Goal: Task Accomplishment & Management: Manage account settings

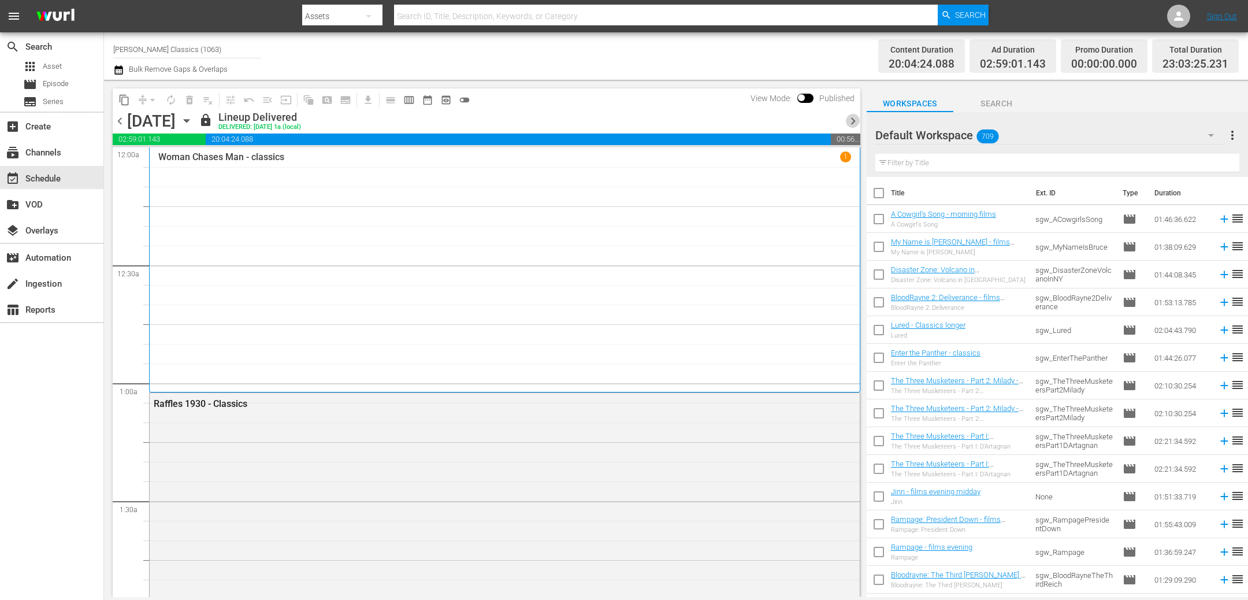
click at [846, 123] on span "chevron_right" at bounding box center [853, 121] width 14 height 14
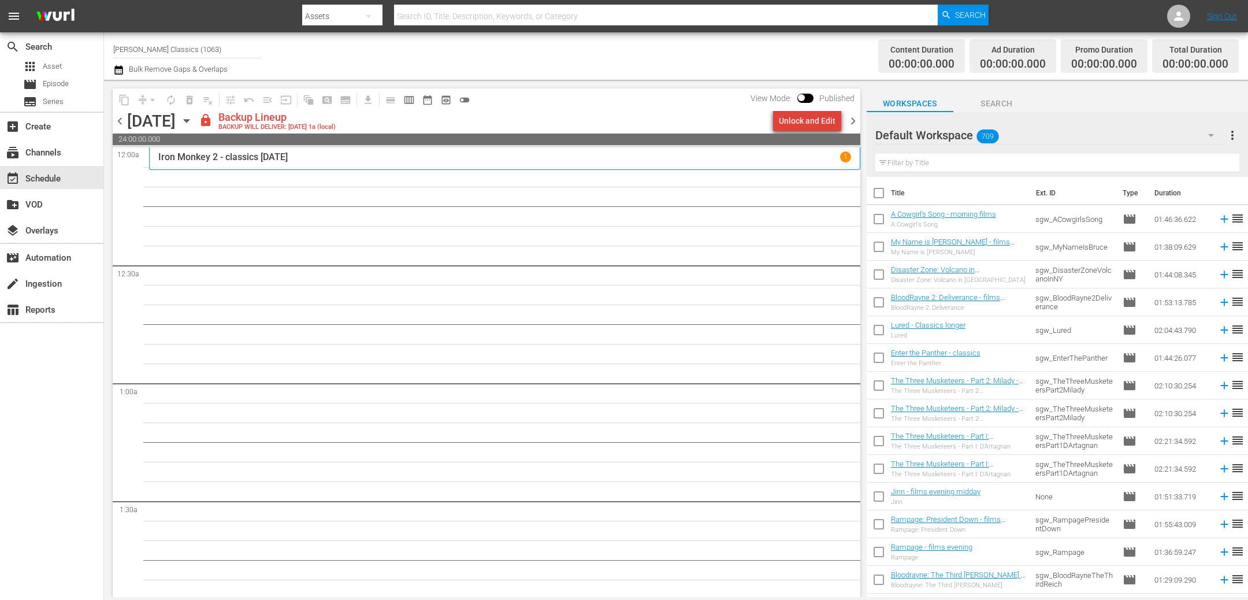
click at [819, 122] on div "Unlock and Edit" at bounding box center [807, 120] width 57 height 21
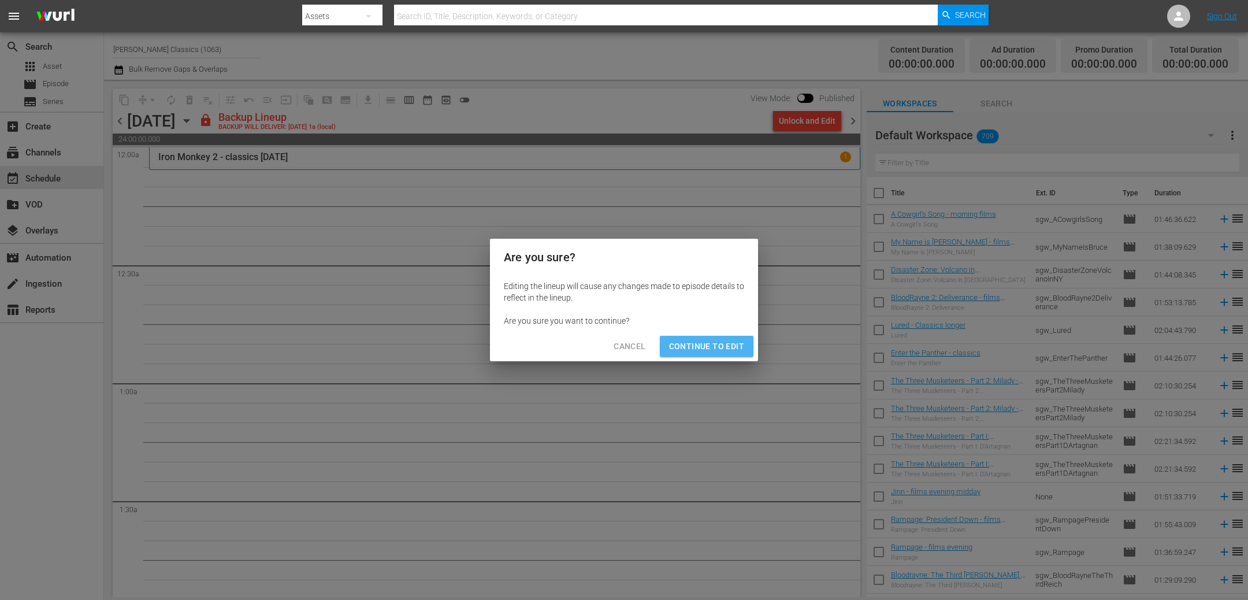
click at [732, 345] on span "Continue to Edit" at bounding box center [706, 346] width 75 height 14
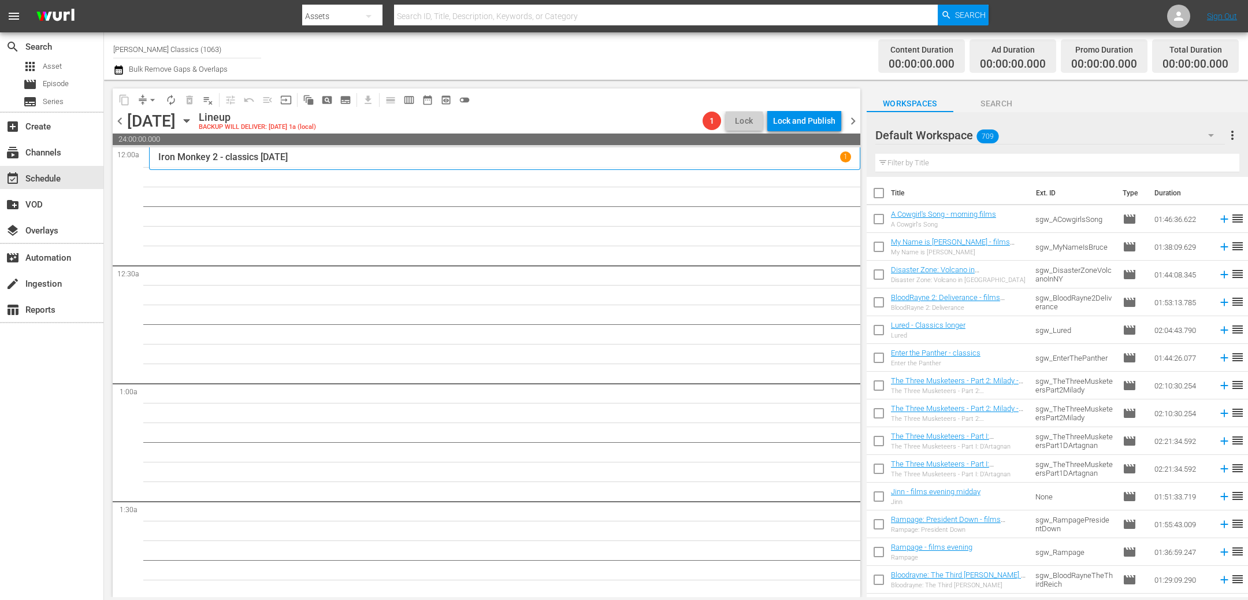
click at [243, 161] on p "Iron Monkey 2 - classics [DATE]" at bounding box center [222, 156] width 129 height 11
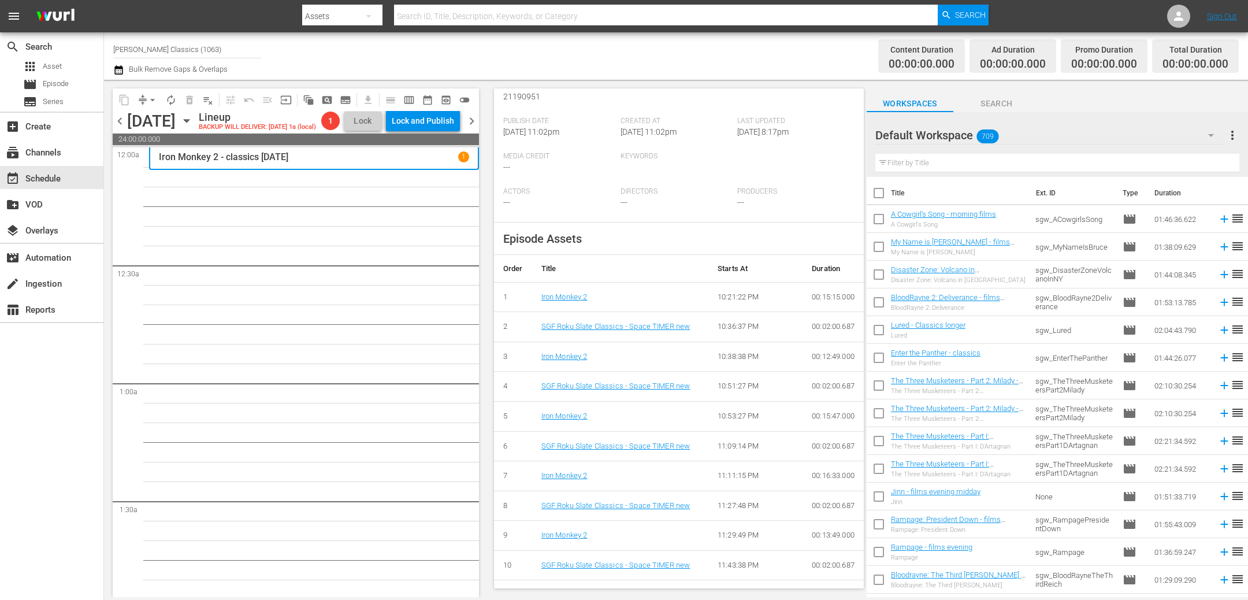
scroll to position [333, 0]
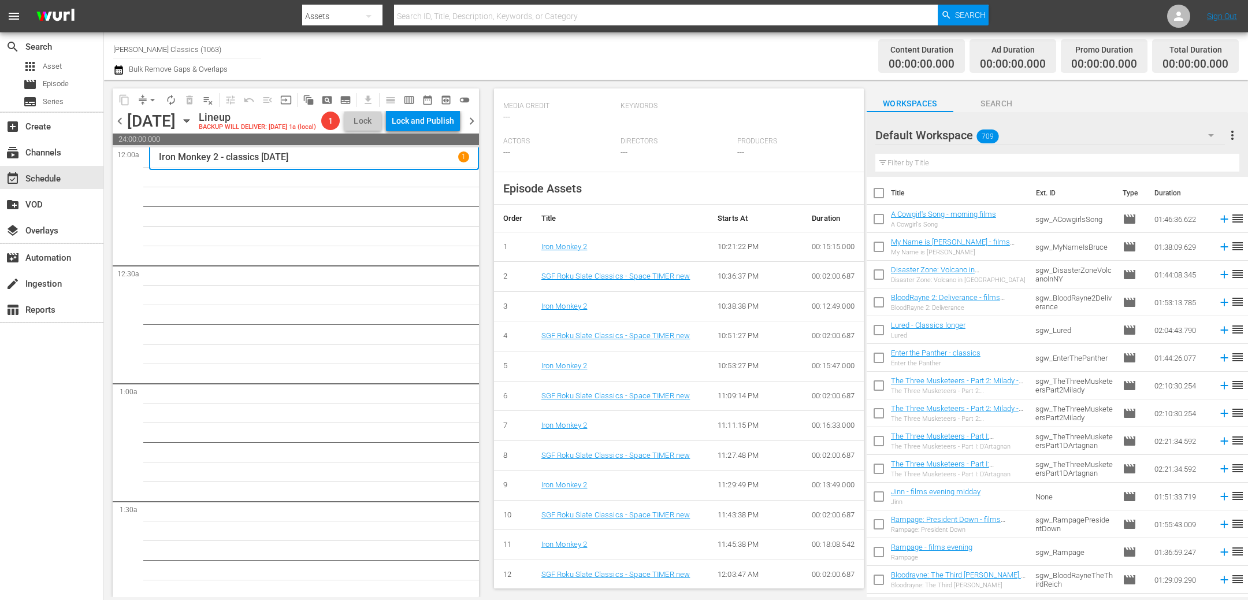
click at [193, 122] on icon "button" at bounding box center [186, 120] width 13 height 13
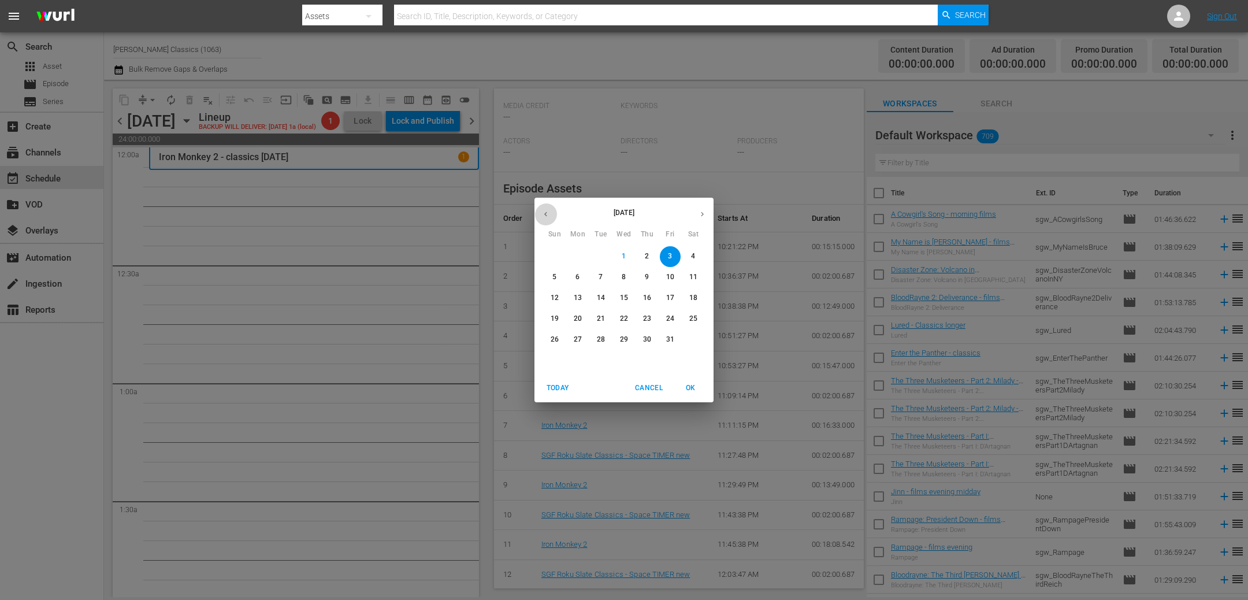
click at [545, 214] on icon "button" at bounding box center [545, 214] width 9 height 9
click at [553, 333] on button "28" at bounding box center [554, 339] width 21 height 21
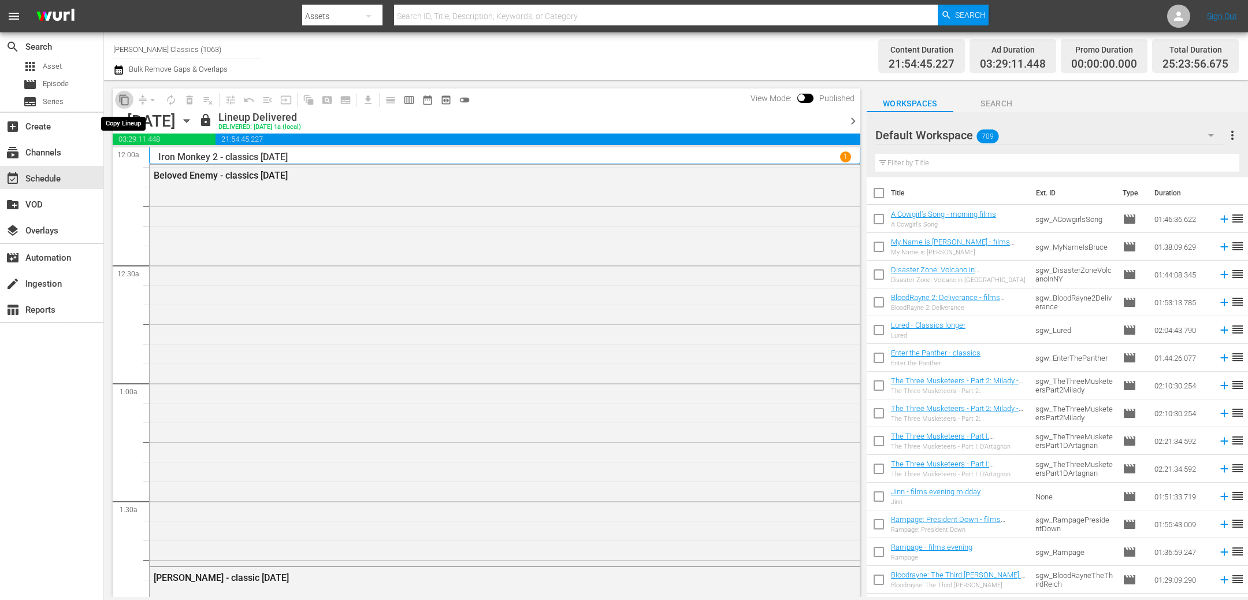
click at [130, 101] on button "content_copy" at bounding box center [124, 100] width 18 height 18
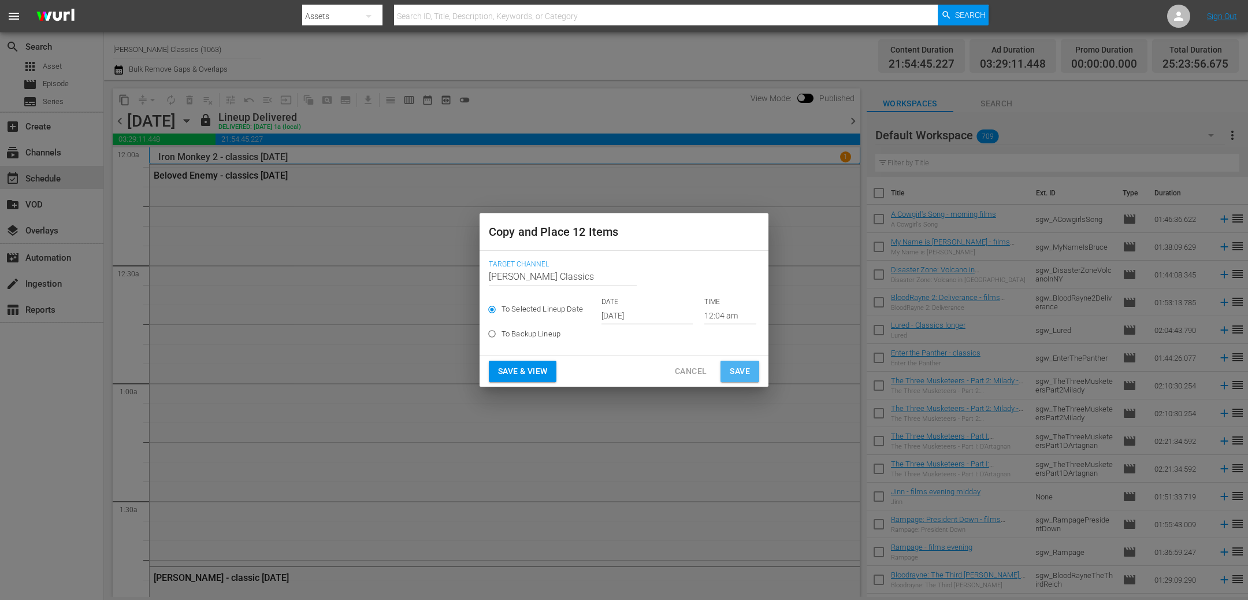
click at [744, 369] on span "Save" at bounding box center [740, 371] width 20 height 14
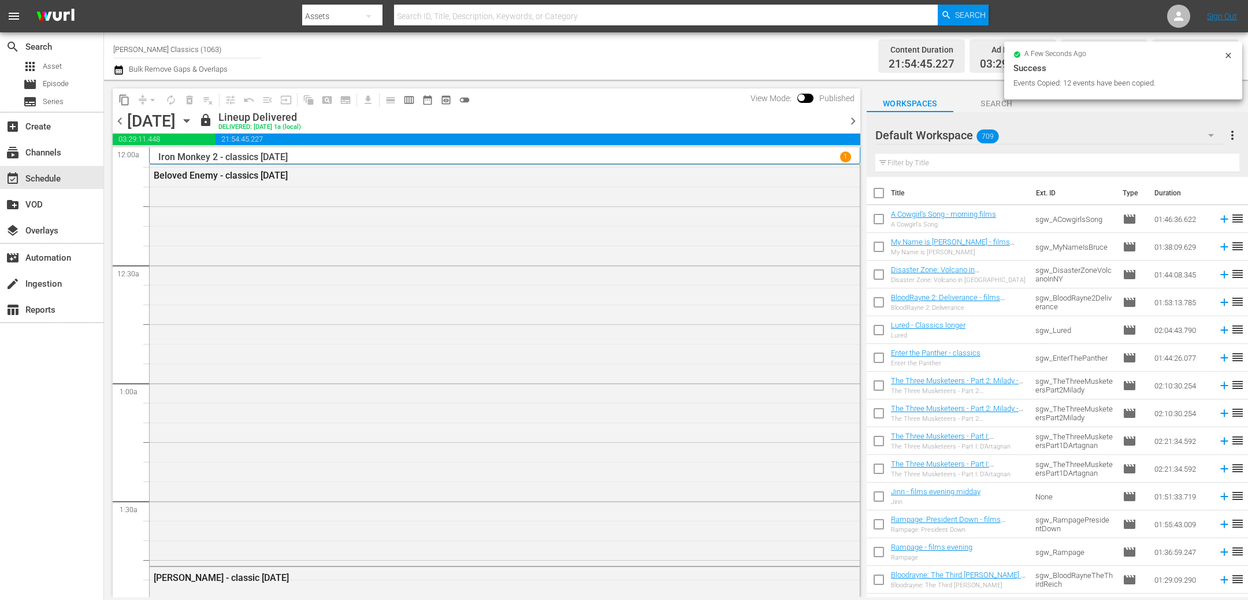
click at [196, 111] on div "Sunday, September 28th September 28th" at bounding box center [161, 120] width 69 height 19
click at [189, 120] on icon "button" at bounding box center [186, 121] width 5 height 3
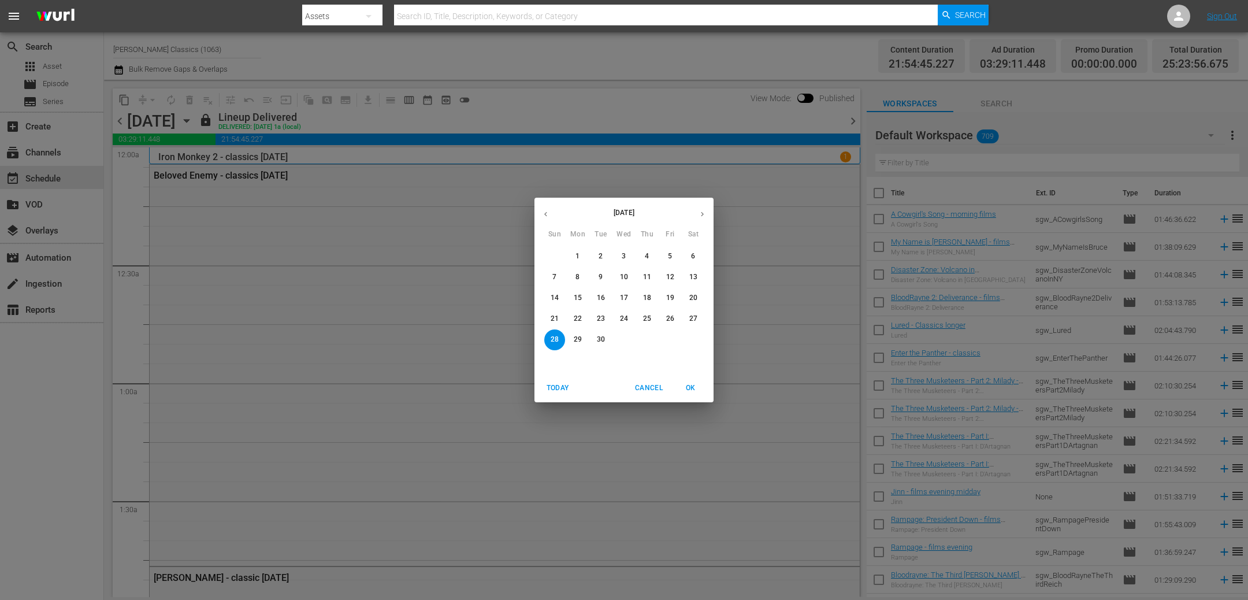
click at [703, 214] on icon "button" at bounding box center [702, 214] width 3 height 5
click at [671, 257] on p "3" at bounding box center [670, 256] width 4 height 10
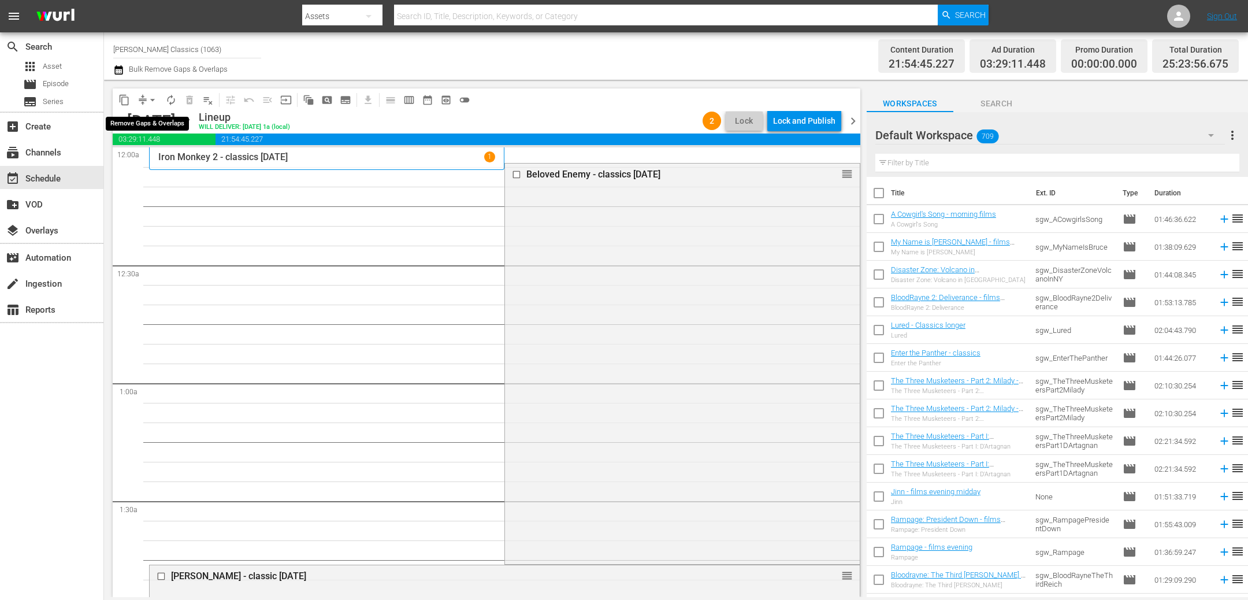
click at [142, 96] on span "compress" at bounding box center [143, 100] width 12 height 12
click at [153, 103] on span "arrow_drop_down" at bounding box center [153, 100] width 12 height 12
click at [157, 160] on li "Align to End of Previous Day" at bounding box center [152, 160] width 121 height 19
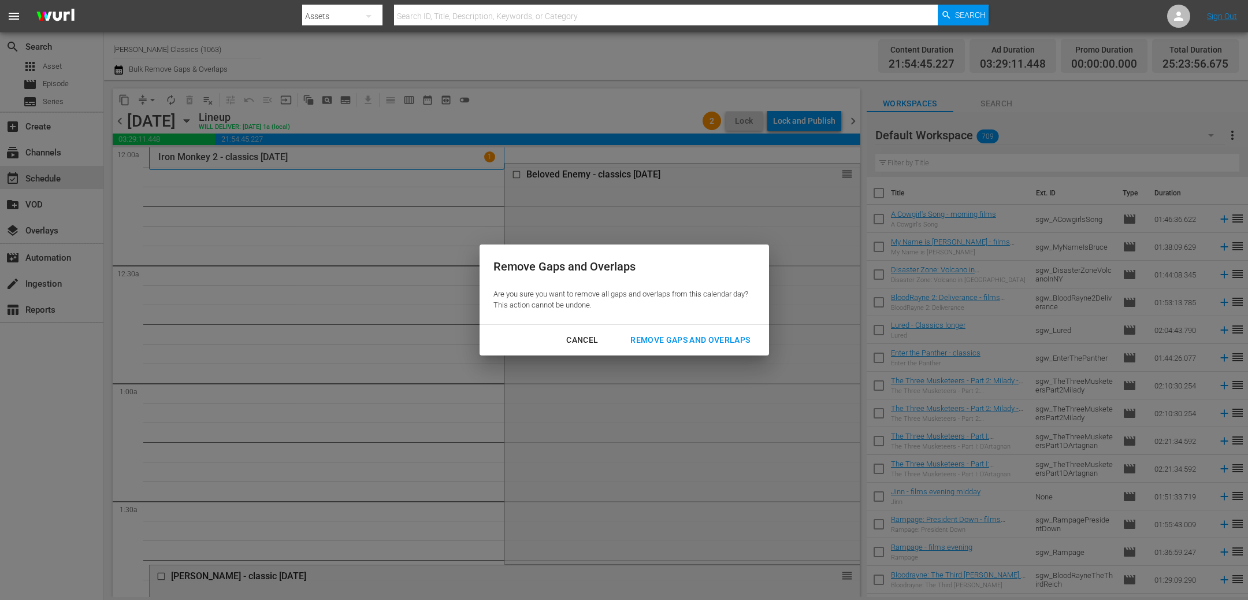
click at [710, 332] on button "Remove Gaps and Overlaps" at bounding box center [689, 339] width 147 height 21
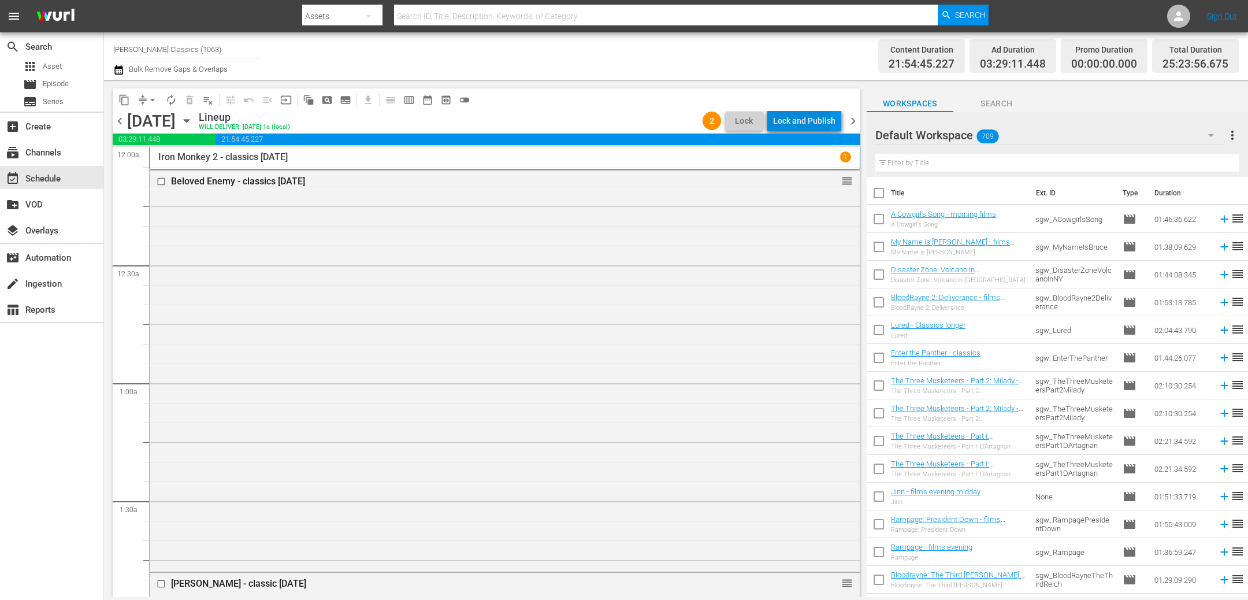
click at [803, 121] on div "Lock and Publish" at bounding box center [804, 120] width 62 height 21
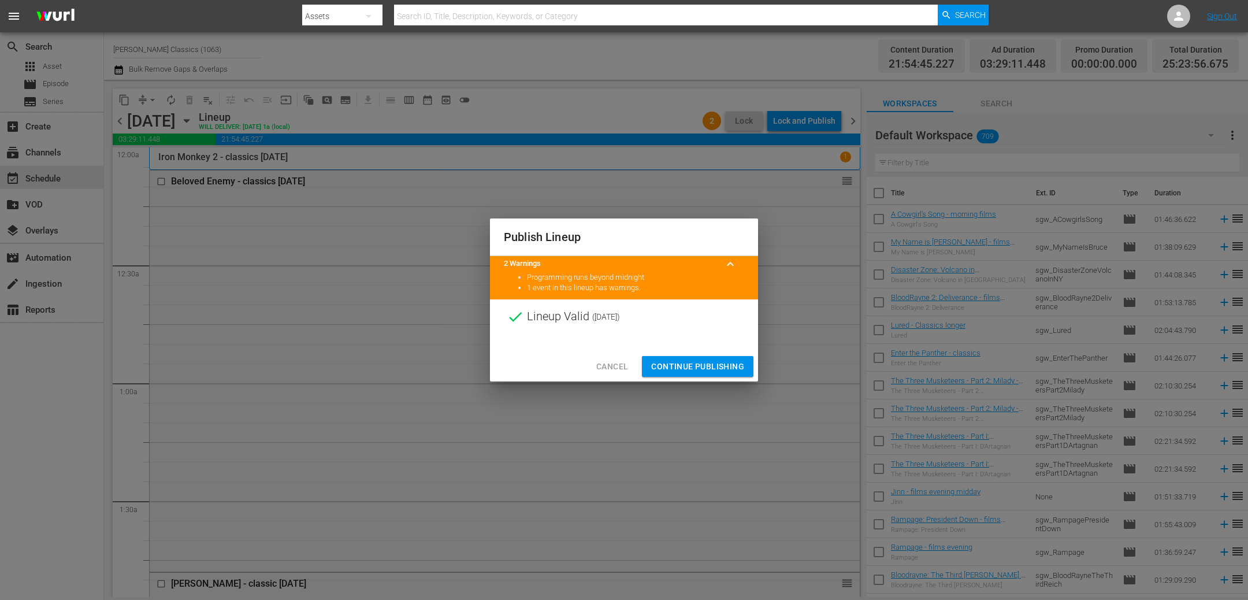
click at [713, 363] on span "Continue Publishing" at bounding box center [697, 366] width 93 height 14
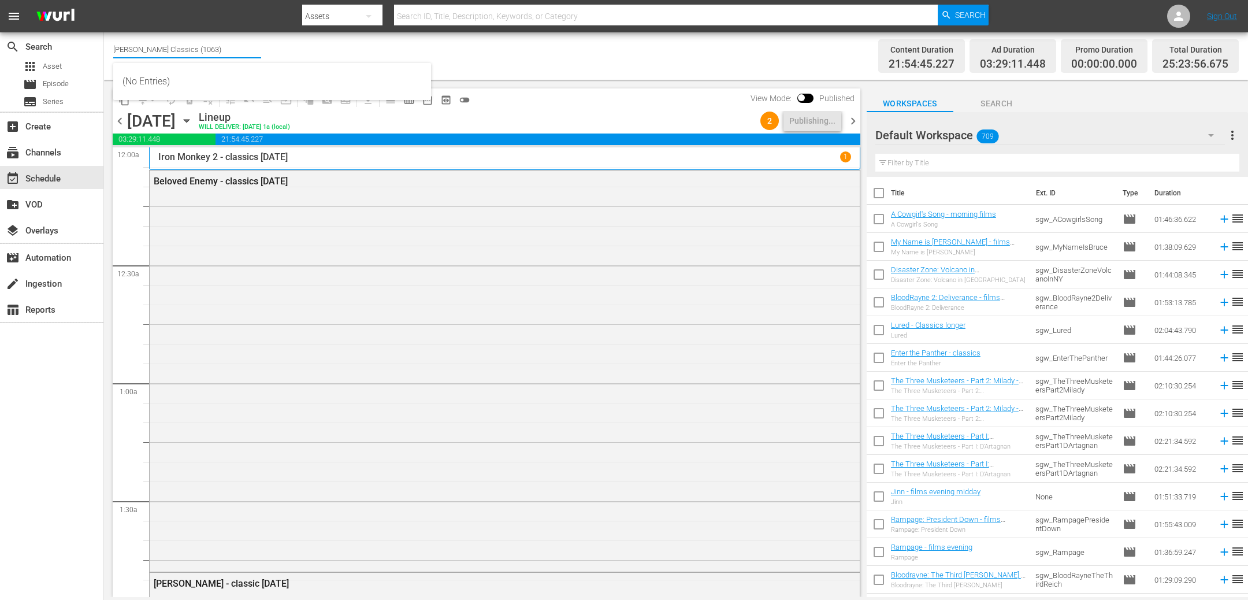
drag, startPoint x: 170, startPoint y: 48, endPoint x: 270, endPoint y: 46, distance: 99.4
click at [268, 47] on div "Channel Title Samuel Goldwyn Classics (1063) Bulk Remove Gaps & Overlaps" at bounding box center [420, 56] width 614 height 42
click at [234, 83] on div "Samuel Goldwyn Films (1062 - samuelgoldwyn_films_1)" at bounding box center [271, 82] width 299 height 28
type input "Samuel Goldwyn Films (1062 - samuelgoldwyn_films_1)"
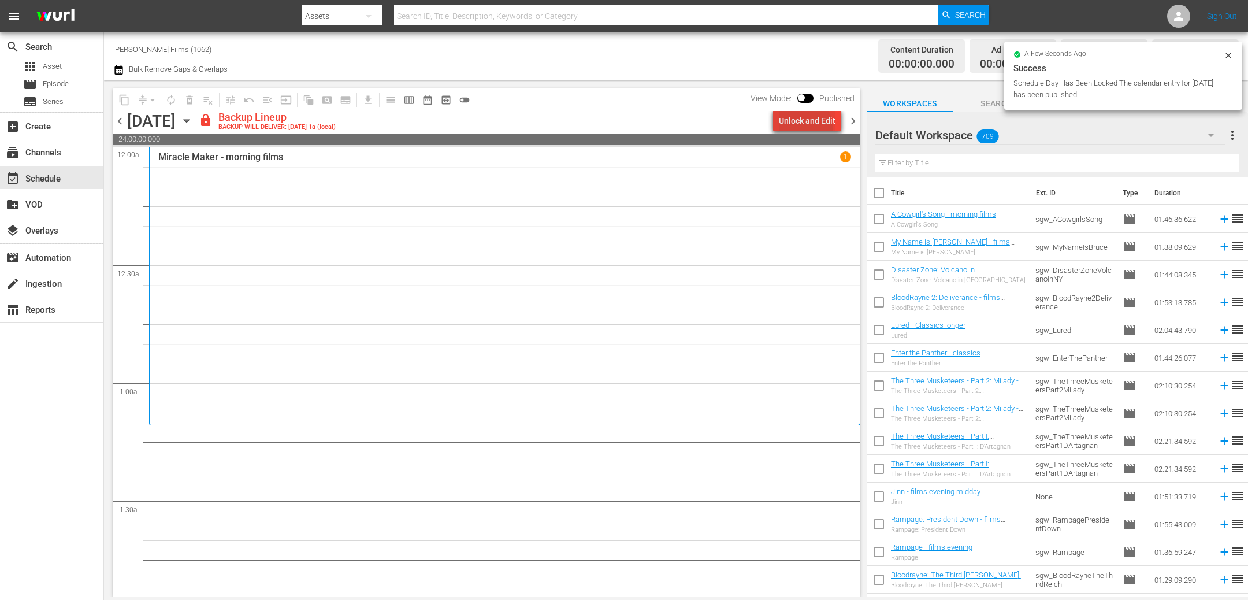
click at [795, 128] on div "Unlock and Edit" at bounding box center [807, 120] width 57 height 21
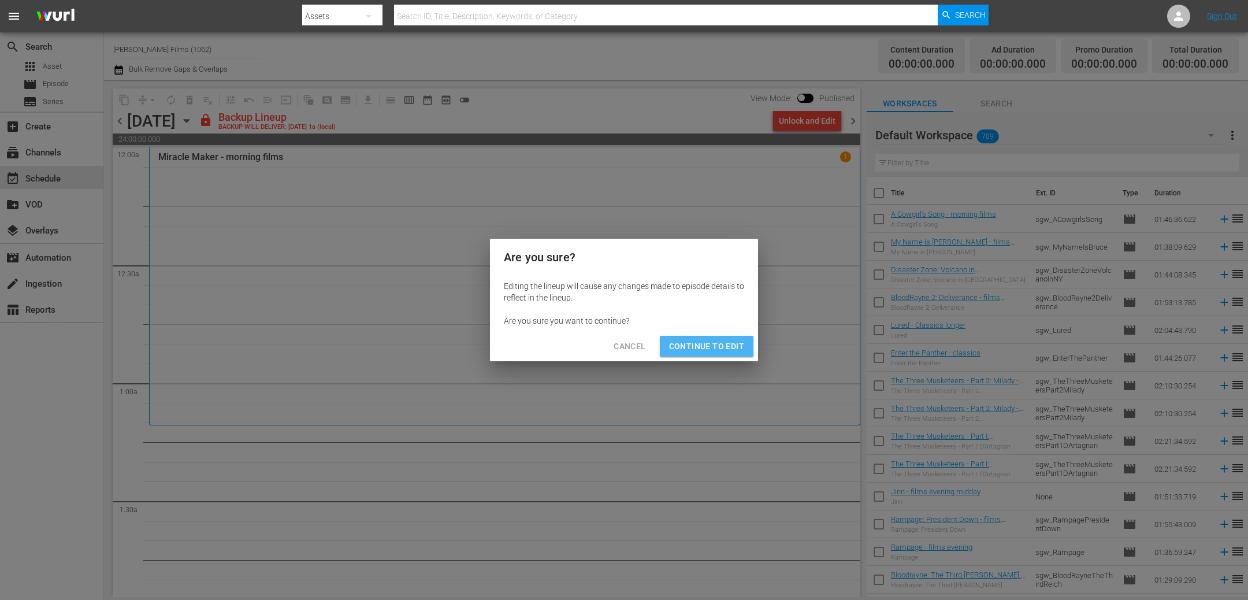
click at [700, 345] on span "Continue to Edit" at bounding box center [706, 346] width 75 height 14
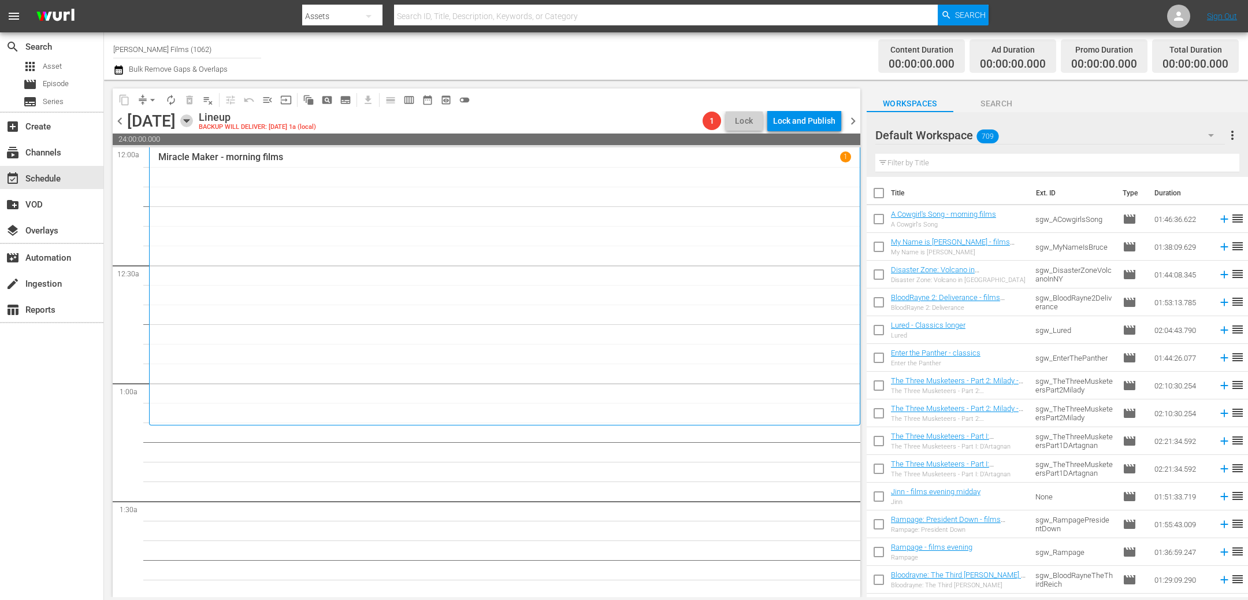
click at [193, 118] on icon "button" at bounding box center [186, 120] width 13 height 13
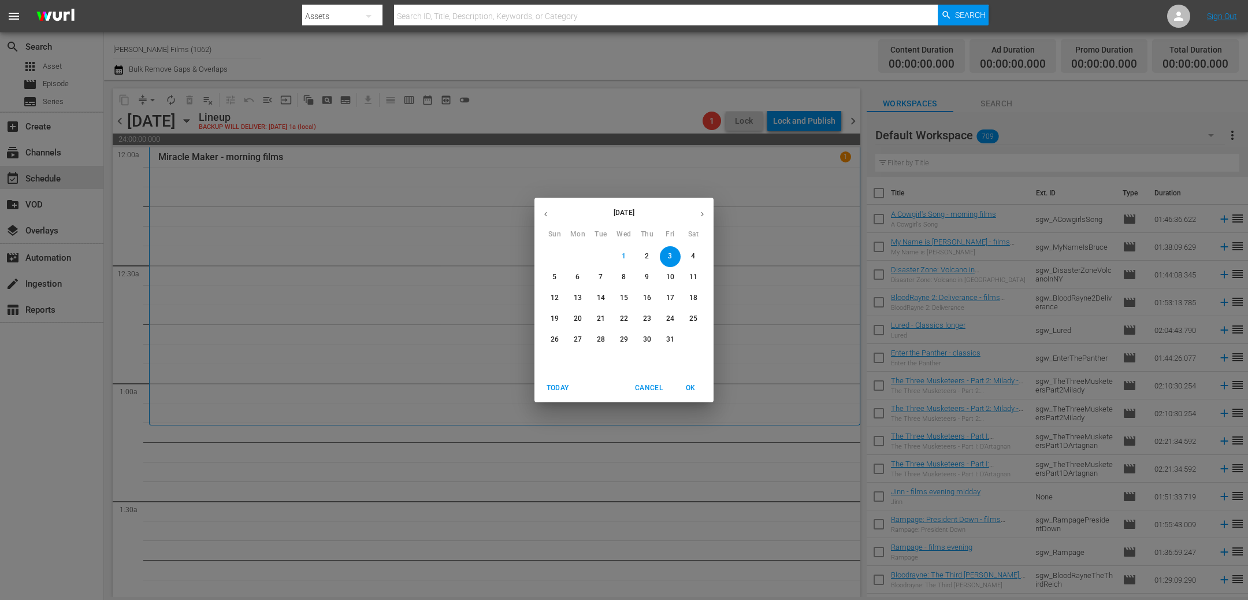
click at [552, 214] on button "button" at bounding box center [545, 214] width 23 height 23
click at [673, 318] on p "26" at bounding box center [670, 319] width 8 height 10
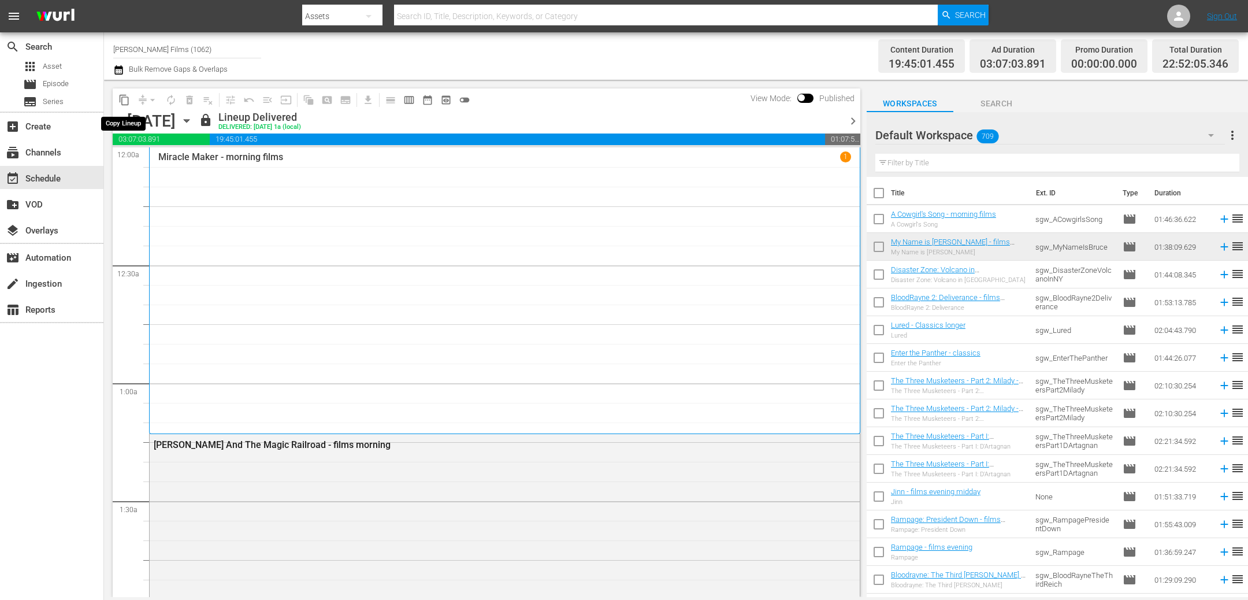
click at [126, 101] on span "content_copy" at bounding box center [124, 100] width 12 height 12
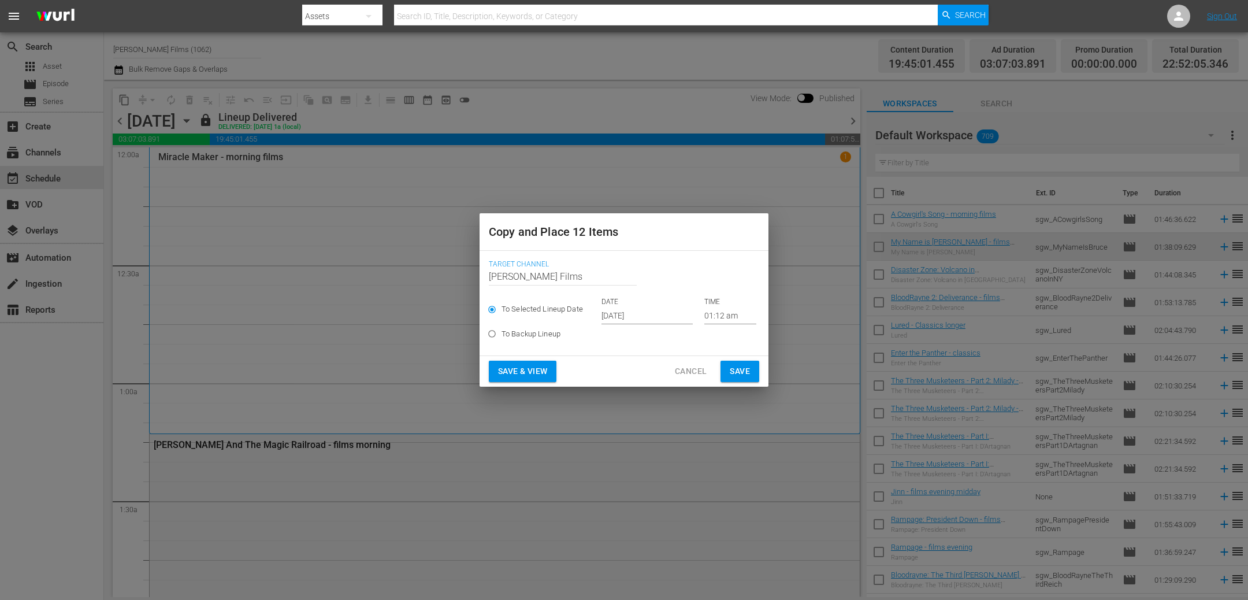
click at [734, 378] on button "Save" at bounding box center [739, 370] width 39 height 21
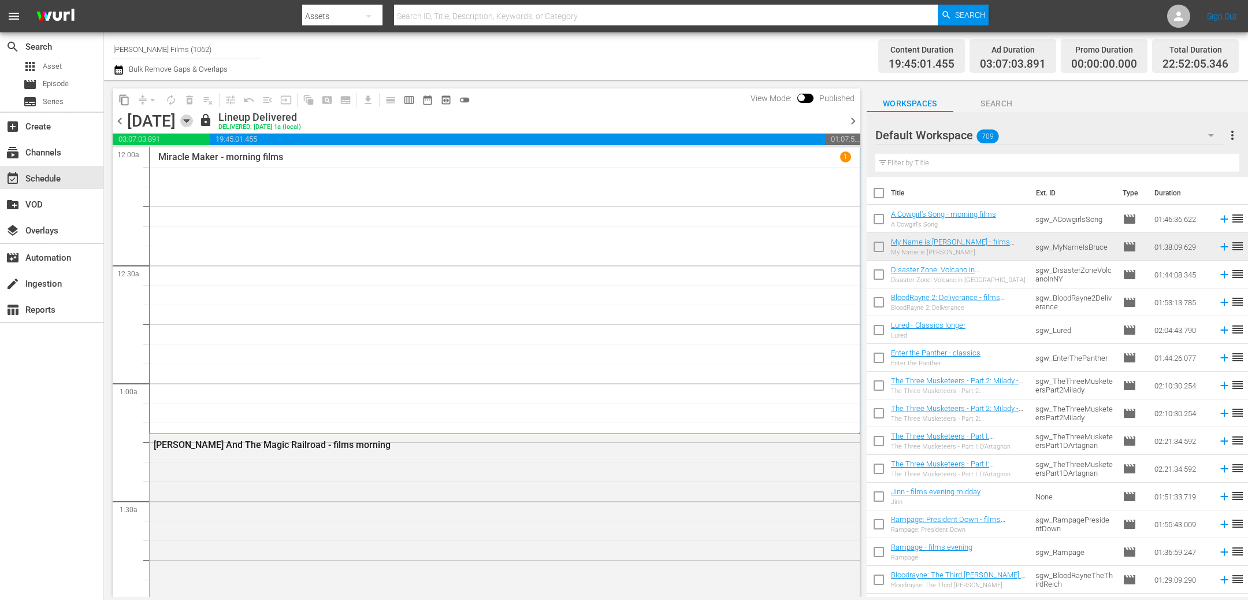
click at [193, 121] on icon "button" at bounding box center [186, 120] width 13 height 13
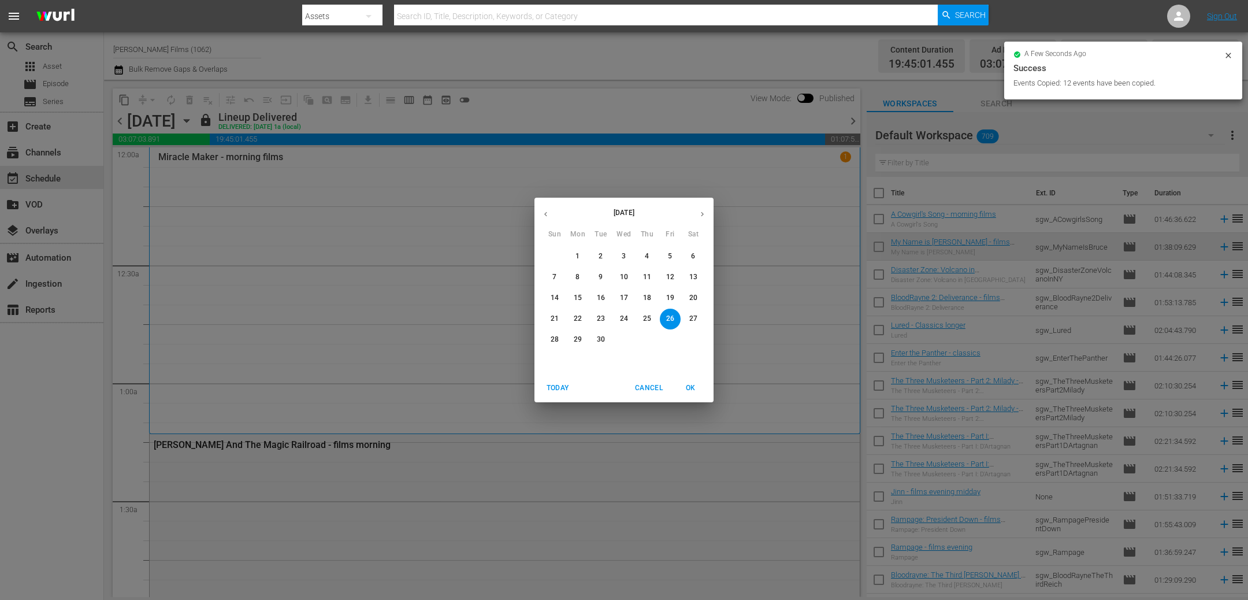
click at [705, 214] on icon "button" at bounding box center [702, 214] width 9 height 9
click at [673, 256] on span "3" at bounding box center [670, 256] width 21 height 10
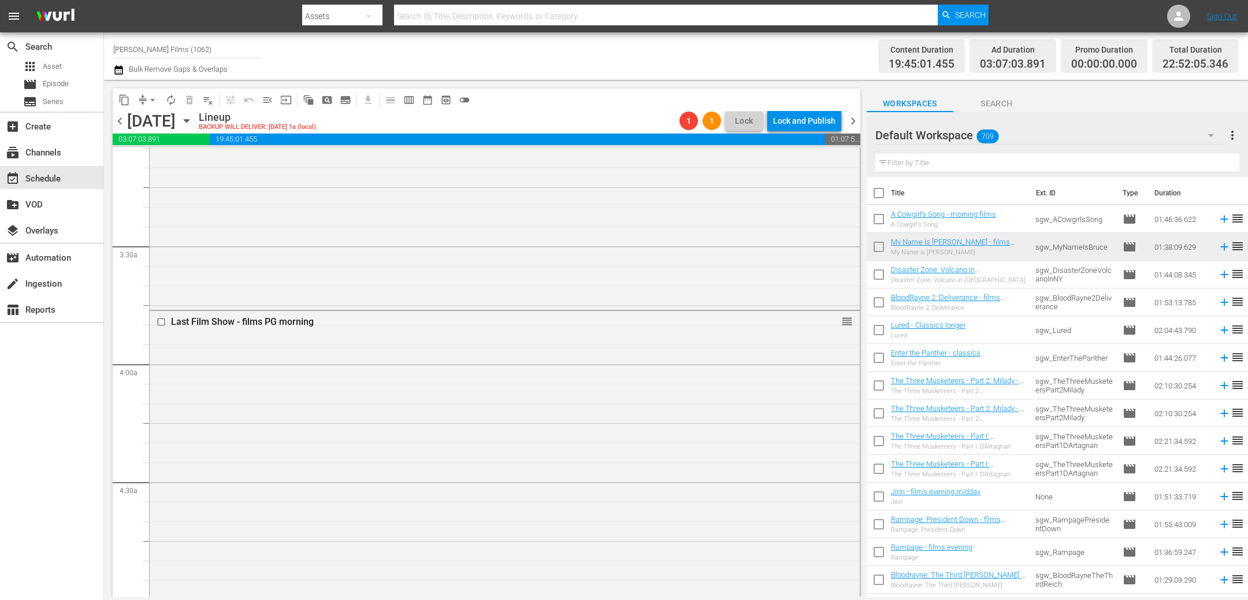
scroll to position [734, 0]
click at [120, 124] on span "chevron_left" at bounding box center [120, 121] width 14 height 14
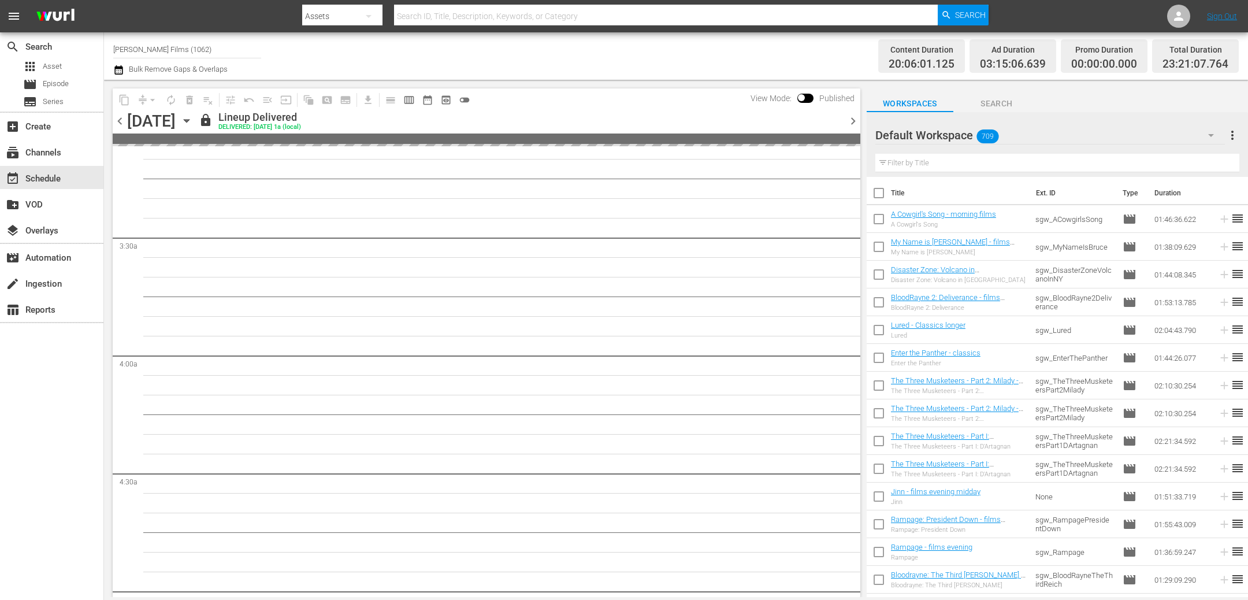
click at [934, 163] on input "text" at bounding box center [1057, 163] width 364 height 18
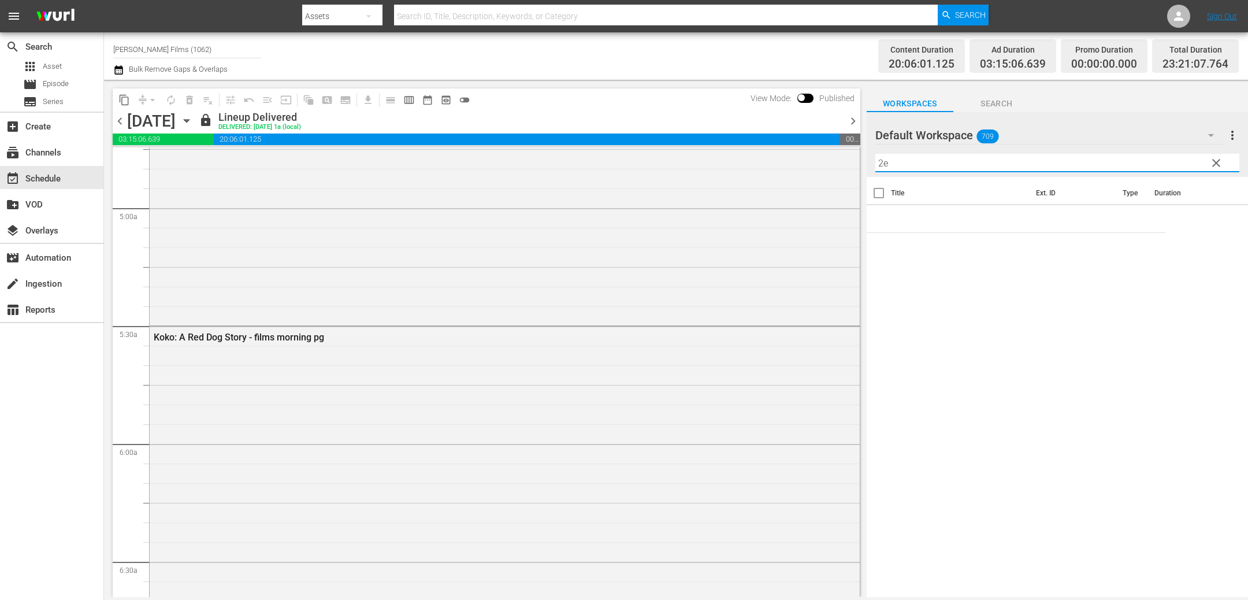
scroll to position [1130, 0]
click at [851, 124] on span "chevron_right" at bounding box center [853, 121] width 14 height 14
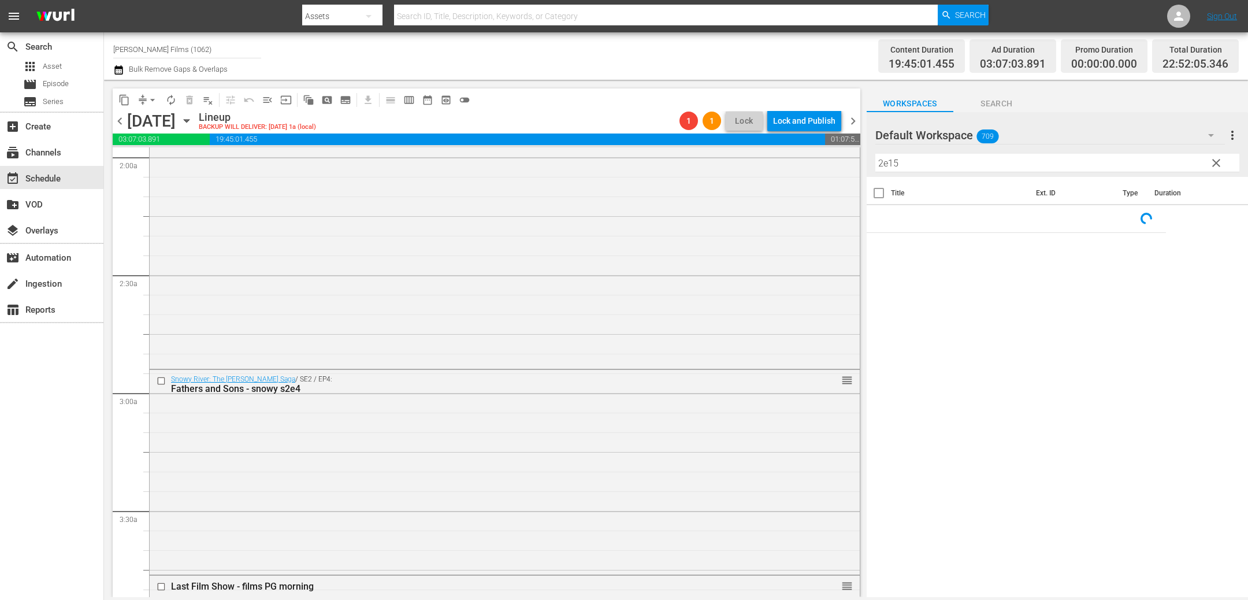
scroll to position [497, 0]
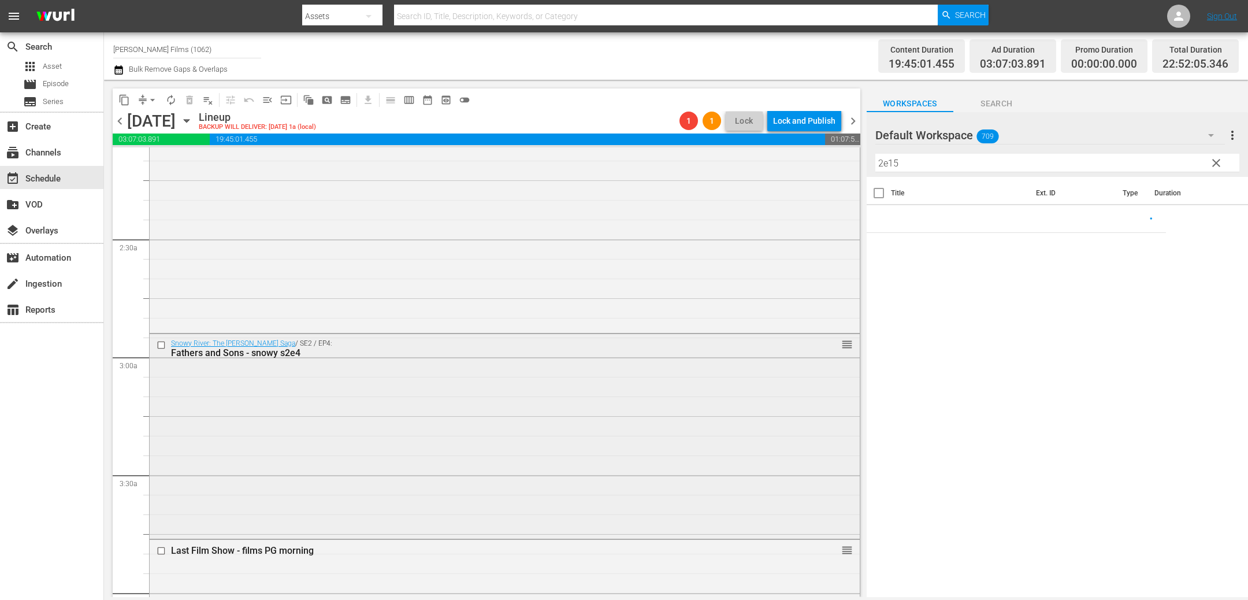
click at [161, 345] on input "checkbox" at bounding box center [163, 345] width 12 height 10
click at [192, 101] on span "delete_forever_outlined" at bounding box center [190, 100] width 12 height 12
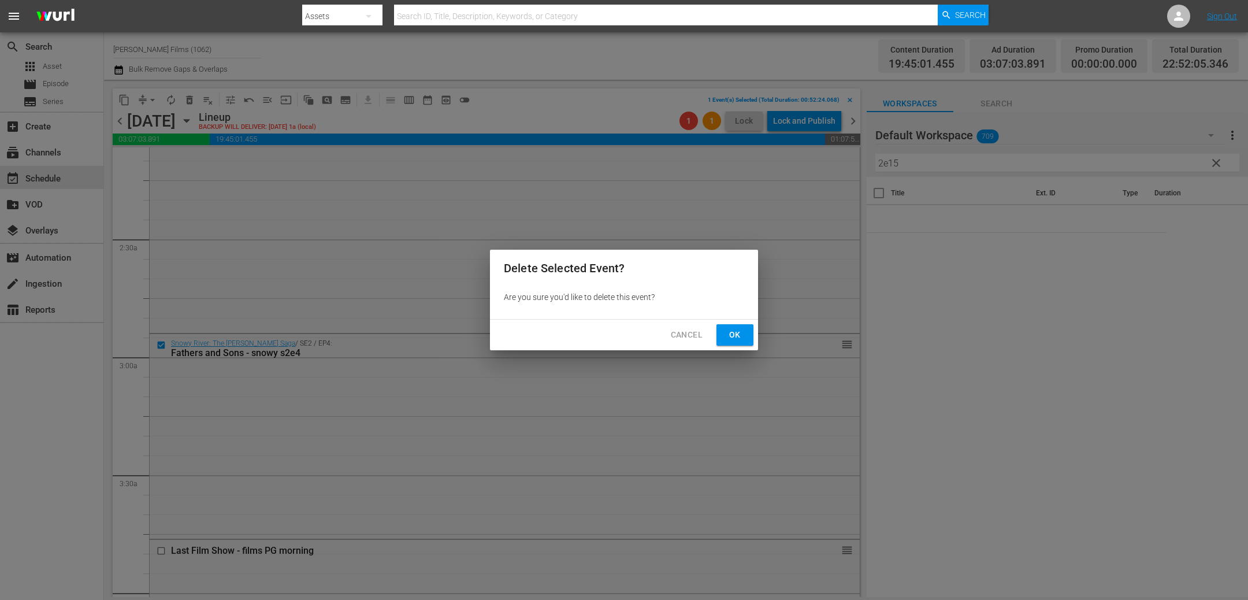
click at [741, 336] on span "Ok" at bounding box center [734, 335] width 18 height 14
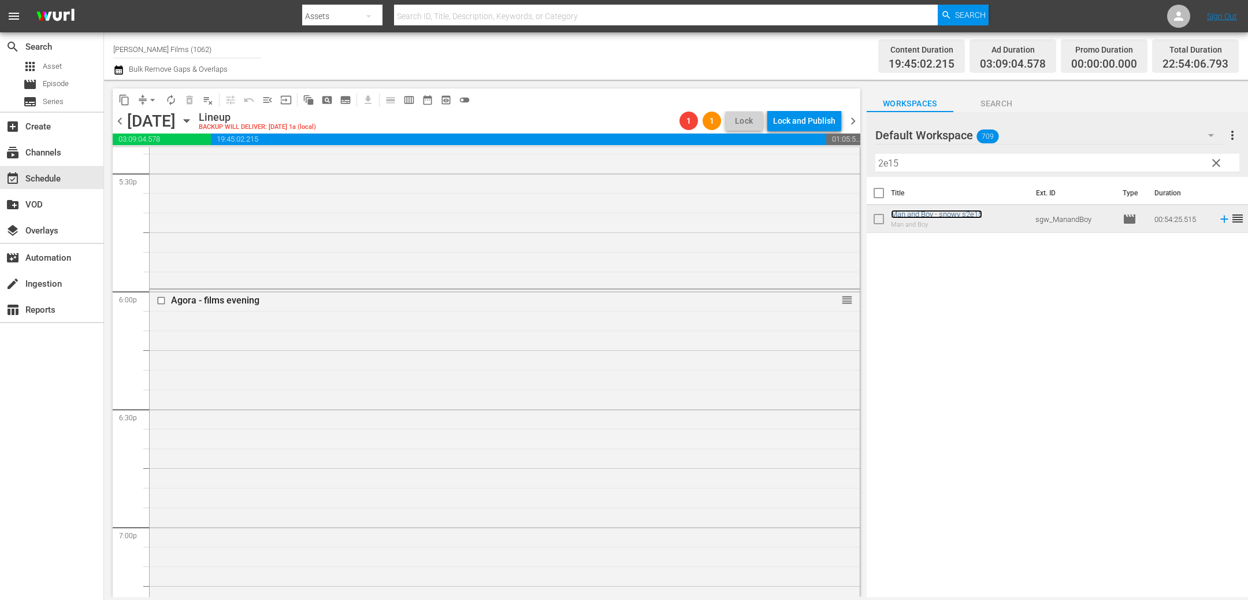
scroll to position [4086, 0]
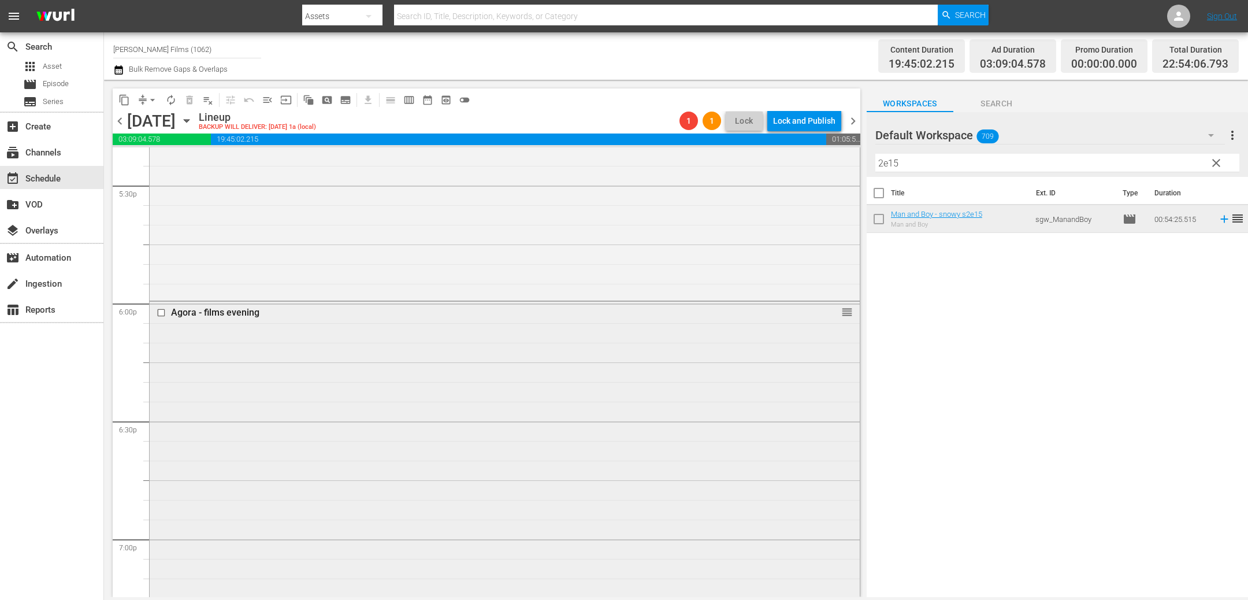
click at [161, 312] on input "checkbox" at bounding box center [163, 312] width 12 height 10
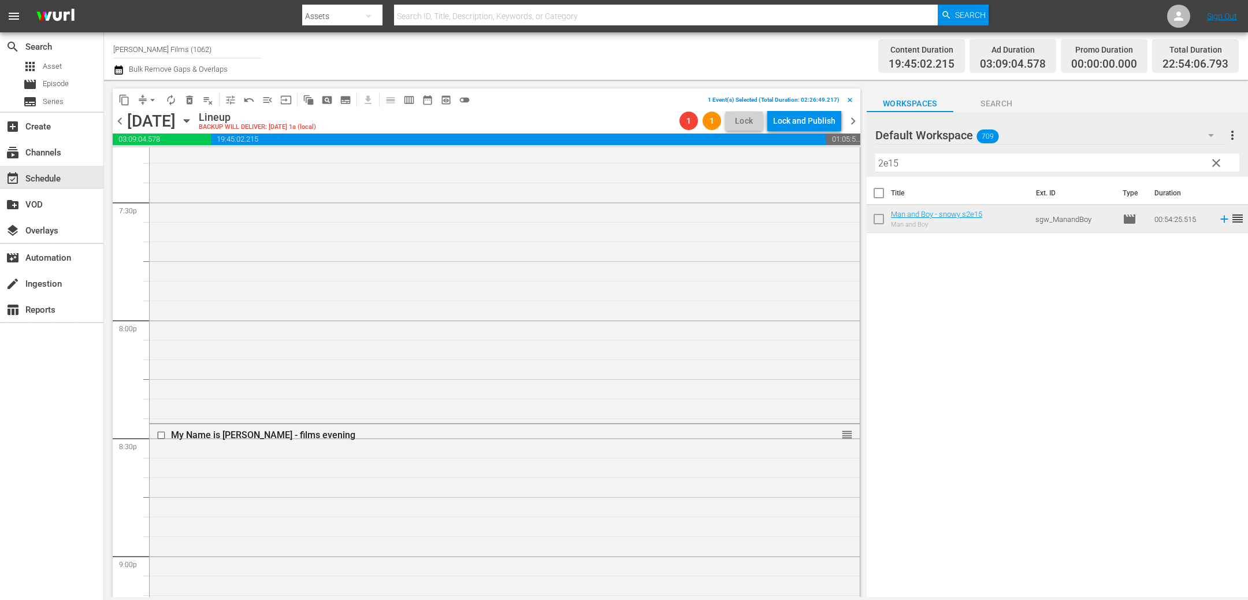
scroll to position [4542, 0]
click at [190, 102] on span "delete_forever_outlined" at bounding box center [190, 100] width 12 height 12
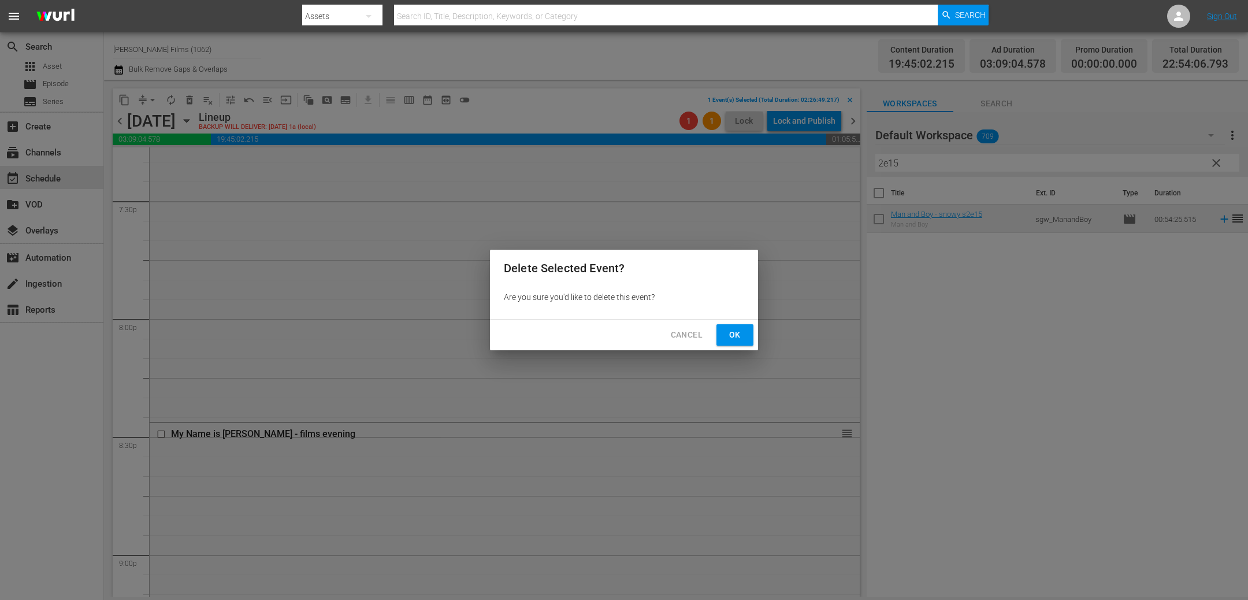
click at [741, 333] on span "Ok" at bounding box center [734, 335] width 18 height 14
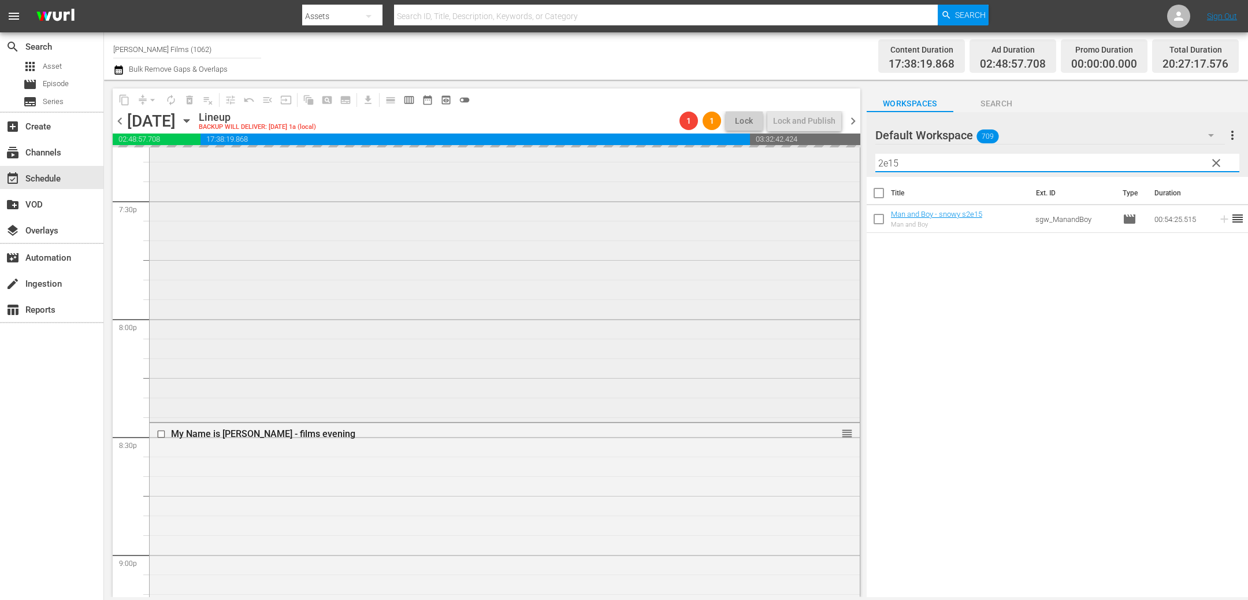
drag, startPoint x: 936, startPoint y: 164, endPoint x: 778, endPoint y: 154, distance: 158.6
click at [778, 154] on div "content_copy compress arrow_drop_down autorenew_outlined delete_forever_outline…" at bounding box center [676, 338] width 1144 height 517
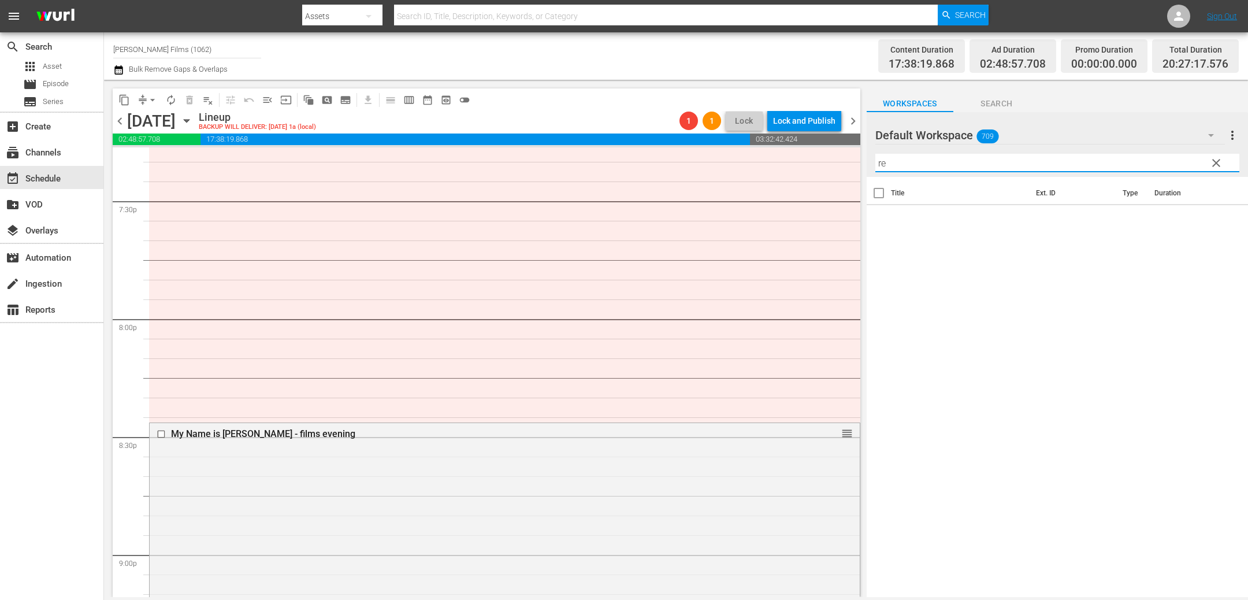
type input "r"
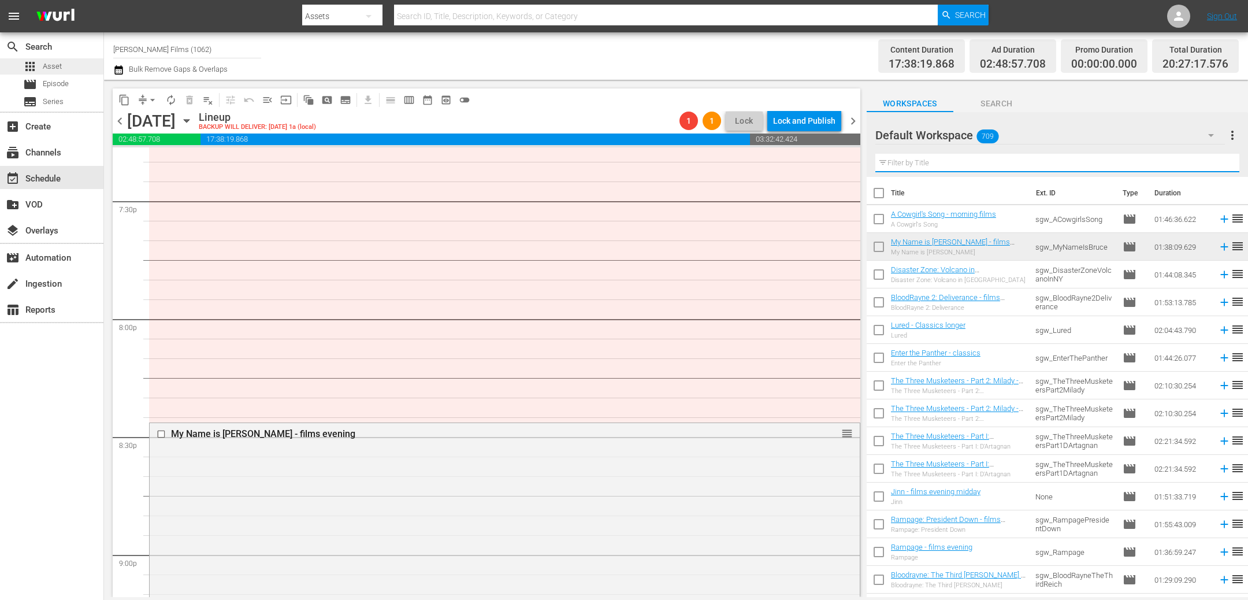
click at [46, 70] on span "Asset" at bounding box center [52, 67] width 19 height 12
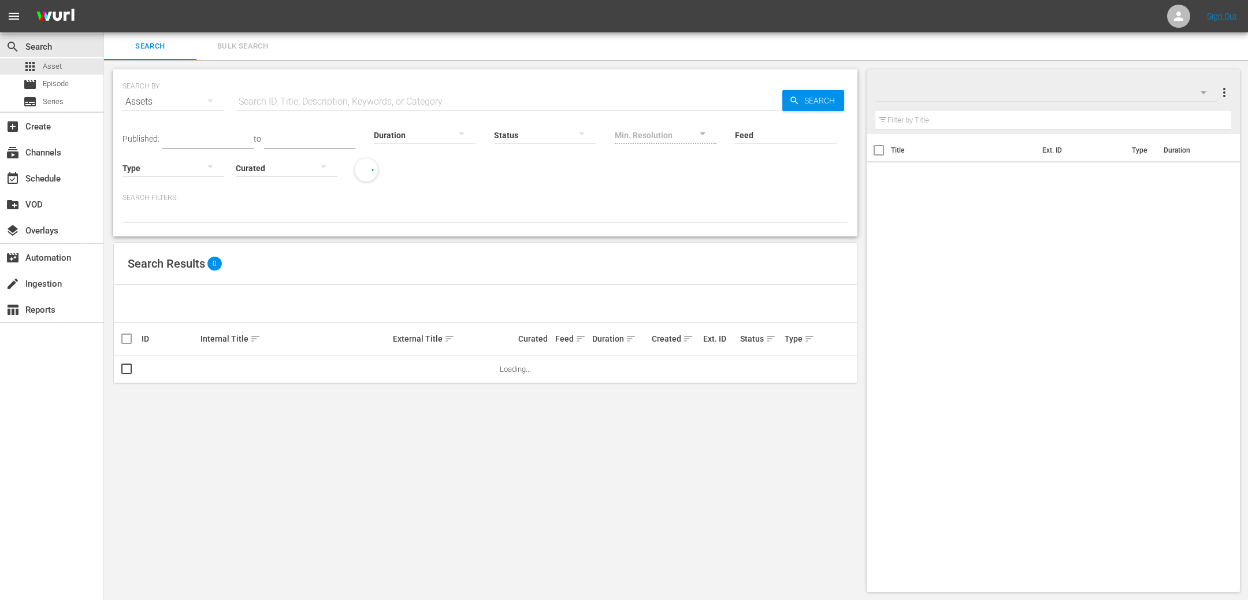
click at [362, 95] on input "text" at bounding box center [509, 102] width 546 height 28
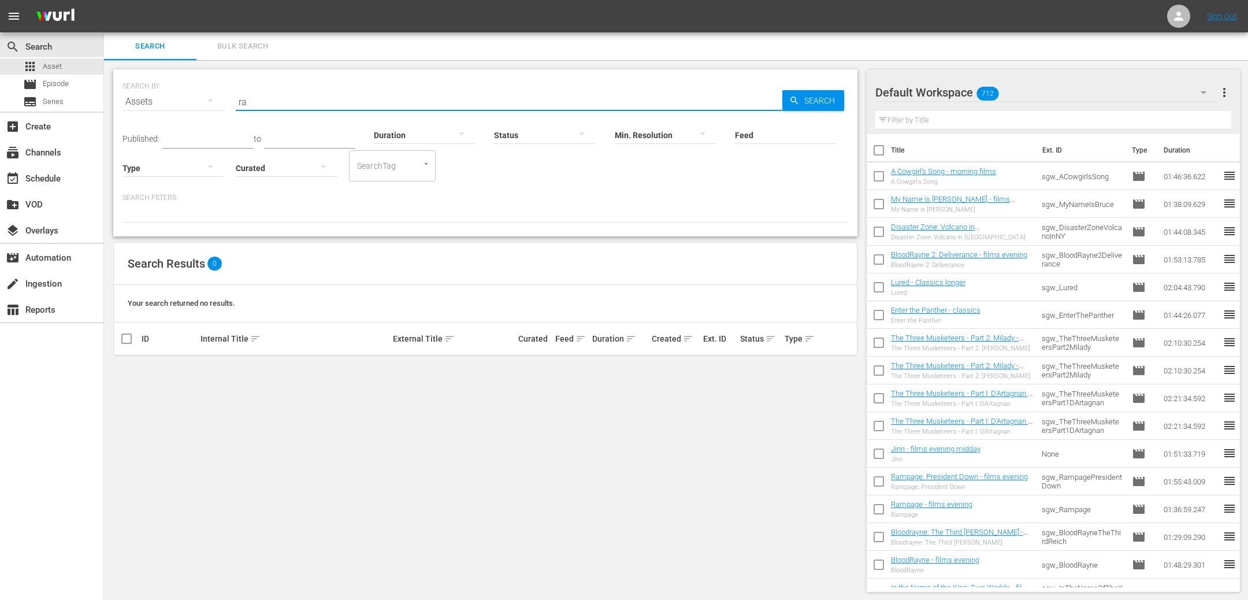
type input "r"
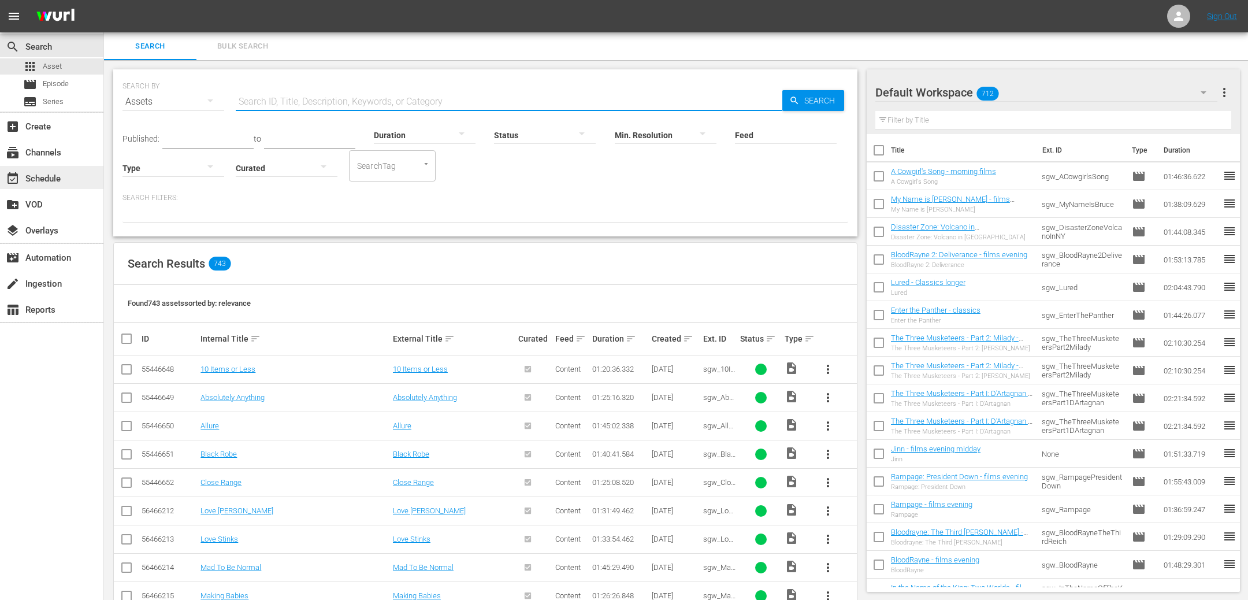
click at [35, 177] on div "event_available Schedule" at bounding box center [32, 177] width 65 height 10
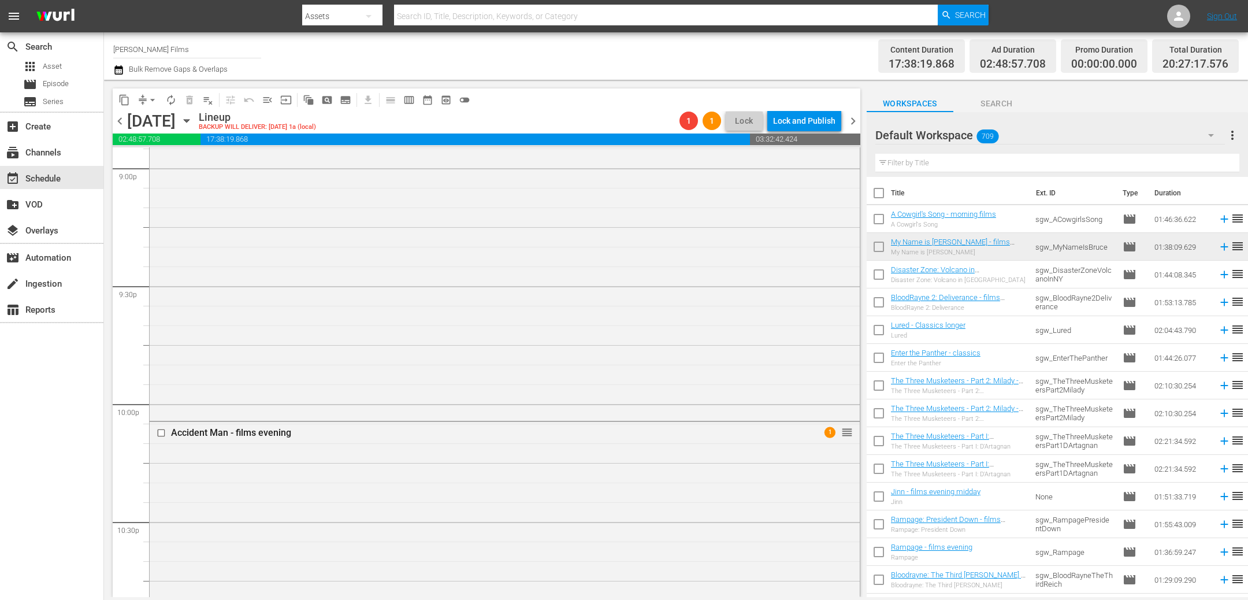
scroll to position [4948, 0]
click at [162, 414] on input "checkbox" at bounding box center [163, 413] width 12 height 10
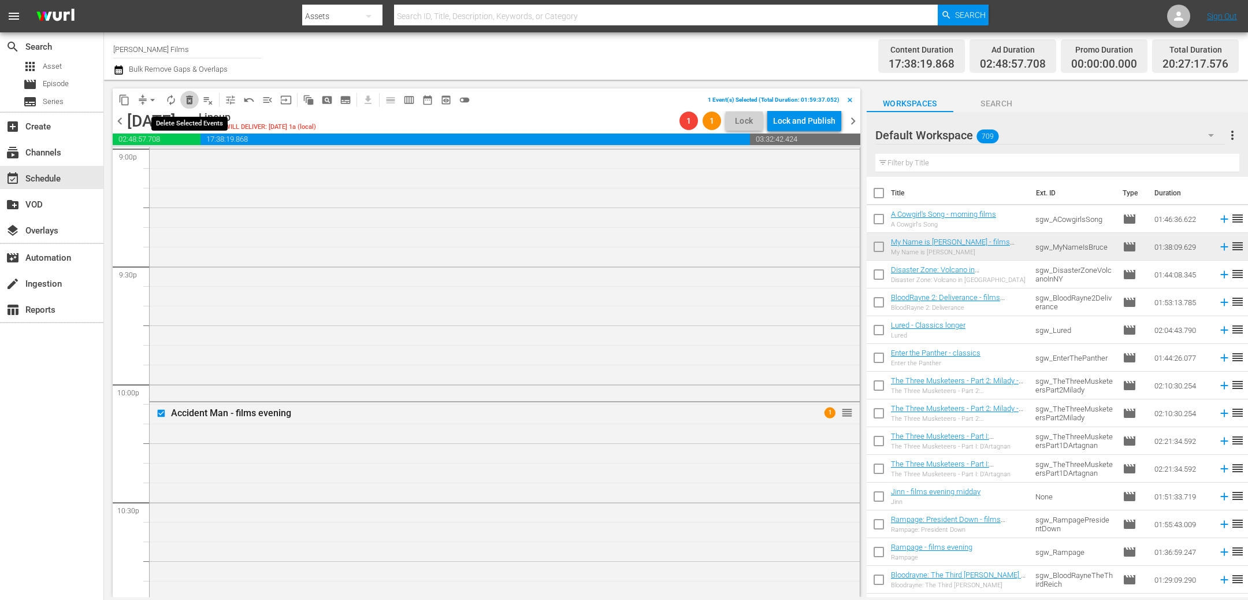
click at [189, 98] on span "delete_forever_outlined" at bounding box center [190, 100] width 12 height 12
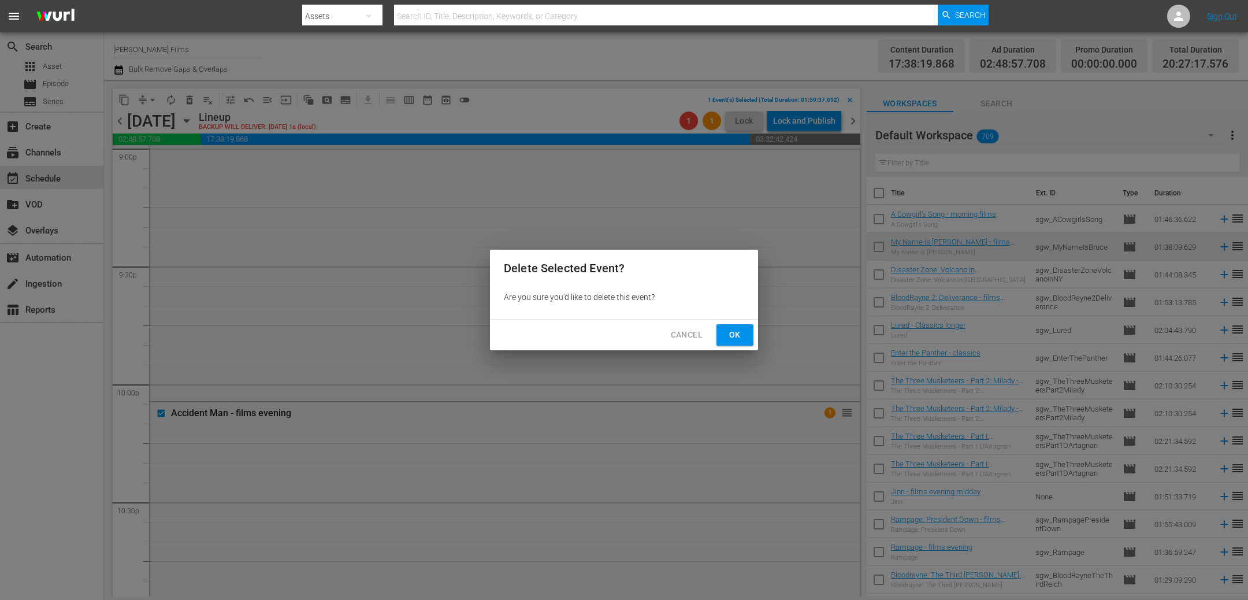
click at [745, 333] on button "Ok" at bounding box center [734, 334] width 37 height 21
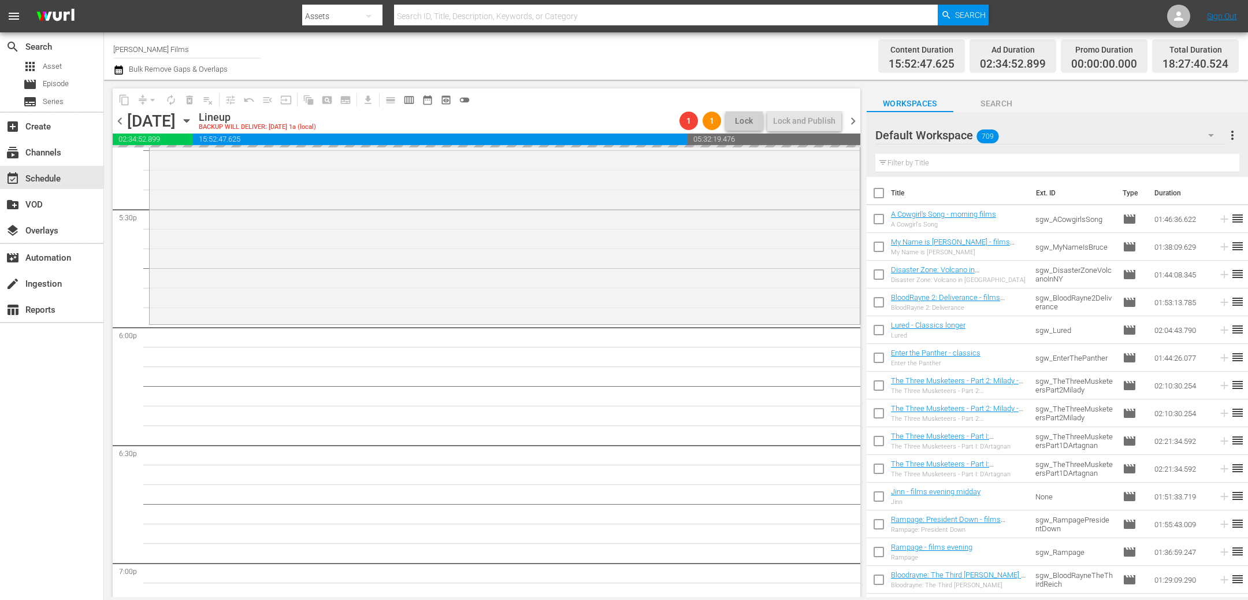
scroll to position [4005, 0]
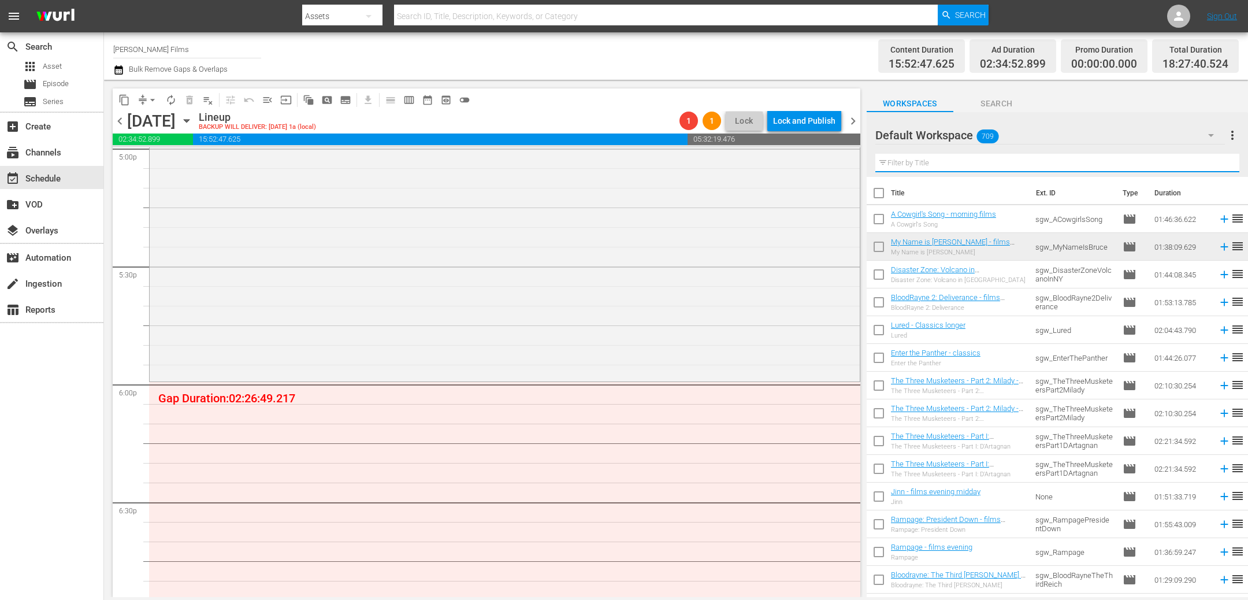
click at [943, 162] on input "text" at bounding box center [1057, 163] width 364 height 18
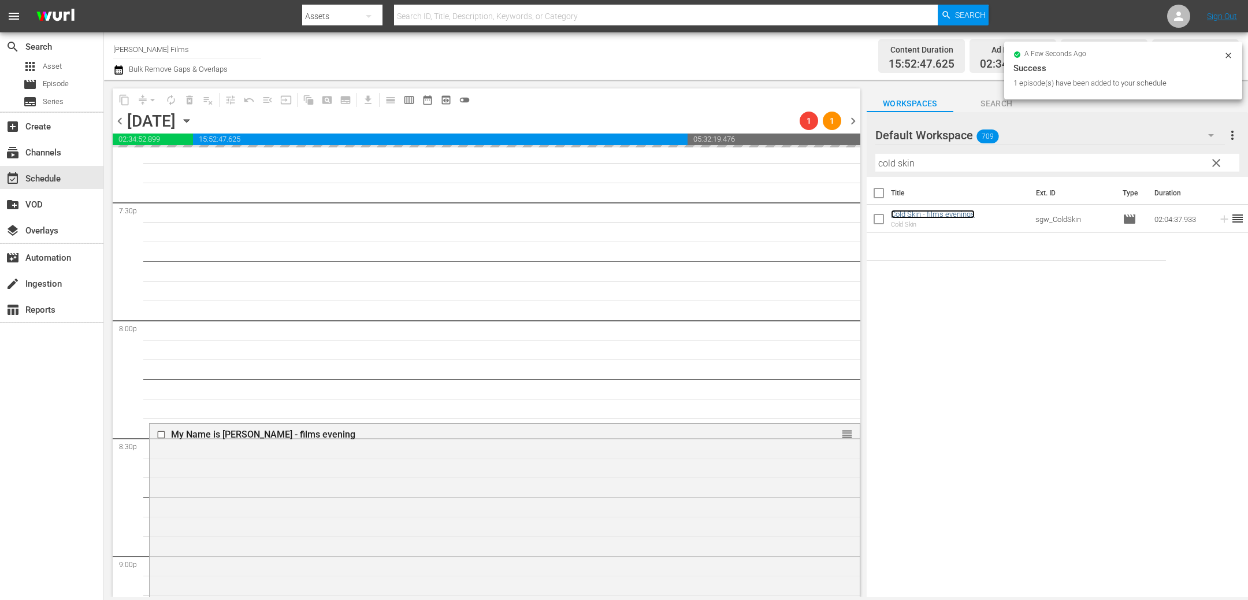
scroll to position [4629, 0]
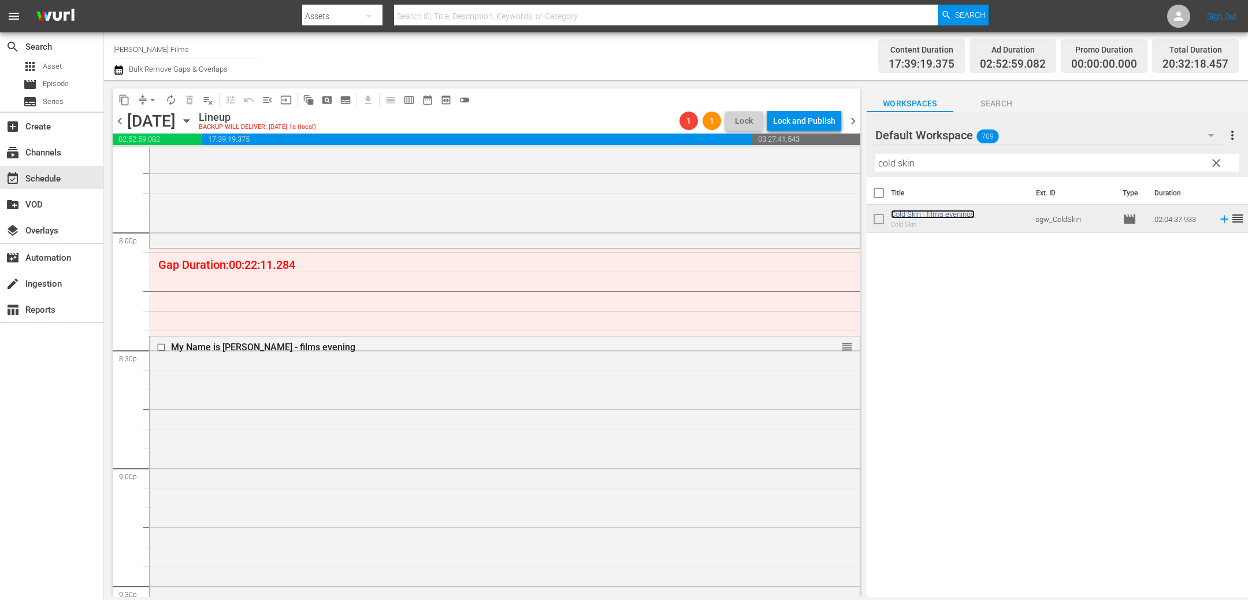
drag, startPoint x: 842, startPoint y: 344, endPoint x: 835, endPoint y: 252, distance: 92.7
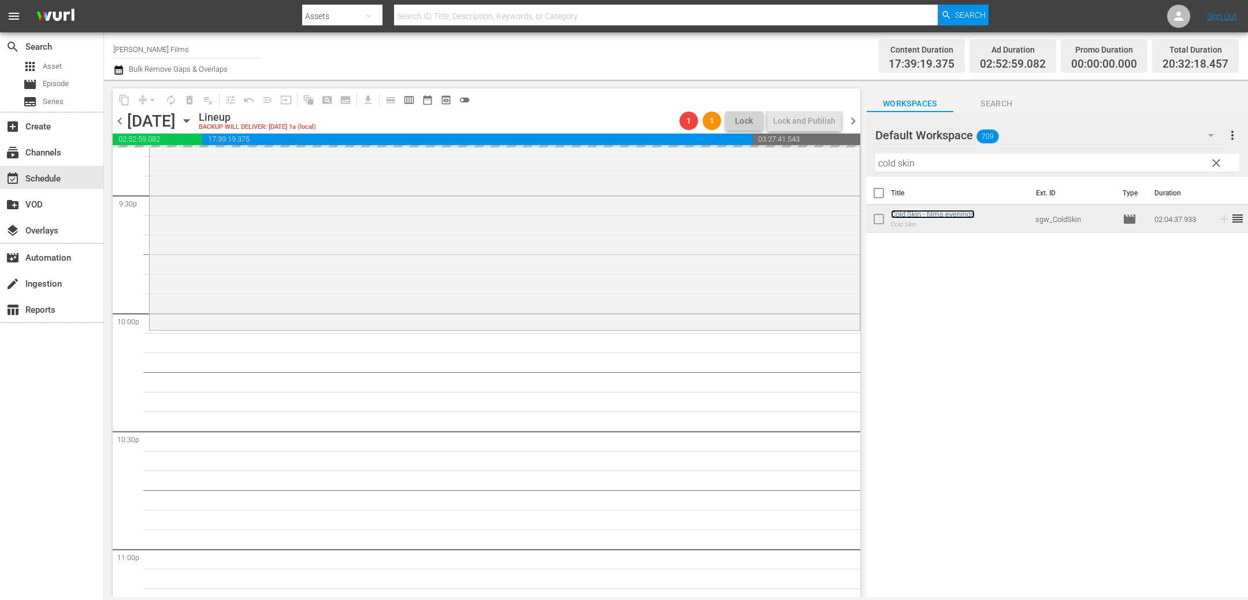
scroll to position [5036, 0]
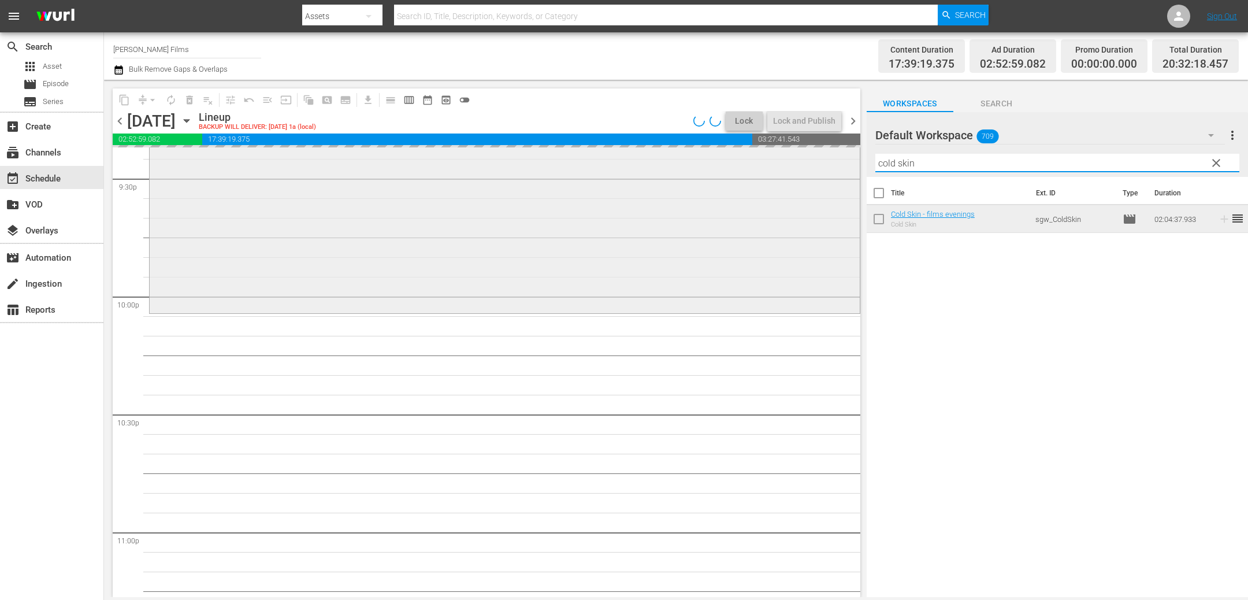
click at [790, 153] on div "content_copy compress arrow_drop_down autorenew_outlined delete_forever_outline…" at bounding box center [676, 338] width 1144 height 517
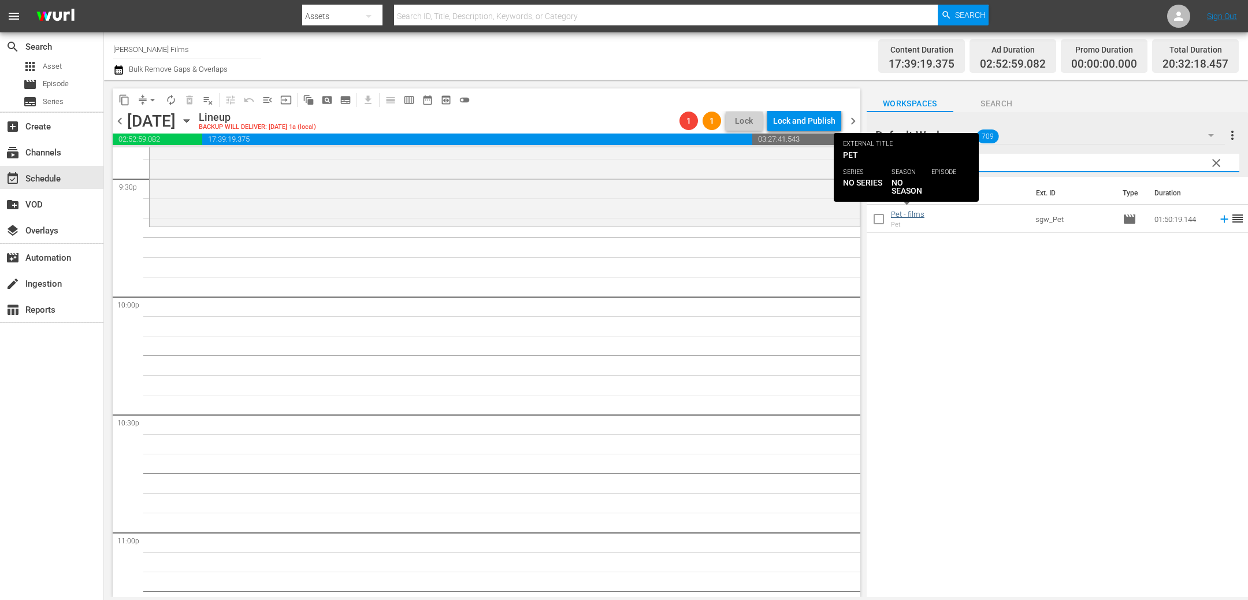
type input "pet"
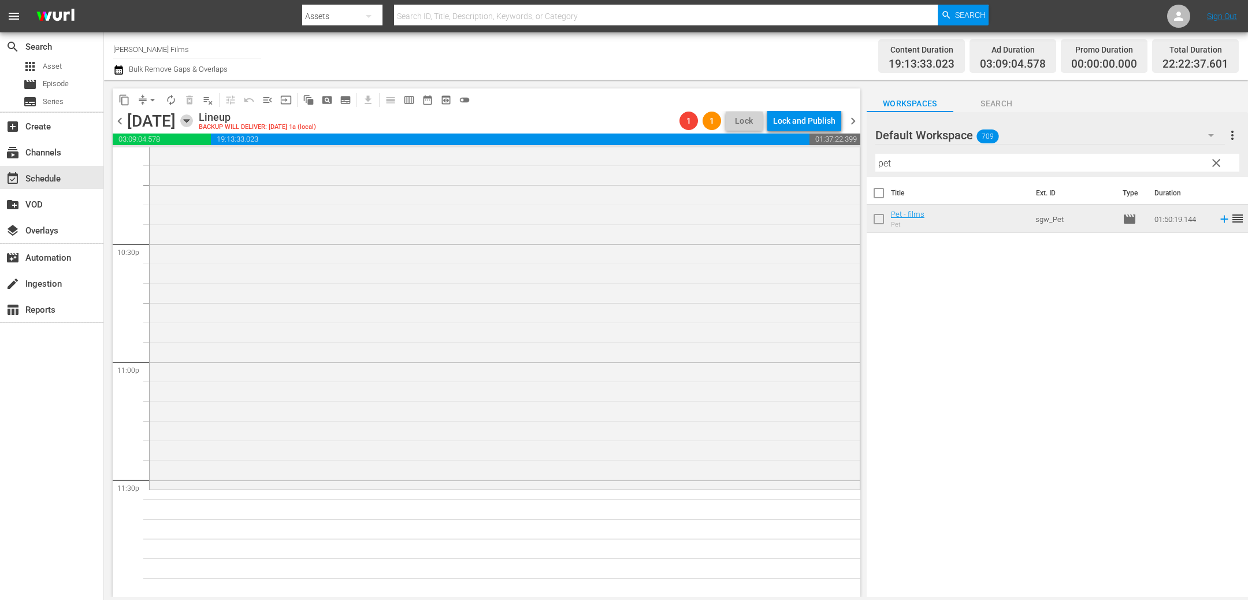
click at [189, 121] on icon "button" at bounding box center [186, 121] width 5 height 3
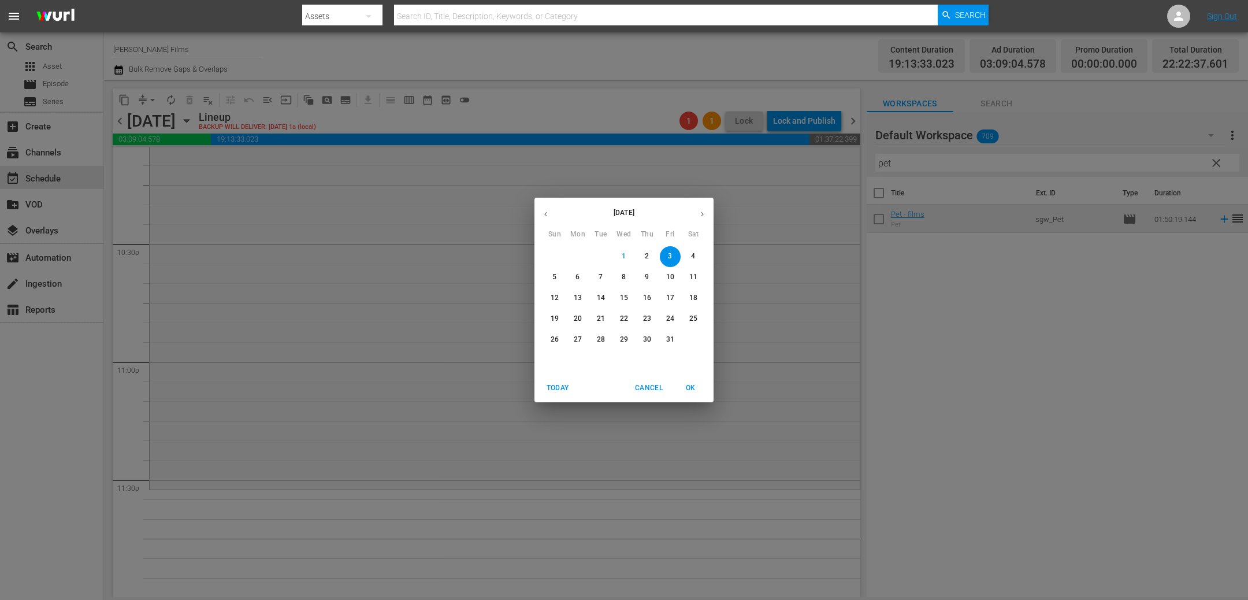
click at [546, 213] on icon "button" at bounding box center [545, 214] width 9 height 9
click at [691, 321] on p "27" at bounding box center [693, 319] width 8 height 10
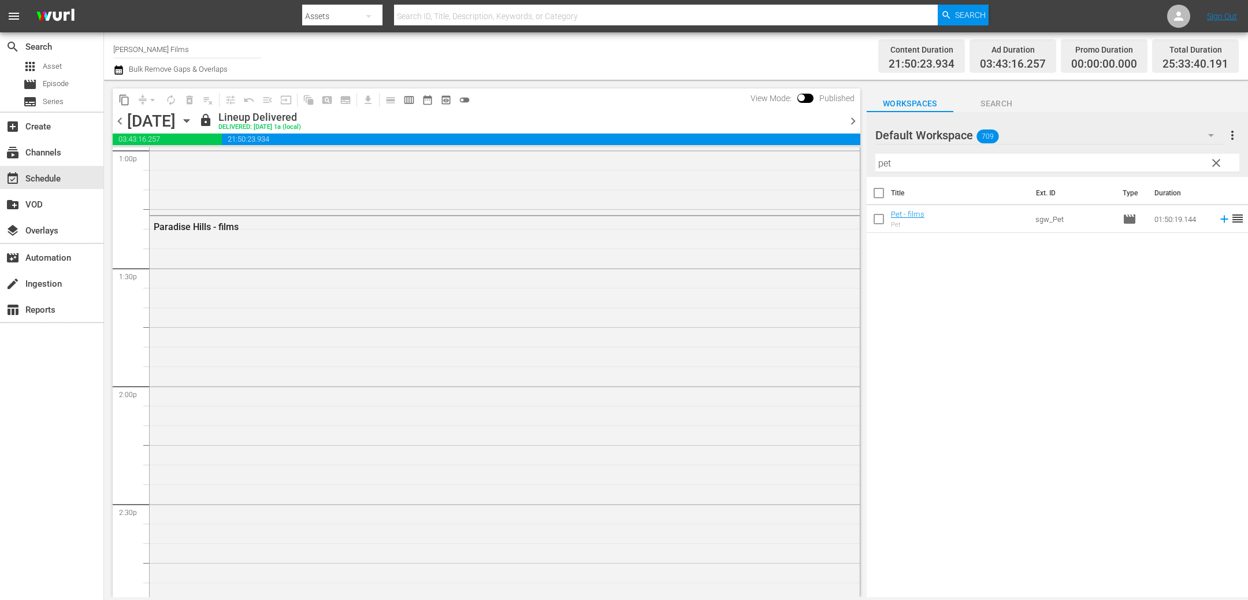
scroll to position [3065, 0]
click at [852, 118] on span "chevron_right" at bounding box center [853, 121] width 14 height 14
click at [120, 123] on span "chevron_left" at bounding box center [120, 121] width 14 height 14
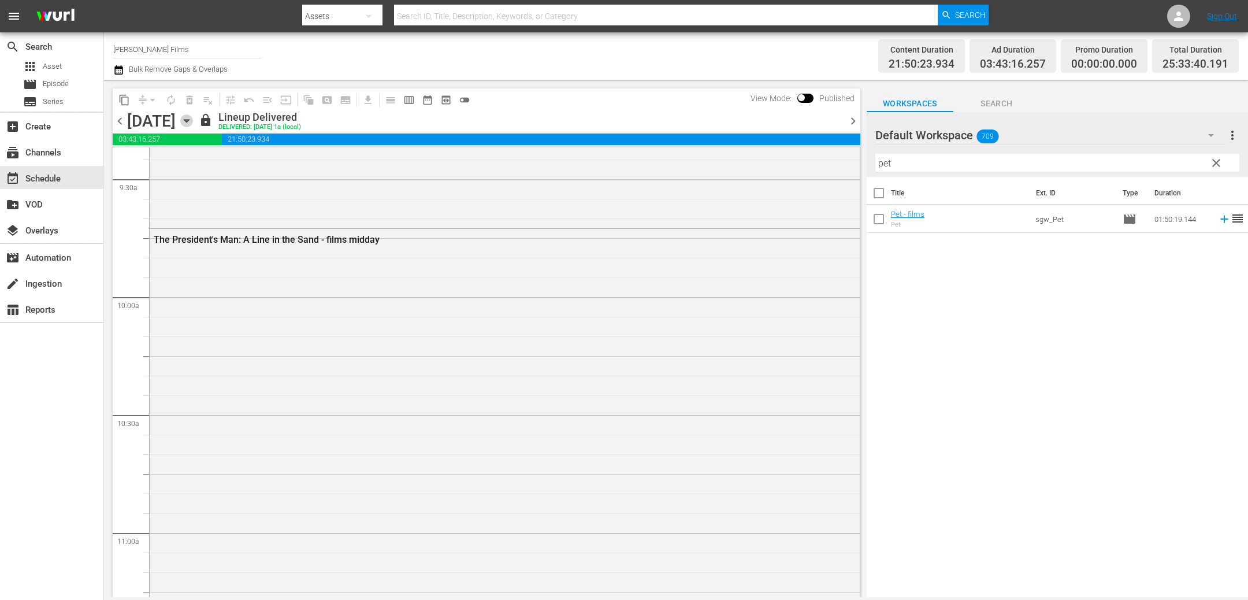
click at [193, 119] on icon "button" at bounding box center [186, 120] width 13 height 13
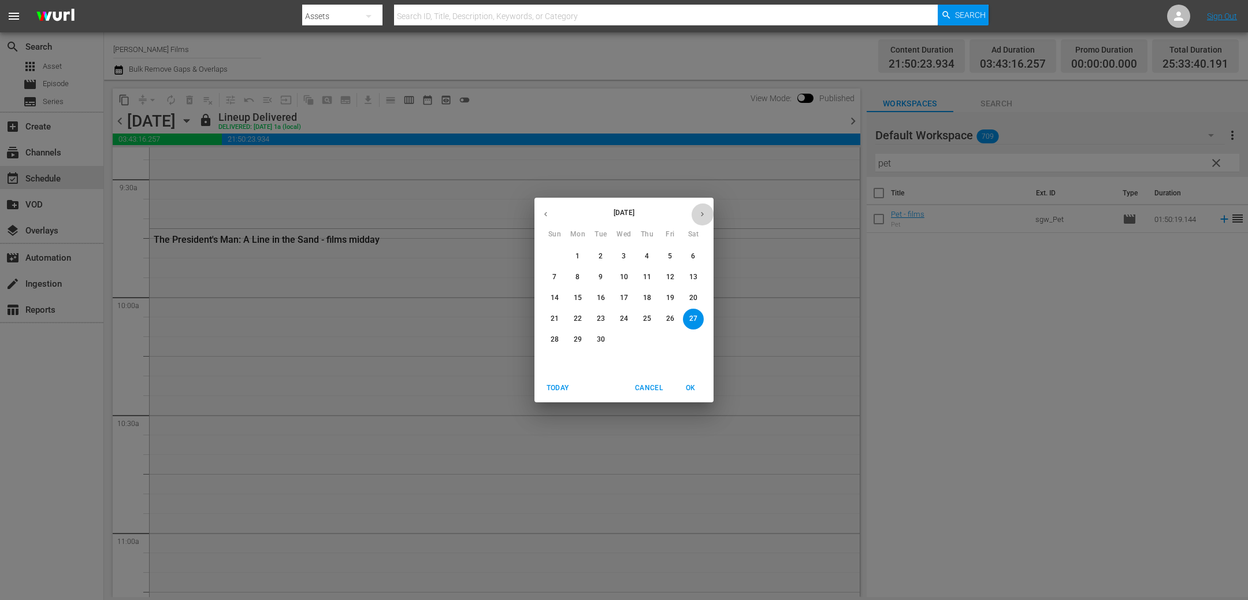
click at [704, 215] on icon "button" at bounding box center [702, 214] width 9 height 9
click at [694, 255] on p "4" at bounding box center [693, 256] width 4 height 10
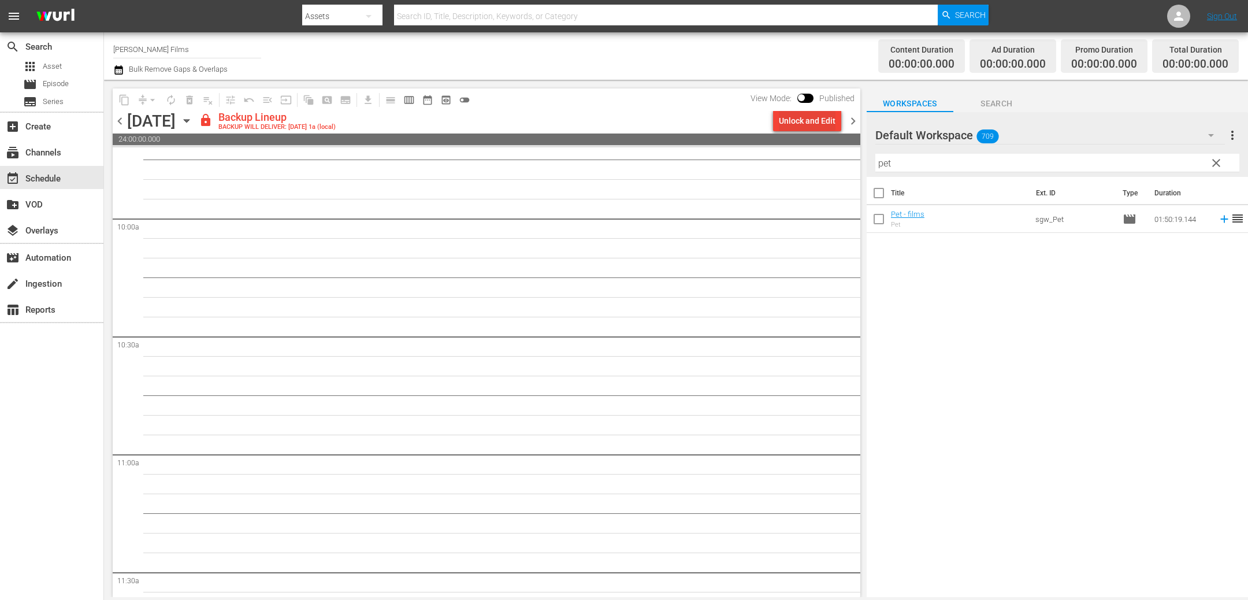
click at [818, 118] on div "Unlock and Edit" at bounding box center [807, 120] width 57 height 21
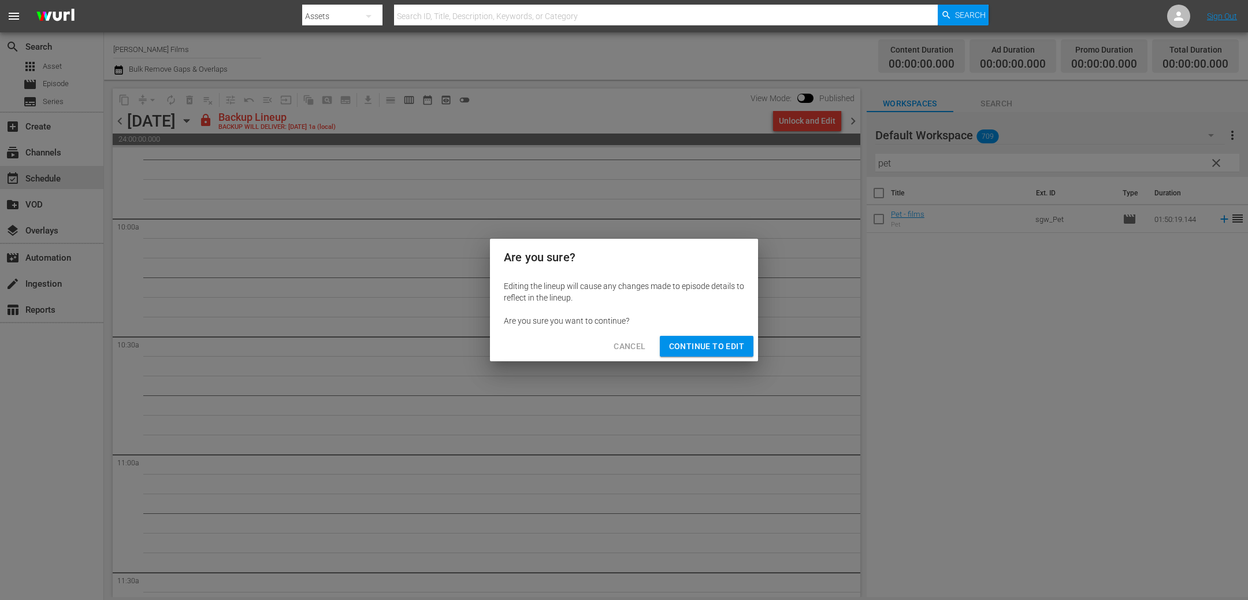
click at [694, 347] on span "Continue to Edit" at bounding box center [706, 346] width 75 height 14
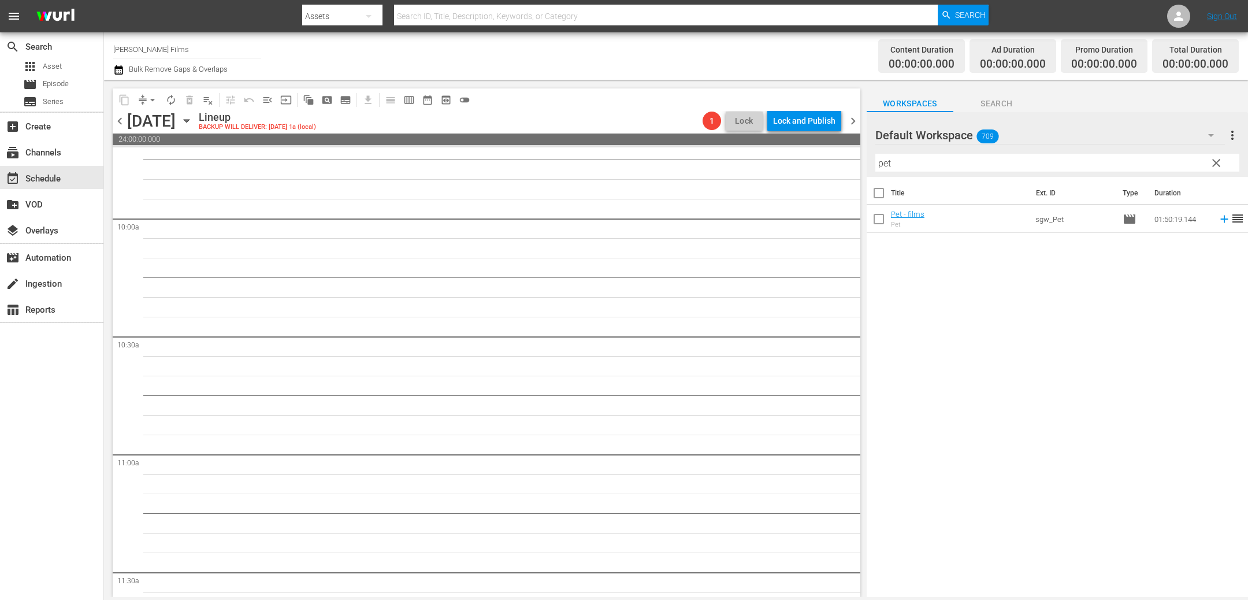
click at [193, 119] on icon "button" at bounding box center [186, 120] width 13 height 13
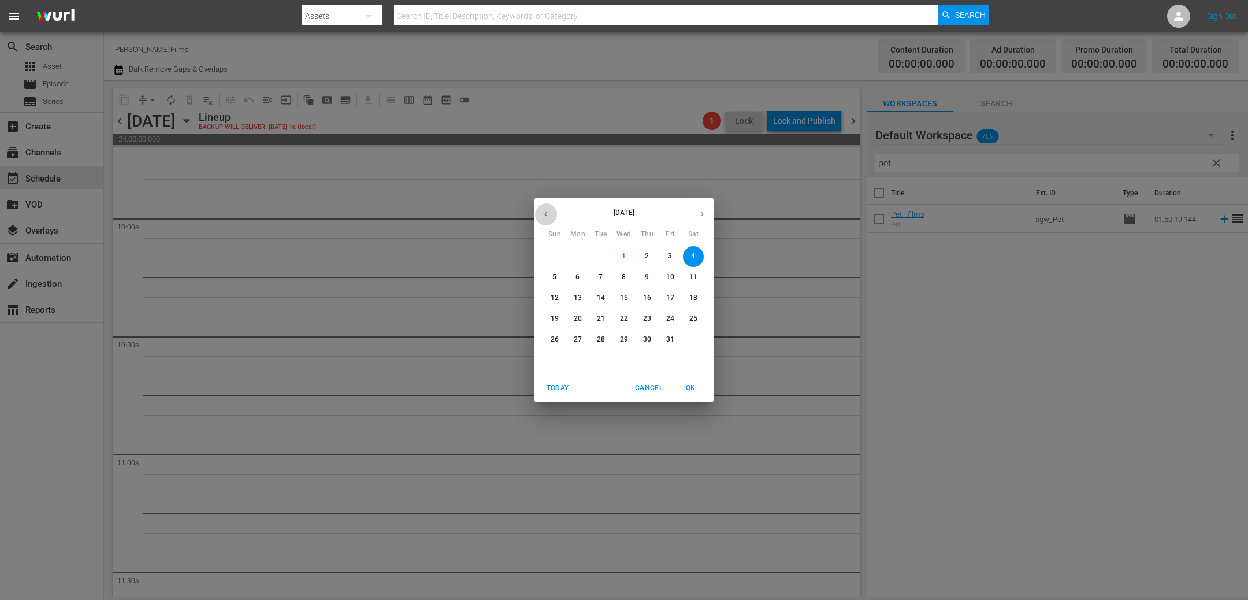
click at [546, 214] on icon "button" at bounding box center [545, 214] width 9 height 9
click at [690, 318] on p "27" at bounding box center [693, 319] width 8 height 10
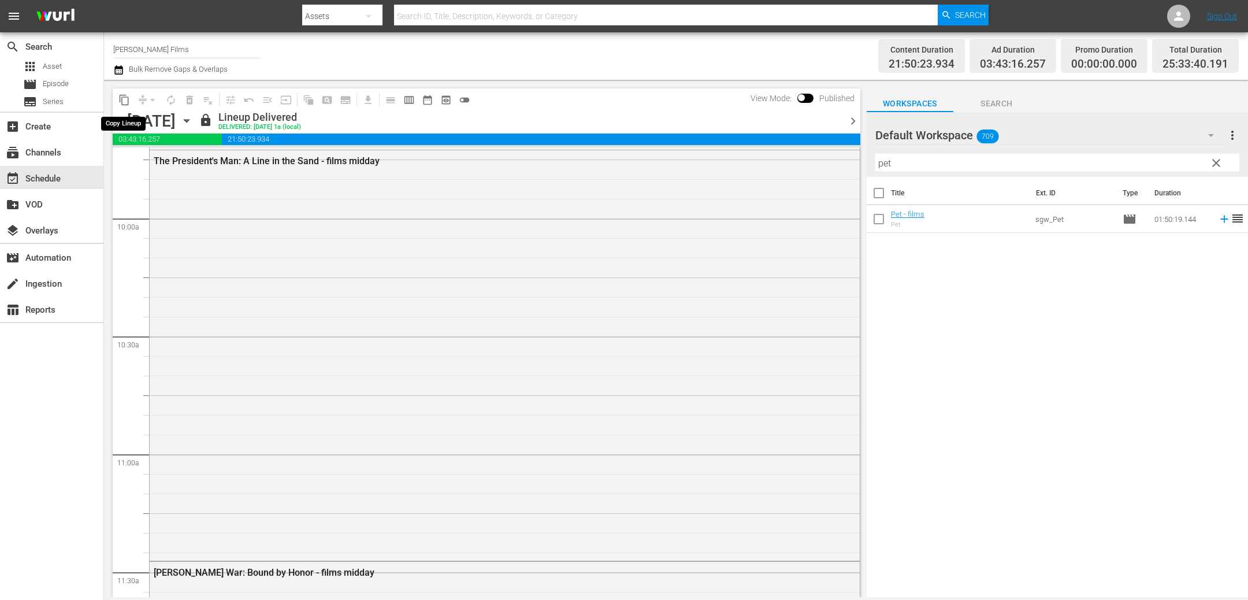
scroll to position [2207, 0]
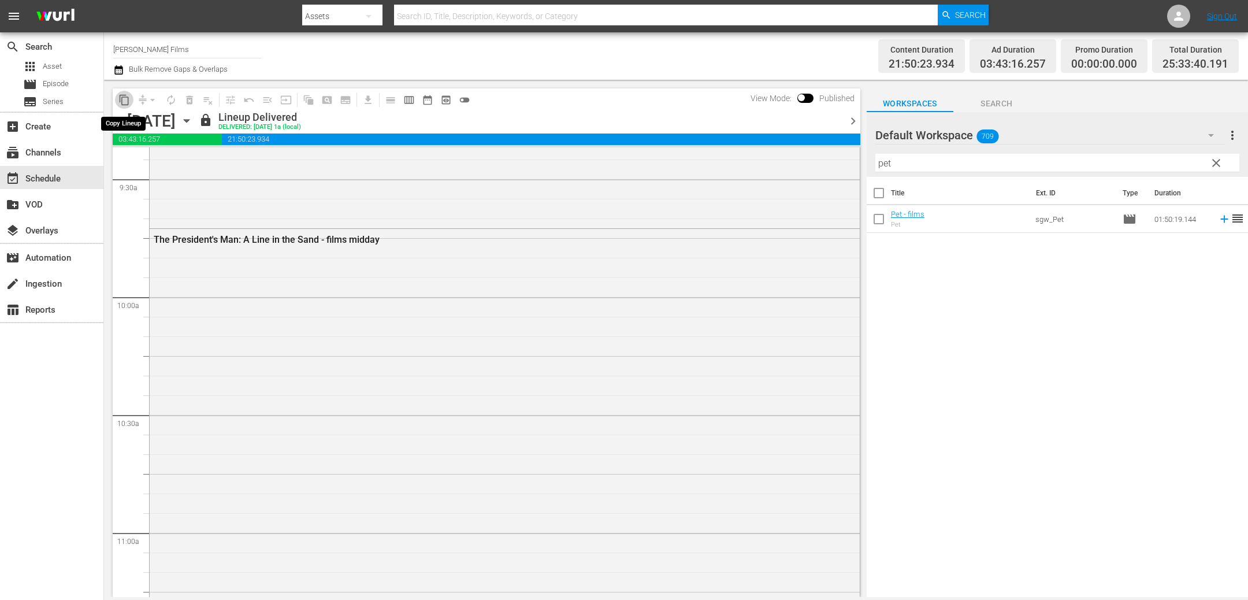
click at [125, 99] on span "content_copy" at bounding box center [124, 100] width 12 height 12
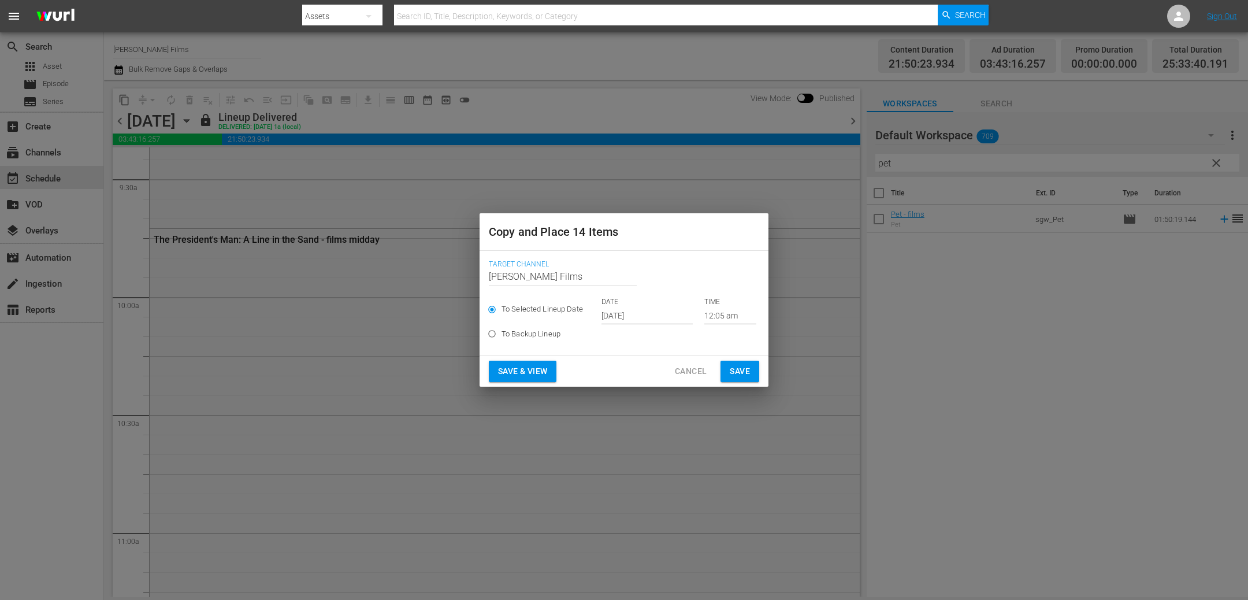
click at [662, 317] on input "Oct 3rd 2025" at bounding box center [646, 315] width 91 height 17
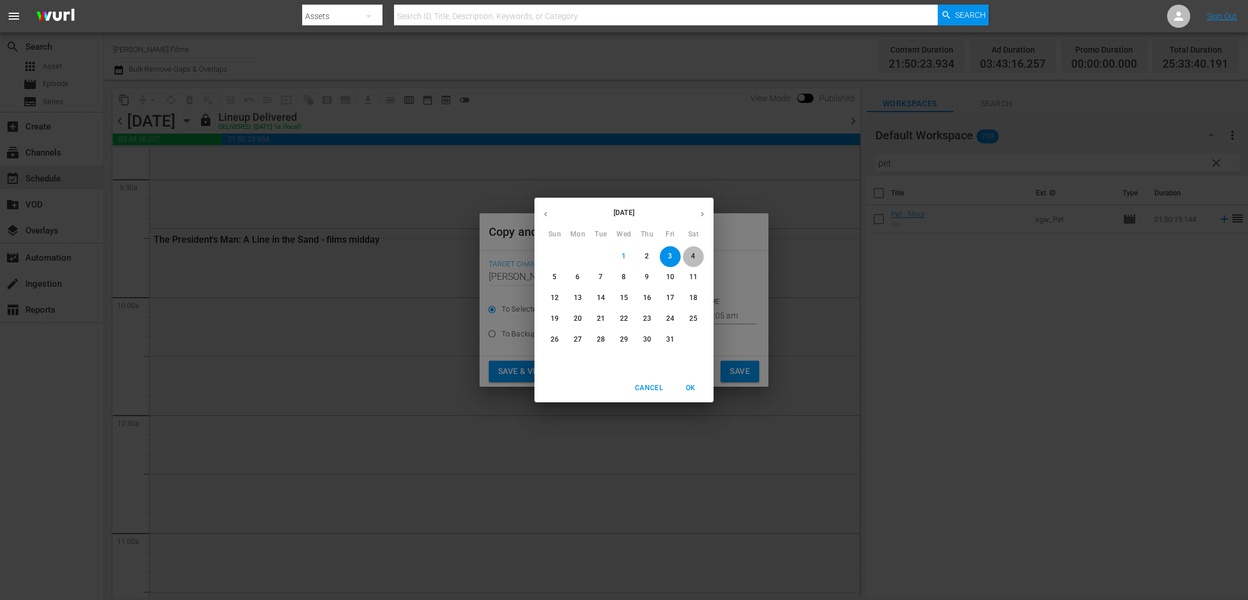
click at [694, 258] on p "4" at bounding box center [693, 256] width 4 height 10
type input "Oct 4th 2025"
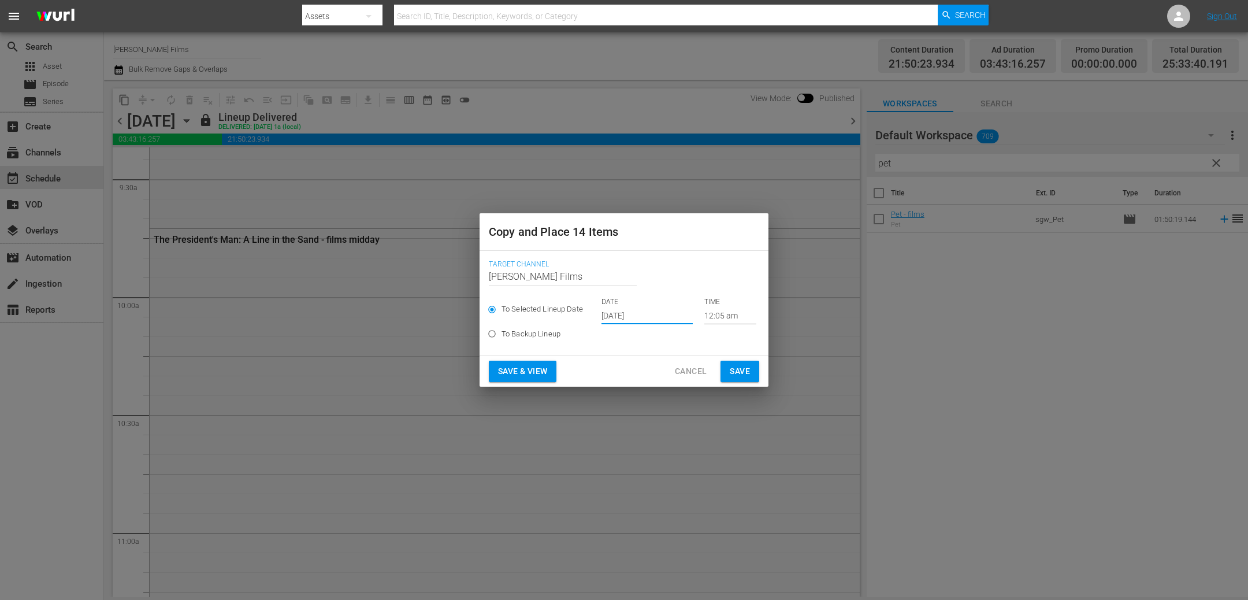
click at [745, 369] on span "Save" at bounding box center [740, 371] width 20 height 14
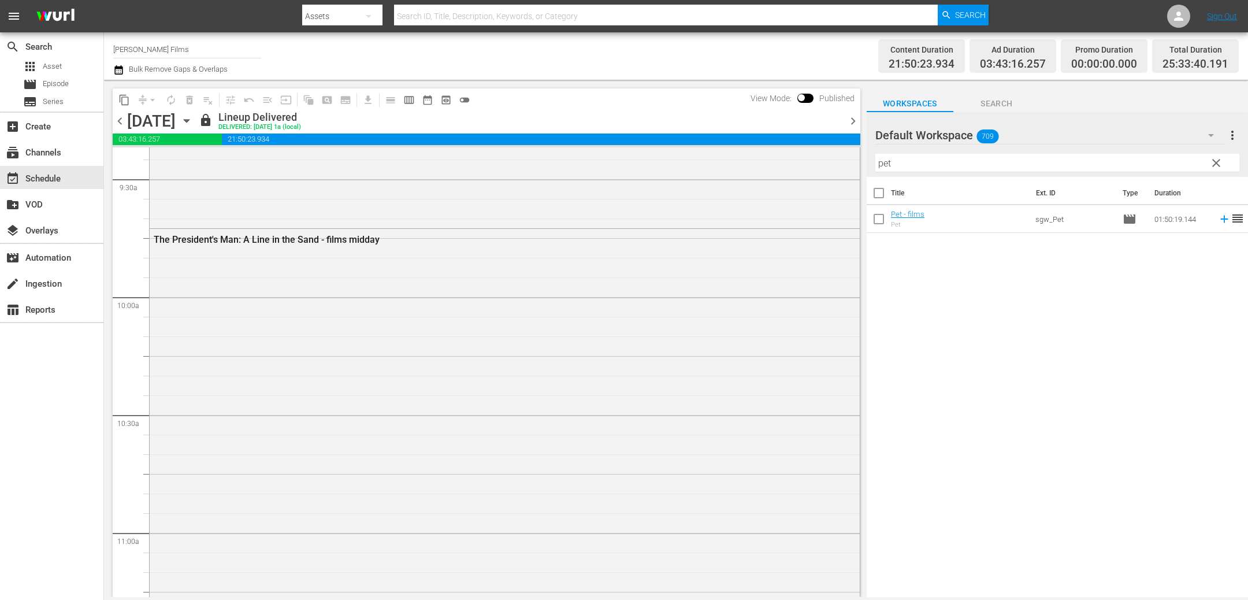
click at [193, 122] on icon "button" at bounding box center [186, 120] width 13 height 13
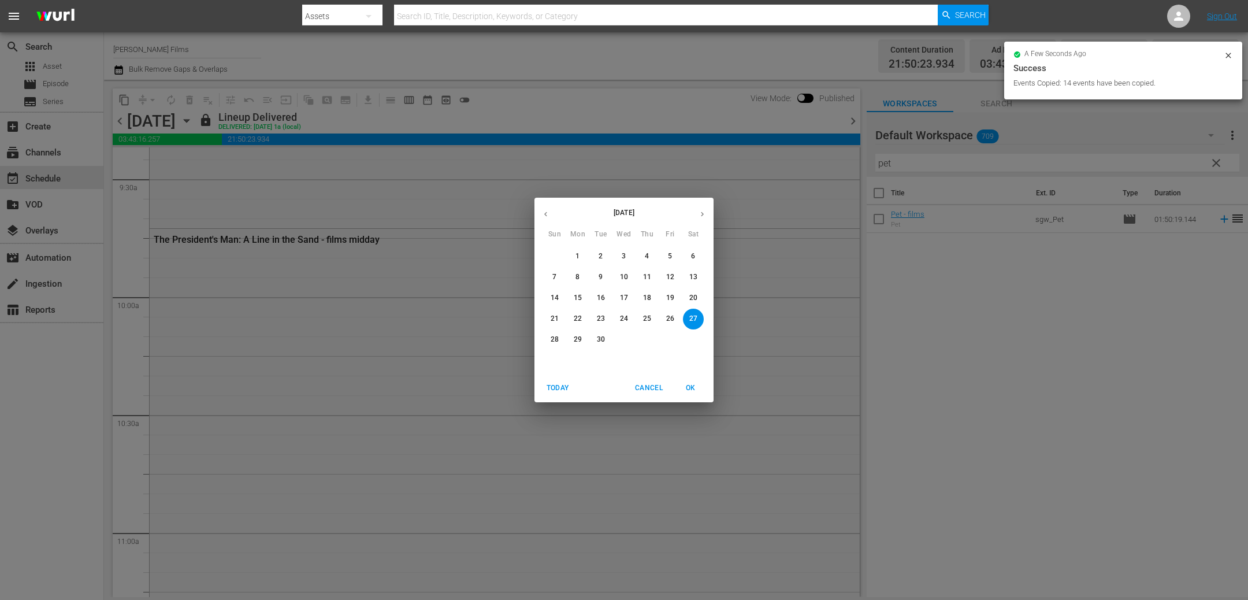
click at [702, 210] on icon "button" at bounding box center [702, 214] width 9 height 9
click at [671, 258] on p "3" at bounding box center [670, 256] width 4 height 10
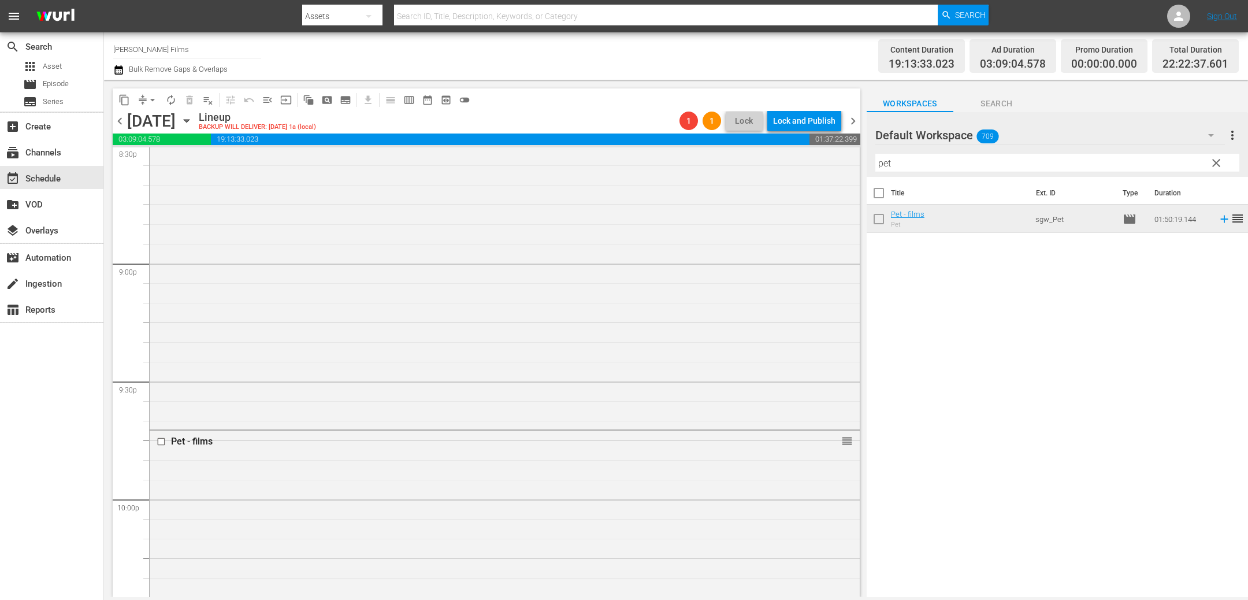
scroll to position [5206, 0]
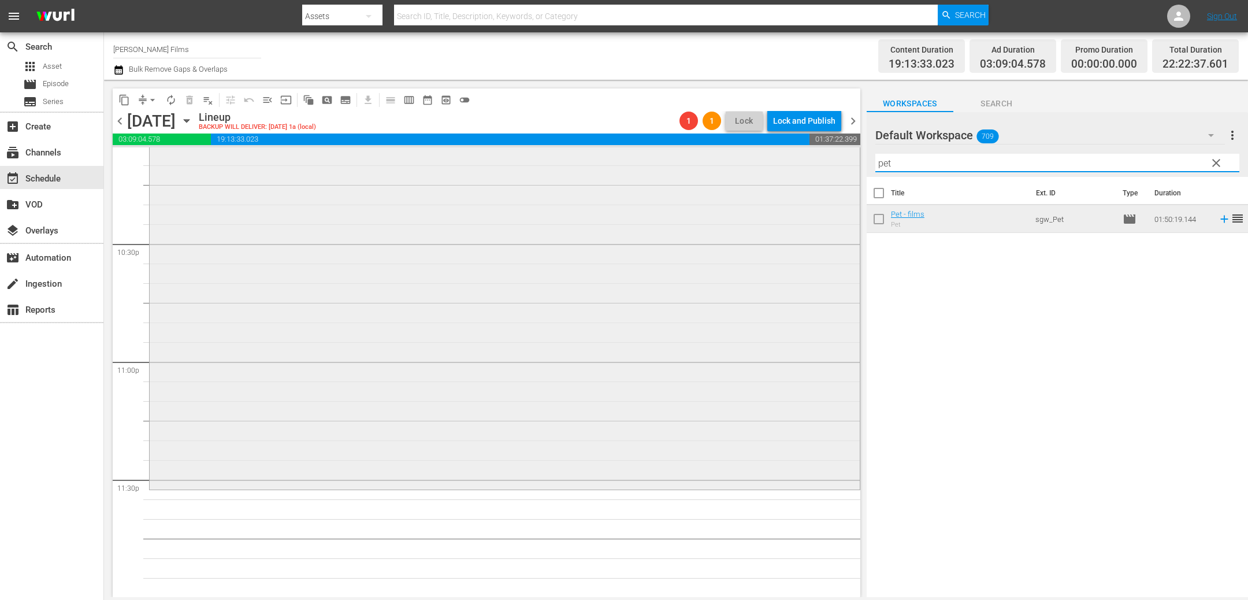
drag, startPoint x: 949, startPoint y: 160, endPoint x: 746, endPoint y: 150, distance: 203.6
click at [746, 152] on div "content_copy compress arrow_drop_down autorenew_outlined delete_forever_outline…" at bounding box center [676, 338] width 1144 height 517
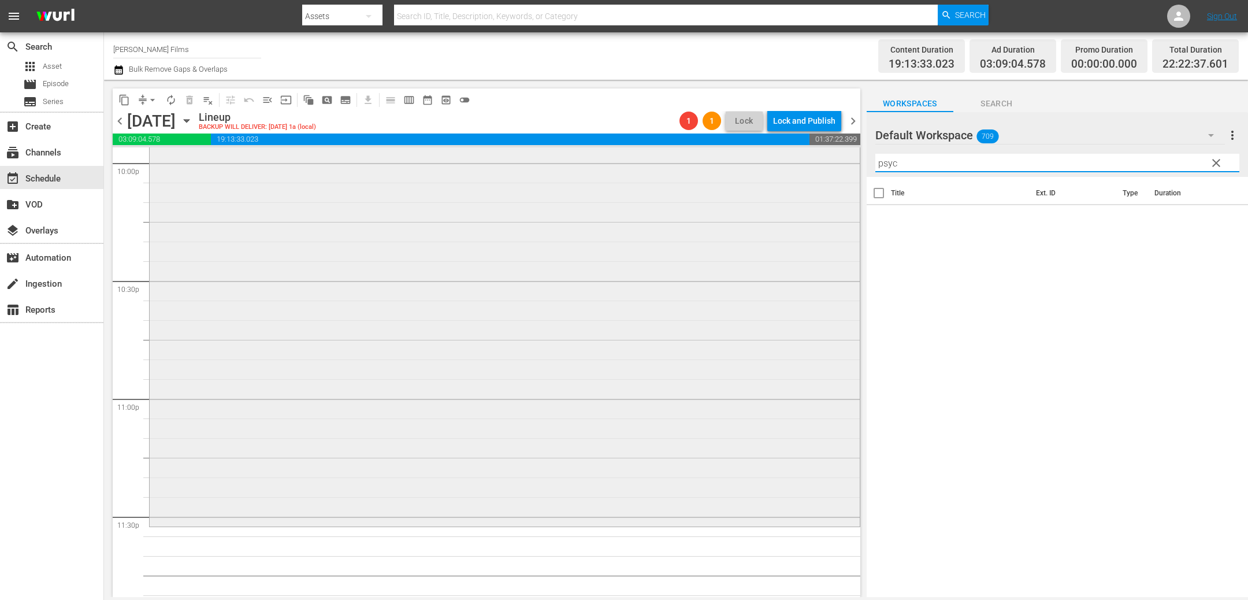
scroll to position [5167, 0]
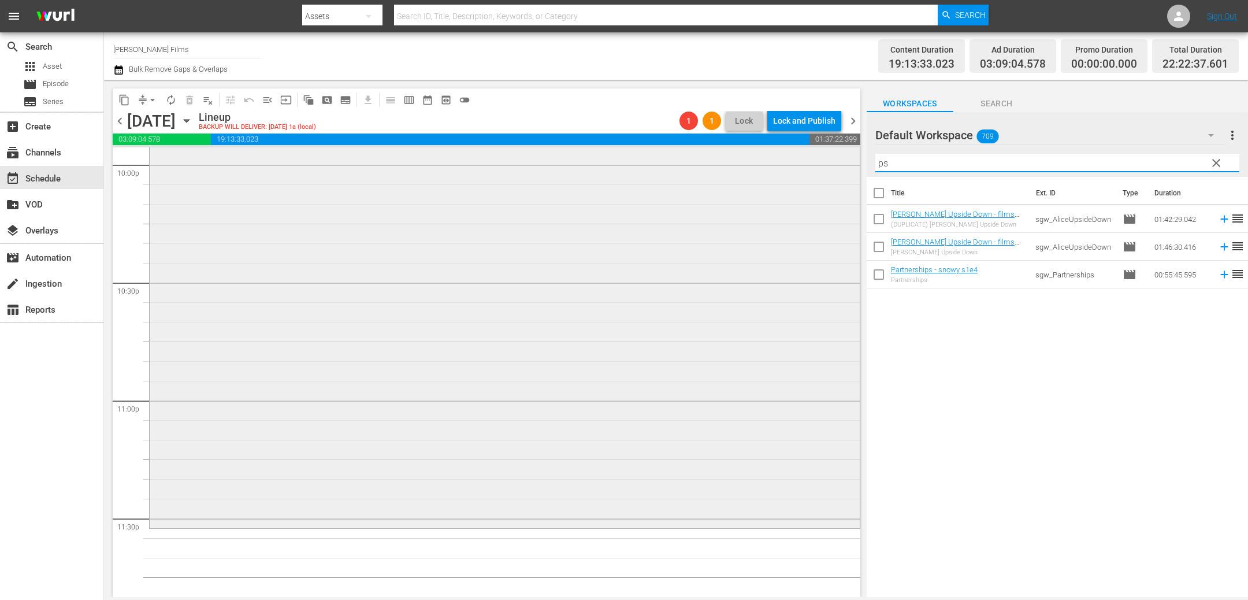
type input "p"
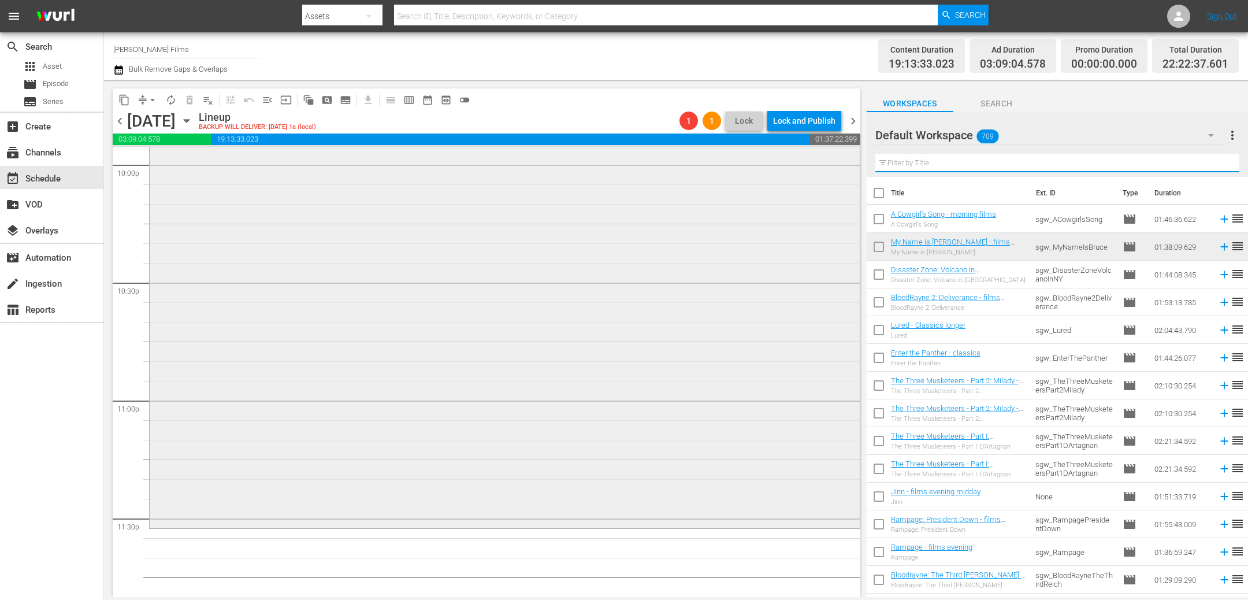
scroll to position [5206, 0]
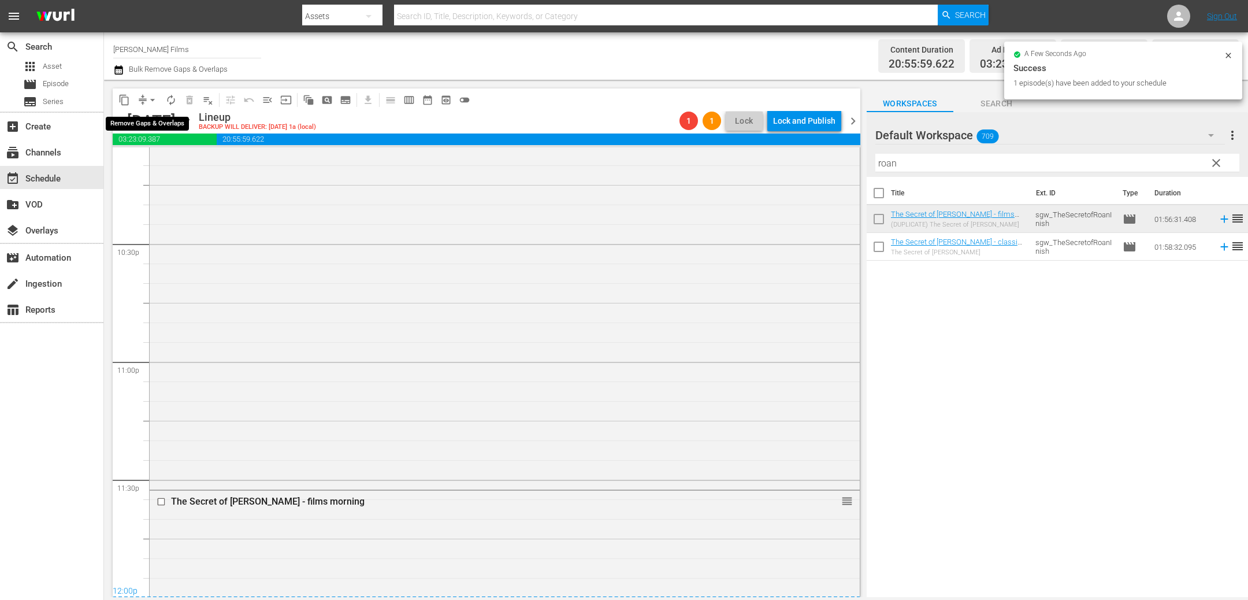
click at [147, 99] on span "arrow_drop_down" at bounding box center [153, 100] width 12 height 12
click at [151, 159] on li "Align to End of Previous Day" at bounding box center [152, 160] width 121 height 19
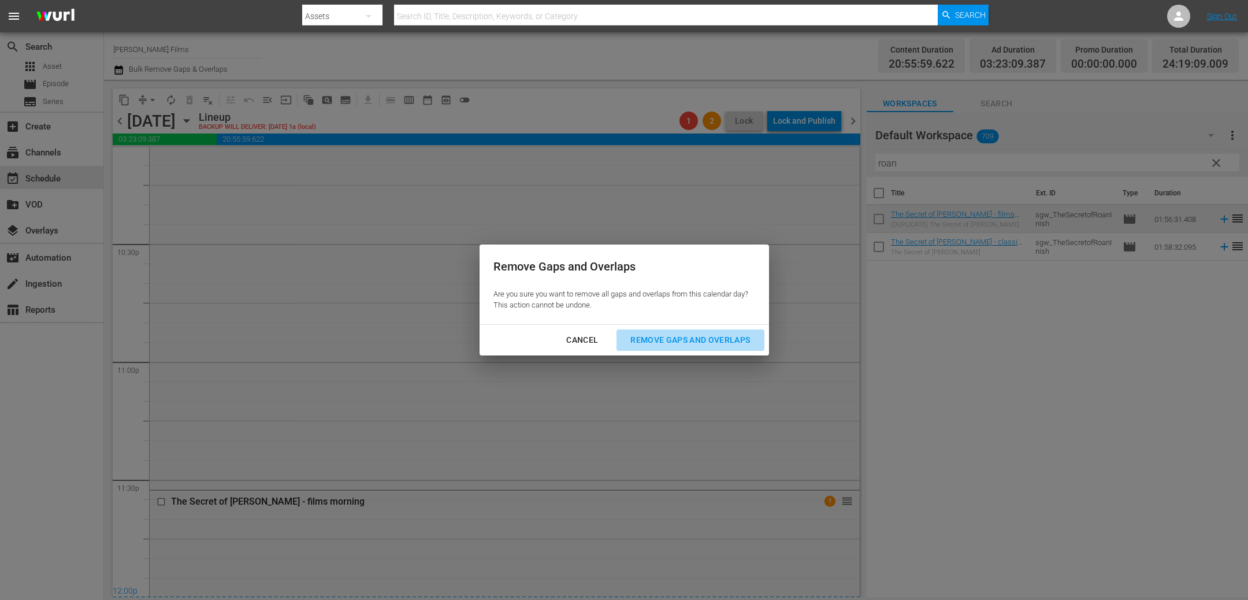
click at [670, 349] on button "Remove Gaps and Overlaps" at bounding box center [689, 339] width 147 height 21
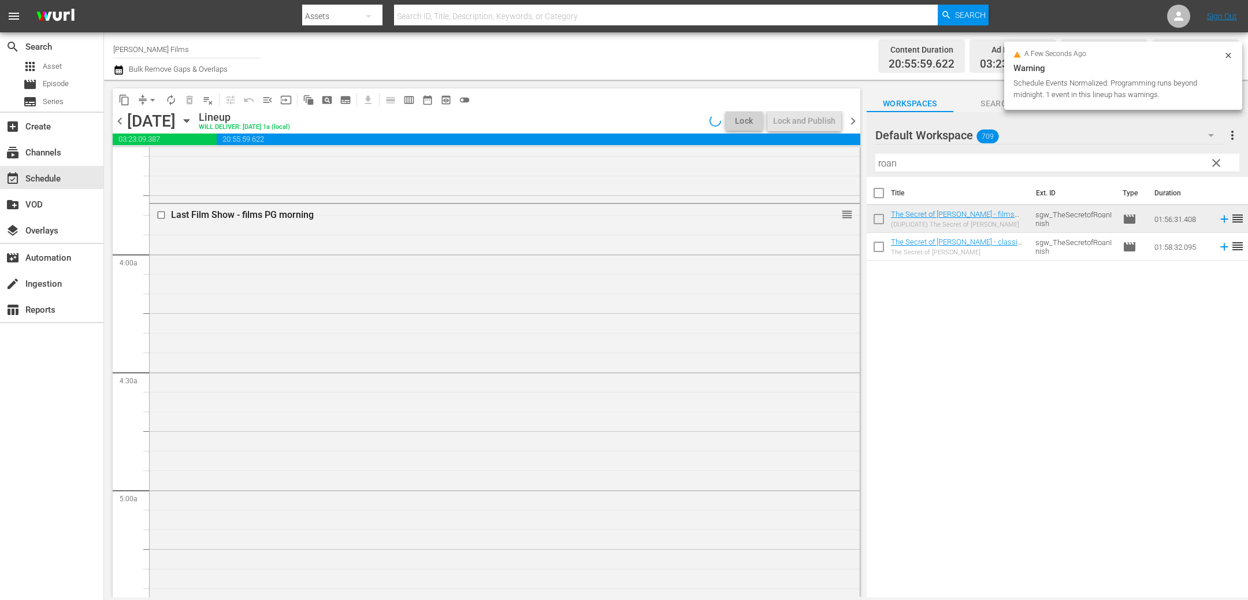
scroll to position [837, 0]
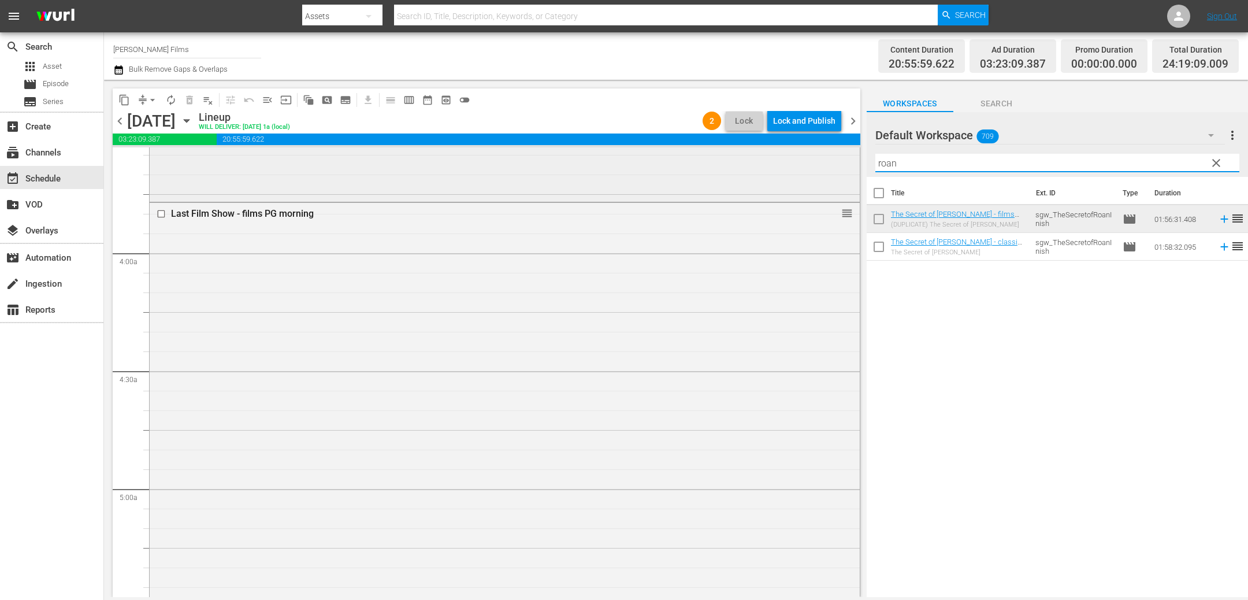
drag, startPoint x: 907, startPoint y: 160, endPoint x: 731, endPoint y: 148, distance: 176.6
click at [732, 151] on div "content_copy compress arrow_drop_down autorenew_outlined delete_forever_outline…" at bounding box center [676, 338] width 1144 height 517
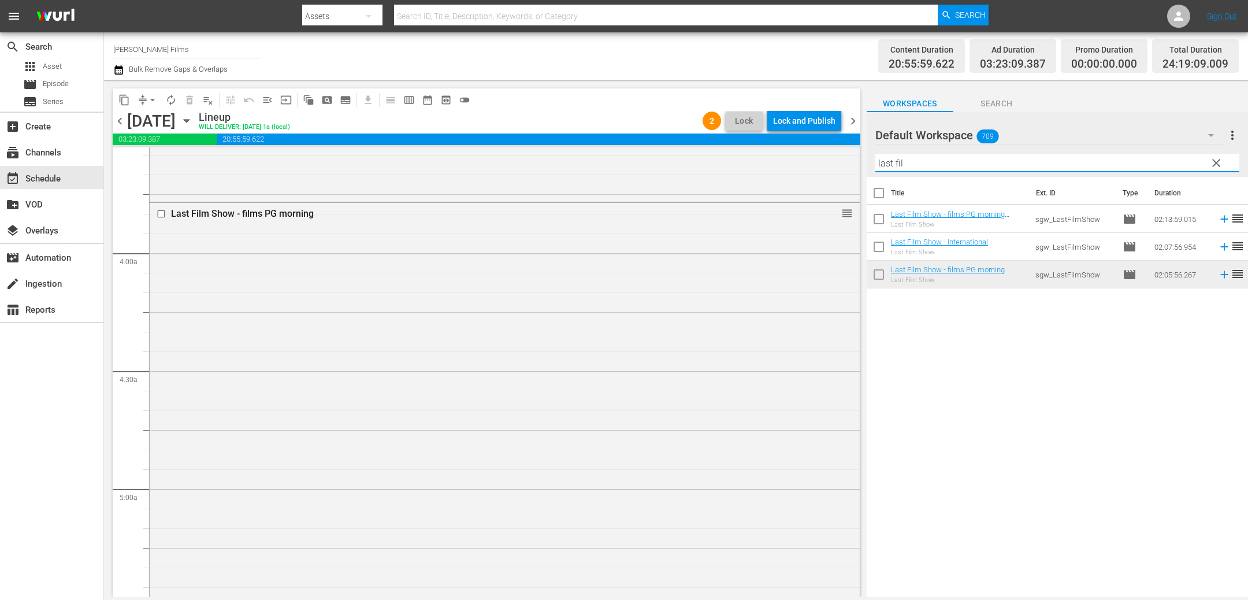
click at [959, 407] on div "Title Ext. ID Type Duration Last Film Show - films PG morning longer Last Film …" at bounding box center [1056, 388] width 381 height 422
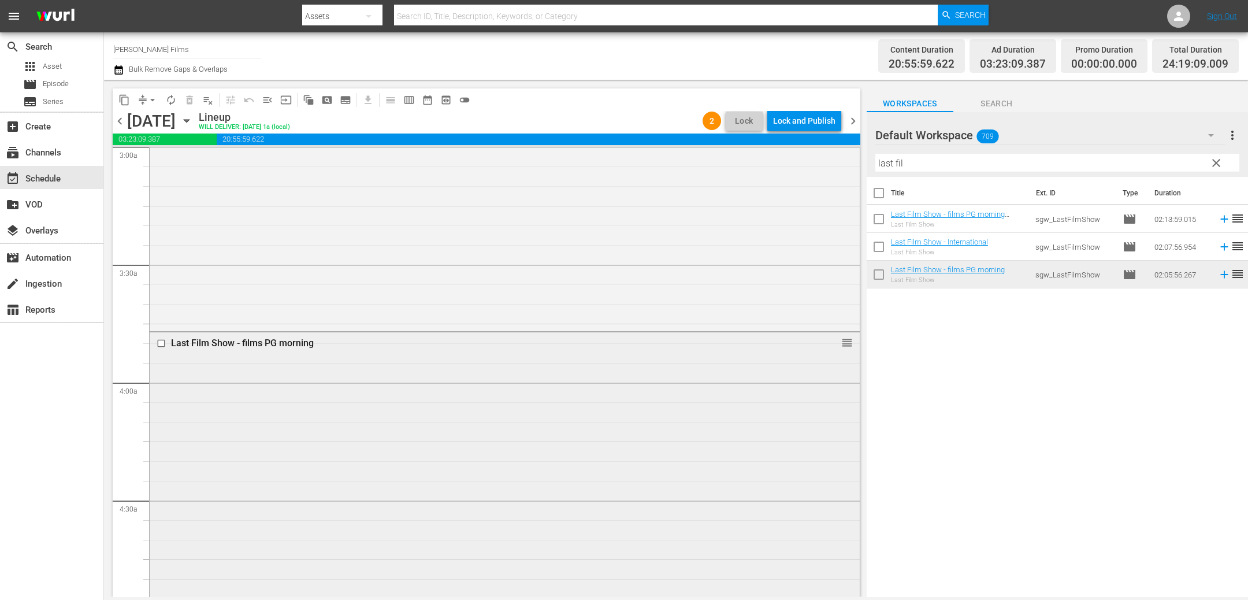
scroll to position [608, 0]
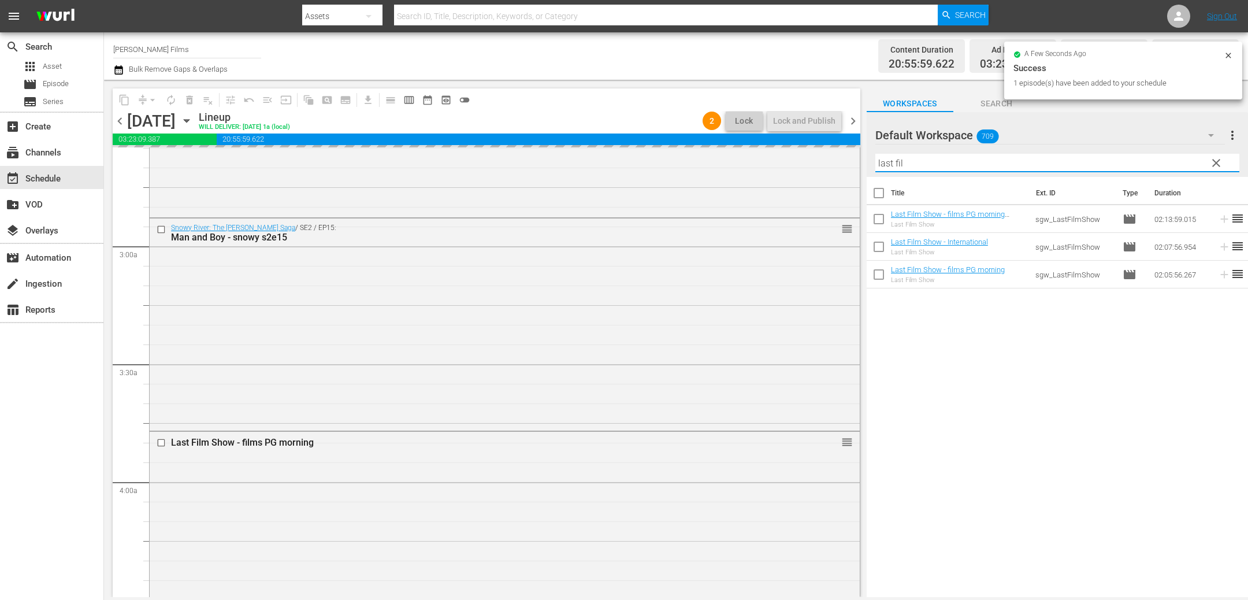
drag, startPoint x: 933, startPoint y: 166, endPoint x: 806, endPoint y: 143, distance: 129.8
click at [808, 143] on div "content_copy compress arrow_drop_down autorenew_outlined delete_forever_outline…" at bounding box center [676, 338] width 1144 height 517
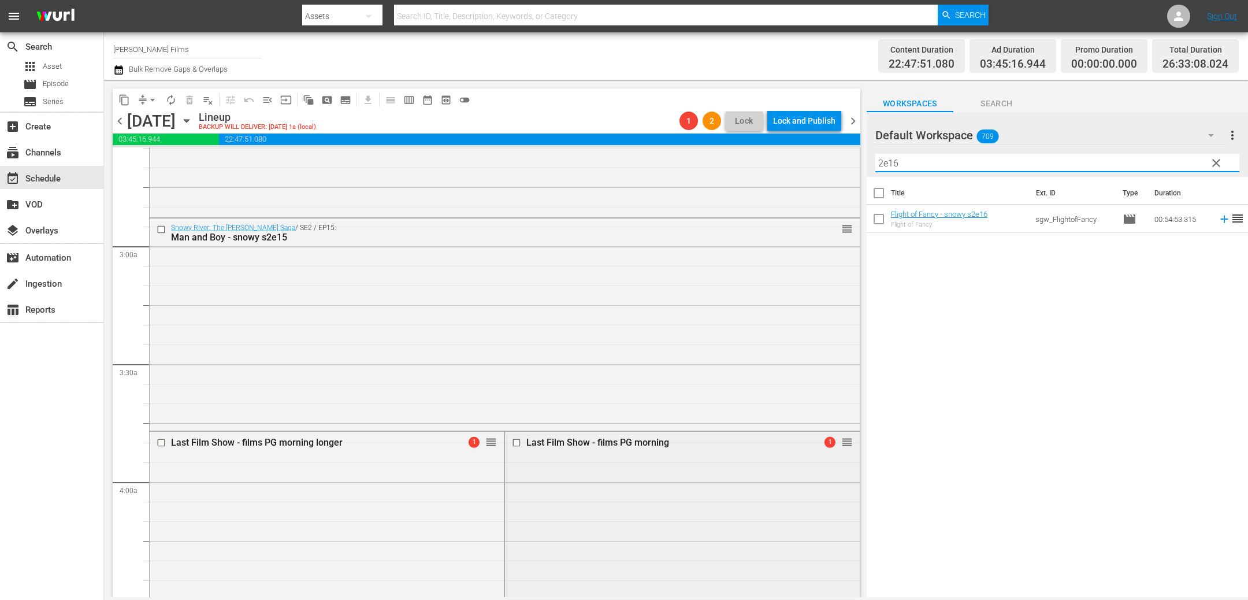
click at [516, 443] on input "checkbox" at bounding box center [518, 442] width 12 height 10
click at [188, 103] on span "delete_forever_outlined" at bounding box center [190, 100] width 12 height 12
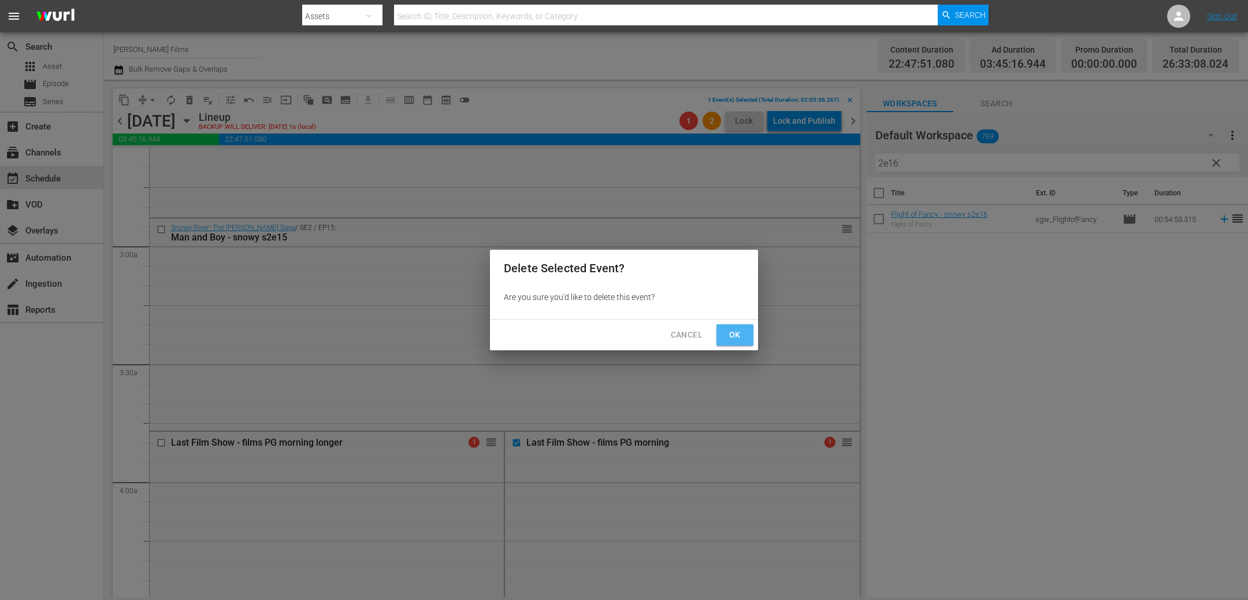
click at [734, 334] on span "Ok" at bounding box center [734, 335] width 18 height 14
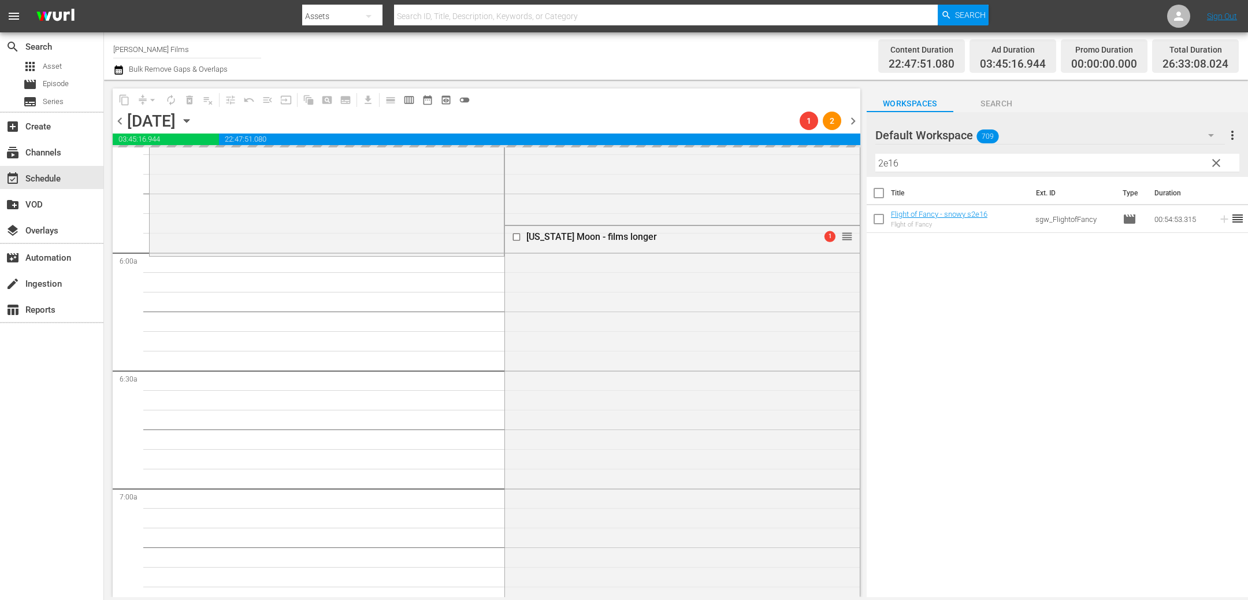
scroll to position [1361, 0]
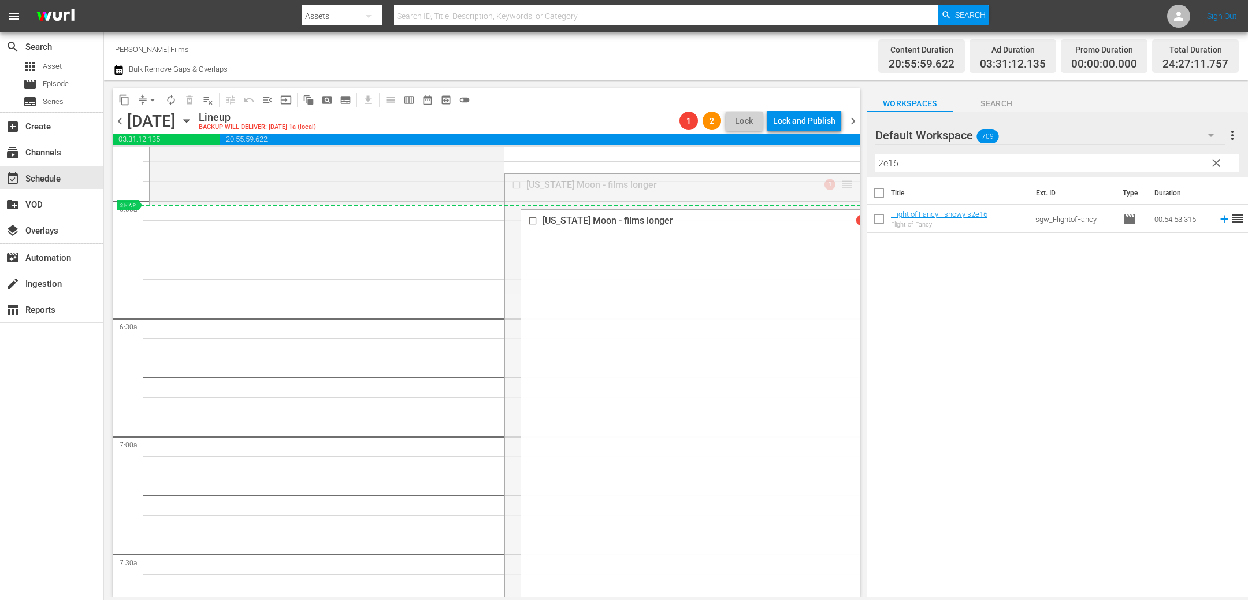
drag, startPoint x: 847, startPoint y: 182, endPoint x: 846, endPoint y: 210, distance: 27.7
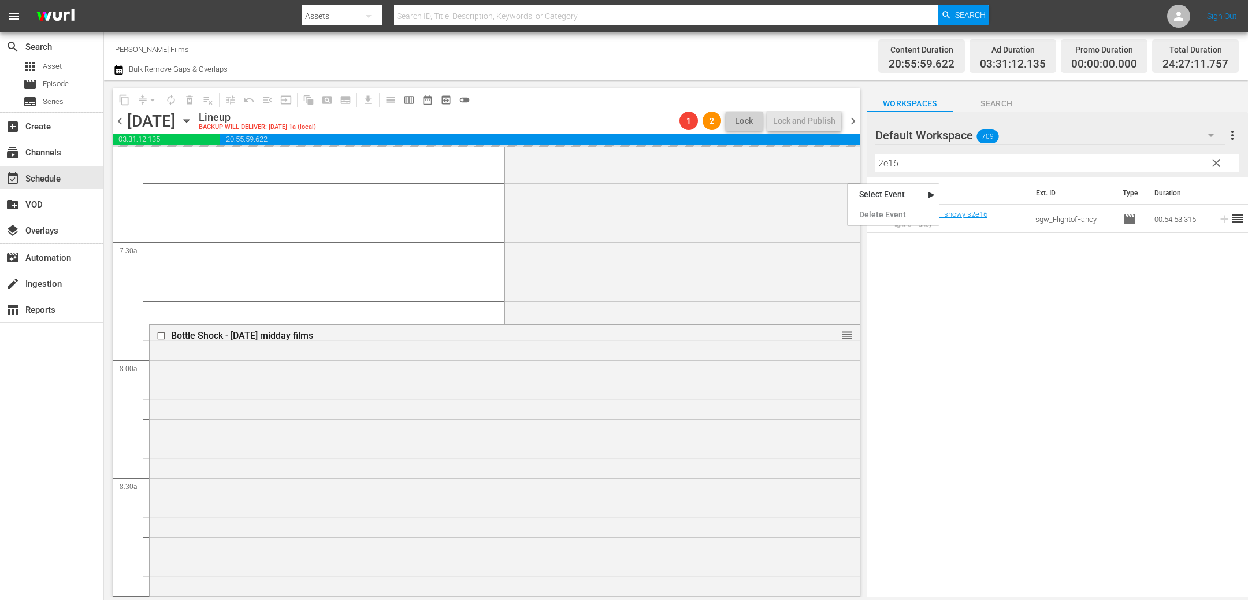
scroll to position [1721, 0]
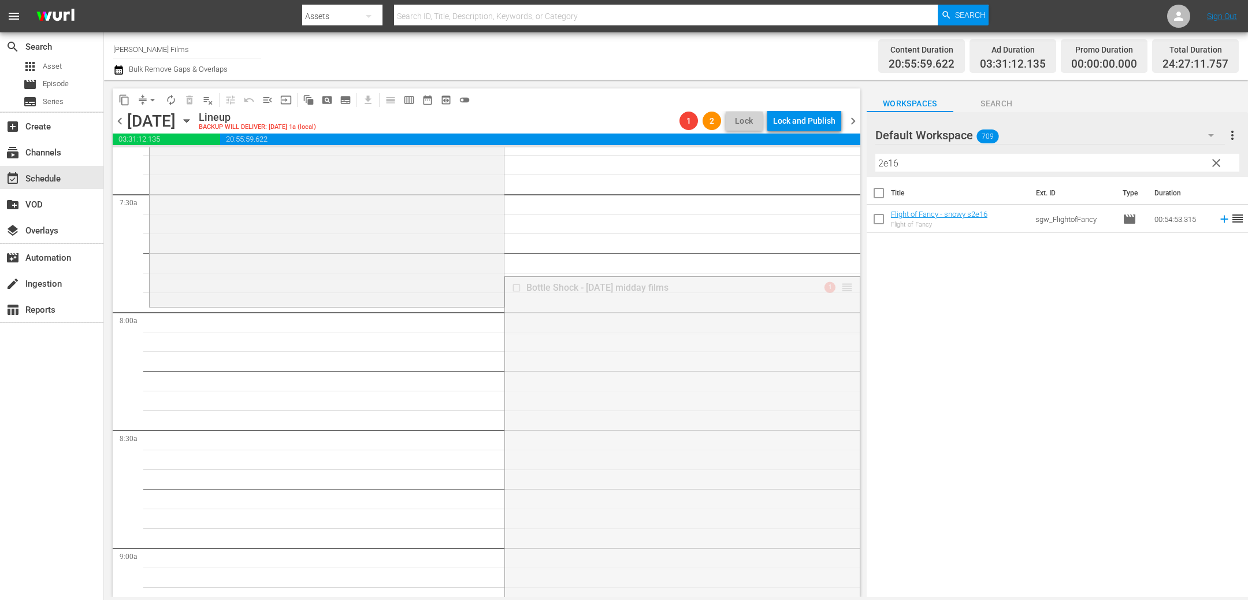
drag, startPoint x: 849, startPoint y: 286, endPoint x: 846, endPoint y: 309, distance: 23.3
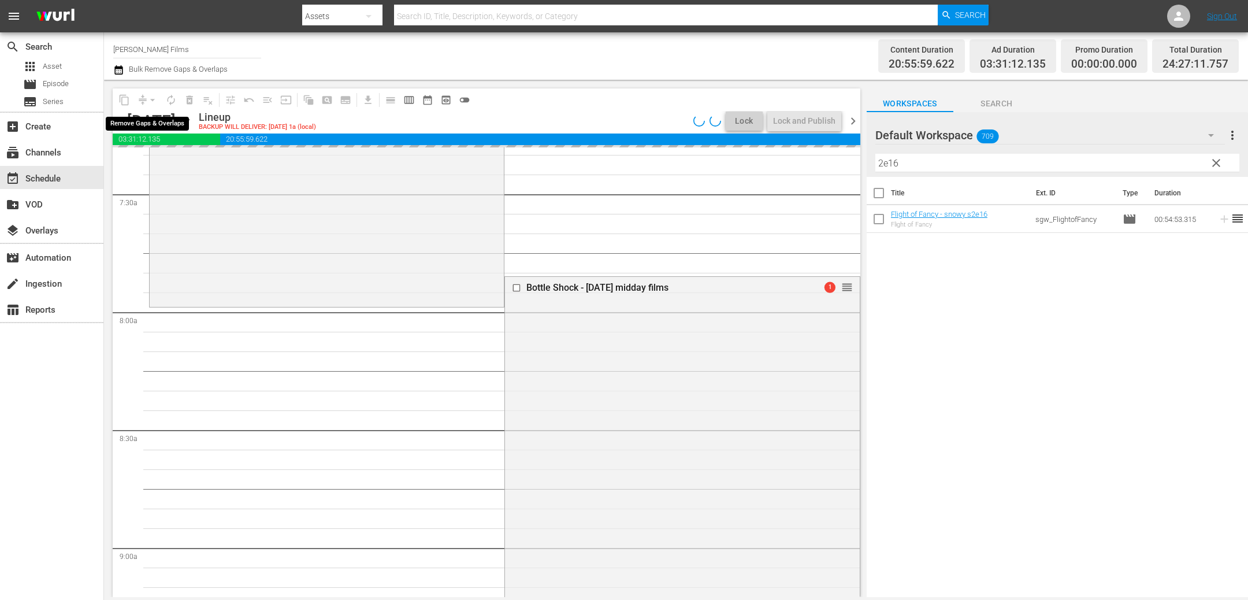
click at [141, 102] on span "compress arrow_drop_down" at bounding box center [147, 100] width 28 height 18
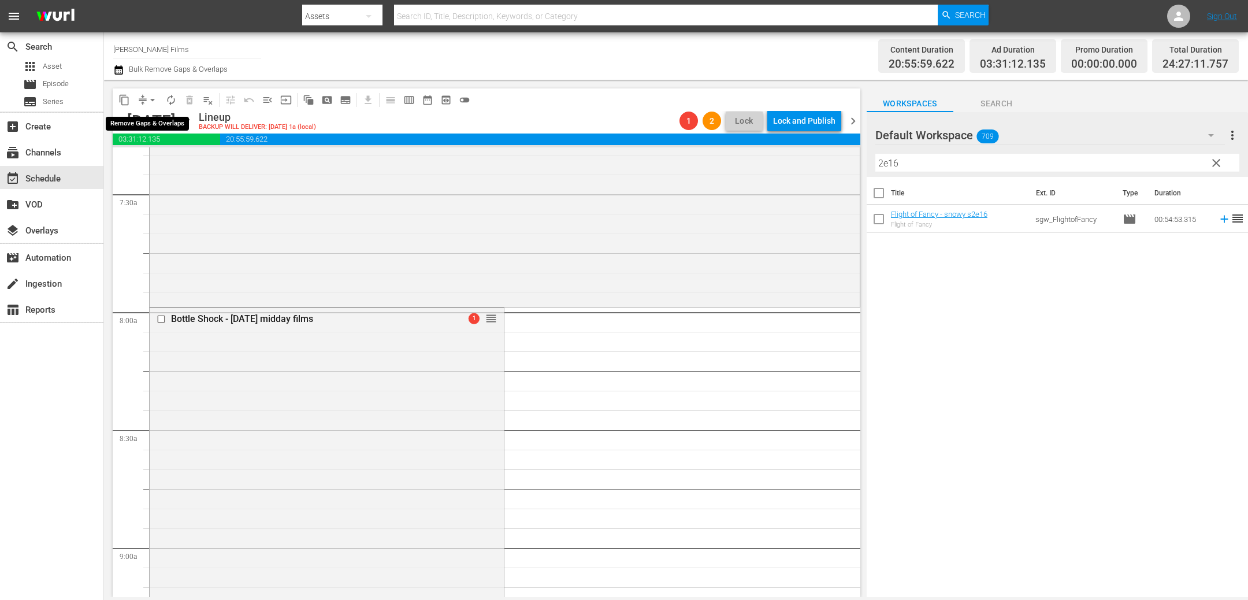
click at [147, 99] on span "arrow_drop_down" at bounding box center [153, 100] width 12 height 12
click at [149, 161] on li "Align to End of Previous Day" at bounding box center [152, 160] width 121 height 19
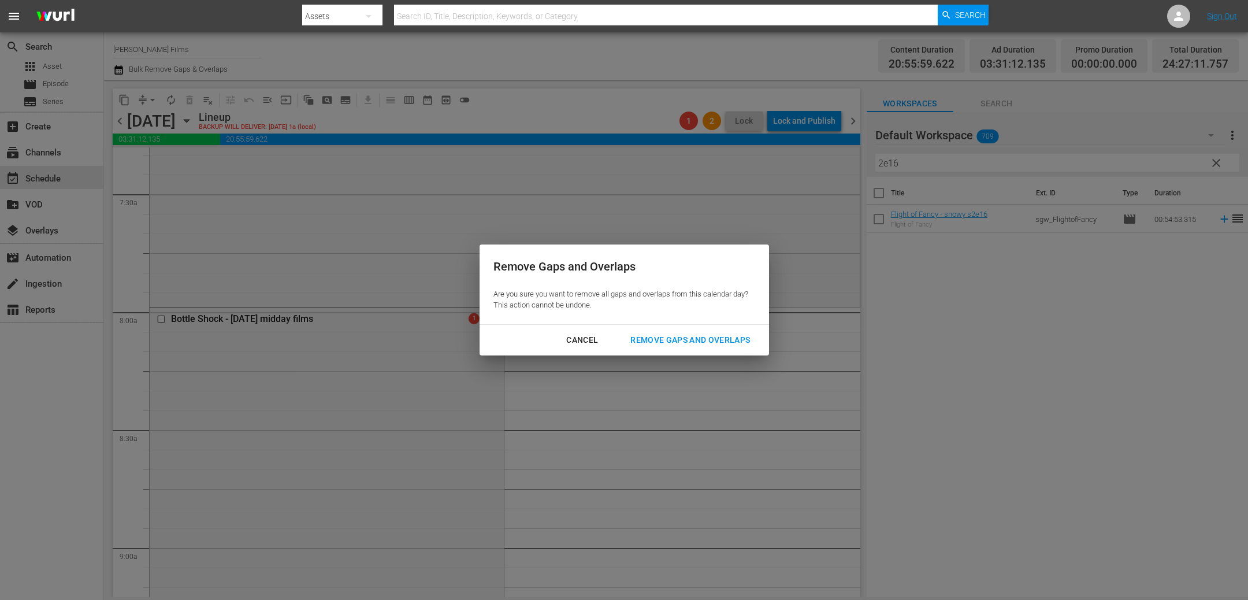
click at [701, 343] on div "Remove Gaps and Overlaps" at bounding box center [690, 340] width 138 height 14
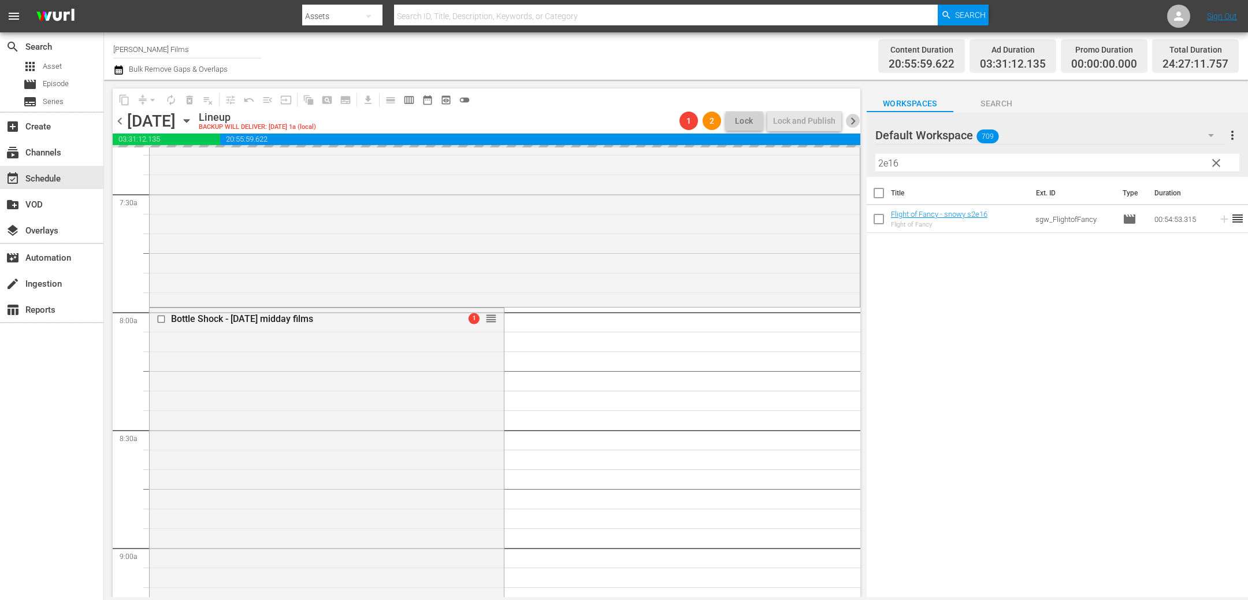
click at [853, 122] on span "chevron_right" at bounding box center [853, 121] width 14 height 14
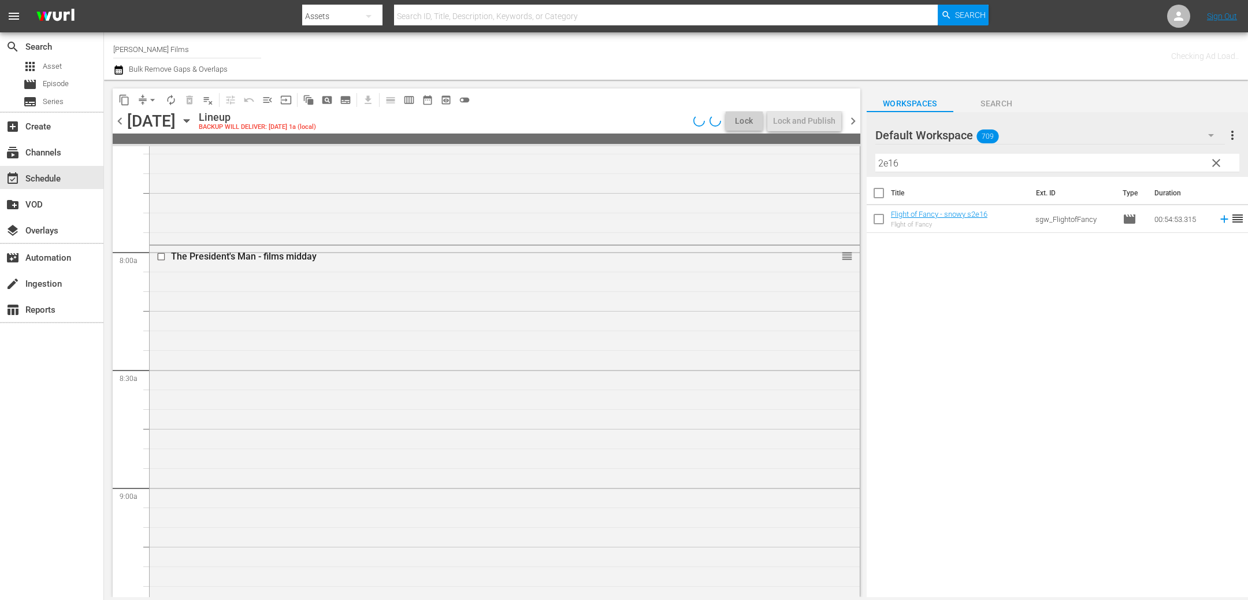
scroll to position [1701, 0]
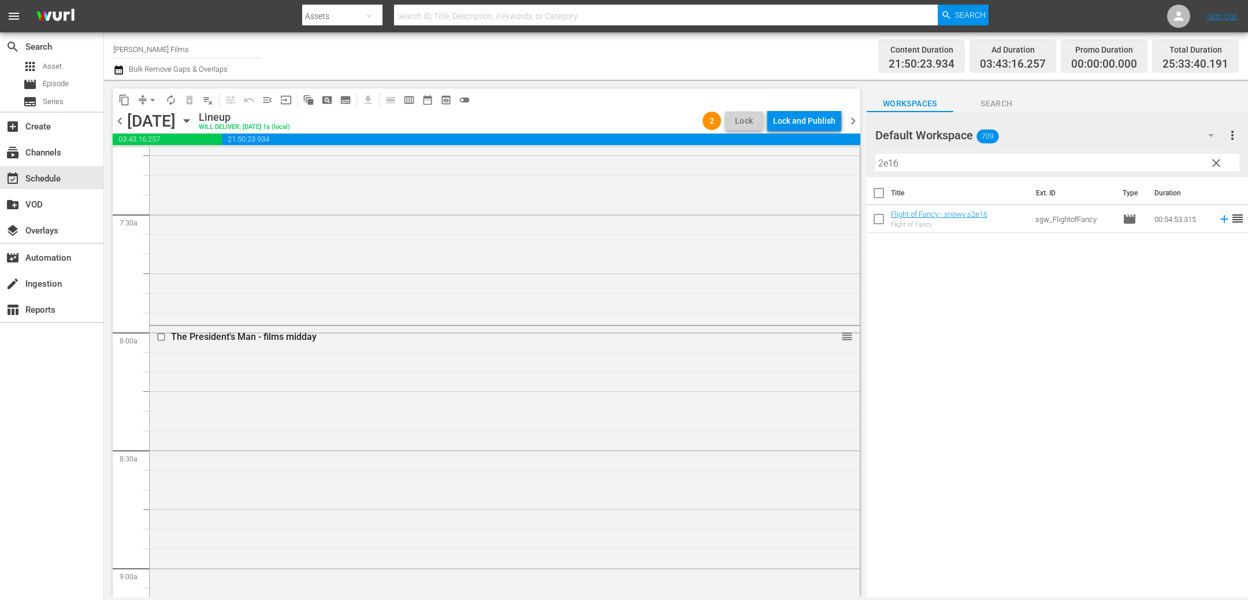
click at [118, 119] on span "chevron_left" at bounding box center [120, 121] width 14 height 14
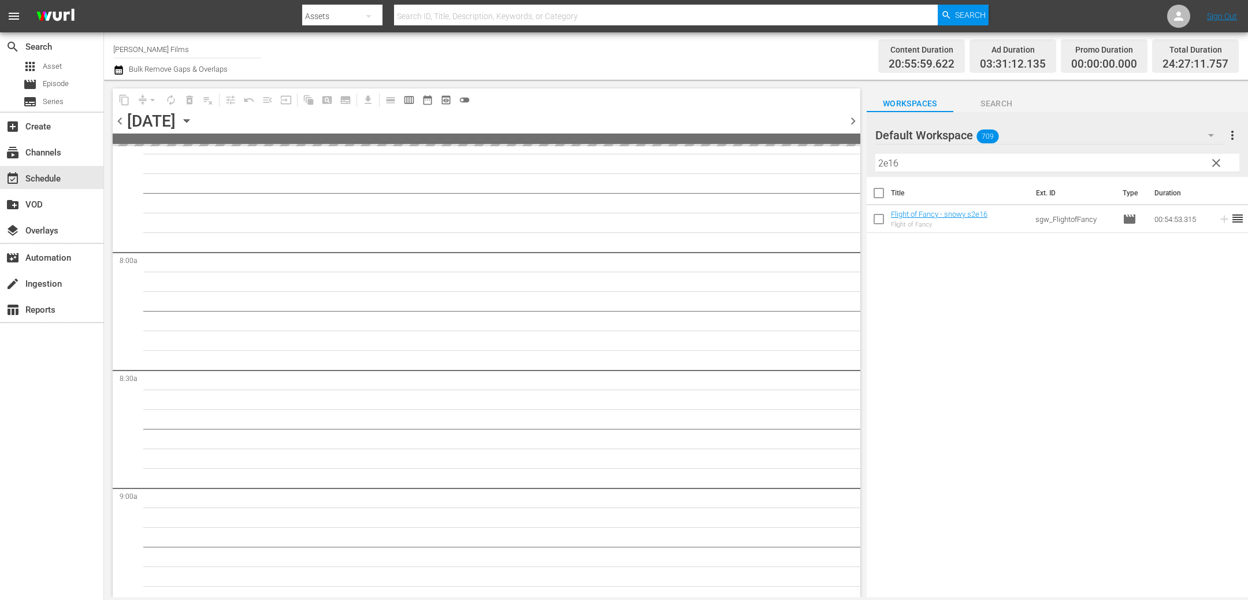
scroll to position [1721, 0]
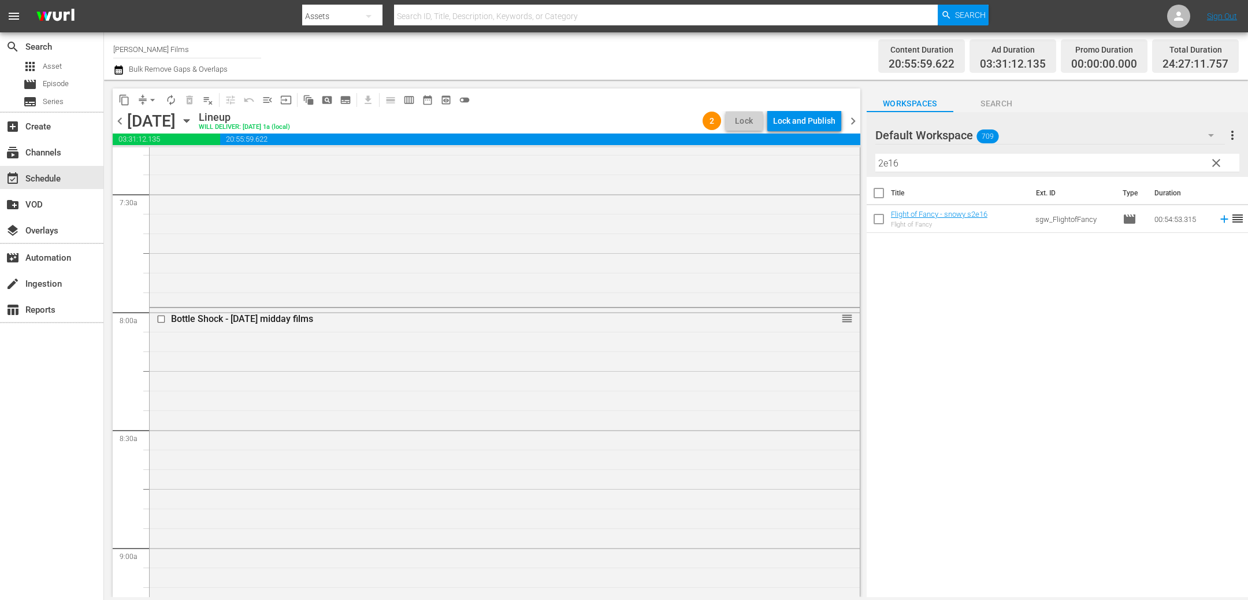
click at [803, 118] on div "Lock and Publish" at bounding box center [804, 120] width 62 height 21
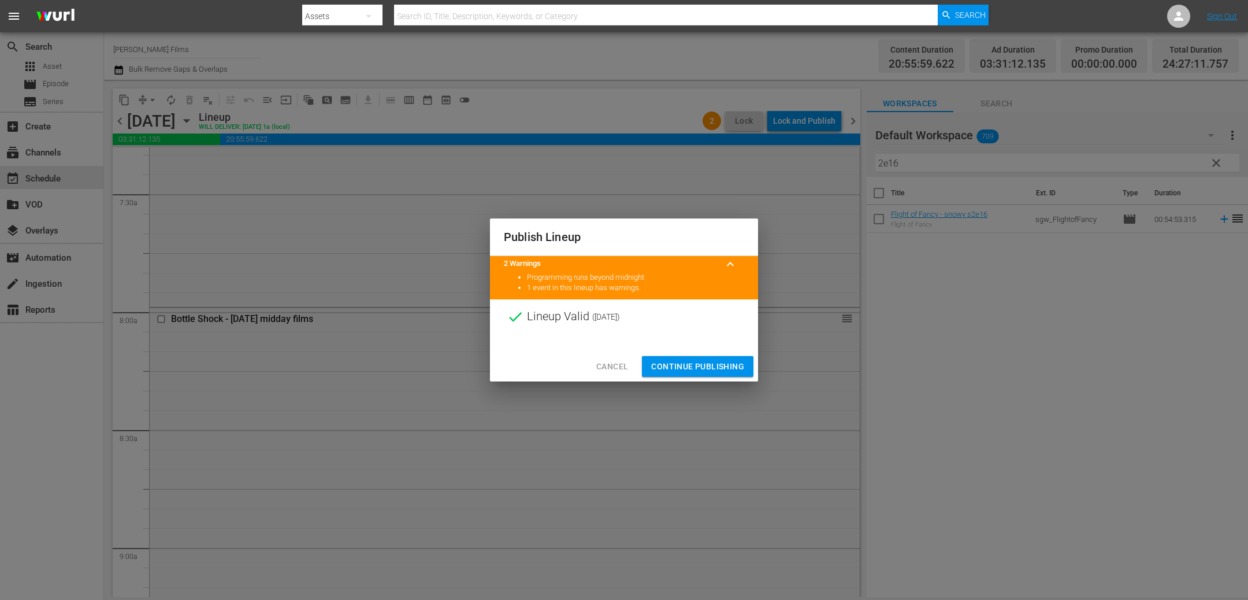
click at [695, 365] on span "Continue Publishing" at bounding box center [697, 366] width 93 height 14
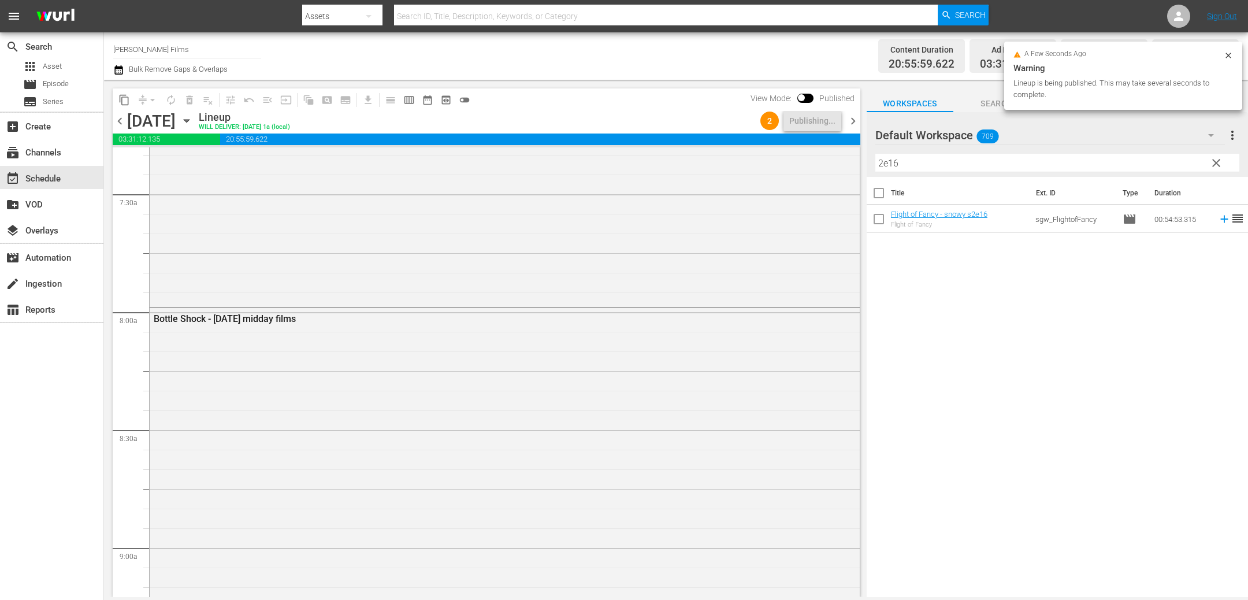
click at [853, 122] on span "chevron_right" at bounding box center [853, 121] width 14 height 14
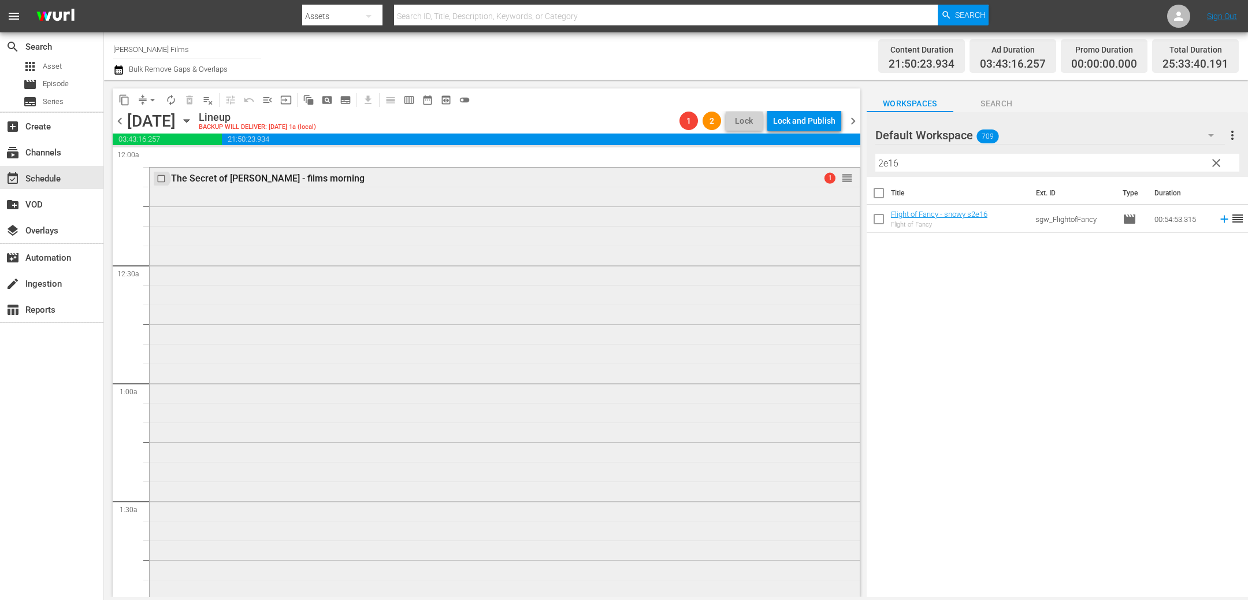
click at [162, 179] on input "checkbox" at bounding box center [163, 179] width 12 height 10
click at [184, 99] on span "delete_forever_outlined" at bounding box center [190, 100] width 12 height 12
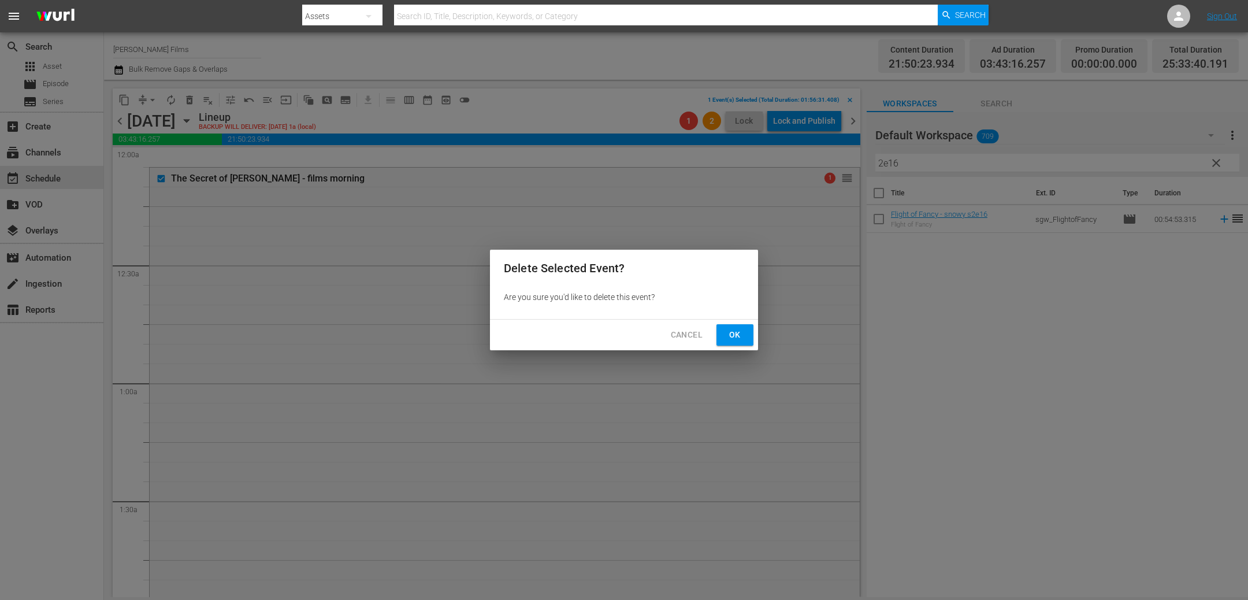
click at [742, 325] on button "Ok" at bounding box center [734, 334] width 37 height 21
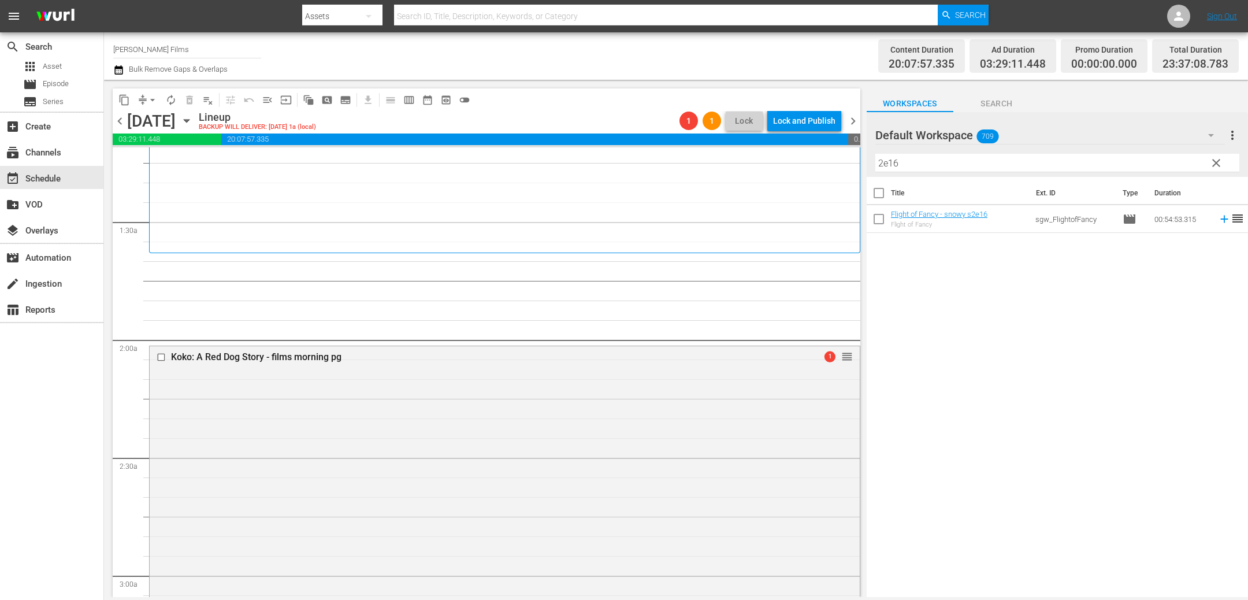
scroll to position [277, 0]
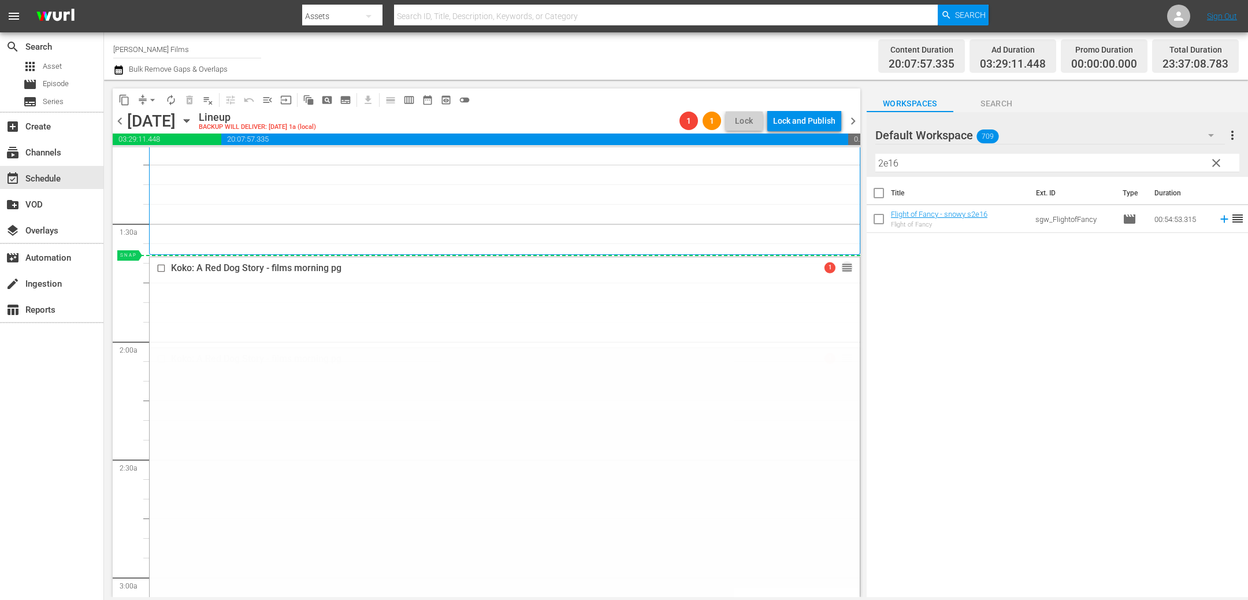
drag, startPoint x: 844, startPoint y: 357, endPoint x: 834, endPoint y: 256, distance: 101.0
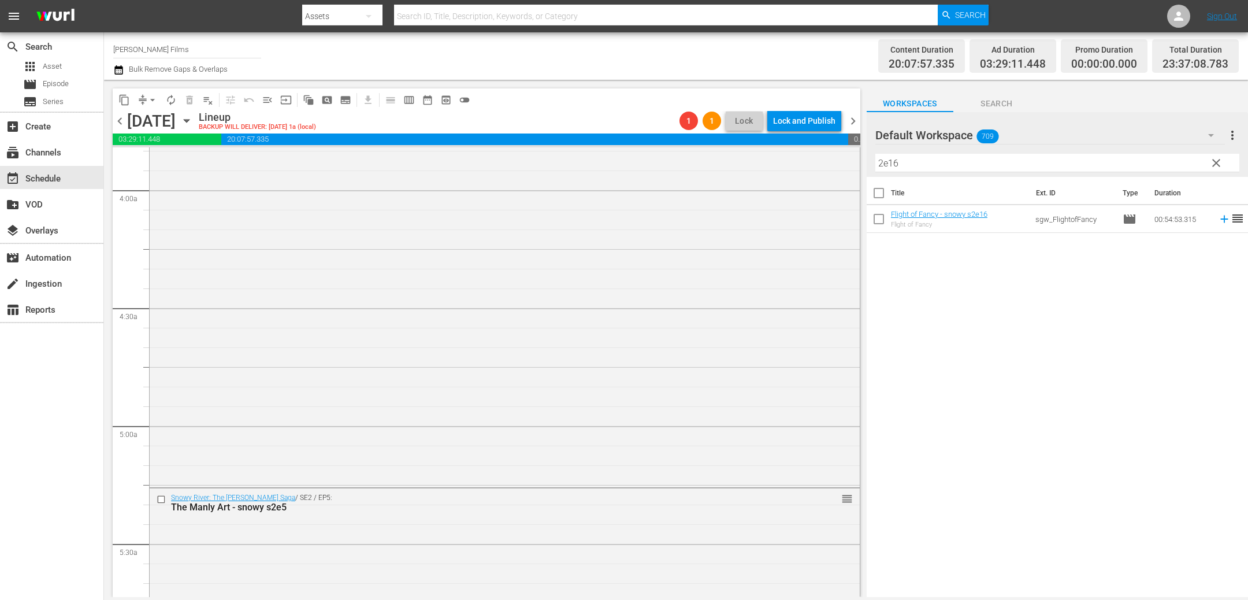
scroll to position [920, 0]
click at [162, 477] on input "checkbox" at bounding box center [163, 480] width 12 height 10
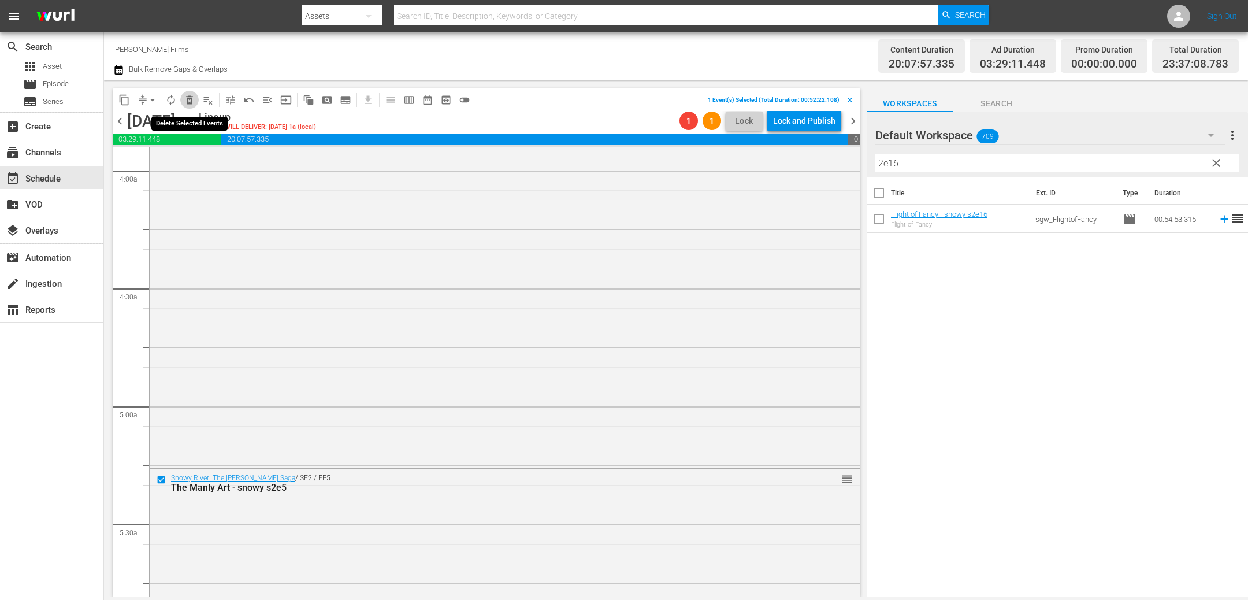
click at [190, 101] on span "delete_forever_outlined" at bounding box center [190, 100] width 12 height 12
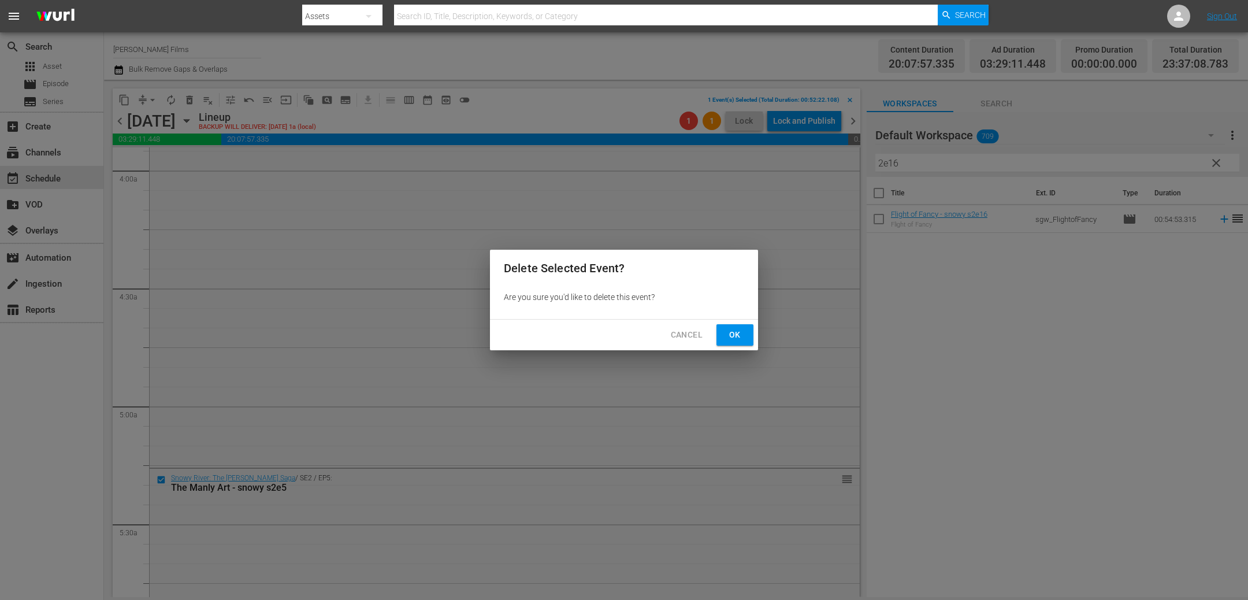
click at [731, 337] on span "Ok" at bounding box center [734, 335] width 18 height 14
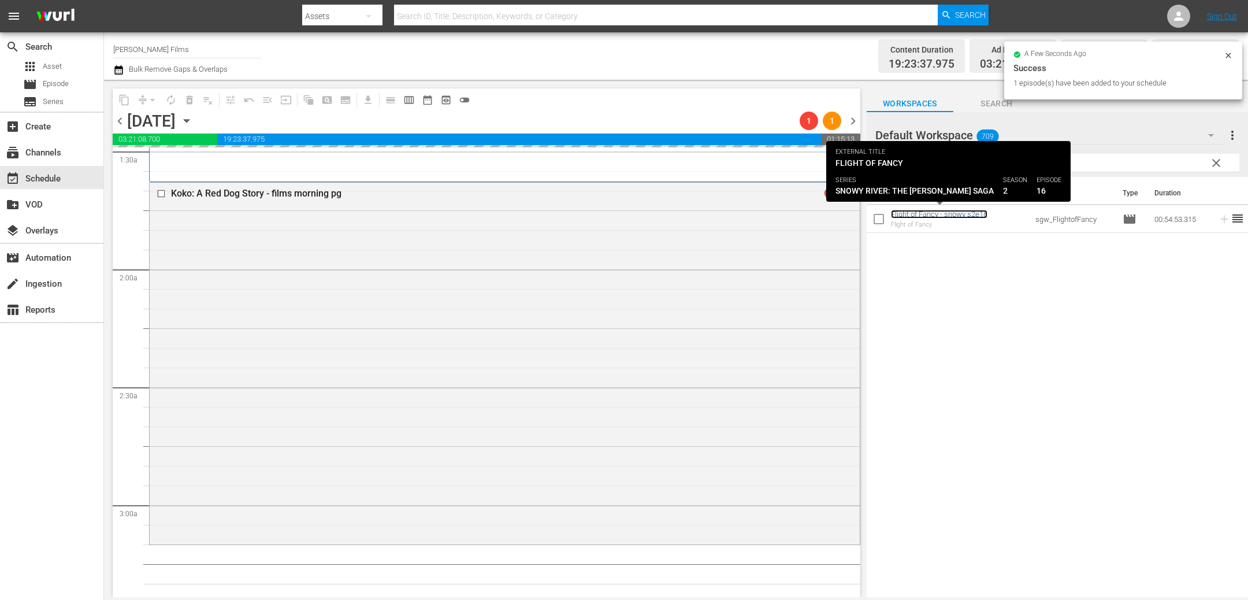
scroll to position [0, 0]
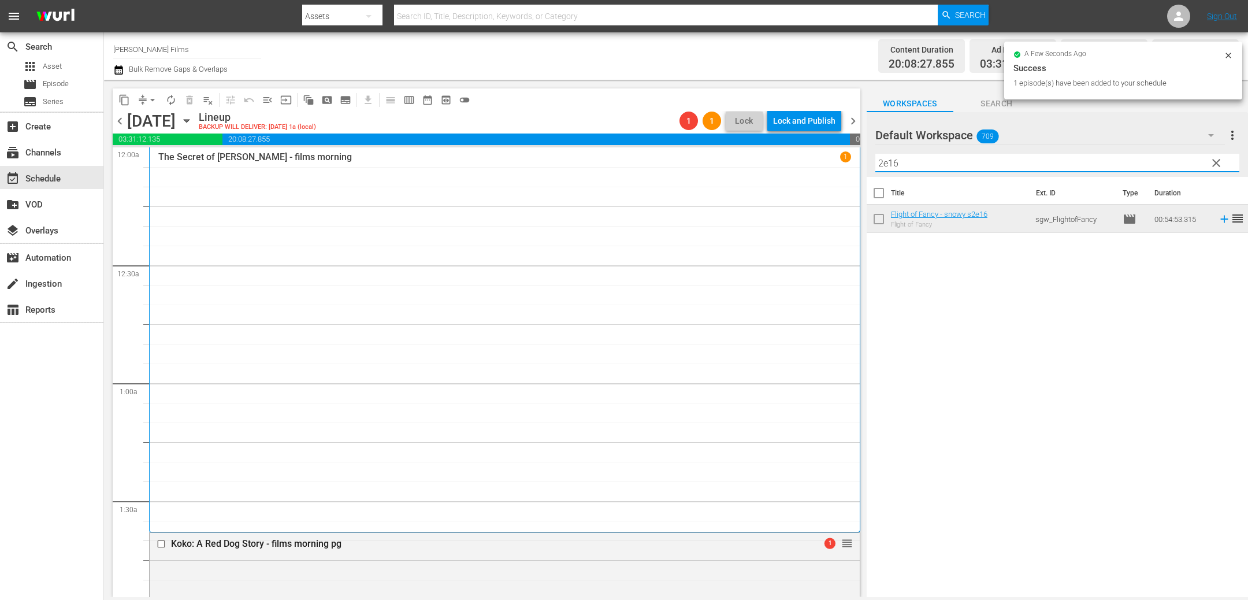
drag, startPoint x: 998, startPoint y: 164, endPoint x: 707, endPoint y: 164, distance: 291.1
click at [709, 164] on div "content_copy compress arrow_drop_down autorenew_outlined delete_forever_outline…" at bounding box center [676, 338] width 1144 height 517
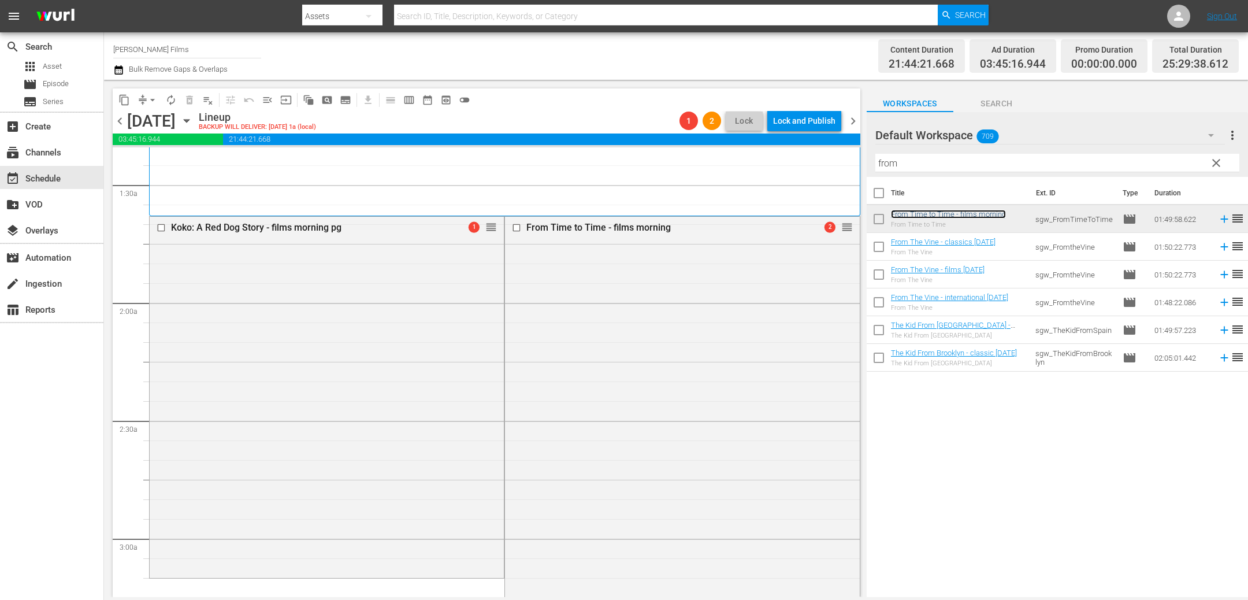
scroll to position [175, 0]
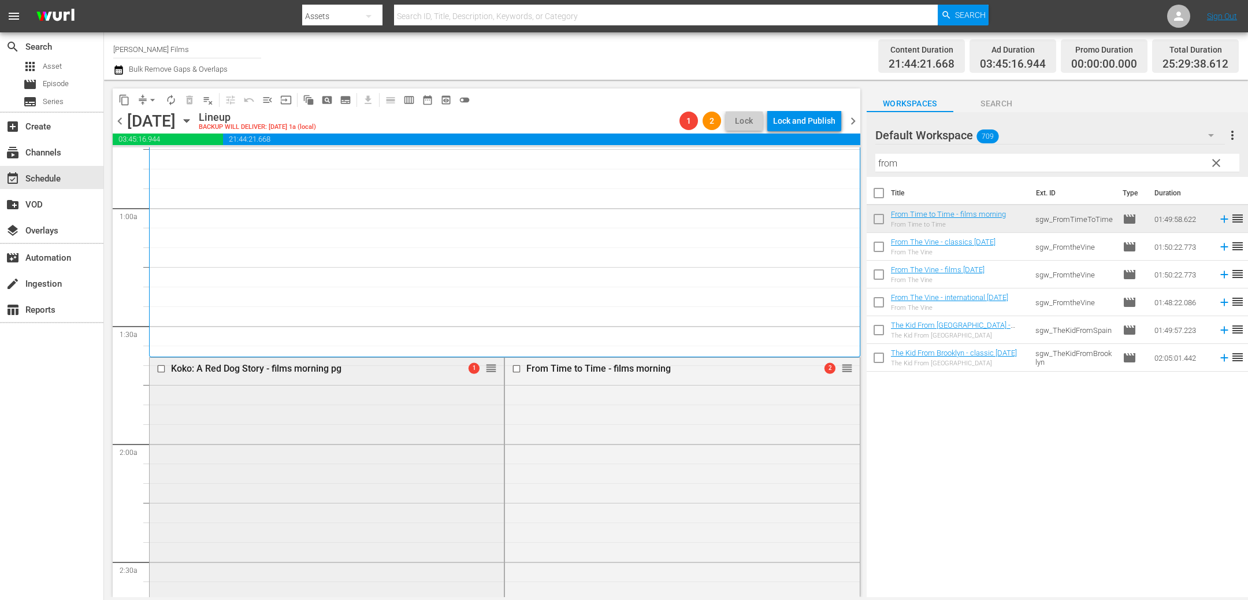
click at [162, 368] on input "checkbox" at bounding box center [163, 368] width 12 height 10
click at [189, 100] on span "delete_forever_outlined" at bounding box center [190, 100] width 12 height 12
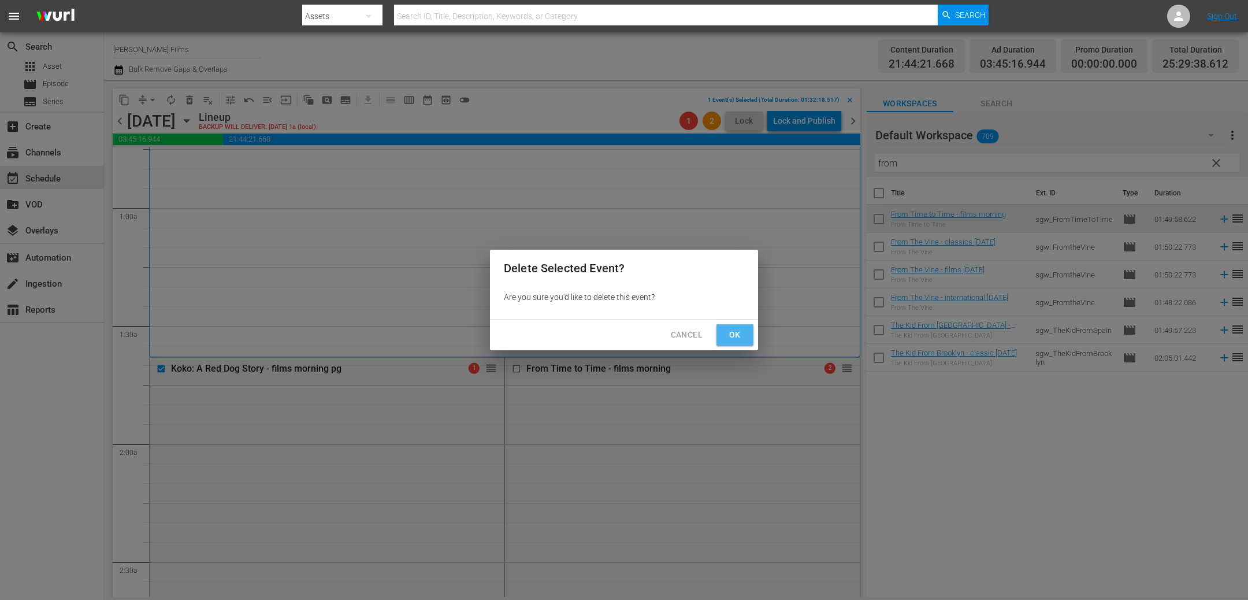
click at [745, 330] on button "Ok" at bounding box center [734, 334] width 37 height 21
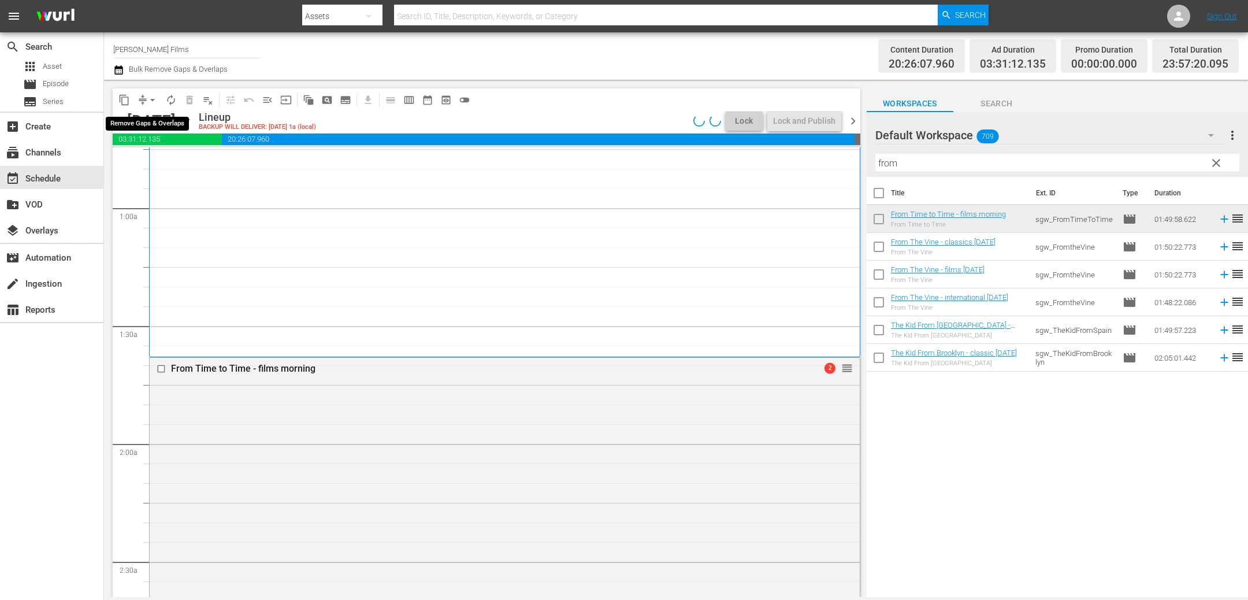
click at [151, 100] on span "arrow_drop_down" at bounding box center [153, 100] width 12 height 12
click at [162, 168] on li "Align to End of Previous Day" at bounding box center [152, 160] width 121 height 19
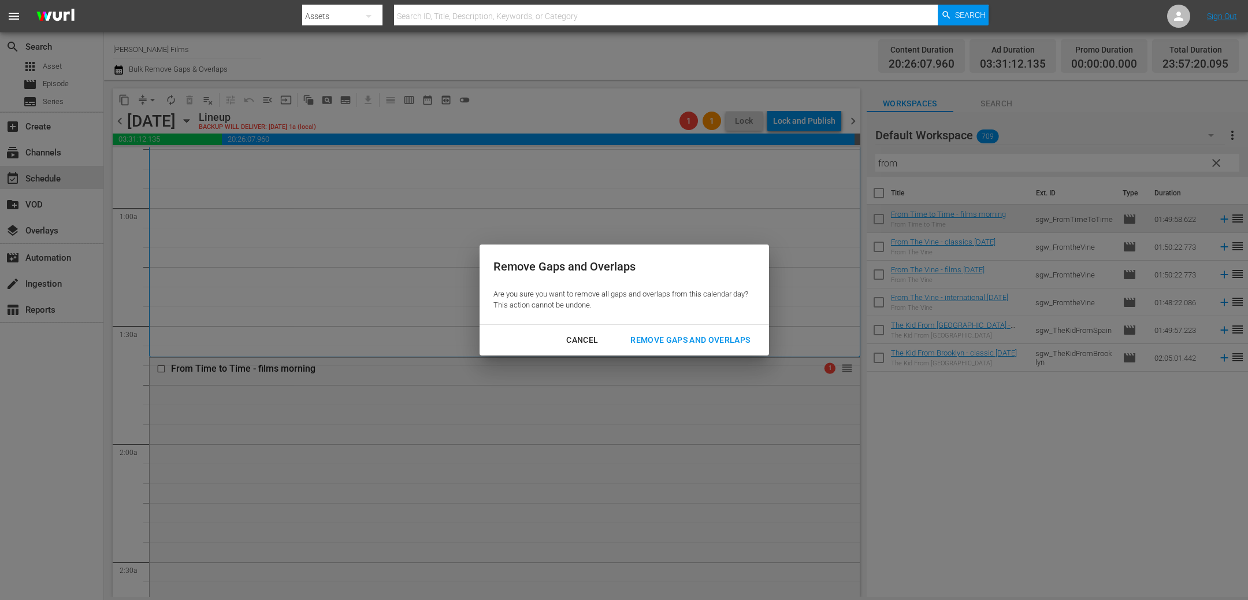
click at [706, 344] on div "Remove Gaps and Overlaps" at bounding box center [690, 340] width 138 height 14
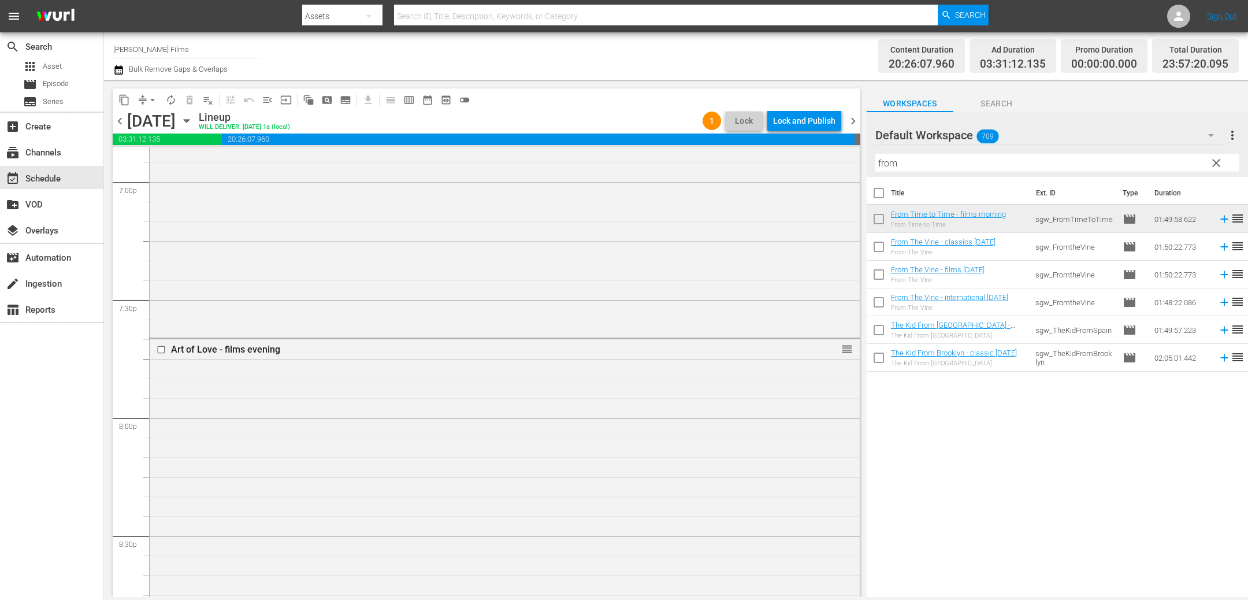
scroll to position [4463, 0]
click at [163, 332] on input "checkbox" at bounding box center [163, 330] width 12 height 10
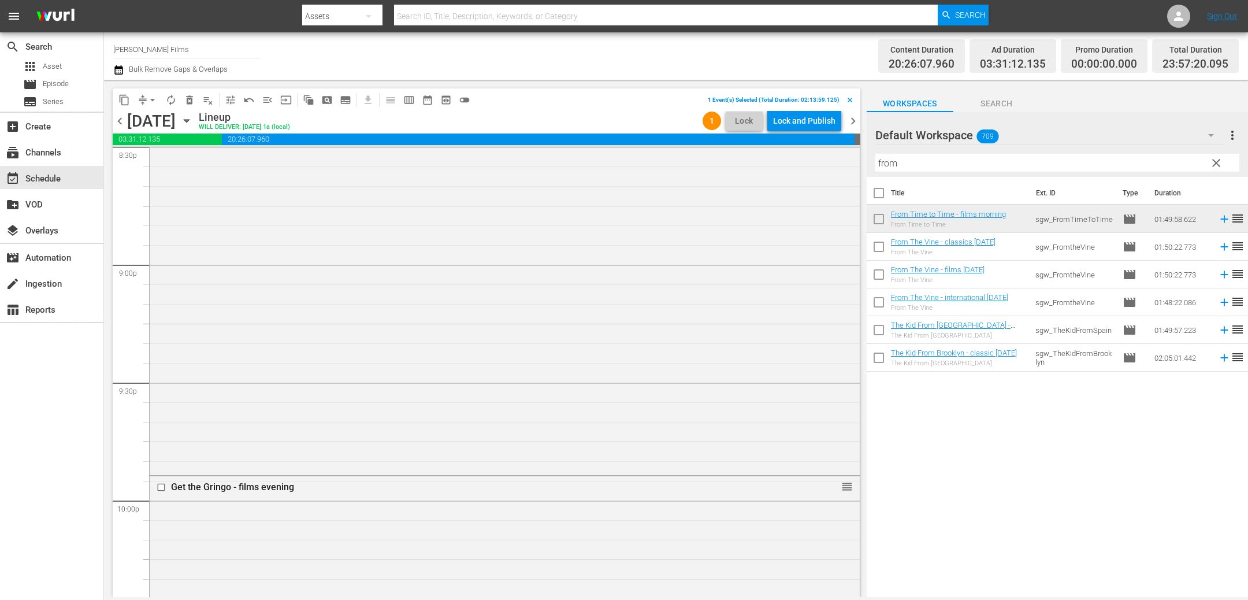
scroll to position [4866, 0]
click at [161, 454] on input "checkbox" at bounding box center [163, 453] width 12 height 10
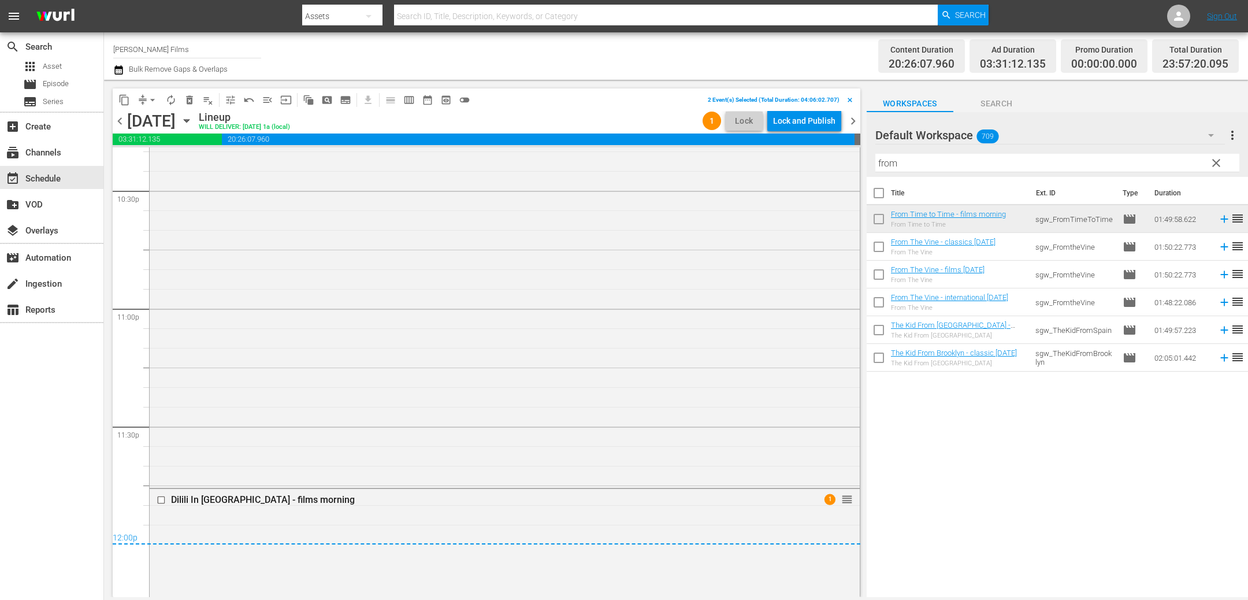
scroll to position [5265, 0]
click at [191, 98] on span "delete_forever_outlined" at bounding box center [190, 100] width 12 height 12
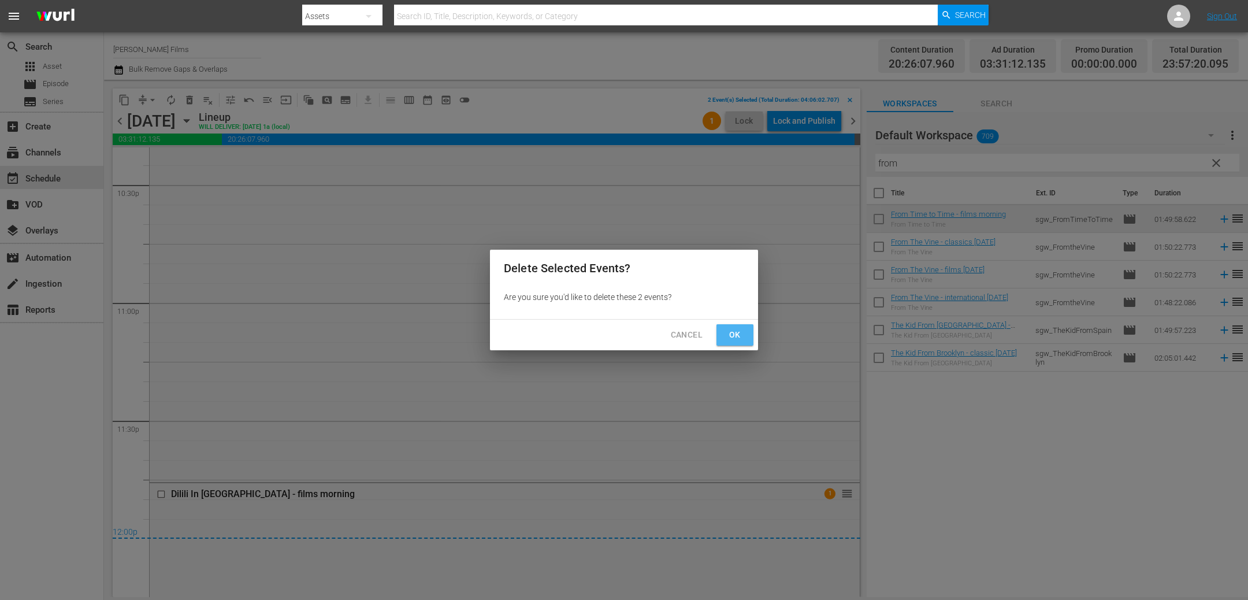
click at [721, 334] on button "Ok" at bounding box center [734, 334] width 37 height 21
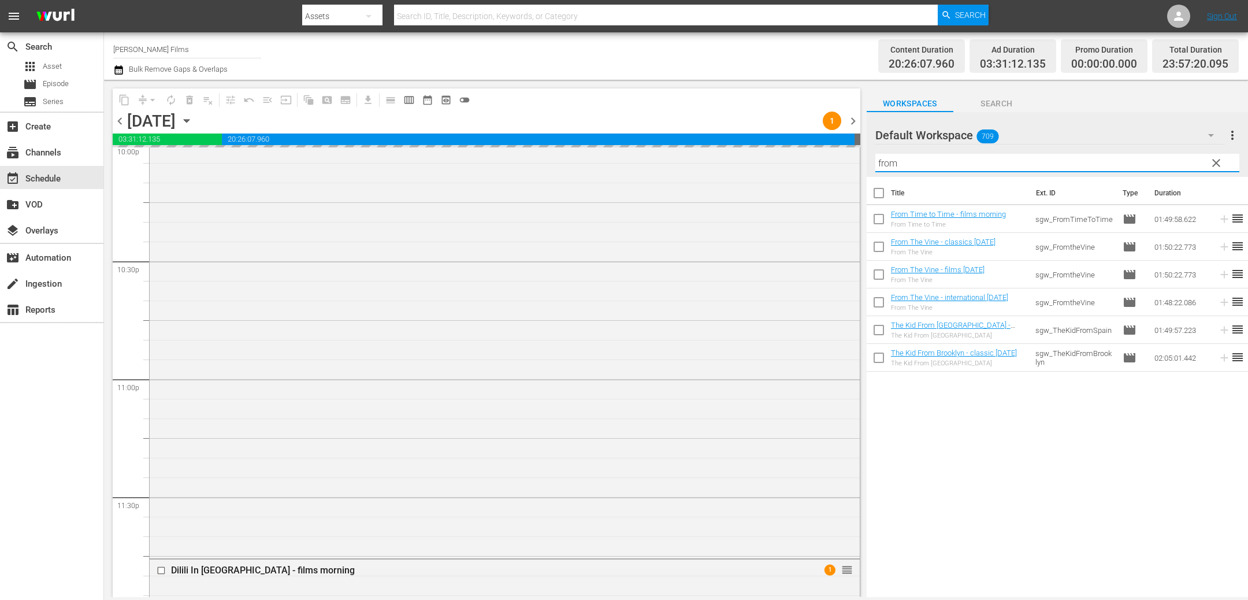
drag, startPoint x: 909, startPoint y: 163, endPoint x: 784, endPoint y: 131, distance: 128.3
click at [785, 135] on div "content_copy compress arrow_drop_down autorenew_outlined delete_forever_outline…" at bounding box center [676, 338] width 1144 height 517
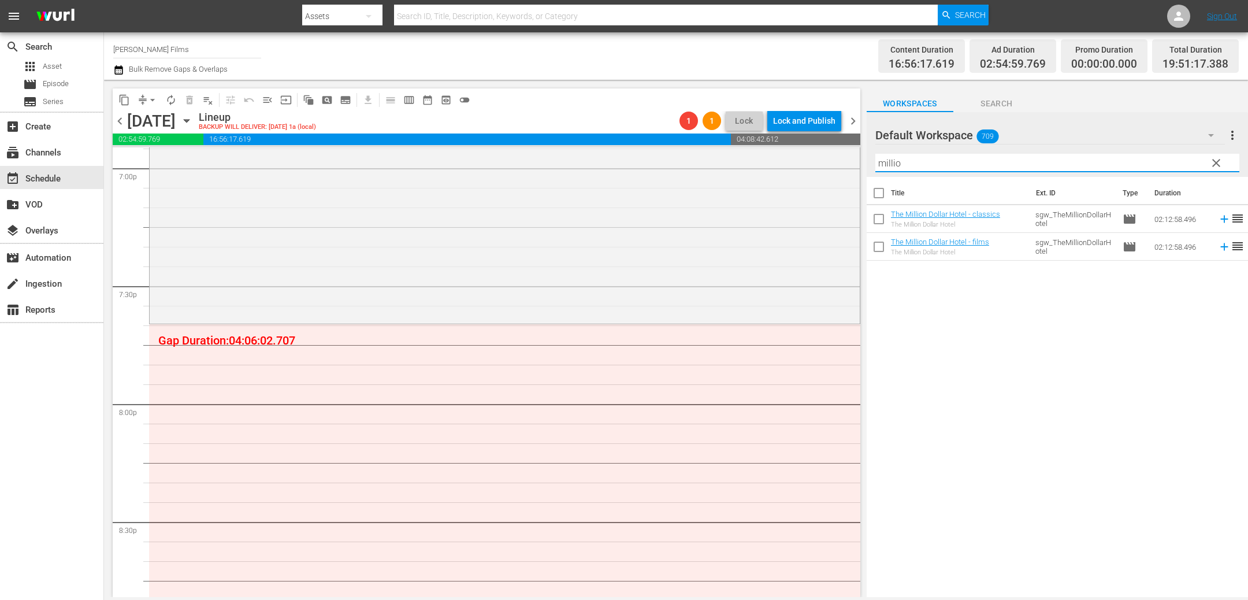
scroll to position [4330, 0]
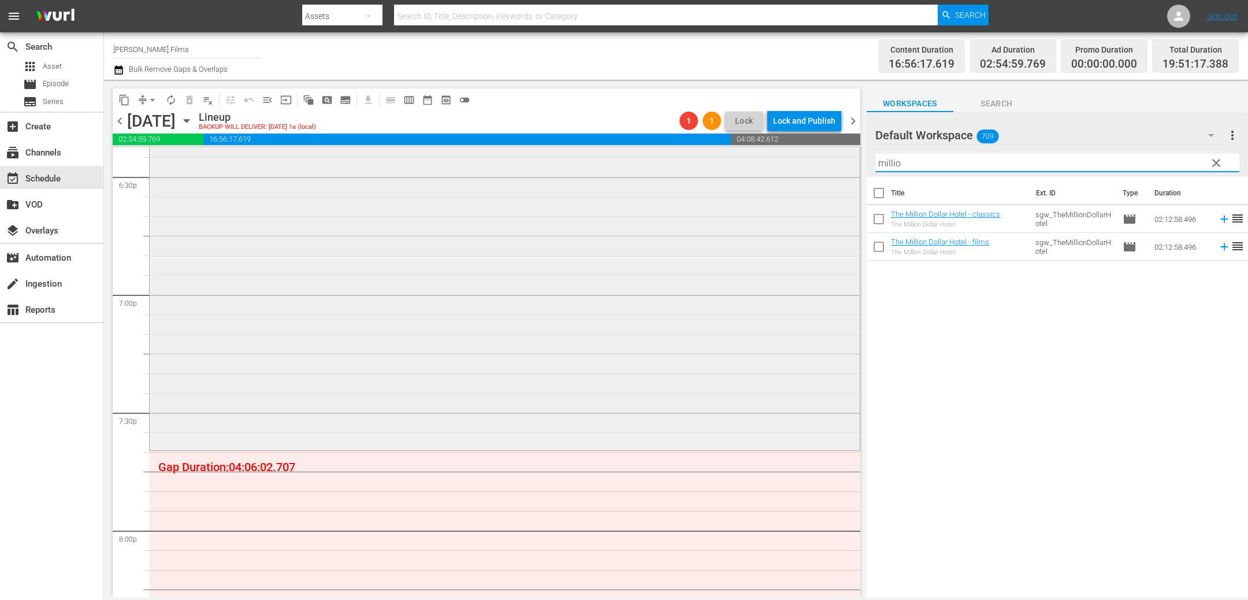
drag, startPoint x: 920, startPoint y: 161, endPoint x: 829, endPoint y: 161, distance: 91.3
click at [832, 161] on div "content_copy compress arrow_drop_down autorenew_outlined delete_forever_outline…" at bounding box center [676, 338] width 1144 height 517
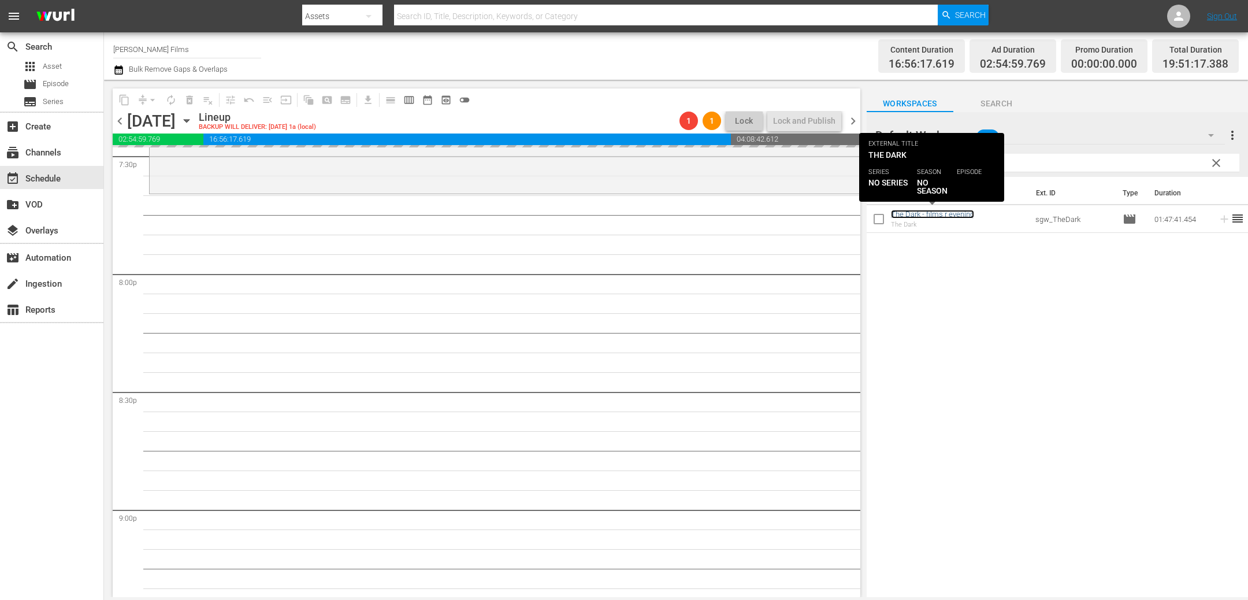
scroll to position [4644, 0]
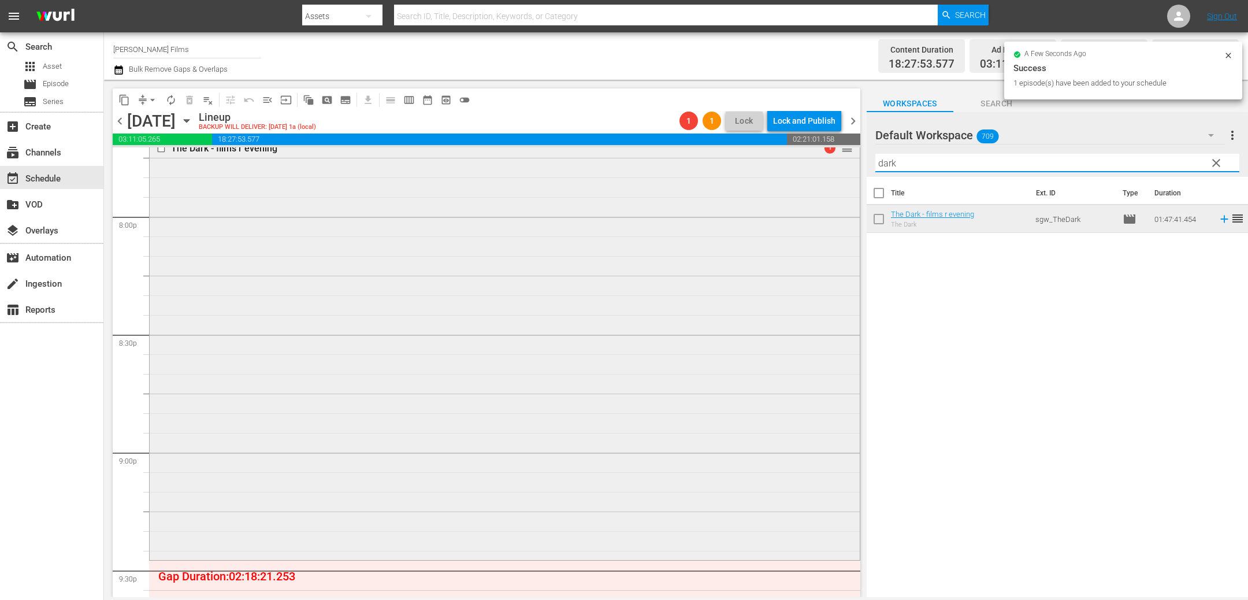
drag, startPoint x: 958, startPoint y: 165, endPoint x: 827, endPoint y: 149, distance: 132.6
click at [827, 149] on div "content_copy compress arrow_drop_down autorenew_outlined delete_forever_outline…" at bounding box center [676, 338] width 1144 height 517
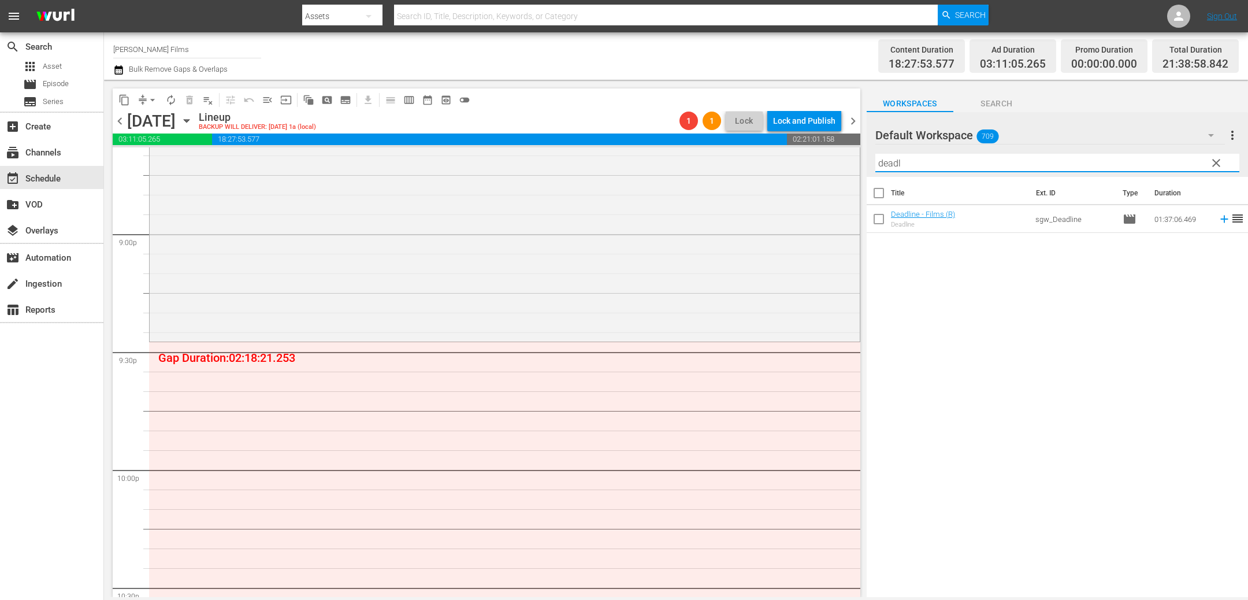
scroll to position [4864, 0]
drag, startPoint x: 928, startPoint y: 168, endPoint x: 832, endPoint y: 154, distance: 97.4
click at [833, 154] on div "content_copy compress arrow_drop_down autorenew_outlined delete_forever_outline…" at bounding box center [676, 338] width 1144 height 517
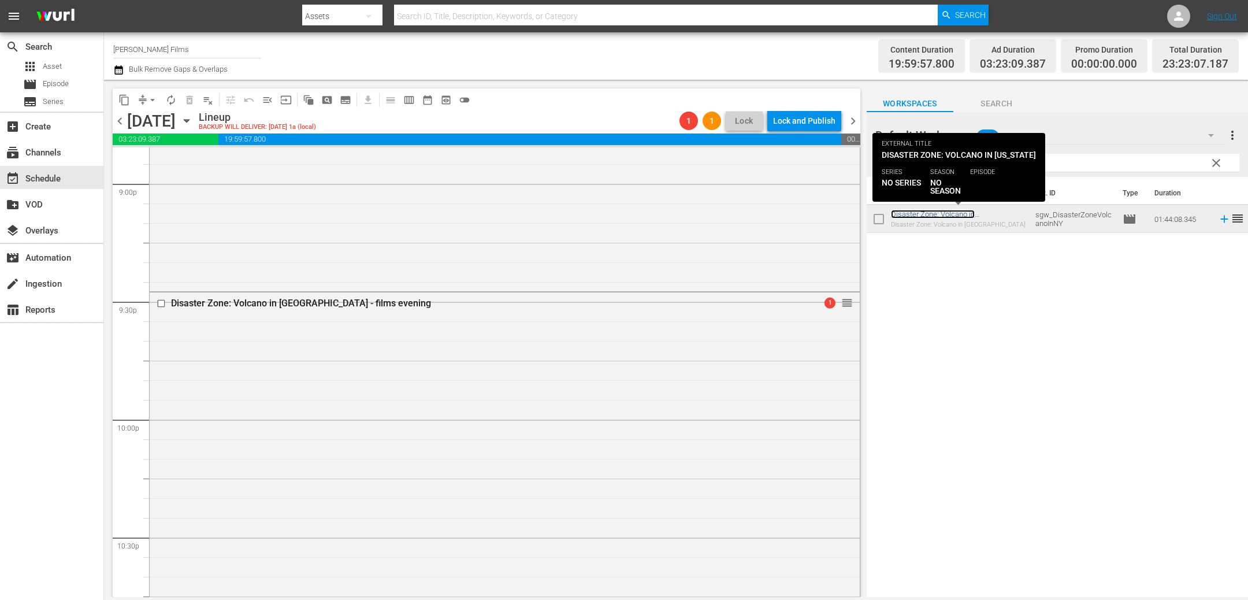
scroll to position [4862, 0]
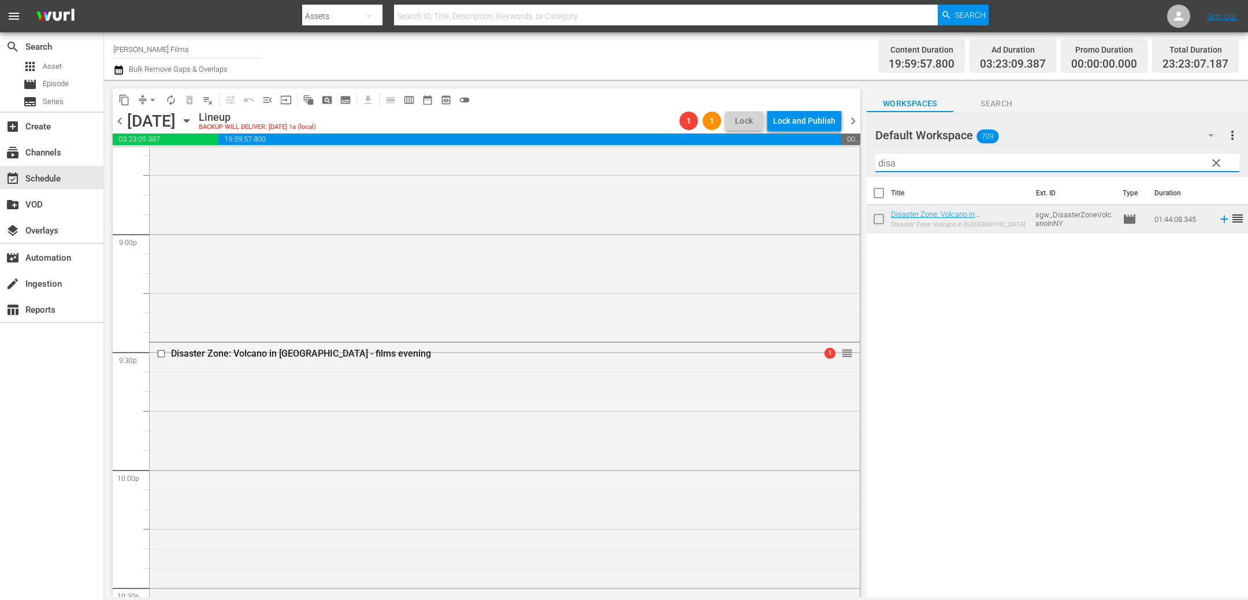
drag, startPoint x: 945, startPoint y: 161, endPoint x: 790, endPoint y: 114, distance: 162.4
click at [790, 130] on div "content_copy compress arrow_drop_down autorenew_outlined delete_forever_outline…" at bounding box center [676, 338] width 1144 height 517
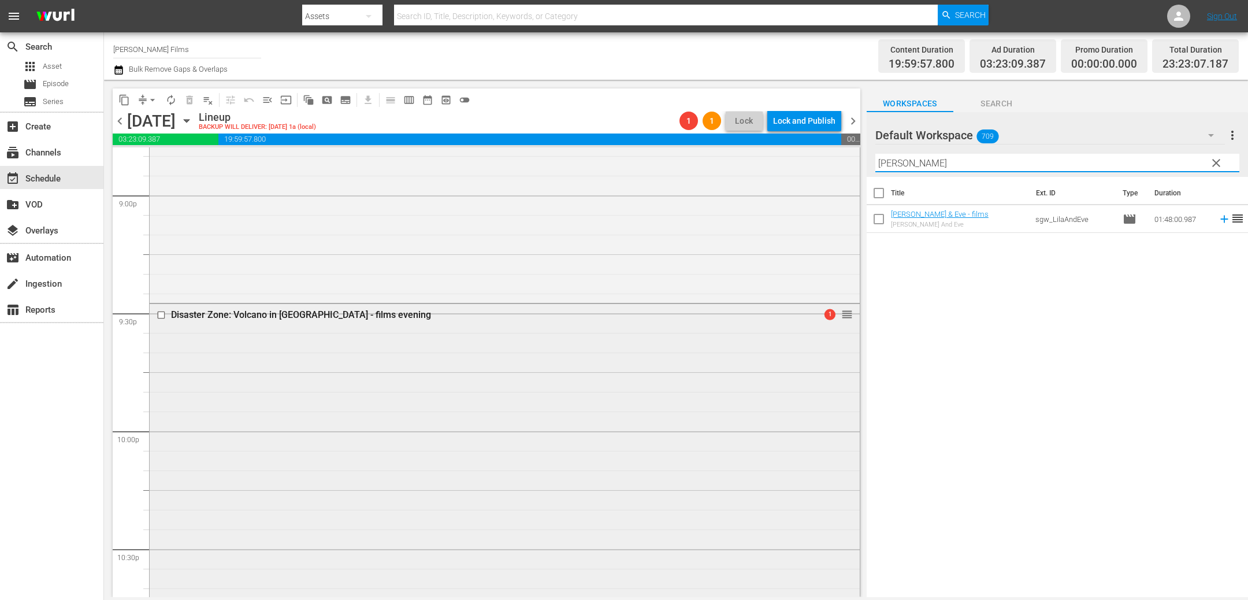
scroll to position [4908, 0]
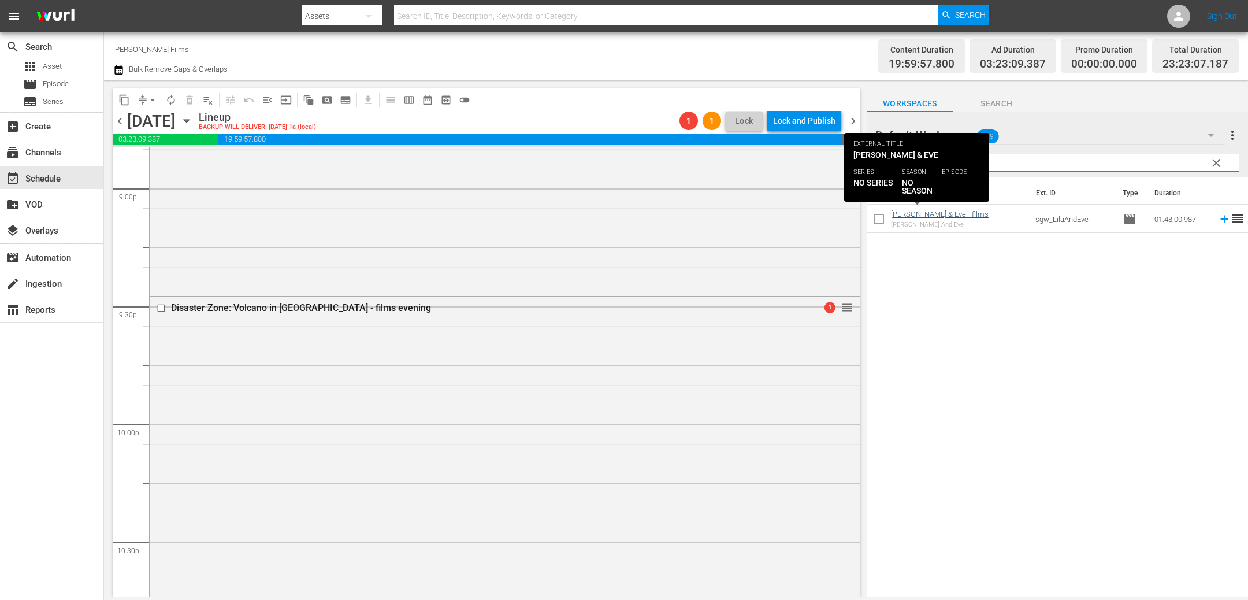
type input "lila"
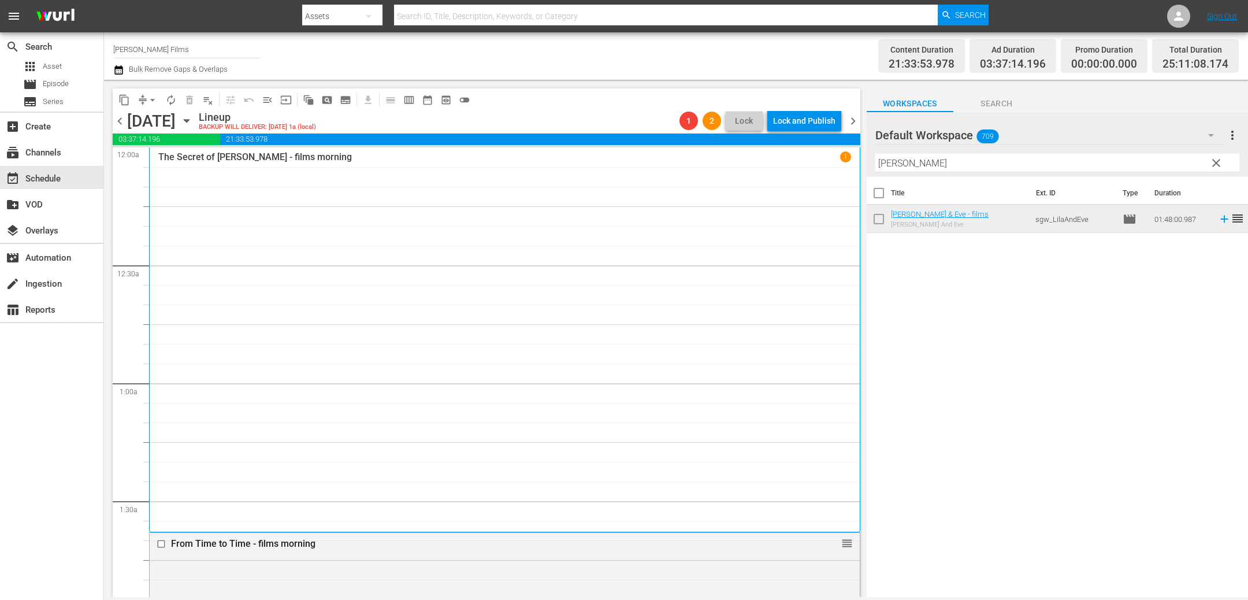
scroll to position [4908, 0]
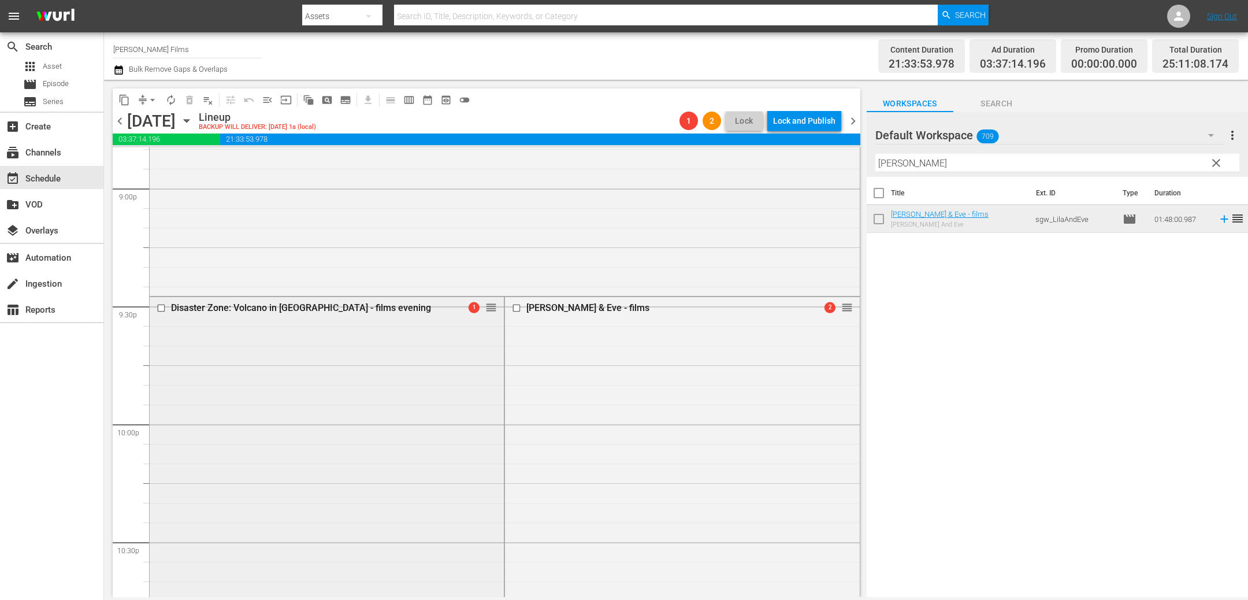
click at [161, 307] on input "checkbox" at bounding box center [163, 308] width 12 height 10
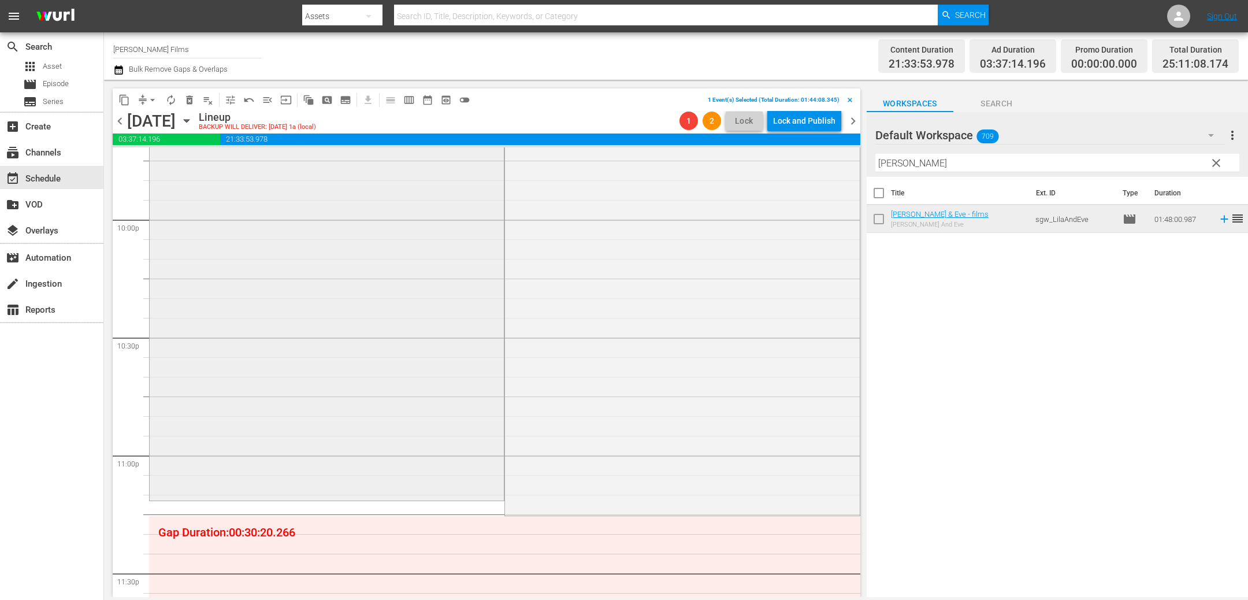
scroll to position [5270, 0]
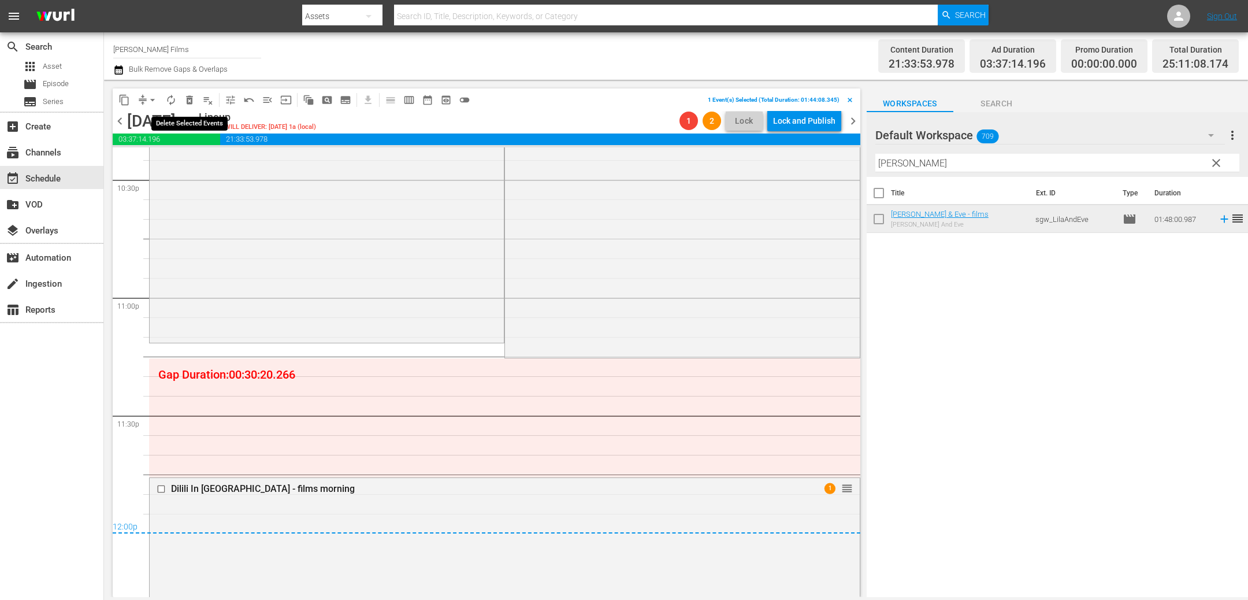
click at [189, 99] on span "delete_forever_outlined" at bounding box center [190, 100] width 12 height 12
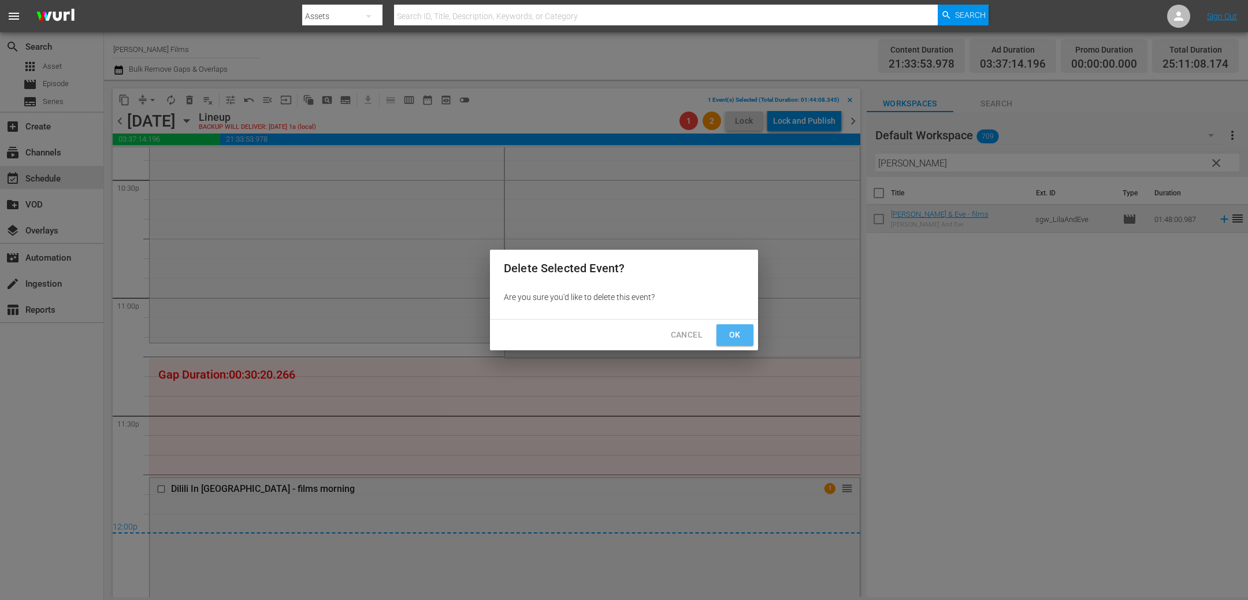
click at [736, 335] on span "Ok" at bounding box center [734, 335] width 18 height 14
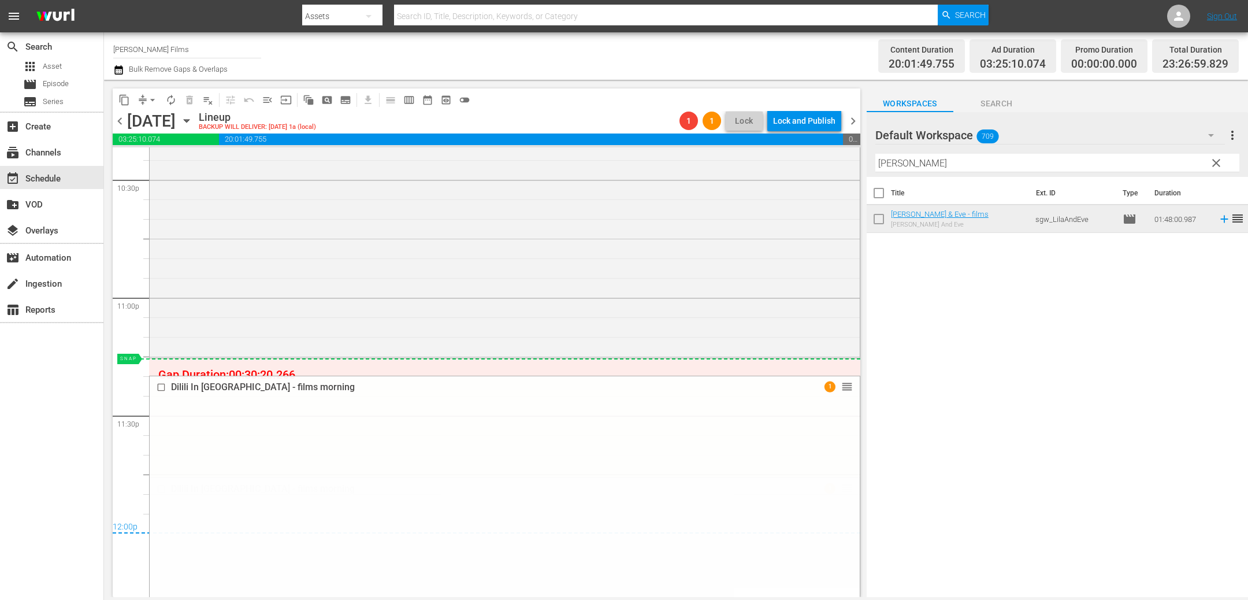
drag, startPoint x: 846, startPoint y: 488, endPoint x: 837, endPoint y: 362, distance: 126.3
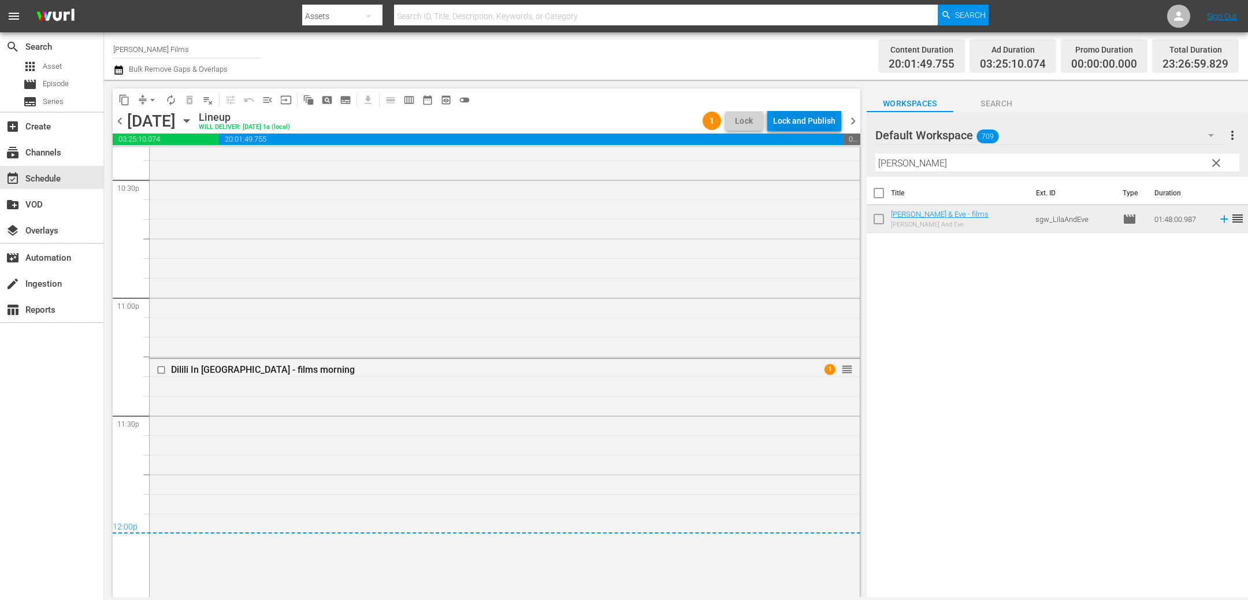
click at [805, 120] on div "Lock and Publish" at bounding box center [804, 120] width 62 height 21
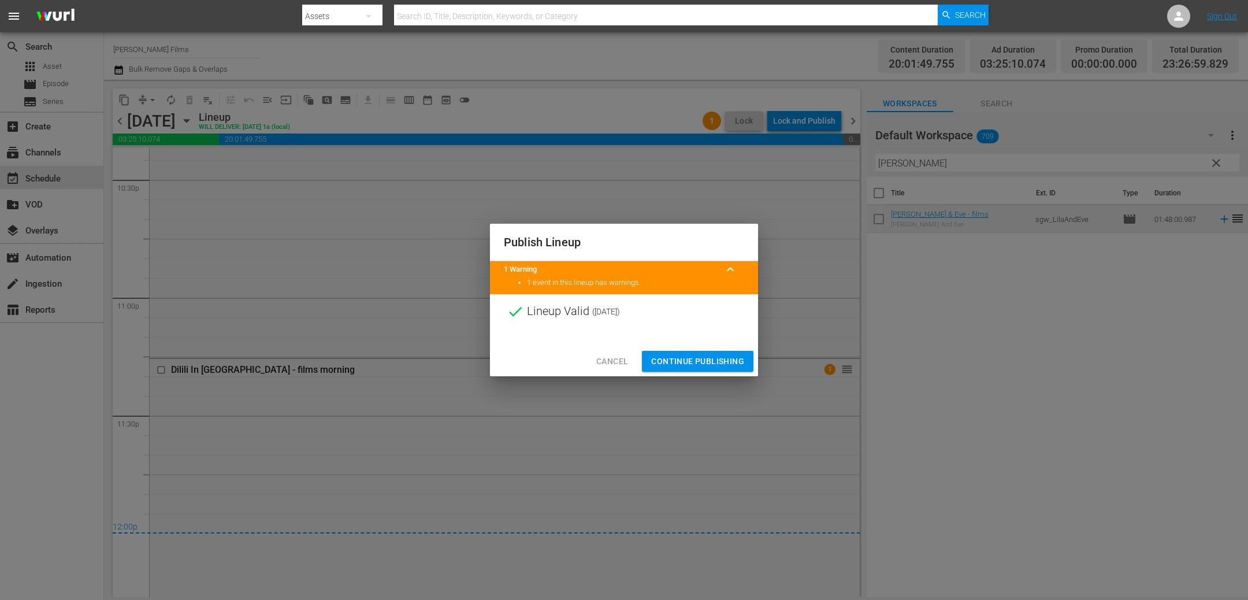
click at [704, 360] on span "Continue Publishing" at bounding box center [697, 361] width 93 height 14
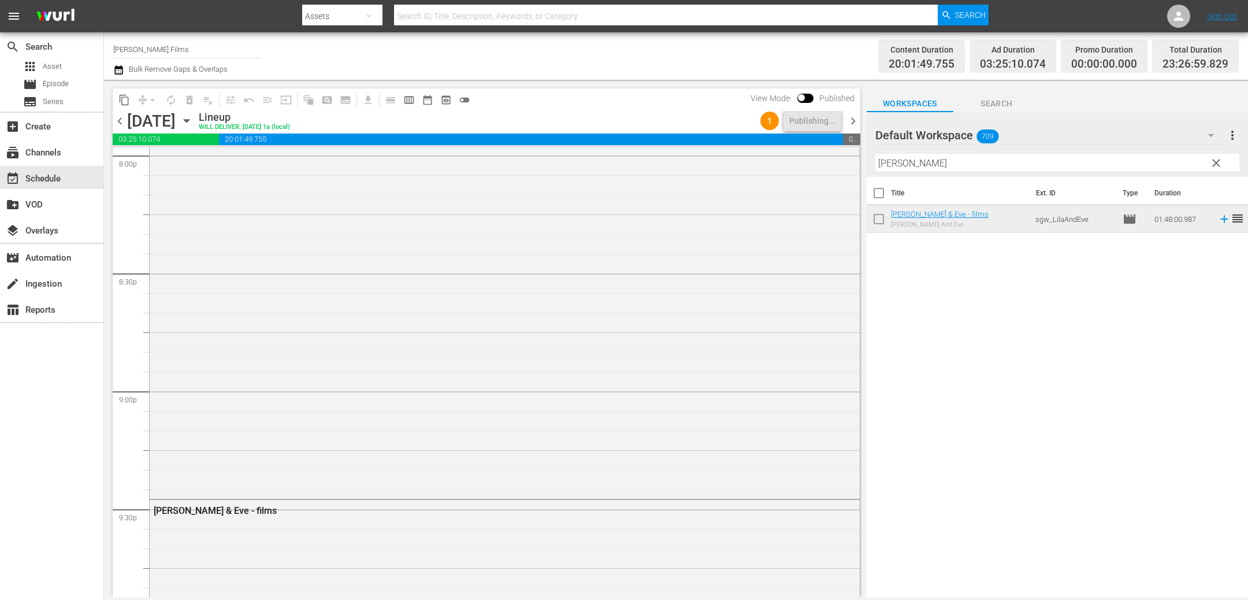
scroll to position [4743, 0]
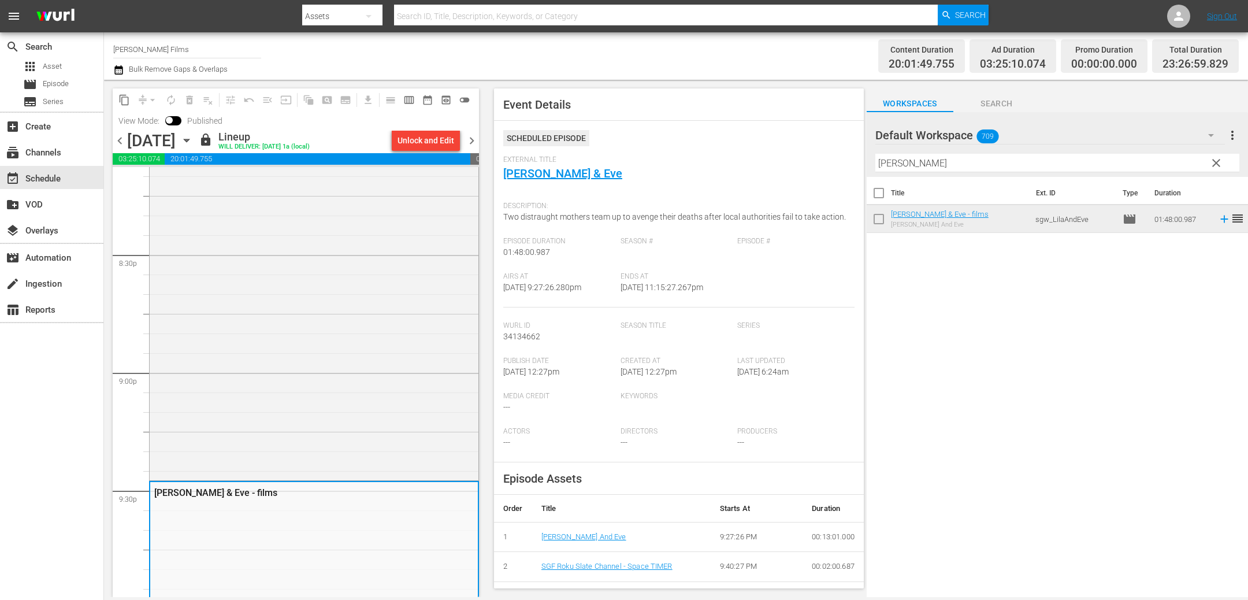
click at [183, 46] on input "[PERSON_NAME] Films" at bounding box center [187, 49] width 148 height 28
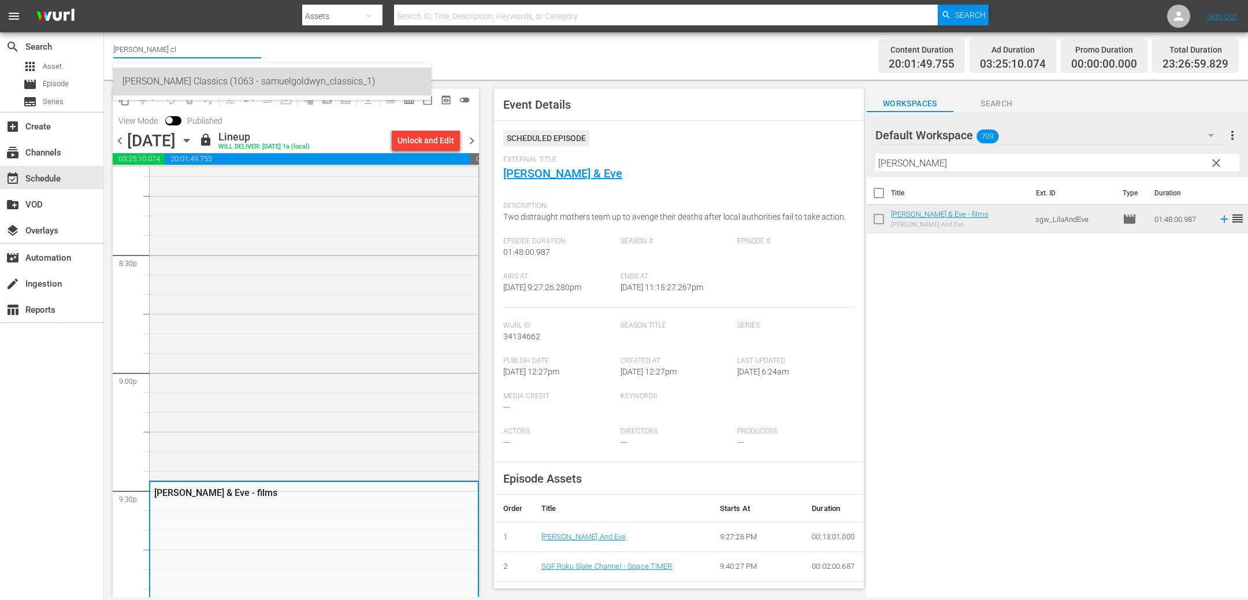
click at [222, 84] on div "Samuel Goldwyn Classics (1063 - samuelgoldwyn_classics_1)" at bounding box center [271, 82] width 299 height 28
type input "Samuel Goldwyn Classics (1063 - samuelgoldwyn_classics_1)"
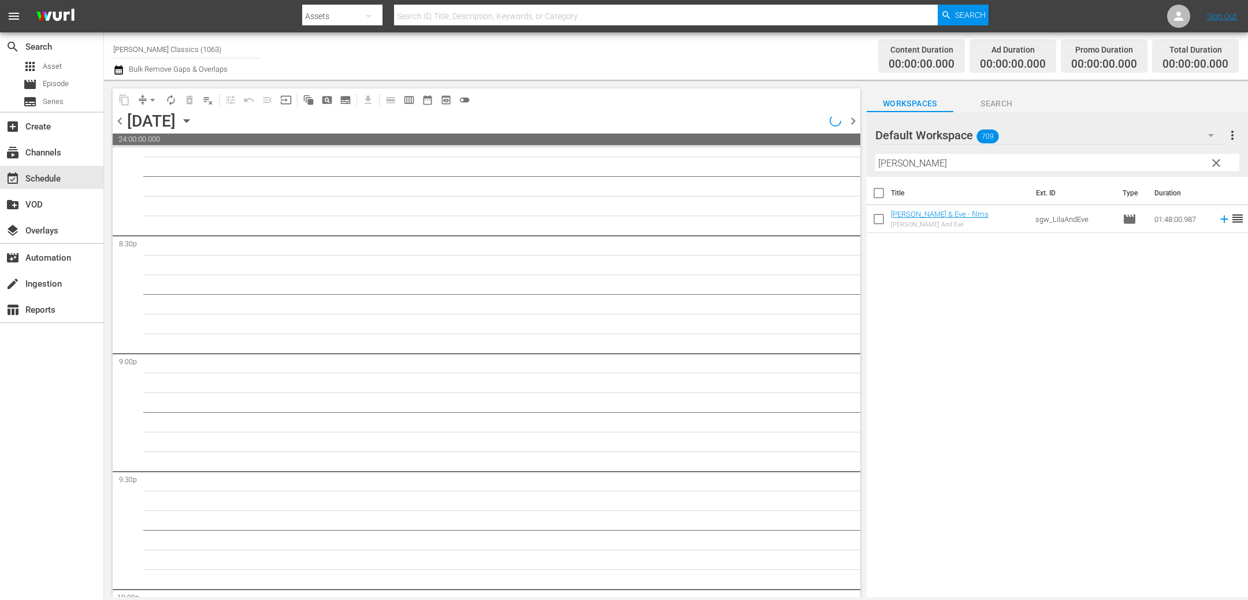
scroll to position [4861, 0]
click at [816, 121] on div "Unlock and Edit" at bounding box center [807, 120] width 57 height 21
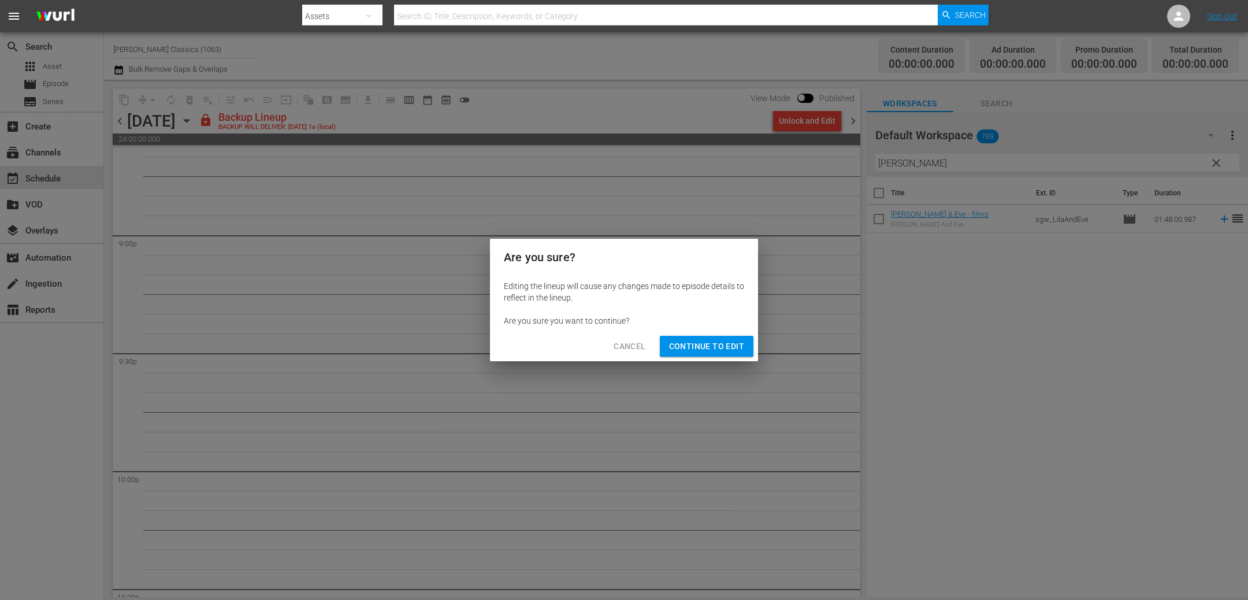
click at [712, 358] on div "Cancel Continue to Edit" at bounding box center [624, 346] width 268 height 31
click at [708, 345] on span "Continue to Edit" at bounding box center [706, 346] width 75 height 14
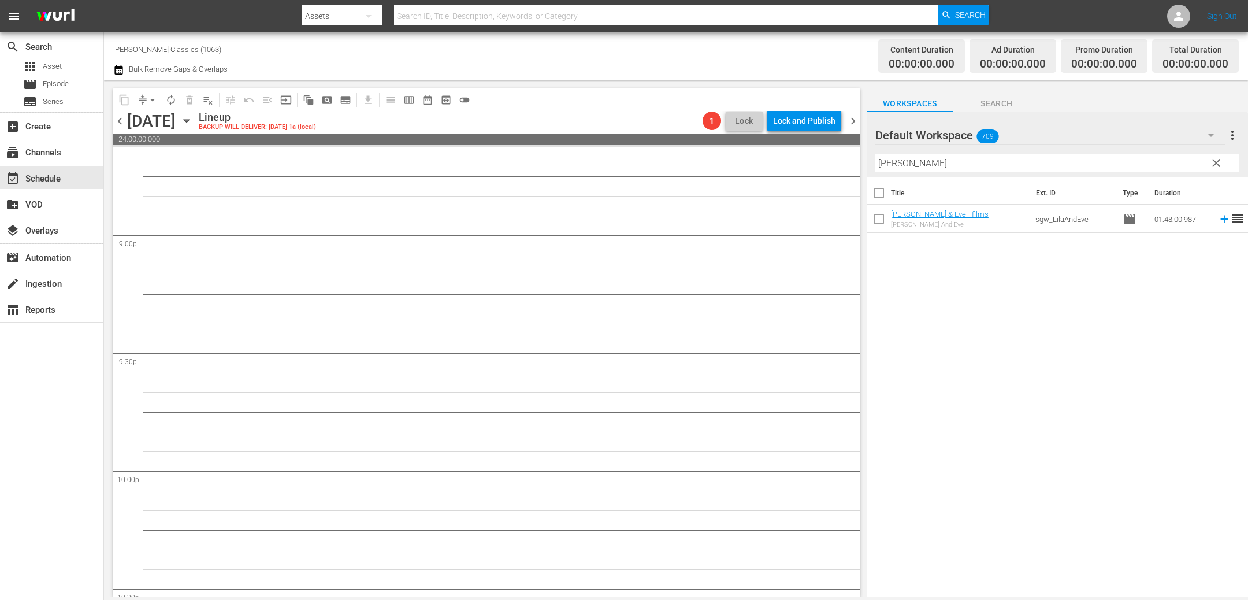
click at [193, 117] on icon "button" at bounding box center [186, 120] width 13 height 13
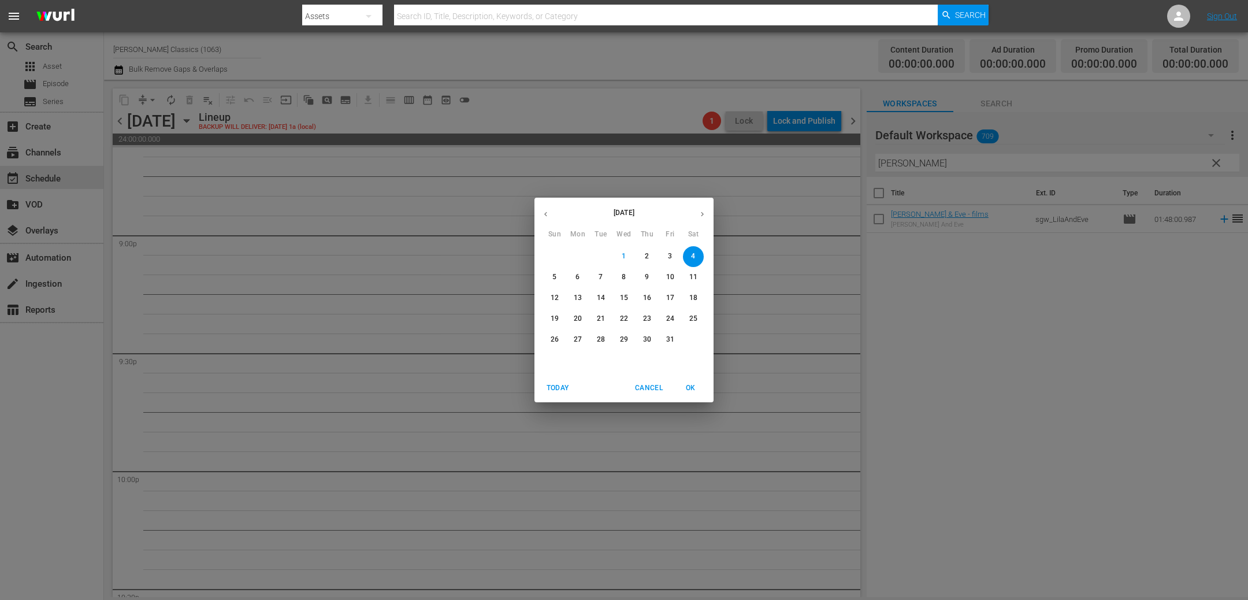
click at [541, 213] on icon "button" at bounding box center [545, 214] width 9 height 9
click at [580, 337] on p "29" at bounding box center [578, 339] width 8 height 10
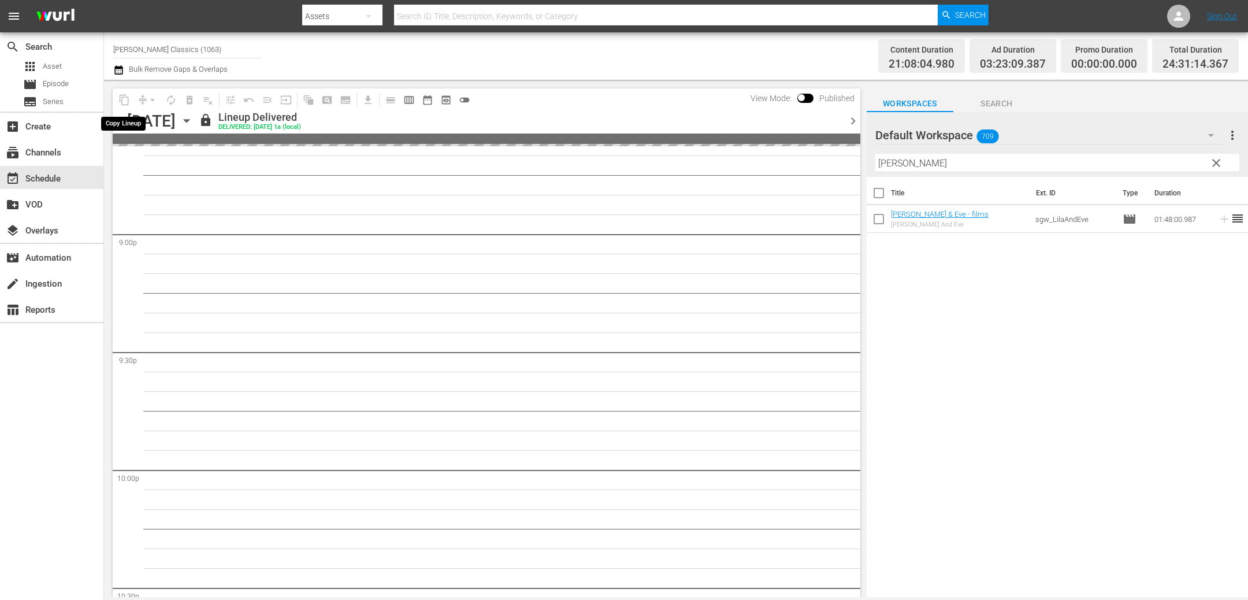
scroll to position [4724, 0]
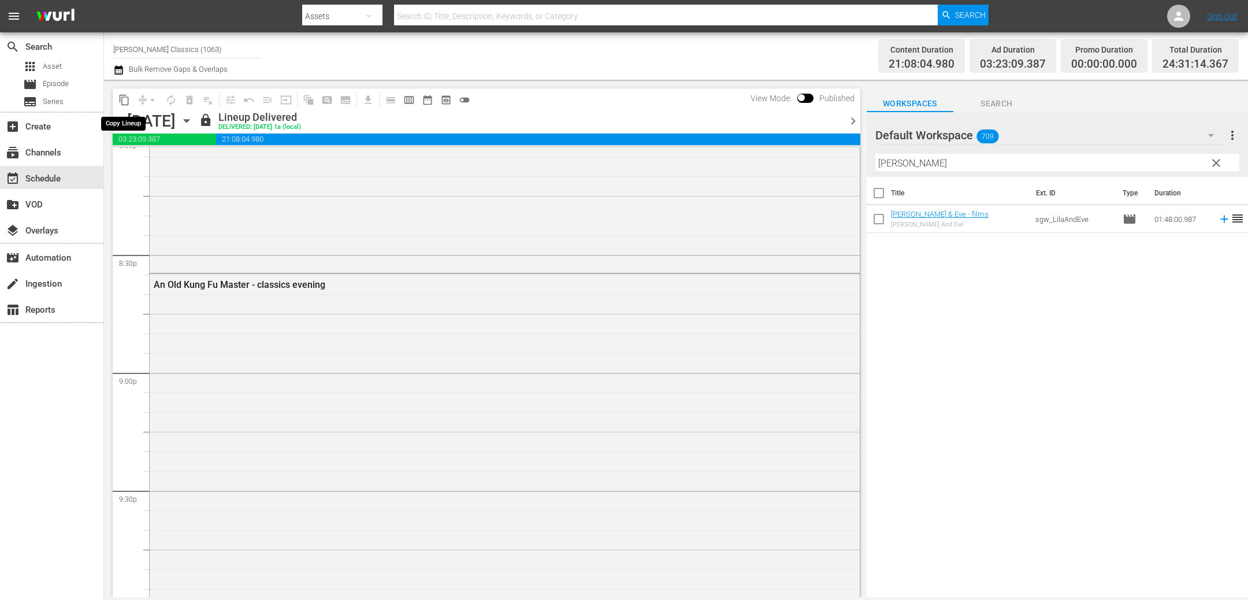
click at [122, 99] on span "content_copy" at bounding box center [124, 100] width 12 height 12
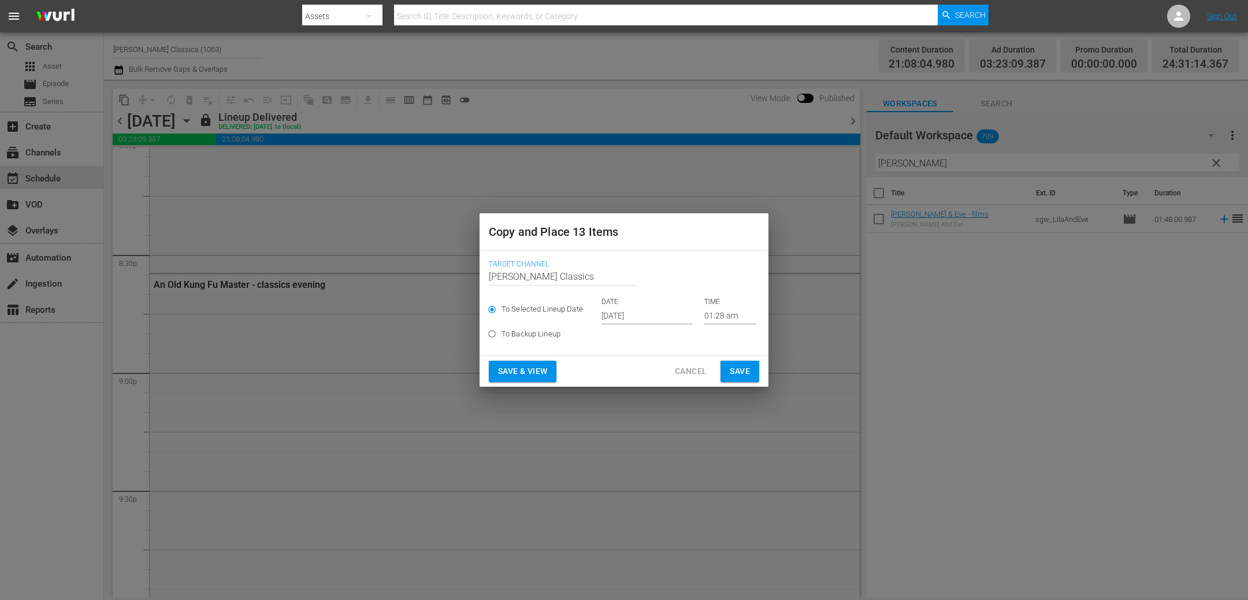
click at [658, 315] on input "Oct 3rd 2025" at bounding box center [646, 315] width 91 height 17
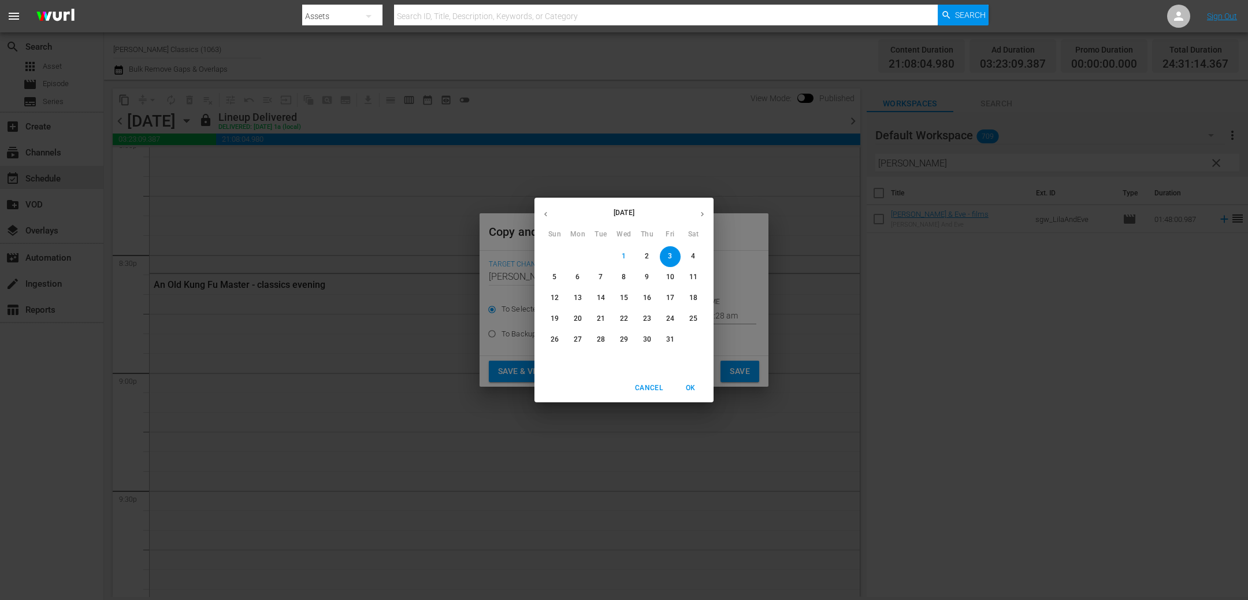
click at [693, 259] on p "4" at bounding box center [693, 256] width 4 height 10
type input "Oct 4th 2025"
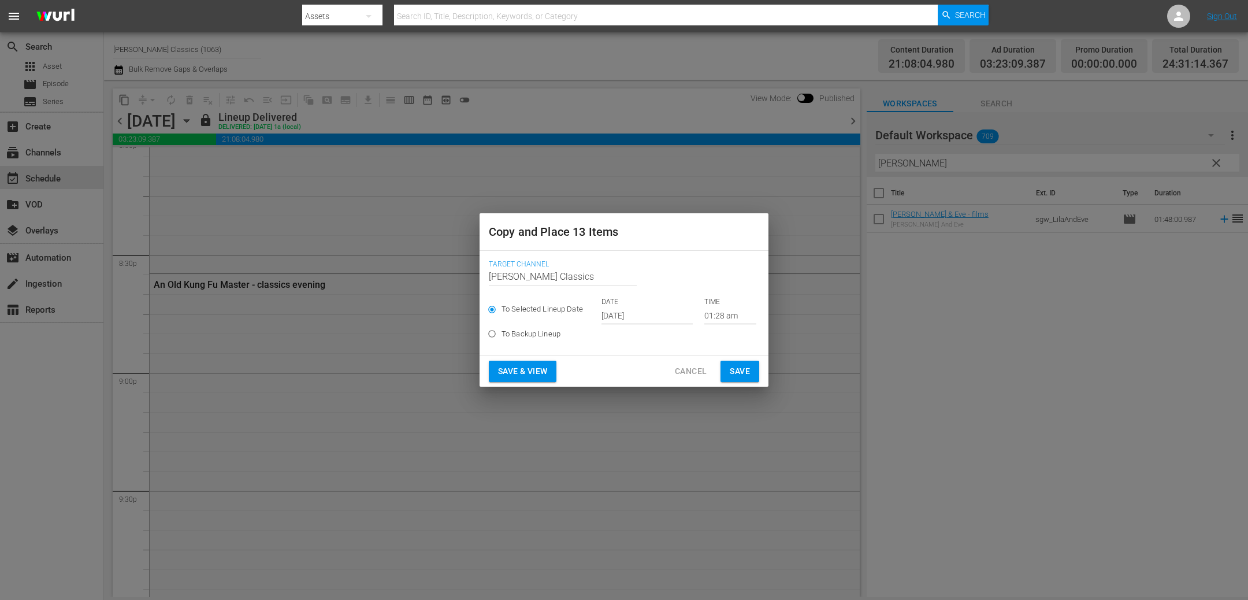
click at [740, 382] on div "Save & View Cancel Save" at bounding box center [623, 371] width 289 height 31
click at [741, 364] on span "Save" at bounding box center [740, 371] width 20 height 14
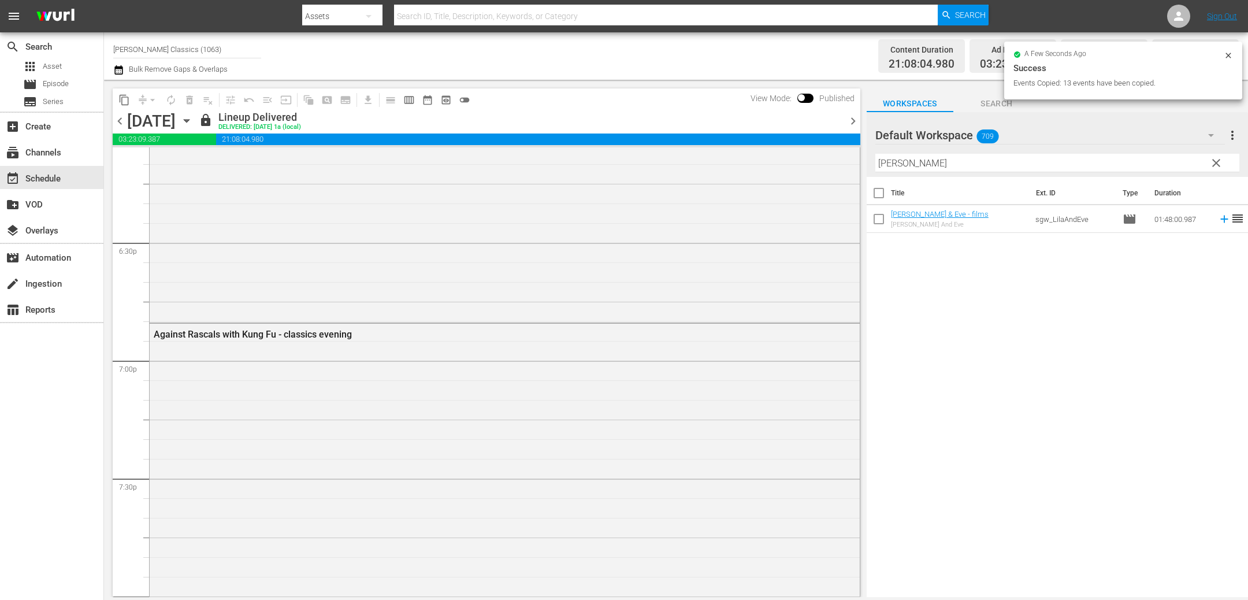
scroll to position [4327, 0]
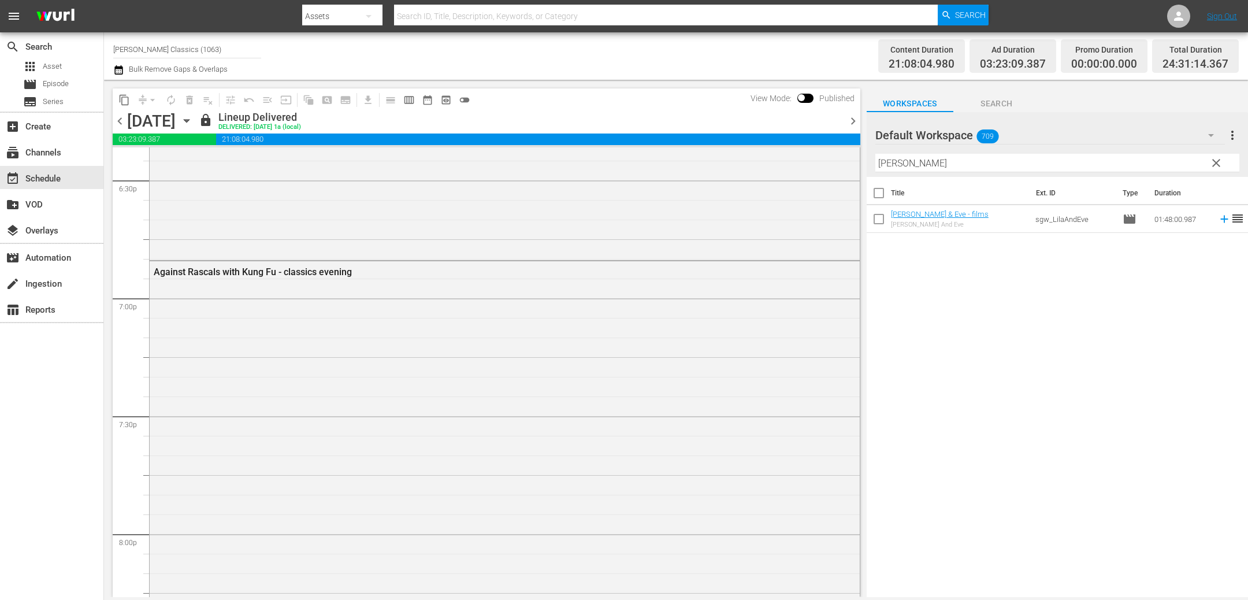
click at [196, 122] on div "Monday, September 29th September 29th" at bounding box center [161, 120] width 69 height 19
click at [193, 121] on icon "button" at bounding box center [186, 120] width 13 height 13
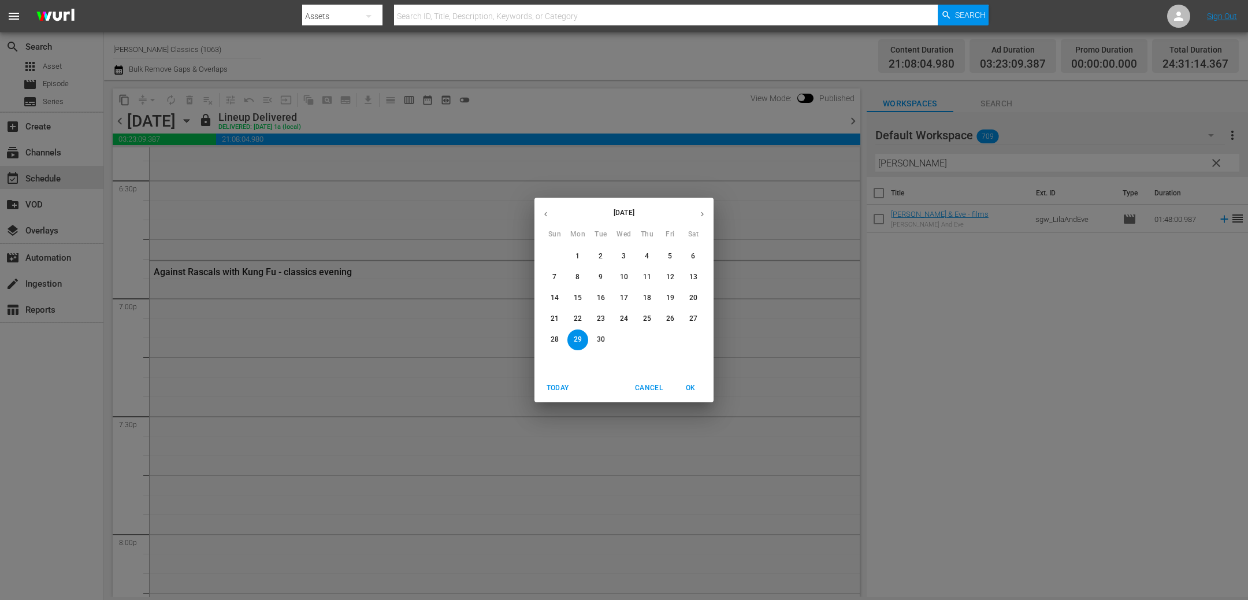
click at [705, 213] on icon "button" at bounding box center [702, 214] width 9 height 9
click at [695, 255] on span "4" at bounding box center [693, 256] width 21 height 10
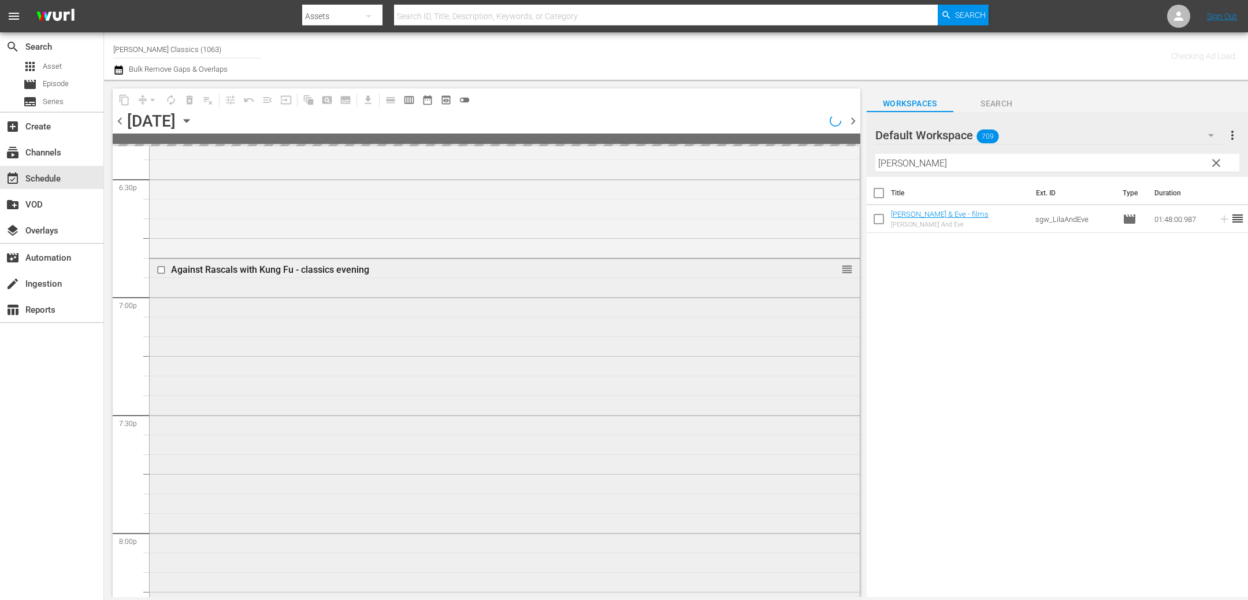
scroll to position [4347, 0]
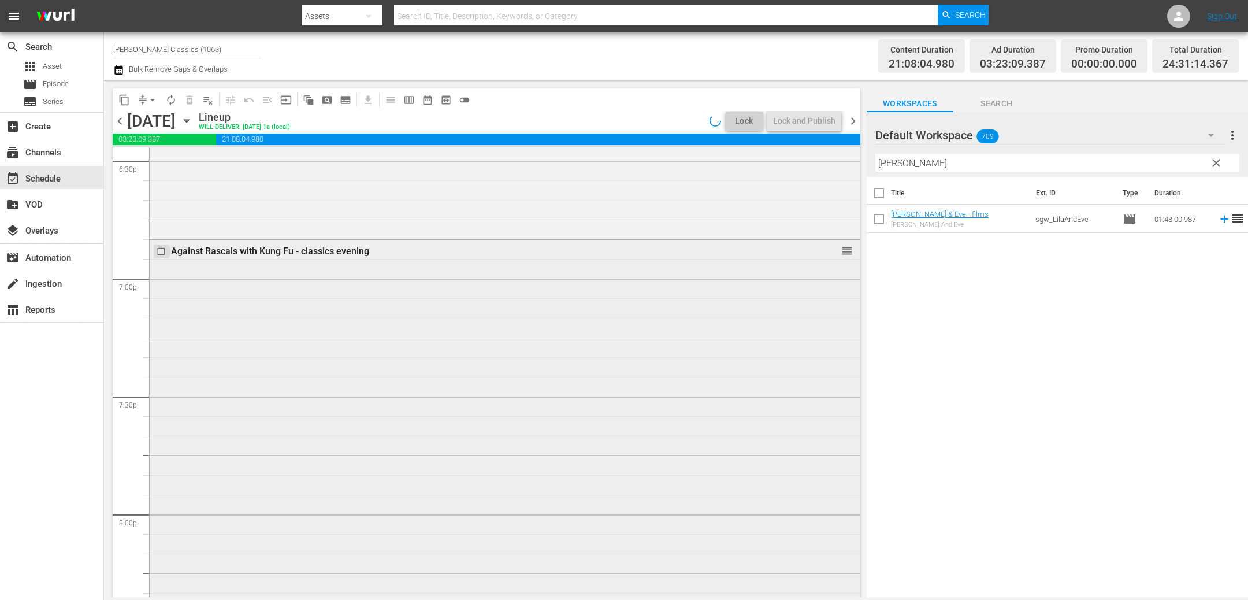
click at [162, 251] on input "checkbox" at bounding box center [163, 252] width 12 height 10
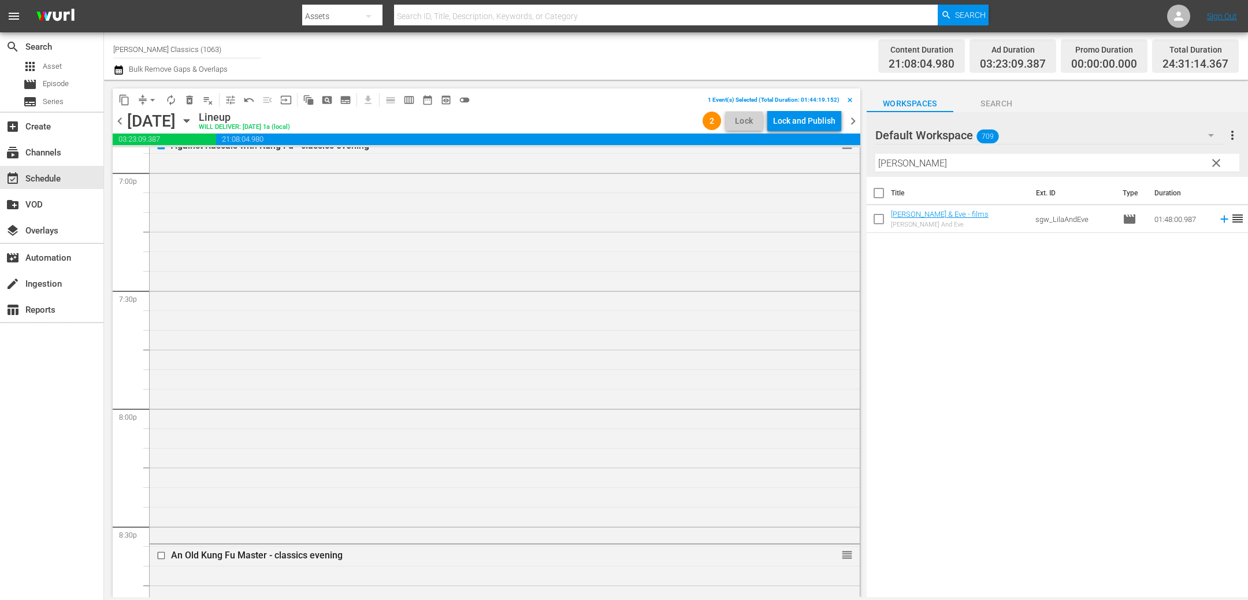
scroll to position [4677, 0]
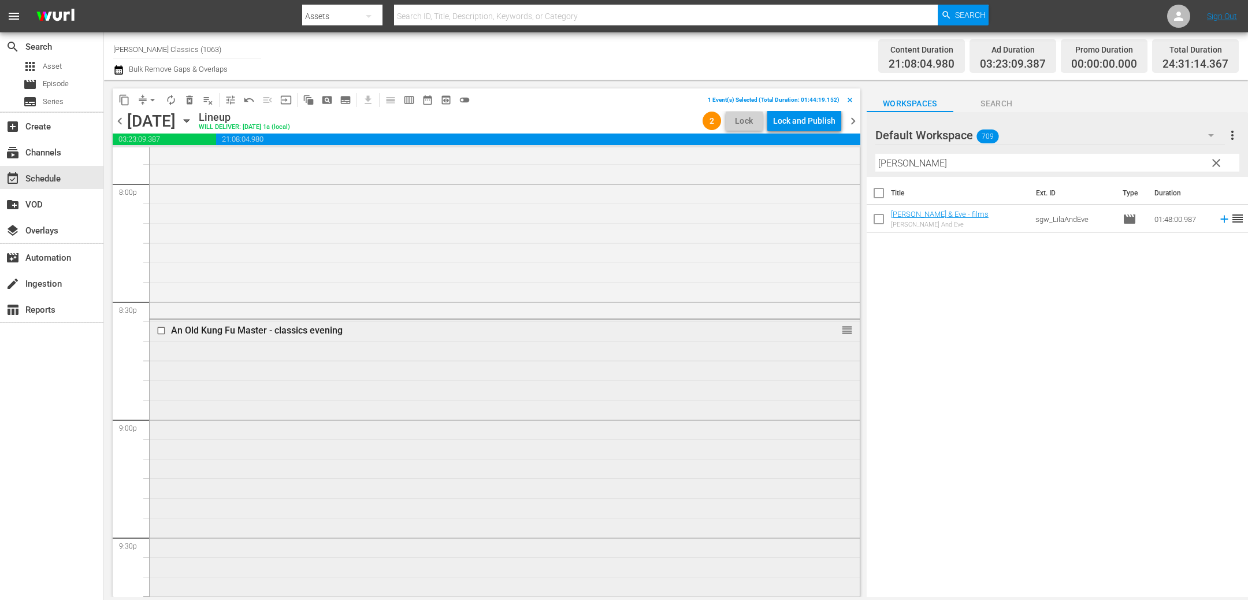
click at [162, 334] on input "checkbox" at bounding box center [163, 331] width 12 height 10
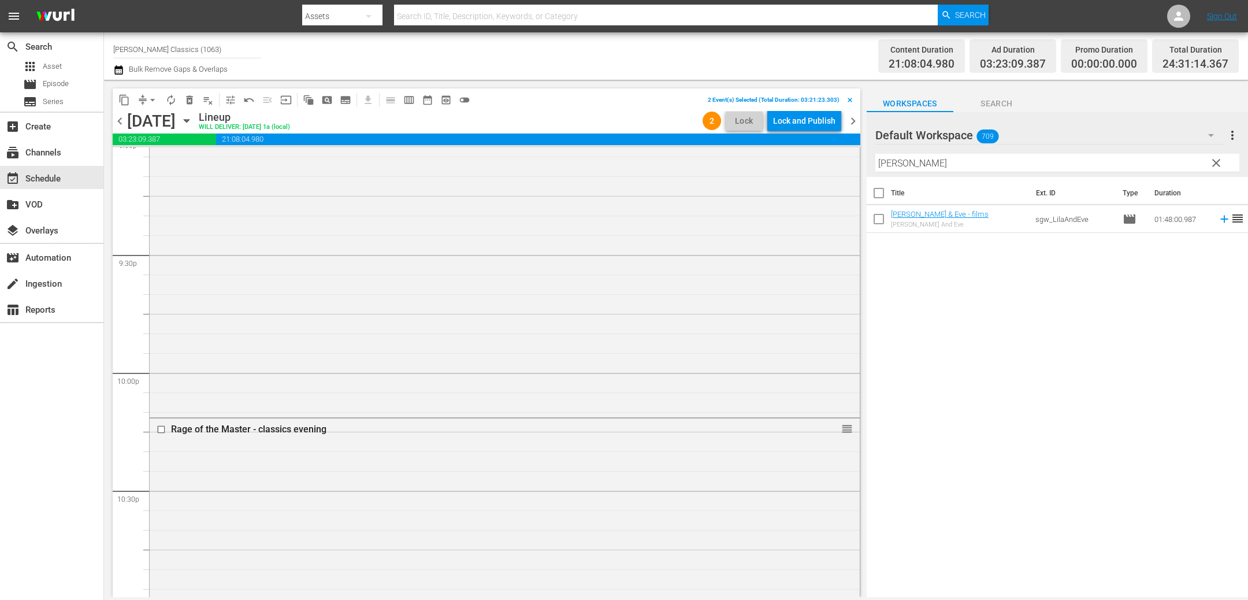
scroll to position [4963, 0]
click at [162, 426] on input "checkbox" at bounding box center [163, 426] width 12 height 10
click at [191, 102] on span "delete_forever_outlined" at bounding box center [190, 100] width 12 height 12
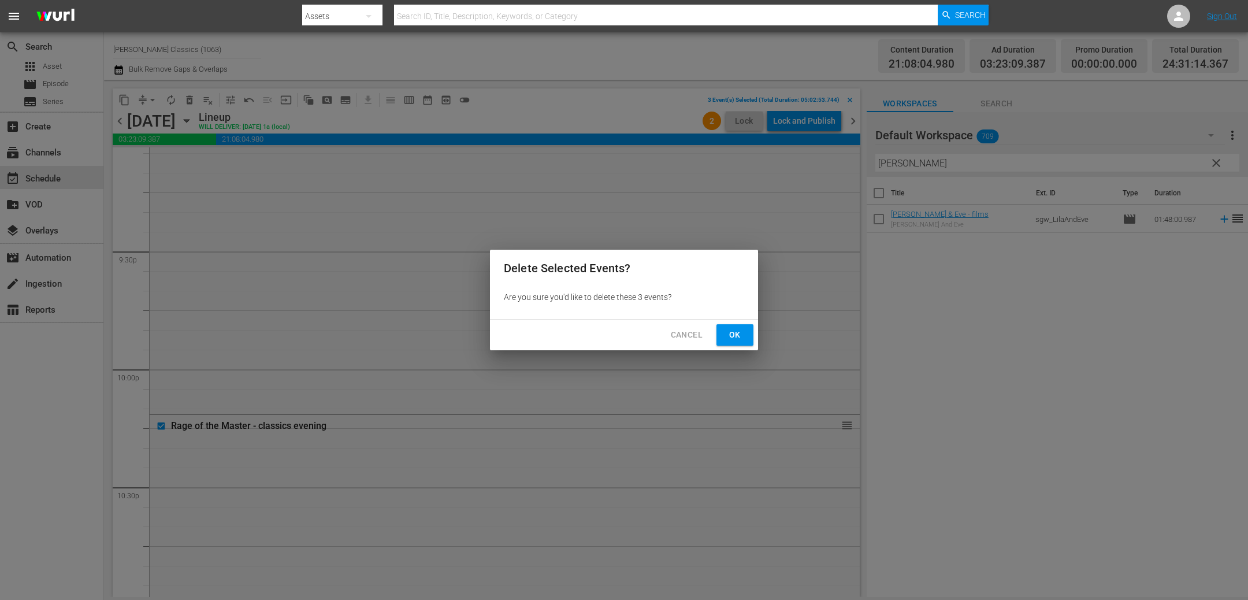
click at [737, 335] on span "Ok" at bounding box center [734, 335] width 18 height 14
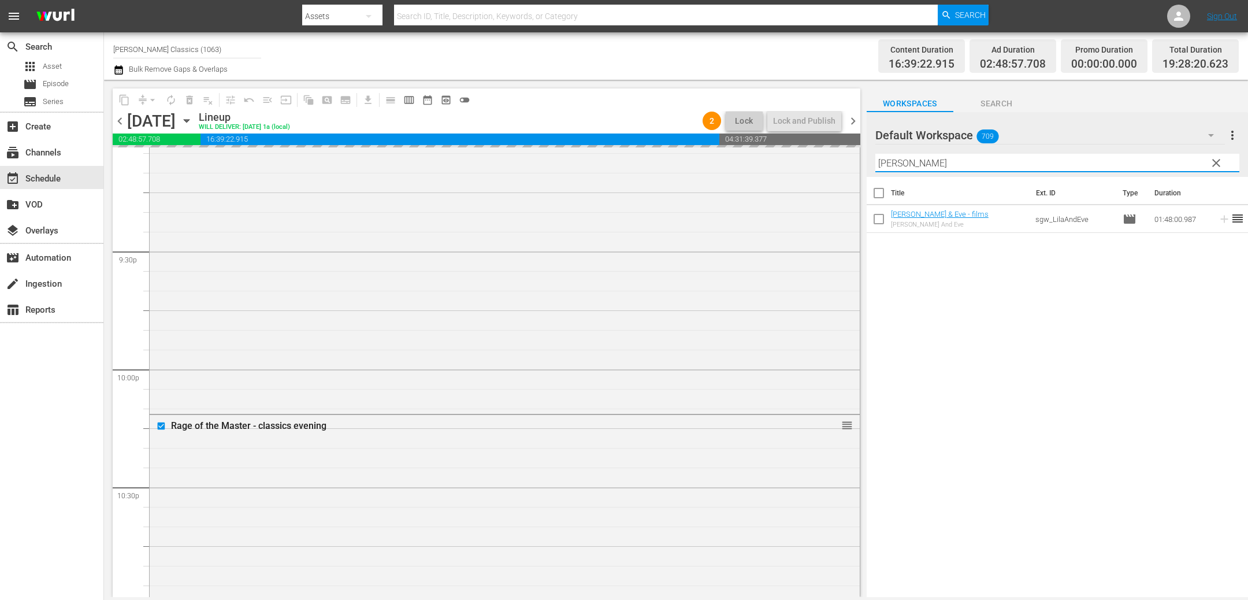
drag, startPoint x: 909, startPoint y: 170, endPoint x: 798, endPoint y: 135, distance: 116.0
click at [798, 135] on div "content_copy compress arrow_drop_down autorenew_outlined delete_forever_outline…" at bounding box center [676, 338] width 1144 height 517
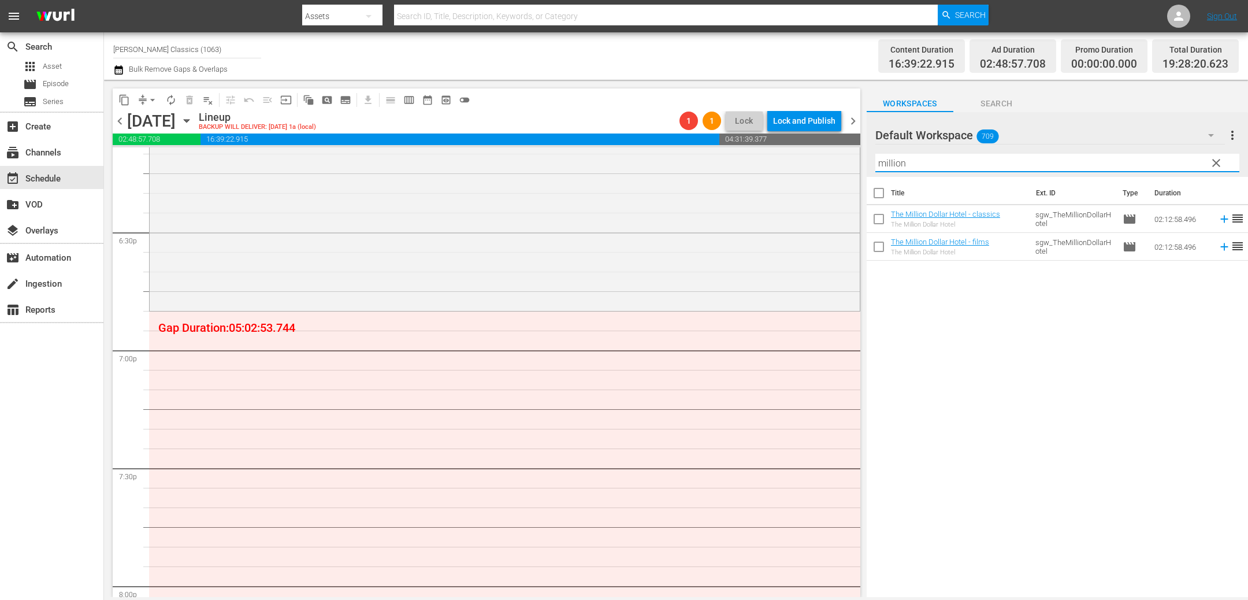
scroll to position [4258, 0]
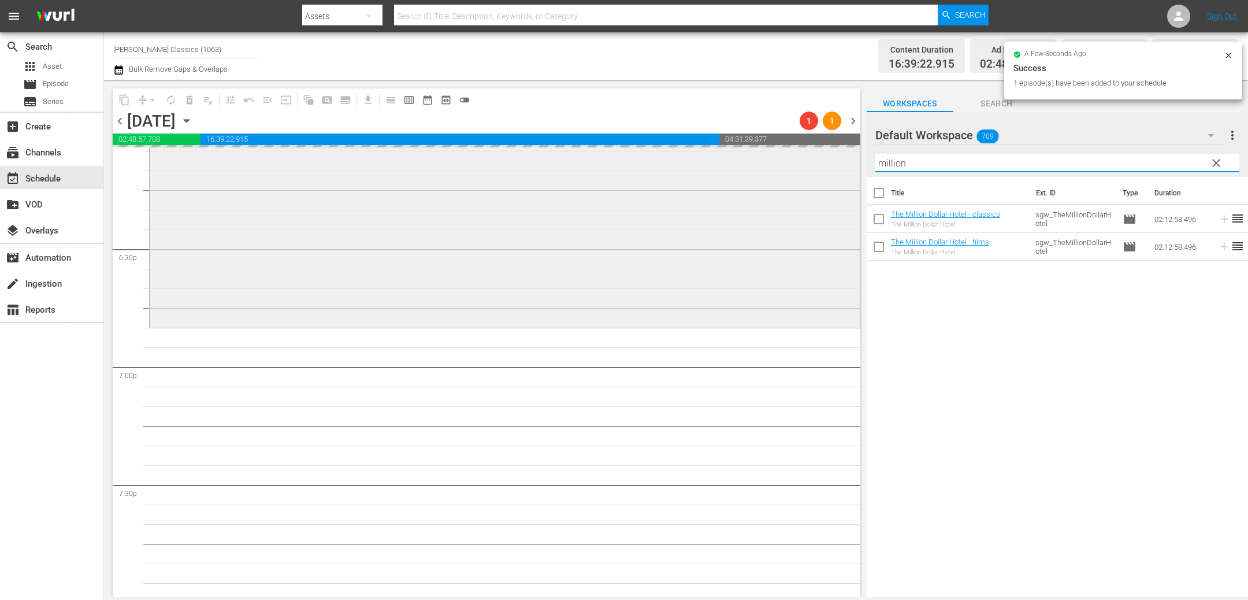
click at [776, 147] on div "content_copy compress arrow_drop_down autorenew_outlined delete_forever_outline…" at bounding box center [676, 338] width 1144 height 517
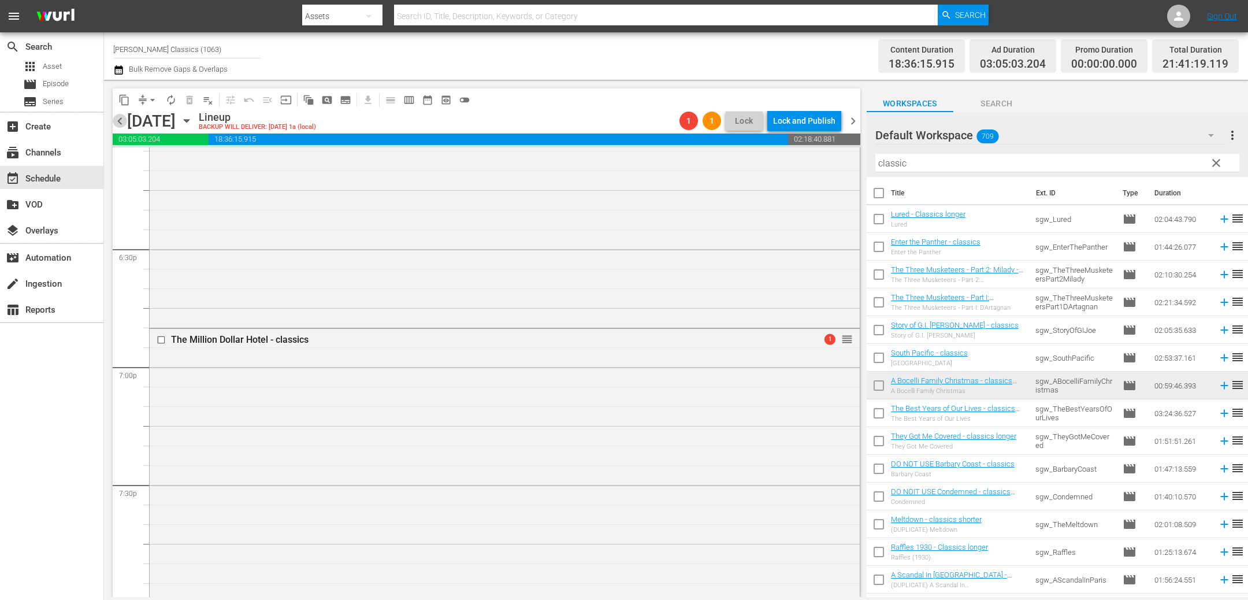
click at [124, 118] on span "chevron_left" at bounding box center [120, 121] width 14 height 14
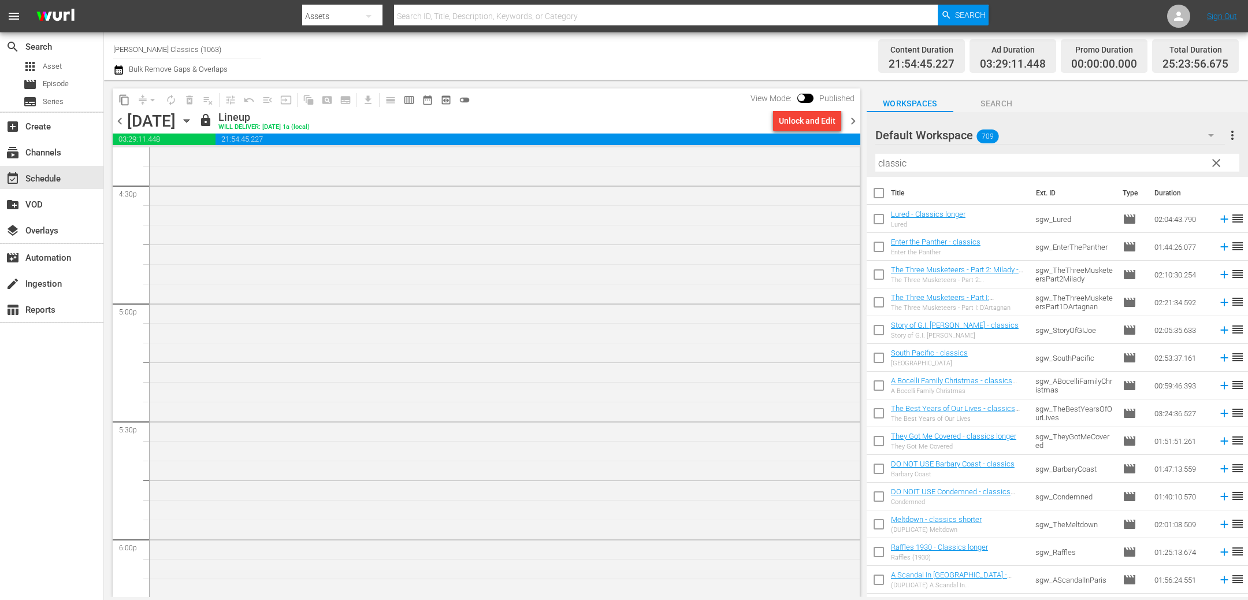
scroll to position [3754, 0]
click at [119, 119] on span "chevron_left" at bounding box center [120, 121] width 14 height 14
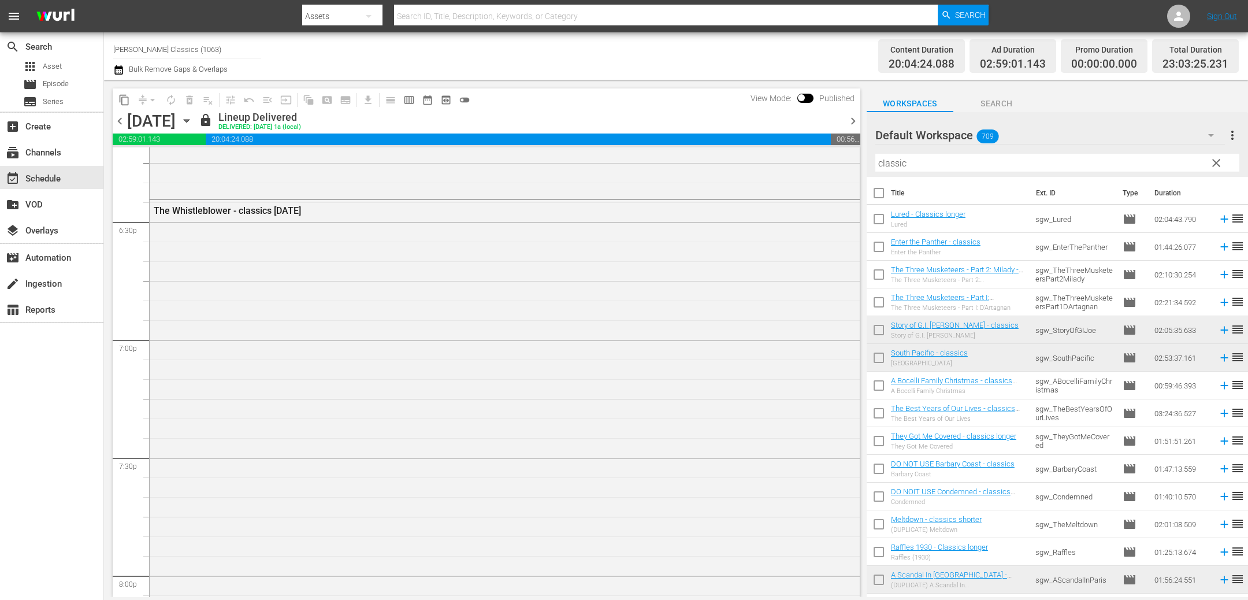
scroll to position [4280, 0]
click at [122, 124] on span "chevron_left" at bounding box center [120, 121] width 14 height 14
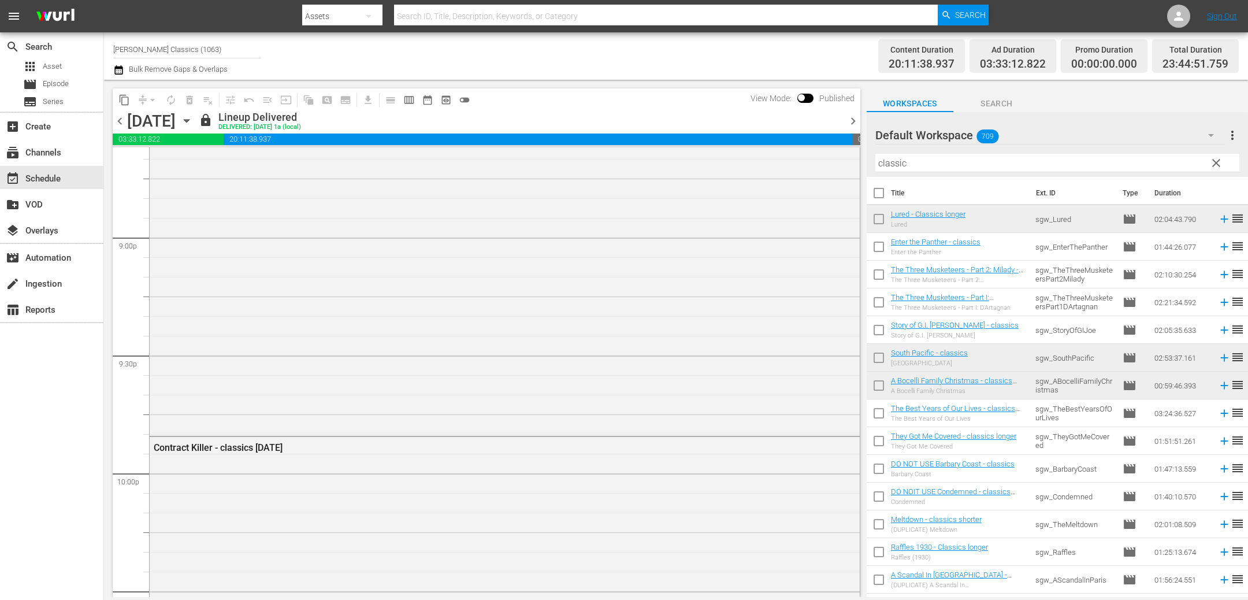
scroll to position [5102, 0]
click at [120, 121] on span "chevron_left" at bounding box center [120, 121] width 14 height 14
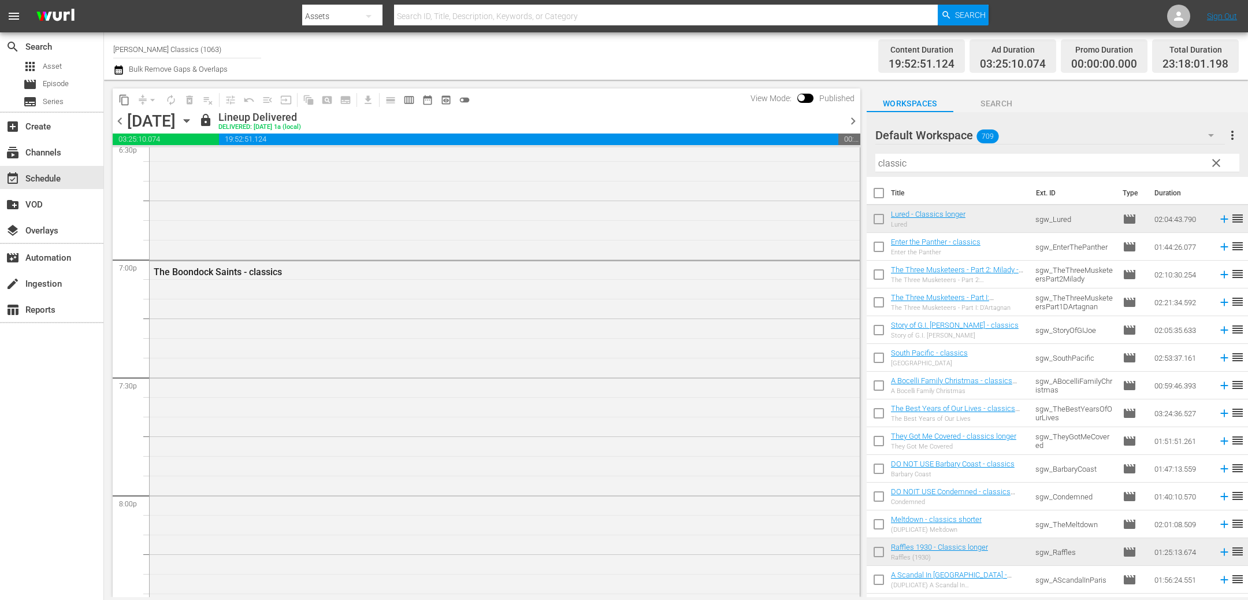
scroll to position [4314, 0]
click at [189, 121] on icon "button" at bounding box center [186, 121] width 5 height 3
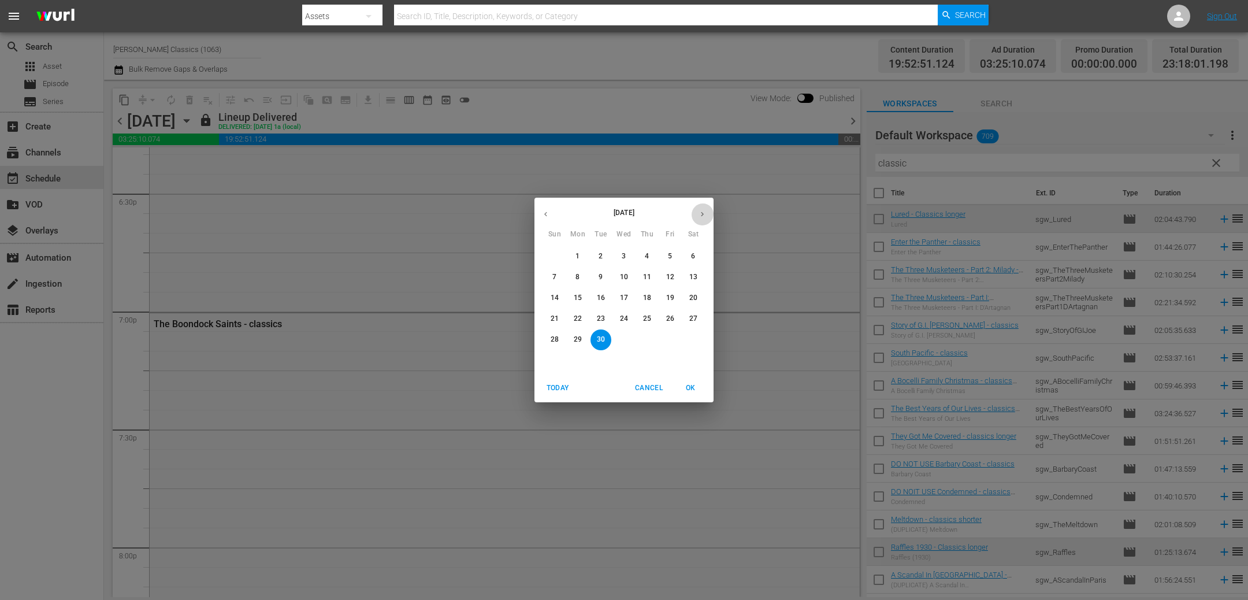
click at [704, 214] on icon "button" at bounding box center [702, 214] width 9 height 9
click at [676, 256] on span "3" at bounding box center [670, 256] width 21 height 10
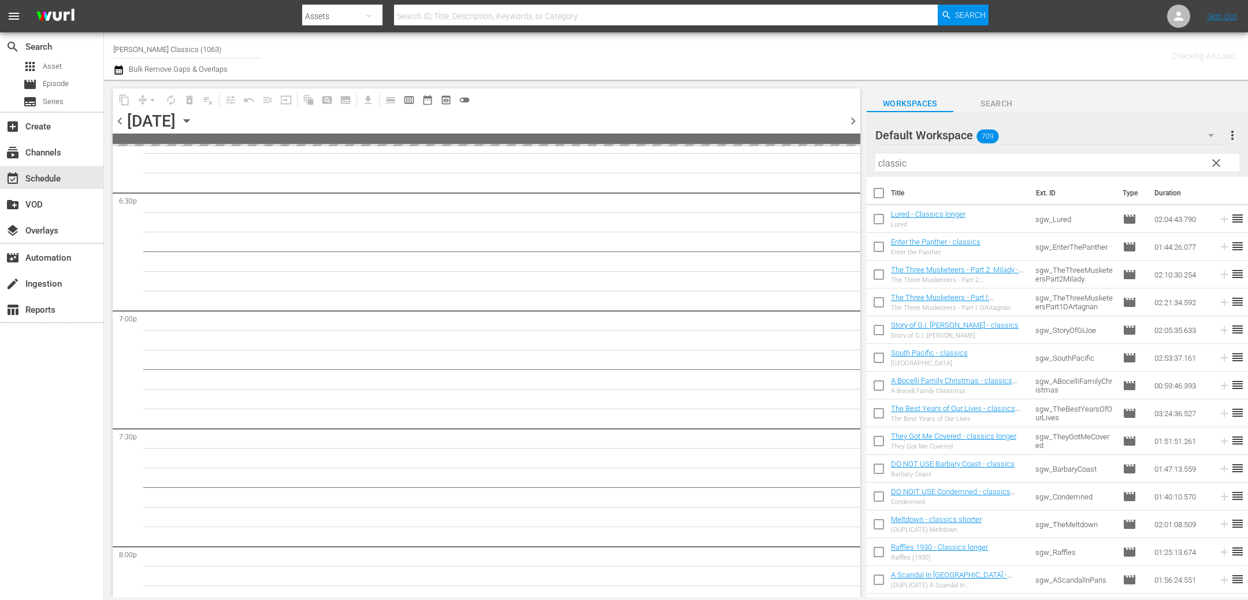
scroll to position [4412, 0]
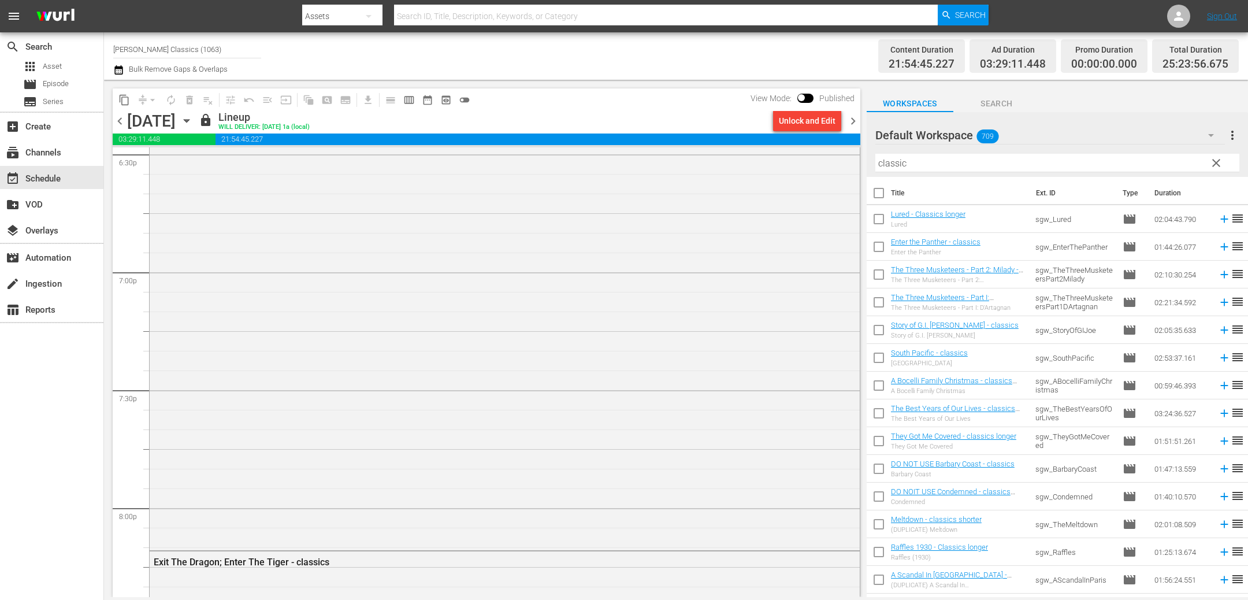
click at [851, 127] on span "chevron_right" at bounding box center [853, 121] width 14 height 14
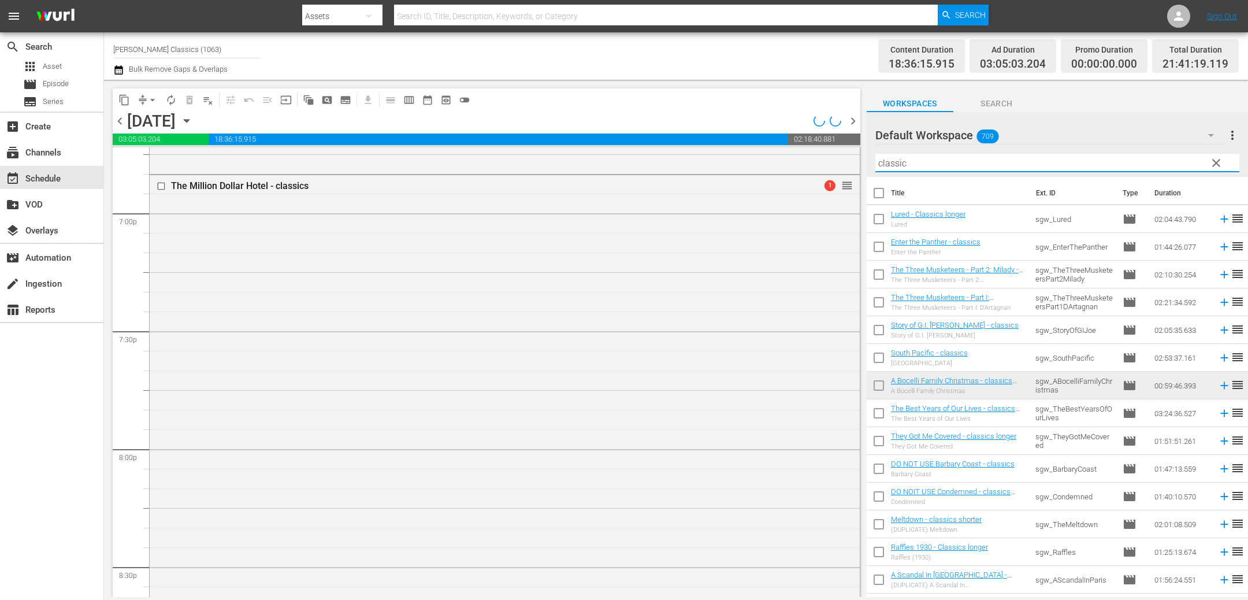
scroll to position [4289, 0]
drag, startPoint x: 917, startPoint y: 164, endPoint x: 782, endPoint y: 144, distance: 136.6
click at [782, 148] on div "content_copy compress arrow_drop_down autorenew_outlined delete_forever_outline…" at bounding box center [676, 338] width 1144 height 517
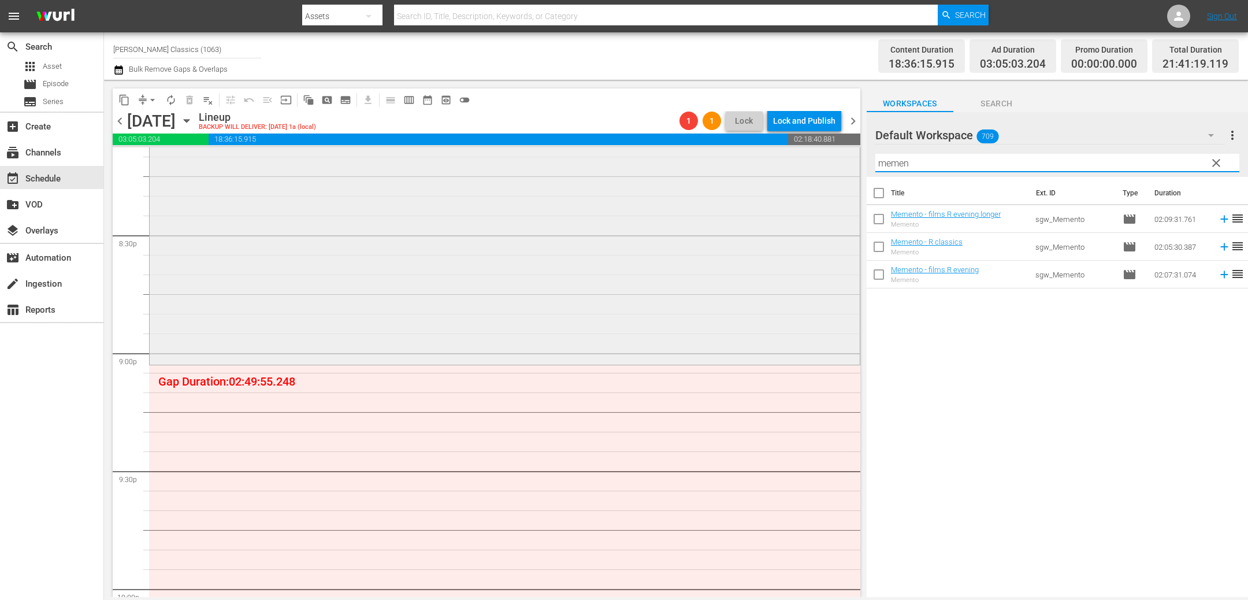
scroll to position [4773, 0]
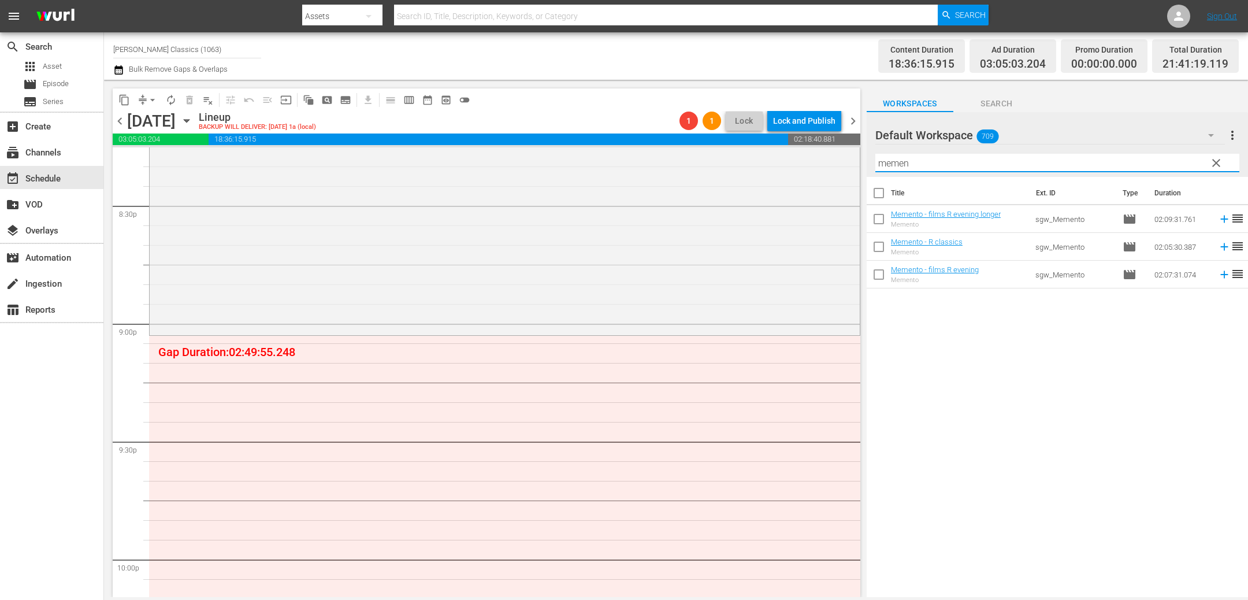
drag, startPoint x: 929, startPoint y: 160, endPoint x: 749, endPoint y: 83, distance: 196.1
click at [738, 116] on div "content_copy compress arrow_drop_down autorenew_outlined delete_forever_outline…" at bounding box center [676, 338] width 1144 height 517
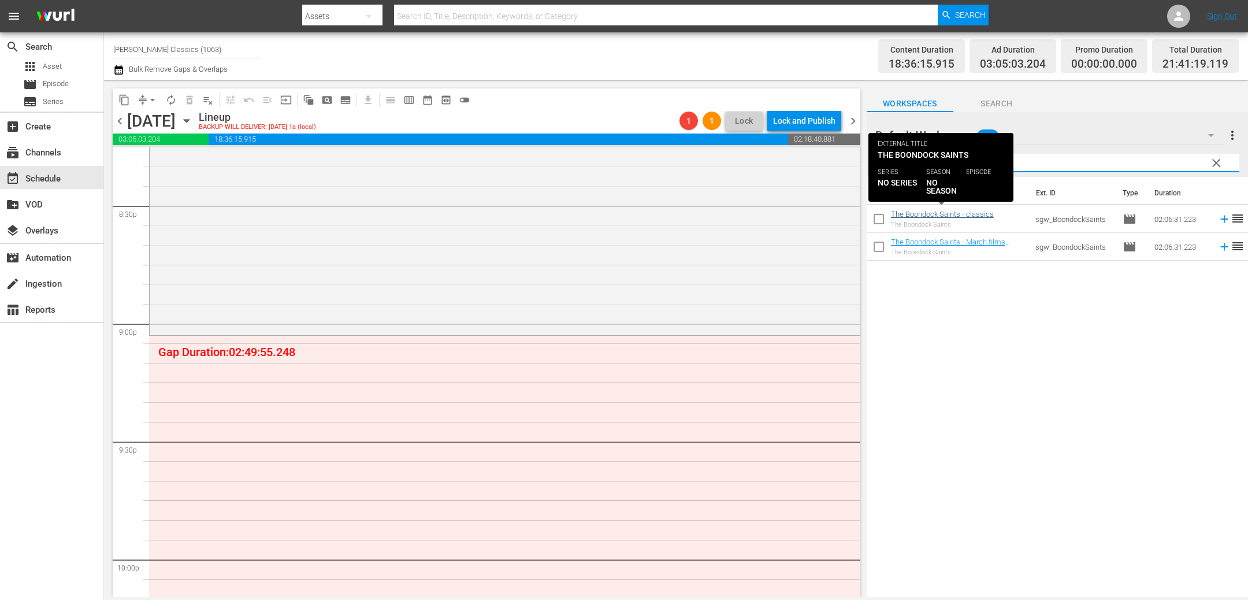
type input "boond"
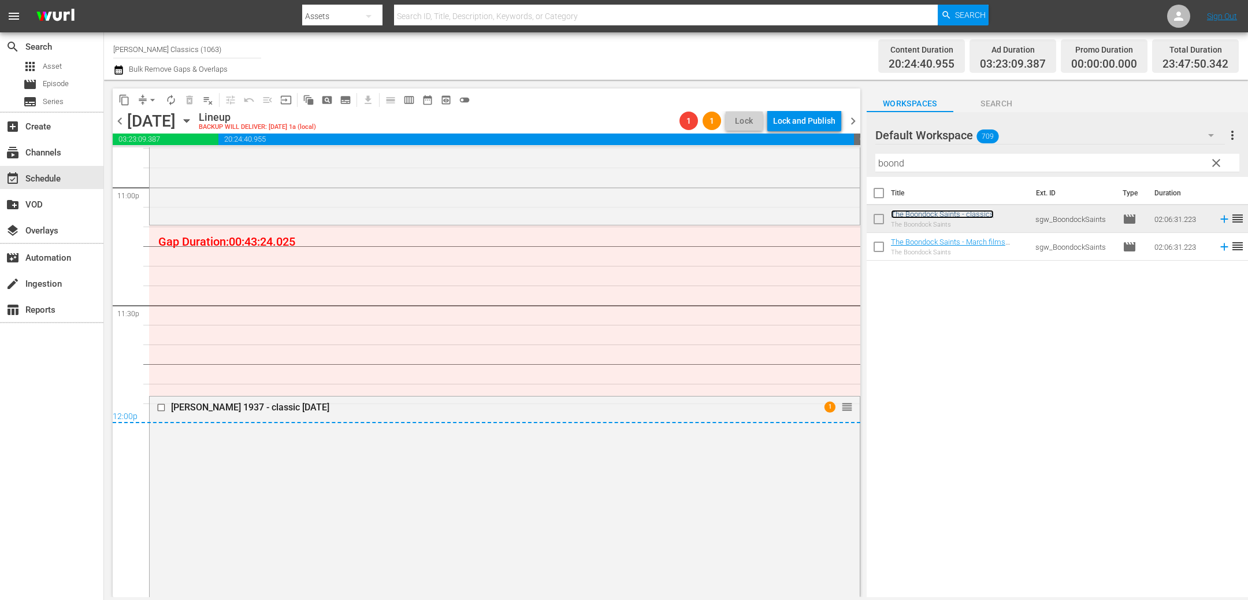
scroll to position [5336, 0]
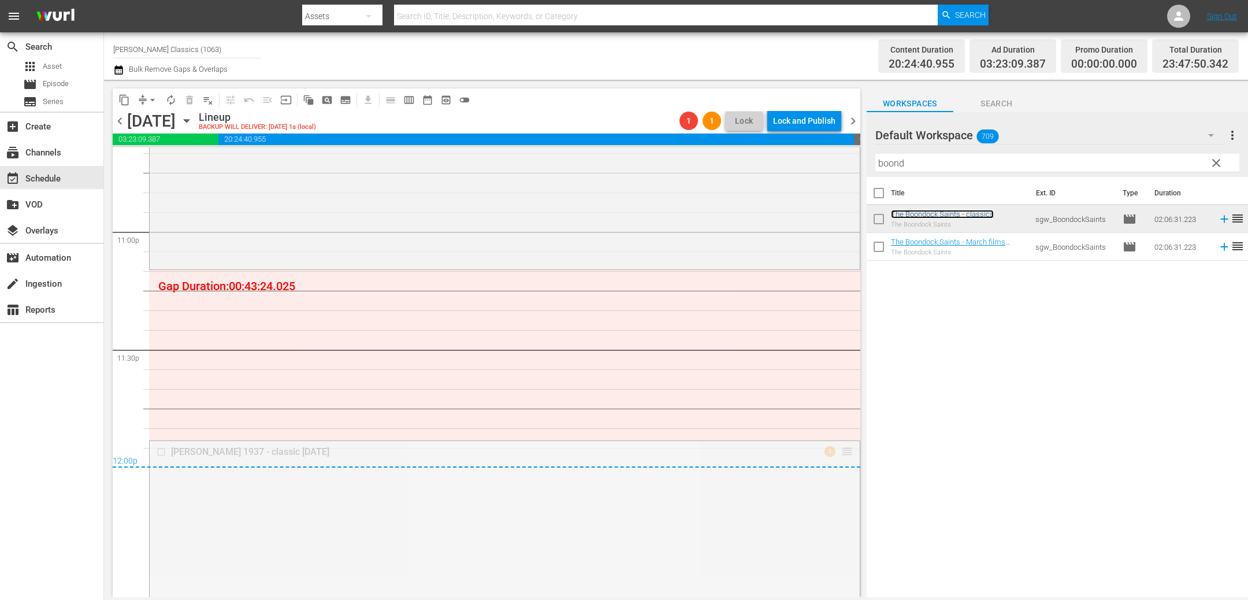
drag, startPoint x: 847, startPoint y: 448, endPoint x: 843, endPoint y: 274, distance: 174.5
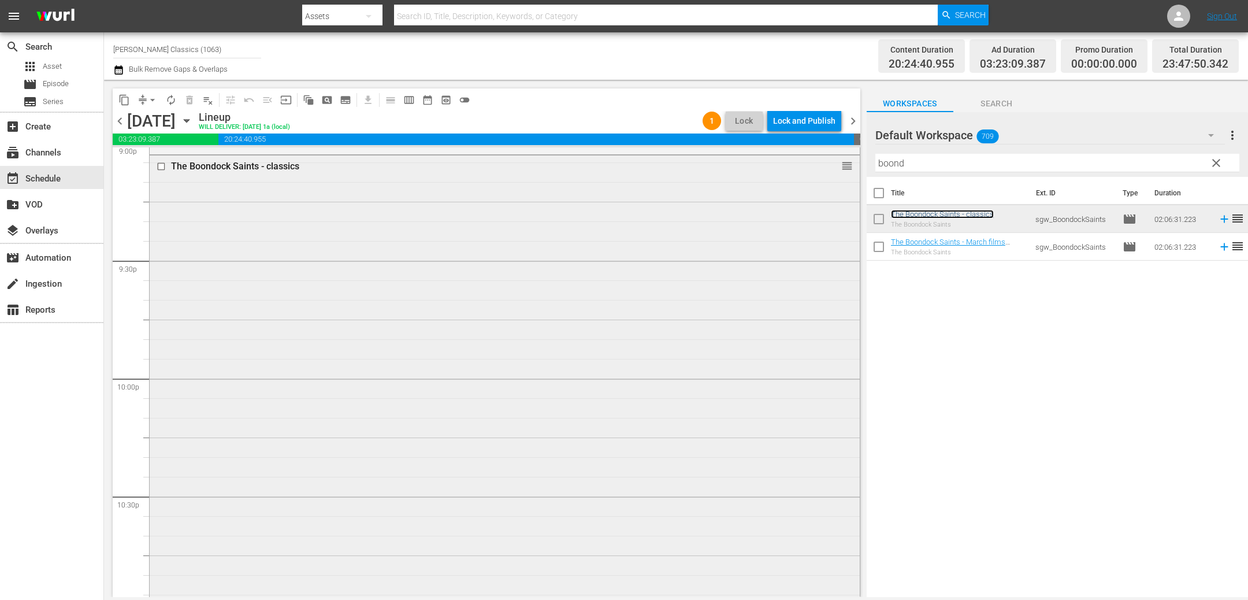
scroll to position [4861, 0]
click at [854, 118] on span "chevron_right" at bounding box center [853, 121] width 14 height 14
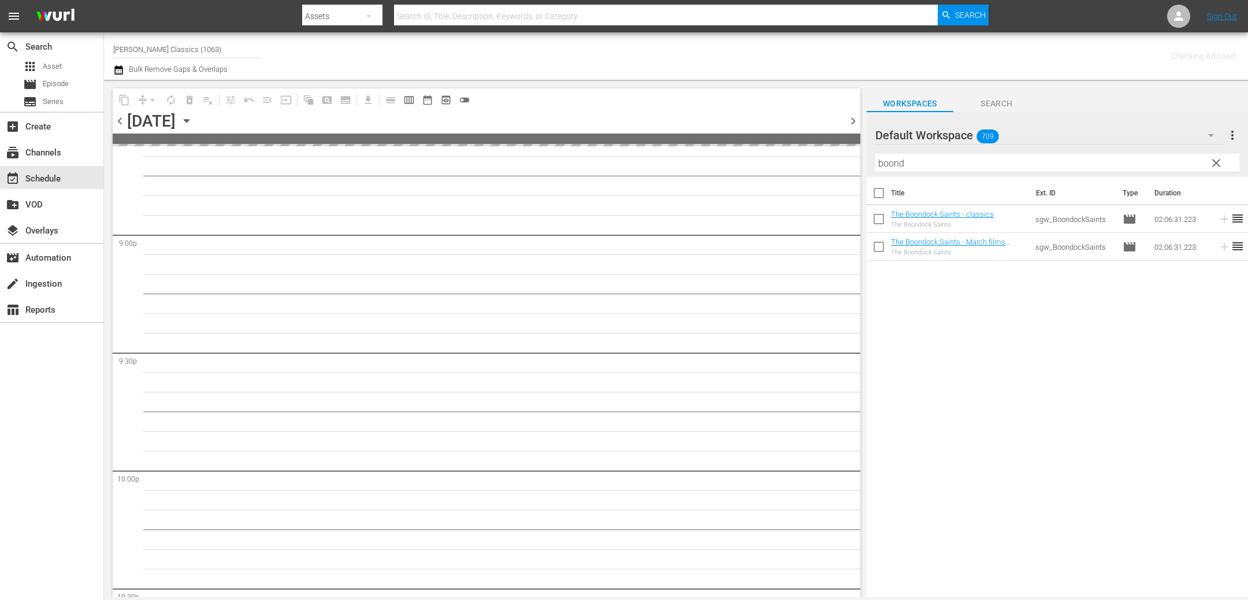
scroll to position [4979, 0]
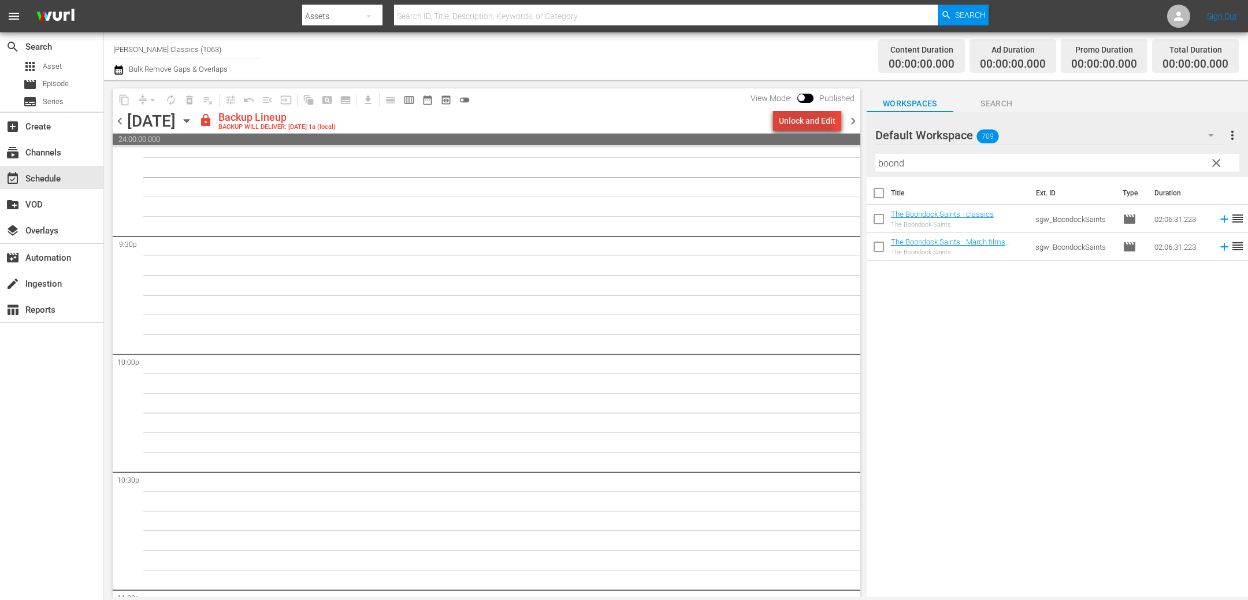
click at [784, 125] on div "Unlock and Edit" at bounding box center [807, 120] width 57 height 21
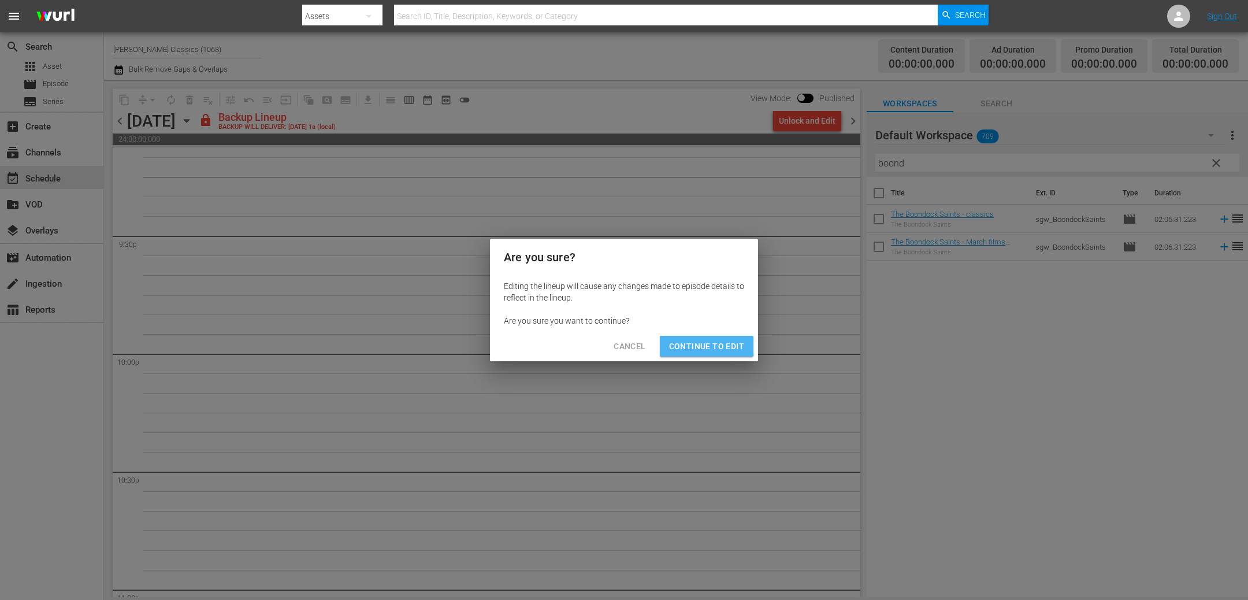
click at [700, 344] on span "Continue to Edit" at bounding box center [706, 346] width 75 height 14
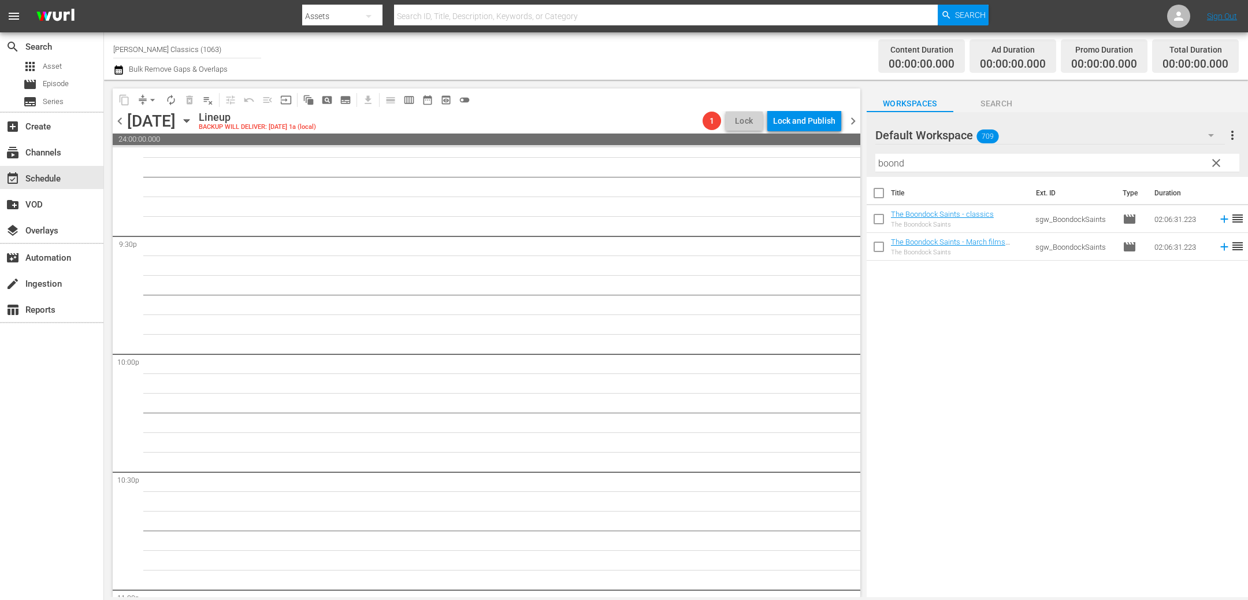
click at [189, 120] on icon "button" at bounding box center [186, 121] width 5 height 3
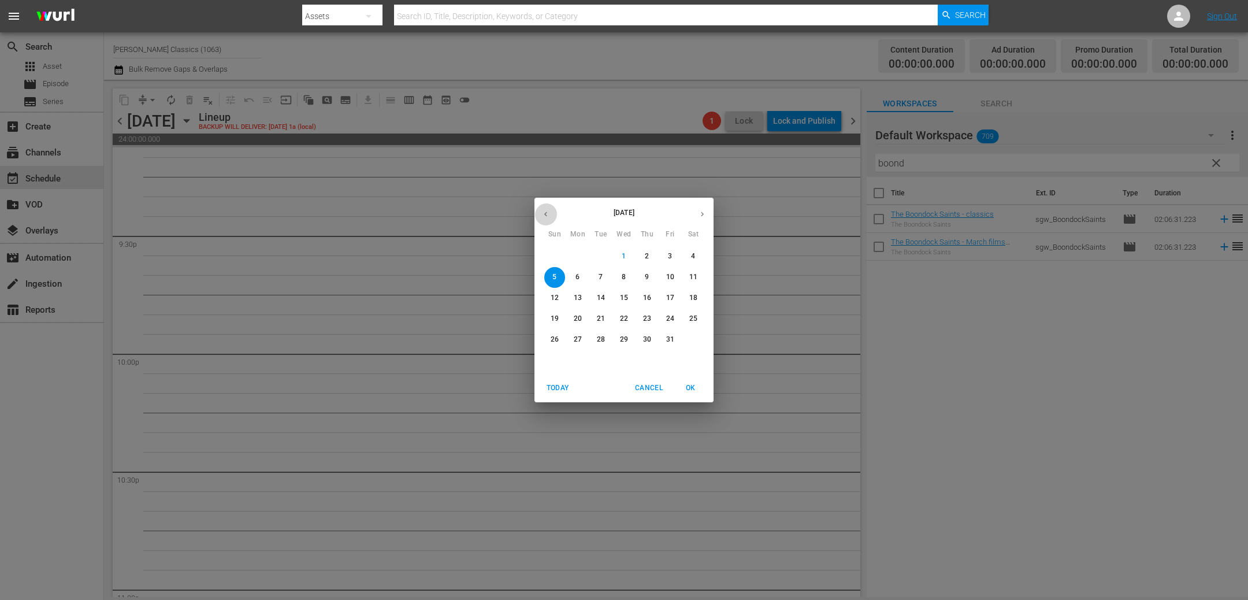
click at [547, 215] on icon "button" at bounding box center [545, 214] width 9 height 9
click at [602, 334] on p "30" at bounding box center [601, 339] width 8 height 10
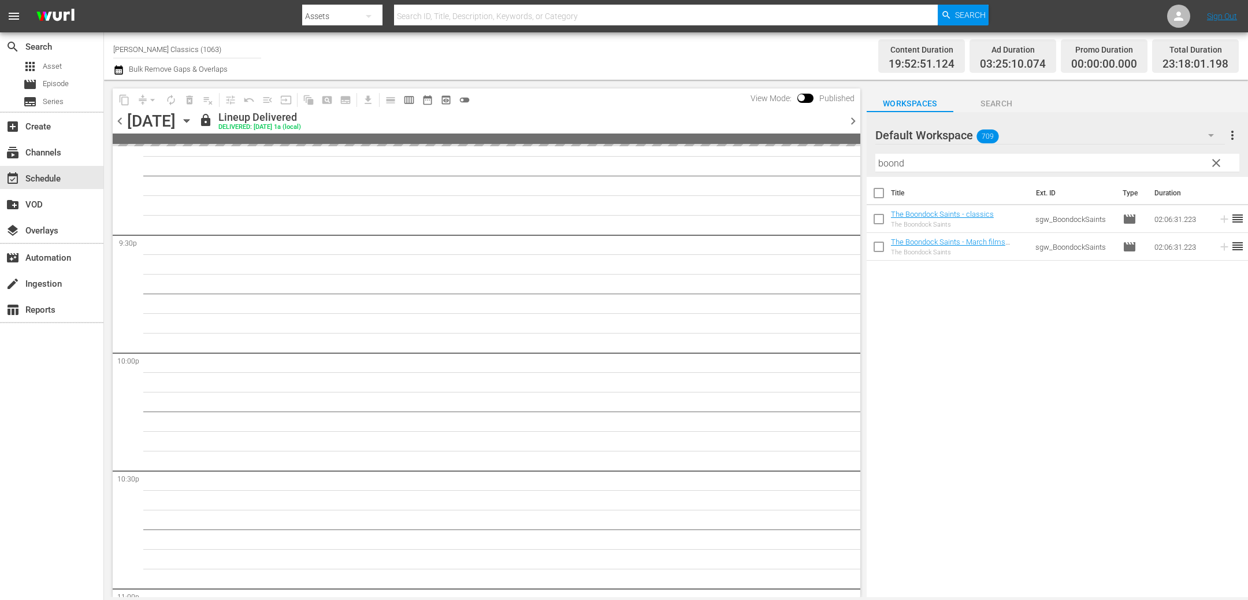
scroll to position [4880, 0]
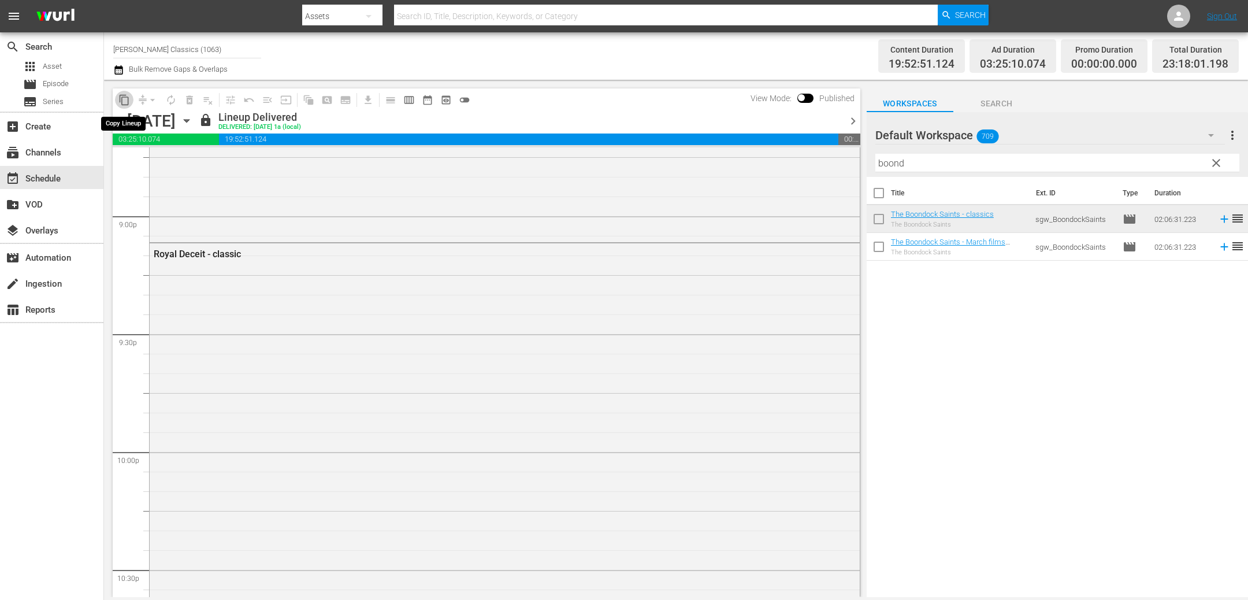
click at [125, 96] on span "content_copy" at bounding box center [124, 100] width 12 height 12
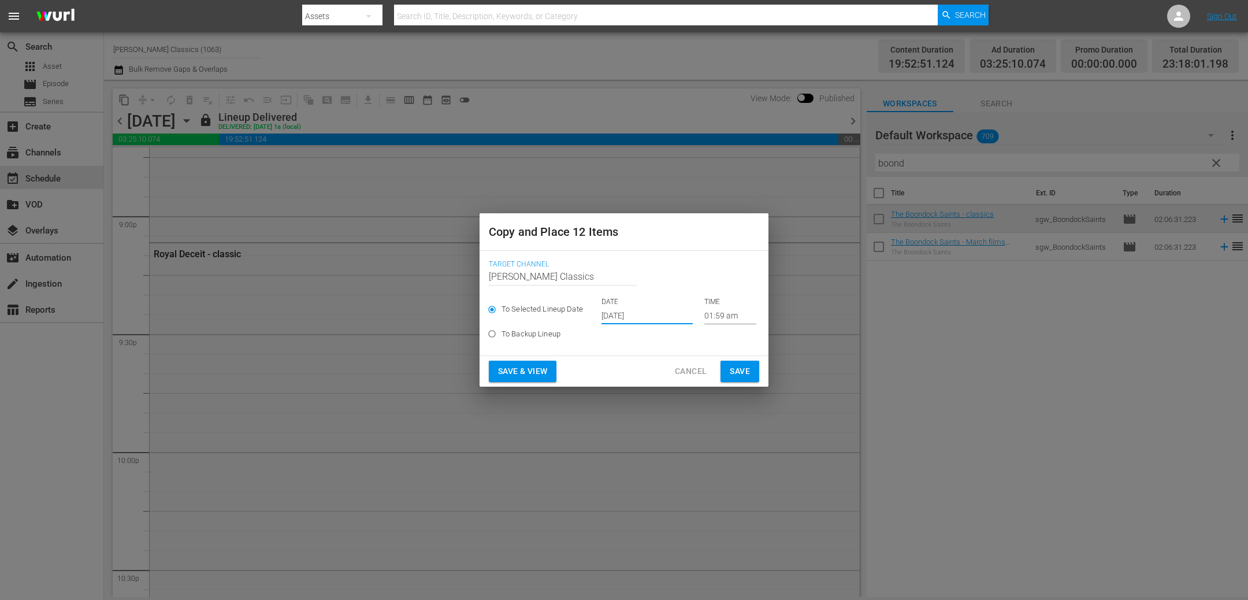
click at [656, 315] on input "Oct 3rd 2025" at bounding box center [646, 315] width 91 height 17
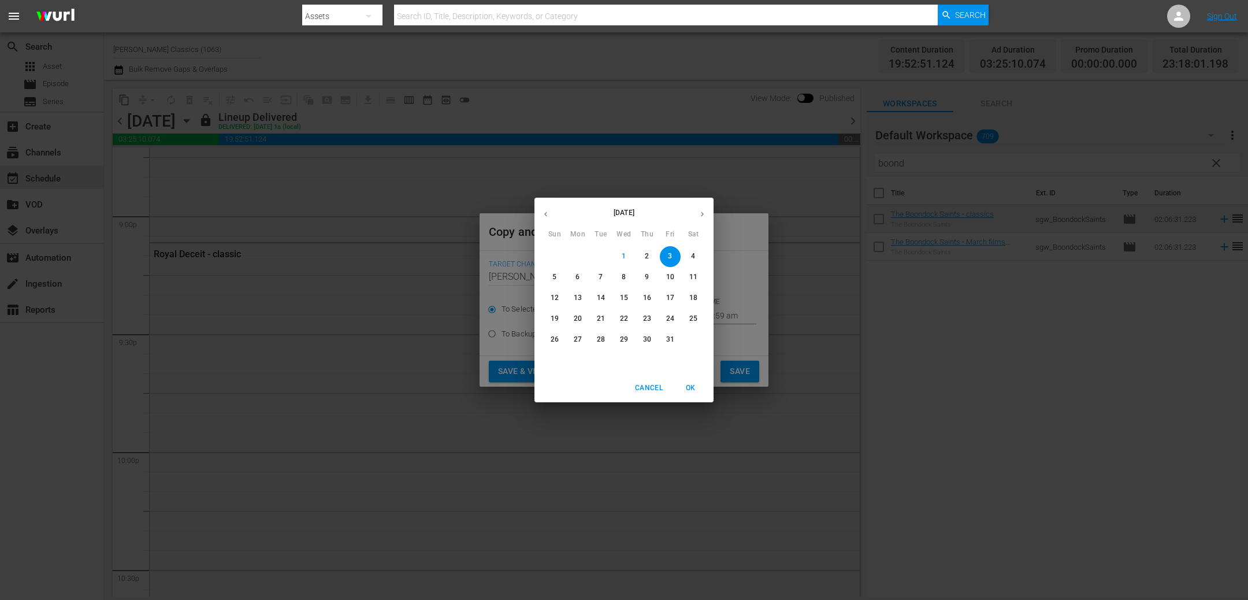
click at [557, 281] on span "5" at bounding box center [554, 277] width 21 height 10
type input "Oct 5th 2025"
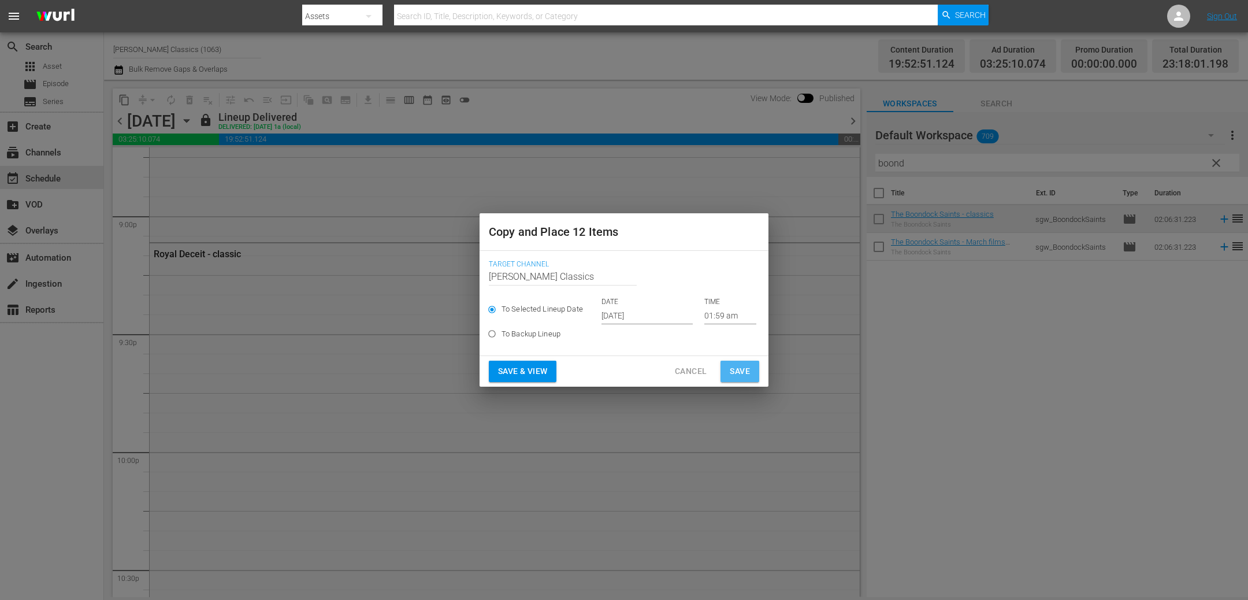
click at [742, 366] on span "Save" at bounding box center [740, 371] width 20 height 14
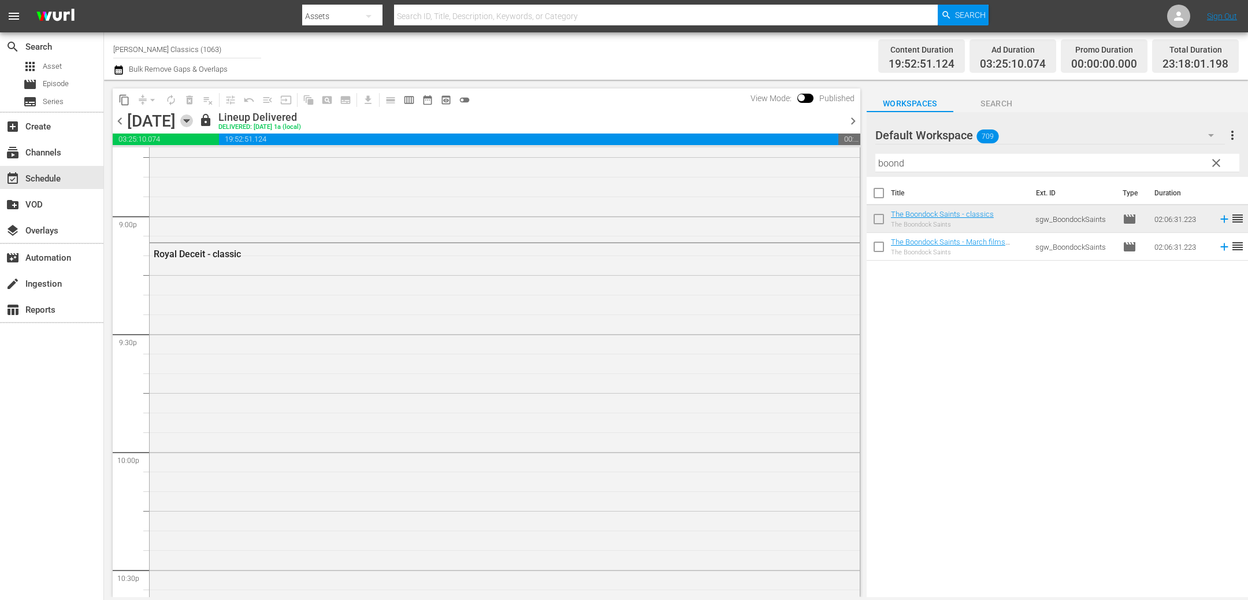
click at [193, 114] on icon "button" at bounding box center [186, 120] width 13 height 13
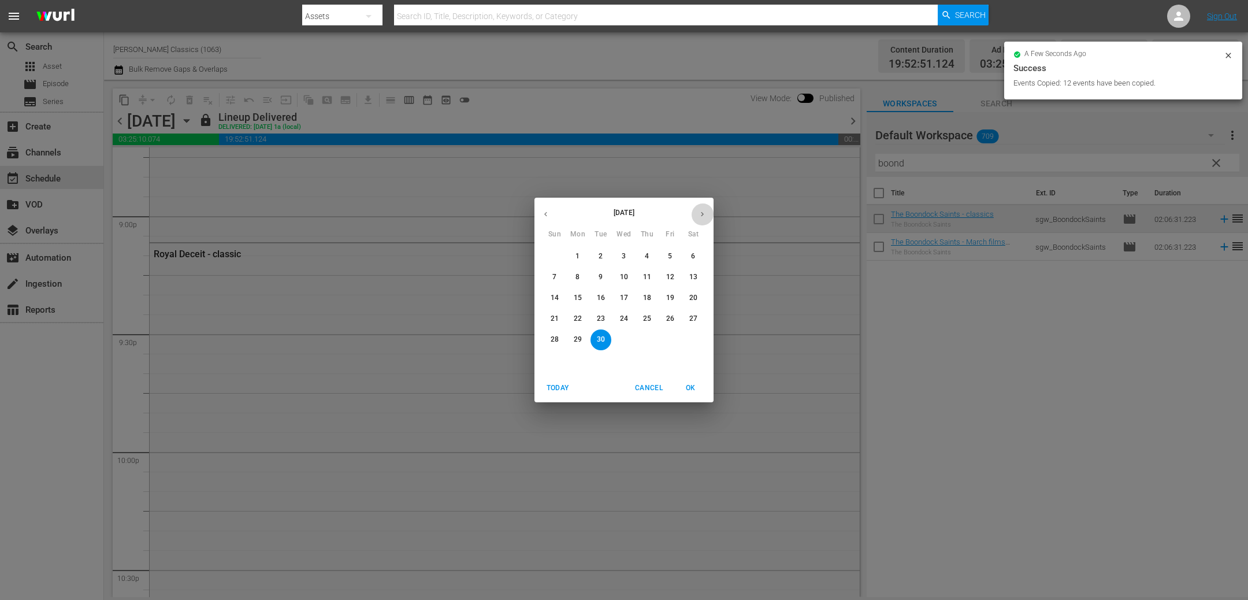
click at [704, 214] on icon "button" at bounding box center [702, 214] width 9 height 9
click at [555, 273] on p "5" at bounding box center [554, 277] width 4 height 10
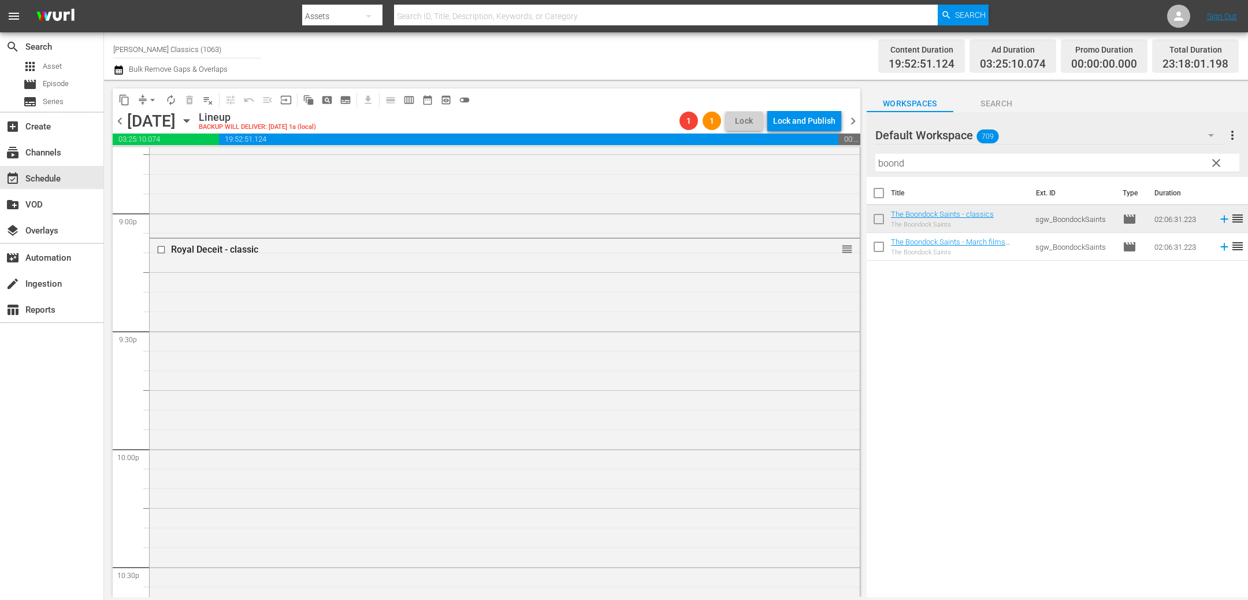
scroll to position [4835, 0]
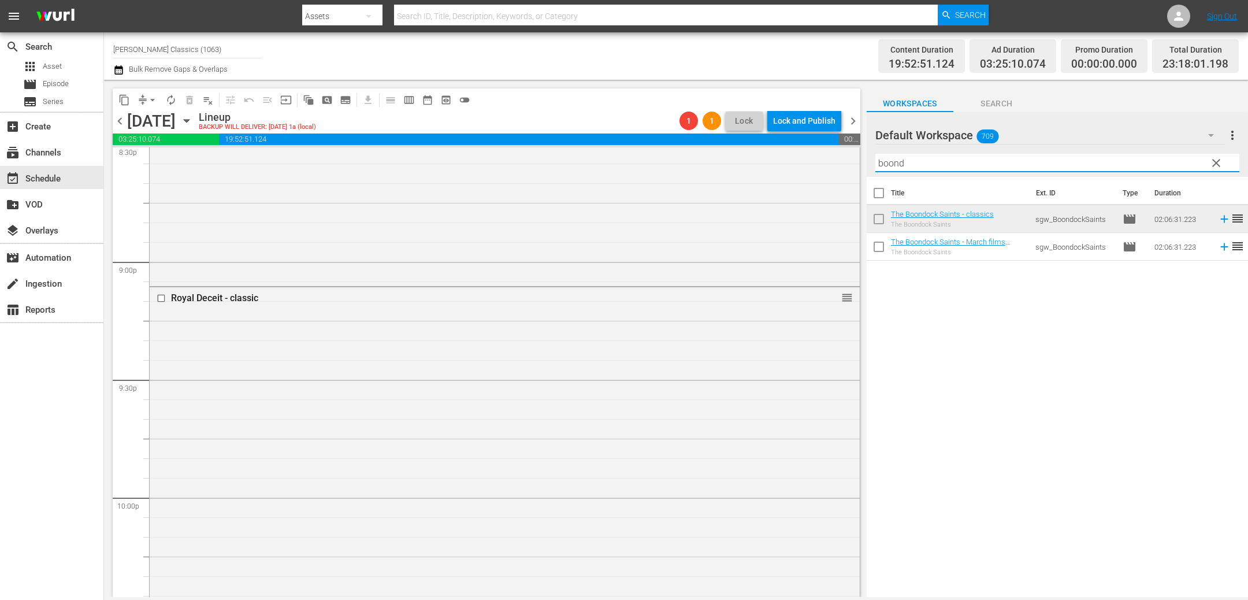
drag, startPoint x: 934, startPoint y: 164, endPoint x: 709, endPoint y: 121, distance: 228.8
click at [710, 122] on div "content_copy compress arrow_drop_down autorenew_outlined delete_forever_outline…" at bounding box center [676, 338] width 1144 height 517
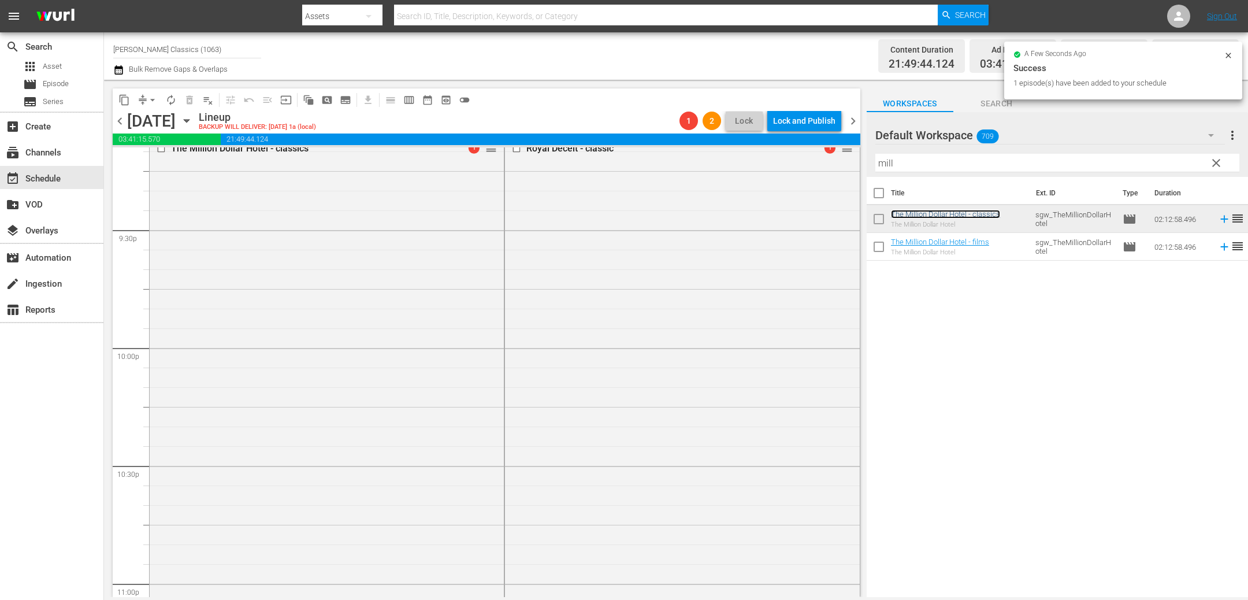
scroll to position [4939, 0]
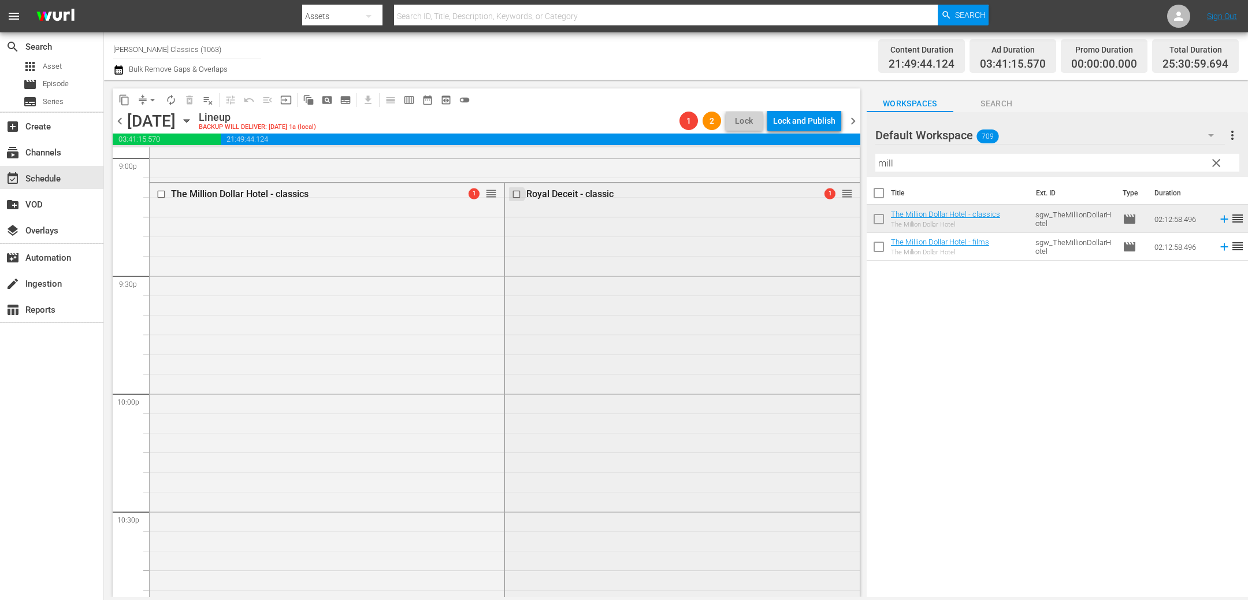
click at [518, 193] on input "checkbox" at bounding box center [518, 194] width 12 height 10
click at [188, 101] on span "delete_forever_outlined" at bounding box center [190, 100] width 12 height 12
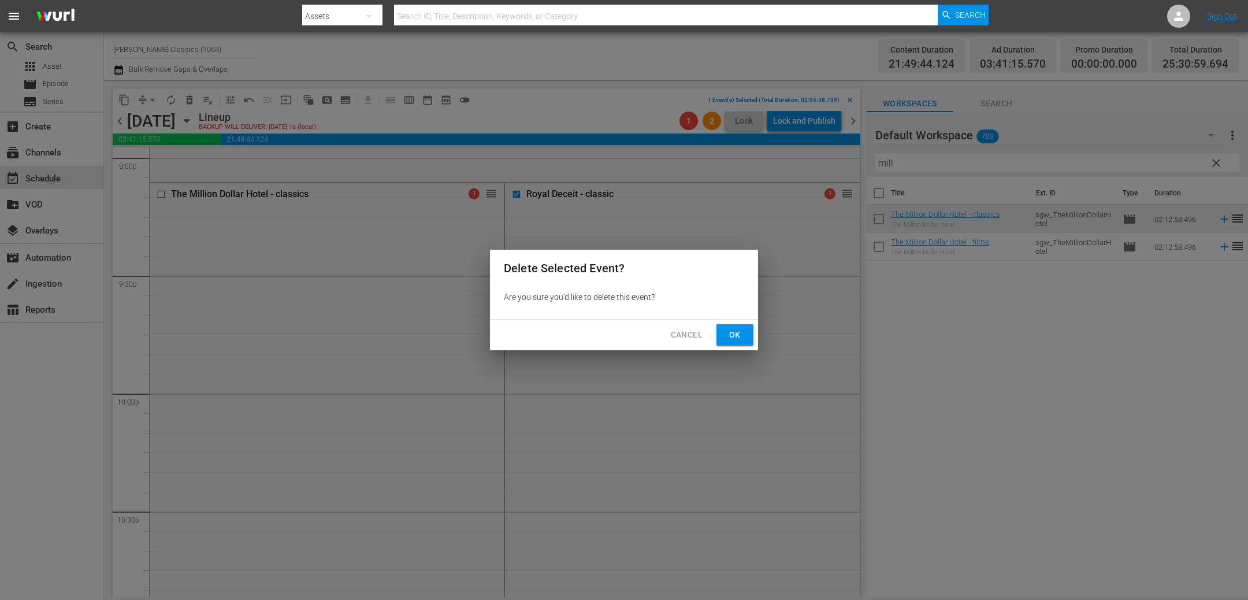
click at [734, 340] on span "Ok" at bounding box center [734, 335] width 18 height 14
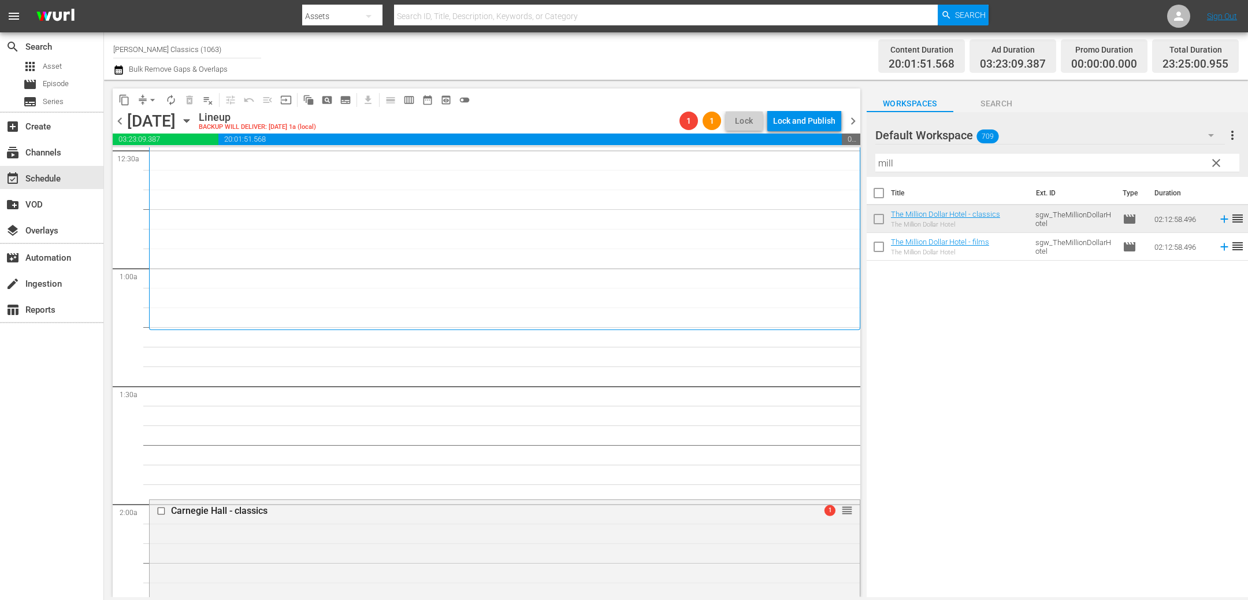
scroll to position [233, 0]
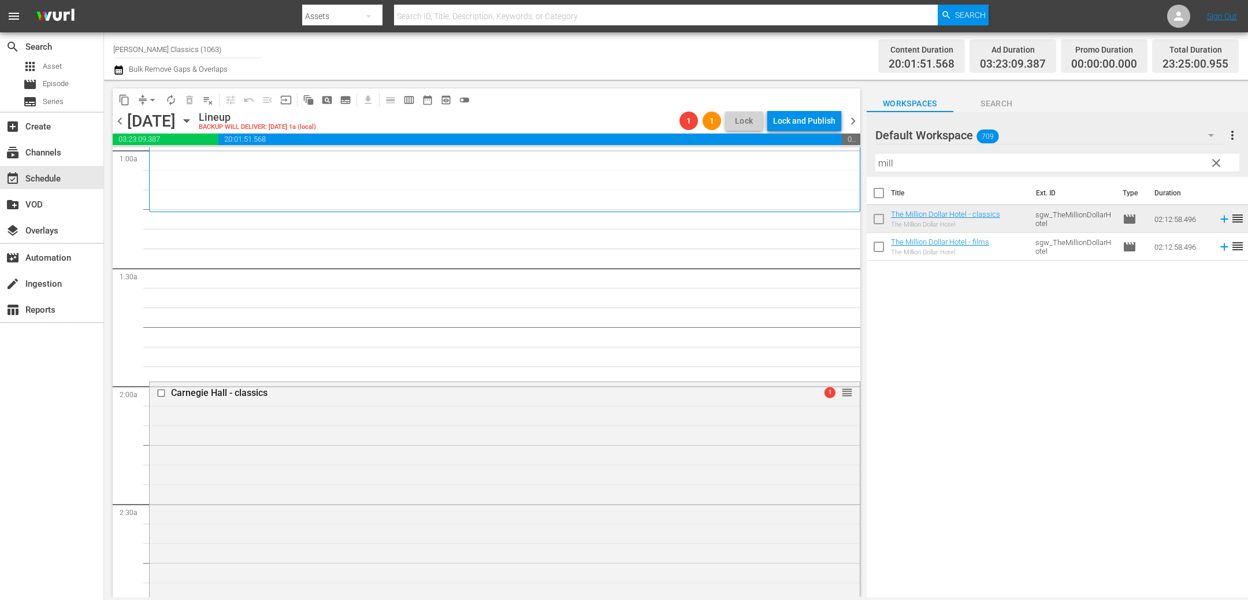
click at [119, 120] on span "chevron_left" at bounding box center [120, 121] width 14 height 14
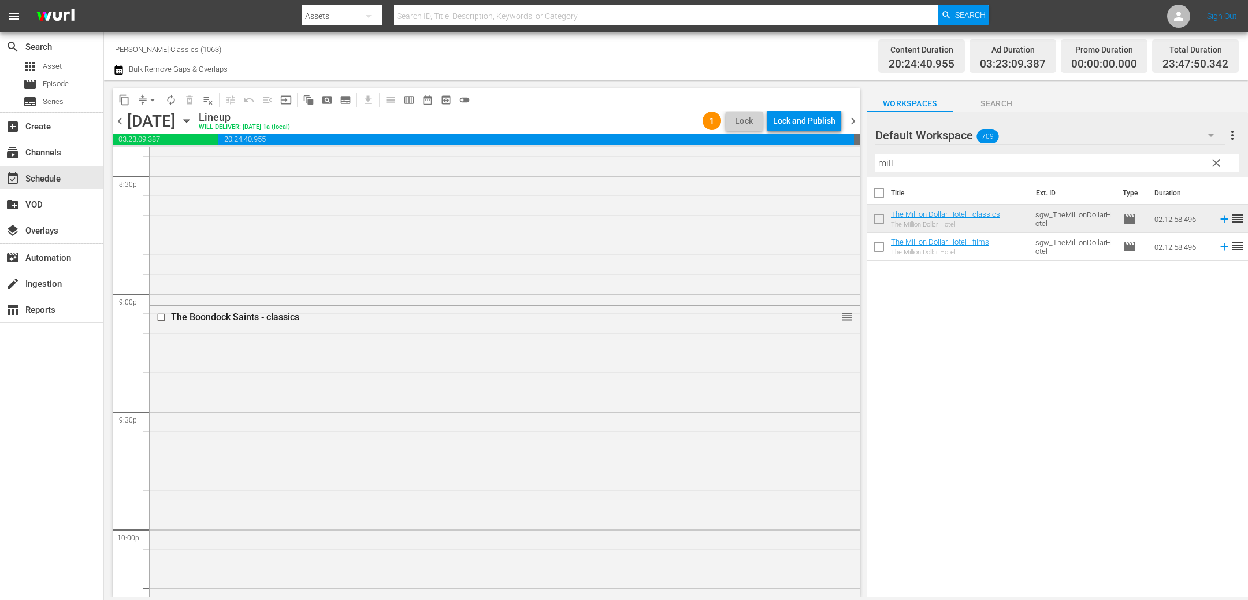
scroll to position [4779, 0]
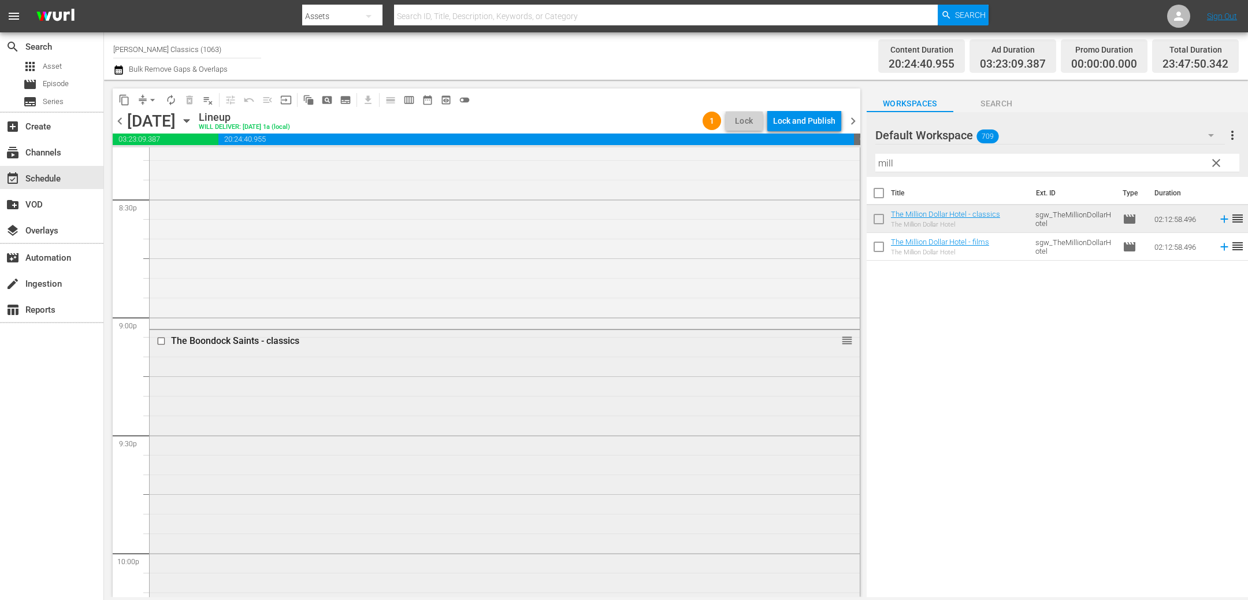
click at [163, 340] on input "checkbox" at bounding box center [163, 341] width 12 height 10
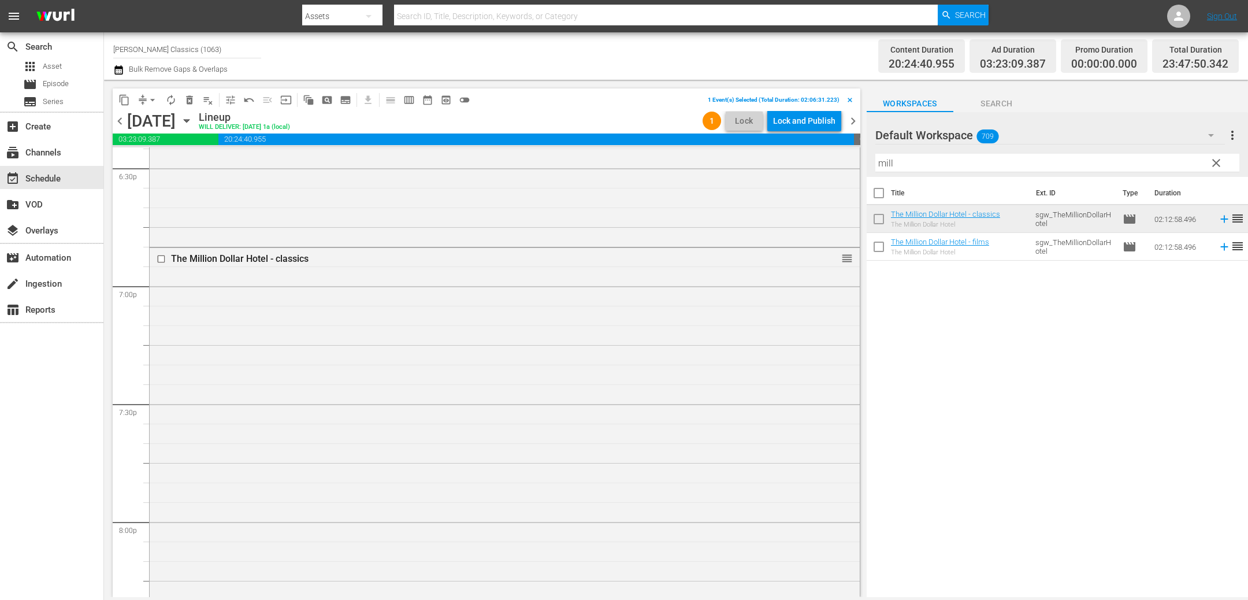
scroll to position [4306, 0]
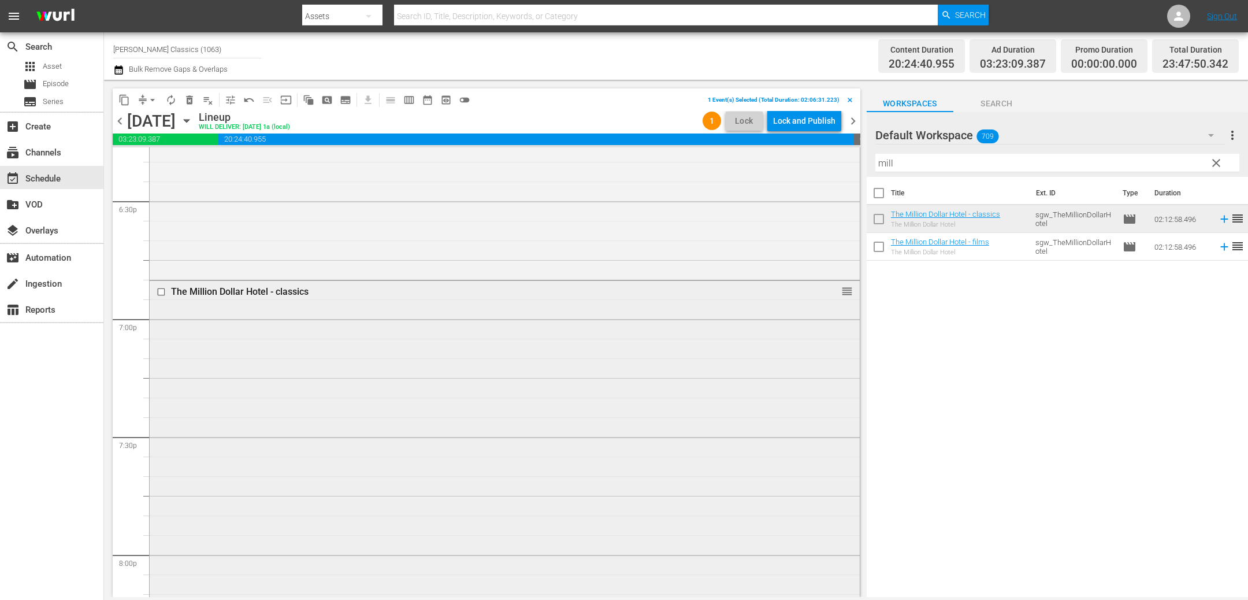
click at [165, 292] on input "checkbox" at bounding box center [163, 292] width 12 height 10
click at [190, 102] on span "delete_forever_outlined" at bounding box center [190, 100] width 12 height 12
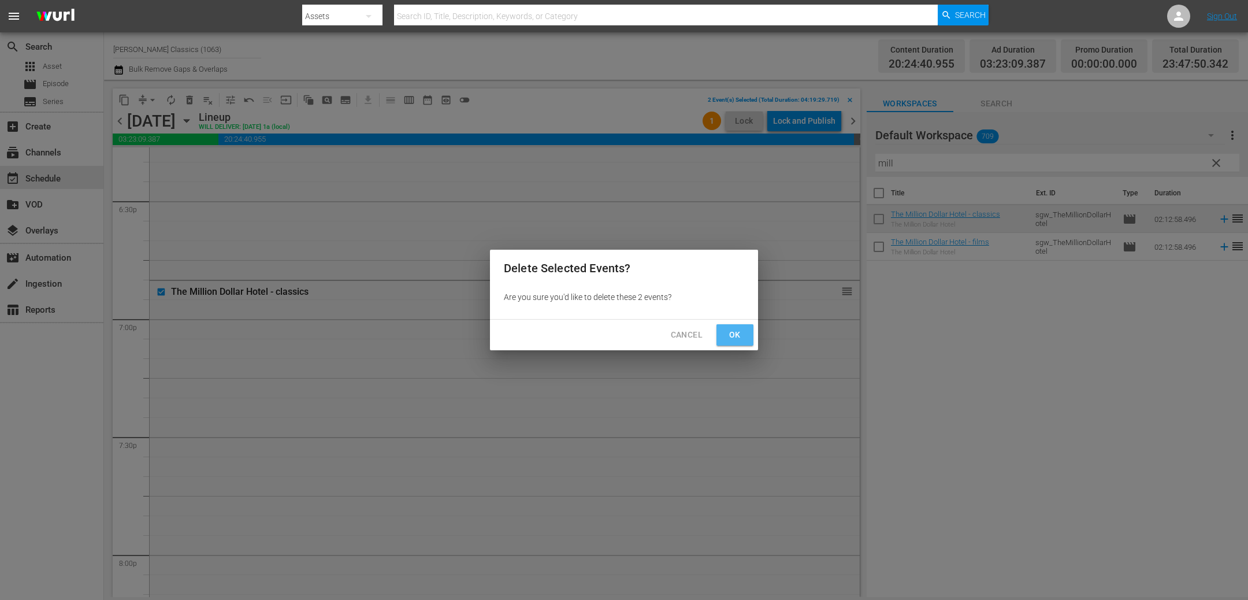
click at [751, 333] on button "Ok" at bounding box center [734, 334] width 37 height 21
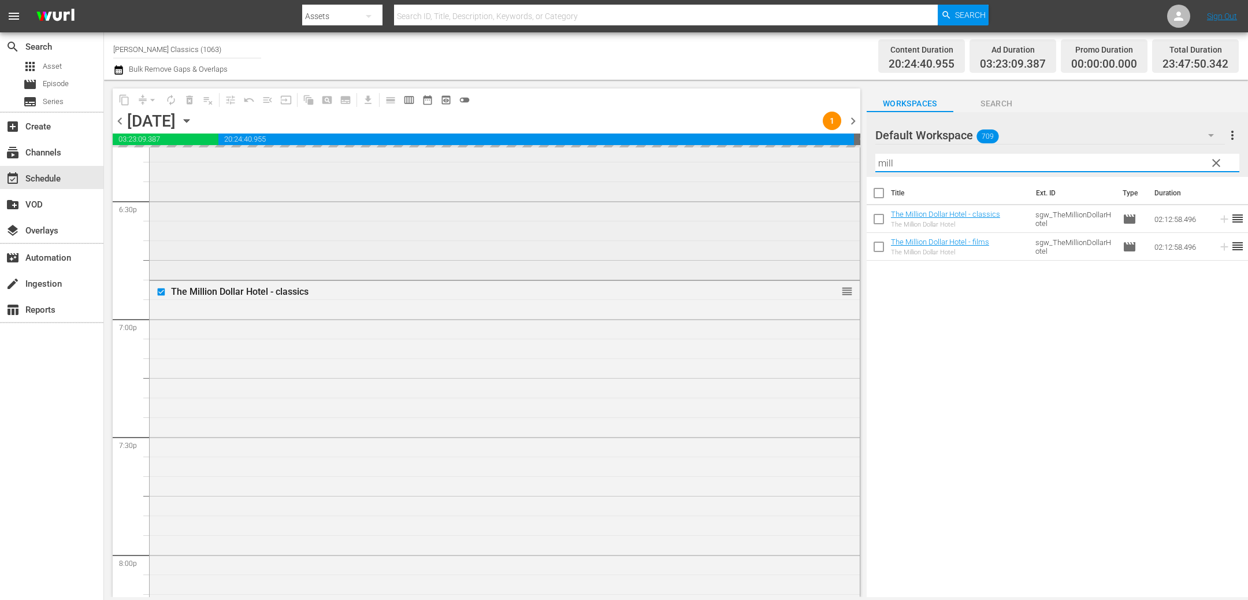
drag, startPoint x: 912, startPoint y: 161, endPoint x: 799, endPoint y: 147, distance: 113.5
click at [799, 148] on div "content_copy compress arrow_drop_down autorenew_outlined delete_forever_outline…" at bounding box center [676, 338] width 1144 height 517
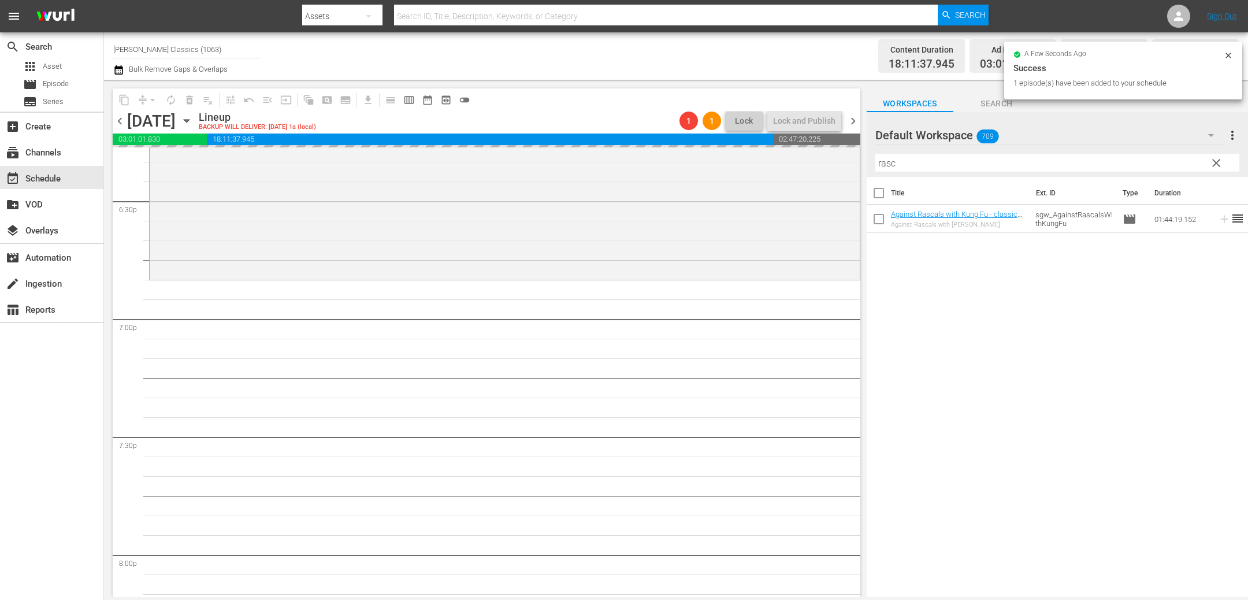
click at [193, 119] on icon "button" at bounding box center [186, 120] width 13 height 13
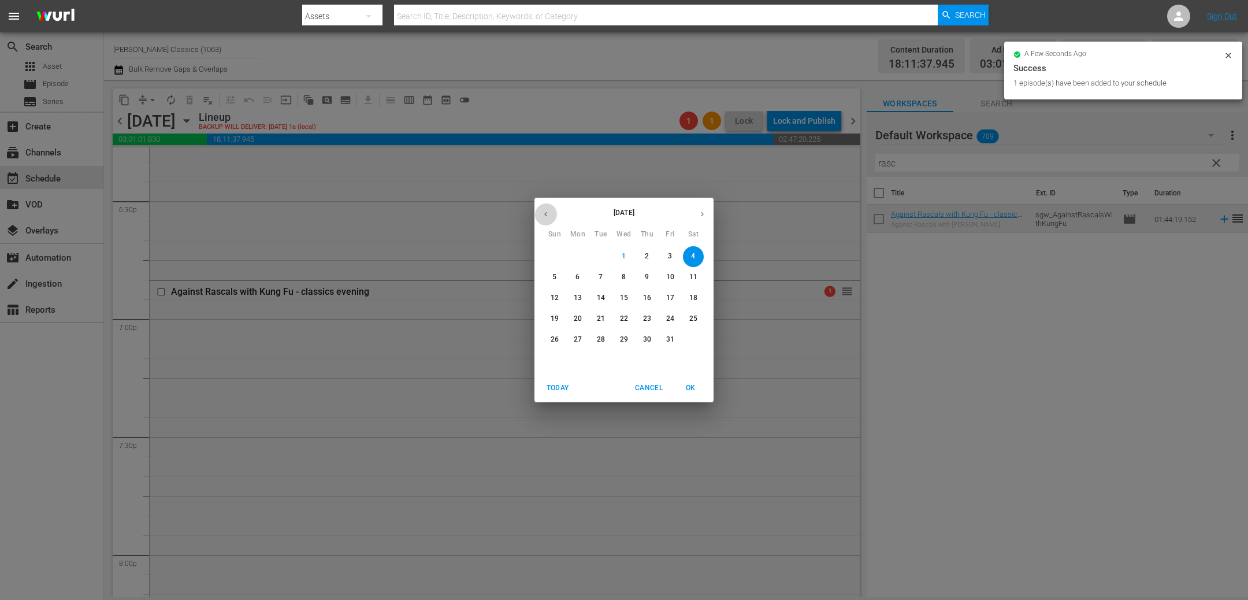
click at [547, 214] on icon "button" at bounding box center [545, 214] width 9 height 9
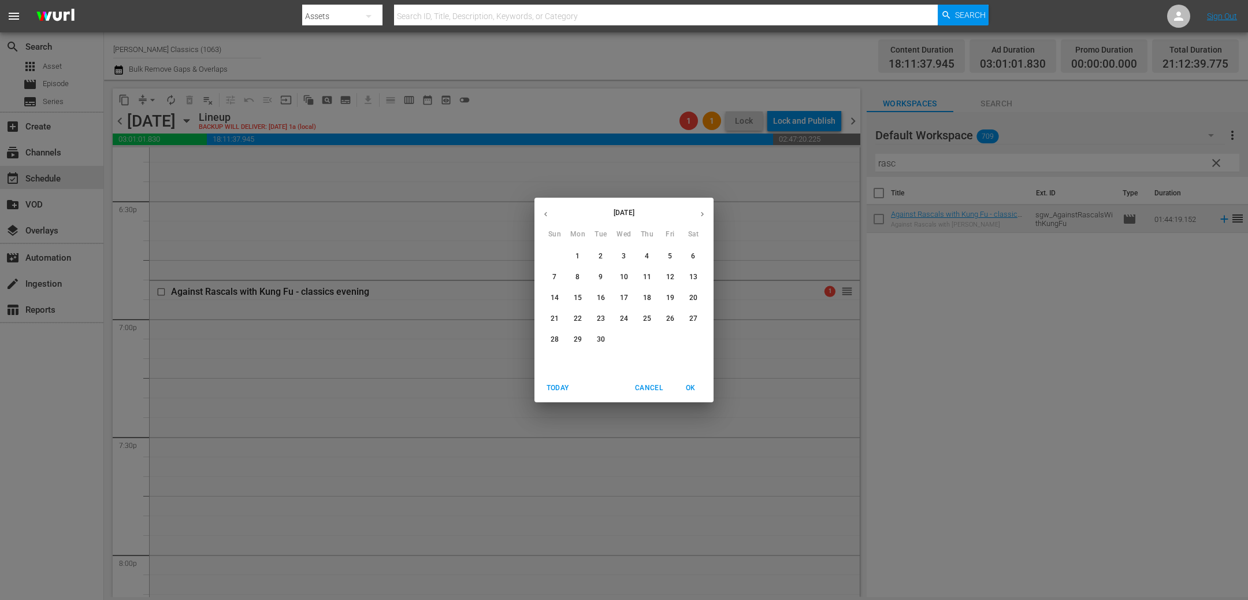
click at [574, 340] on p "29" at bounding box center [578, 339] width 8 height 10
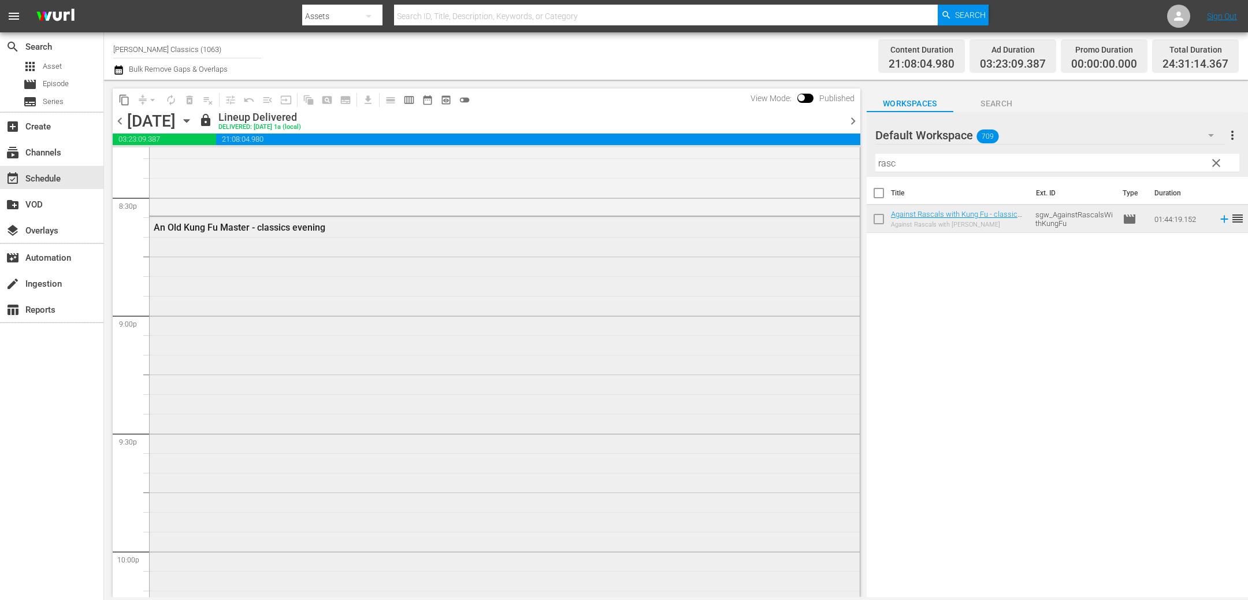
scroll to position [4675, 0]
click at [193, 114] on icon "button" at bounding box center [186, 120] width 13 height 13
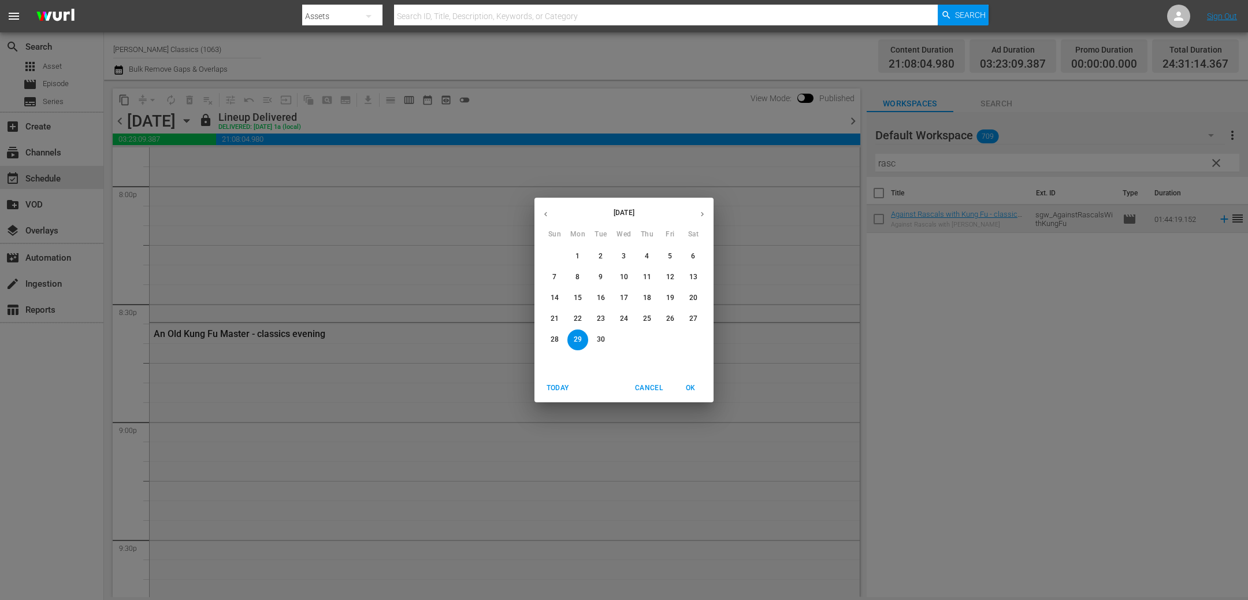
click at [702, 214] on icon "button" at bounding box center [702, 214] width 3 height 5
click at [694, 256] on p "4" at bounding box center [693, 256] width 4 height 10
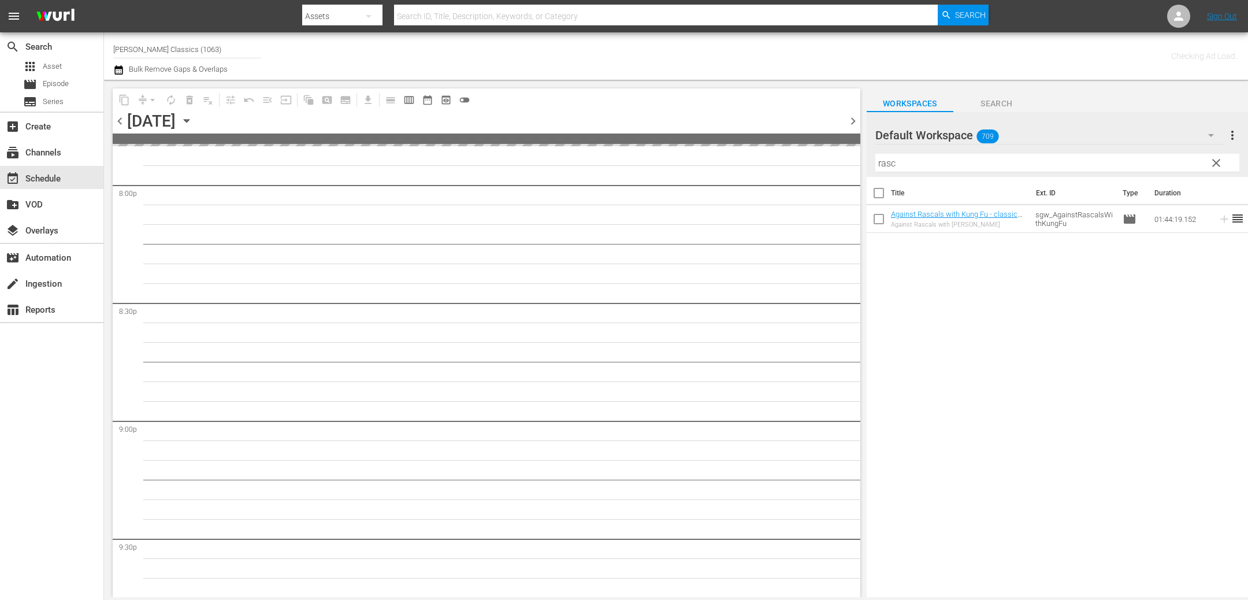
scroll to position [4812, 0]
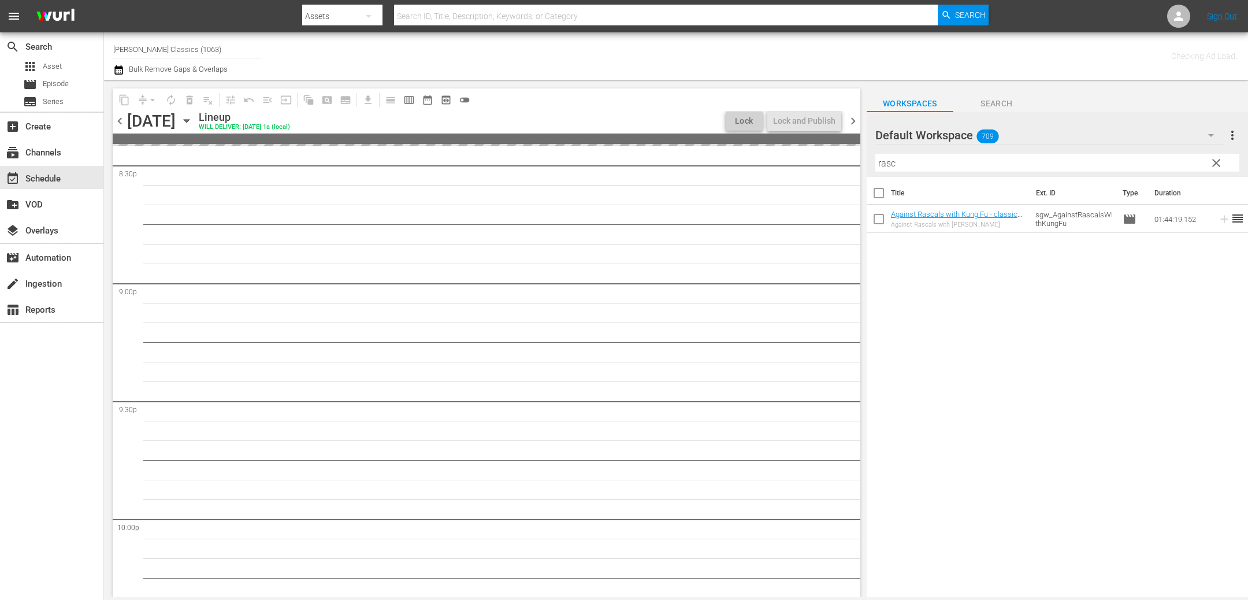
click at [905, 172] on div "Filter by Title rasc" at bounding box center [1057, 163] width 364 height 28
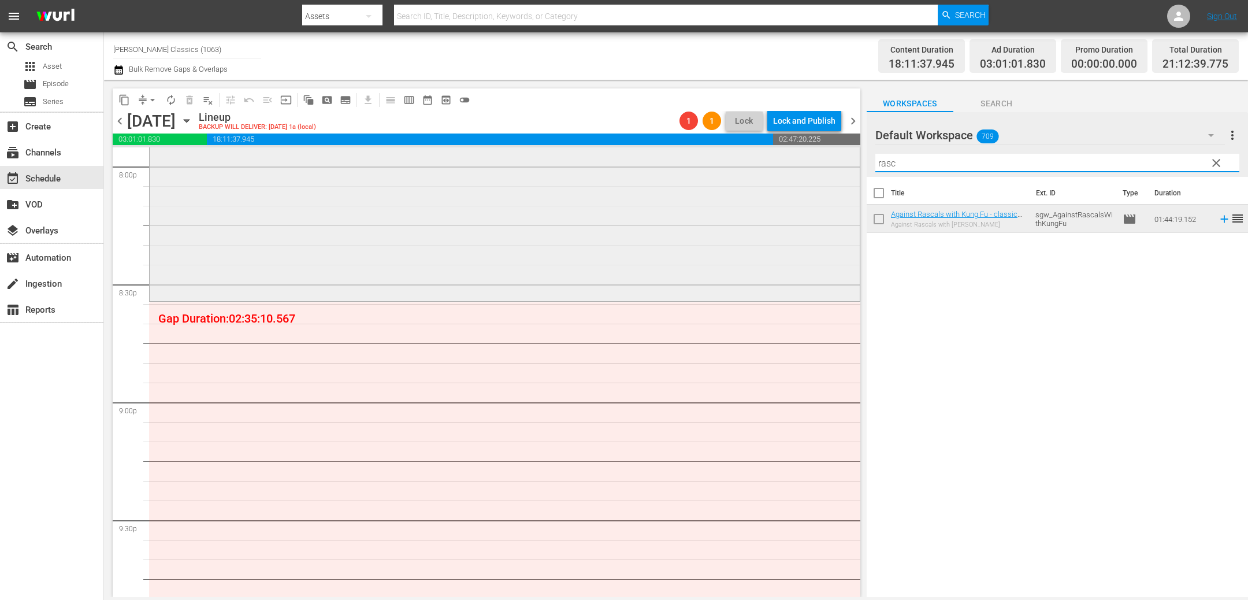
drag, startPoint x: 905, startPoint y: 166, endPoint x: 816, endPoint y: 151, distance: 90.3
click at [816, 153] on div "content_copy compress arrow_drop_down autorenew_outlined delete_forever_outline…" at bounding box center [676, 338] width 1144 height 517
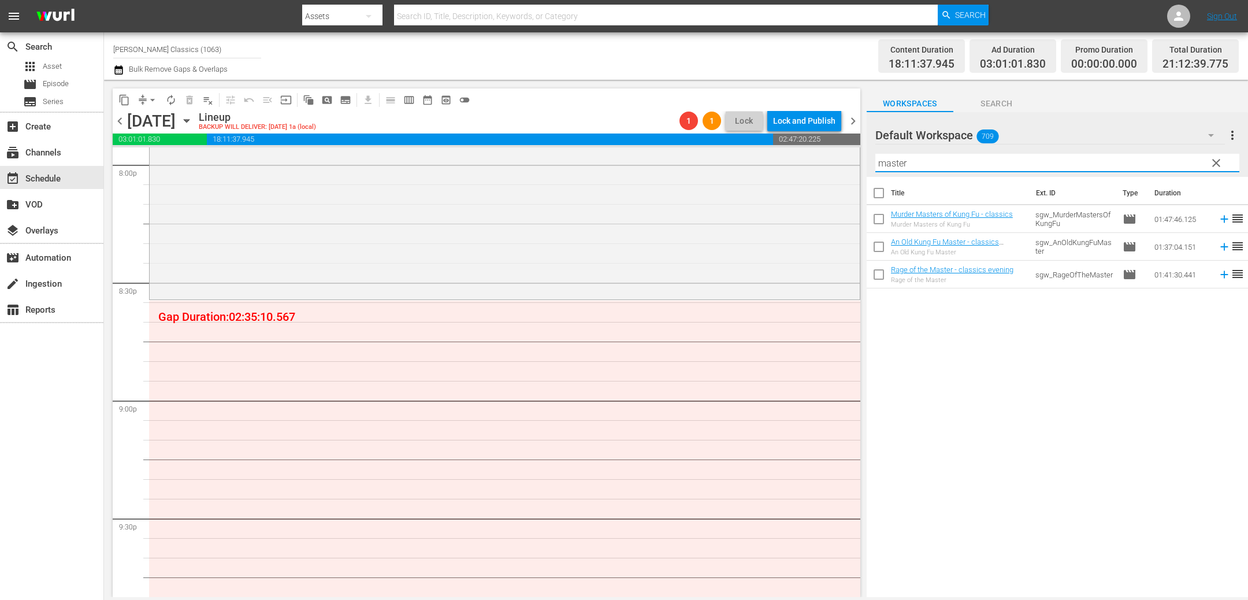
scroll to position [4651, 0]
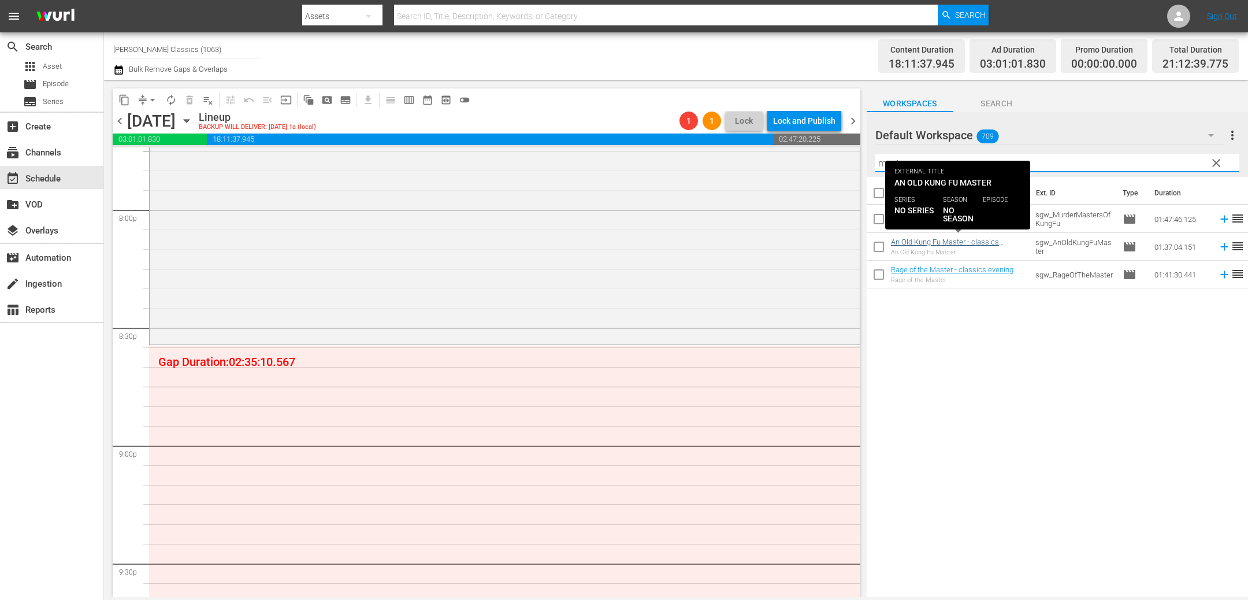
type input "master"
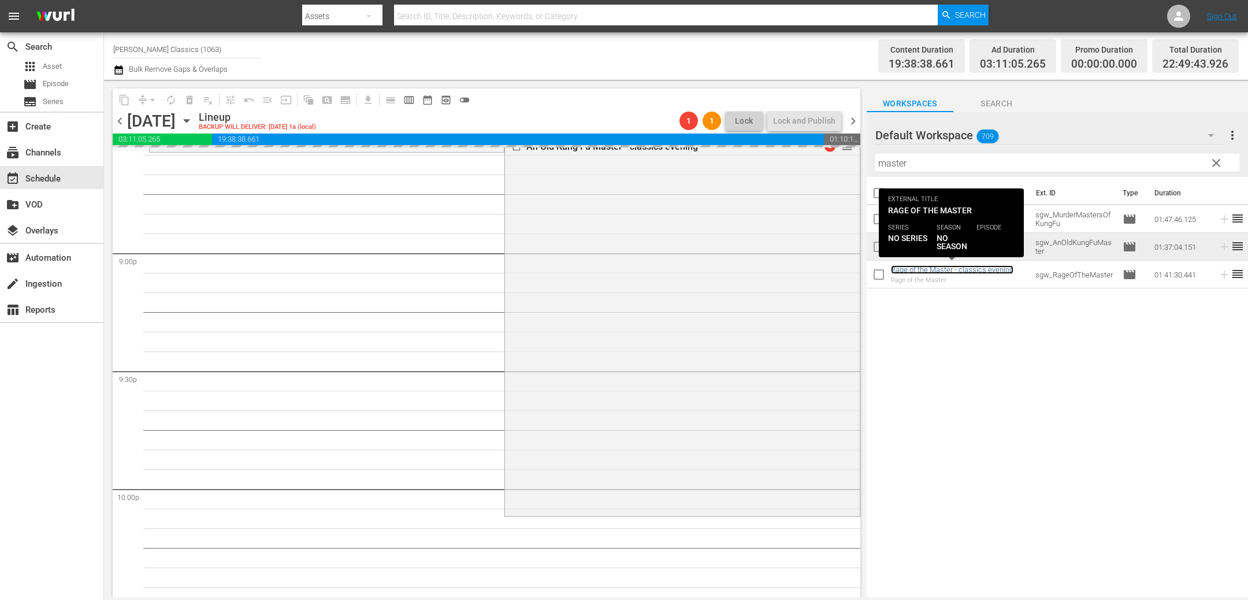
scroll to position [4619, 0]
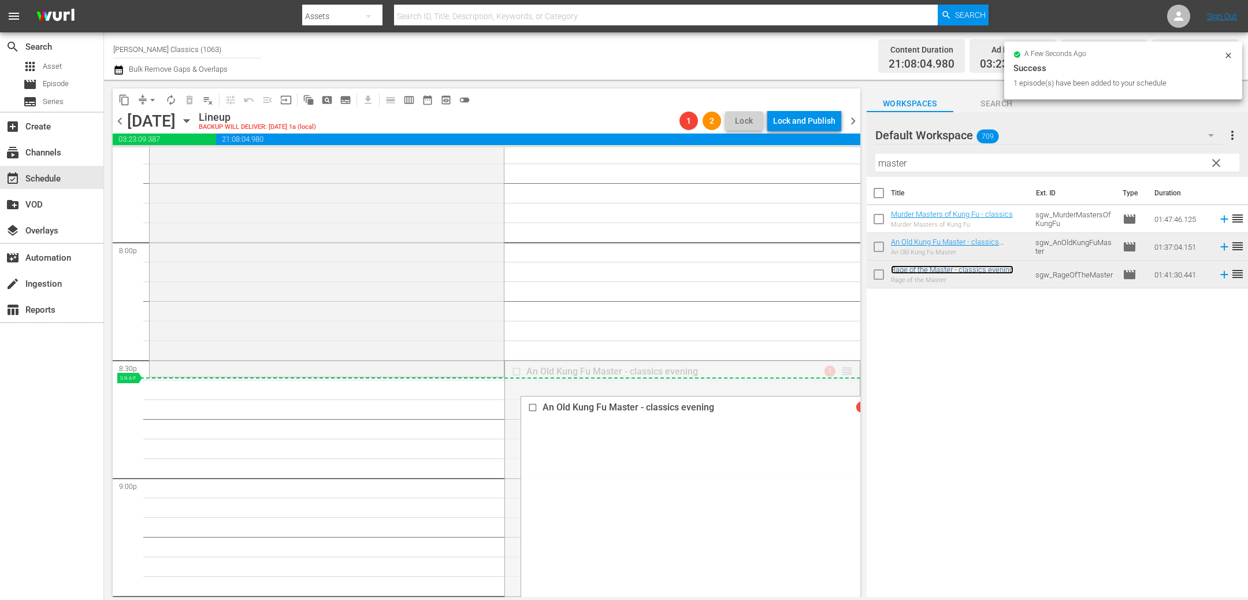
drag, startPoint x: 844, startPoint y: 369, endPoint x: 844, endPoint y: 379, distance: 11.0
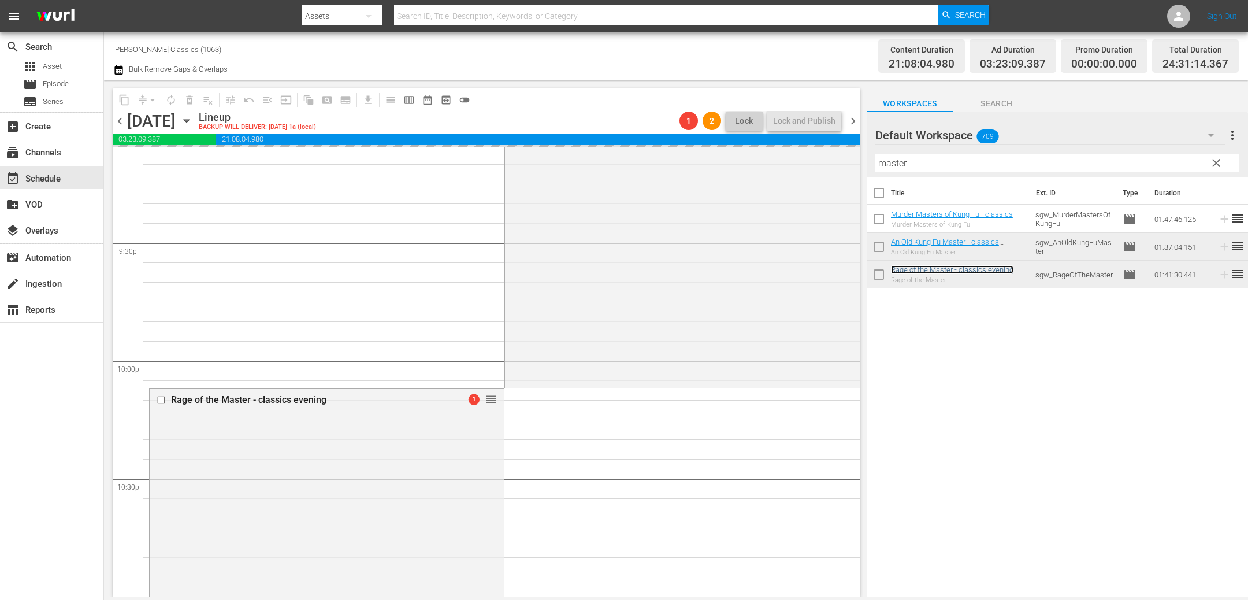
scroll to position [4973, 0]
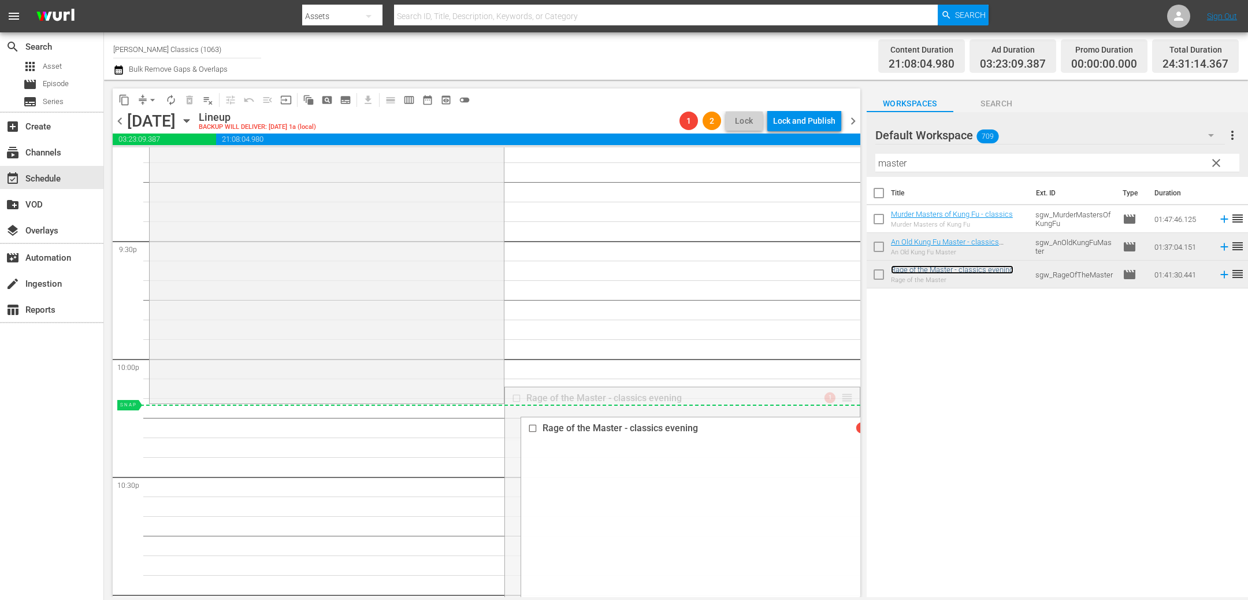
drag, startPoint x: 848, startPoint y: 397, endPoint x: 848, endPoint y: 409, distance: 11.6
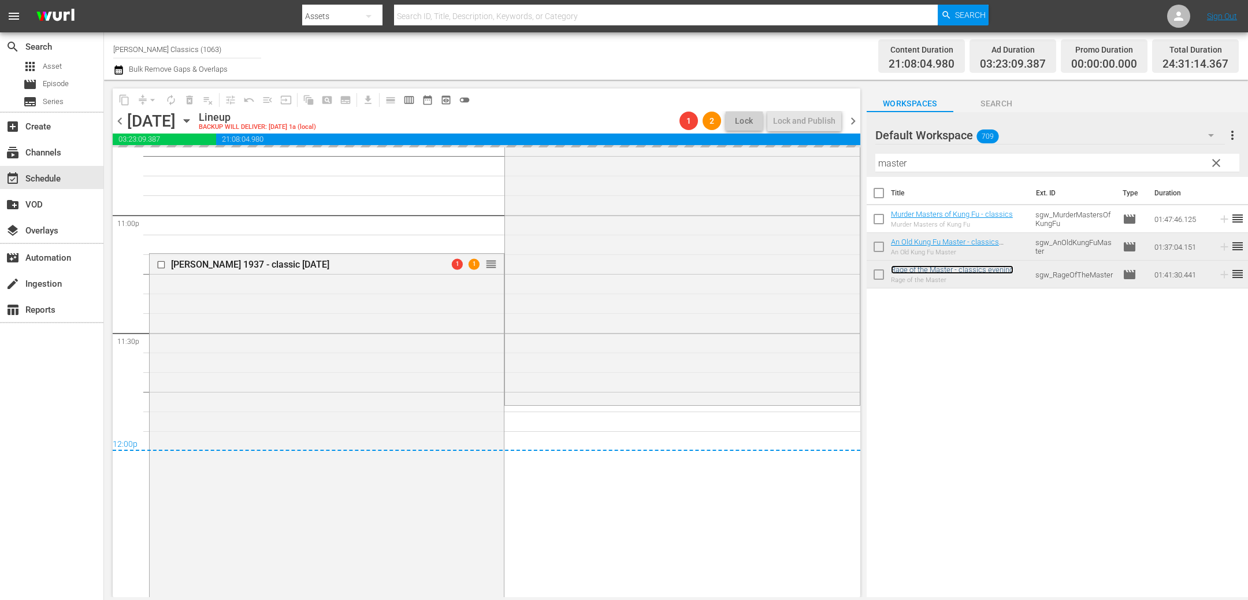
scroll to position [5412, 0]
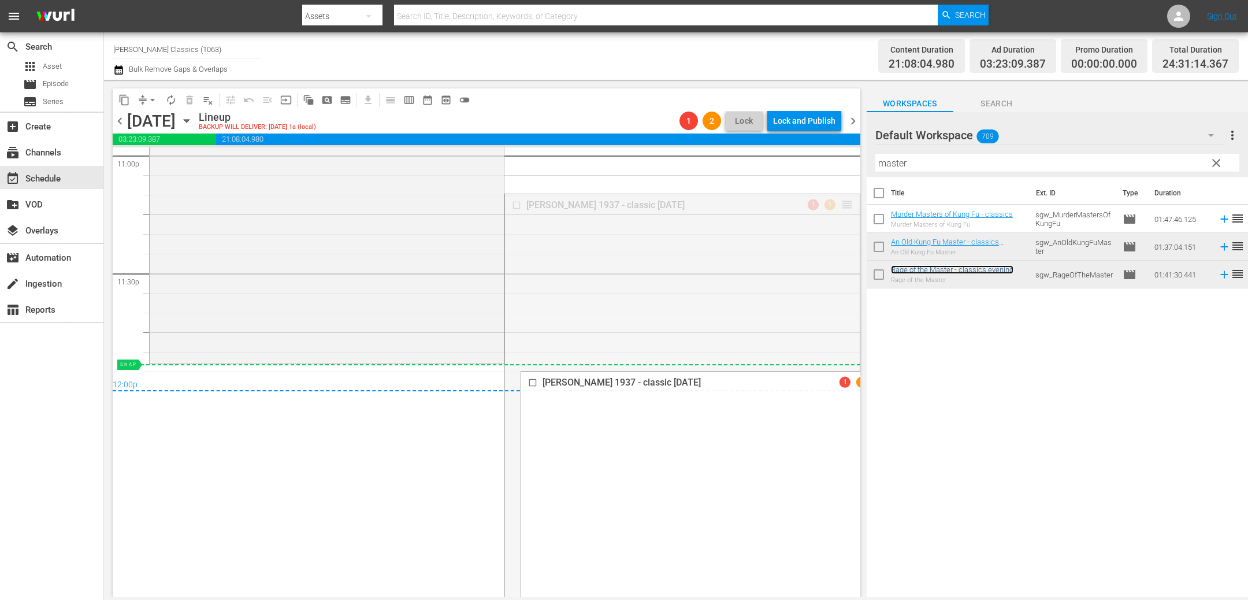
drag, startPoint x: 852, startPoint y: 205, endPoint x: 805, endPoint y: 363, distance: 165.0
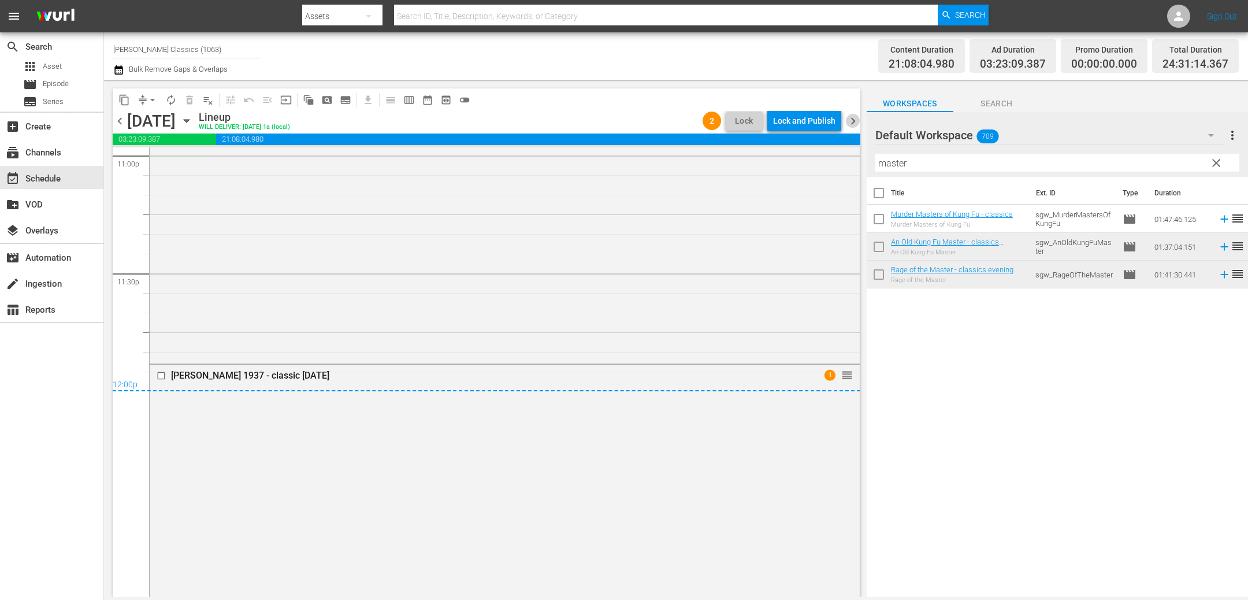
click at [854, 121] on span "chevron_right" at bounding box center [853, 121] width 14 height 14
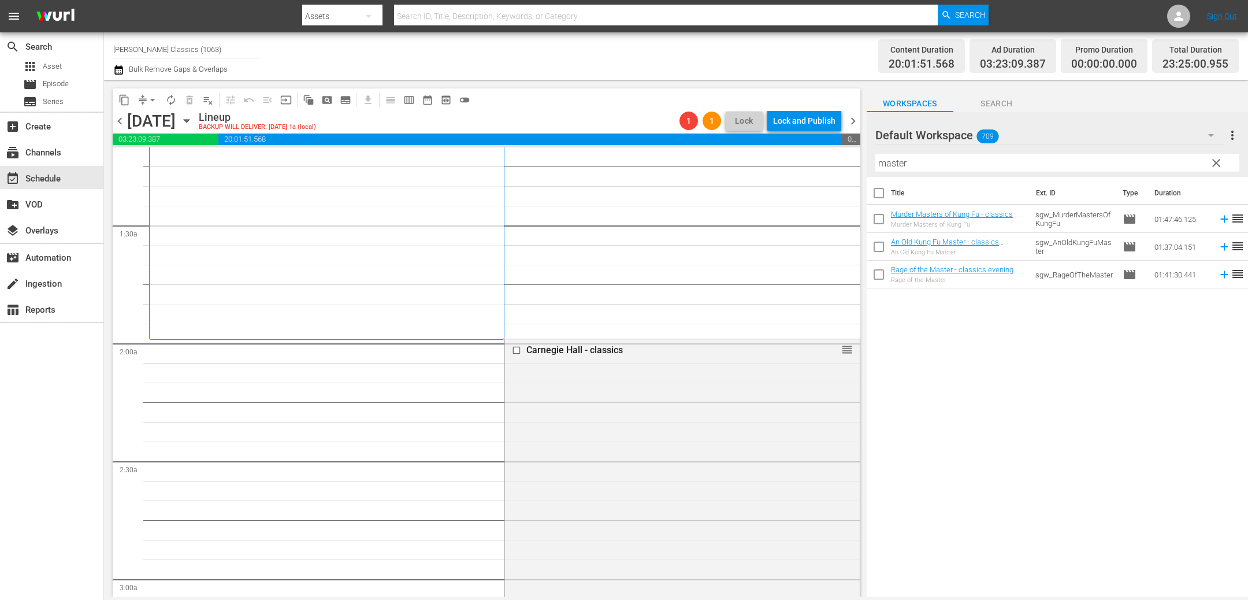
scroll to position [421, 0]
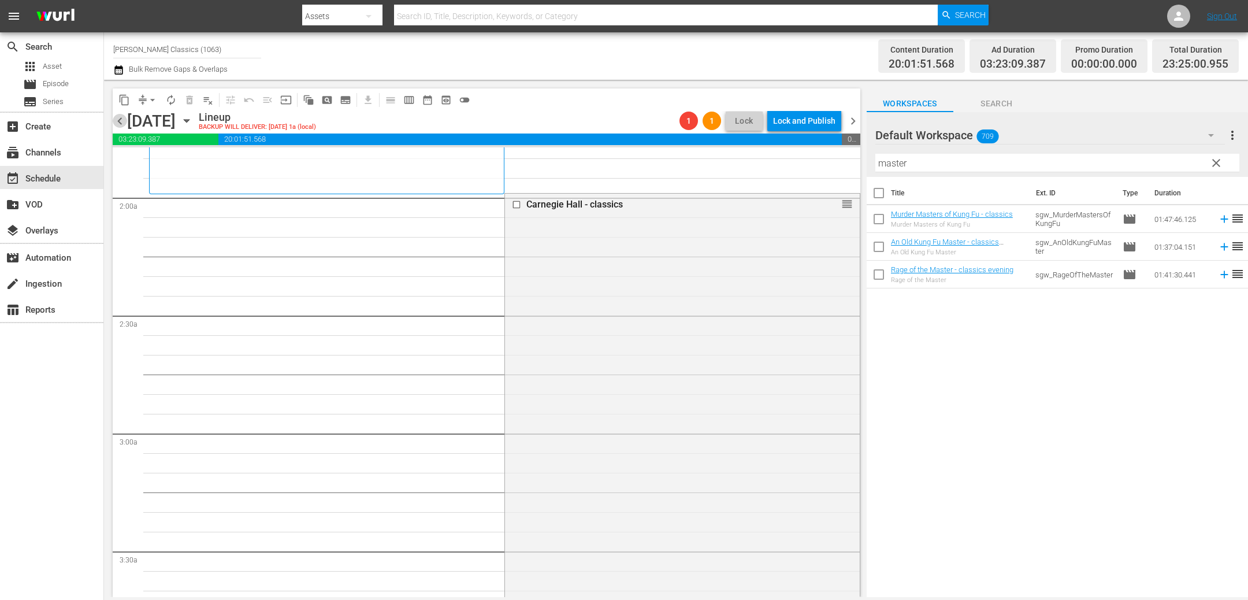
click at [122, 124] on span "chevron_left" at bounding box center [120, 121] width 14 height 14
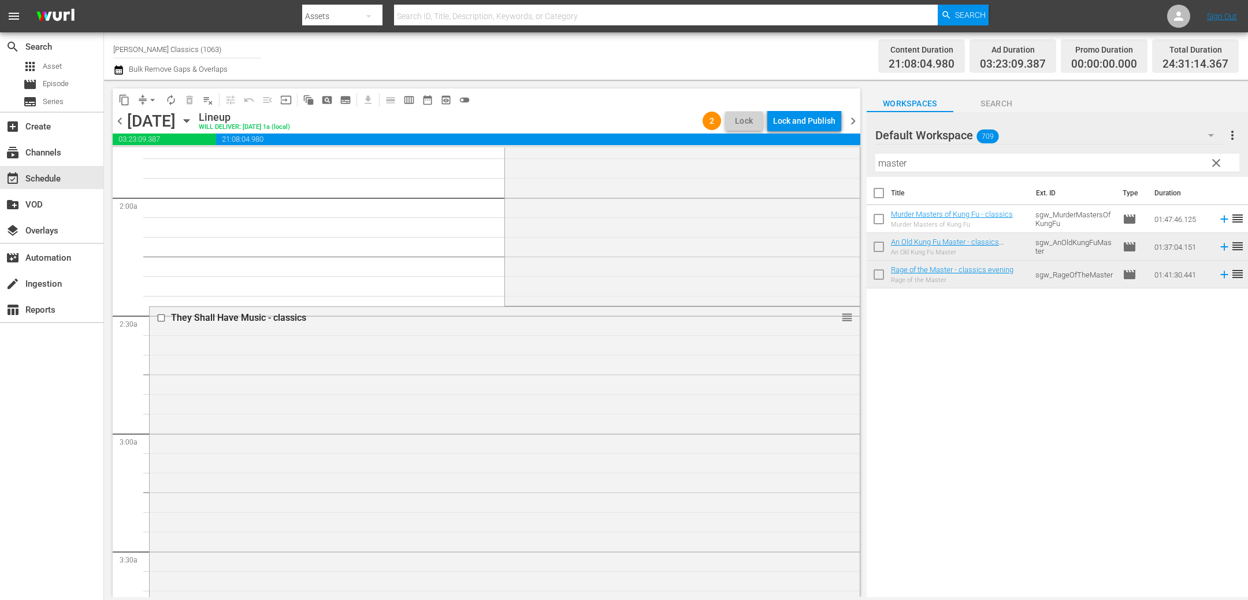
click at [193, 115] on icon "button" at bounding box center [186, 120] width 13 height 13
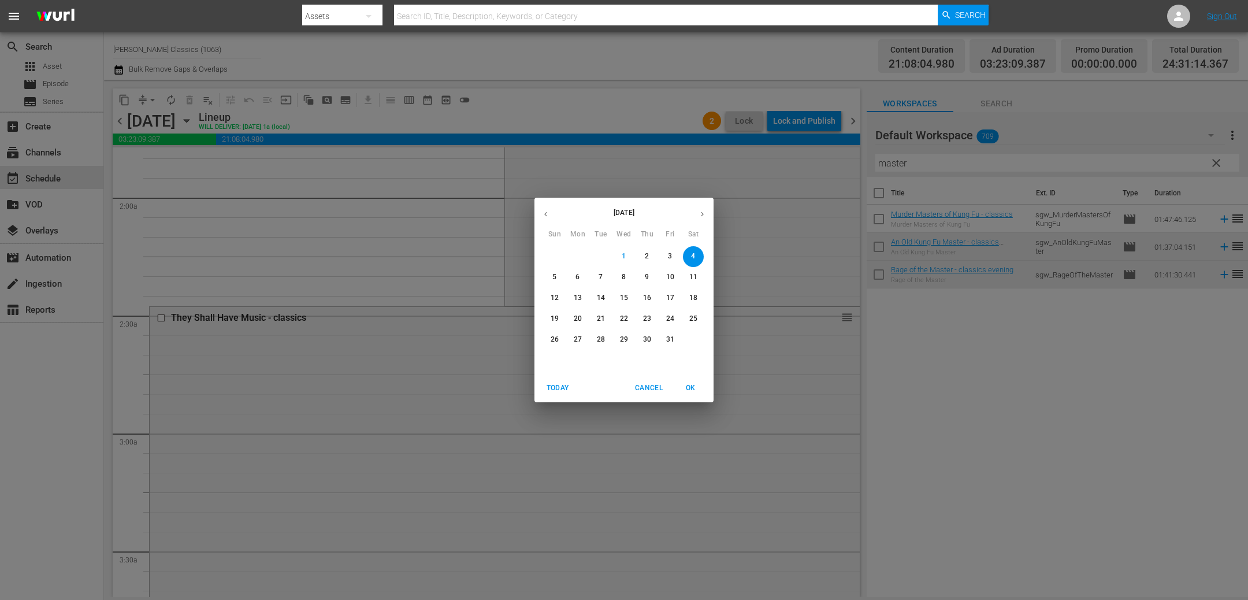
click at [401, 279] on div "October 2025 Sun Mon Tue Wed Thu Fri Sat 28 29 30 1 2 3 4 5 6 7 8 9 10 11 12 13…" at bounding box center [624, 300] width 1248 height 600
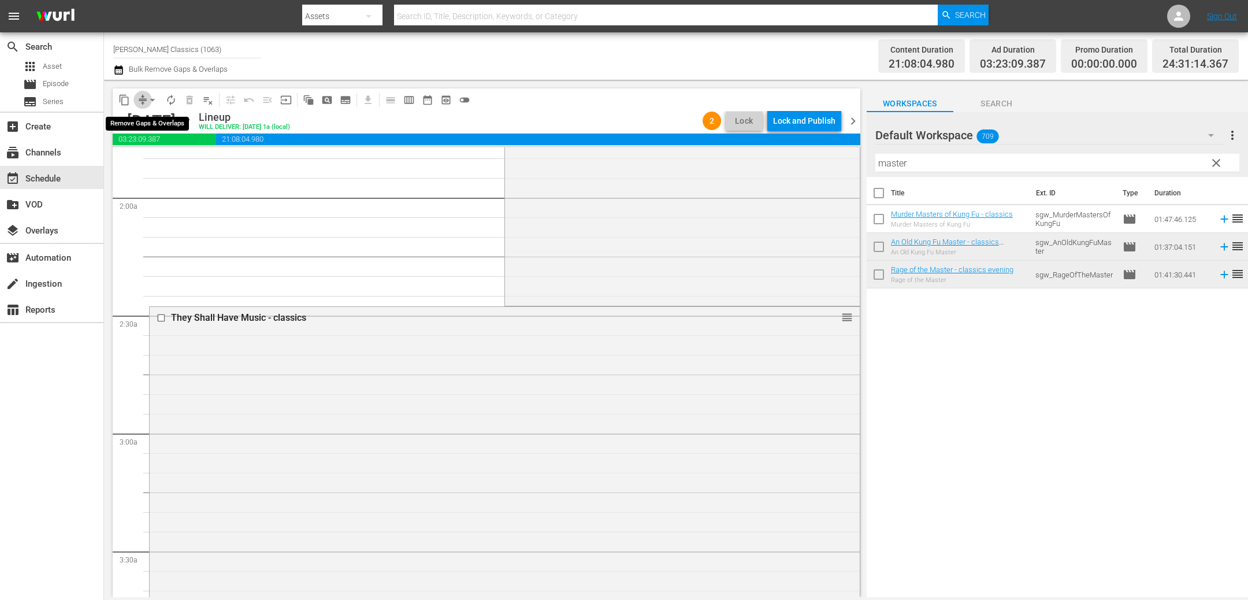
click at [142, 101] on span "compress" at bounding box center [143, 100] width 12 height 12
click at [150, 101] on span "arrow_drop_down" at bounding box center [153, 100] width 12 height 12
click at [157, 158] on li "Align to End of Previous Day" at bounding box center [152, 160] width 121 height 19
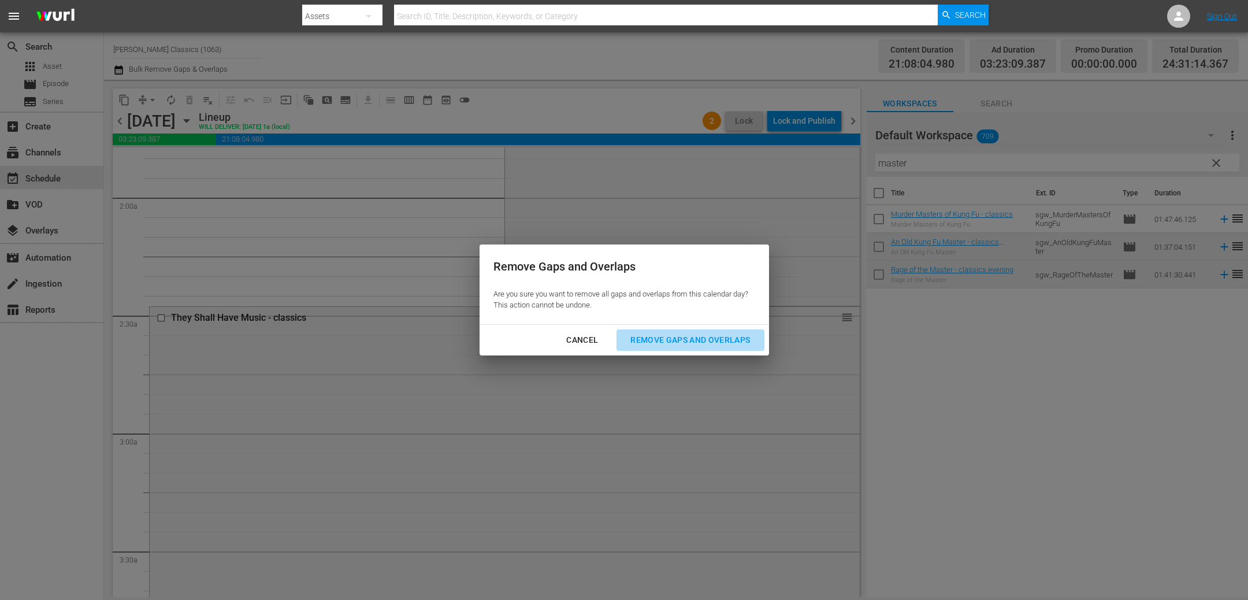
click at [671, 338] on div "Remove Gaps and Overlaps" at bounding box center [690, 340] width 138 height 14
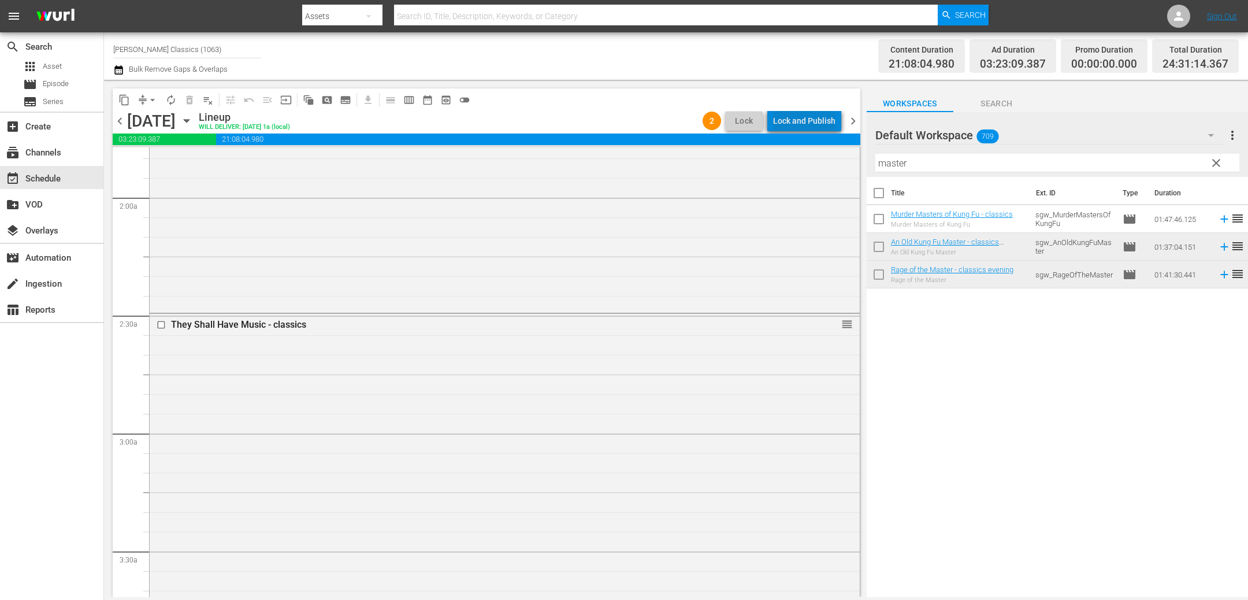
click at [812, 116] on div "Lock and Publish" at bounding box center [804, 120] width 62 height 21
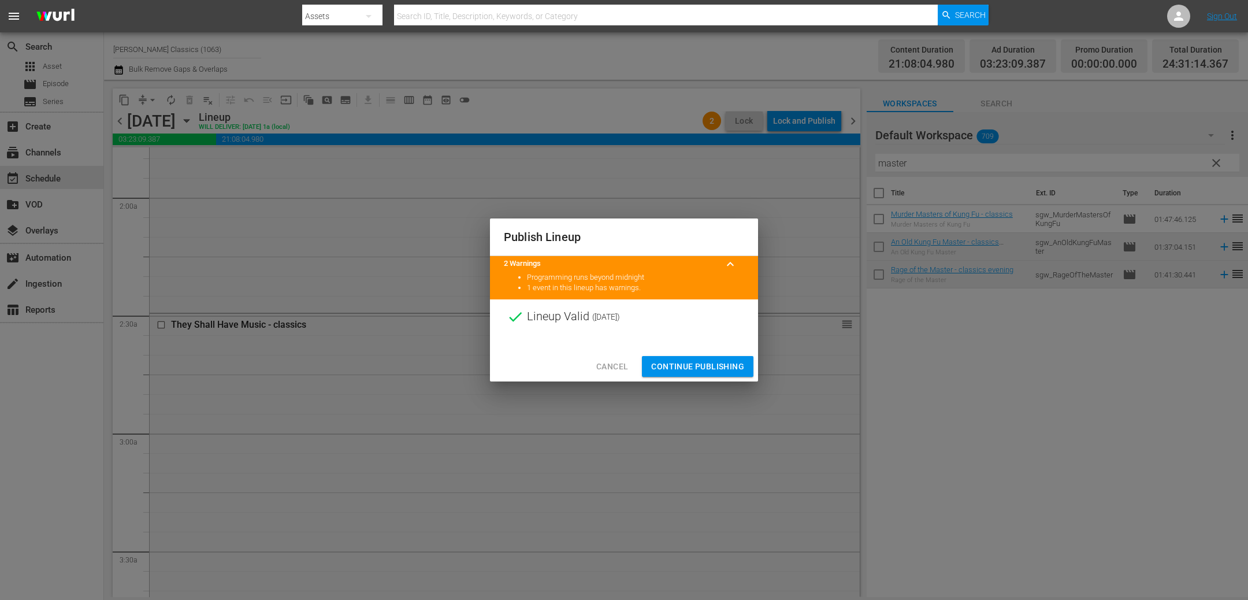
click at [701, 361] on span "Continue Publishing" at bounding box center [697, 366] width 93 height 14
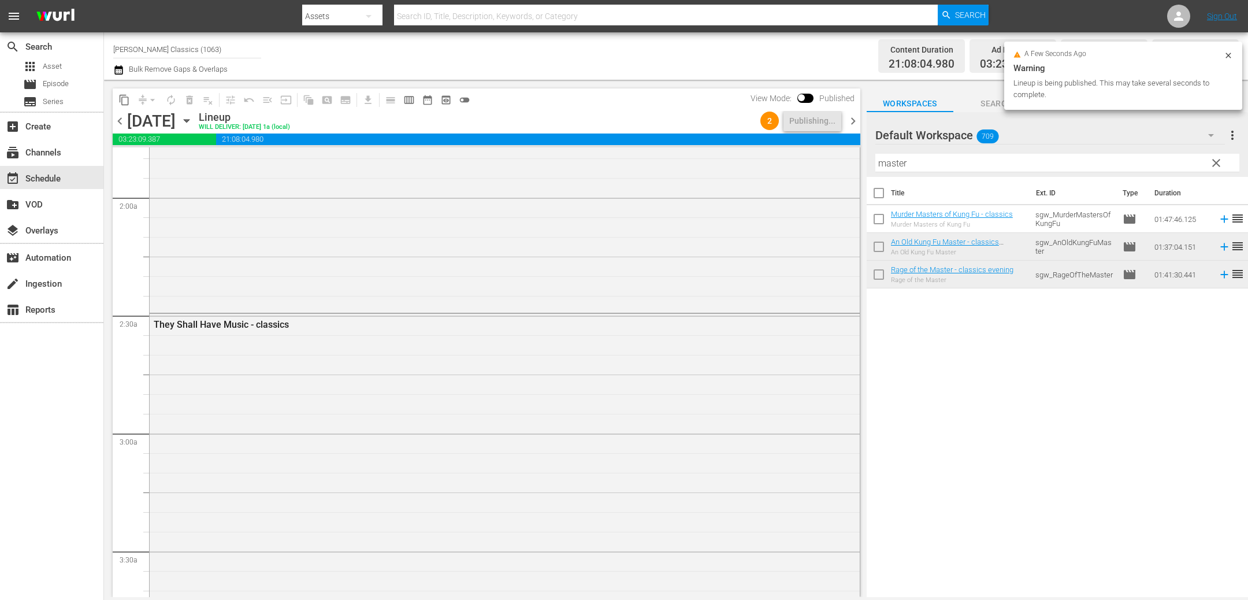
click at [853, 121] on span "chevron_right" at bounding box center [853, 121] width 14 height 14
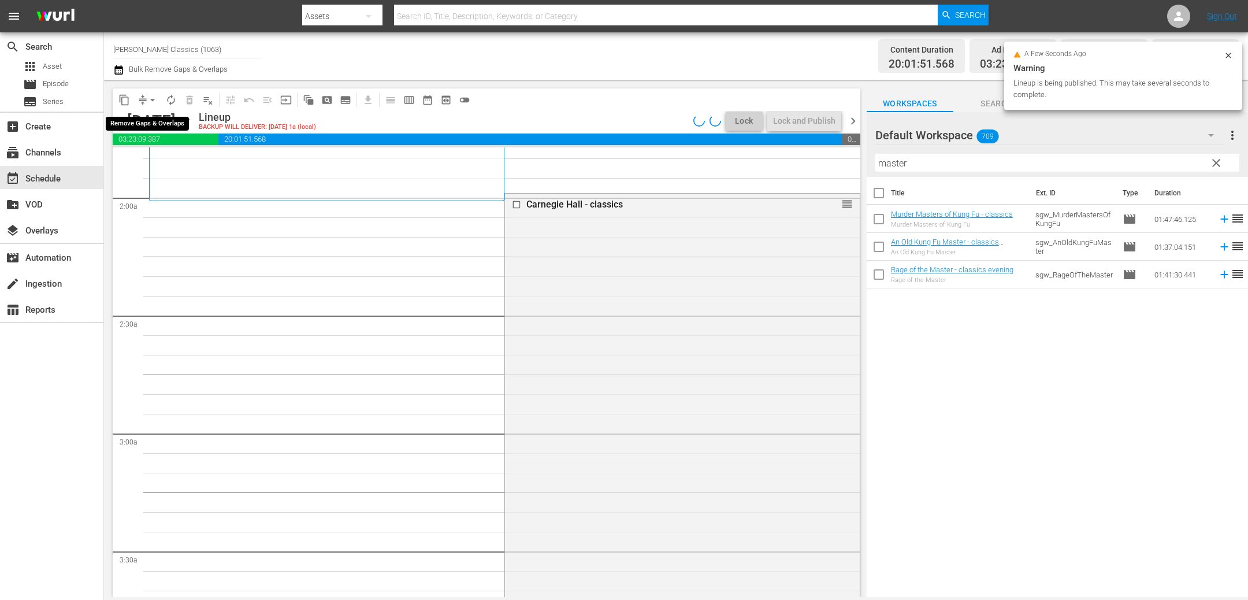
click at [143, 96] on span "compress" at bounding box center [143, 100] width 12 height 12
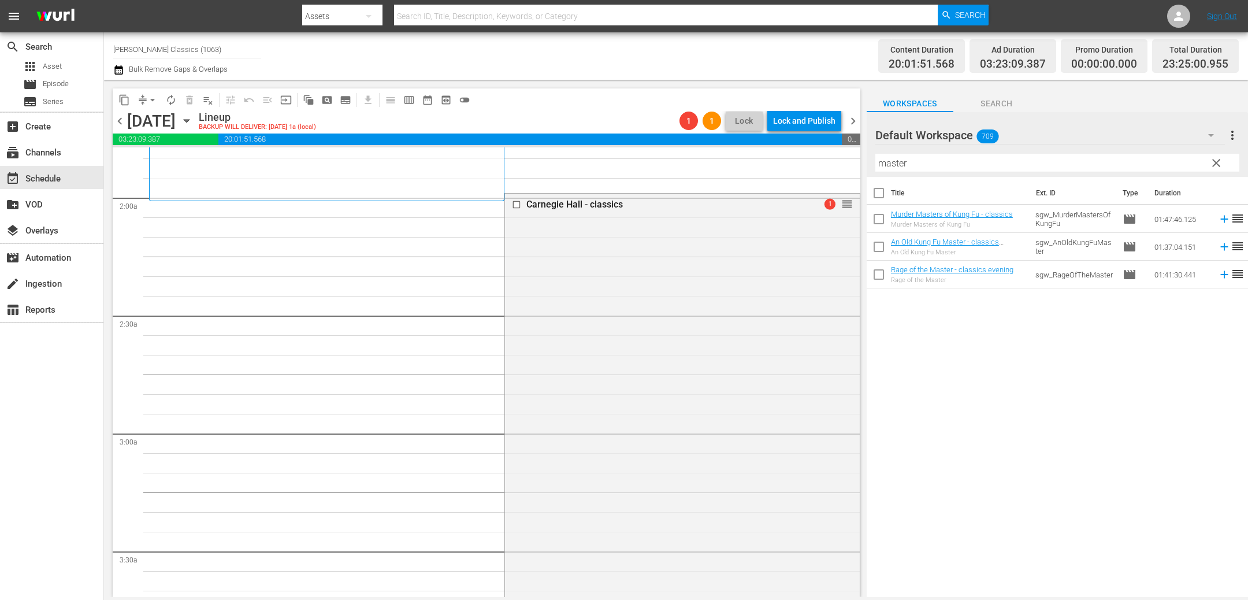
click at [148, 99] on span "arrow_drop_down" at bounding box center [153, 100] width 12 height 12
click at [203, 167] on li "Align to End of Previous Day" at bounding box center [152, 160] width 121 height 19
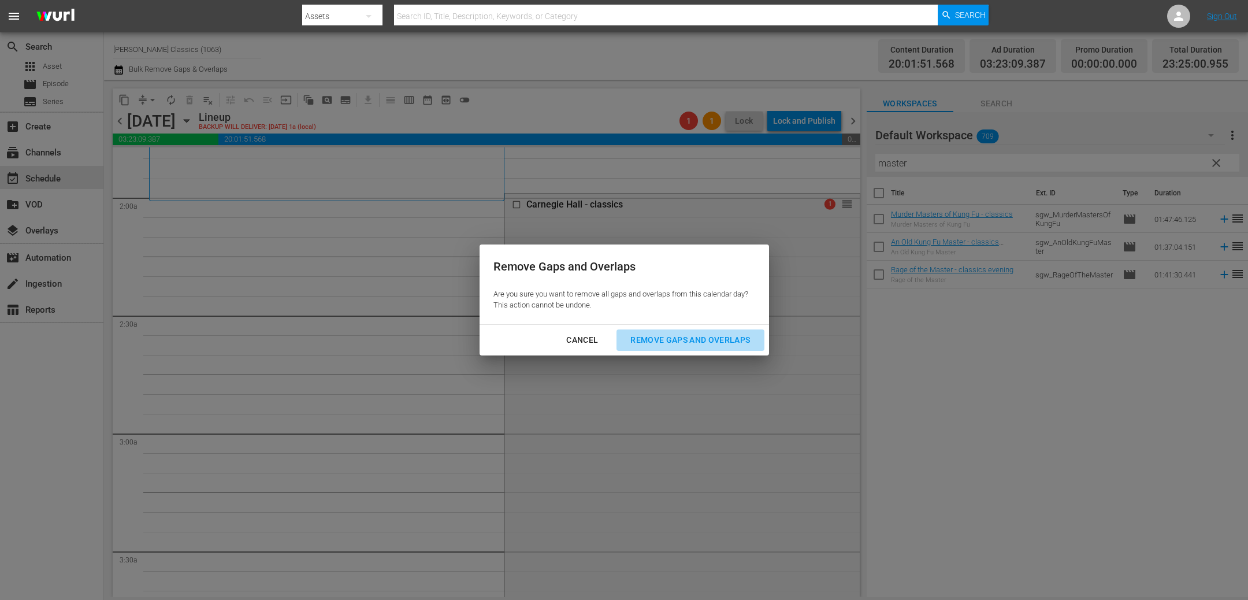
click at [661, 340] on div "Remove Gaps and Overlaps" at bounding box center [690, 340] width 138 height 14
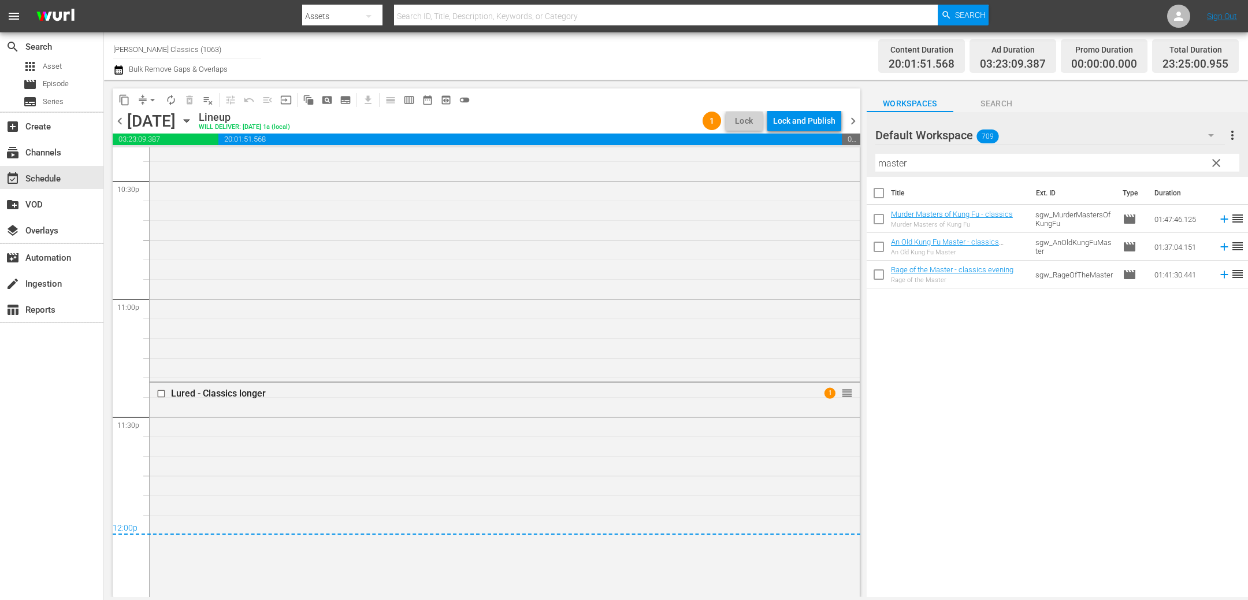
scroll to position [5543, 0]
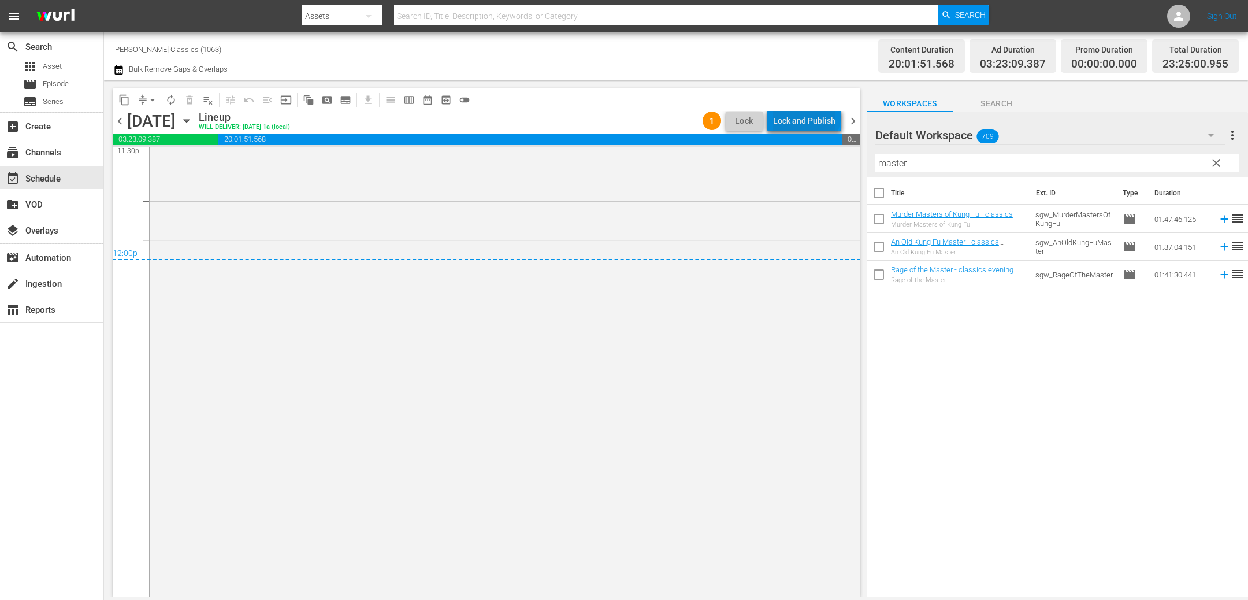
click at [809, 117] on div "Lock and Publish" at bounding box center [804, 120] width 62 height 21
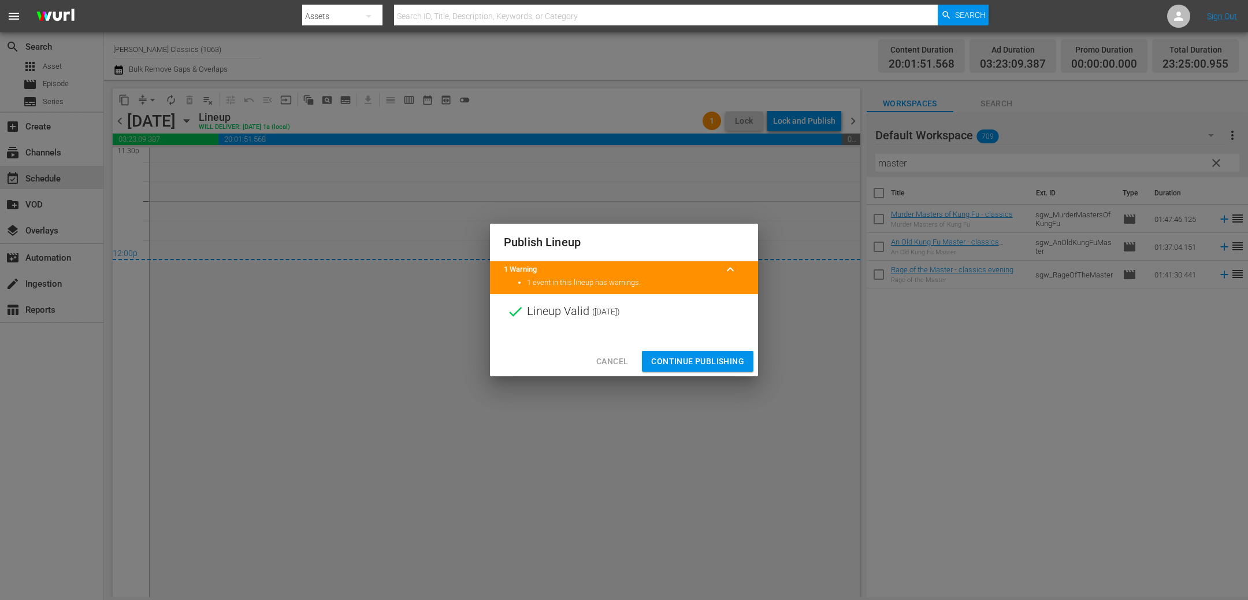
click at [700, 363] on span "Continue Publishing" at bounding box center [697, 361] width 93 height 14
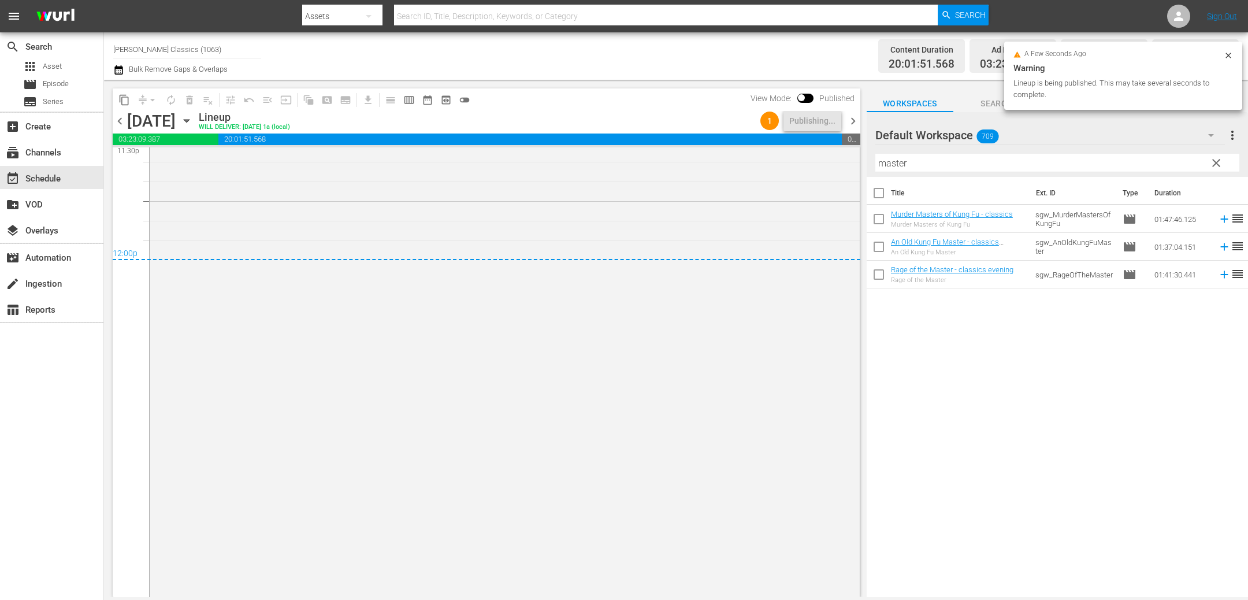
click at [851, 123] on span "chevron_right" at bounding box center [853, 121] width 14 height 14
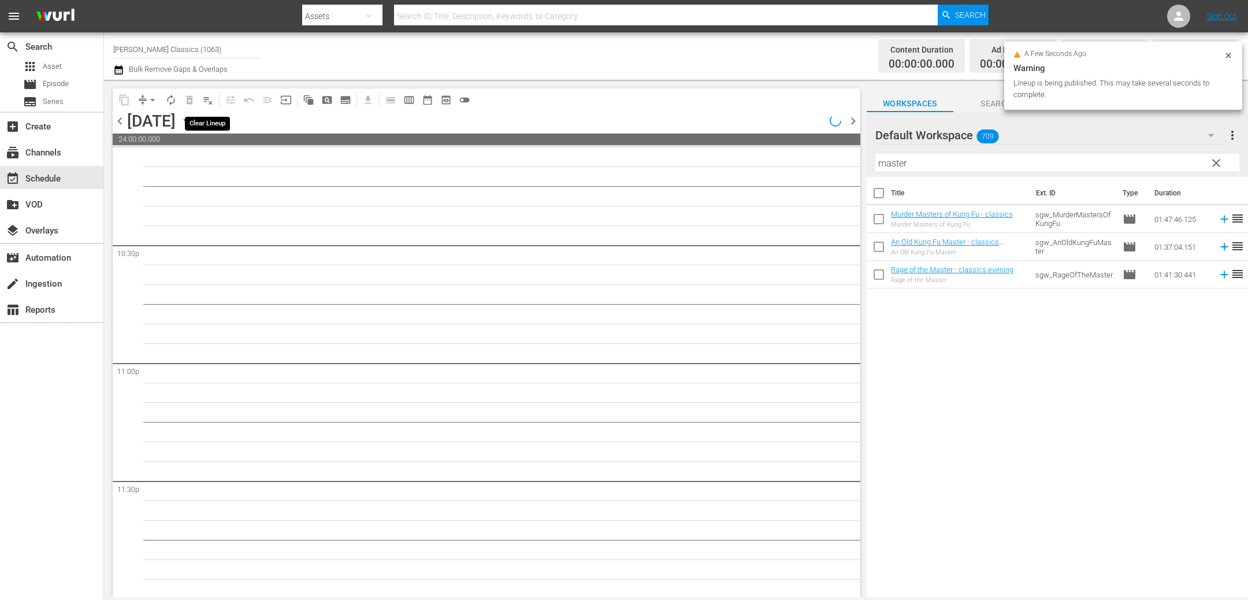
scroll to position [5206, 0]
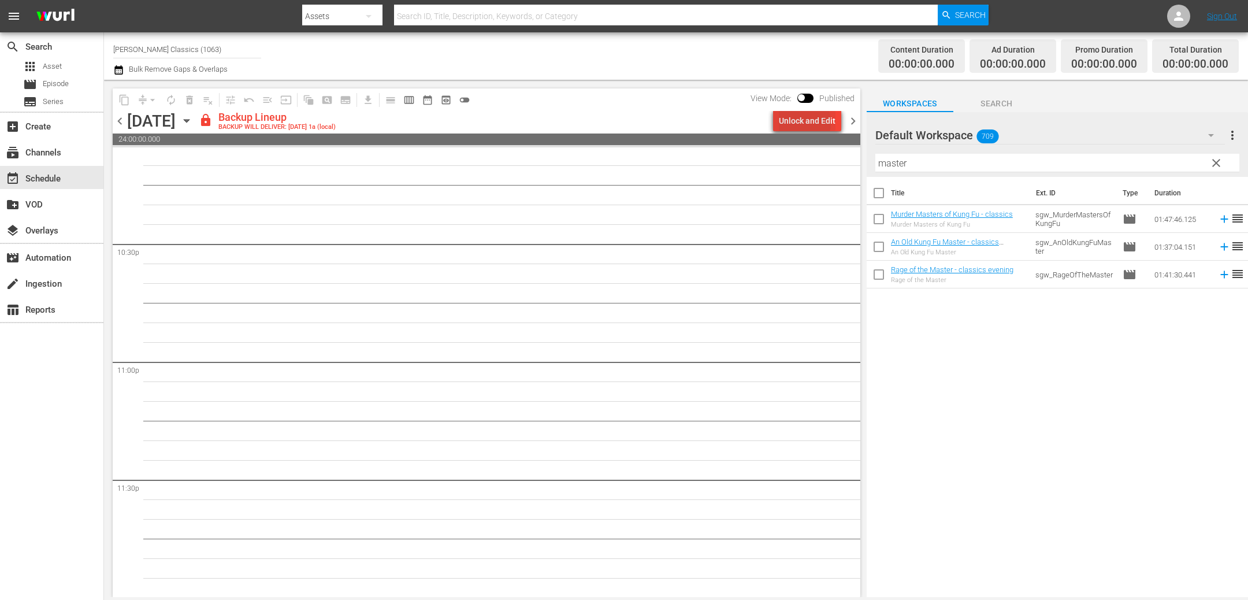
click at [795, 122] on div "Unlock and Edit" at bounding box center [807, 120] width 57 height 21
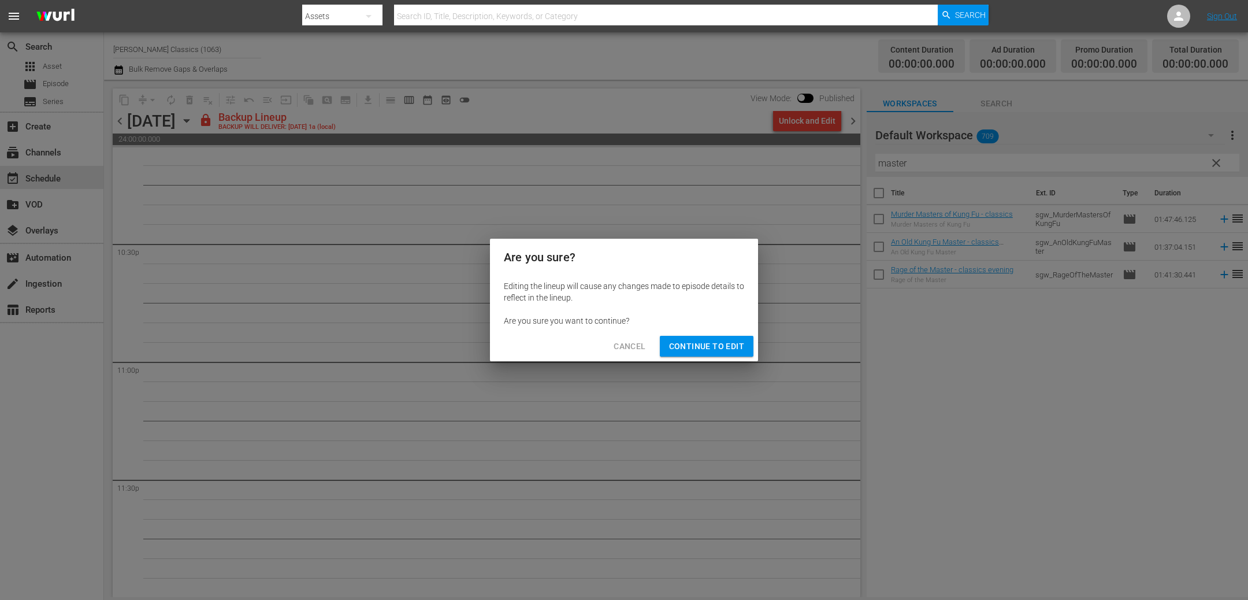
click at [728, 349] on span "Continue to Edit" at bounding box center [706, 346] width 75 height 14
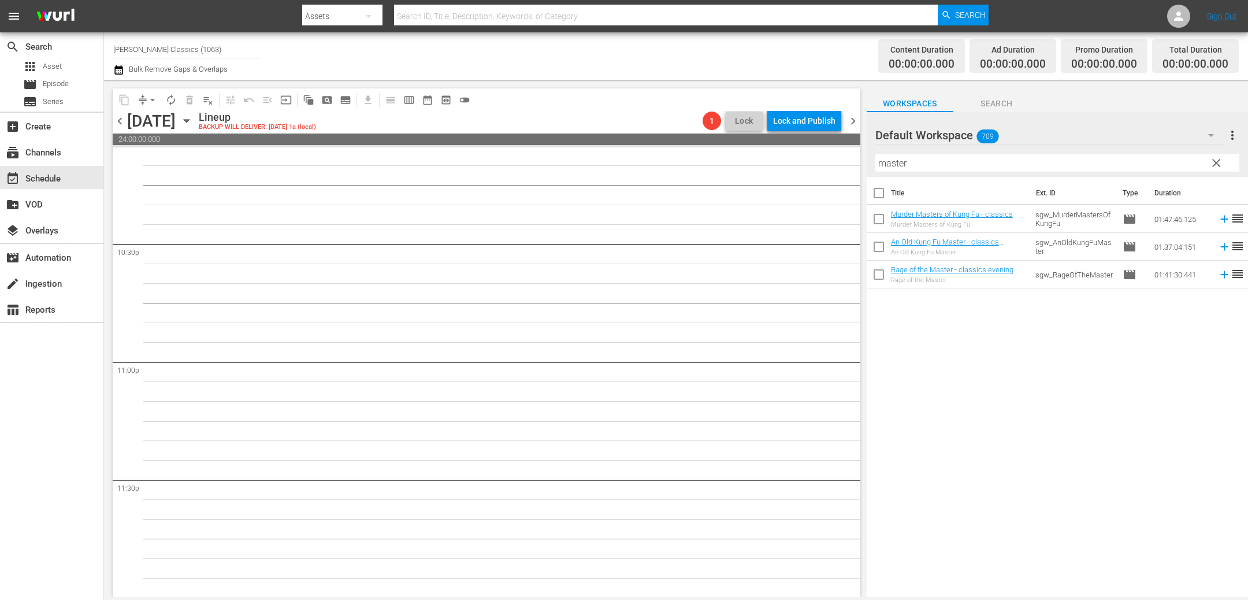
click at [850, 124] on span "chevron_right" at bounding box center [853, 121] width 14 height 14
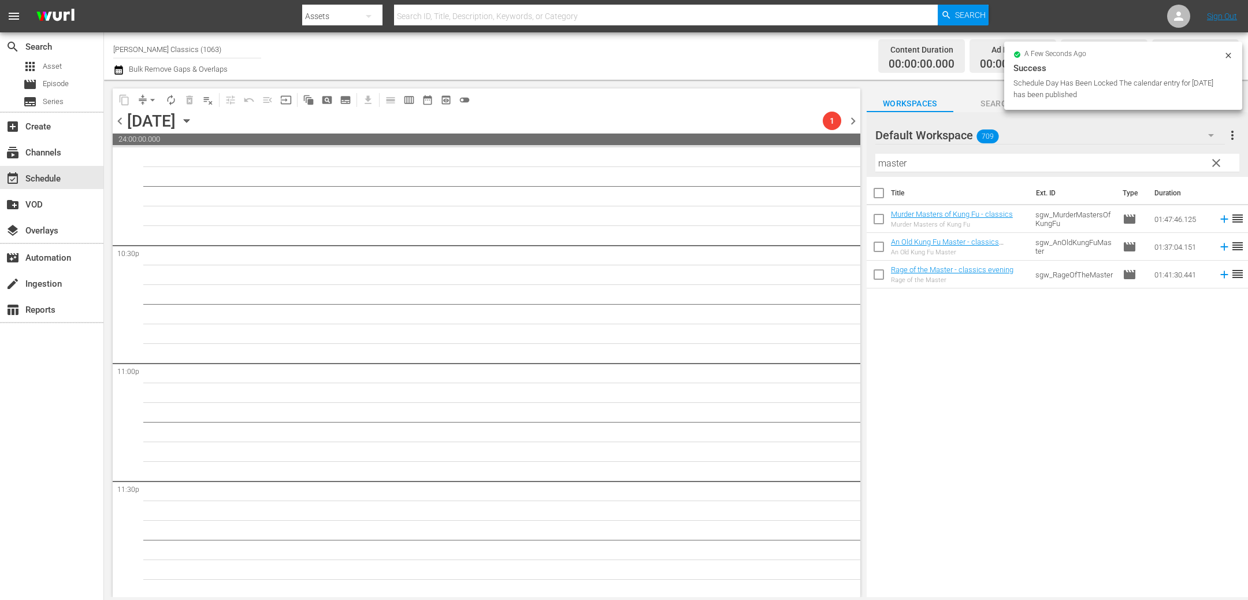
scroll to position [5206, 0]
click at [817, 122] on div "Unlock and Edit" at bounding box center [807, 120] width 57 height 21
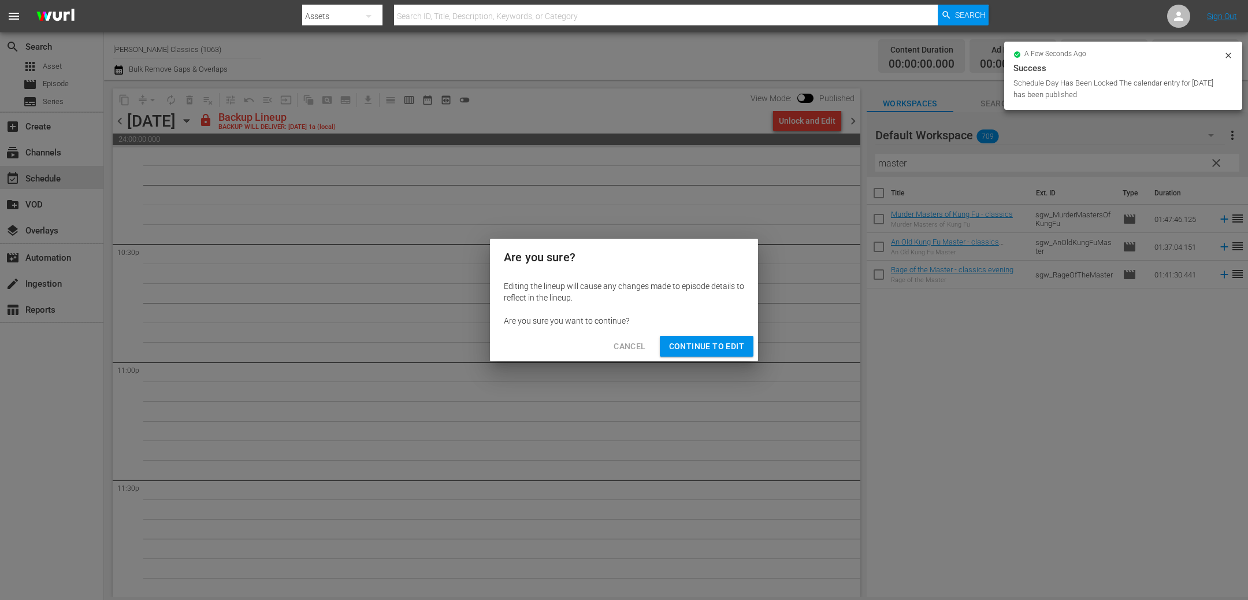
click at [703, 356] on div "Cancel Continue to Edit" at bounding box center [624, 346] width 268 height 31
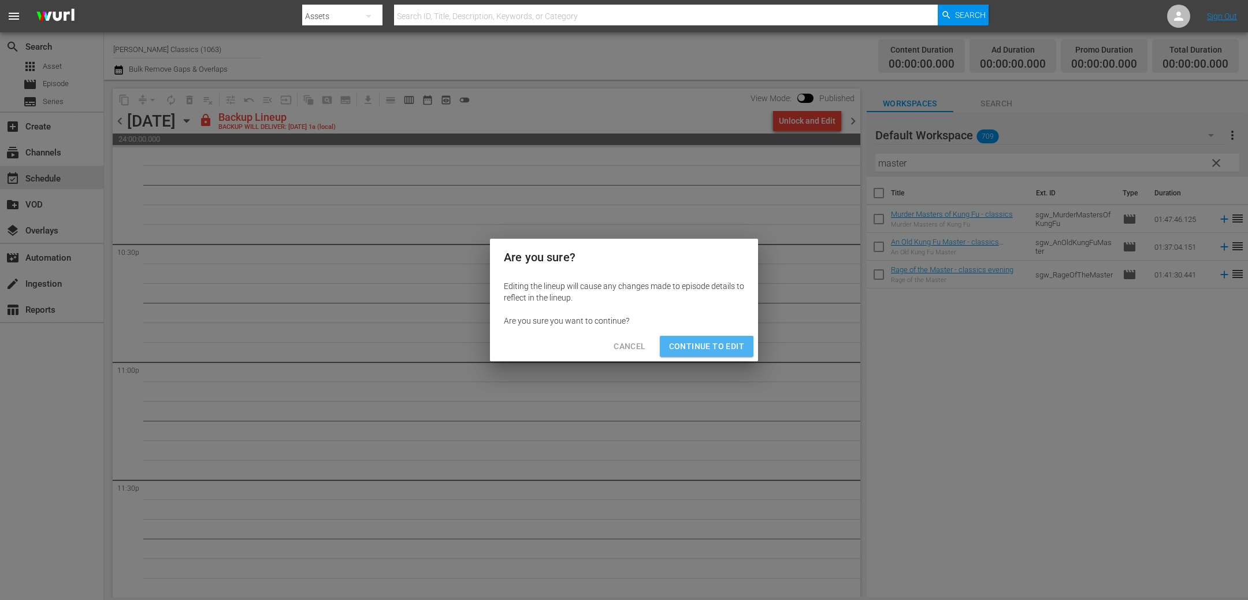
click at [706, 344] on span "Continue to Edit" at bounding box center [706, 346] width 75 height 14
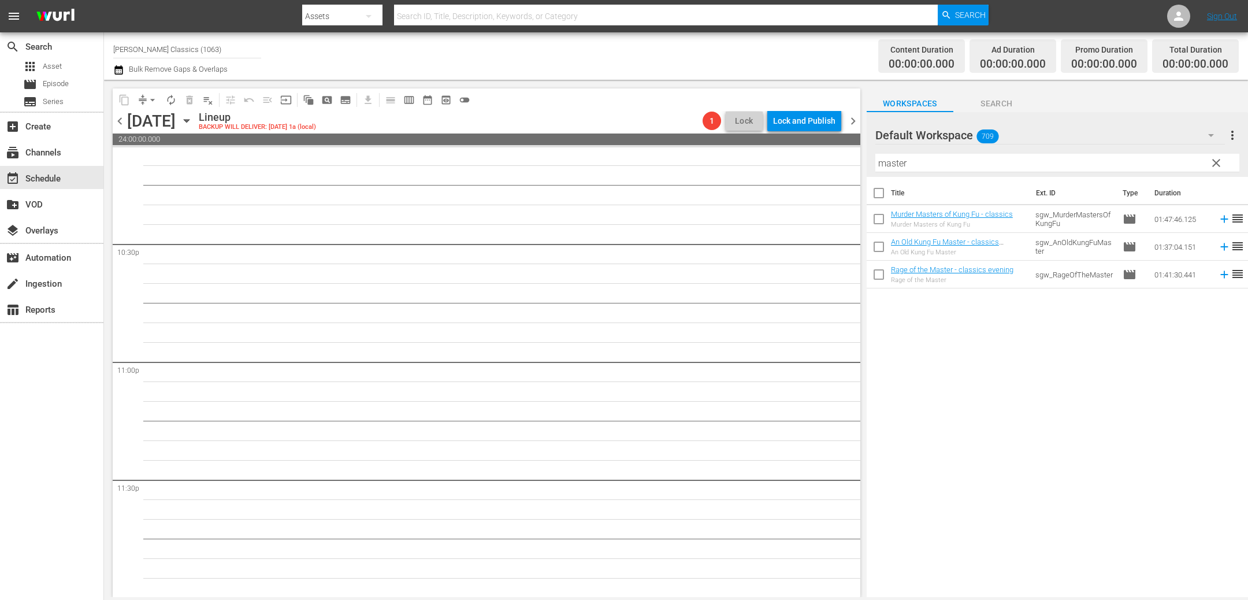
click at [196, 128] on div "Tuesday, October 7th October 7th" at bounding box center [161, 120] width 69 height 19
click at [193, 118] on icon "button" at bounding box center [186, 120] width 13 height 13
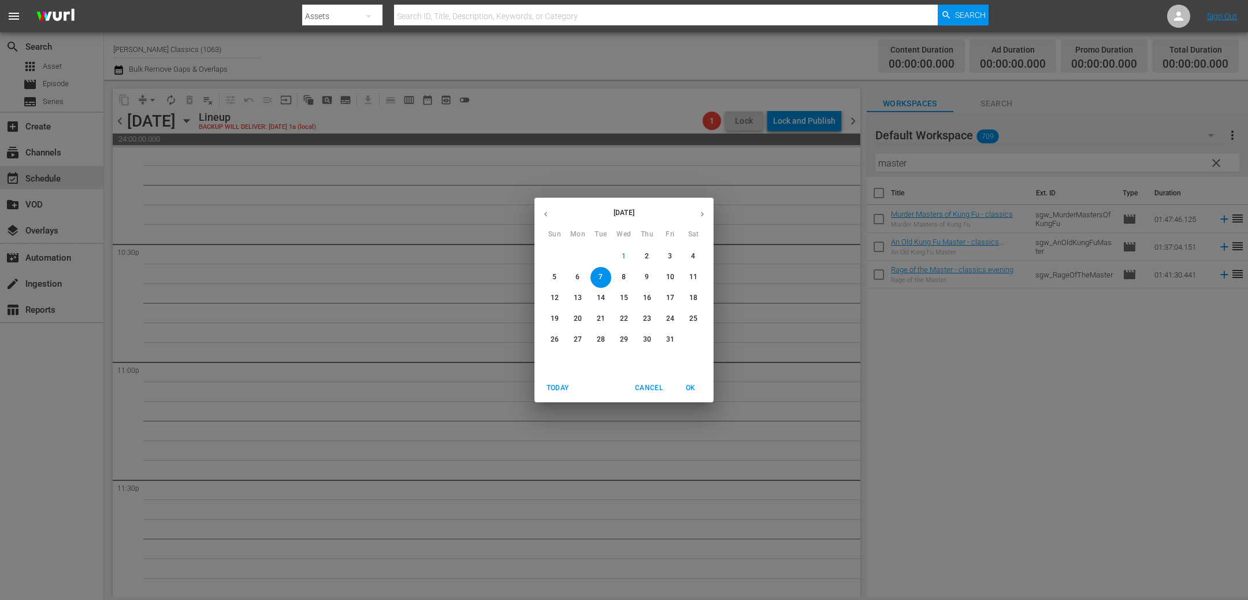
click at [627, 256] on span "1" at bounding box center [623, 256] width 21 height 10
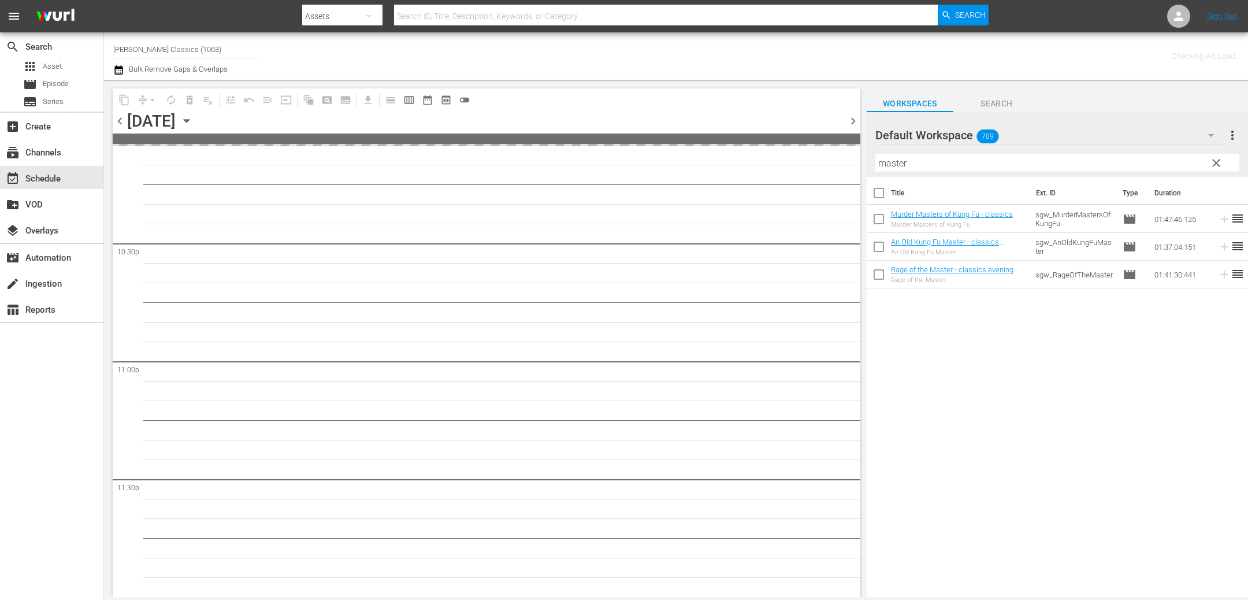
scroll to position [5205, 0]
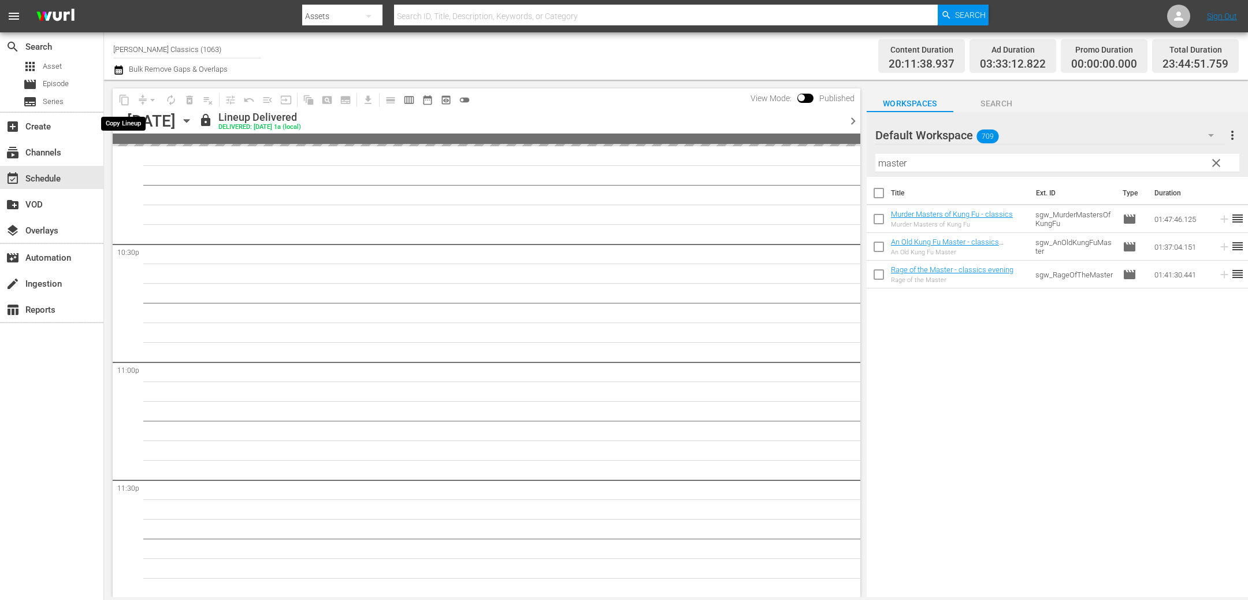
click at [126, 98] on span "content_copy" at bounding box center [124, 100] width 18 height 18
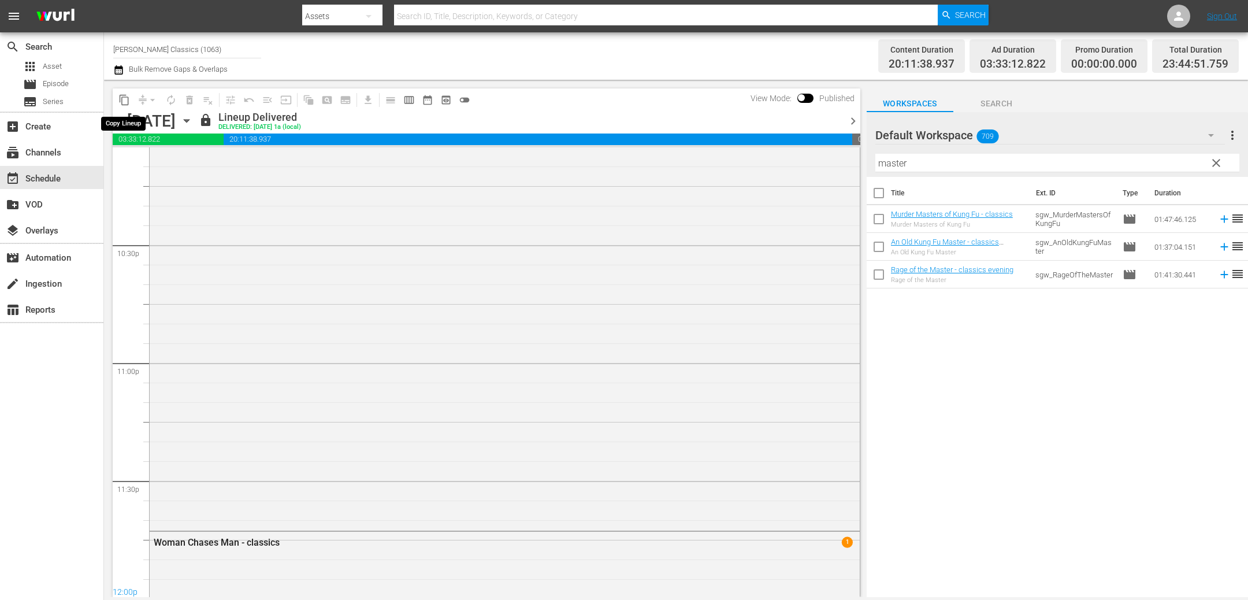
scroll to position [5451, 0]
click at [122, 104] on span "content_copy" at bounding box center [124, 100] width 12 height 12
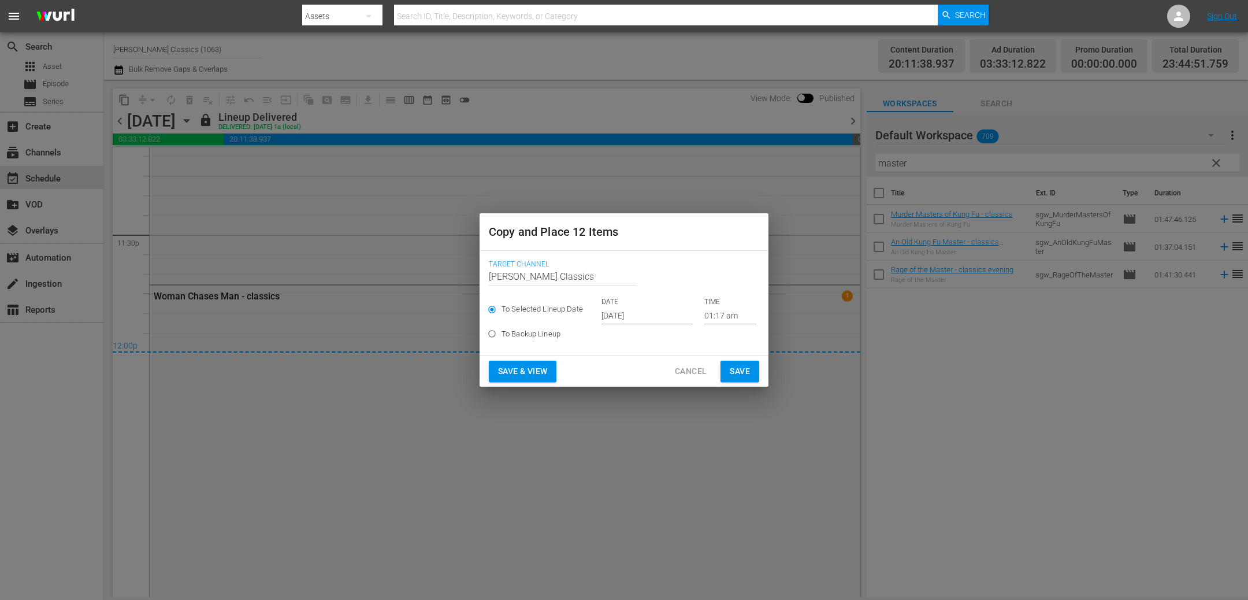
click at [661, 320] on input "Oct 3rd 2025" at bounding box center [646, 315] width 91 height 17
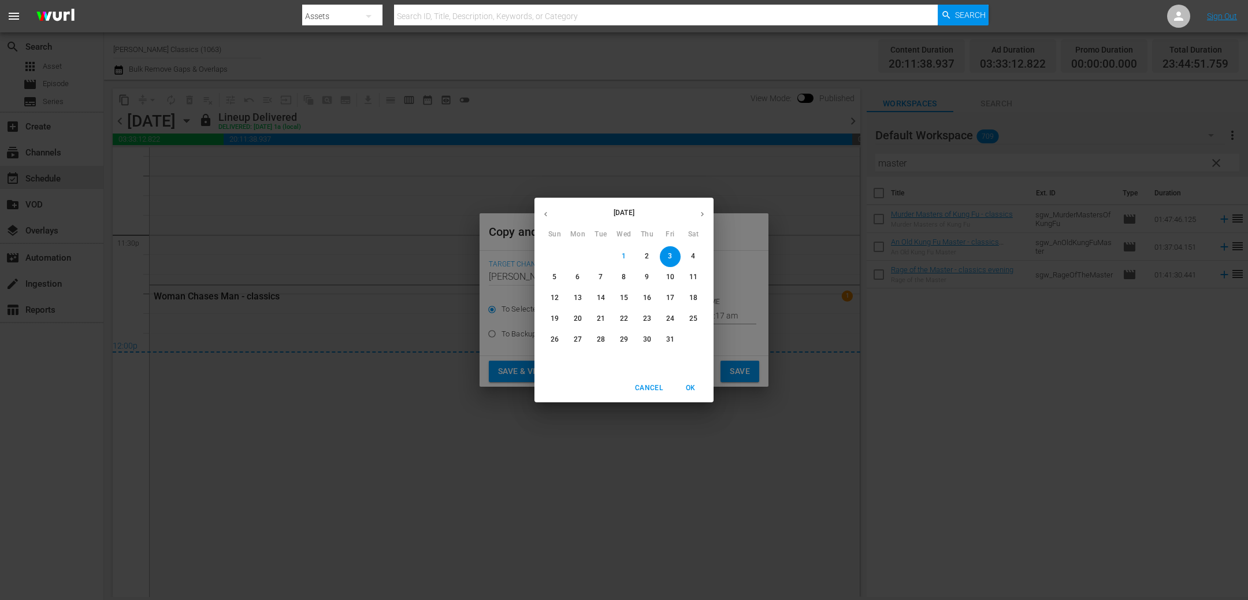
click at [574, 280] on span "6" at bounding box center [577, 277] width 21 height 10
type input "Oct 6th 2025"
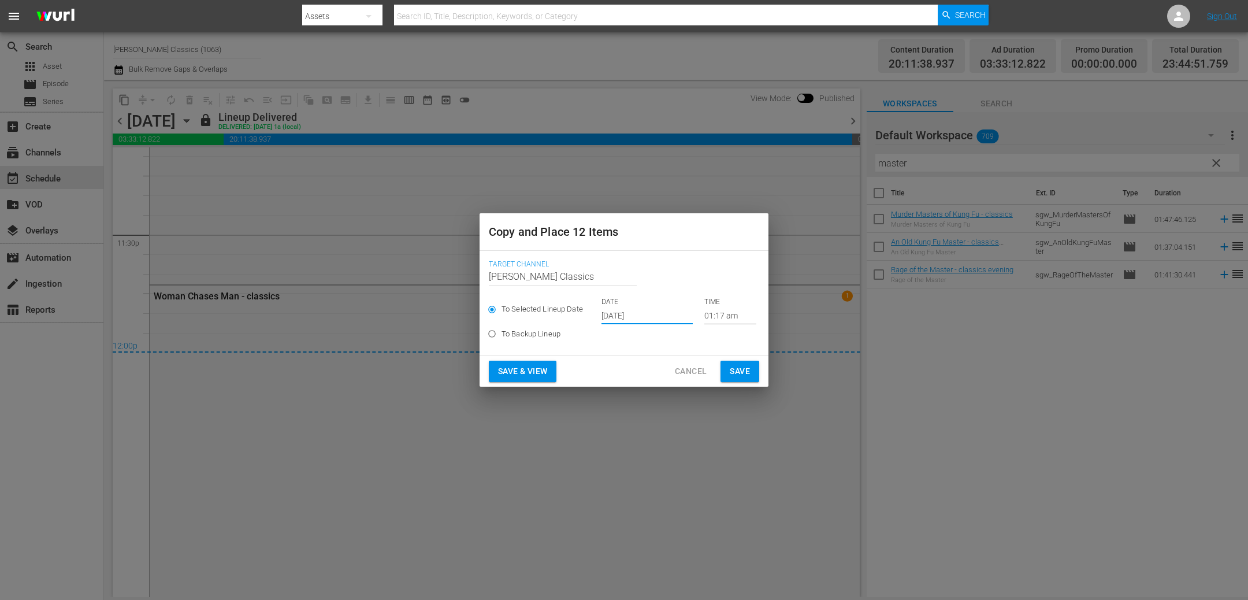
click at [736, 375] on span "Save" at bounding box center [740, 371] width 20 height 14
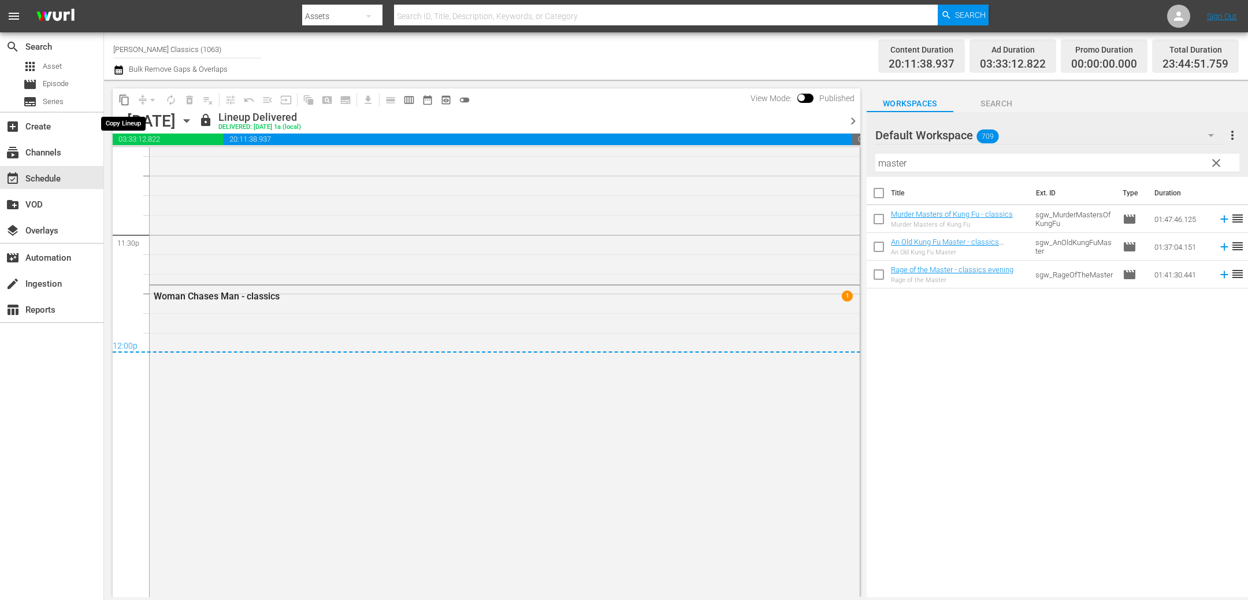
click at [127, 102] on span "content_copy" at bounding box center [124, 100] width 12 height 12
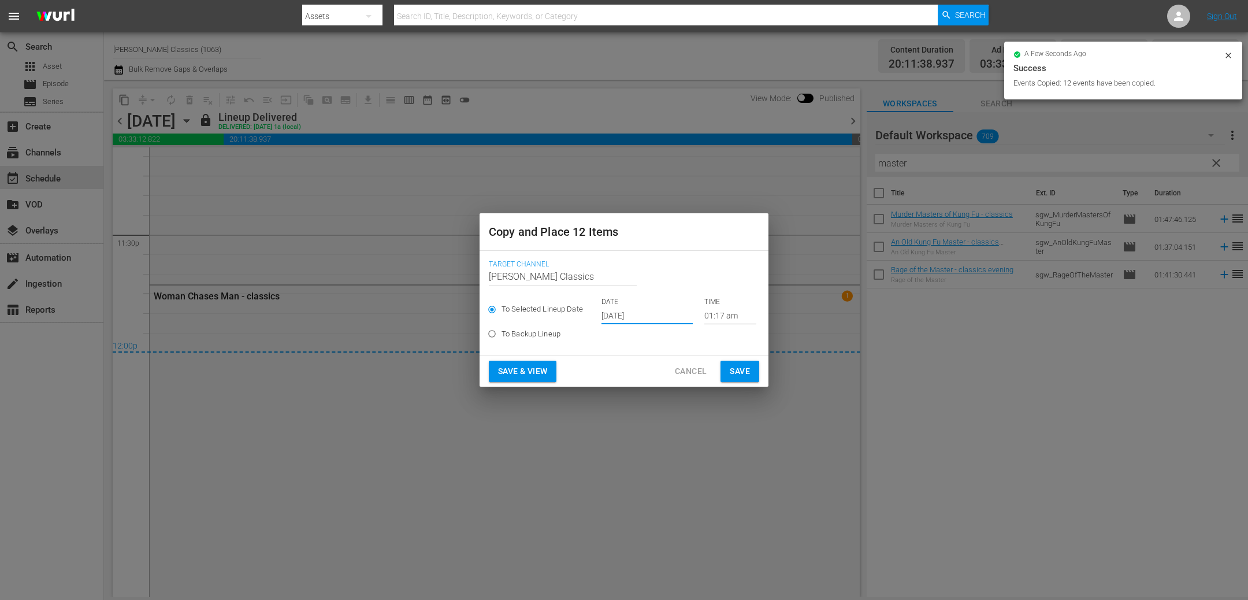
click at [664, 317] on input "Oct 3rd 2025" at bounding box center [646, 315] width 91 height 17
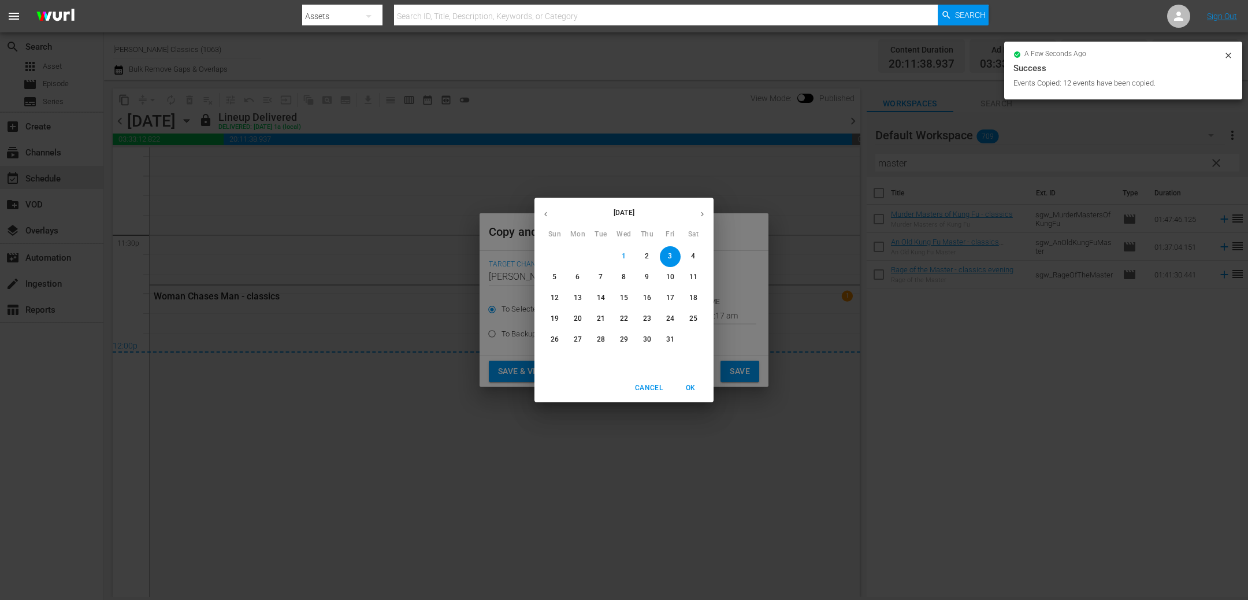
click at [693, 277] on p "11" at bounding box center [693, 277] width 8 height 10
type input "Oct 11th 2025"
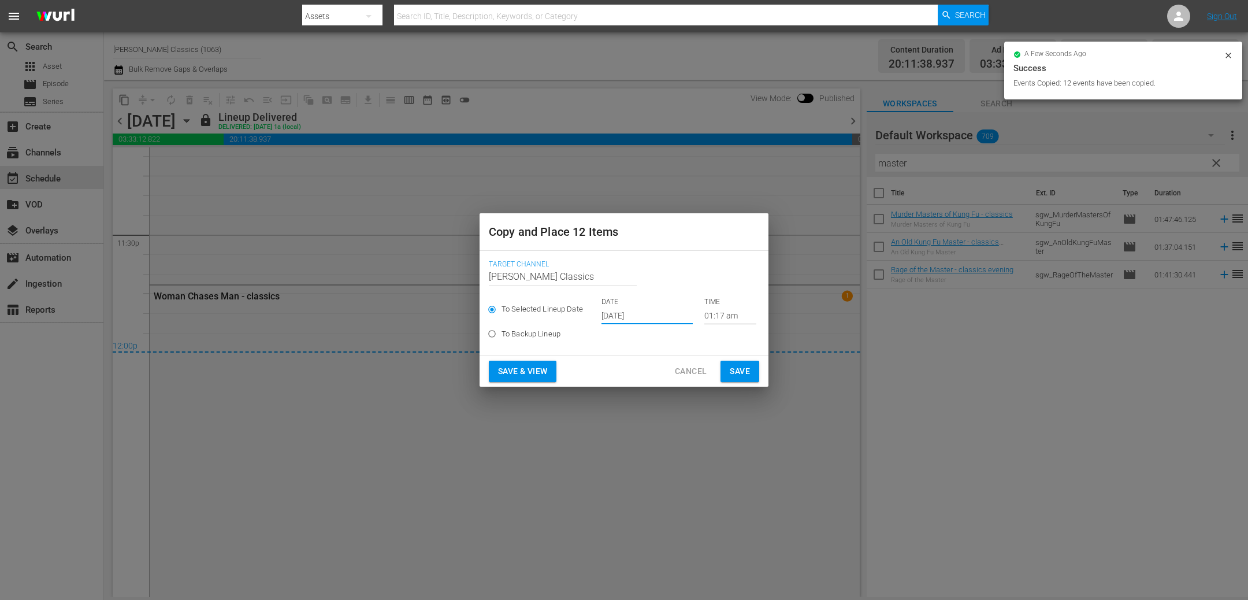
click at [740, 370] on span "Save" at bounding box center [740, 371] width 20 height 14
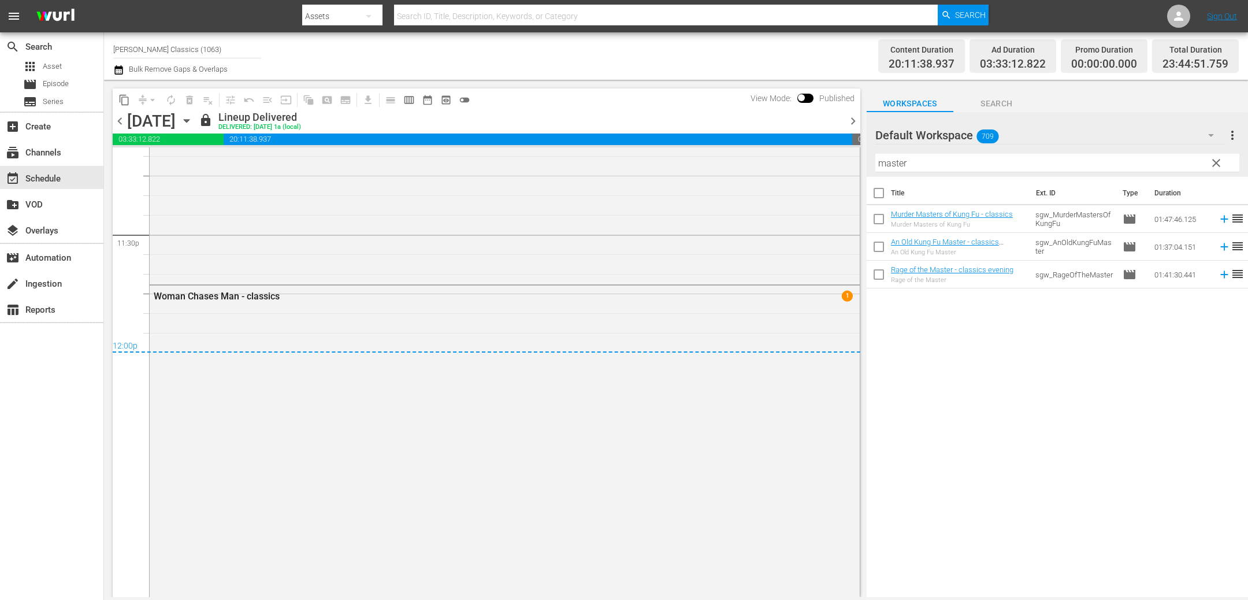
click at [857, 117] on span "chevron_right" at bounding box center [853, 121] width 14 height 14
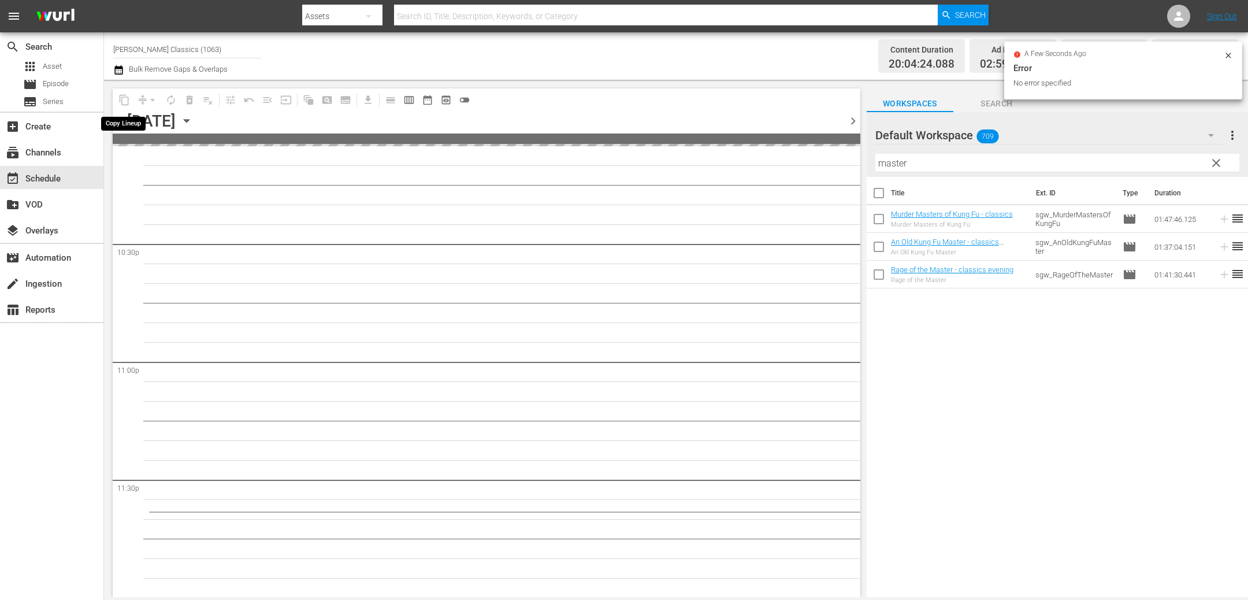
scroll to position [5229, 0]
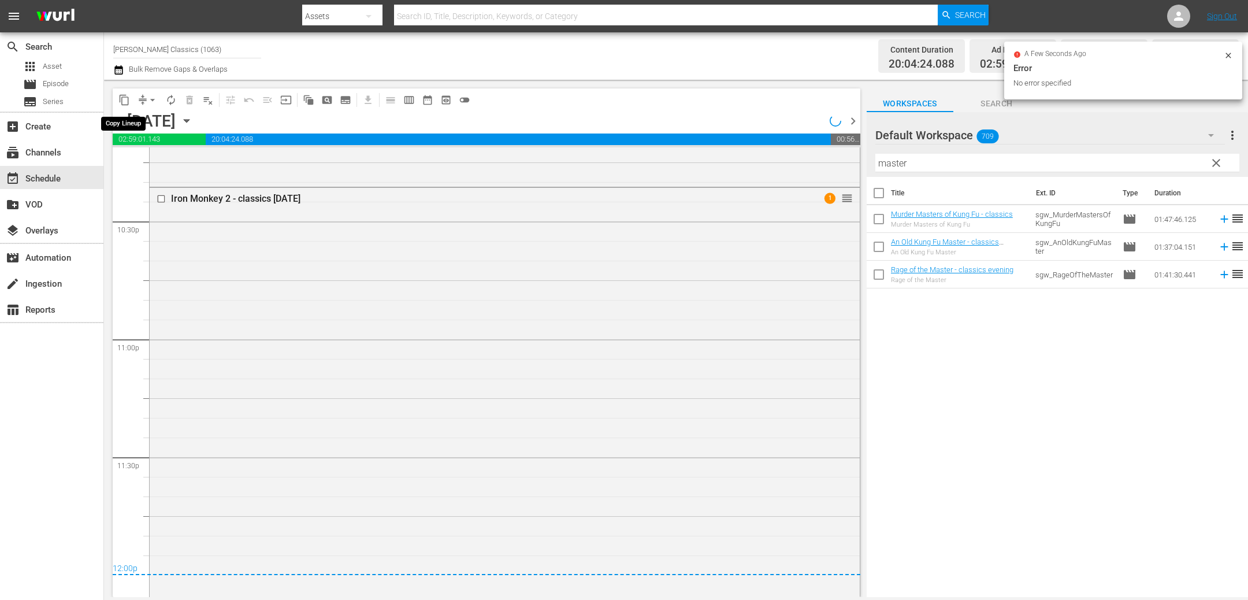
click at [126, 99] on span "content_copy" at bounding box center [124, 100] width 12 height 12
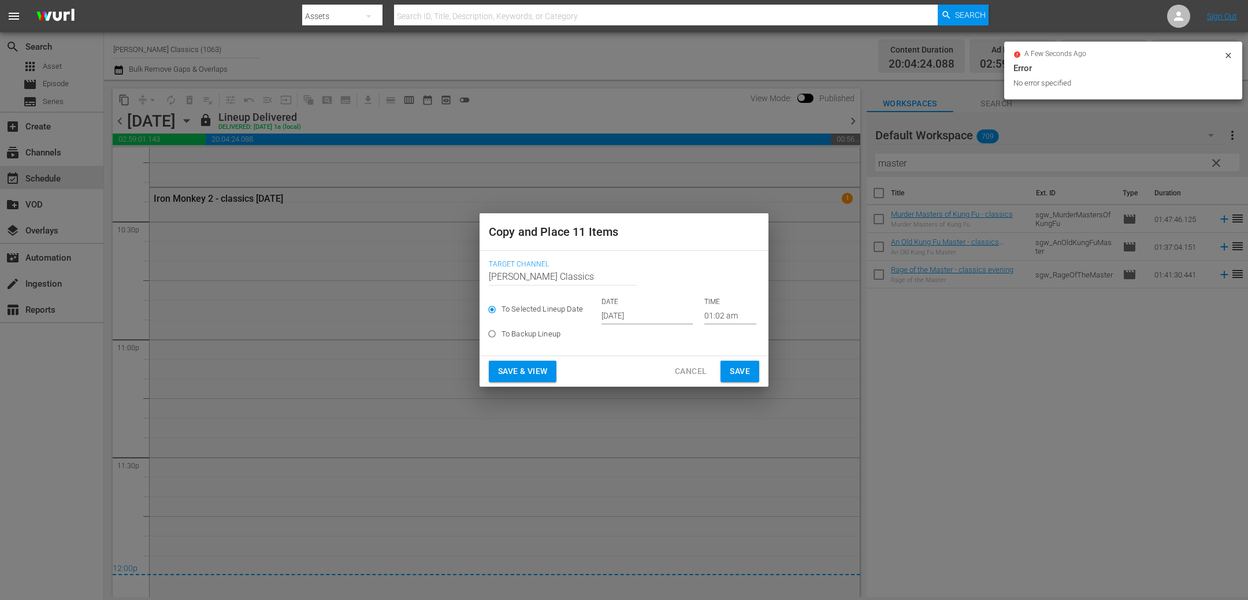
click at [639, 318] on input "Oct 3rd 2025" at bounding box center [646, 315] width 91 height 17
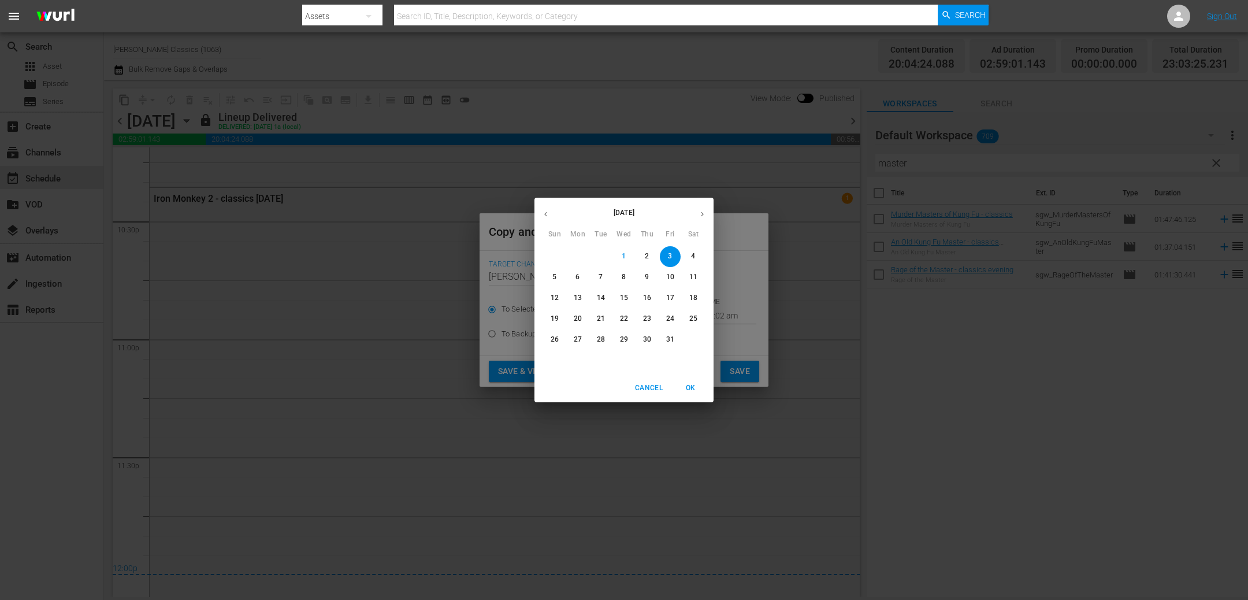
click at [601, 278] on p "7" at bounding box center [600, 277] width 4 height 10
type input "Oct 7th 2025"
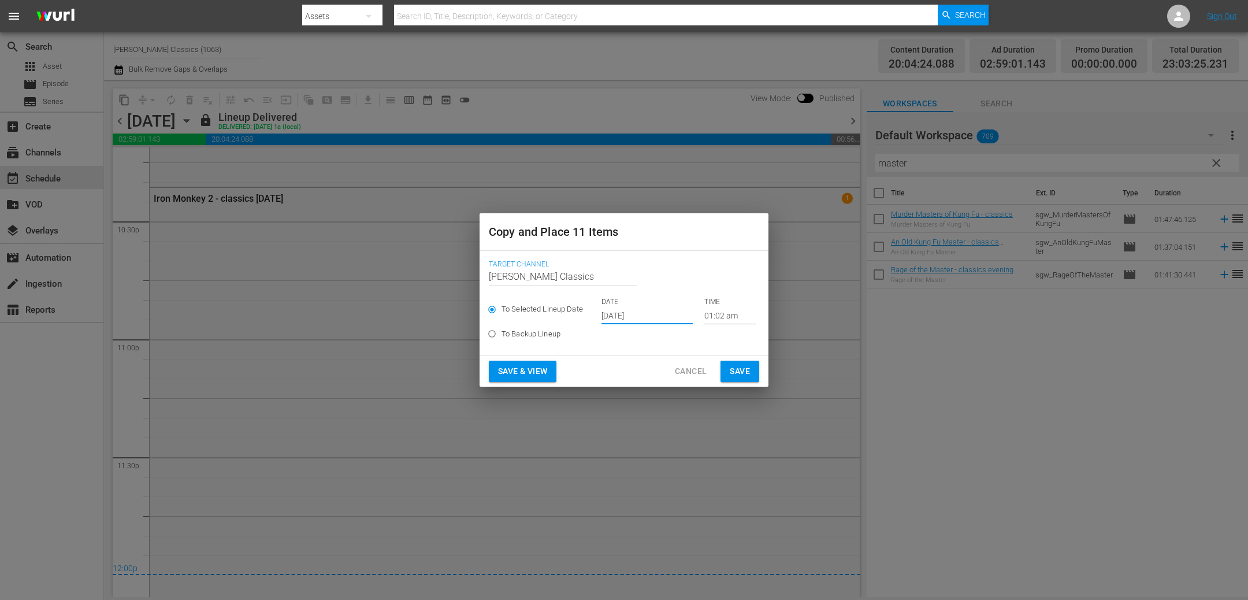
click at [746, 370] on span "Save" at bounding box center [740, 371] width 20 height 14
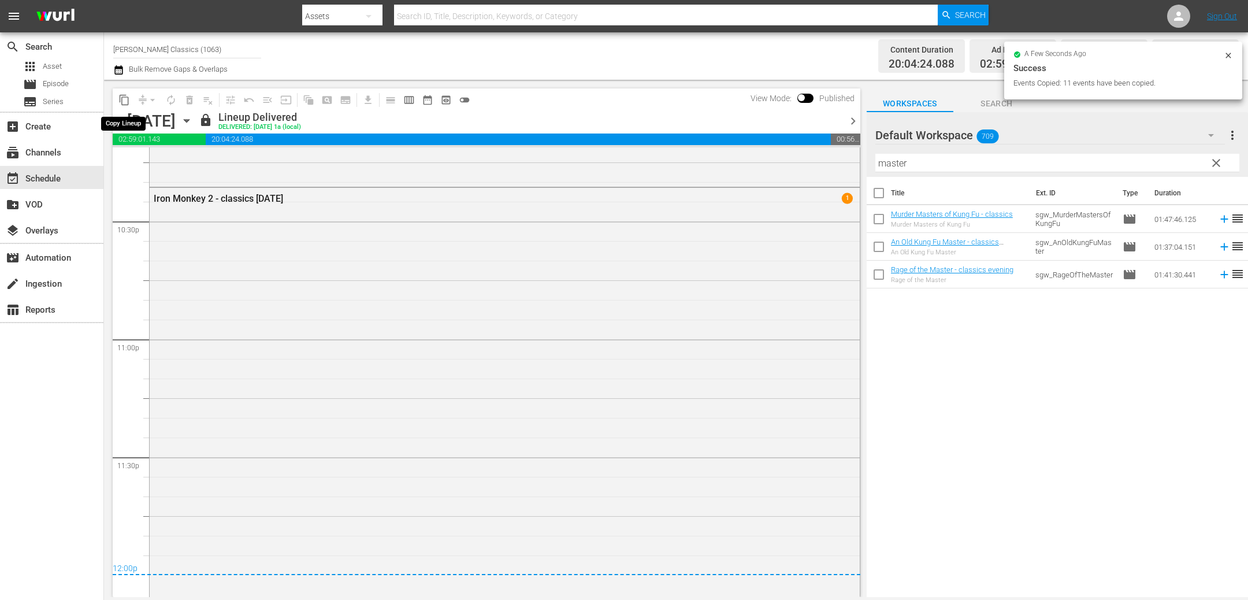
click at [125, 101] on span "content_copy" at bounding box center [124, 100] width 12 height 12
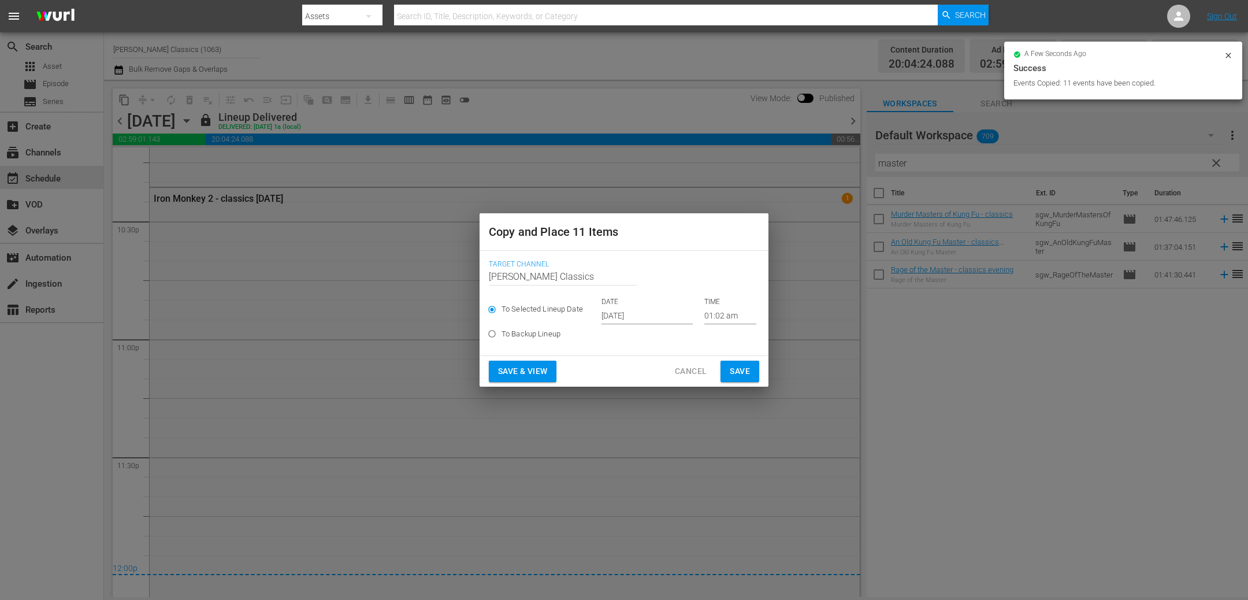
click at [665, 312] on input "Oct 3rd 2025" at bounding box center [646, 315] width 91 height 17
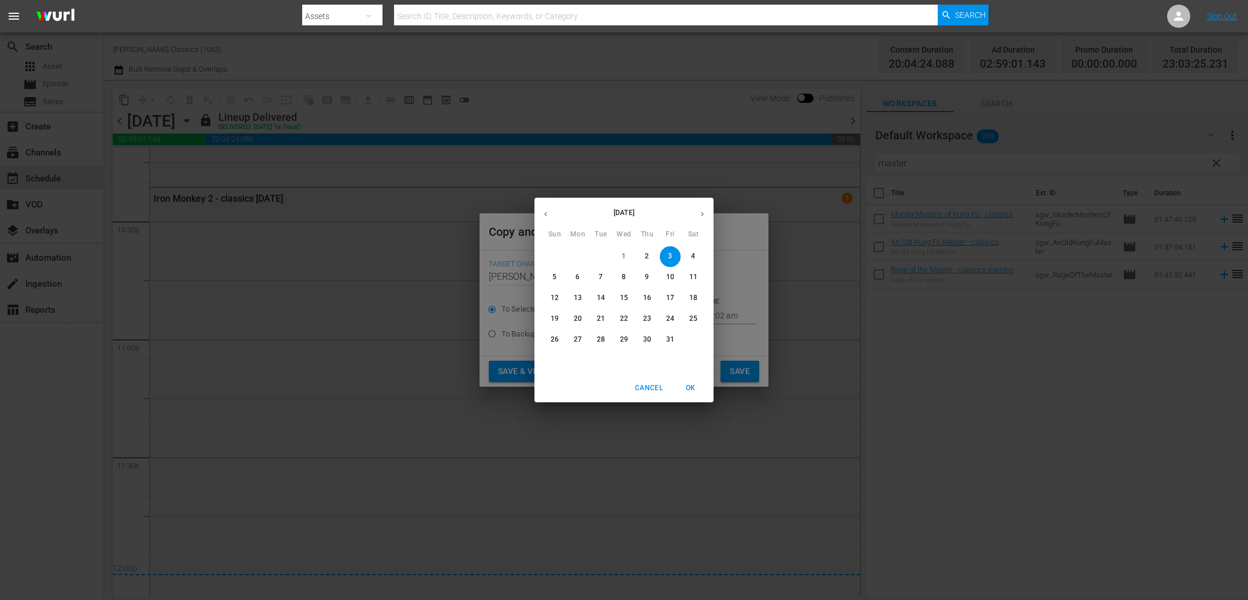
click at [558, 296] on p "12" at bounding box center [554, 298] width 8 height 10
type input "Oct 12th 2025"
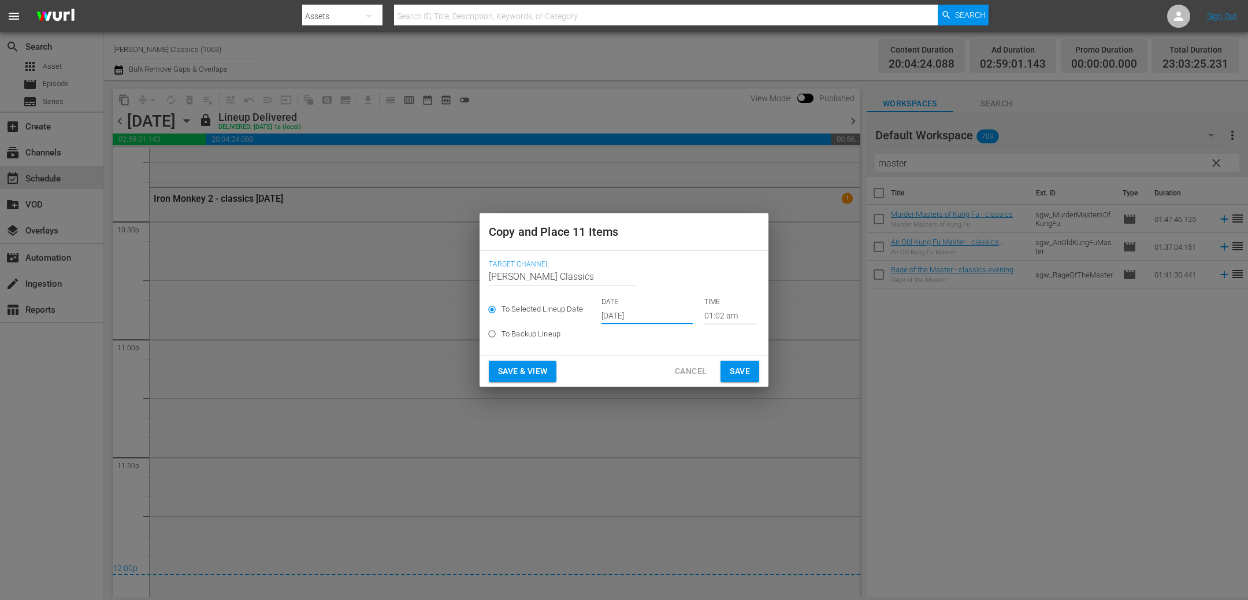
click at [743, 367] on span "Save" at bounding box center [740, 371] width 20 height 14
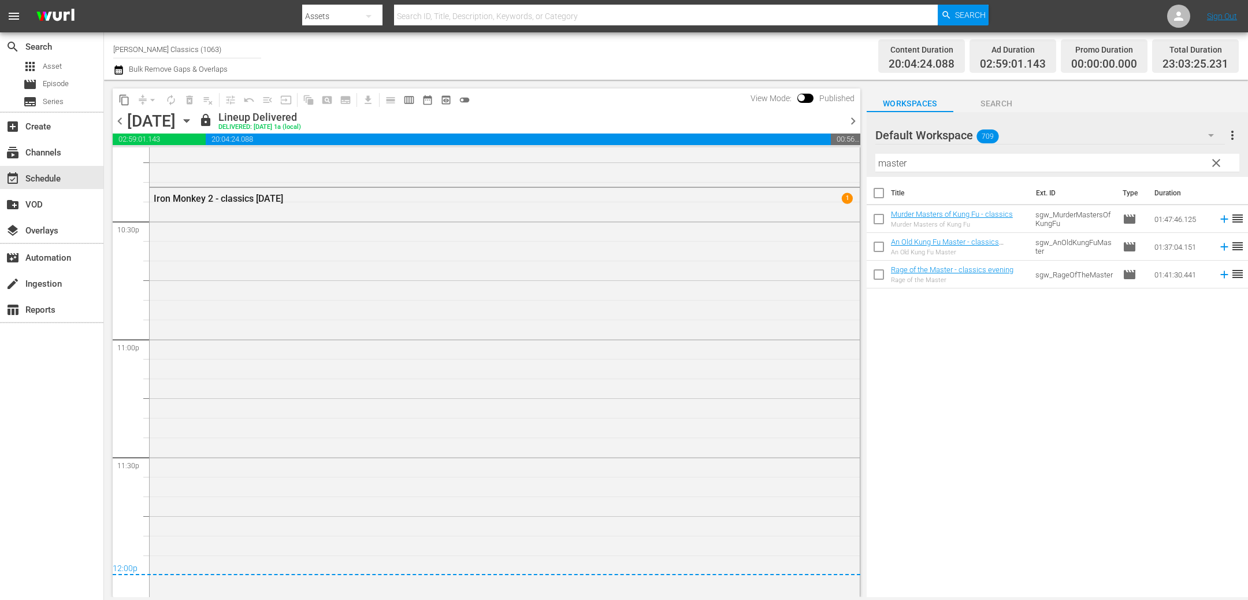
click at [857, 123] on span "chevron_right" at bounding box center [853, 121] width 14 height 14
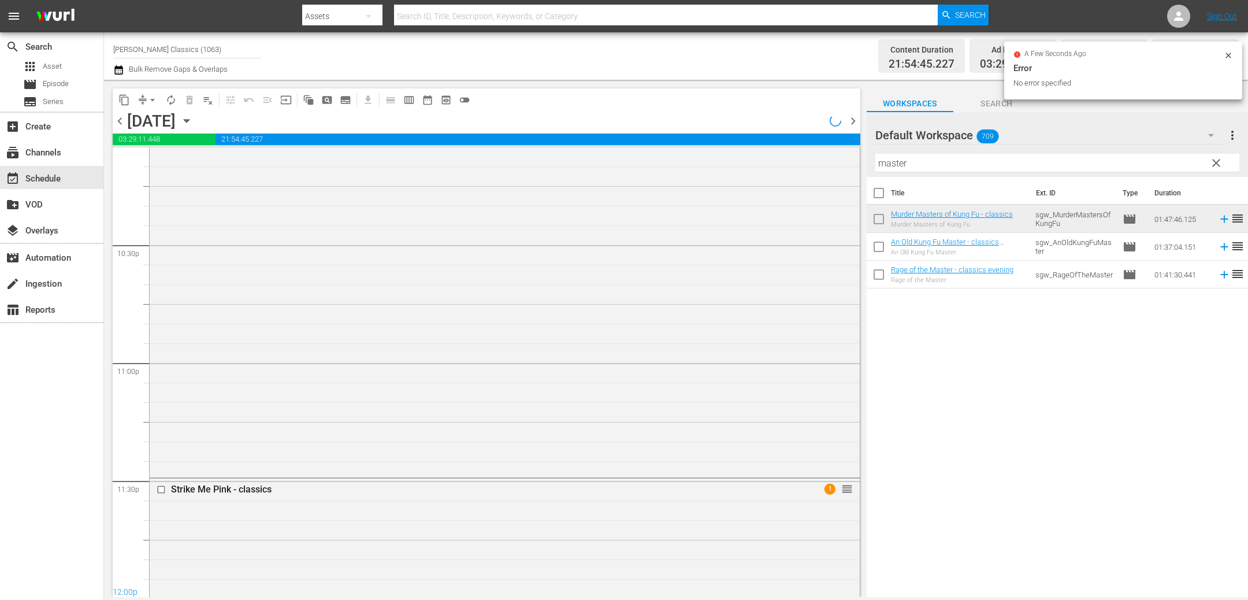
scroll to position [5543, 0]
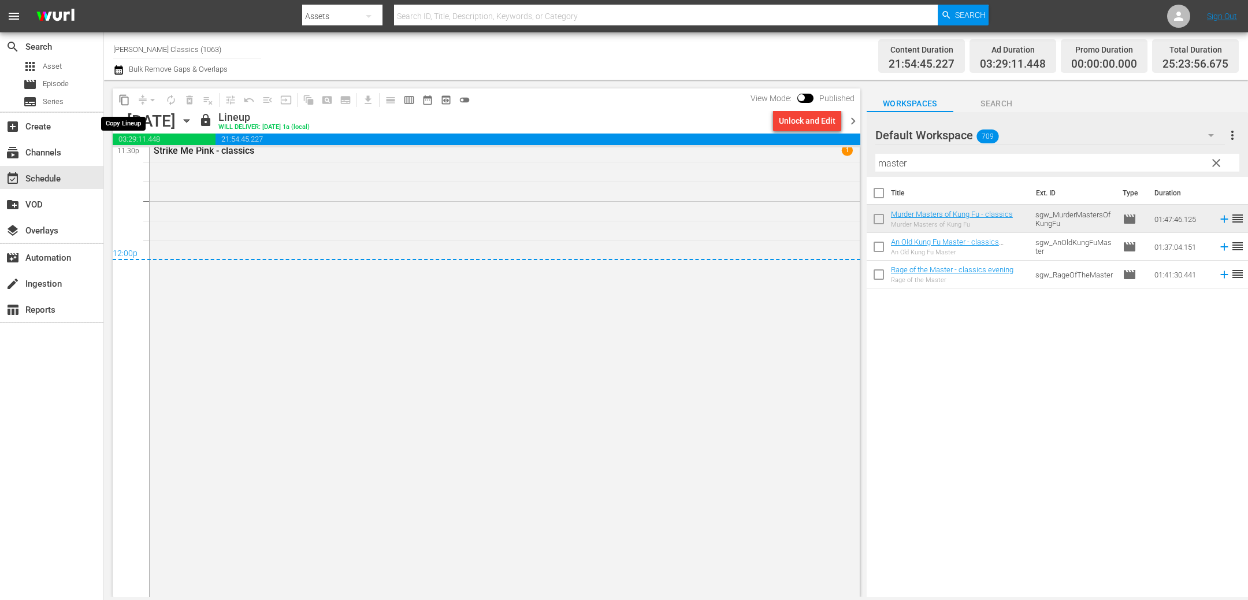
click at [124, 99] on span "content_copy" at bounding box center [124, 100] width 12 height 12
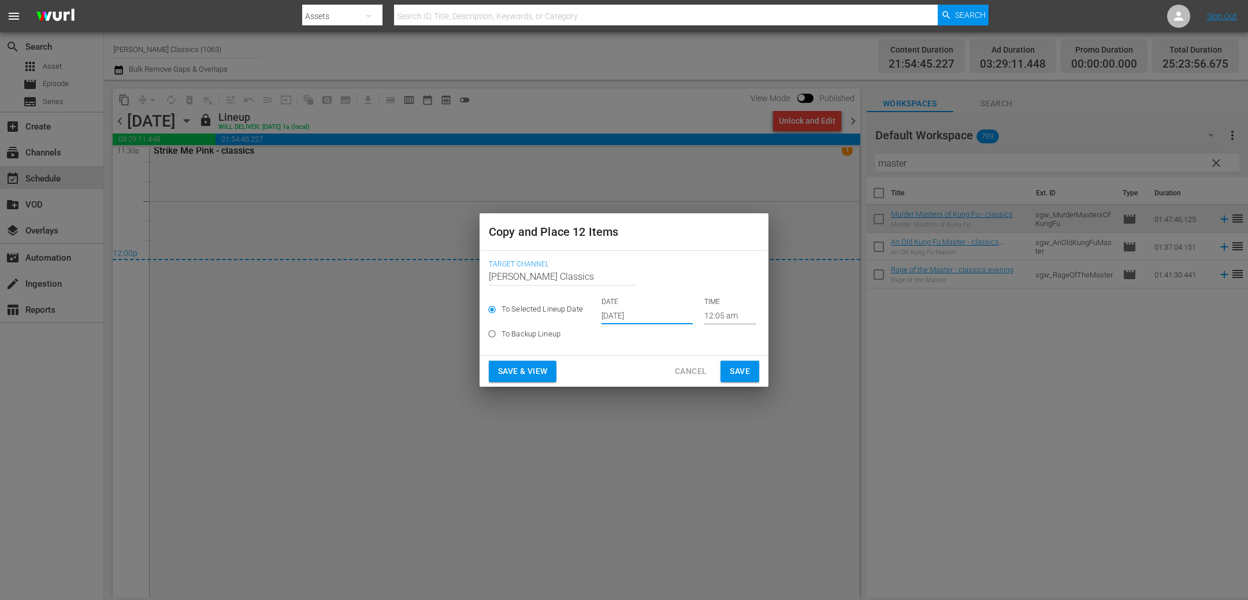
click at [651, 318] on input "Oct 3rd 2025" at bounding box center [646, 315] width 91 height 17
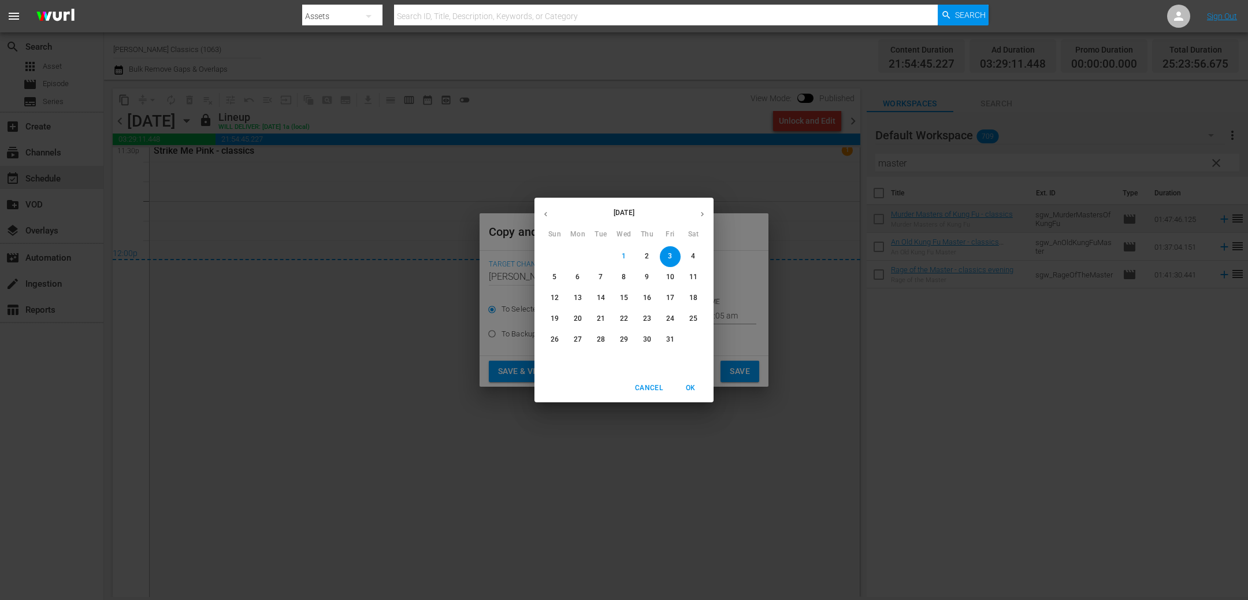
click at [627, 276] on span "8" at bounding box center [623, 277] width 21 height 10
type input "Oct 8th 2025"
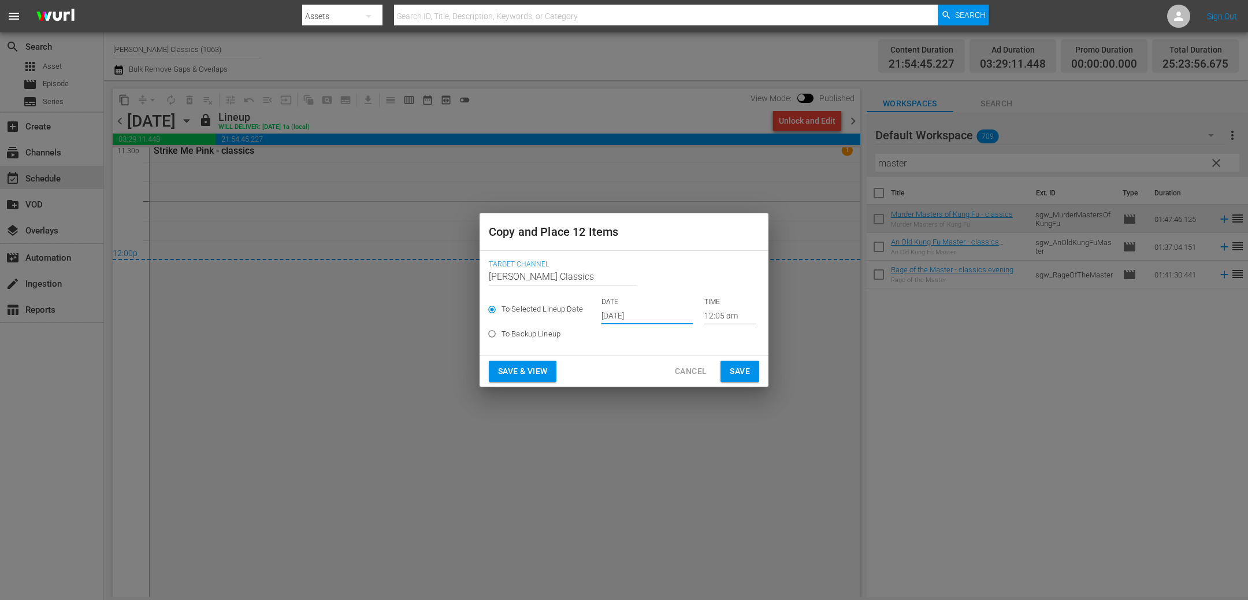
click at [739, 367] on span "Save" at bounding box center [740, 371] width 20 height 14
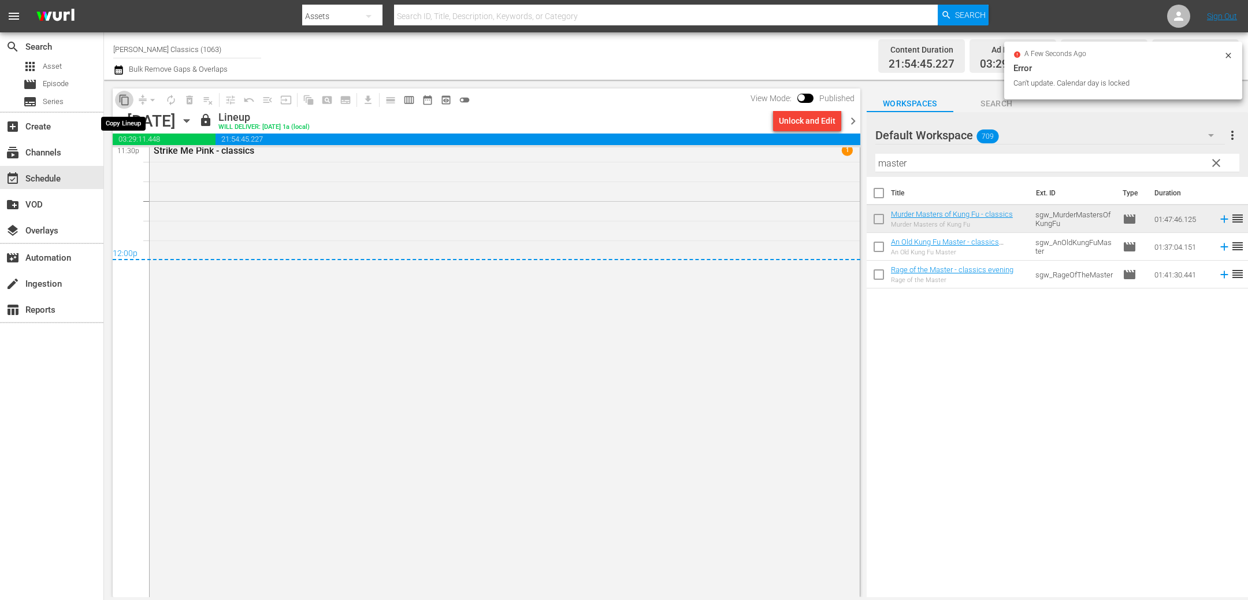
click at [122, 98] on span "content_copy" at bounding box center [124, 100] width 12 height 12
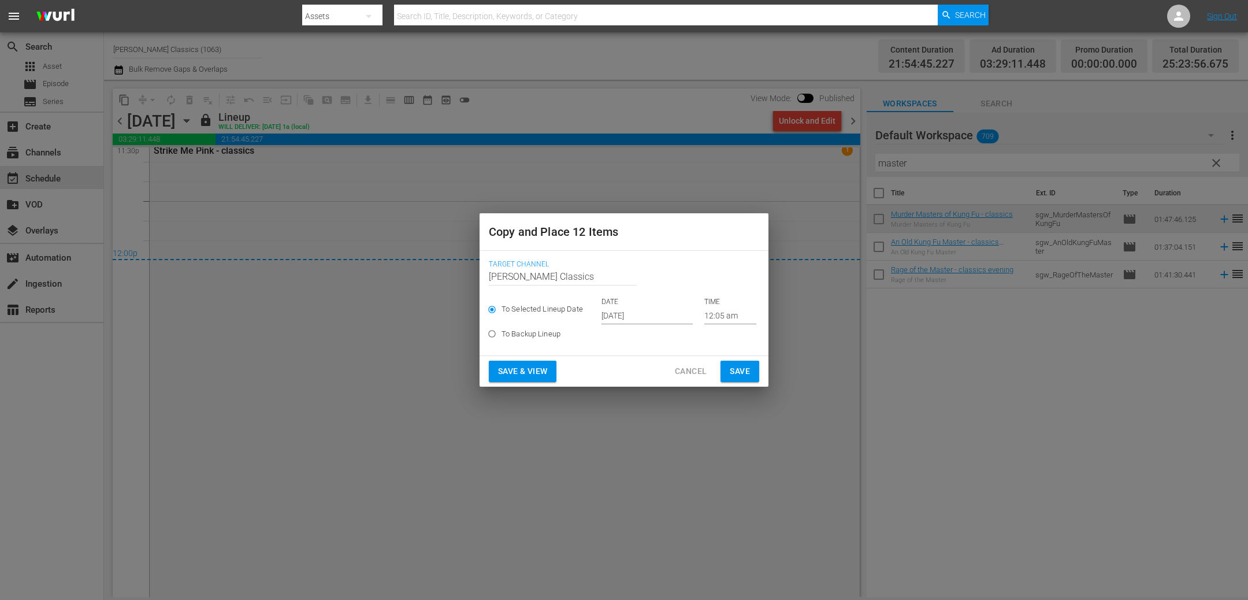
click at [639, 301] on p "DATE" at bounding box center [646, 302] width 91 height 10
click at [642, 318] on input "Oct 3rd 2025" at bounding box center [646, 315] width 91 height 17
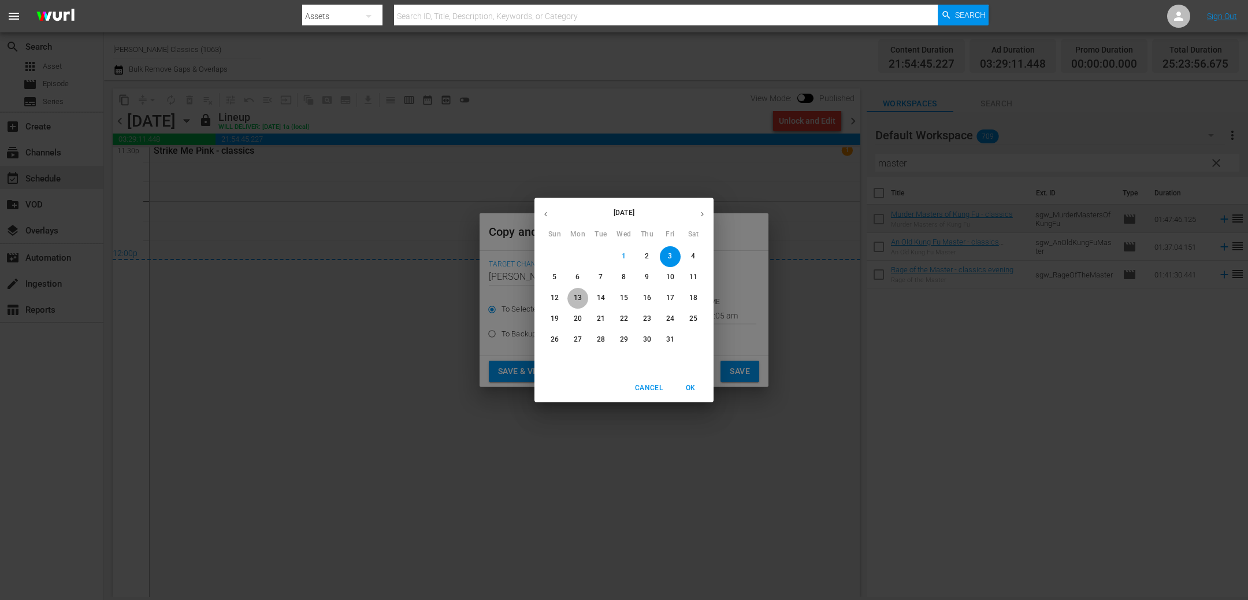
click at [583, 296] on span "13" at bounding box center [577, 298] width 21 height 10
type input "Oct 13th 2025"
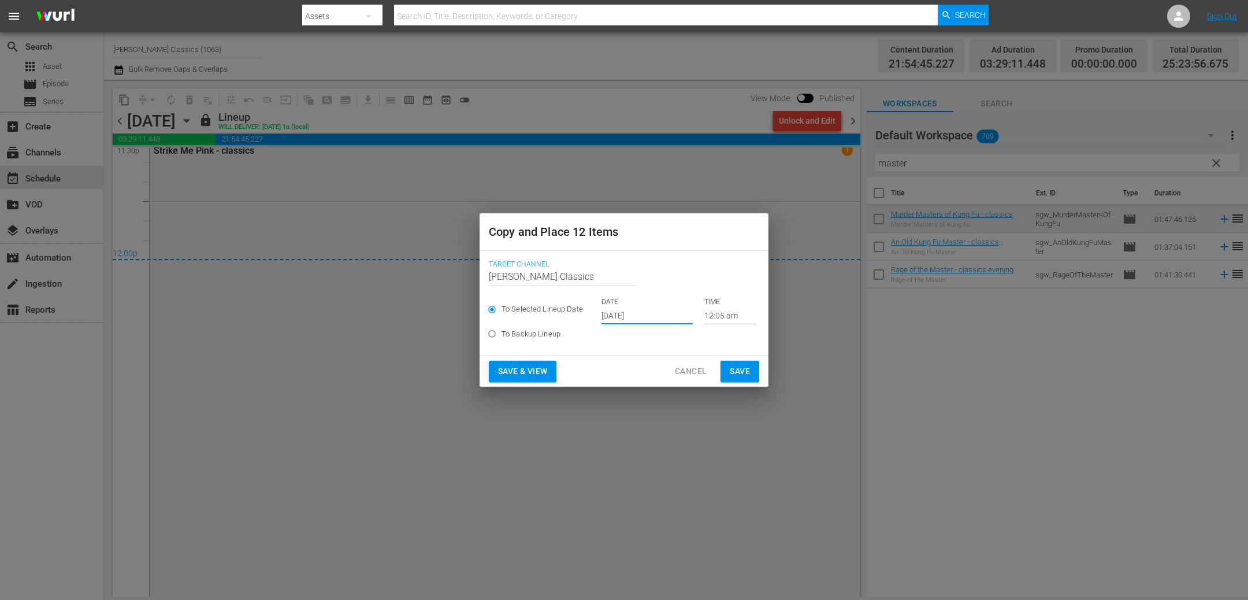
click at [739, 369] on span "Save" at bounding box center [740, 371] width 20 height 14
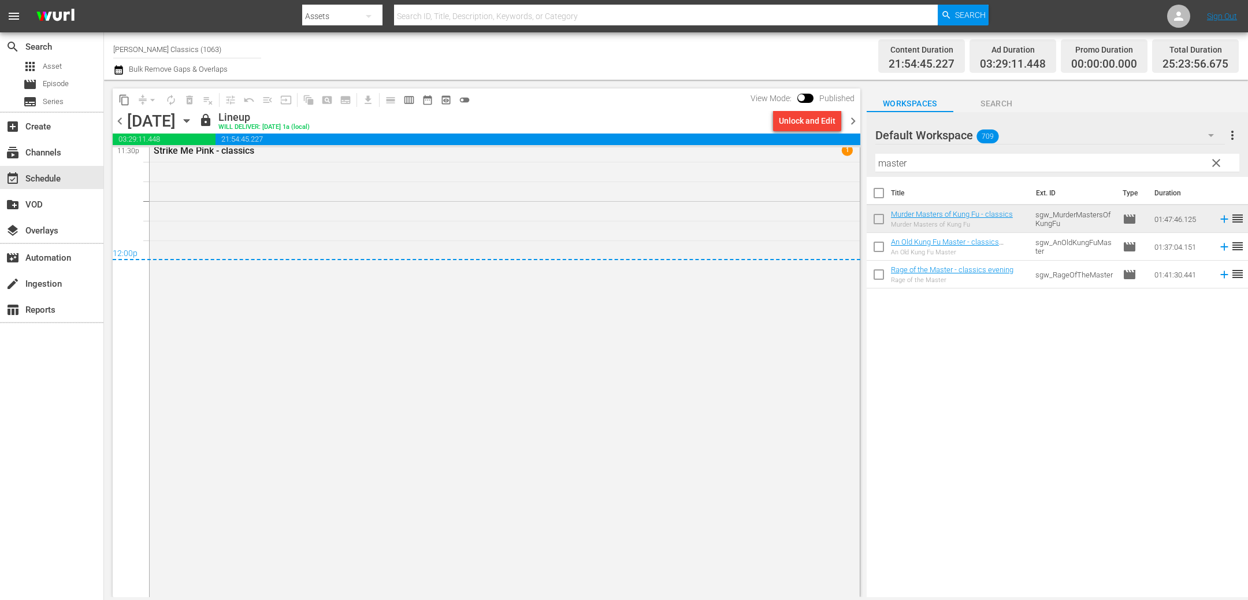
click at [189, 120] on icon "button" at bounding box center [186, 121] width 5 height 3
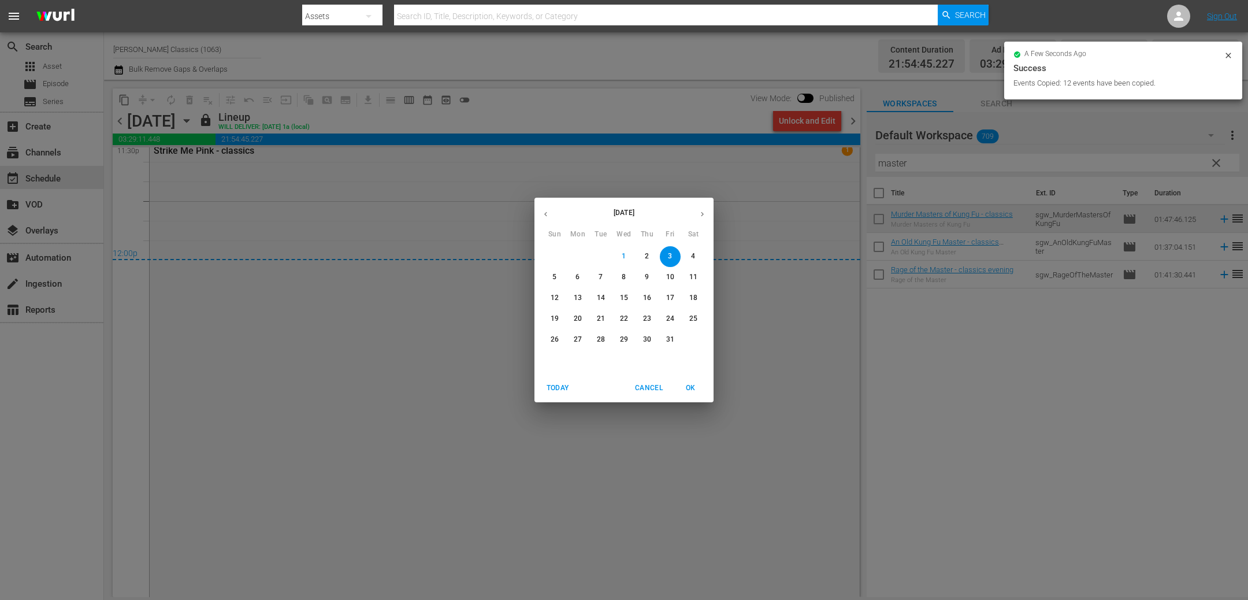
click at [625, 272] on p "8" at bounding box center [624, 277] width 4 height 10
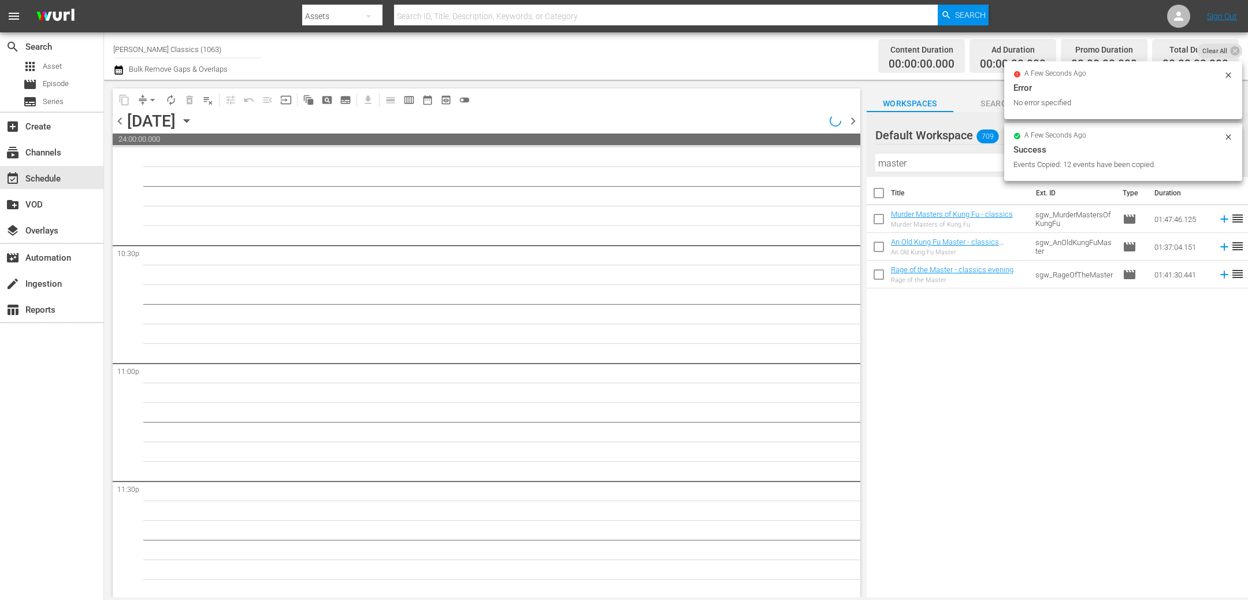
scroll to position [5206, 0]
click at [816, 122] on div "Unlock and Edit" at bounding box center [807, 120] width 57 height 21
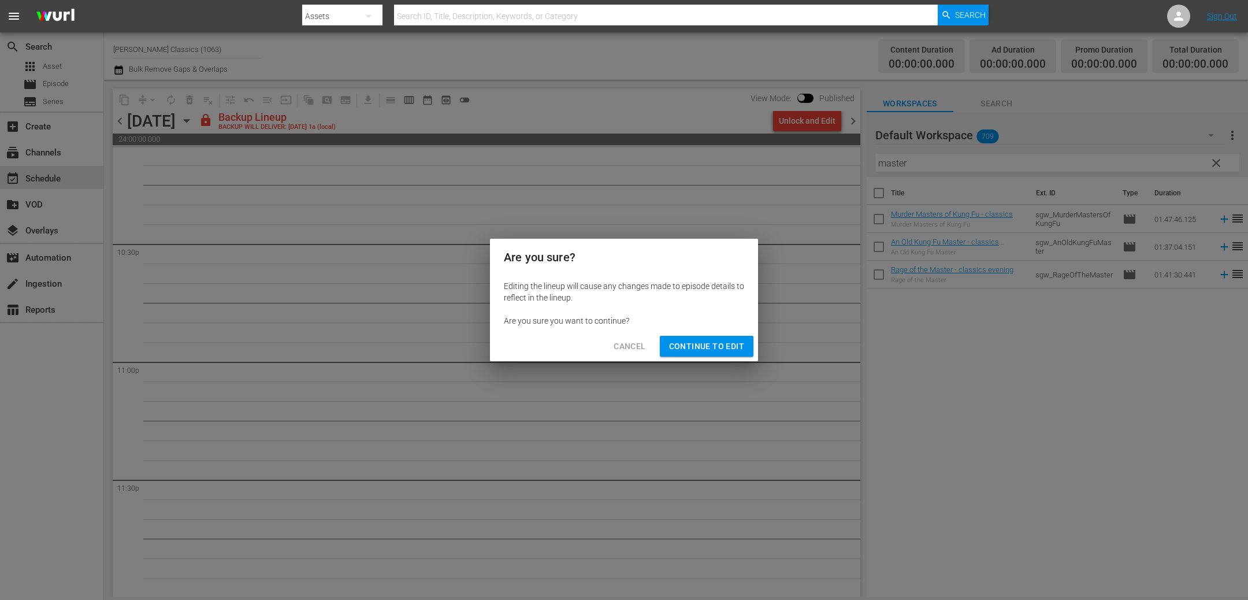
click at [731, 346] on span "Continue to Edit" at bounding box center [706, 346] width 75 height 14
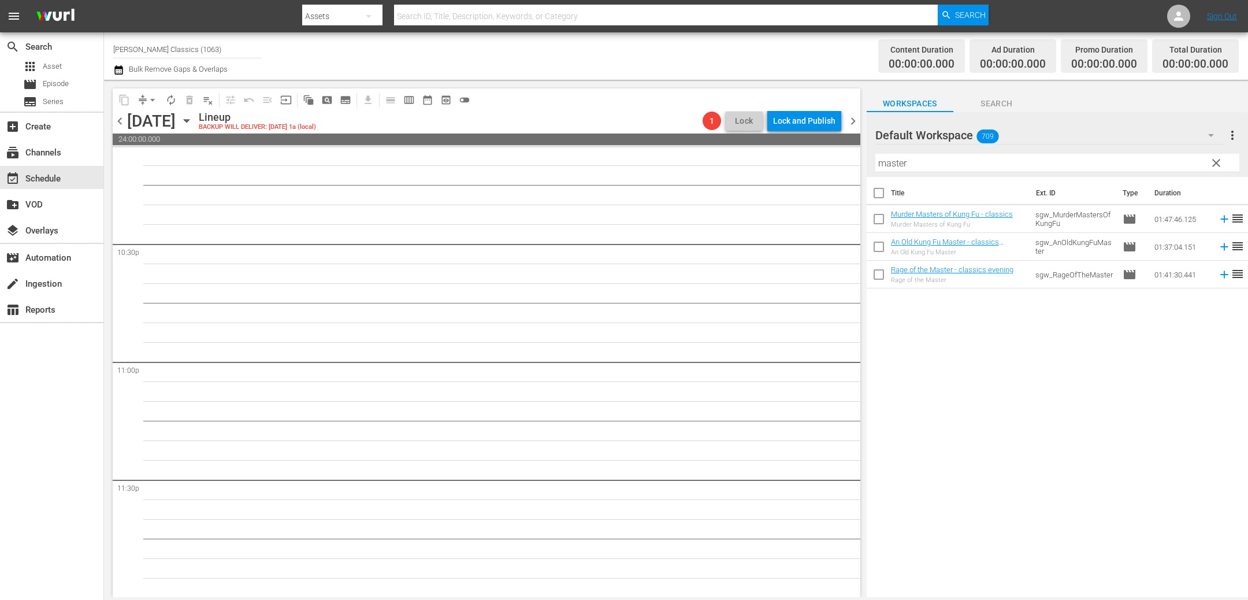
click at [193, 122] on icon "button" at bounding box center [186, 120] width 13 height 13
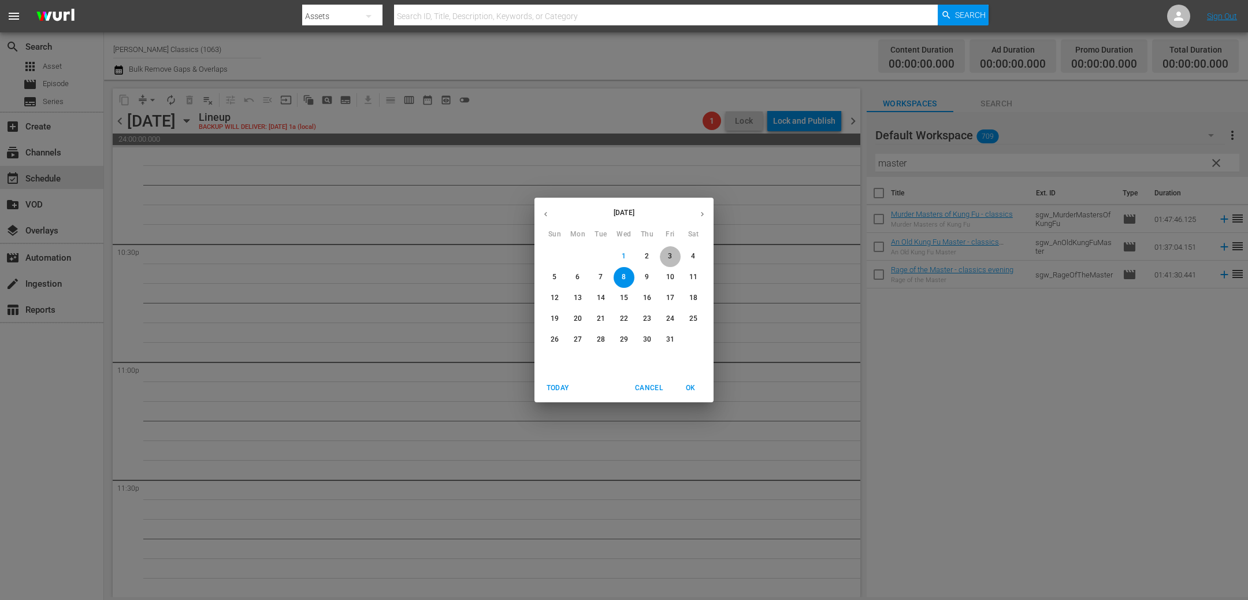
click at [672, 256] on span "3" at bounding box center [670, 256] width 21 height 10
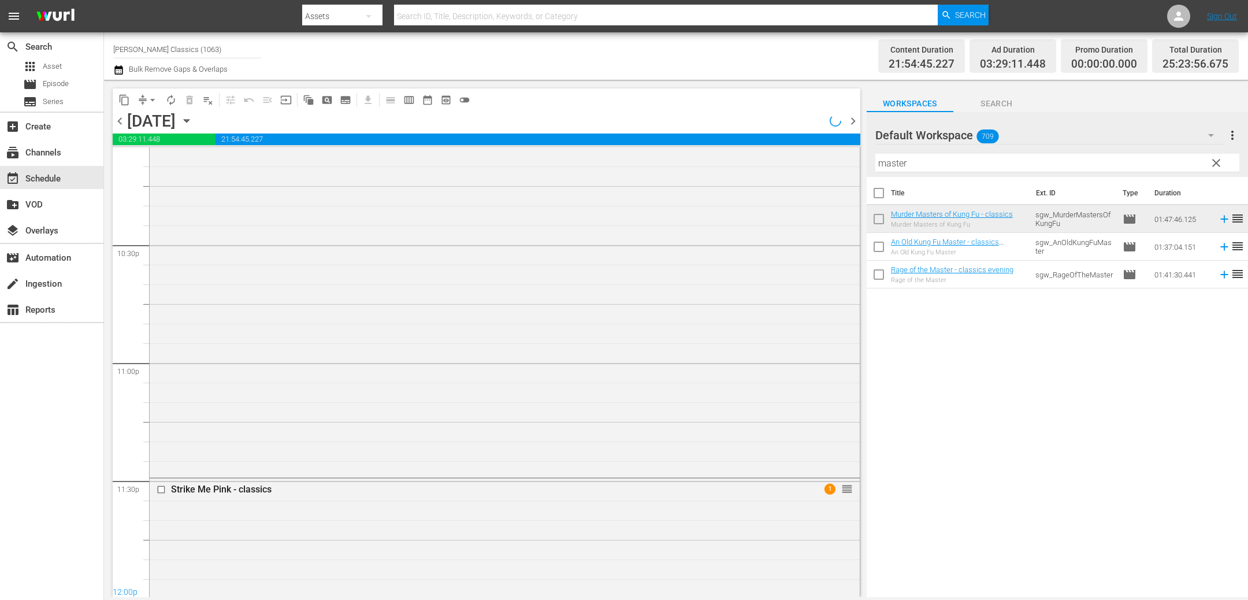
scroll to position [5543, 0]
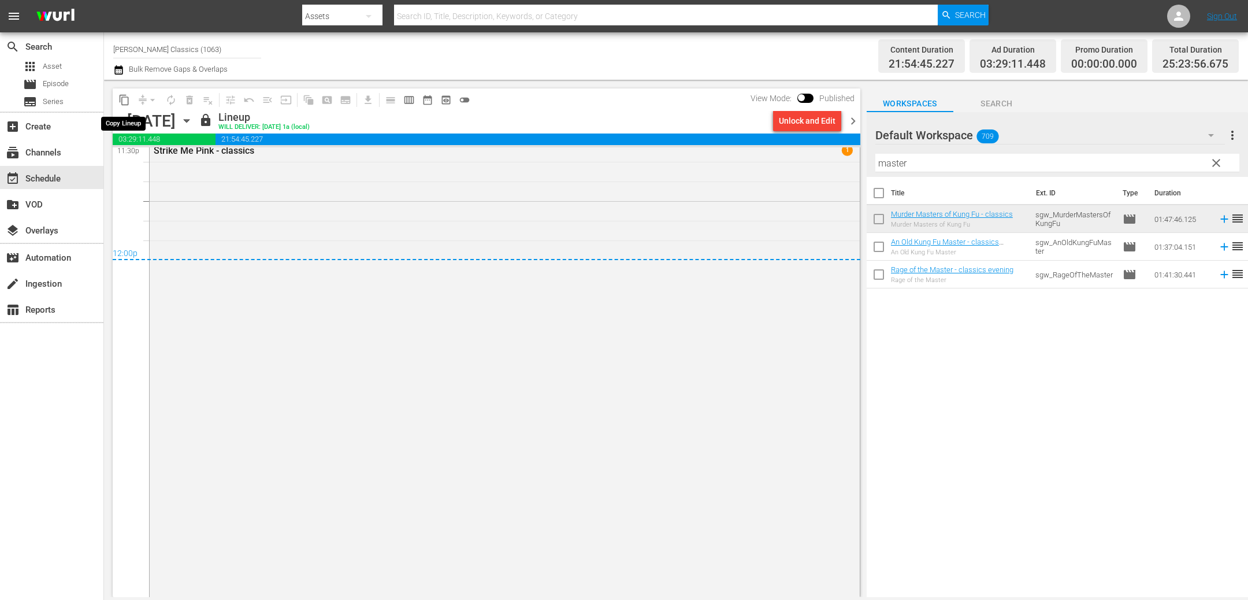
click at [125, 99] on span "content_copy" at bounding box center [124, 100] width 12 height 12
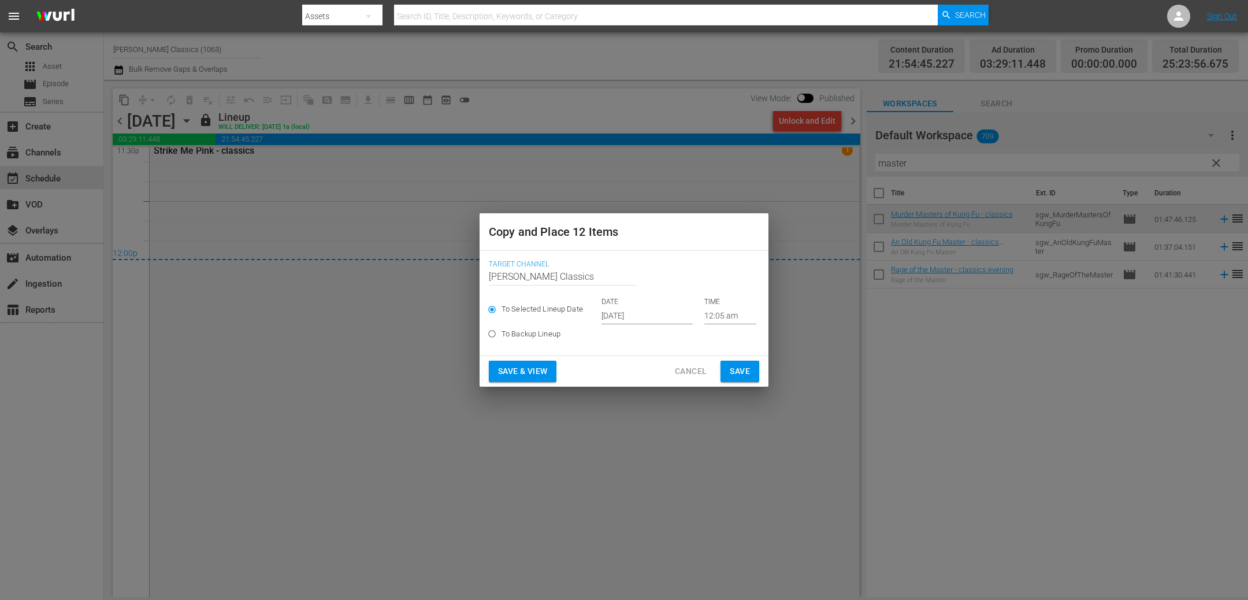
click at [620, 323] on input "Oct 3rd 2025" at bounding box center [646, 315] width 91 height 17
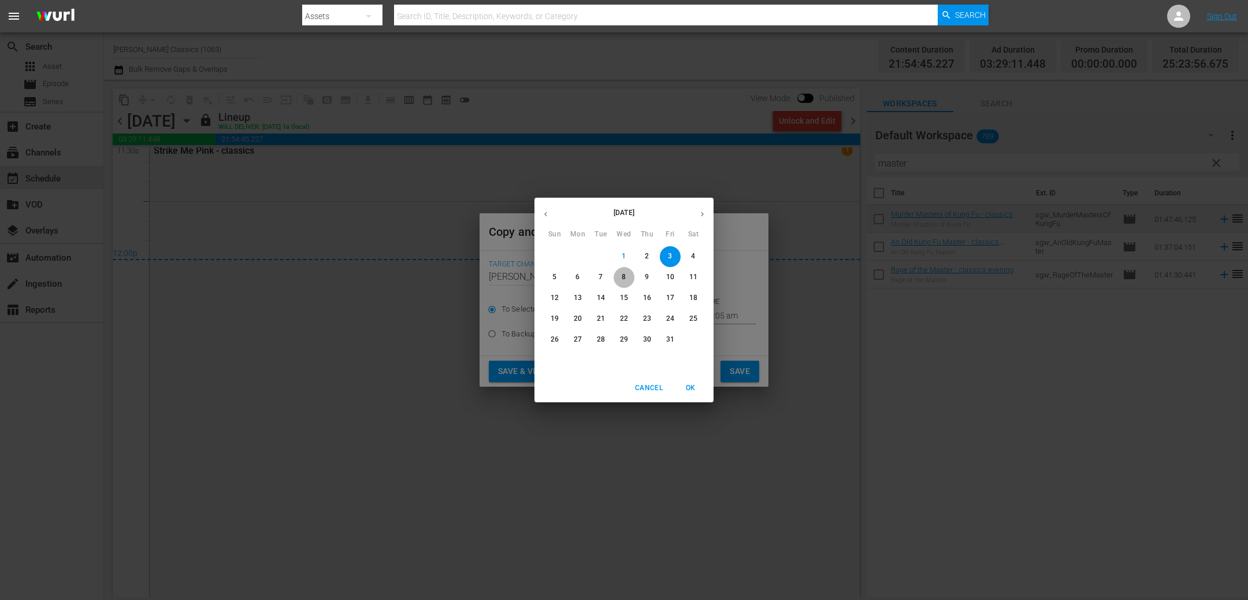
click at [621, 284] on button "8" at bounding box center [623, 277] width 21 height 21
type input "Oct 8th 2025"
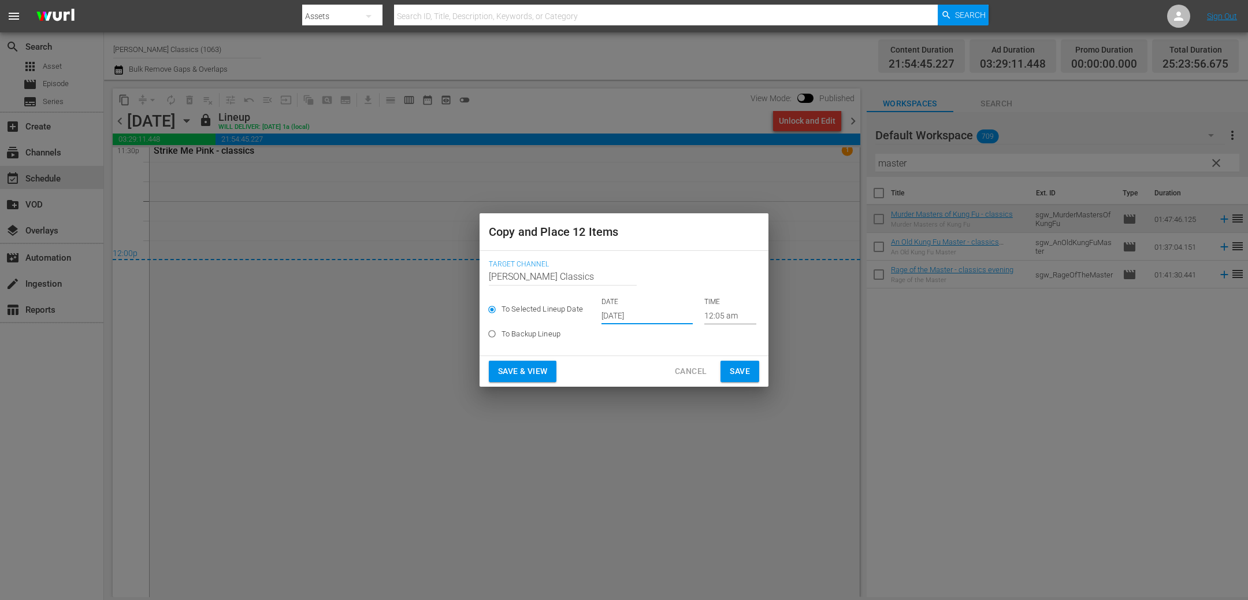
click at [728, 367] on button "Save" at bounding box center [739, 370] width 39 height 21
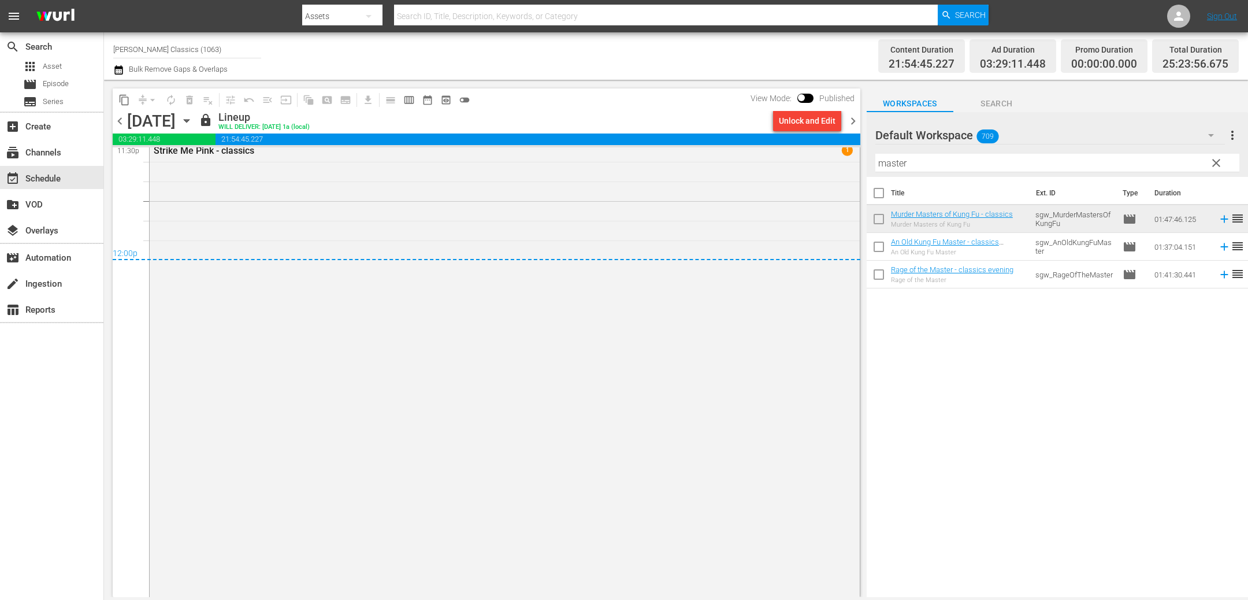
click at [853, 122] on span "chevron_right" at bounding box center [853, 121] width 14 height 14
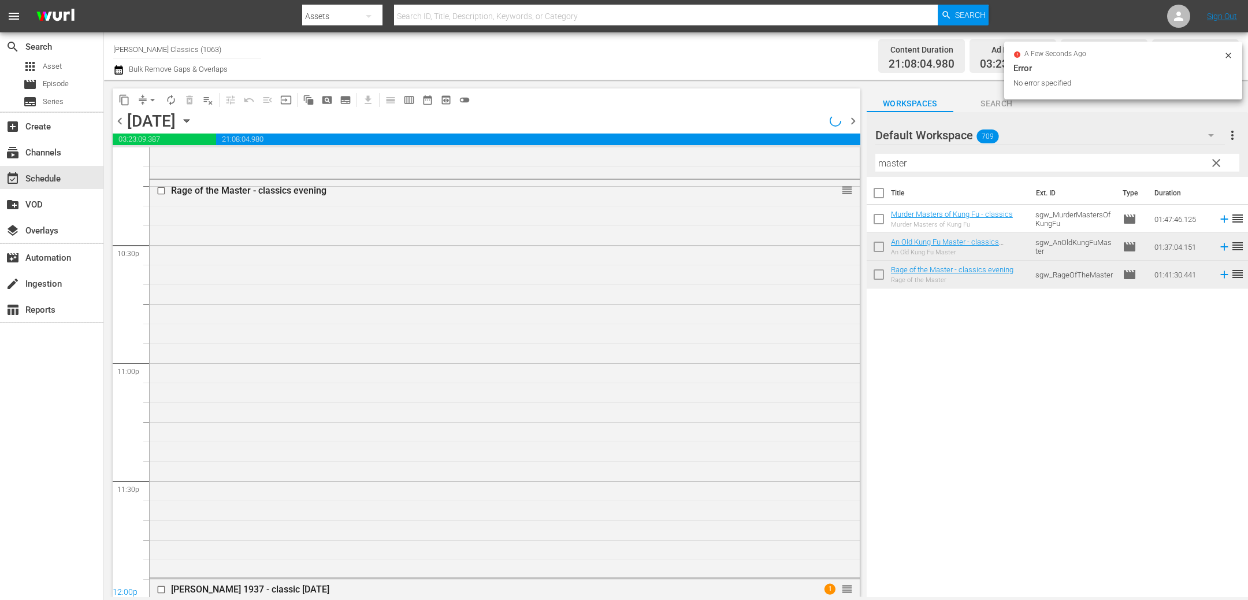
scroll to position [5543, 0]
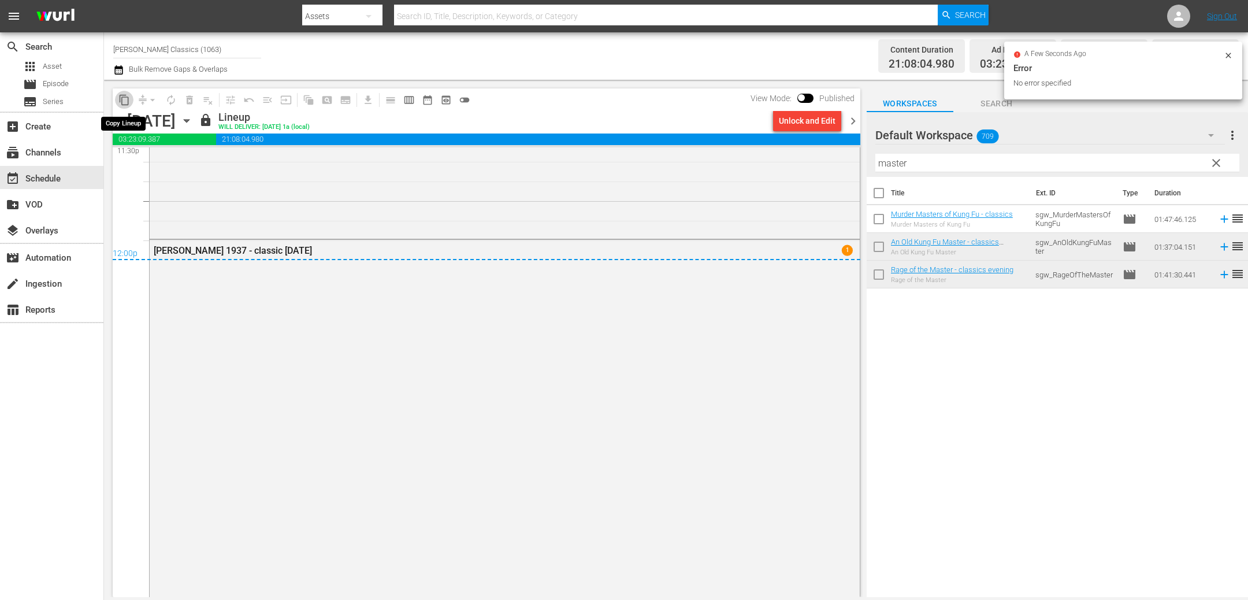
click at [126, 99] on span "content_copy" at bounding box center [124, 100] width 12 height 12
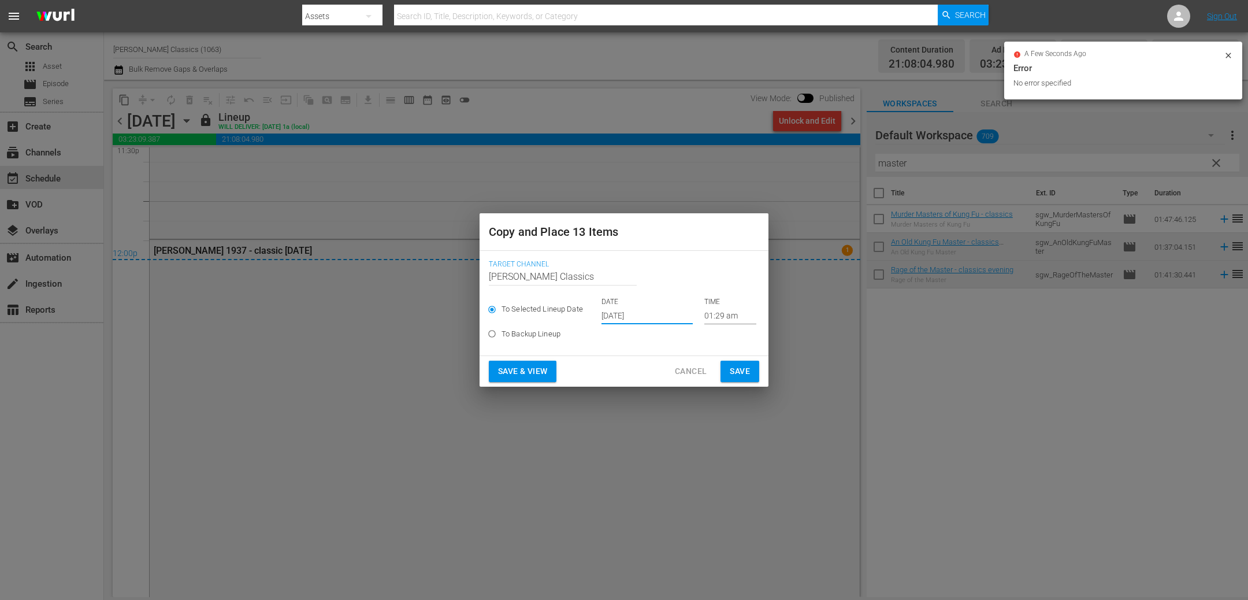
click at [630, 310] on input "Oct 3rd 2025" at bounding box center [646, 315] width 91 height 17
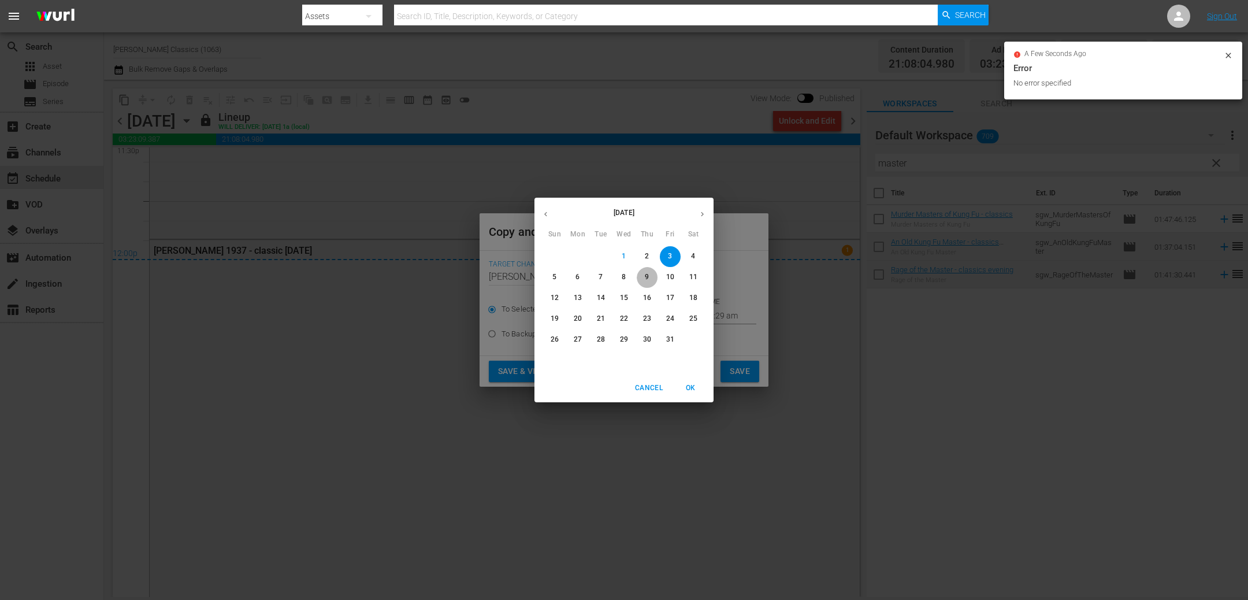
click at [652, 280] on span "9" at bounding box center [647, 277] width 21 height 10
type input "Oct 9th 2025"
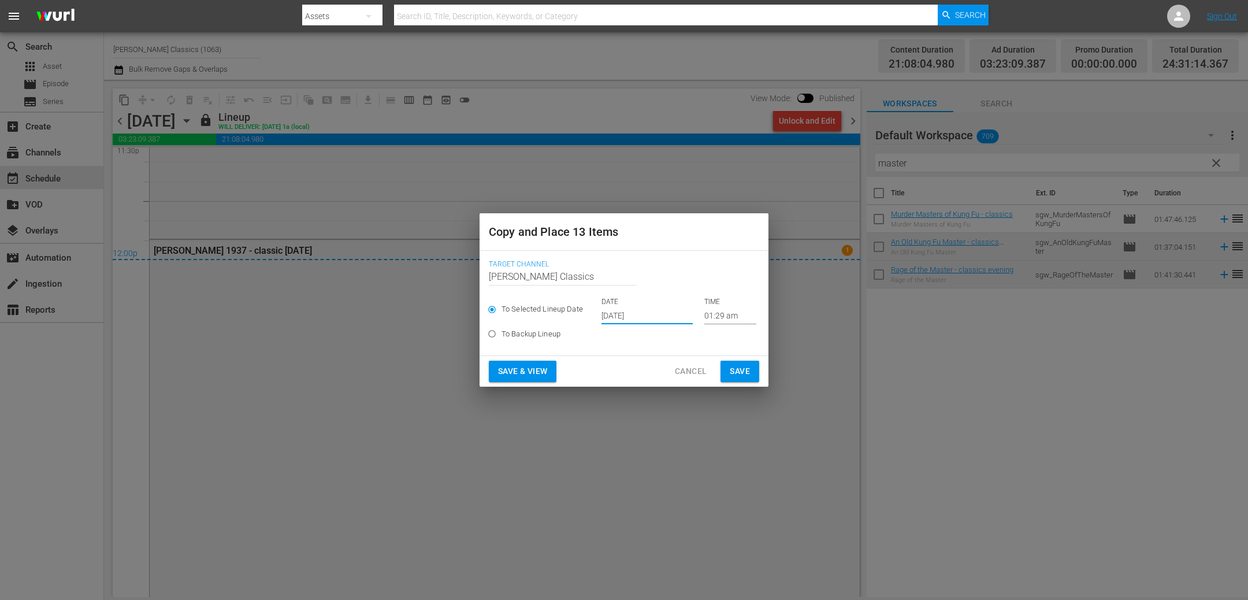
click at [730, 370] on span "Save" at bounding box center [740, 371] width 20 height 14
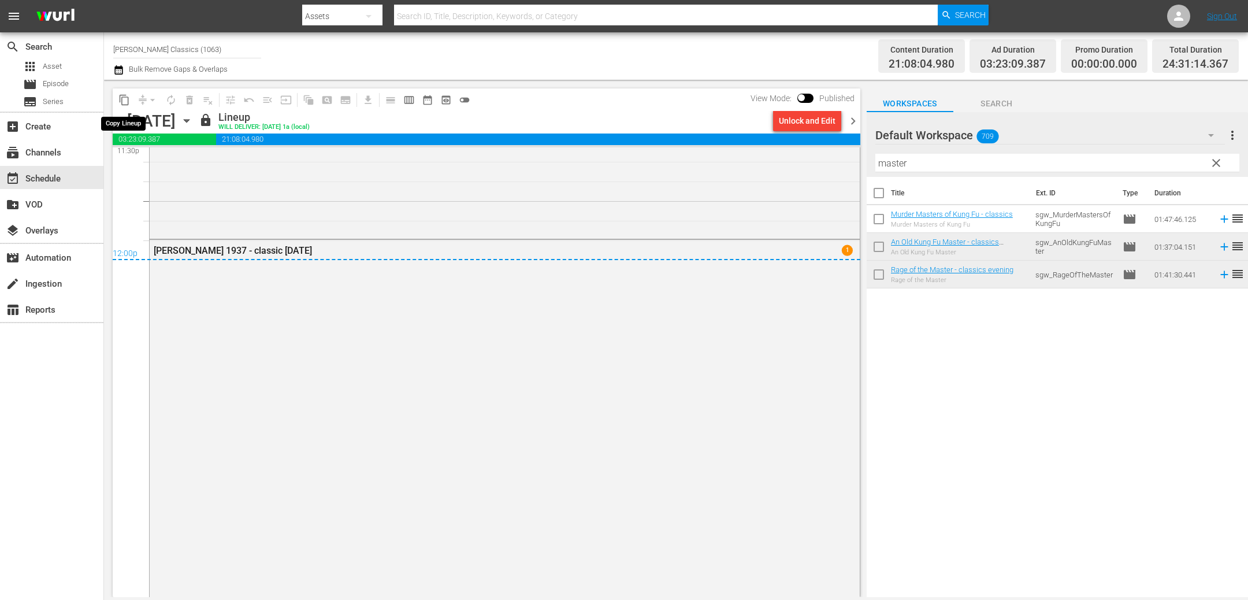
click at [123, 100] on span "content_copy" at bounding box center [124, 100] width 12 height 12
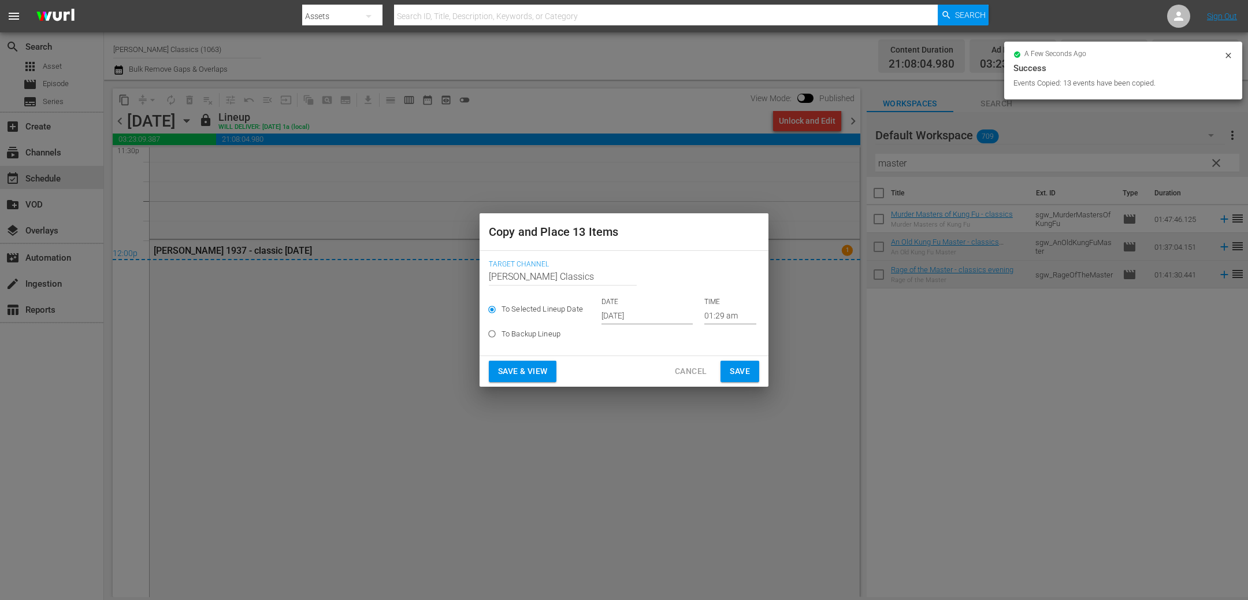
click at [632, 315] on input "Oct 3rd 2025" at bounding box center [646, 315] width 91 height 17
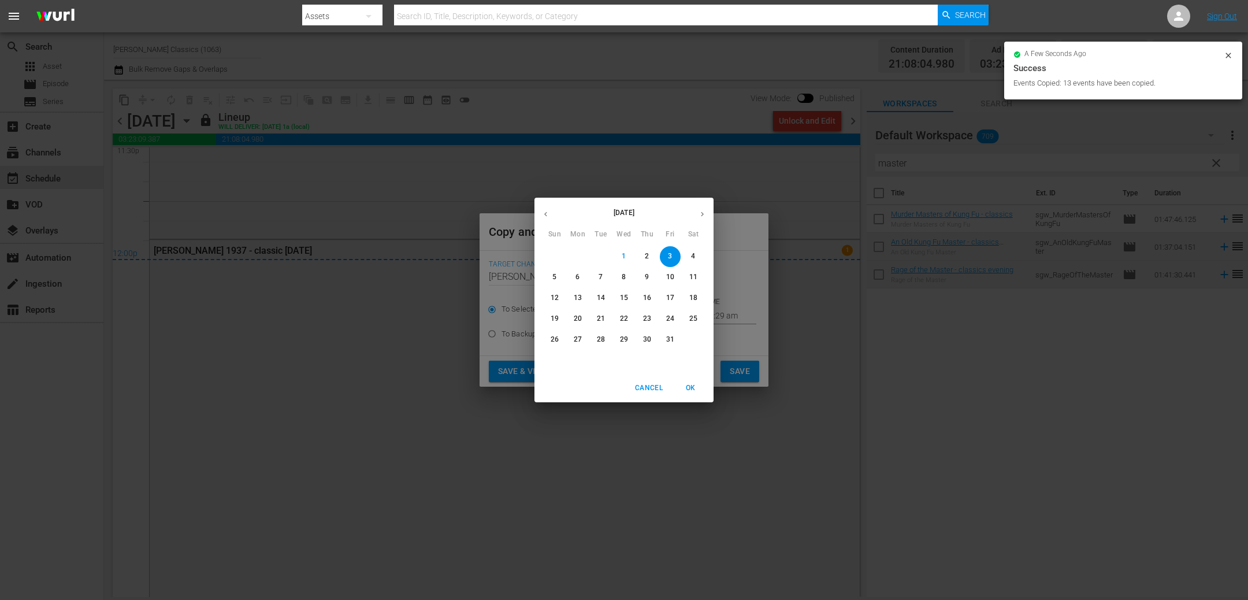
click at [604, 296] on p "14" at bounding box center [601, 298] width 8 height 10
type input "Oct 14th 2025"
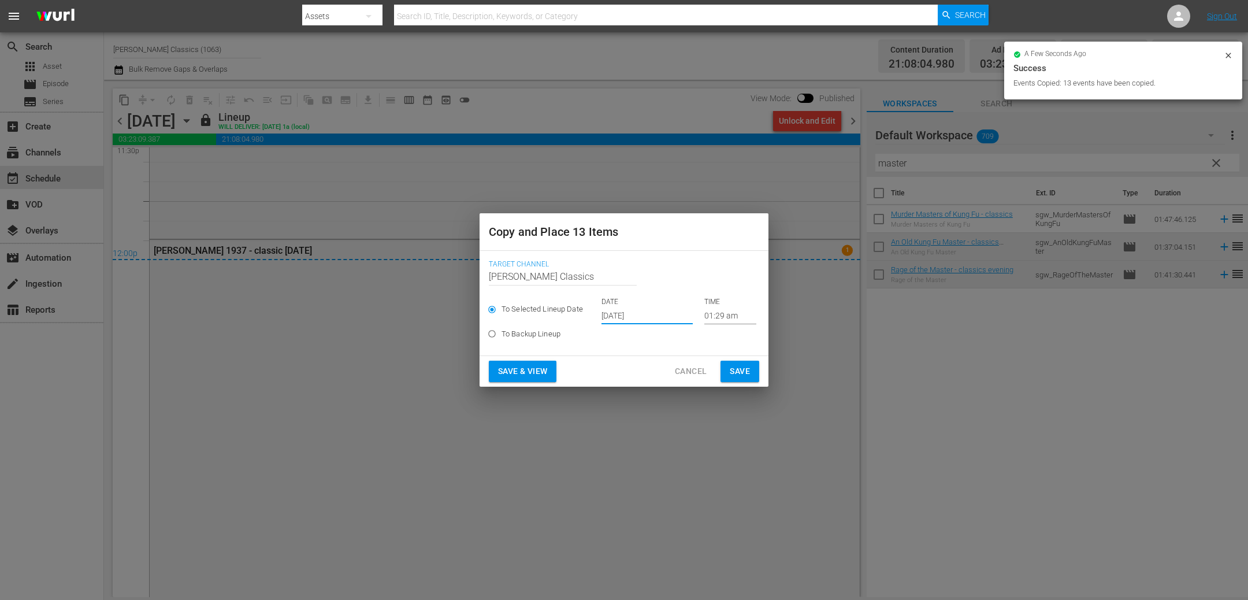
click at [745, 370] on span "Save" at bounding box center [740, 371] width 20 height 14
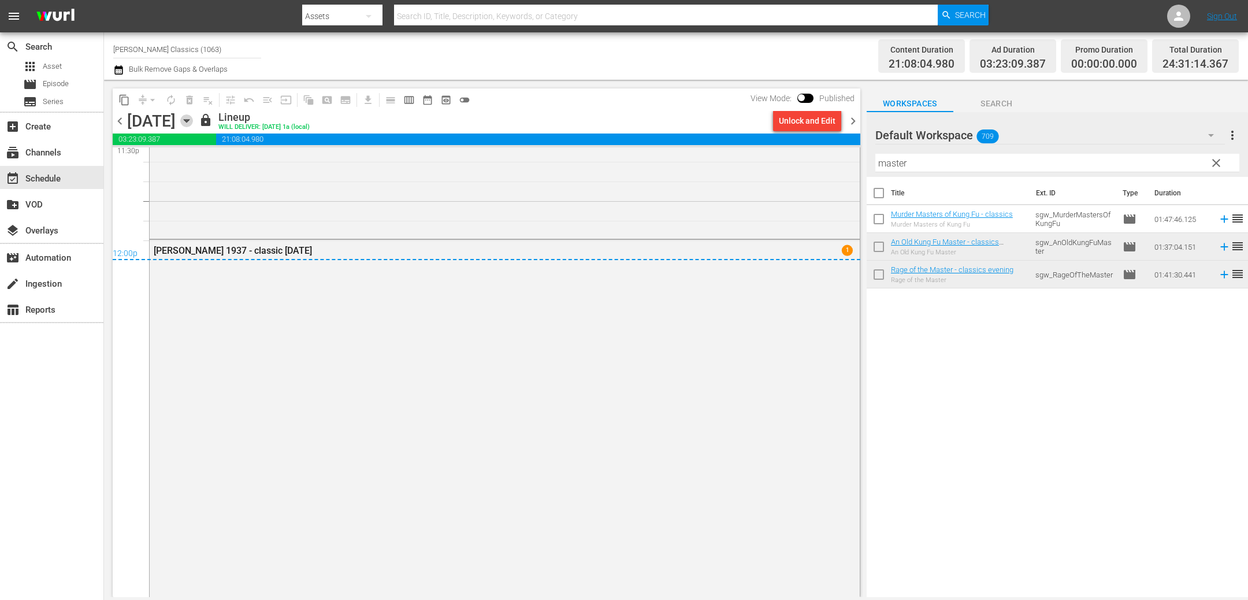
click at [193, 118] on icon "button" at bounding box center [186, 120] width 13 height 13
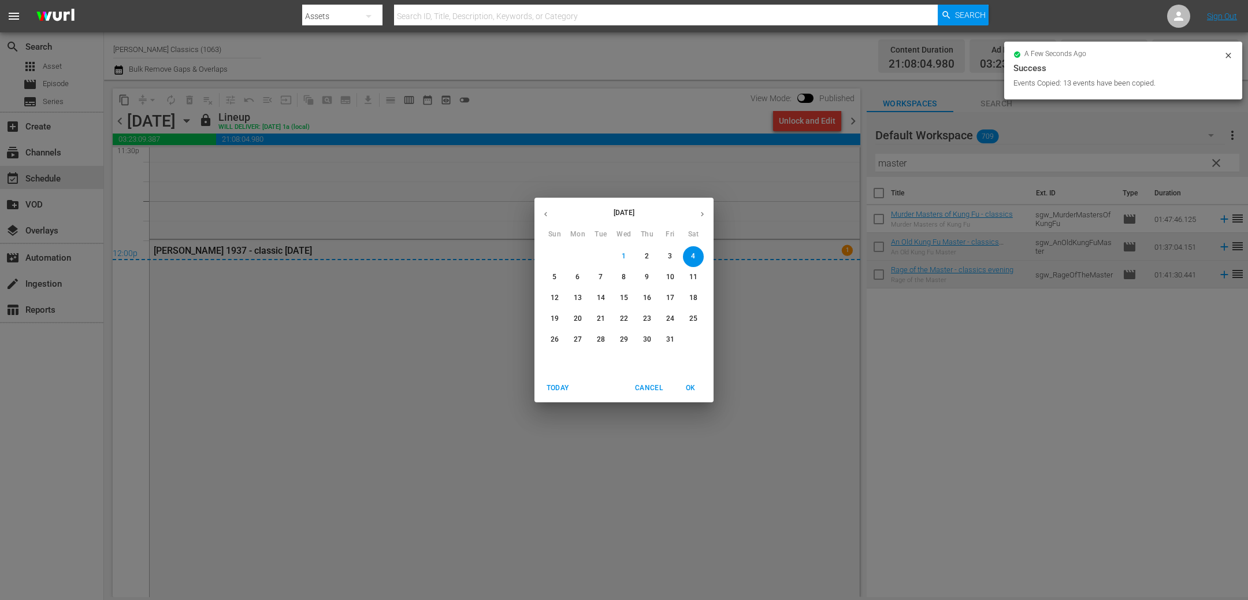
click at [677, 274] on span "10" at bounding box center [670, 277] width 21 height 10
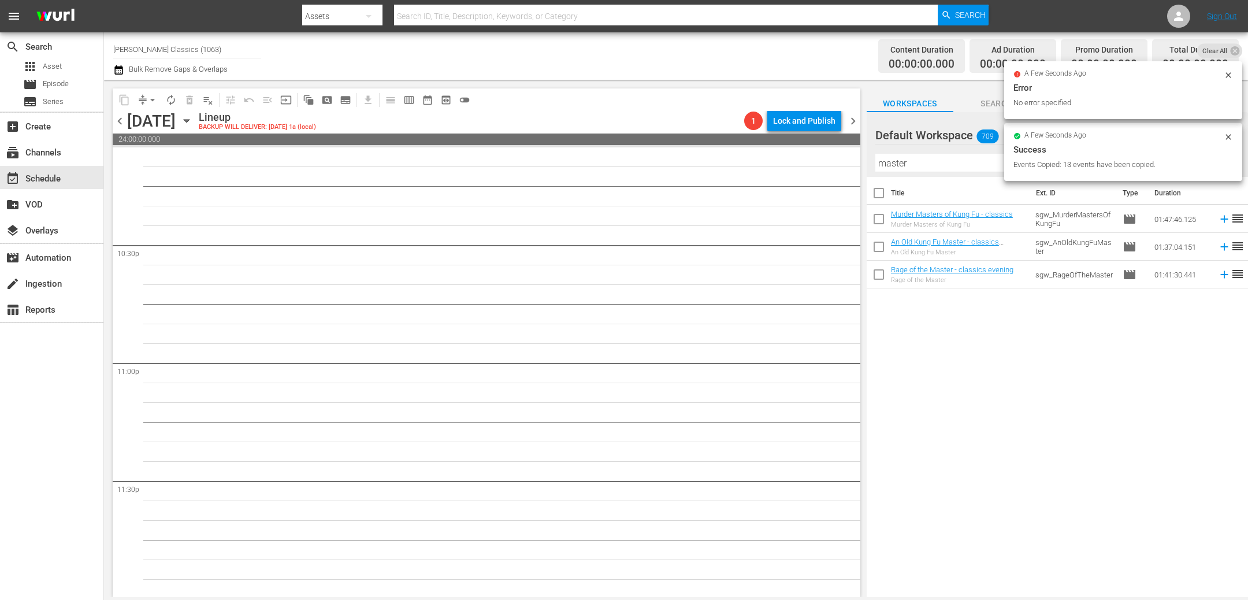
scroll to position [5206, 0]
click at [189, 121] on icon "button" at bounding box center [186, 121] width 5 height 3
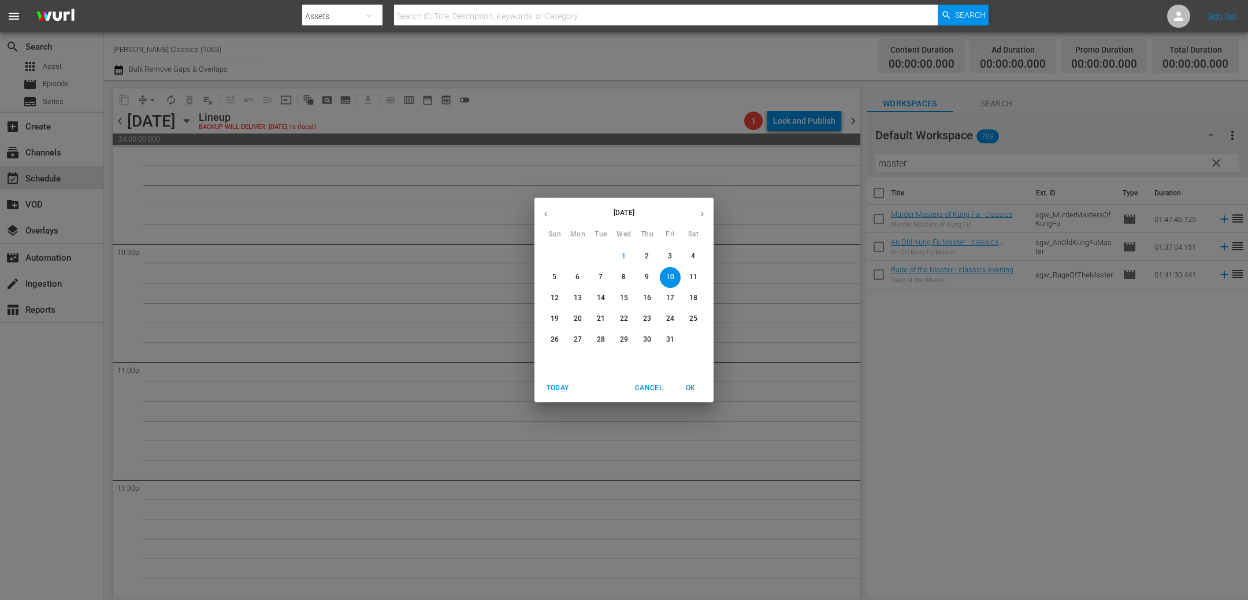
click at [555, 279] on p "5" at bounding box center [554, 277] width 4 height 10
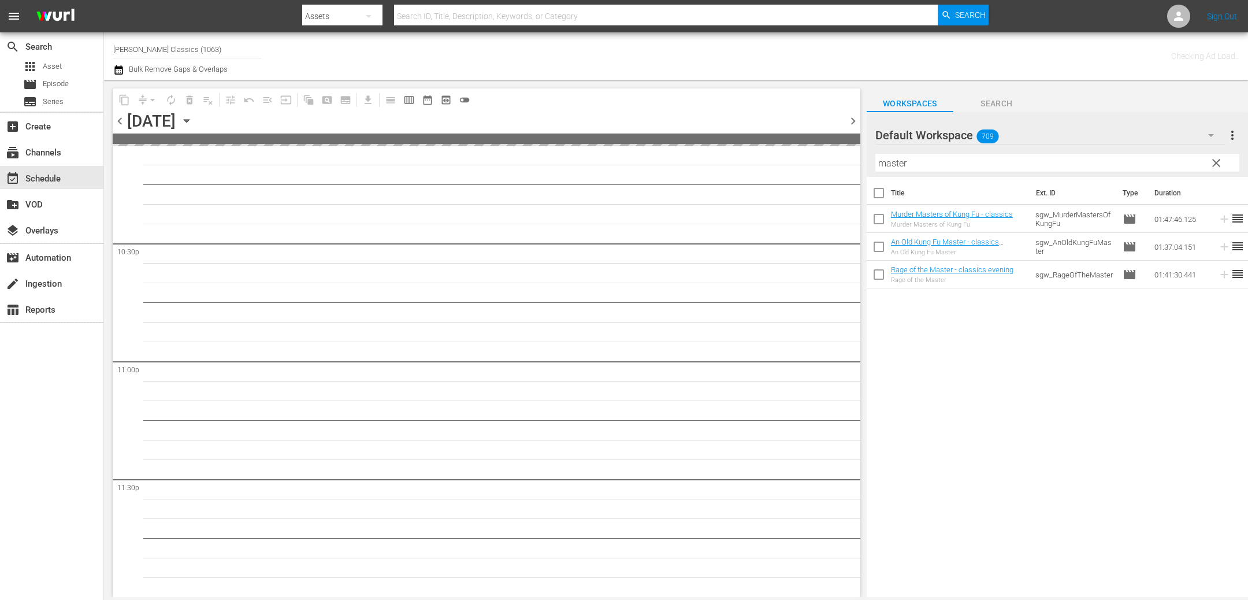
scroll to position [5205, 0]
click at [126, 103] on span "content_copy" at bounding box center [124, 100] width 18 height 18
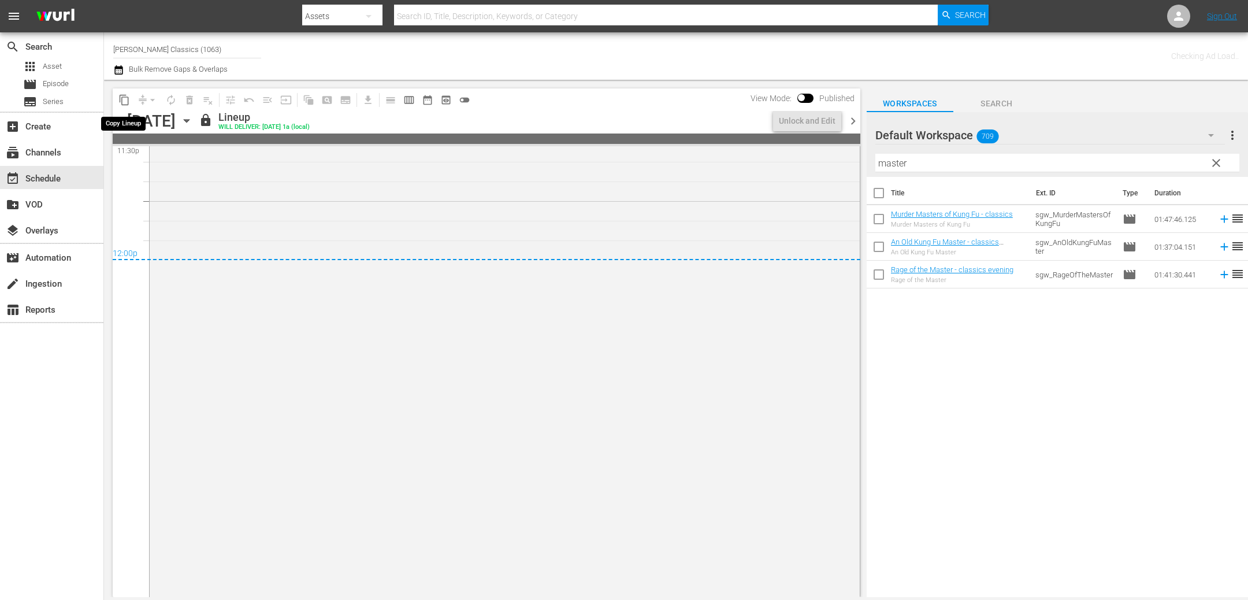
scroll to position [5543, 0]
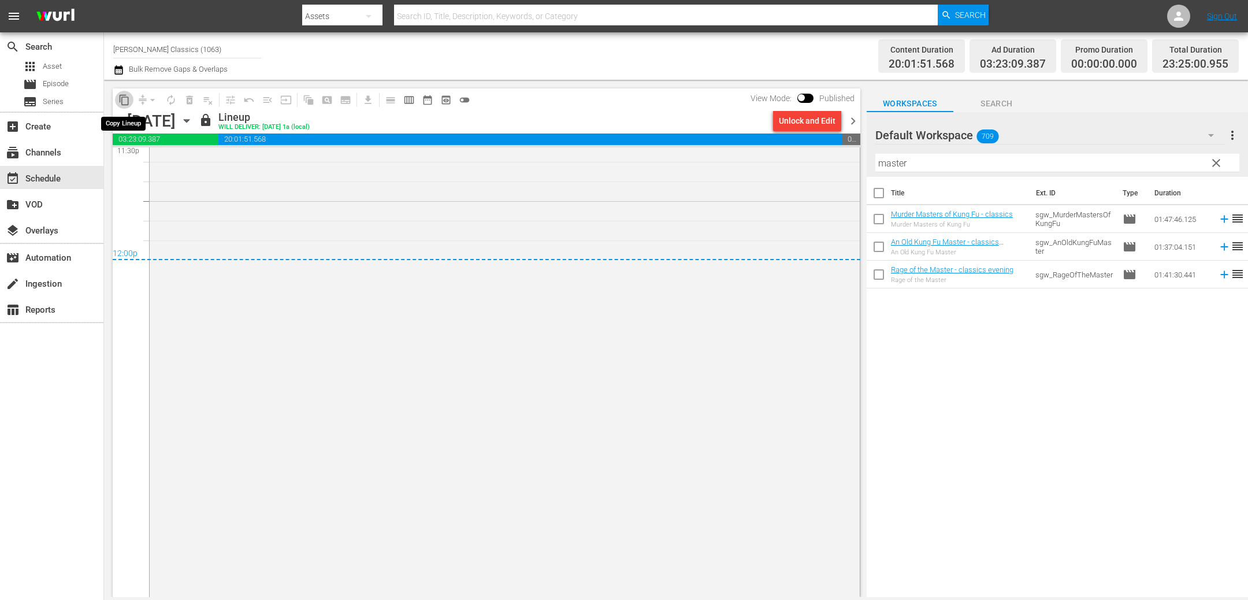
click at [128, 99] on span "content_copy" at bounding box center [124, 100] width 12 height 12
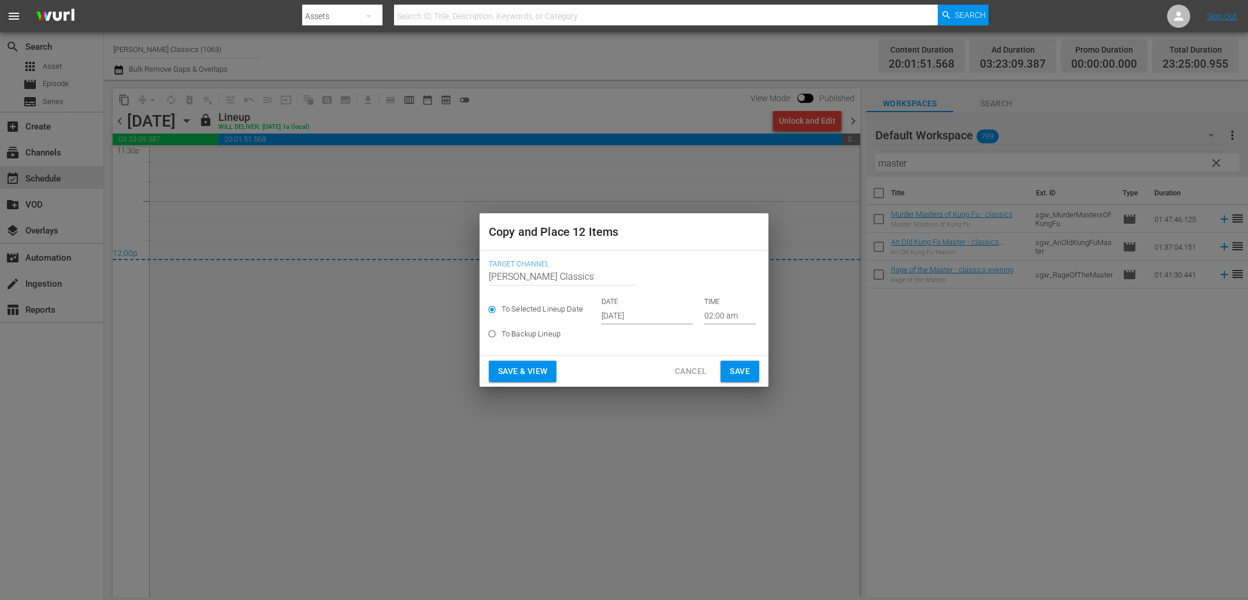
click at [663, 318] on input "Oct 3rd 2025" at bounding box center [646, 315] width 91 height 17
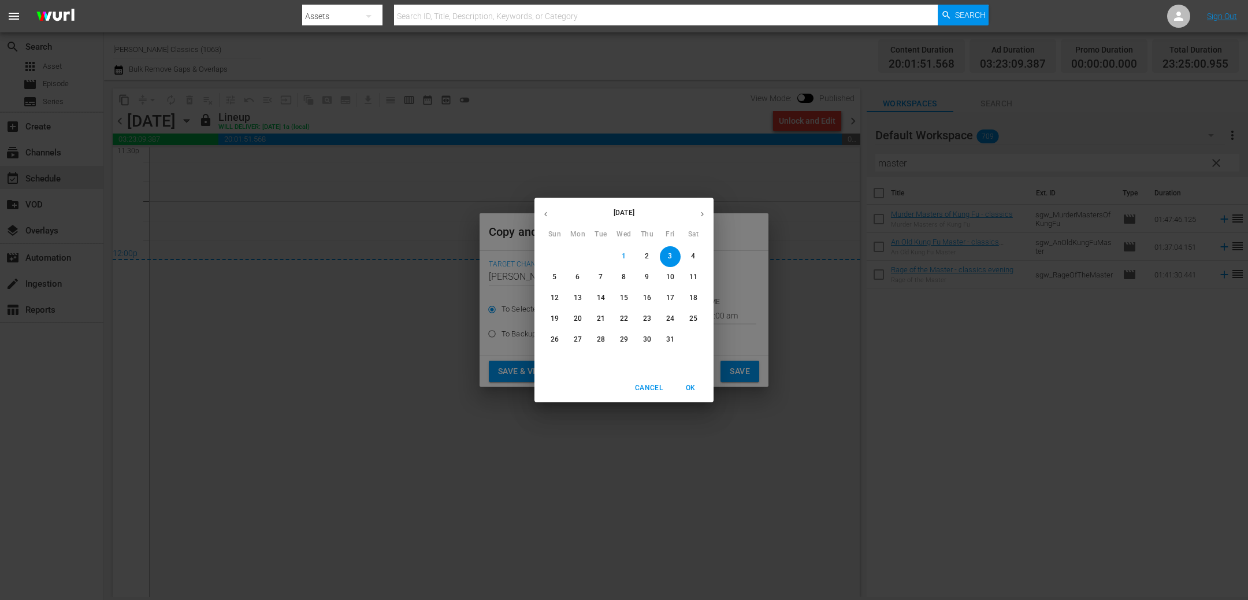
click at [674, 281] on p "10" at bounding box center [670, 277] width 8 height 10
type input "Oct 10th 2025"
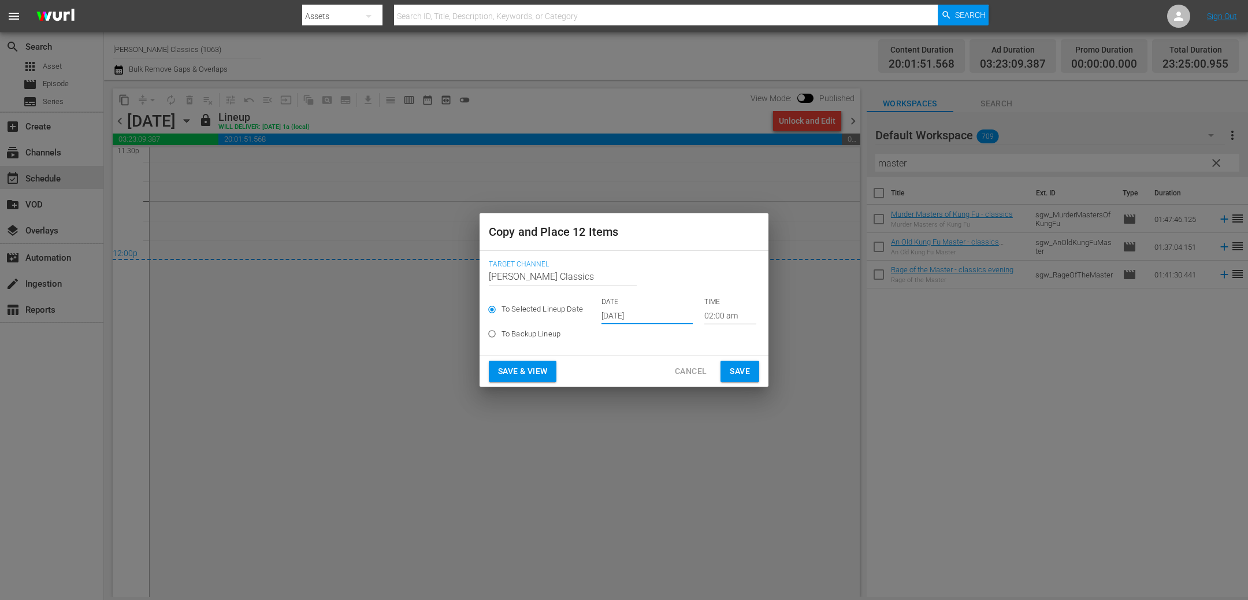
click at [736, 363] on button "Save" at bounding box center [739, 370] width 39 height 21
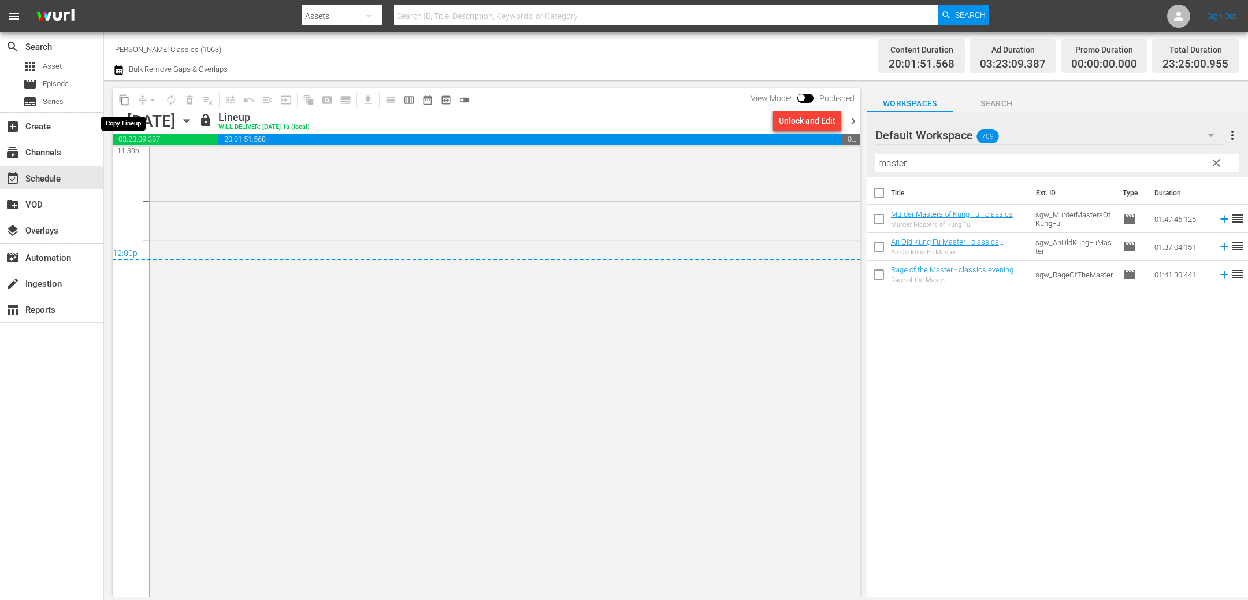
click at [128, 99] on span "content_copy" at bounding box center [124, 100] width 12 height 12
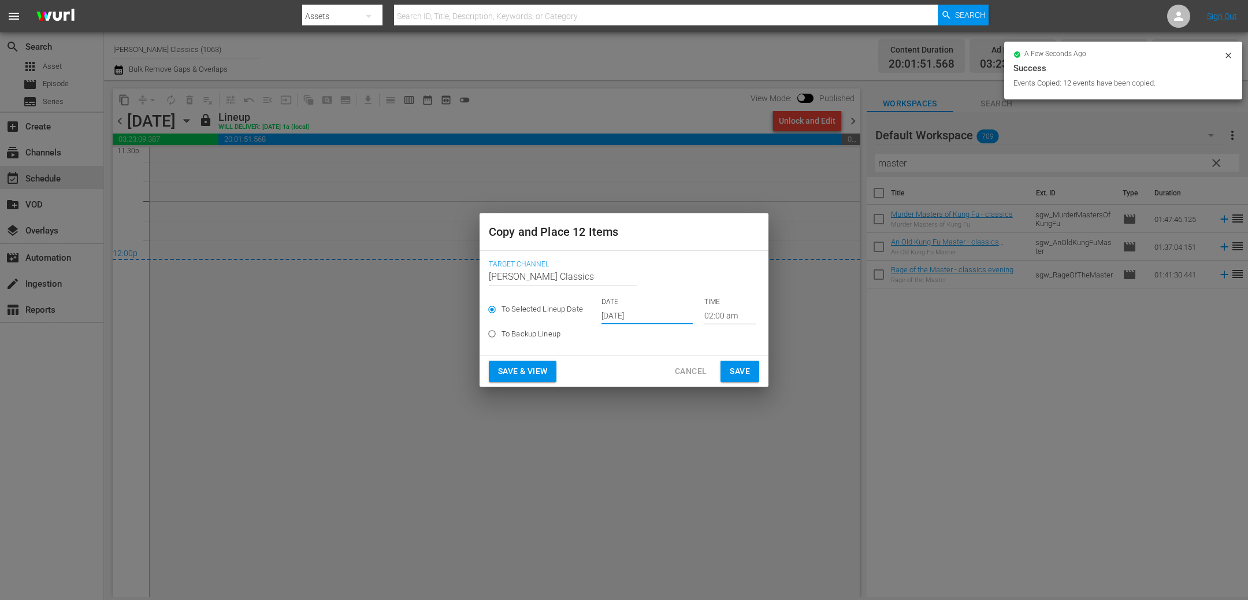
click at [643, 323] on input "Oct 3rd 2025" at bounding box center [646, 315] width 91 height 17
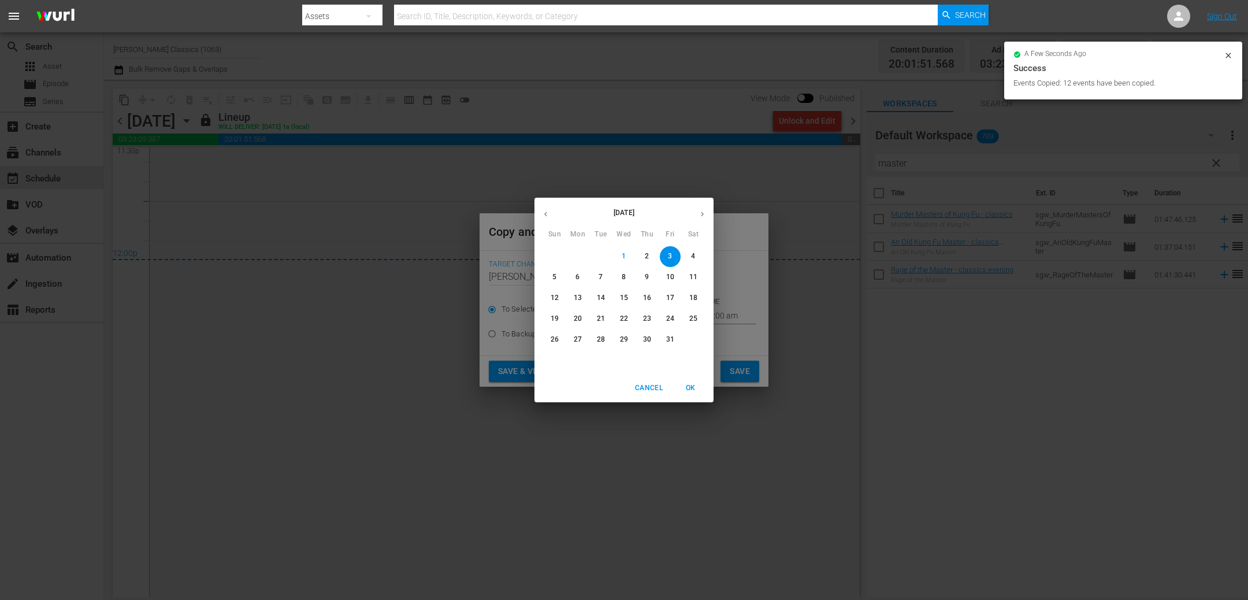
click at [628, 296] on span "15" at bounding box center [623, 298] width 21 height 10
type input "Oct 15th 2025"
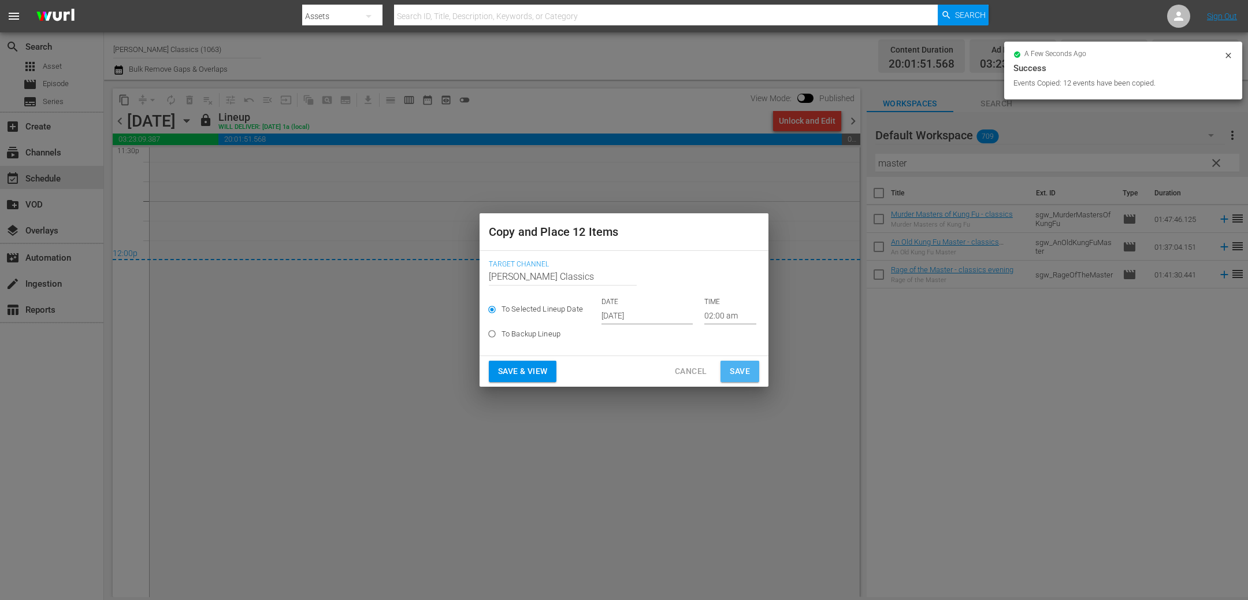
click at [749, 369] on span "Save" at bounding box center [740, 371] width 20 height 14
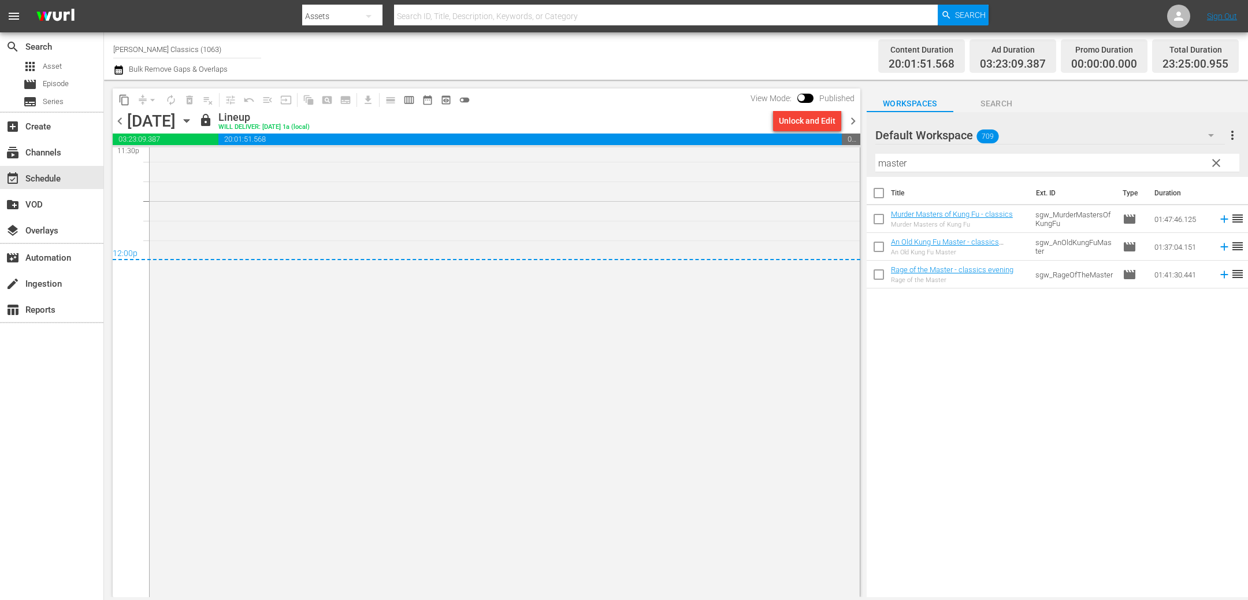
click at [189, 121] on icon "button" at bounding box center [186, 121] width 5 height 3
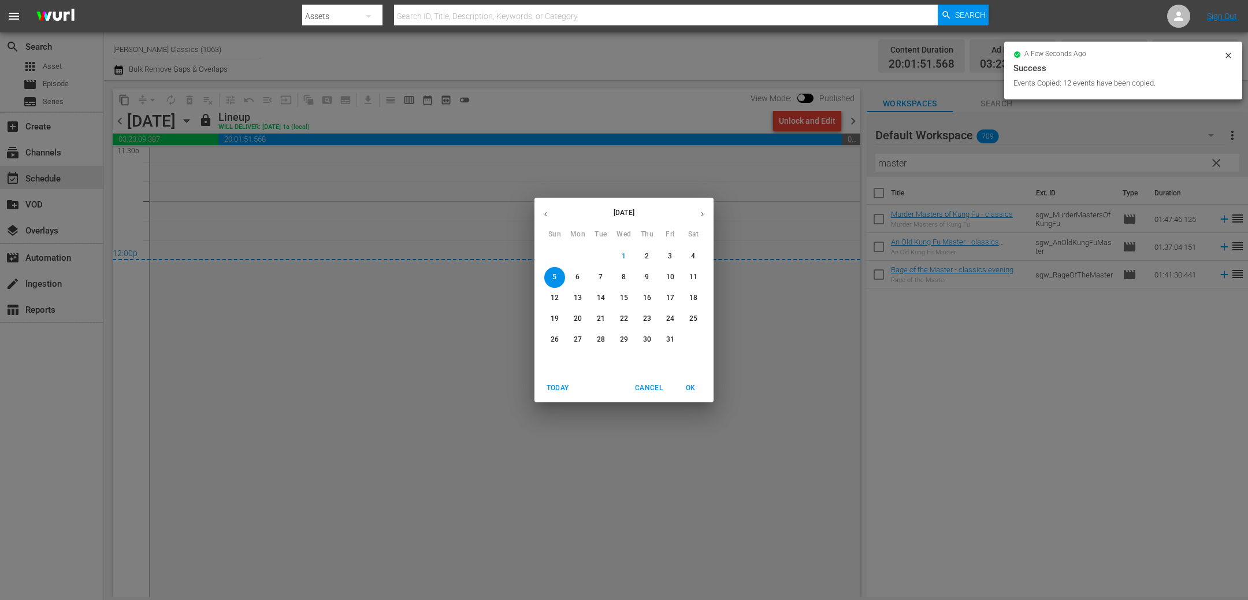
click at [583, 278] on span "6" at bounding box center [577, 277] width 21 height 10
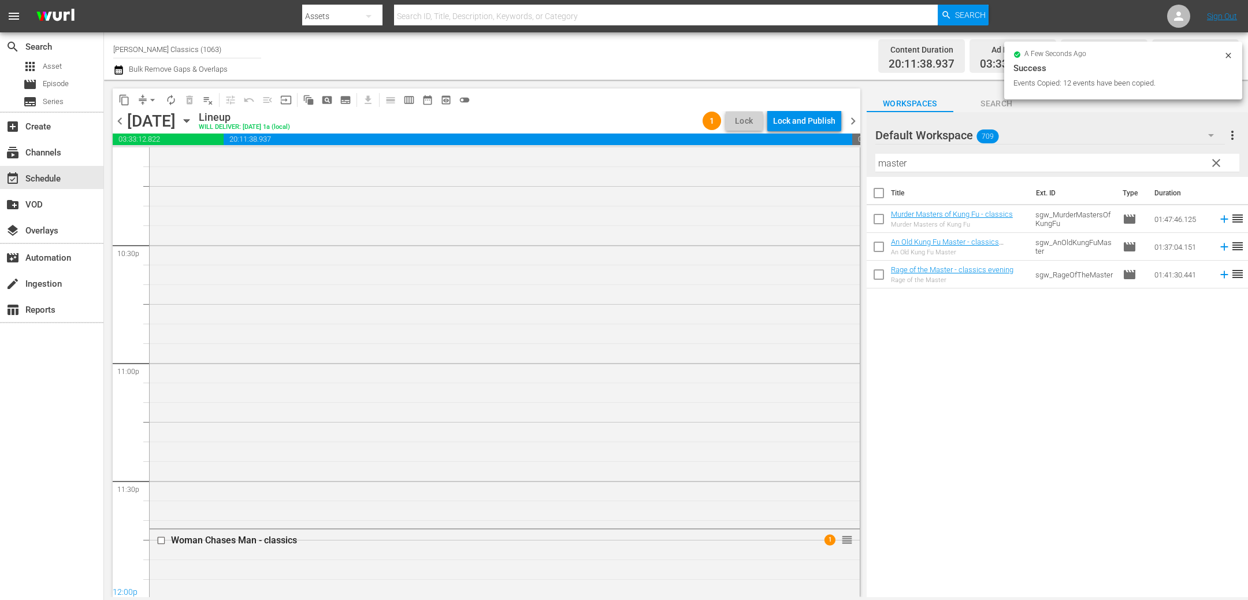
scroll to position [5449, 0]
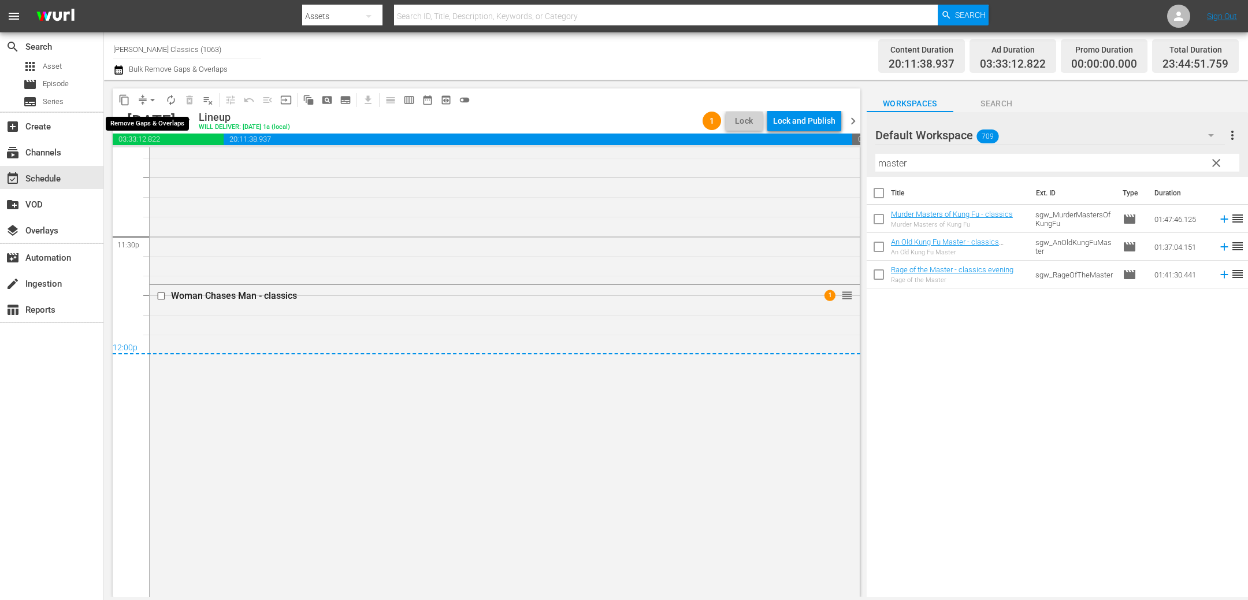
click at [156, 98] on span "arrow_drop_down" at bounding box center [153, 100] width 12 height 12
click at [172, 155] on li "Align to End of Previous Day" at bounding box center [152, 160] width 121 height 19
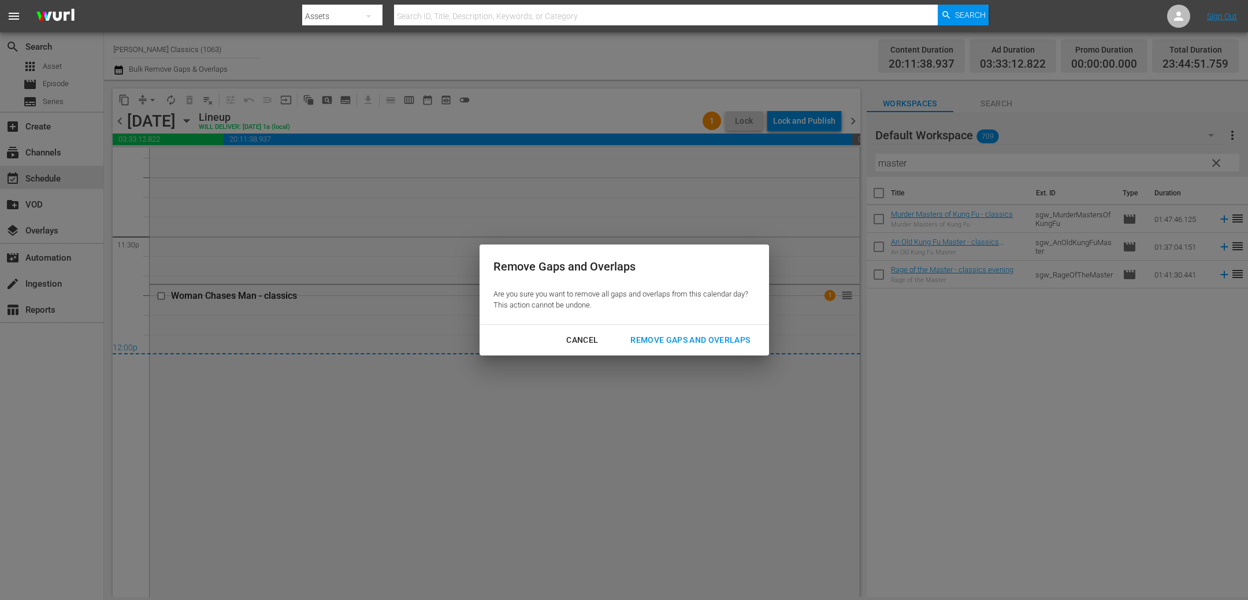
click at [746, 339] on div "Remove Gaps and Overlaps" at bounding box center [690, 340] width 138 height 14
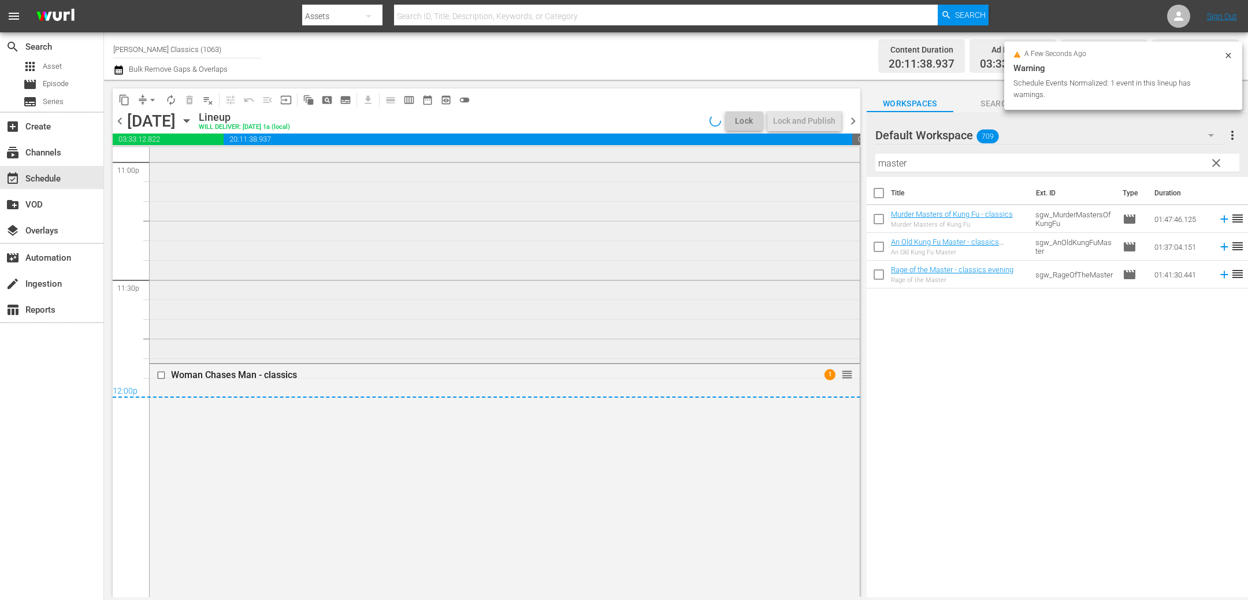
scroll to position [5426, 0]
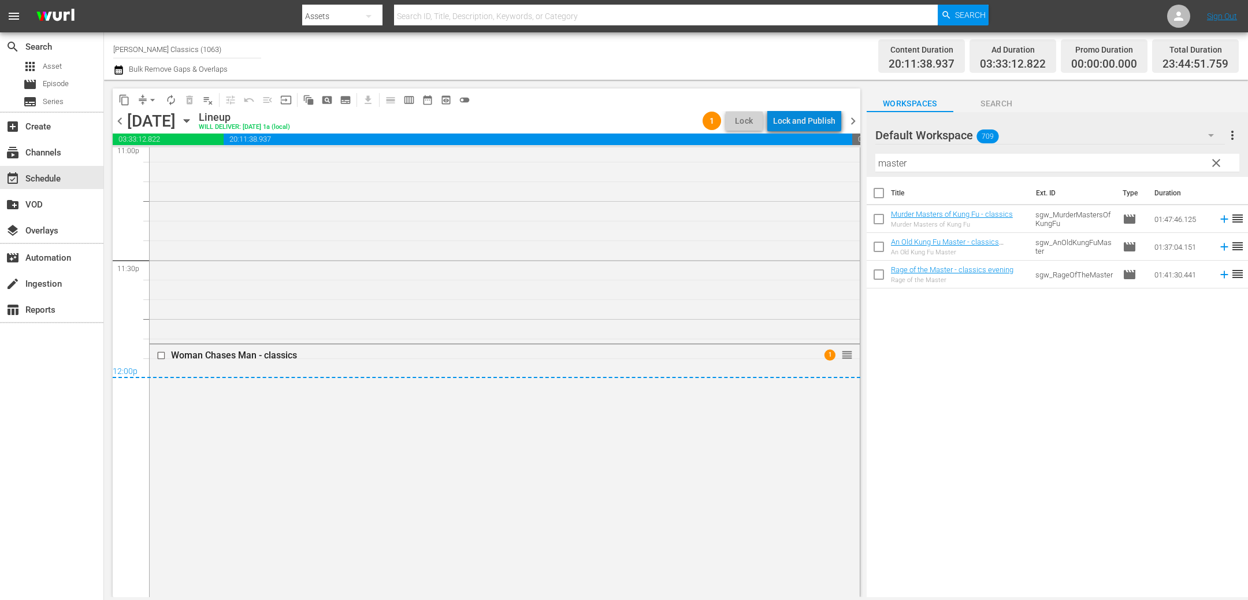
click at [810, 121] on div "Lock and Publish" at bounding box center [804, 120] width 62 height 21
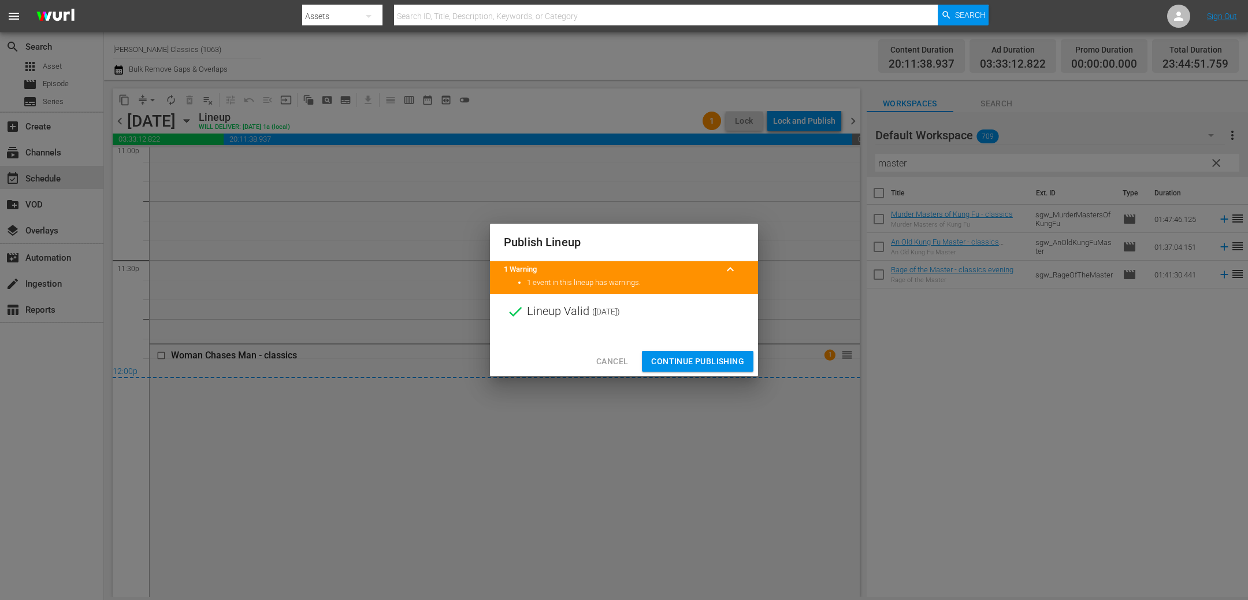
click at [712, 357] on span "Continue Publishing" at bounding box center [697, 361] width 93 height 14
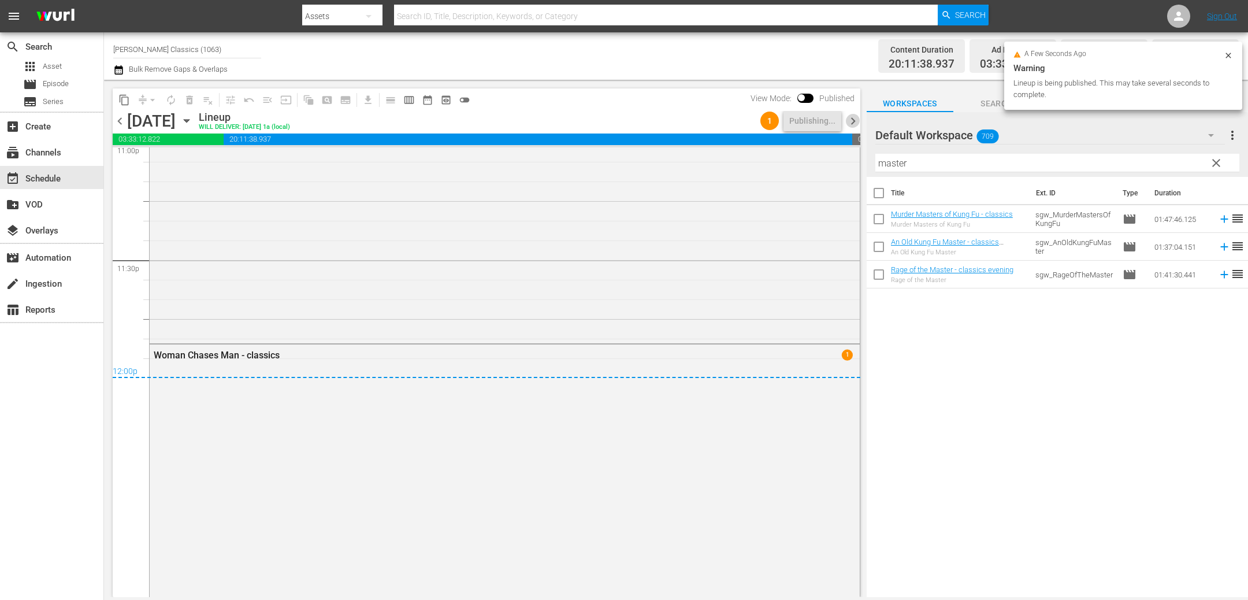
click at [851, 117] on span "chevron_right" at bounding box center [853, 121] width 14 height 14
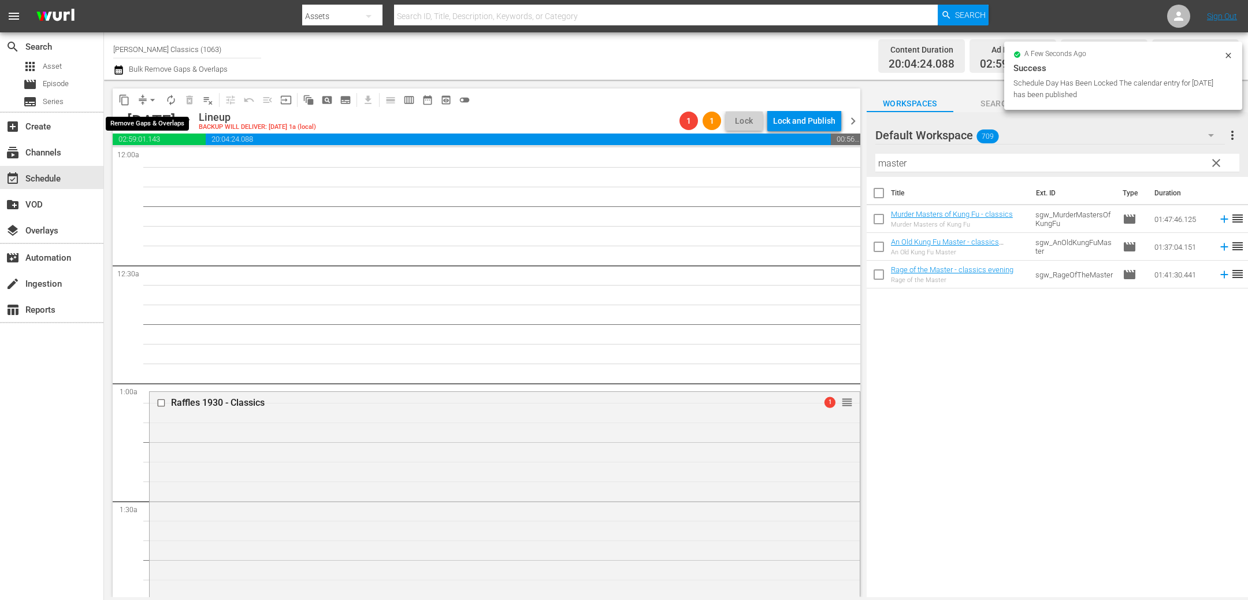
click at [150, 101] on span "arrow_drop_down" at bounding box center [153, 100] width 12 height 12
click at [152, 146] on li "Align to First Episode" at bounding box center [152, 141] width 95 height 19
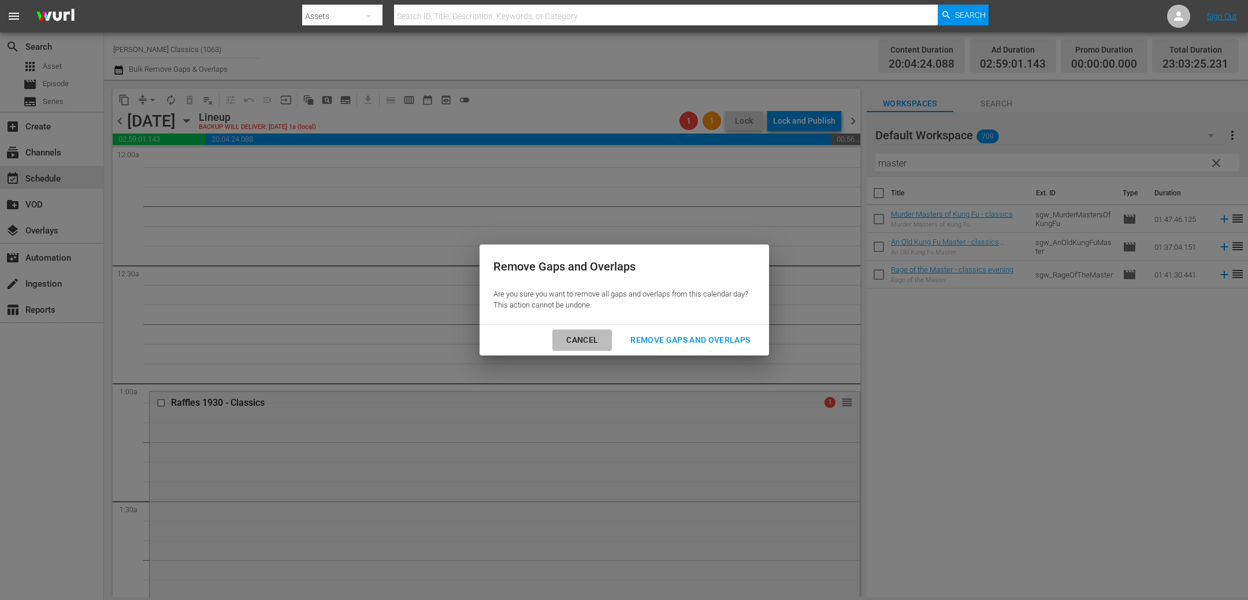
click at [568, 347] on div "Cancel" at bounding box center [582, 340] width 50 height 14
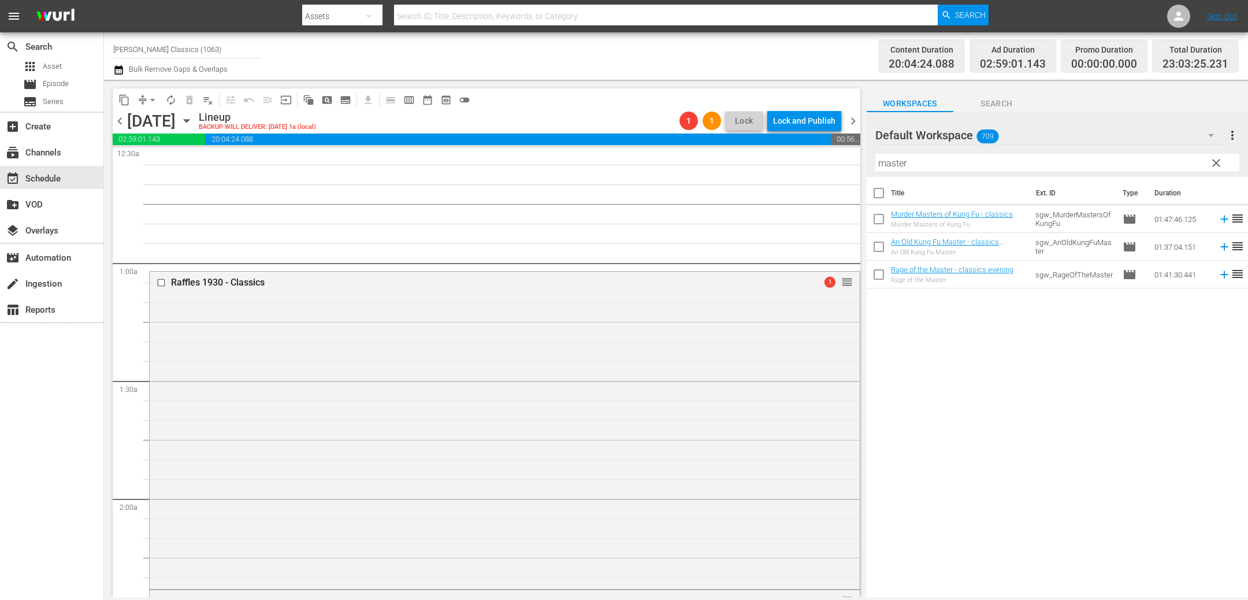
scroll to position [184, 0]
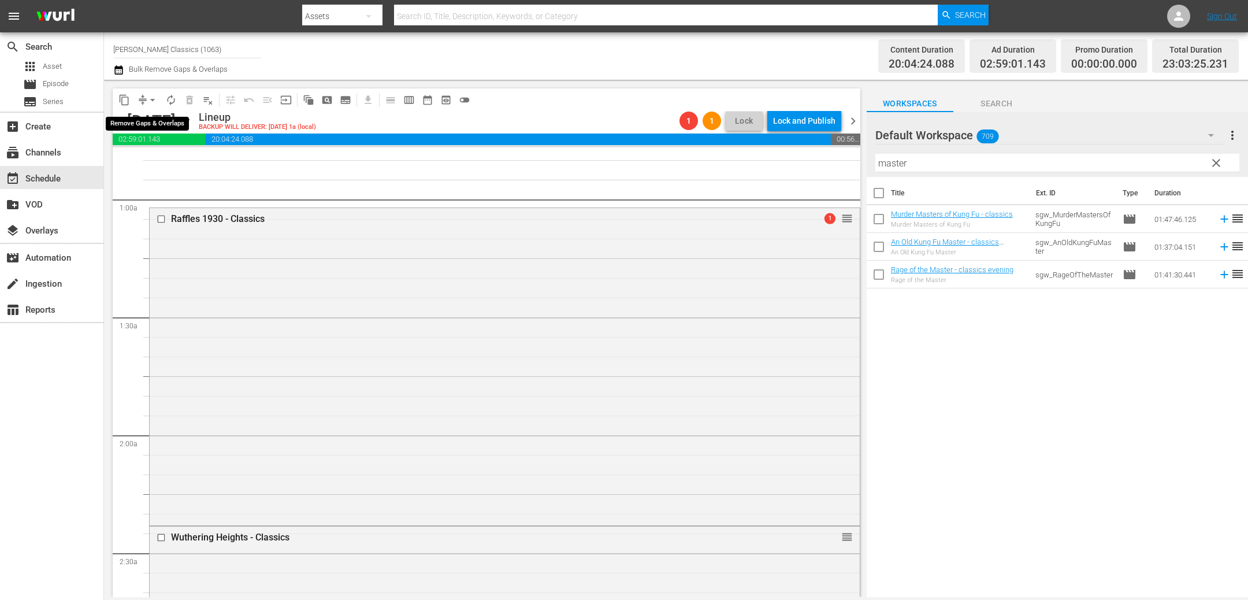
click at [147, 98] on span "arrow_drop_down" at bounding box center [153, 100] width 12 height 12
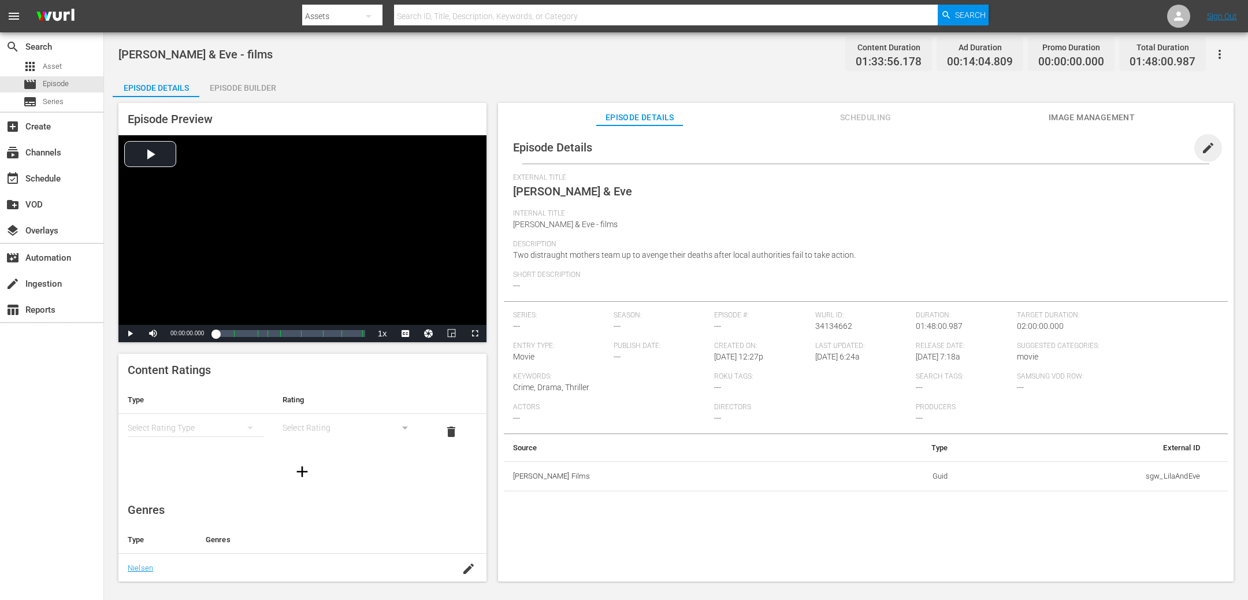
click at [1201, 150] on span "edit" at bounding box center [1208, 148] width 14 height 14
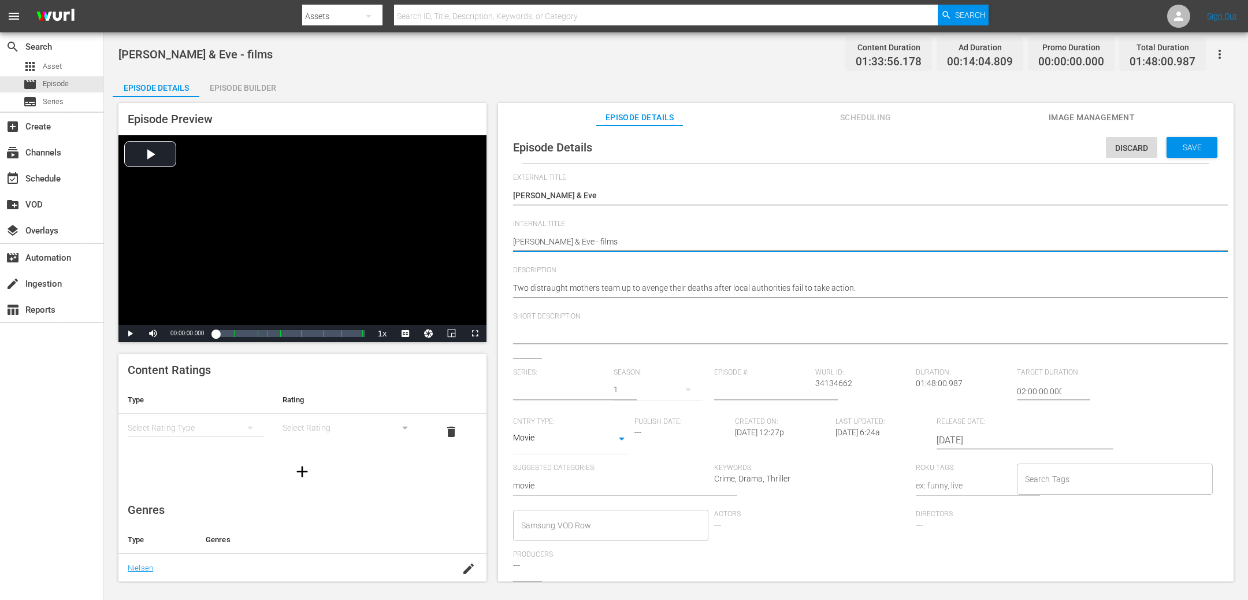
type textarea "Lila & Eve - filmse"
type input "No Series"
type textarea "Lila & Eve - filmsev"
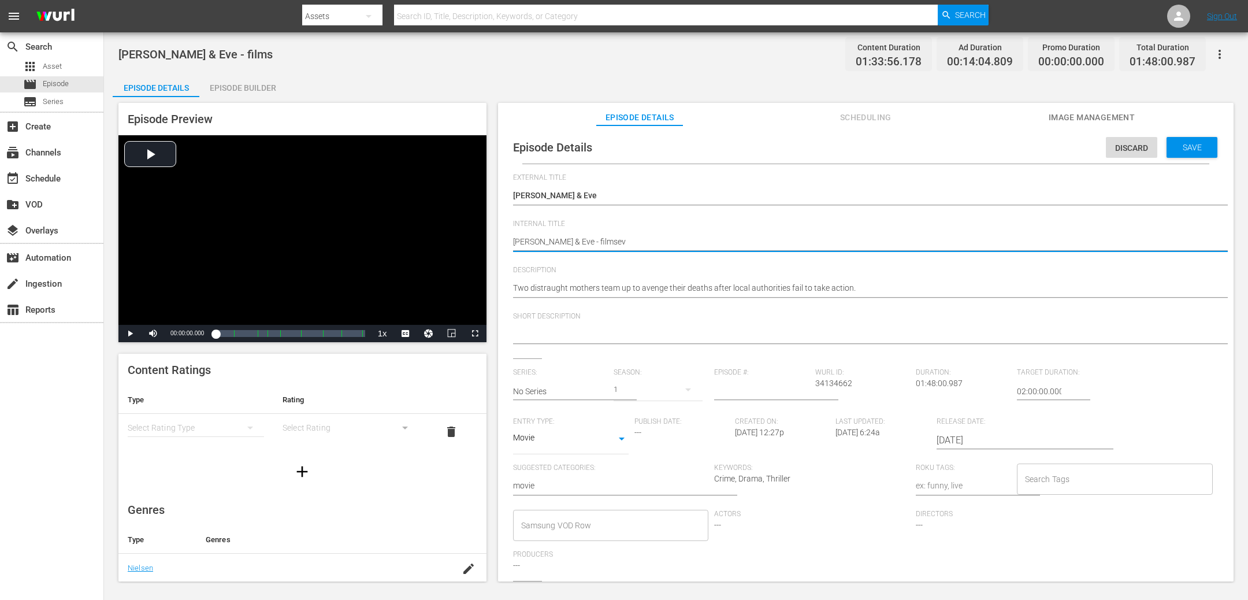
type textarea "Lila & Eve - filmseve"
type textarea "Lila & Eve - filmseven"
type textarea "Lila & Eve - filmseveni"
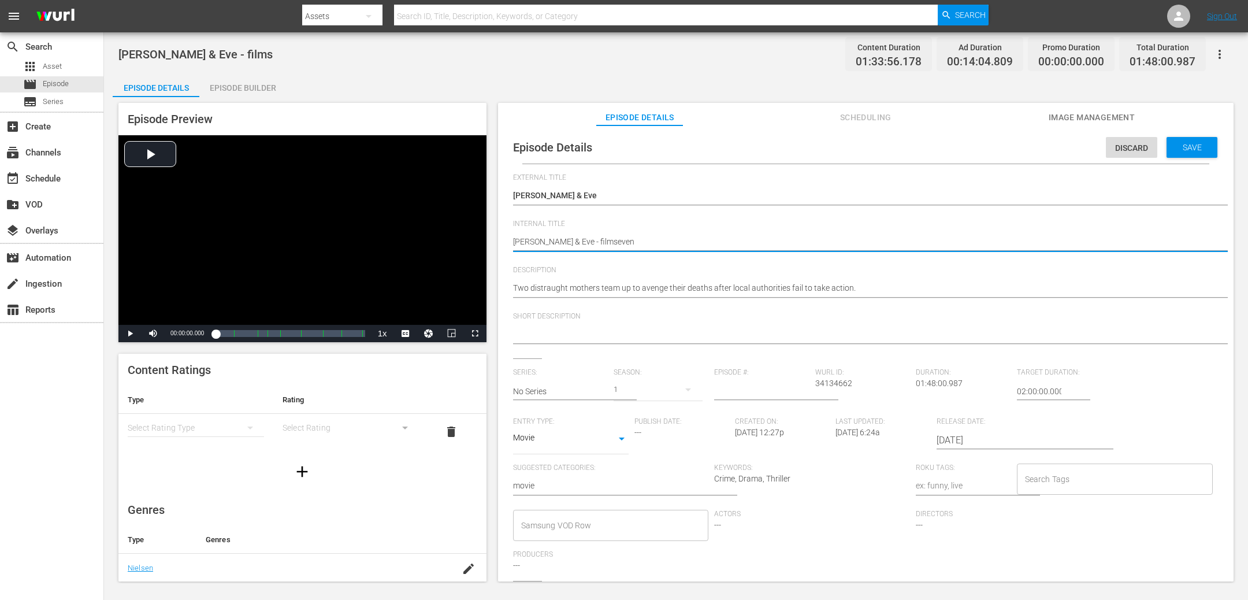
type textarea "Lila & Eve - filmseveni"
type textarea "Lila & Eve - filmsevenin"
type textarea "Lila & Eve - filmsevening"
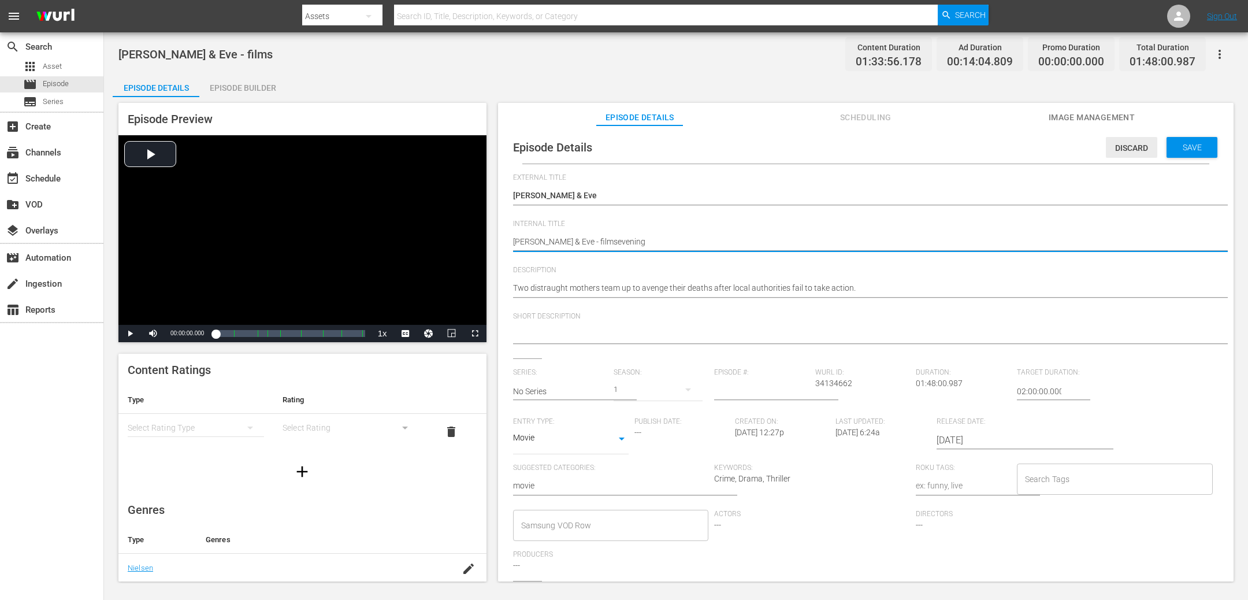
type textarea "[PERSON_NAME] & Eve - films evening"
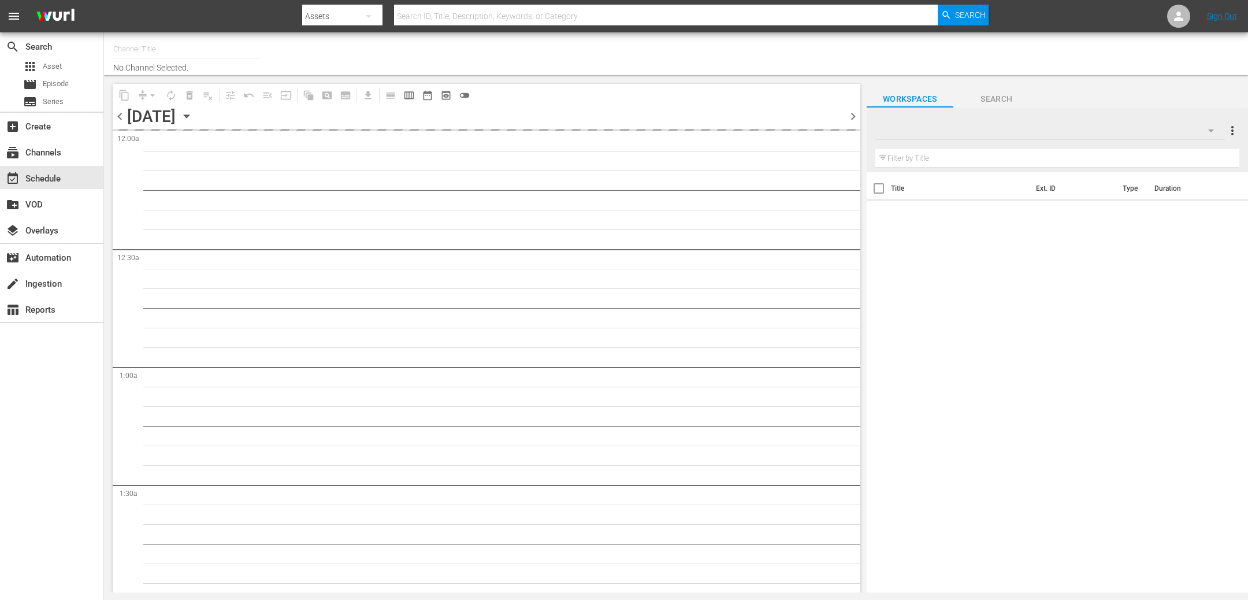
type input "[PERSON_NAME] Classics (1063)"
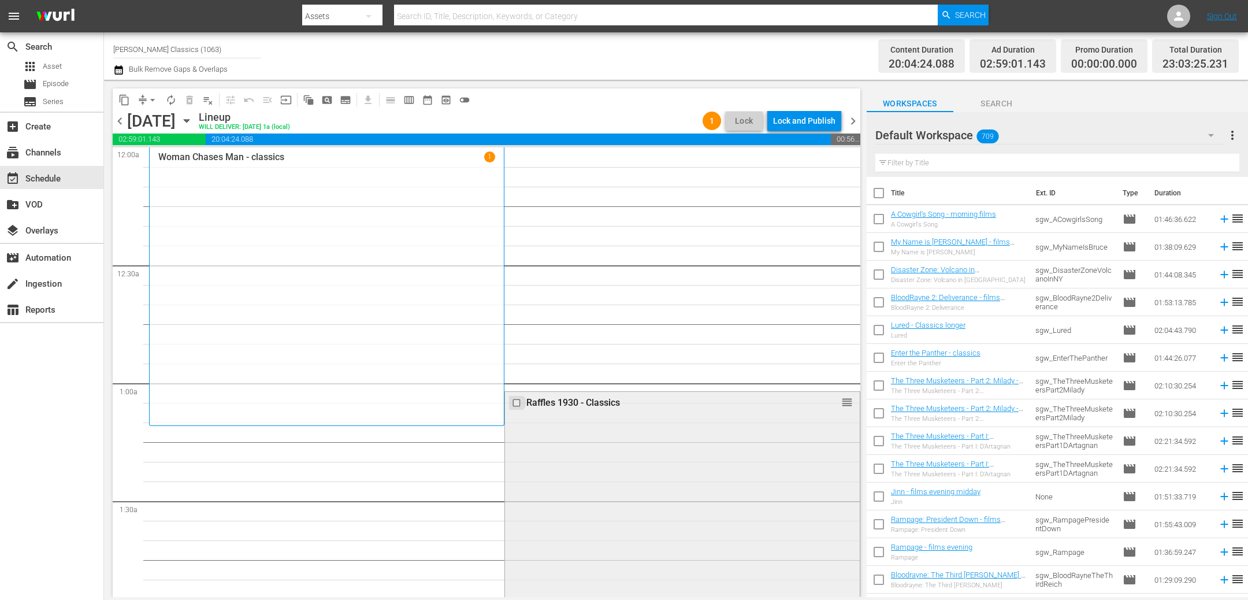
click at [519, 403] on input "checkbox" at bounding box center [518, 402] width 12 height 10
click at [191, 99] on span "delete_forever_outlined" at bounding box center [190, 100] width 12 height 12
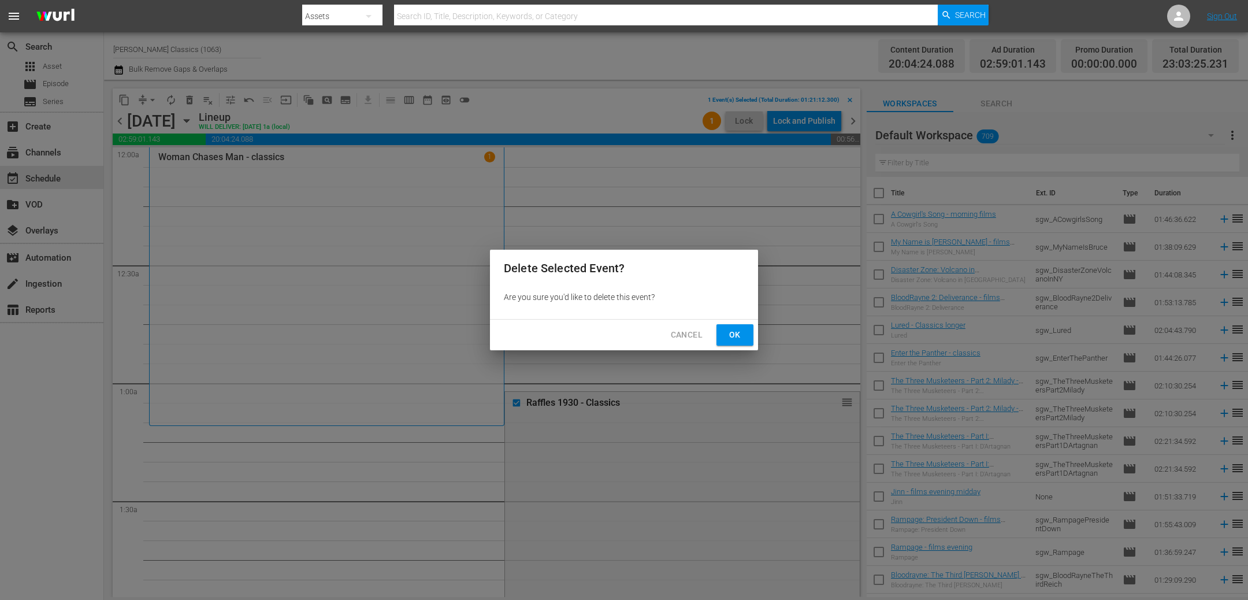
click at [728, 332] on span "Ok" at bounding box center [734, 335] width 18 height 14
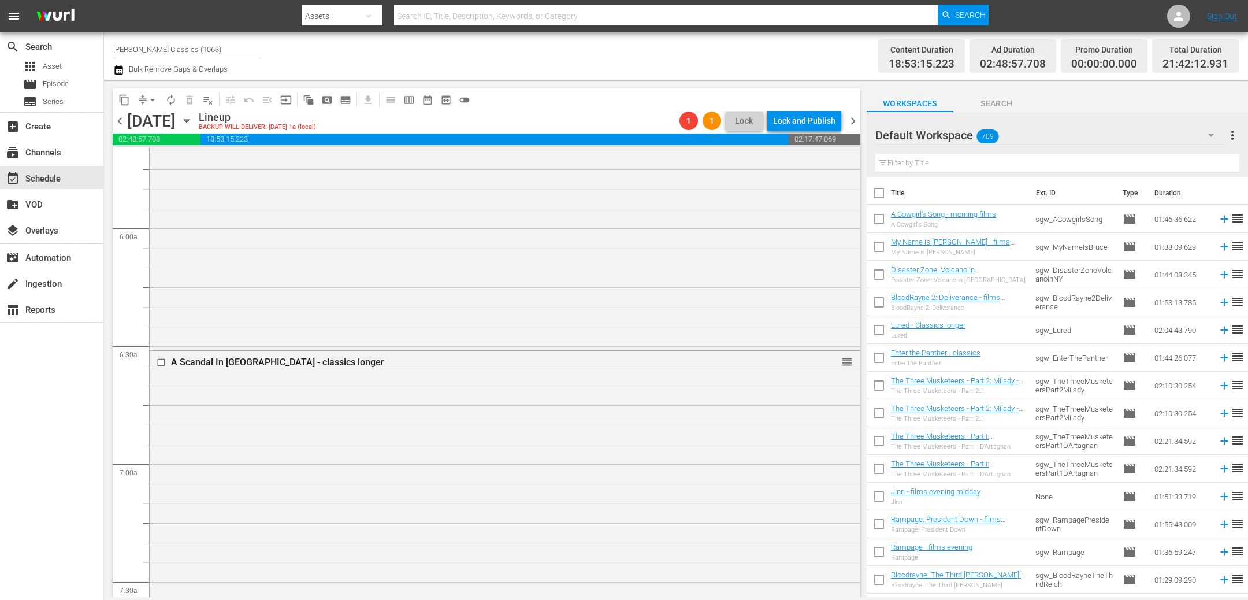
scroll to position [1340, 0]
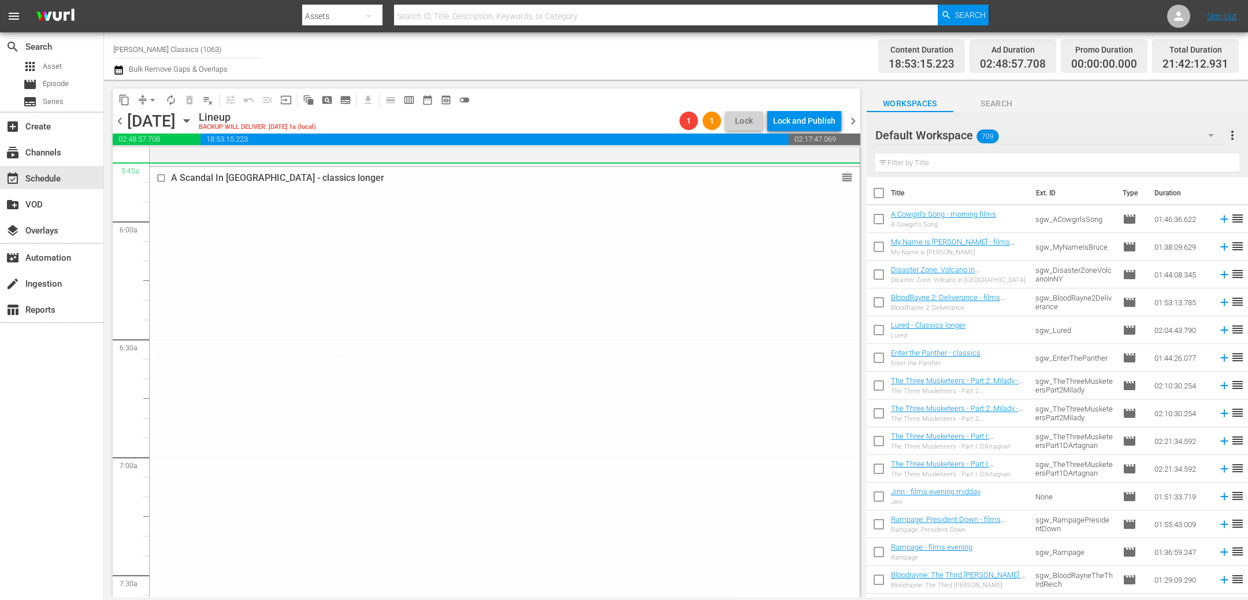
drag, startPoint x: 844, startPoint y: 352, endPoint x: 813, endPoint y: 172, distance: 182.2
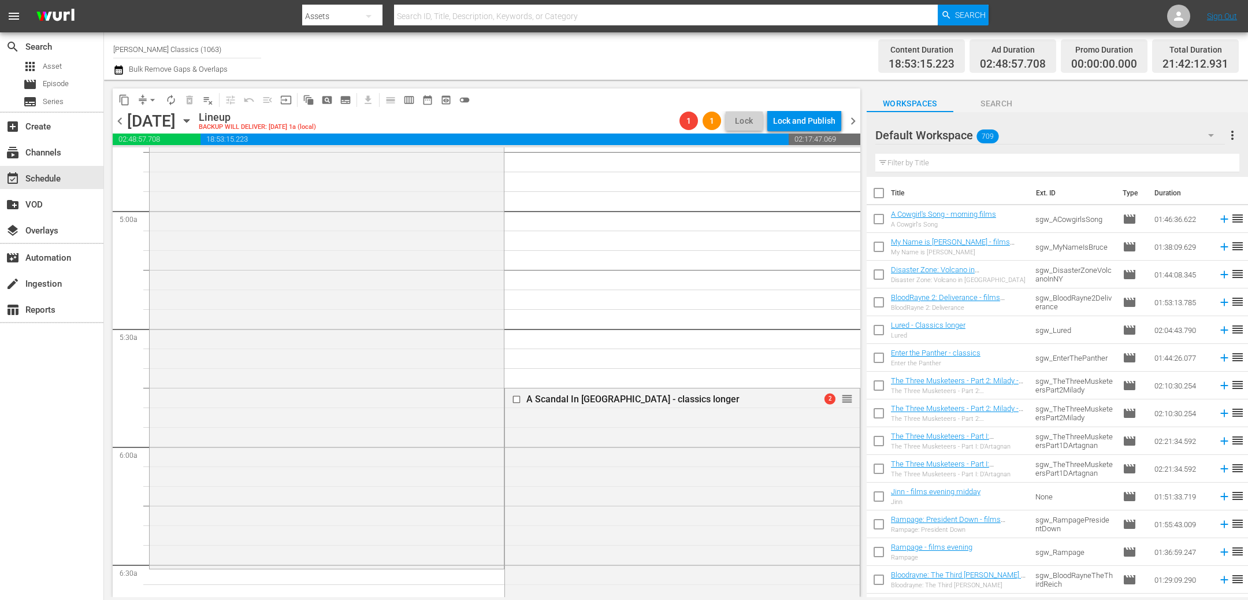
scroll to position [1168, 0]
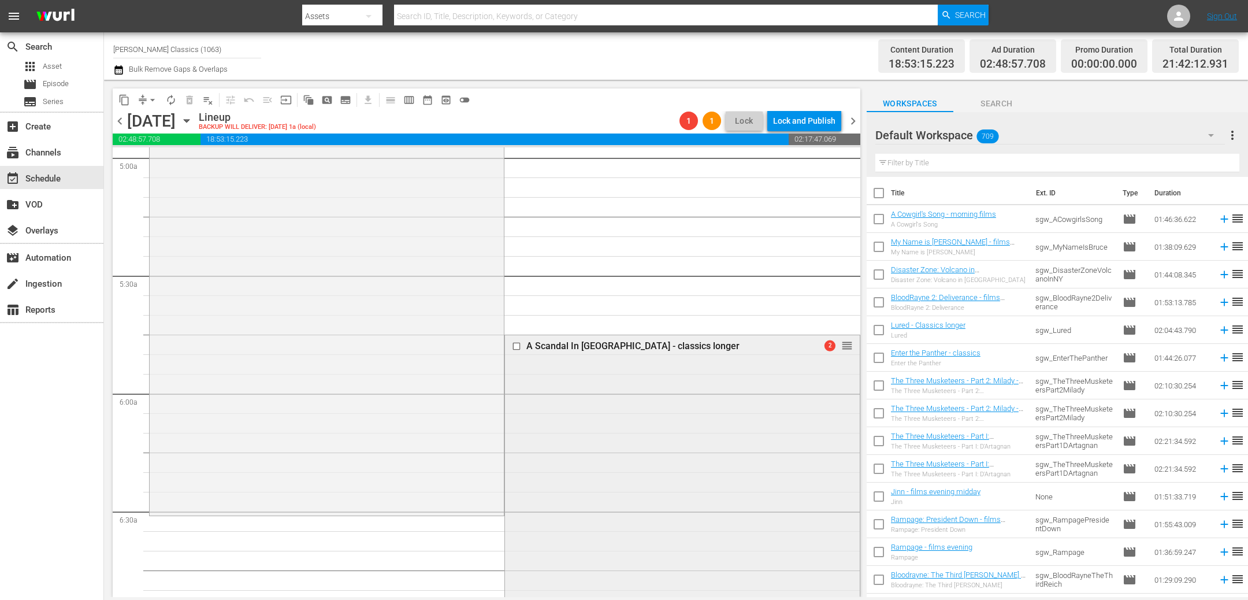
click at [519, 345] on input "checkbox" at bounding box center [518, 346] width 12 height 10
click at [189, 101] on span "delete_forever_outlined" at bounding box center [190, 100] width 12 height 12
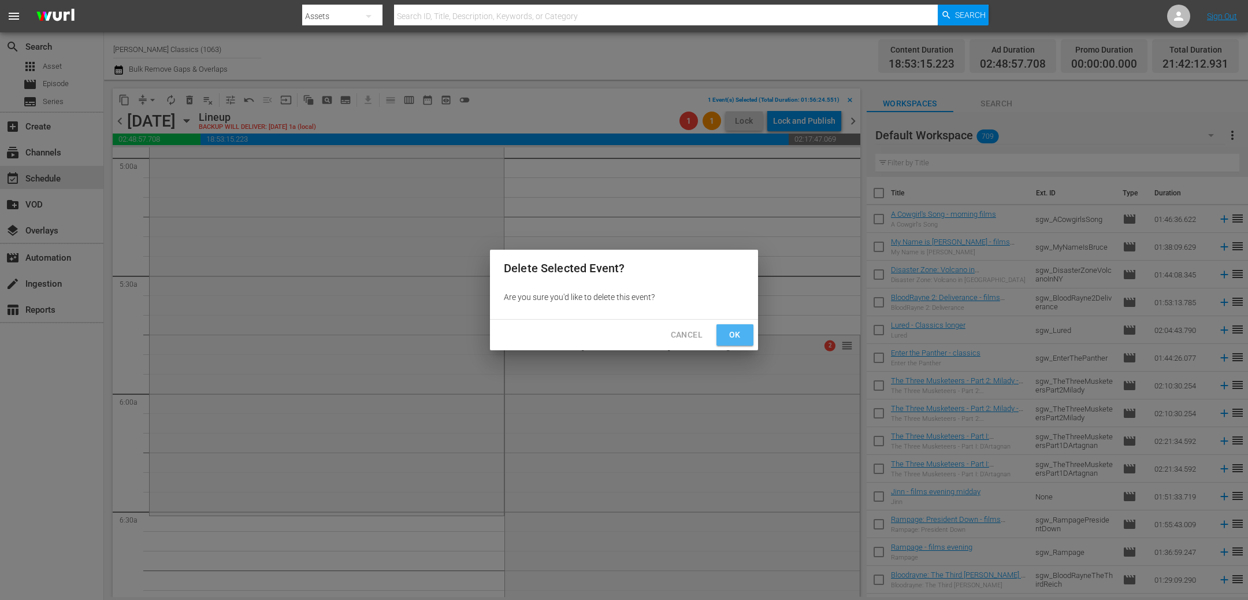
click at [743, 338] on span "Ok" at bounding box center [734, 335] width 18 height 14
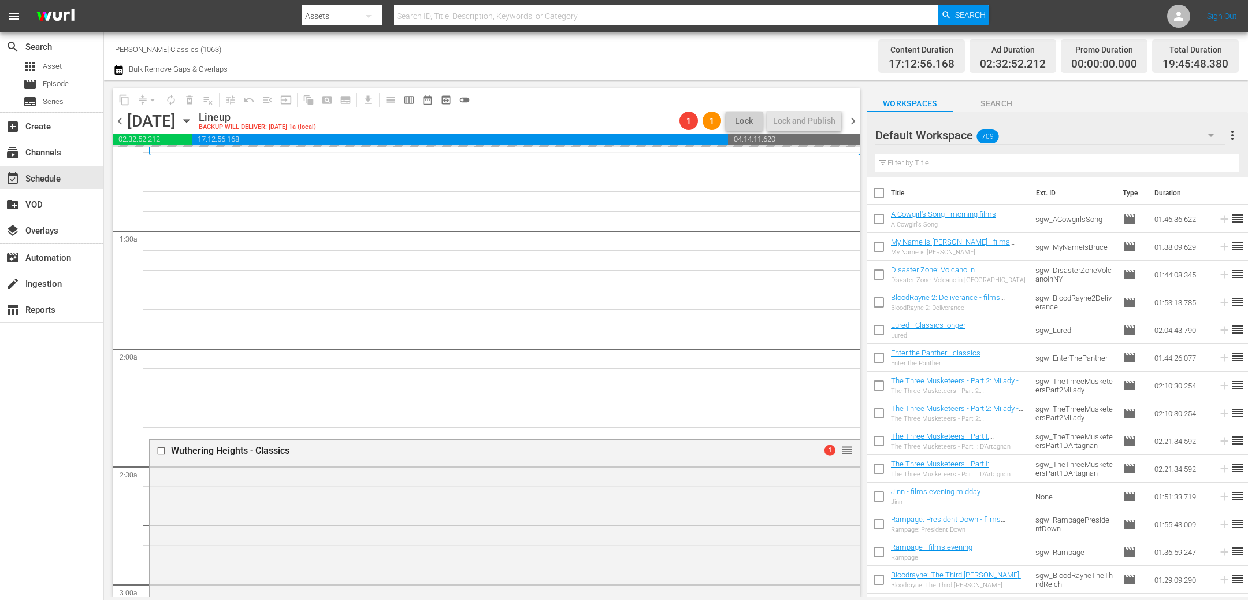
scroll to position [257, 0]
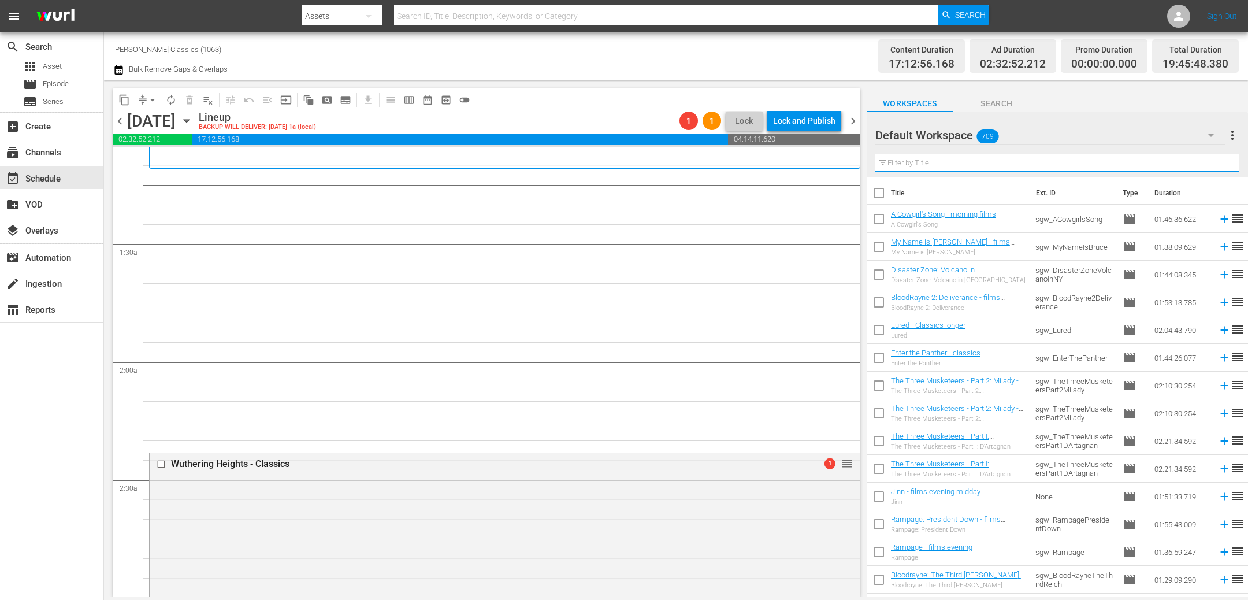
click at [987, 165] on input "text" at bounding box center [1057, 163] width 364 height 18
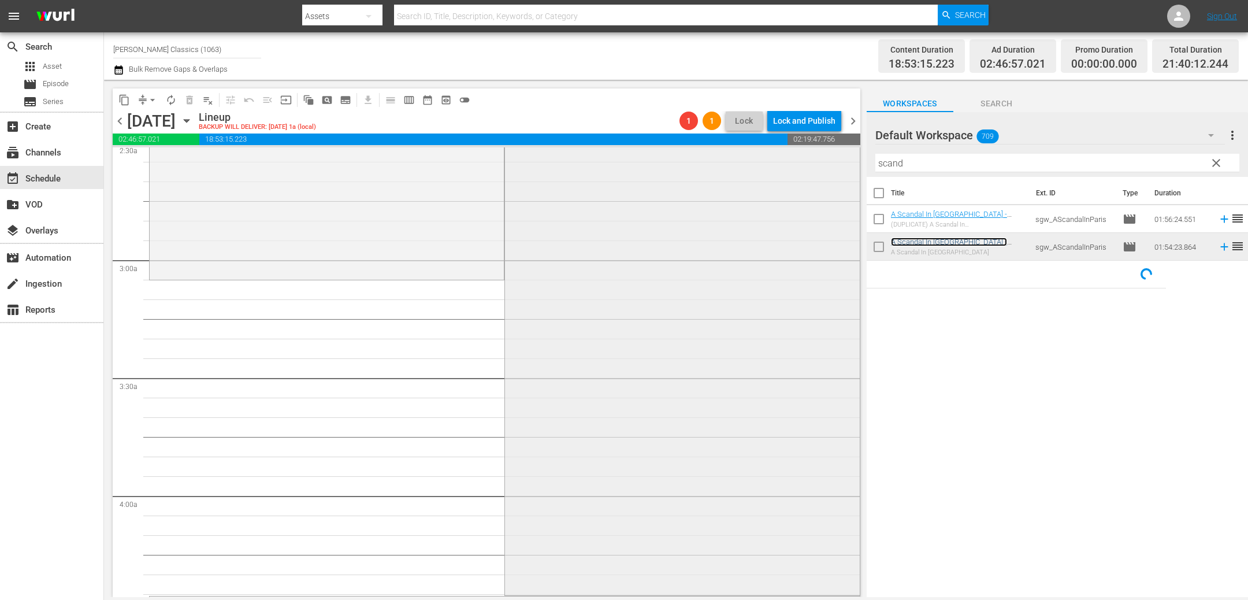
scroll to position [654, 0]
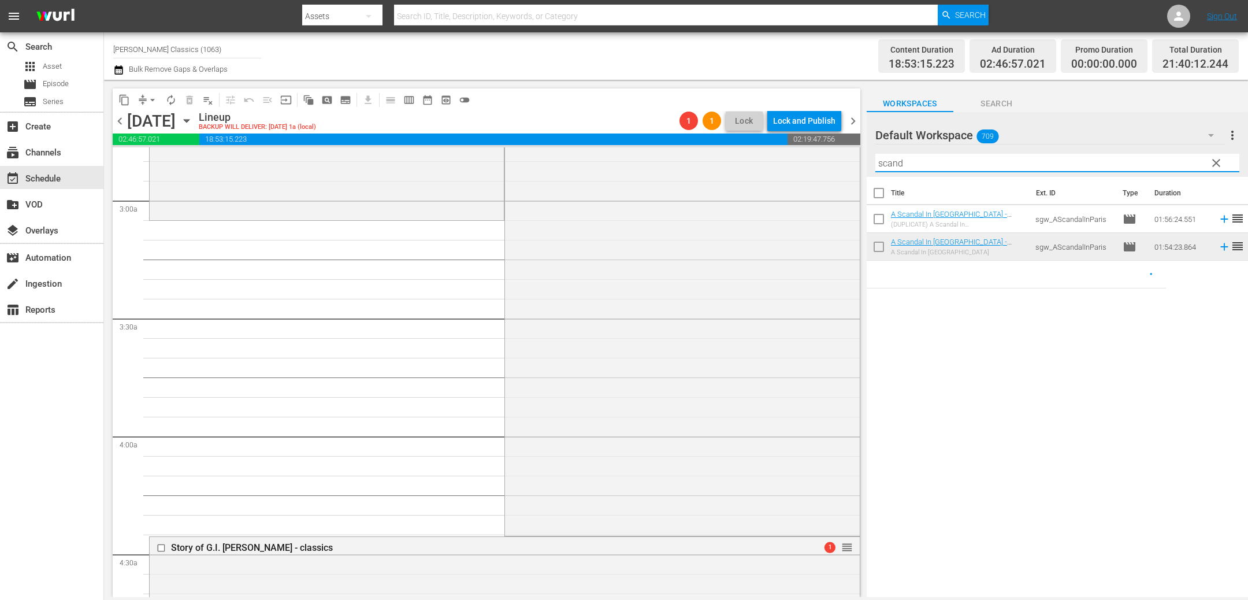
drag, startPoint x: 918, startPoint y: 162, endPoint x: 751, endPoint y: 142, distance: 167.5
click at [751, 142] on div "content_copy compress arrow_drop_down autorenew_outlined delete_forever_outline…" at bounding box center [676, 338] width 1144 height 517
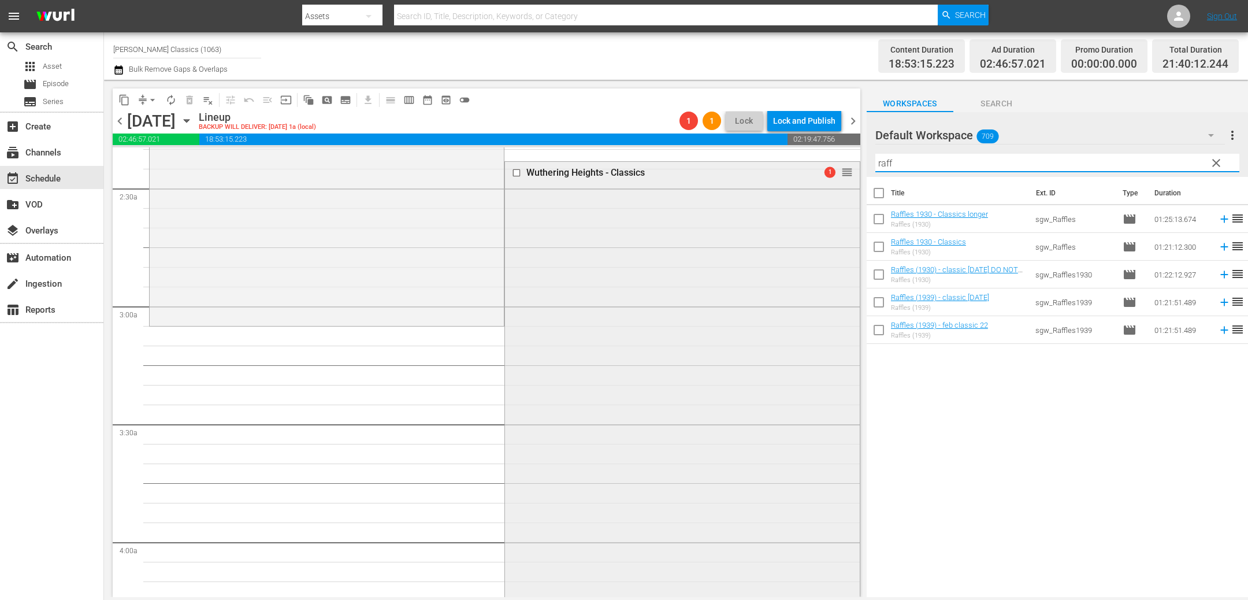
scroll to position [522, 0]
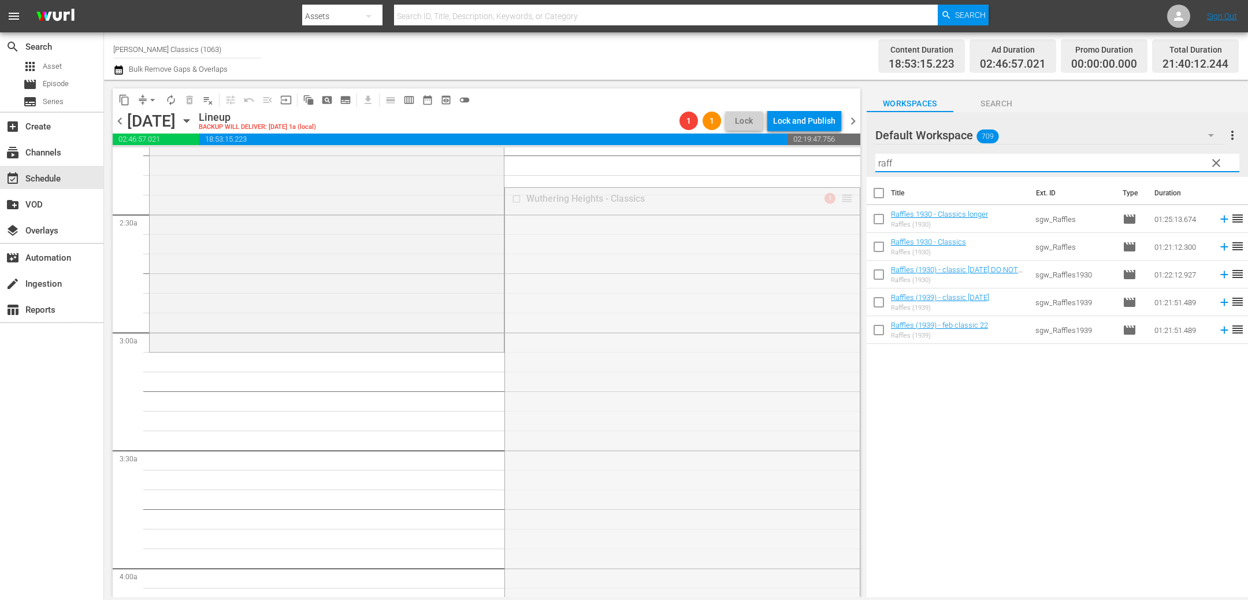
drag, startPoint x: 850, startPoint y: 196, endPoint x: 738, endPoint y: 516, distance: 339.1
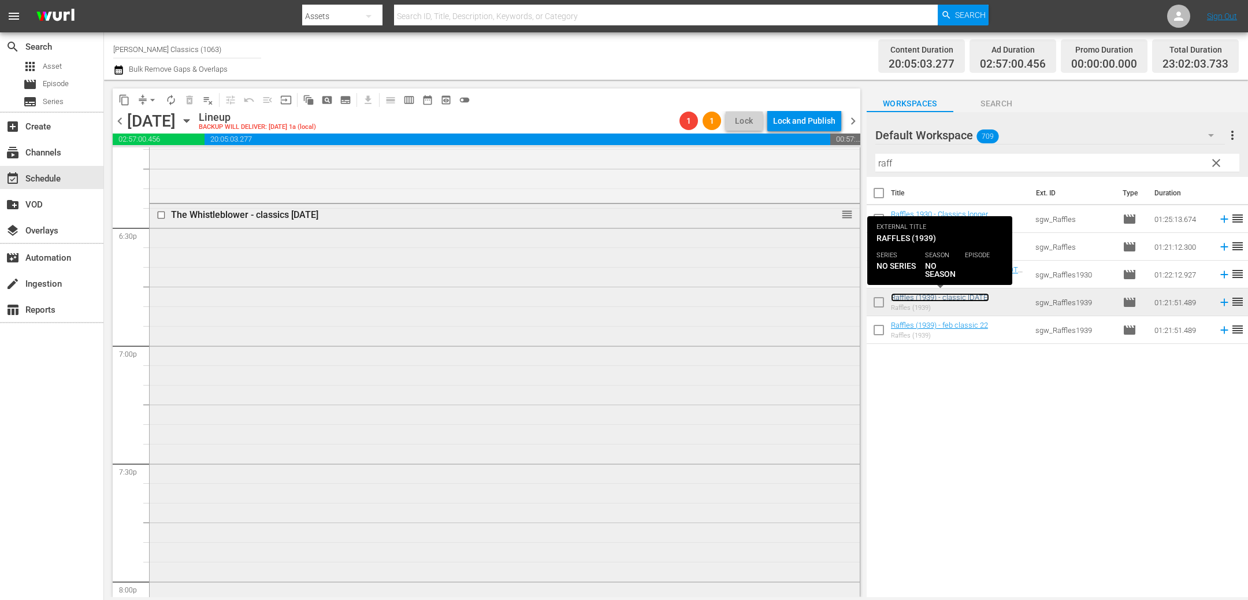
scroll to position [4273, 0]
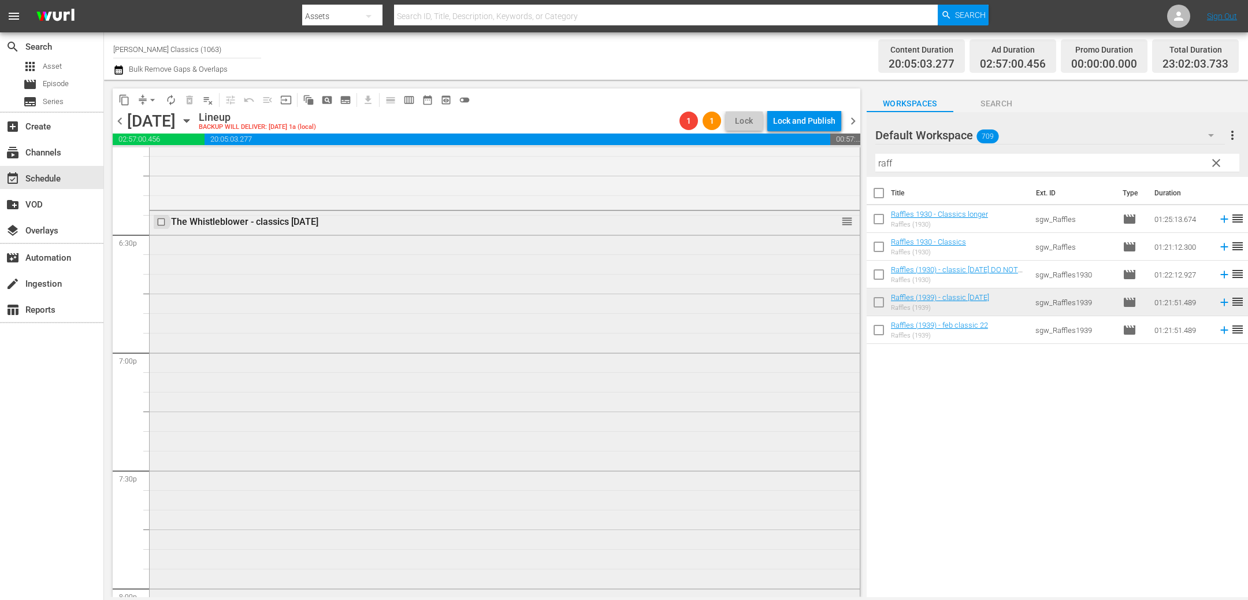
click at [165, 222] on input "checkbox" at bounding box center [163, 222] width 12 height 10
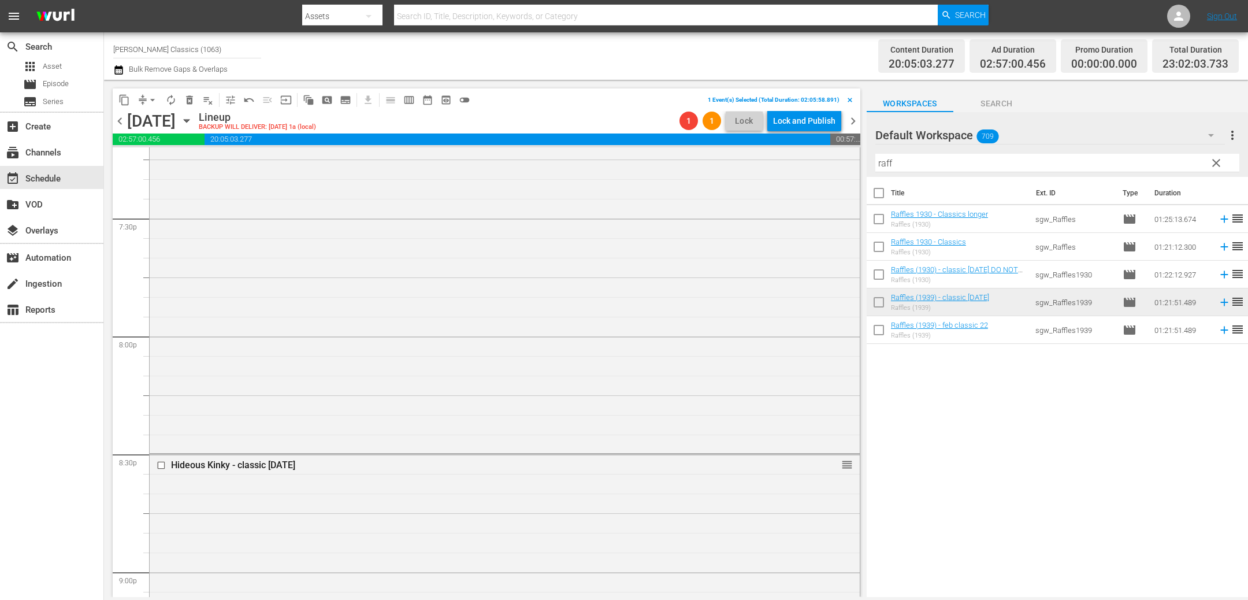
scroll to position [4535, 0]
click at [159, 453] on input "checkbox" at bounding box center [163, 455] width 12 height 10
click at [192, 101] on span "delete_forever_outlined" at bounding box center [190, 100] width 12 height 12
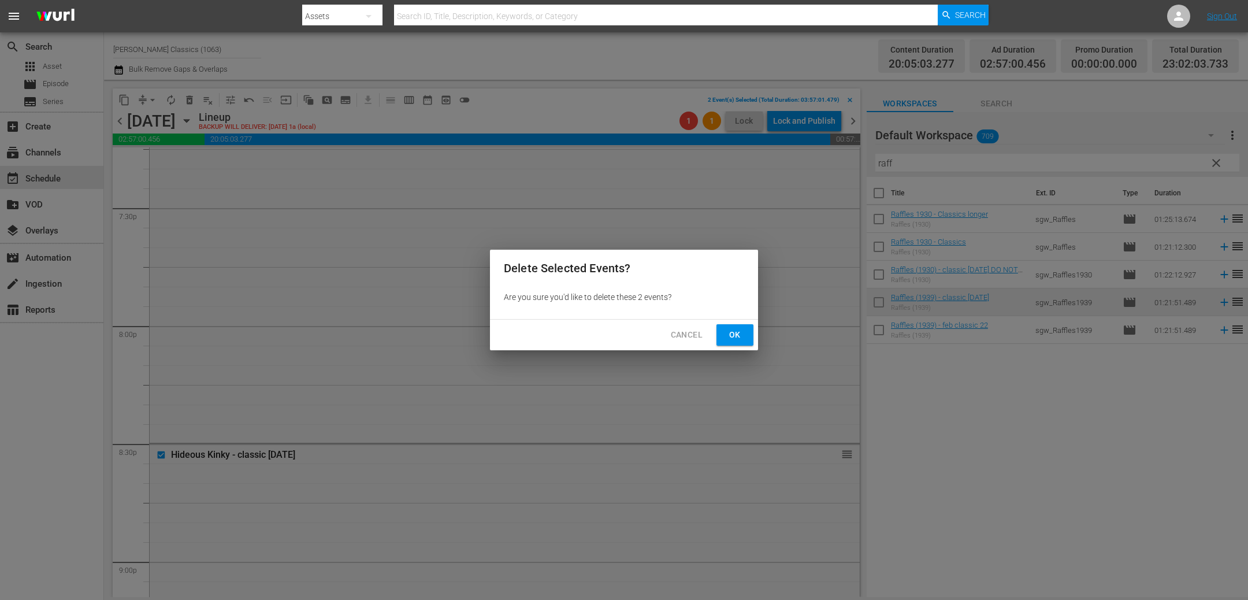
click at [725, 341] on span "Ok" at bounding box center [734, 335] width 18 height 14
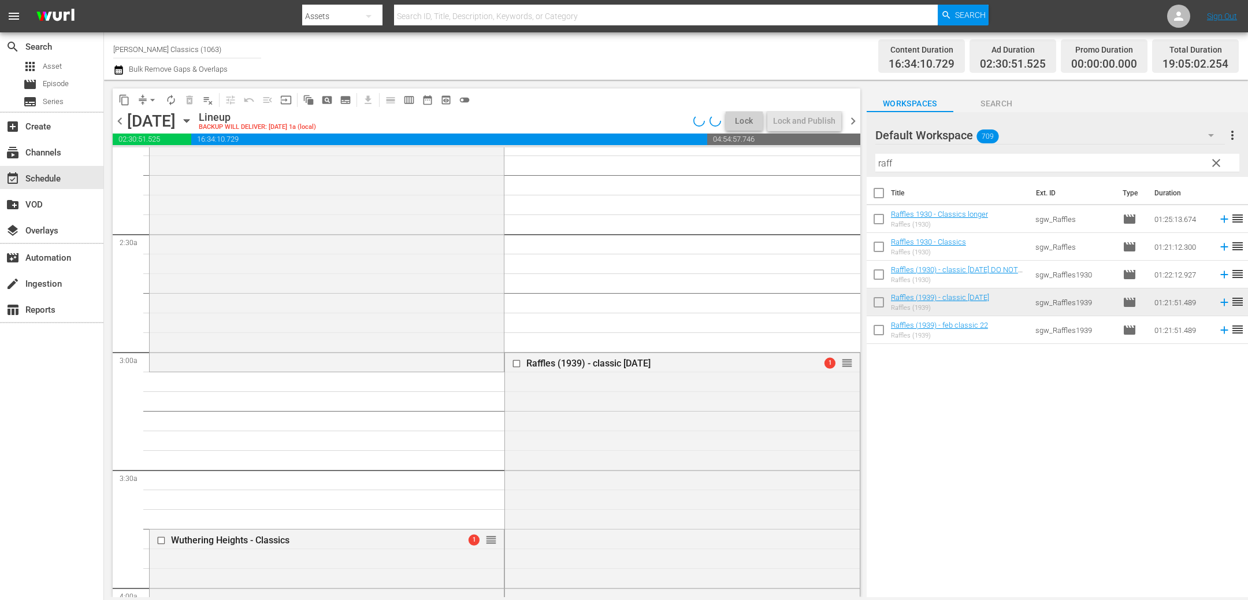
scroll to position [492, 0]
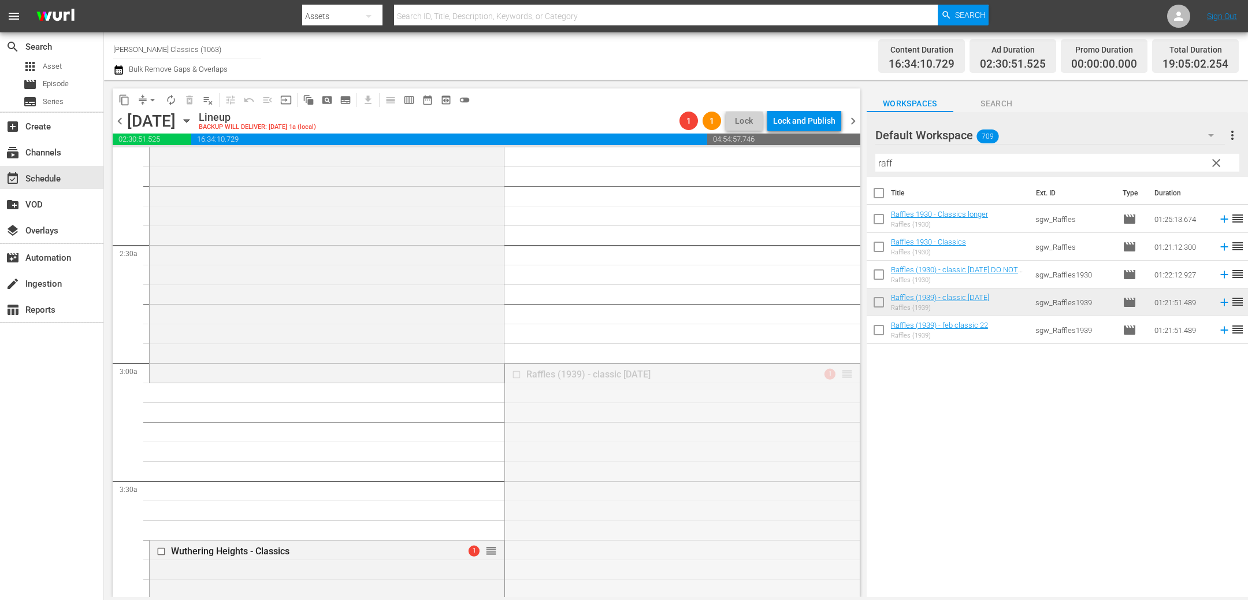
drag, startPoint x: 853, startPoint y: 369, endPoint x: 851, endPoint y: 391, distance: 22.6
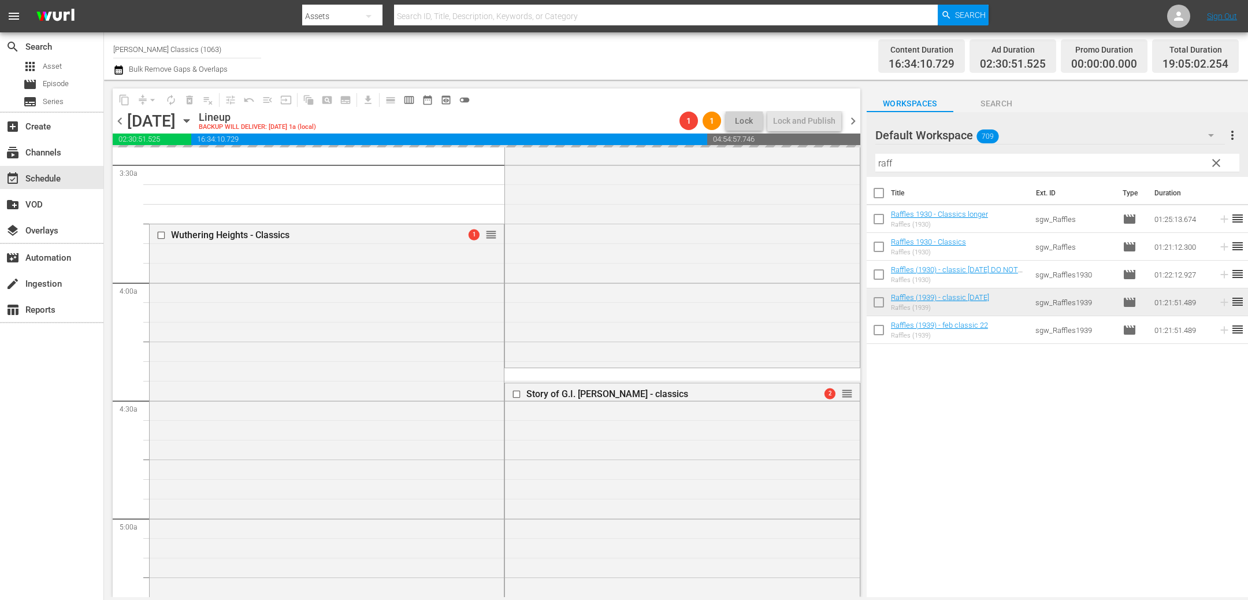
scroll to position [847, 0]
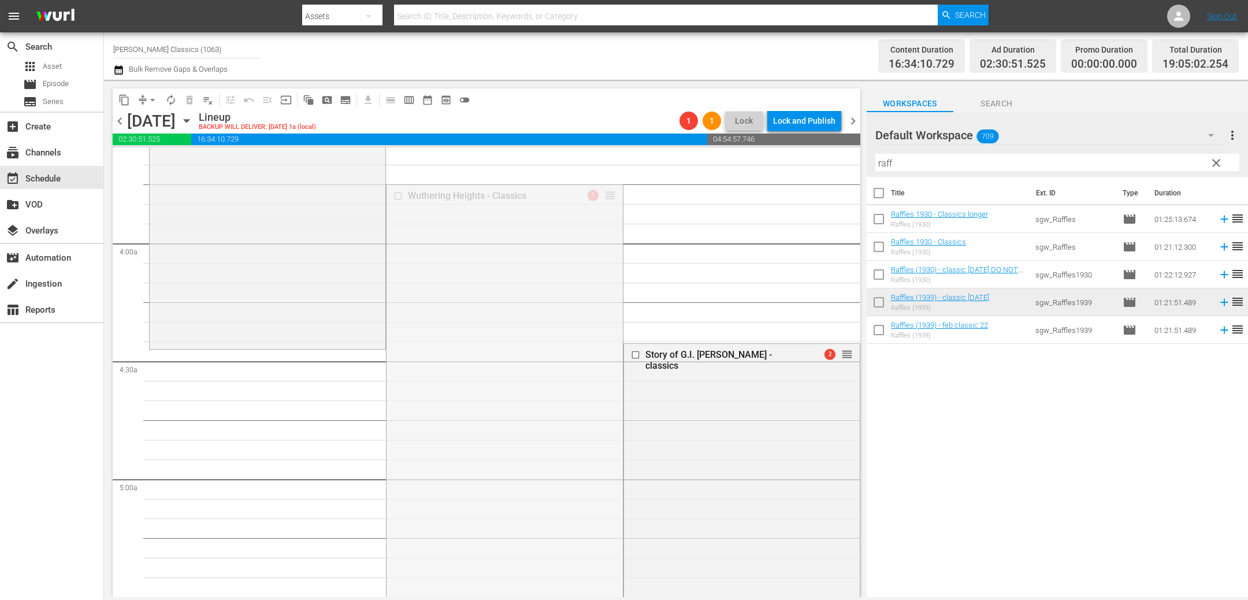
drag, startPoint x: 611, startPoint y: 198, endPoint x: 614, endPoint y: 460, distance: 262.8
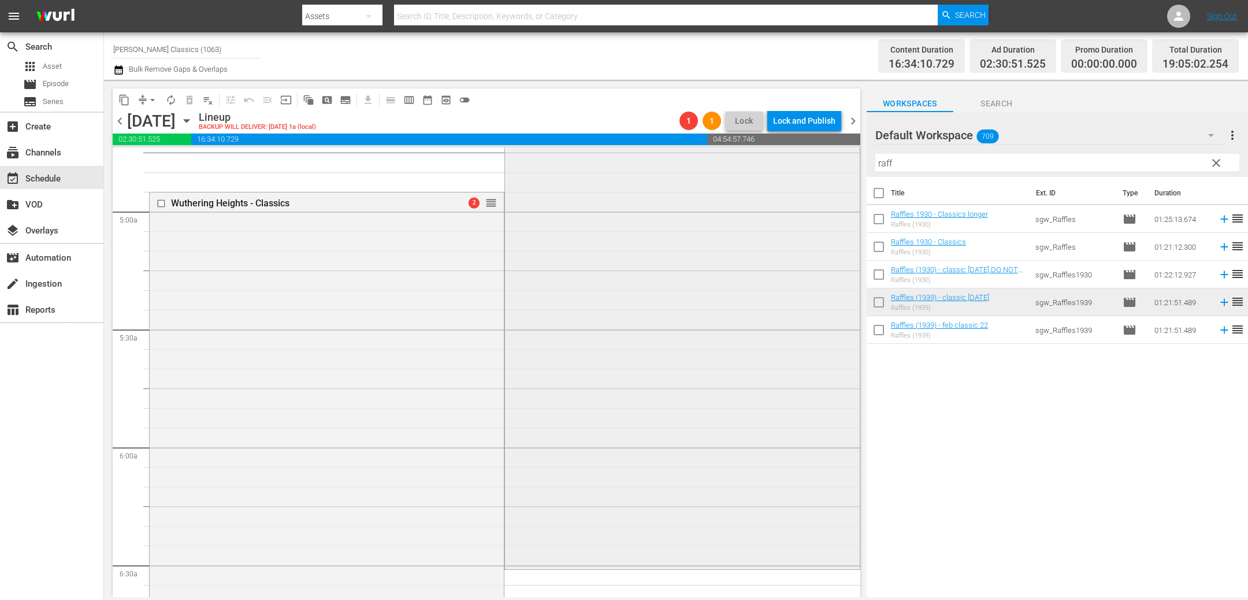
scroll to position [1114, 0]
drag, startPoint x: 488, startPoint y: 204, endPoint x: 492, endPoint y: 562, distance: 357.6
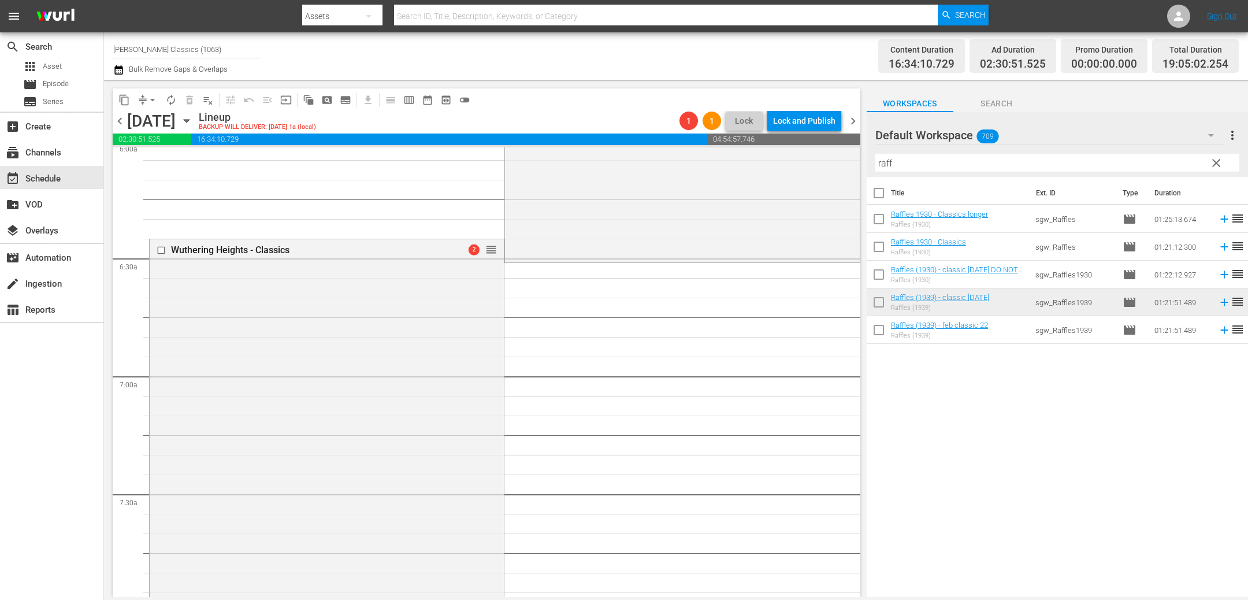
scroll to position [1394, 0]
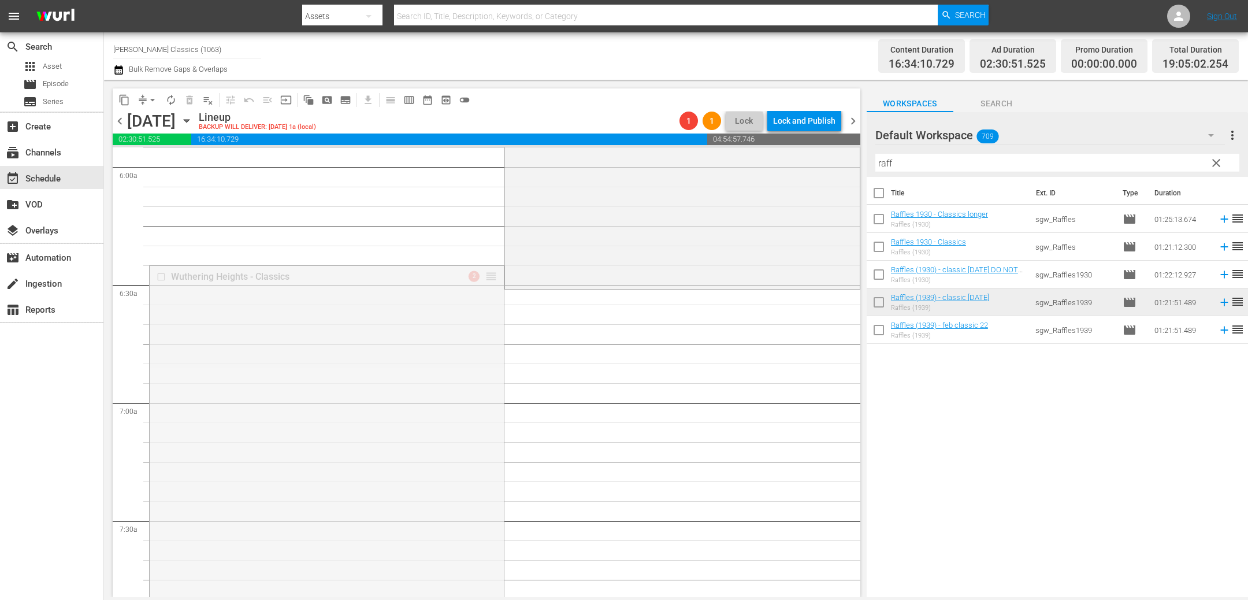
drag, startPoint x: 491, startPoint y: 276, endPoint x: 493, endPoint y: 293, distance: 17.5
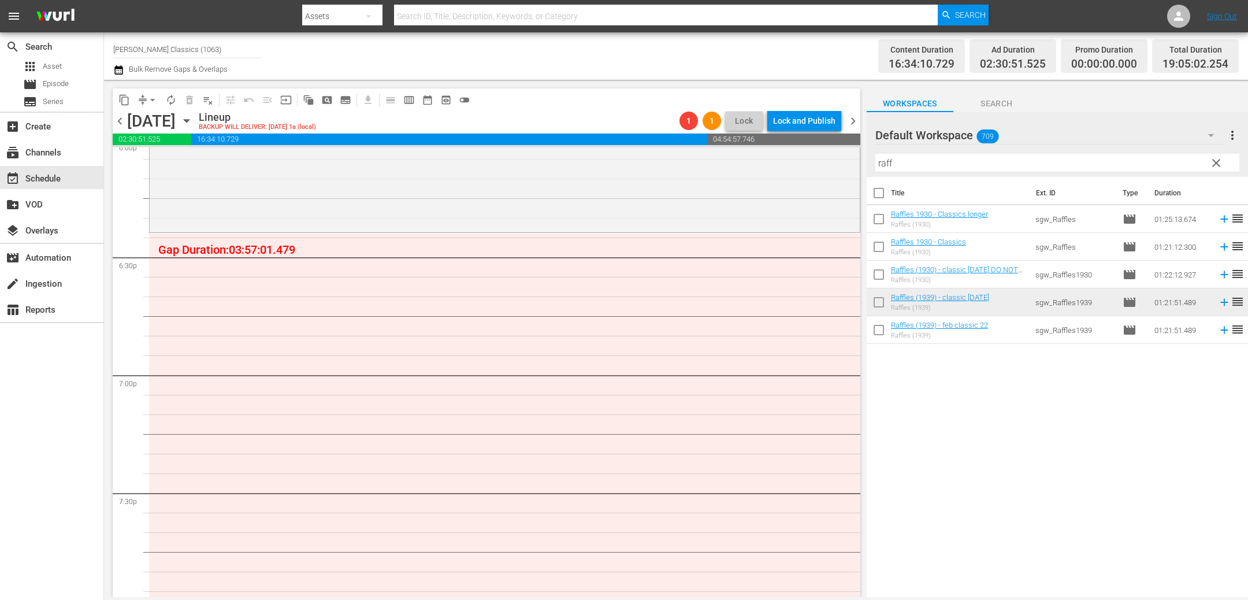
scroll to position [4240, 0]
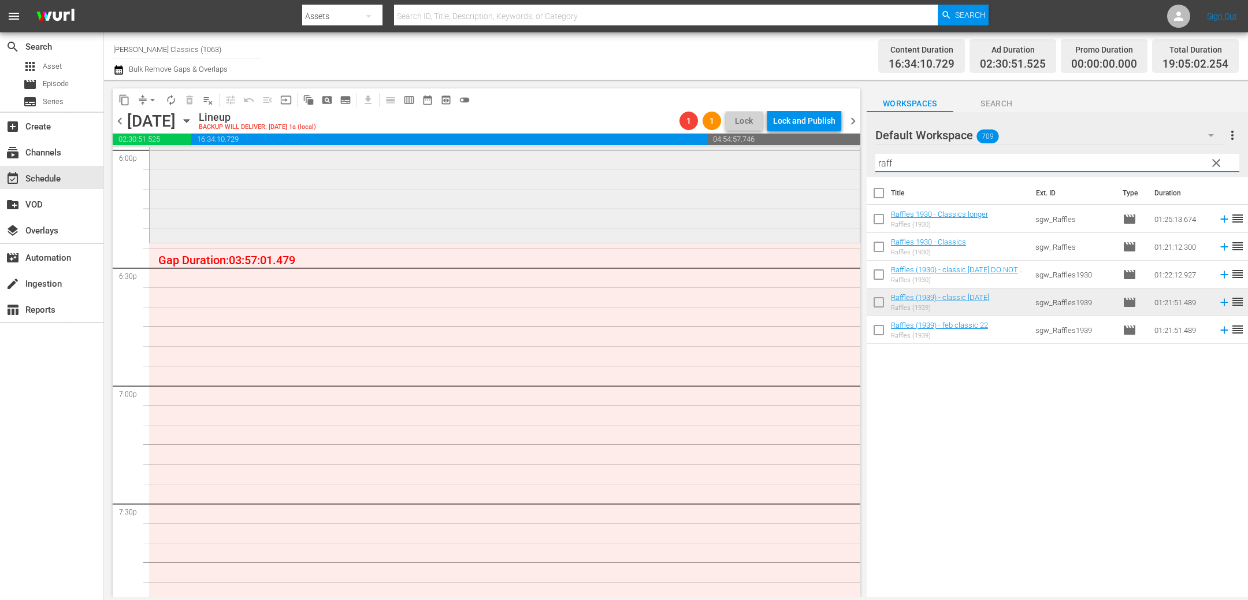
drag, startPoint x: 924, startPoint y: 161, endPoint x: 738, endPoint y: 160, distance: 186.6
click at [738, 161] on div "content_copy compress arrow_drop_down autorenew_outlined delete_forever_outline…" at bounding box center [676, 338] width 1144 height 517
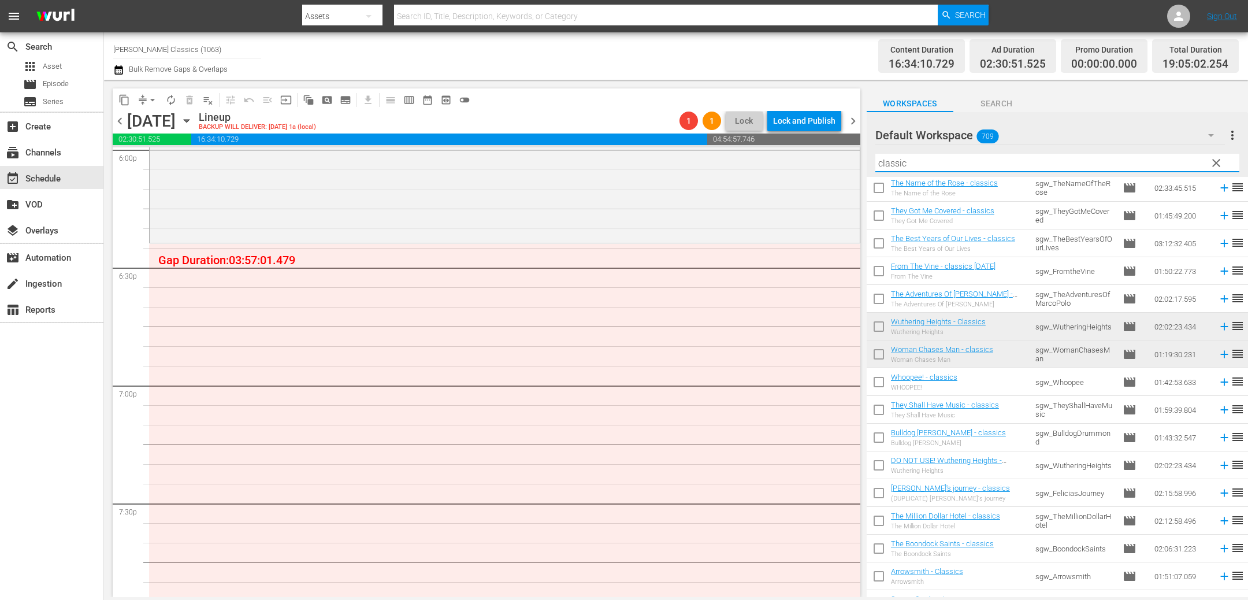
scroll to position [1338, 0]
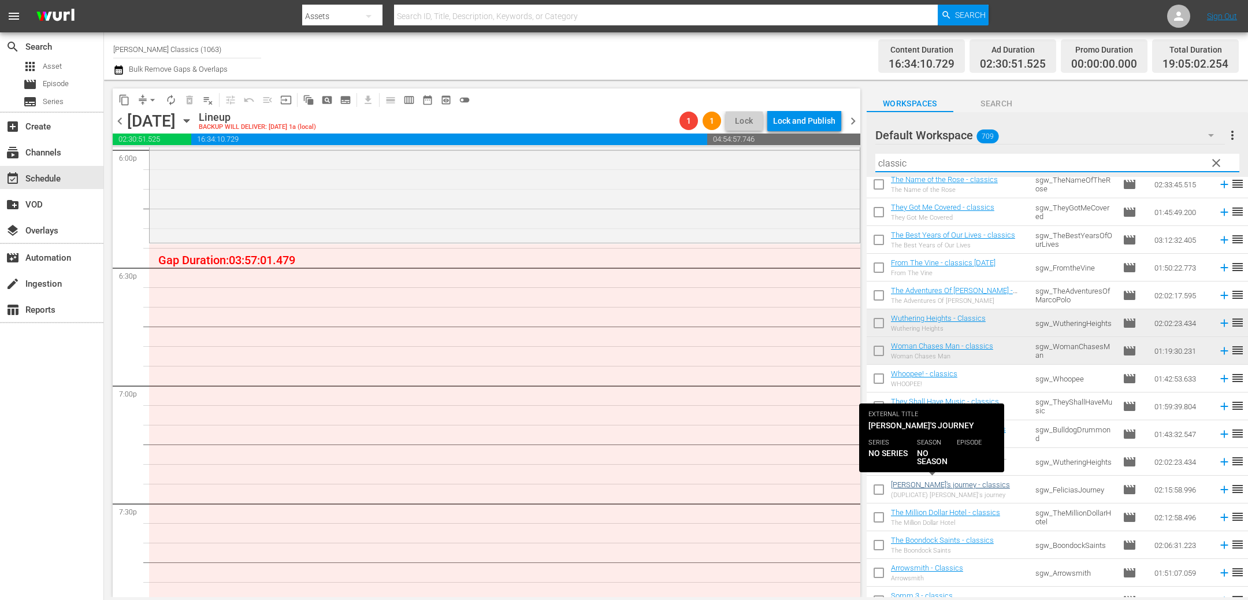
type input "classic"
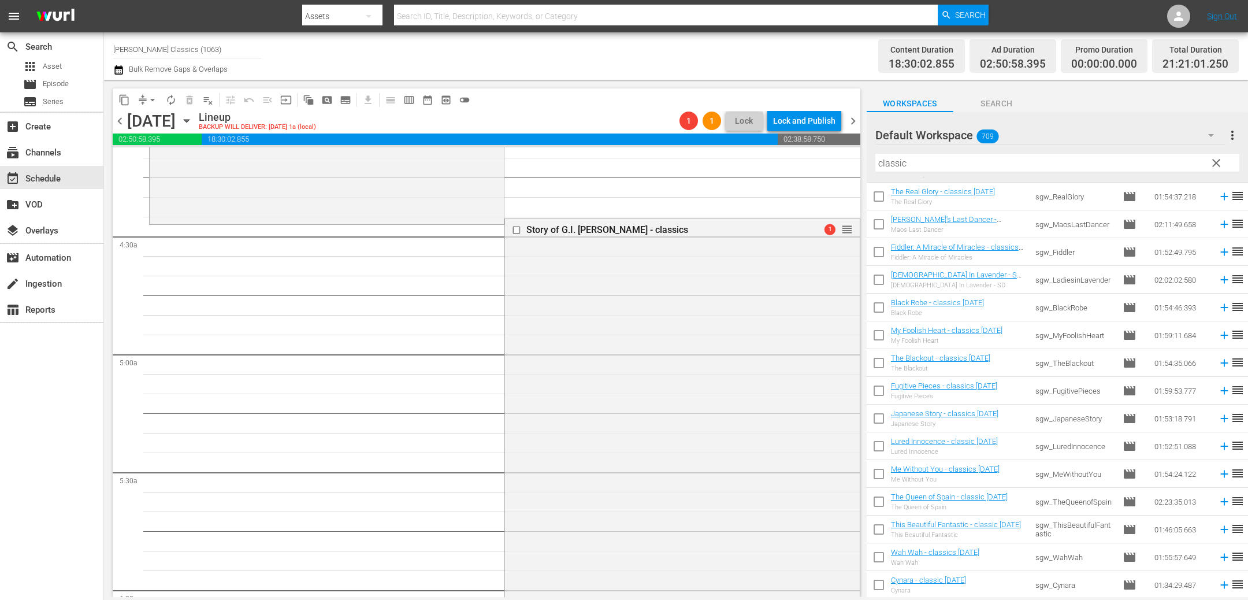
scroll to position [918, 0]
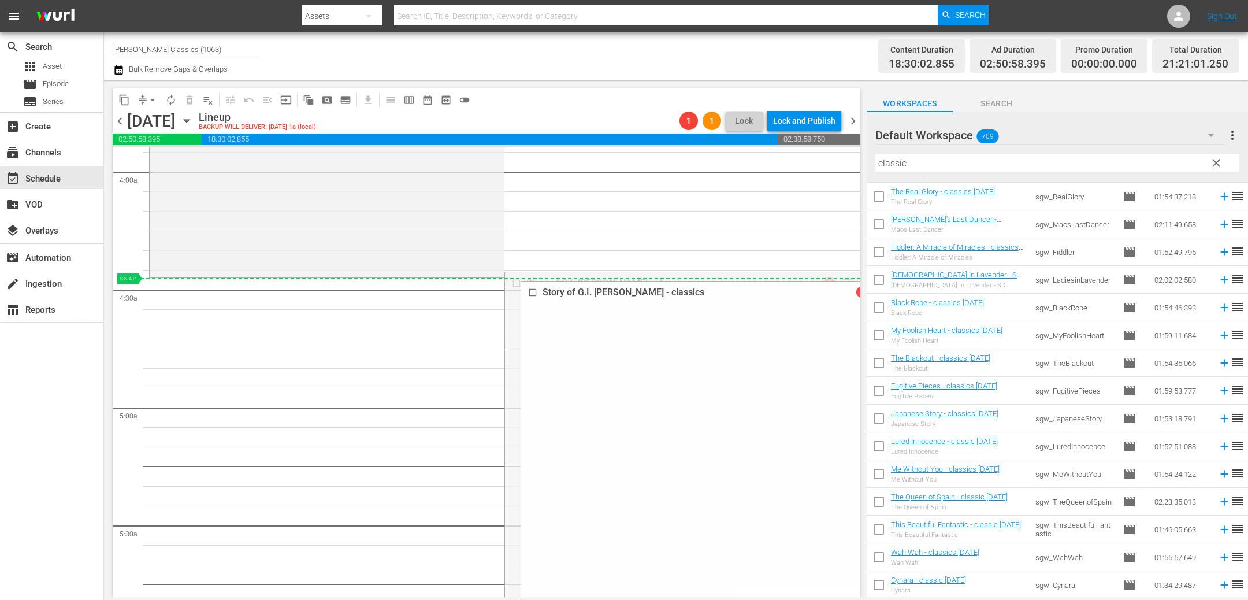
drag, startPoint x: 842, startPoint y: 281, endPoint x: 842, endPoint y: 288, distance: 6.9
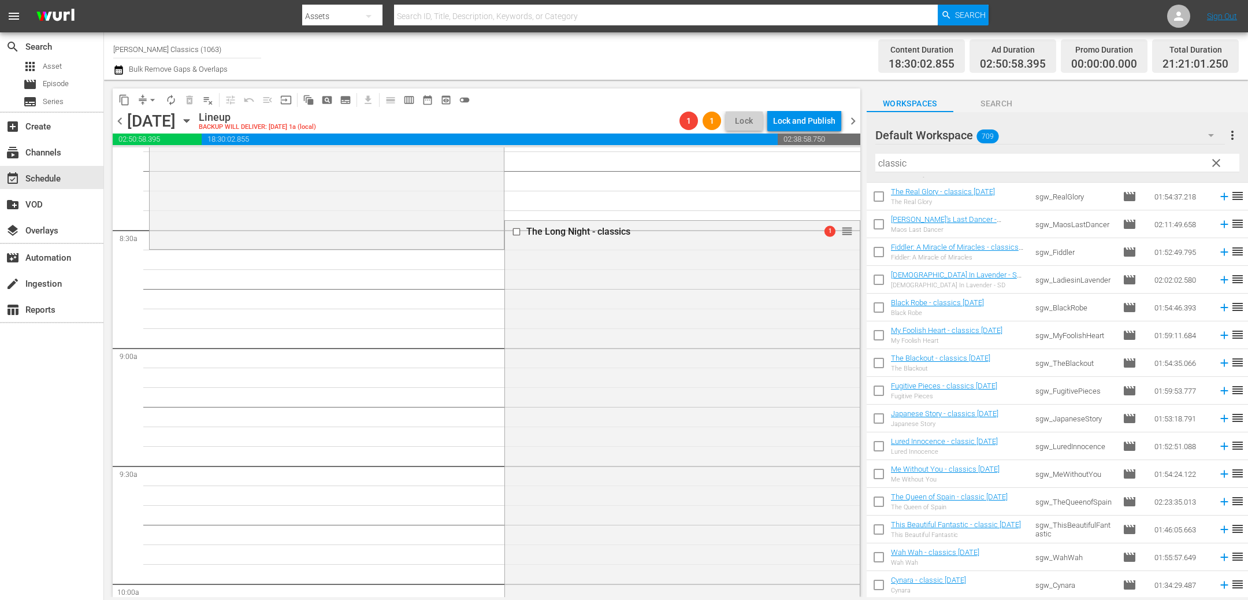
scroll to position [1854, 0]
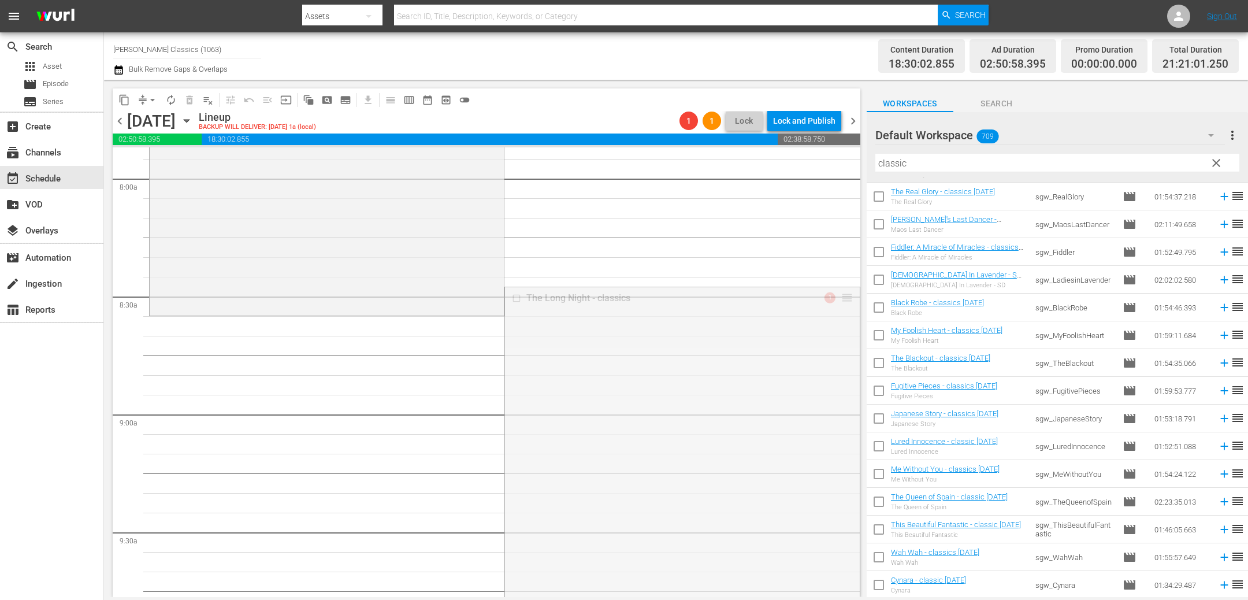
drag, startPoint x: 849, startPoint y: 296, endPoint x: 846, endPoint y: 322, distance: 25.6
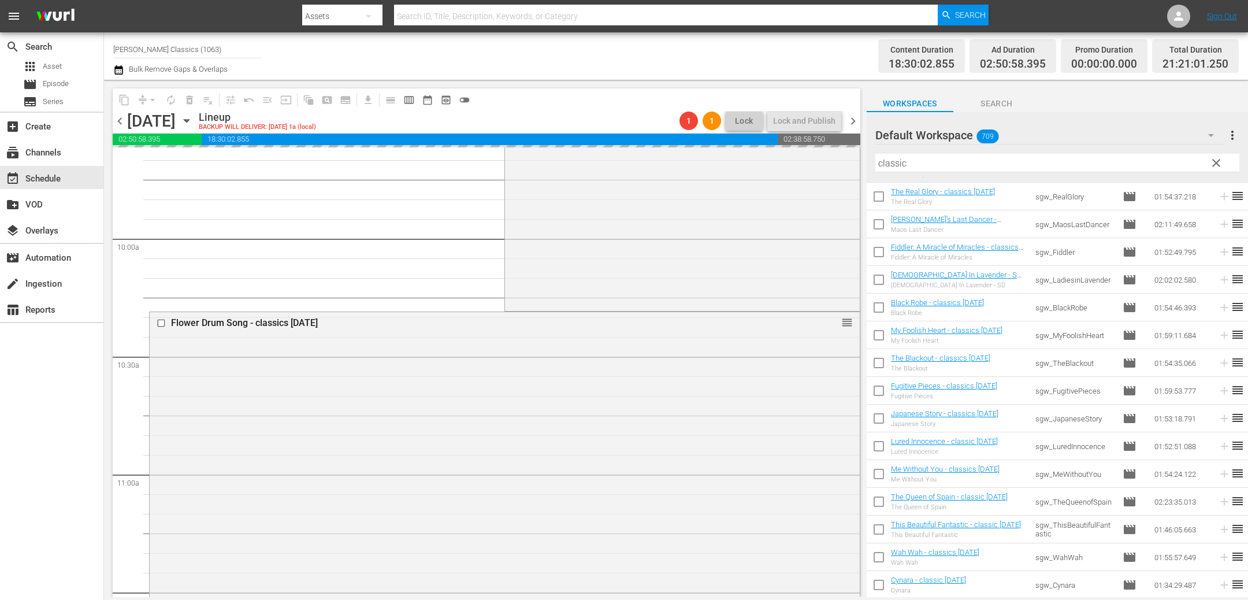
scroll to position [2267, 0]
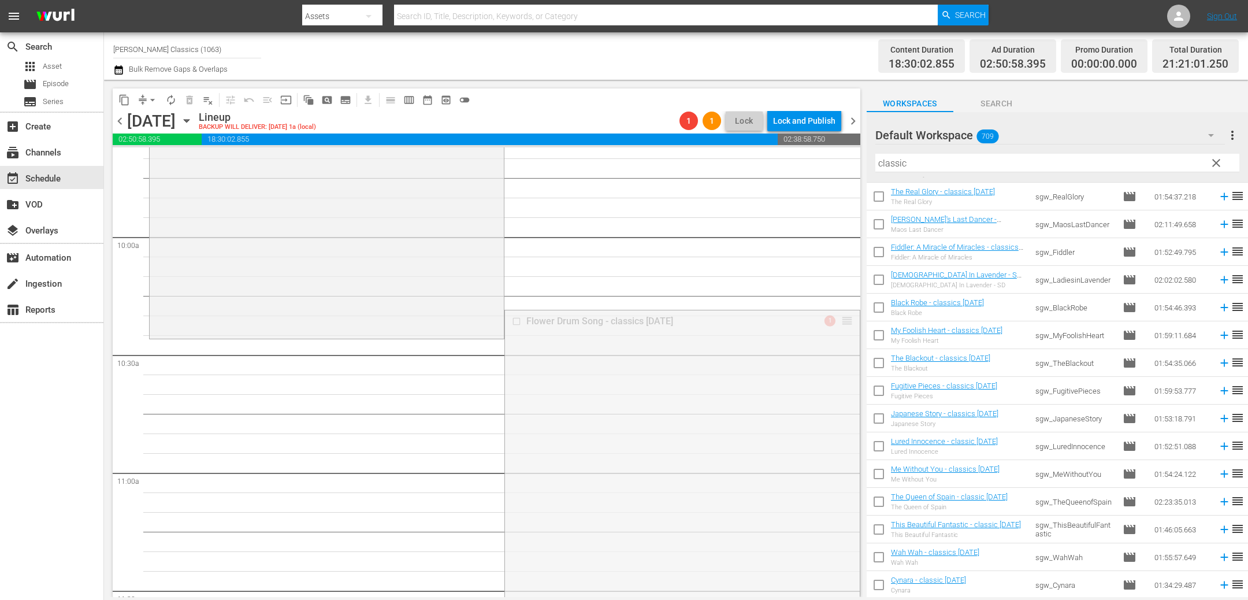
drag, startPoint x: 850, startPoint y: 320, endPoint x: 850, endPoint y: 343, distance: 23.1
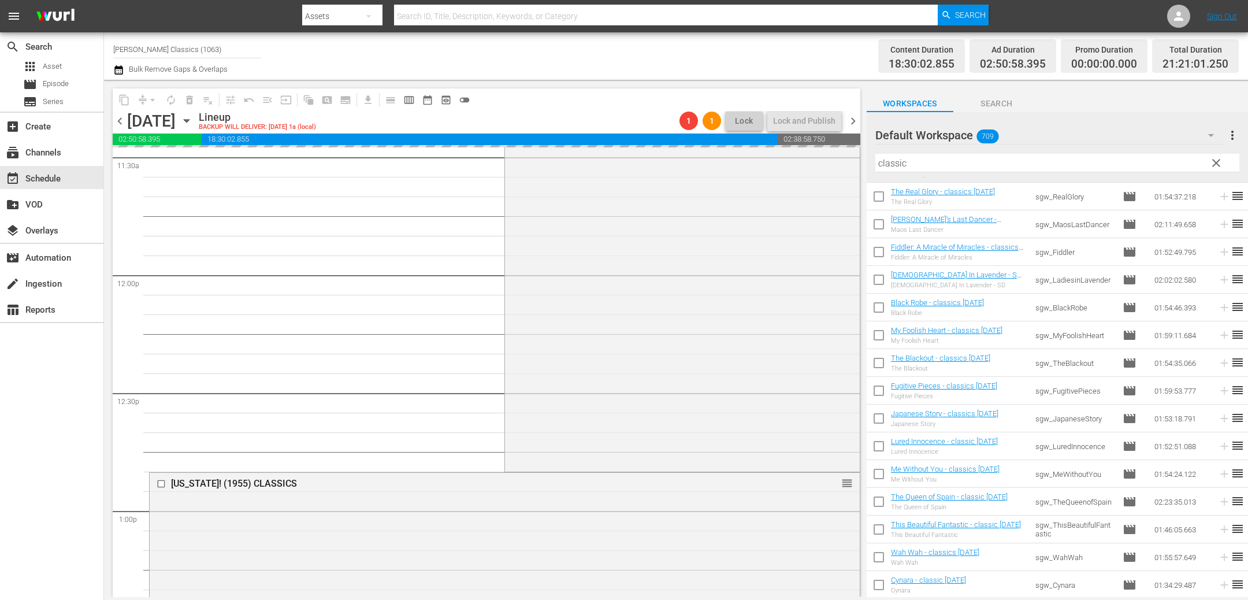
scroll to position [2703, 0]
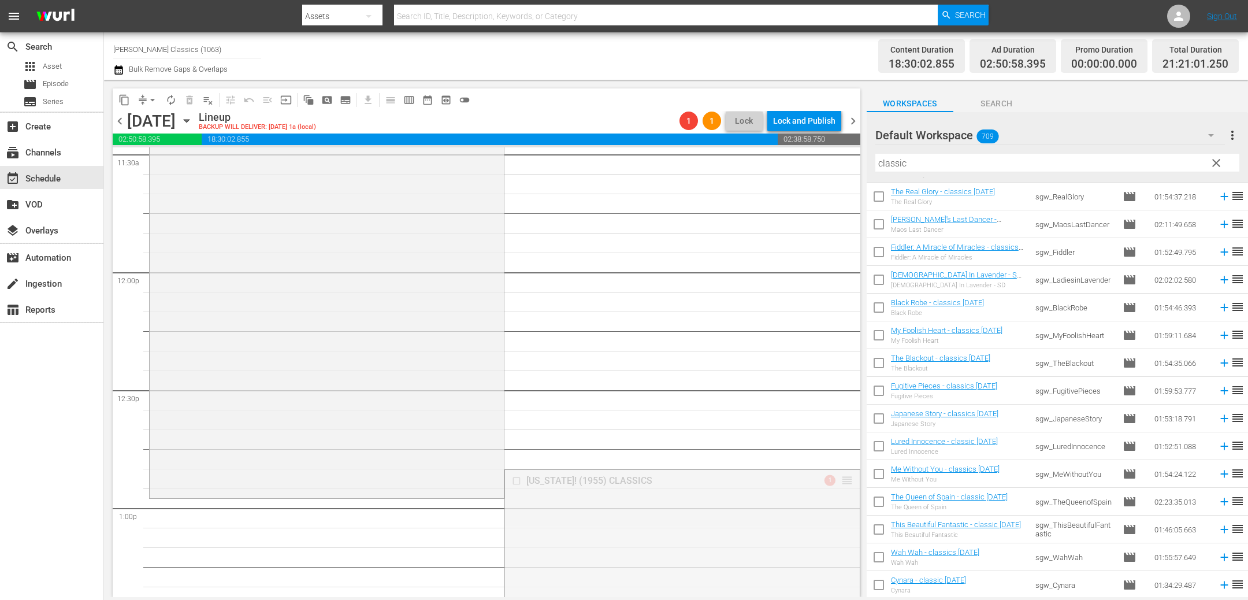
drag, startPoint x: 847, startPoint y: 479, endPoint x: 832, endPoint y: 502, distance: 27.6
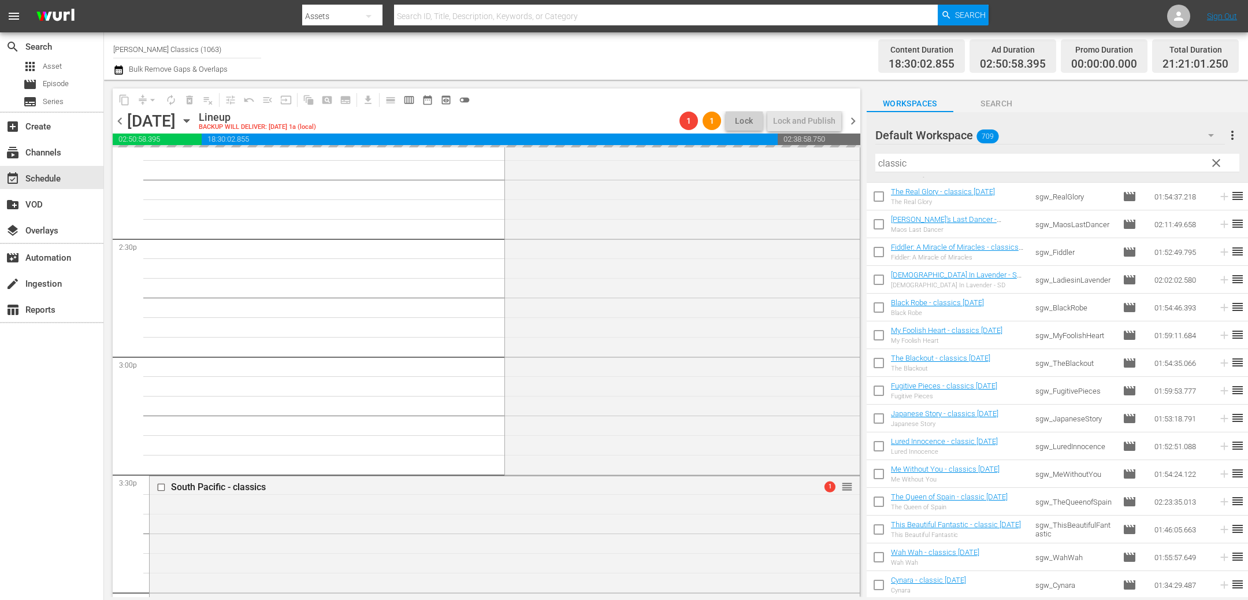
scroll to position [3362, 0]
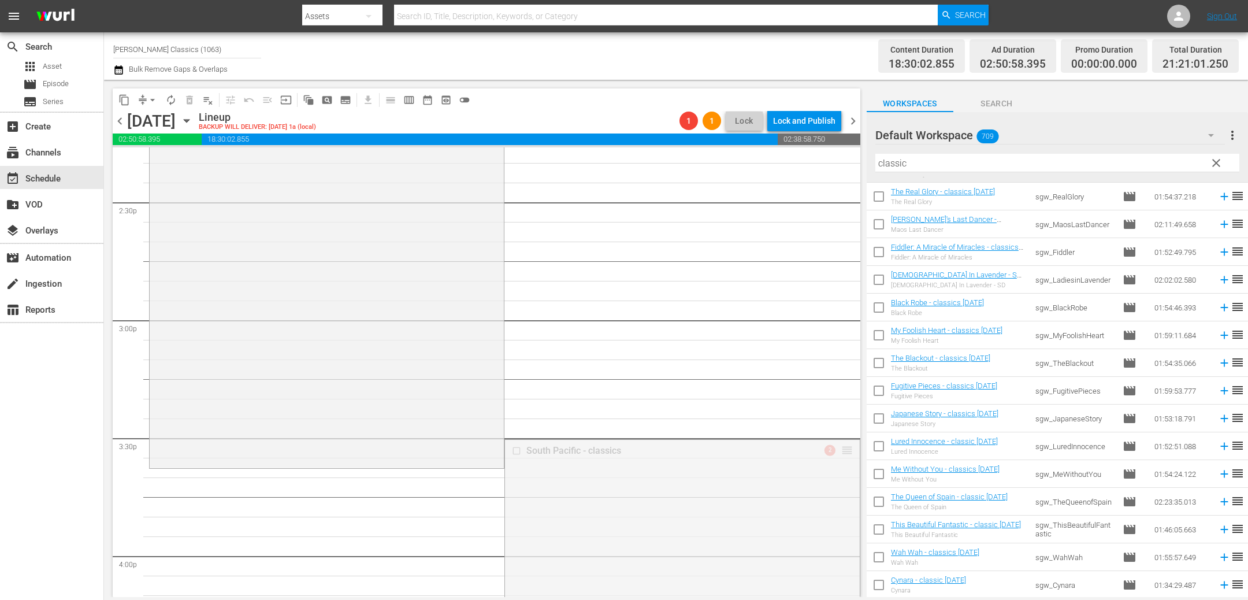
drag, startPoint x: 847, startPoint y: 448, endPoint x: 847, endPoint y: 474, distance: 25.4
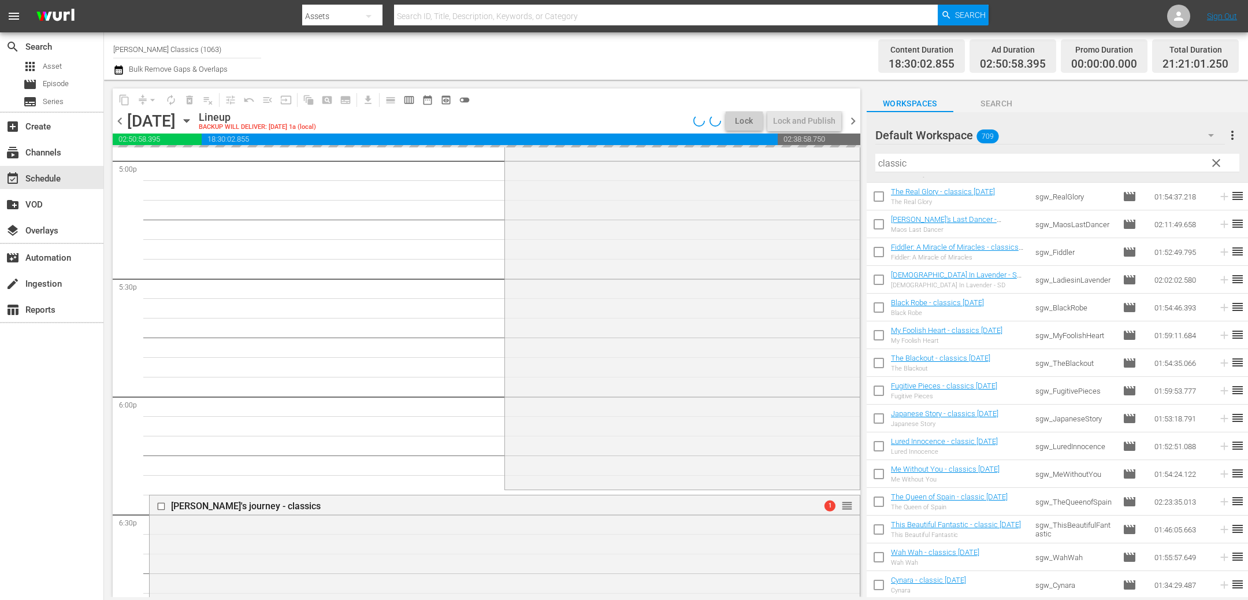
scroll to position [4097, 0]
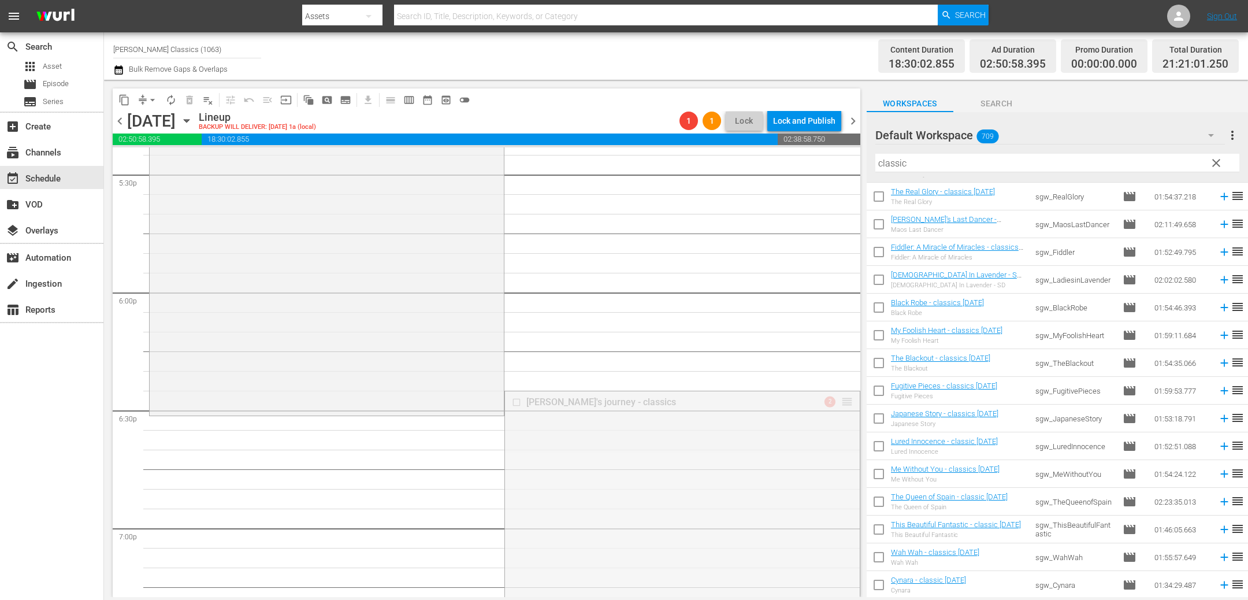
drag, startPoint x: 845, startPoint y: 401, endPoint x: 846, endPoint y: 425, distance: 23.7
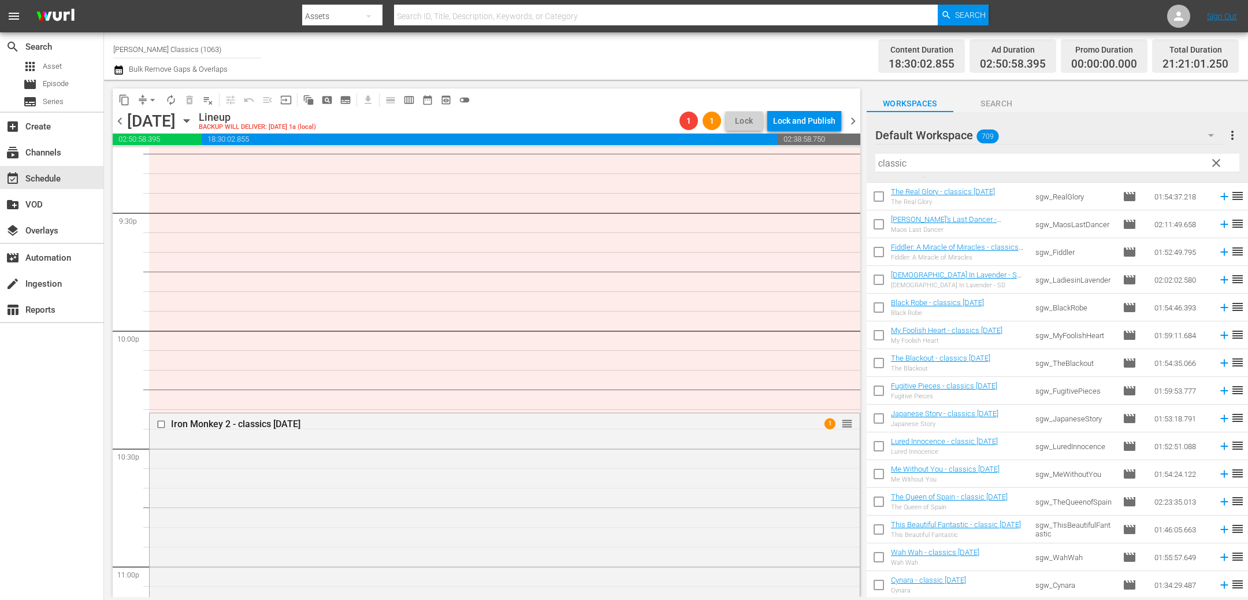
scroll to position [5079, 0]
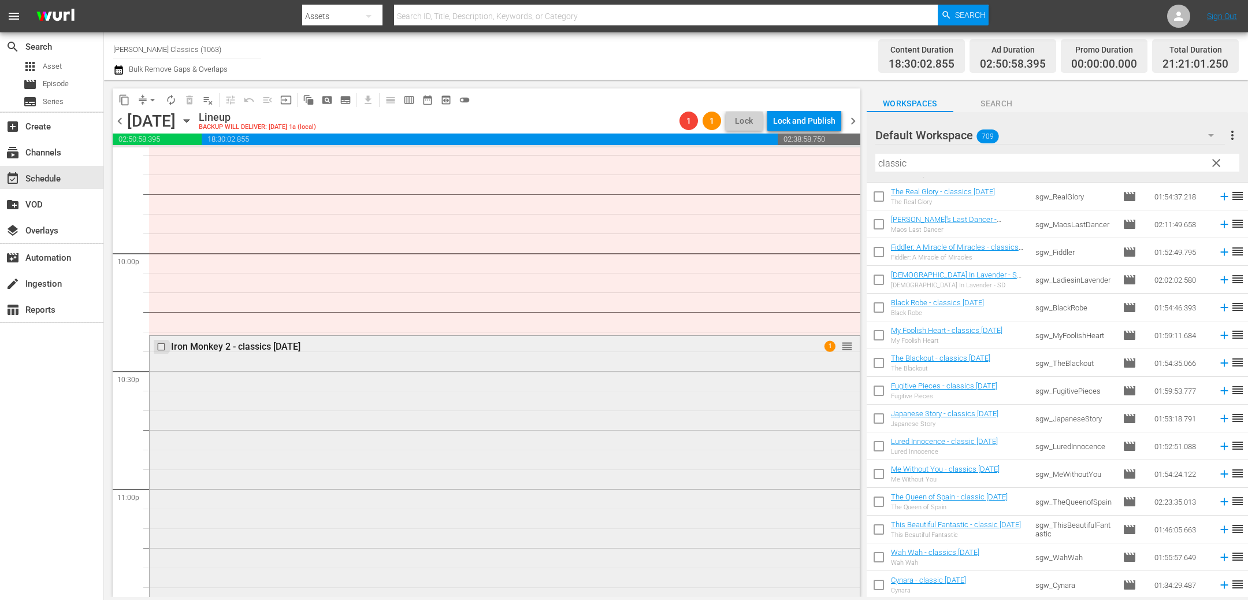
click at [163, 345] on input "checkbox" at bounding box center [163, 347] width 12 height 10
click at [189, 99] on span "delete_forever_outlined" at bounding box center [190, 100] width 12 height 12
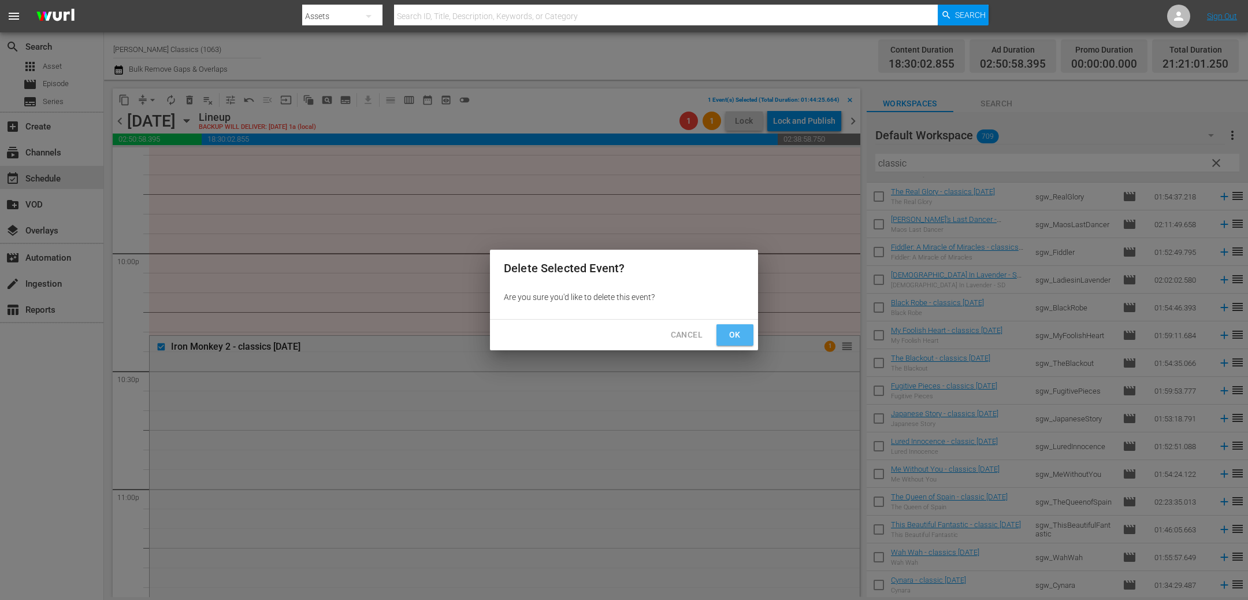
click at [741, 332] on span "Ok" at bounding box center [734, 335] width 18 height 14
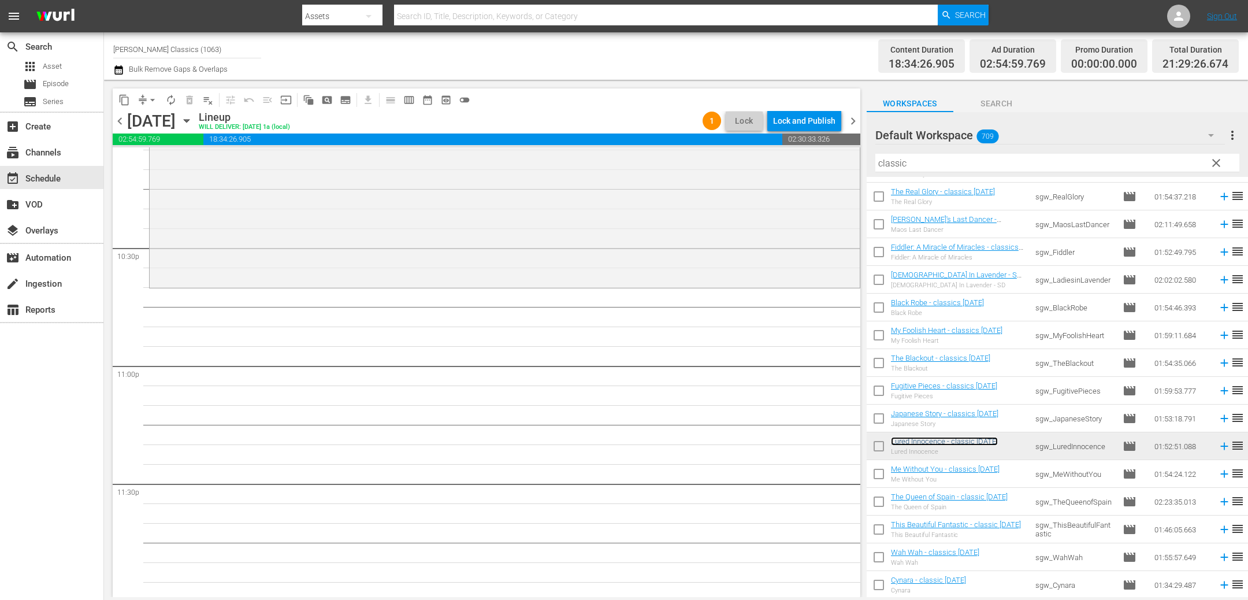
scroll to position [5206, 0]
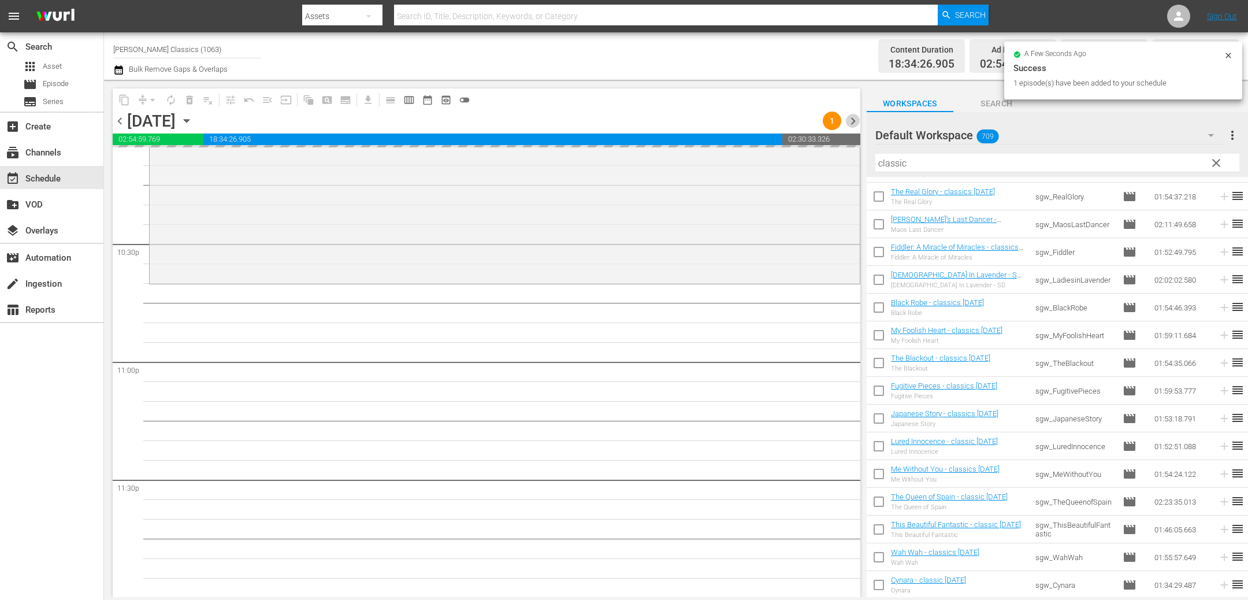
click at [855, 118] on span "chevron_right" at bounding box center [853, 121] width 14 height 14
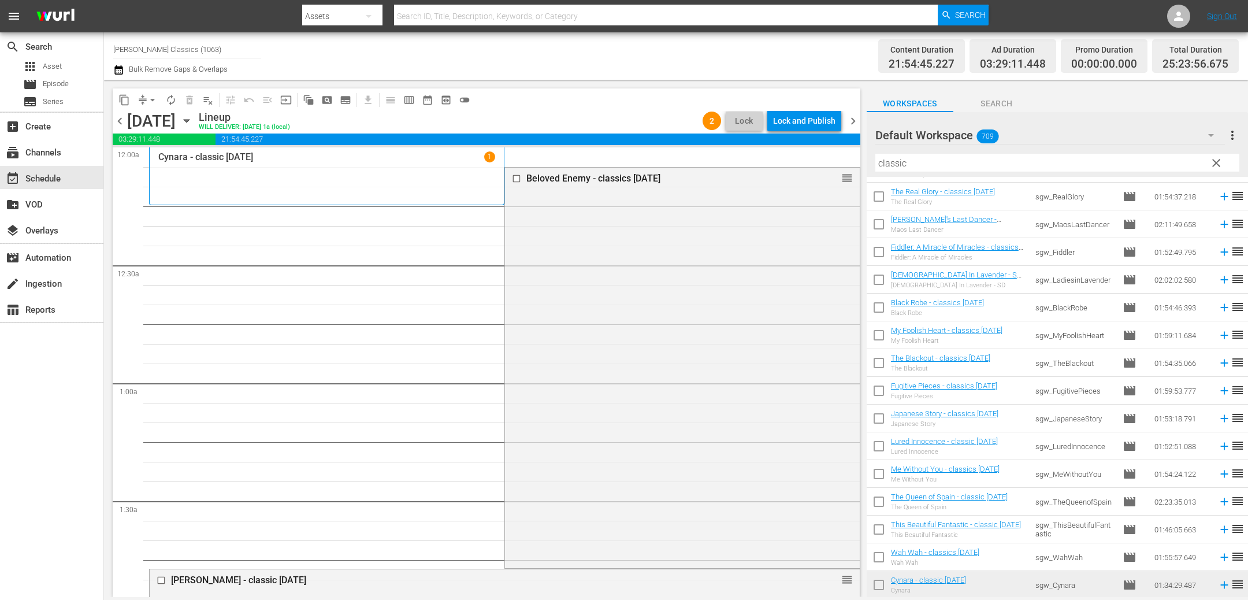
click at [124, 118] on span "chevron_left" at bounding box center [120, 121] width 14 height 14
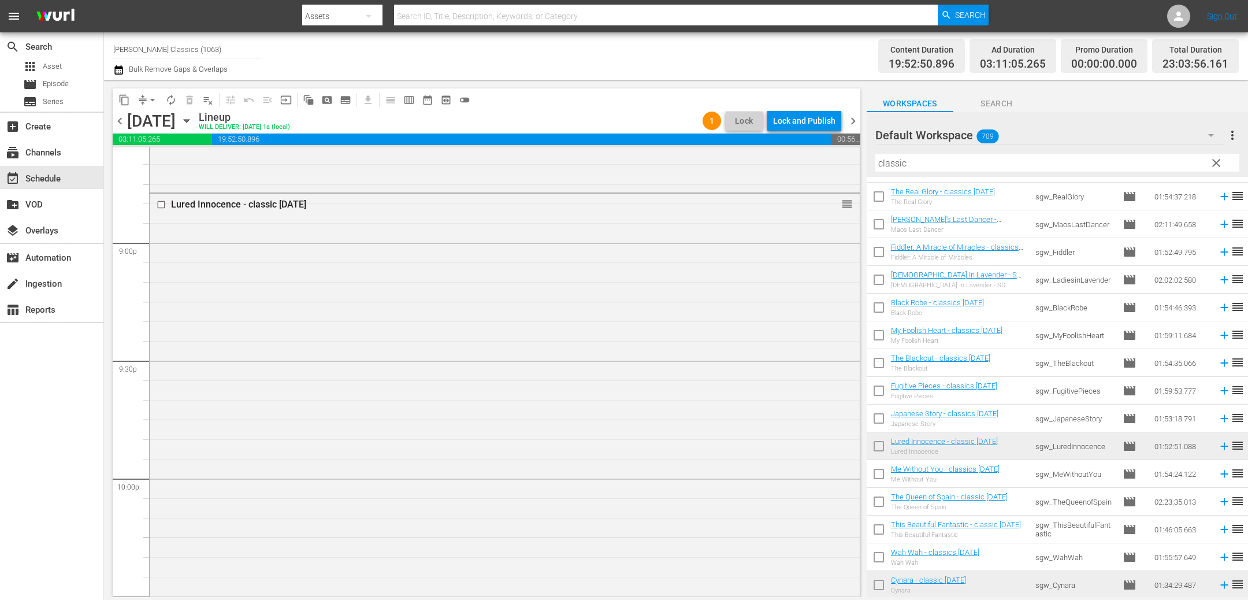
scroll to position [5264, 0]
click at [334, 372] on div "Cynara - classic april 22 1 reorder" at bounding box center [505, 410] width 710 height 368
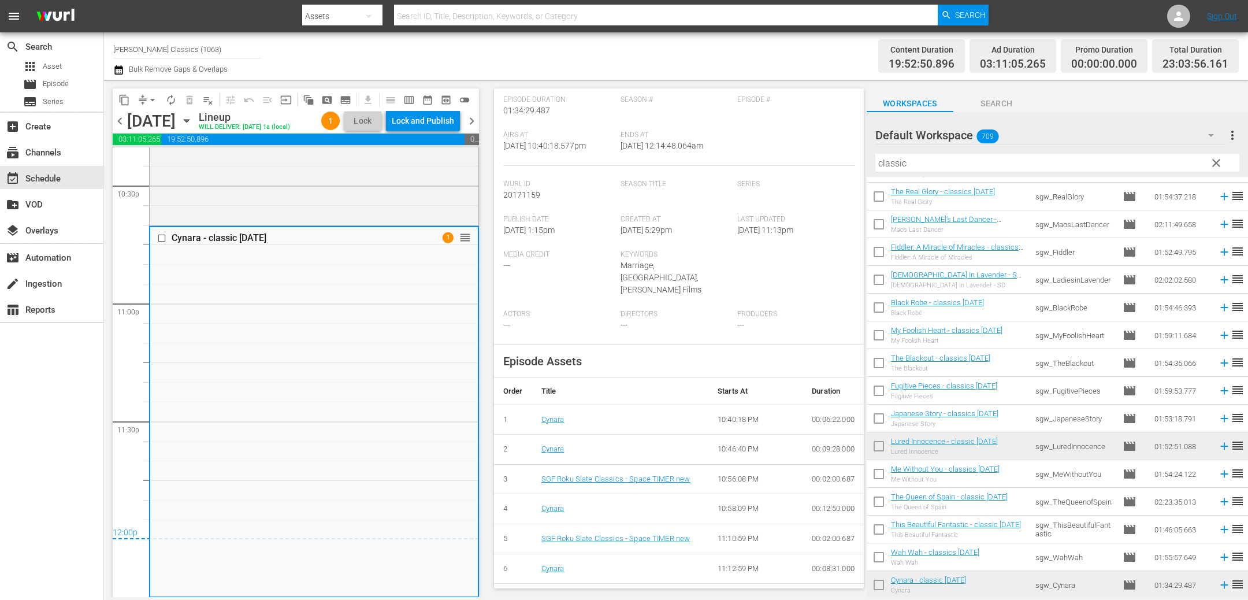
scroll to position [0, 0]
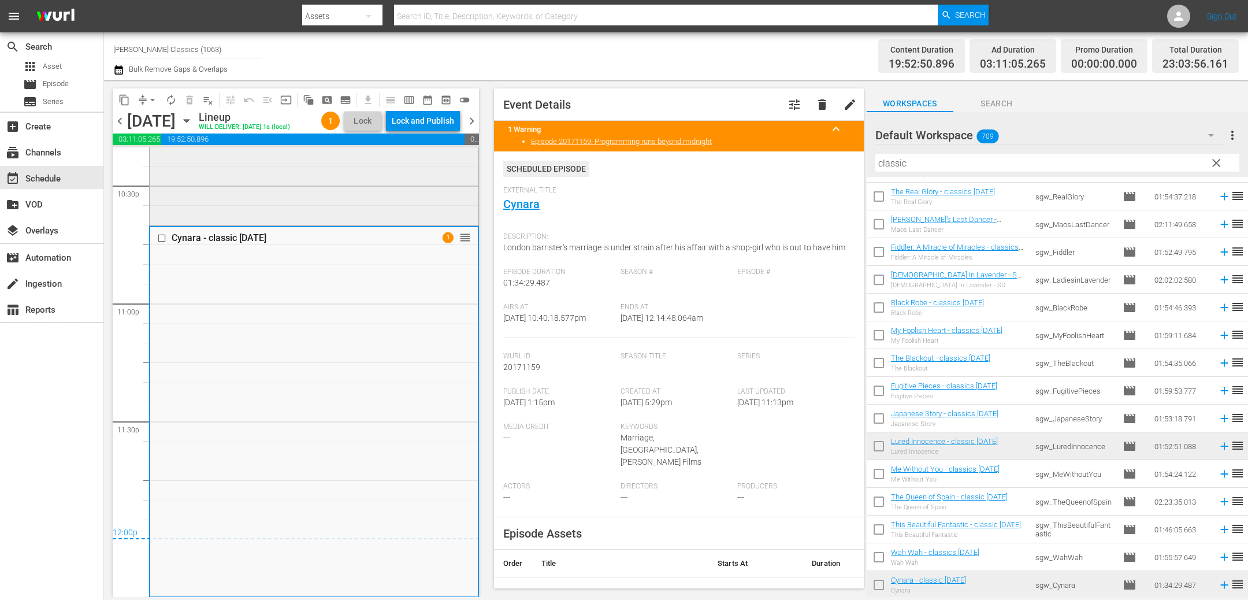
click at [383, 162] on div "Lured Innocence - classic may 22 reorder" at bounding box center [314, 3] width 329 height 440
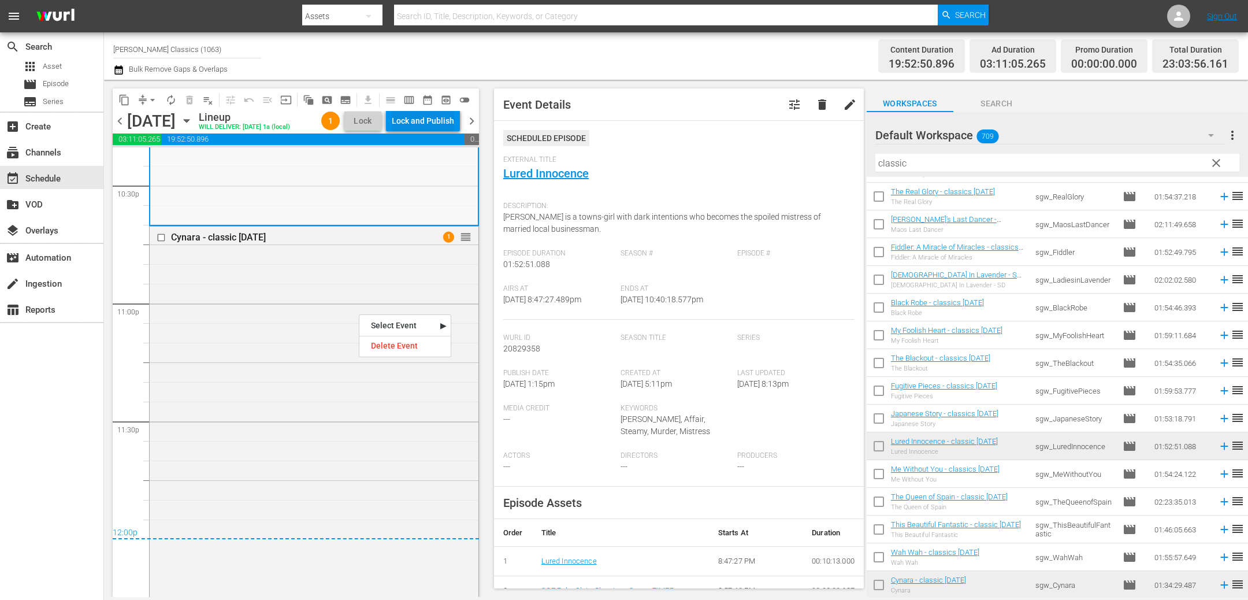
click at [425, 121] on div "Lock and Publish" at bounding box center [423, 120] width 62 height 21
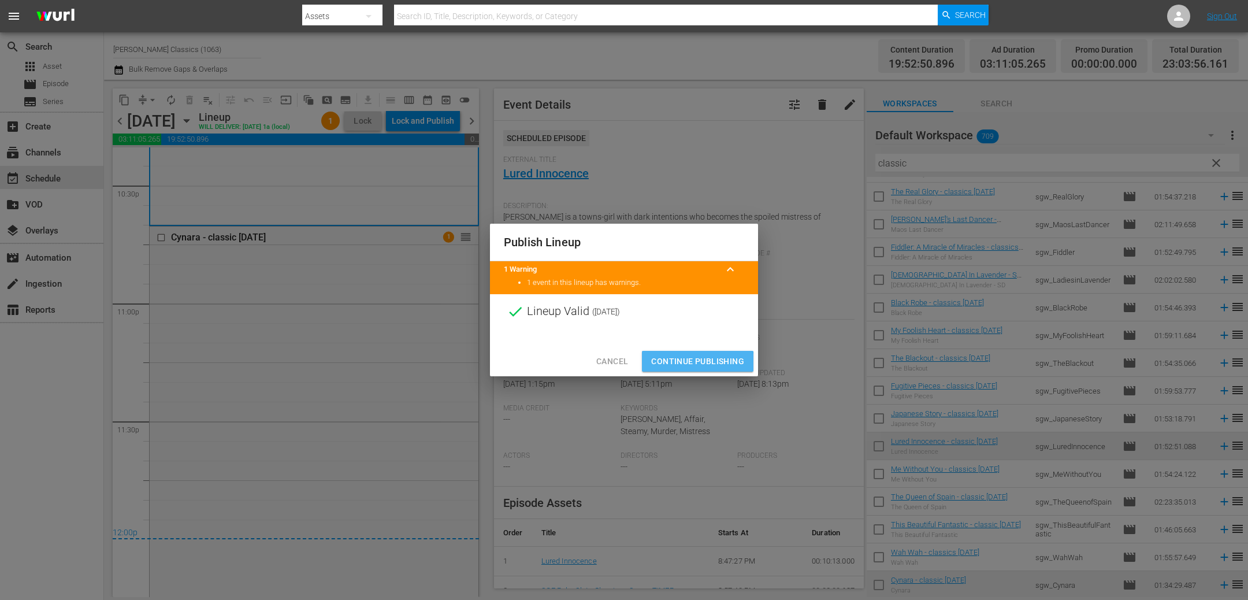
click at [691, 362] on span "Continue Publishing" at bounding box center [697, 361] width 93 height 14
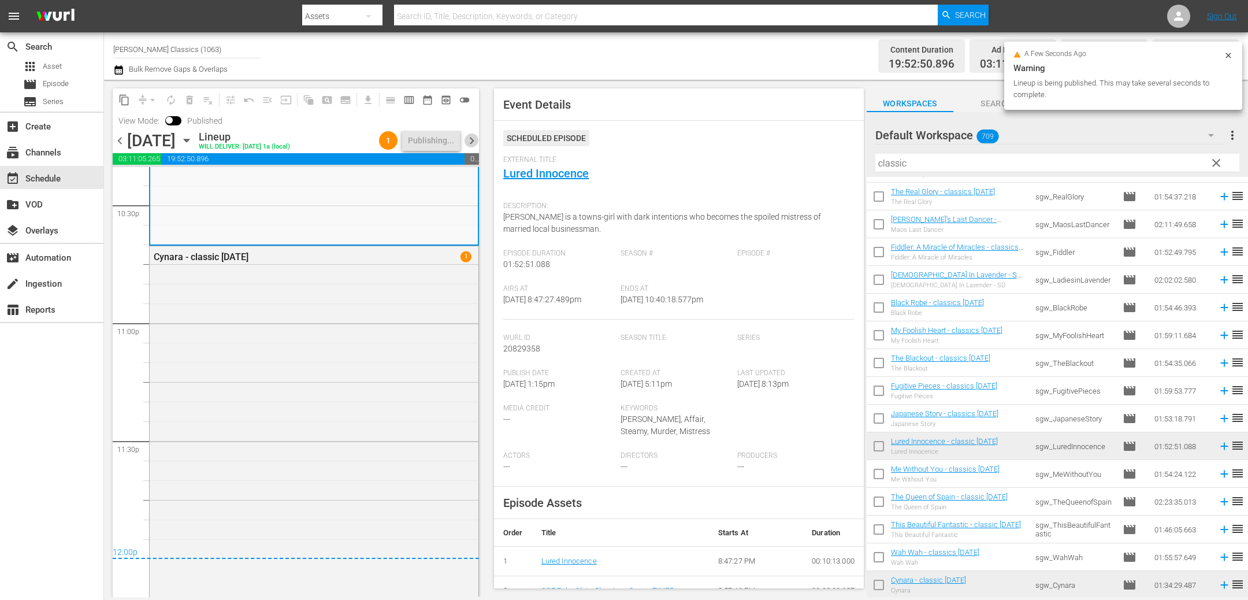
click at [471, 137] on span "chevron_right" at bounding box center [471, 140] width 14 height 14
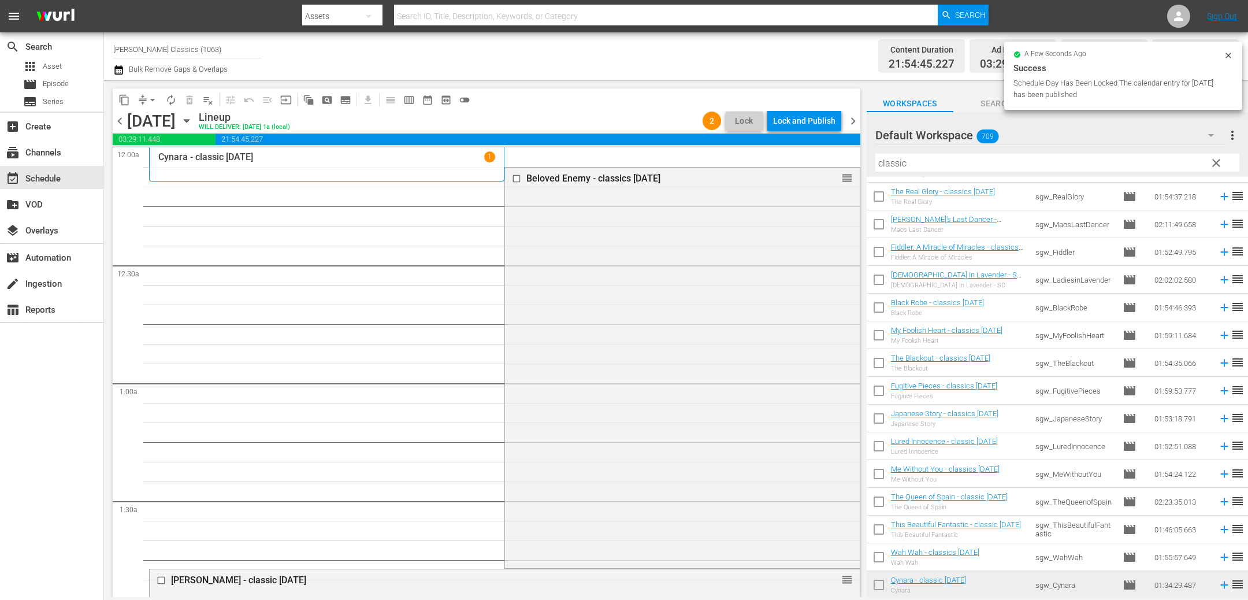
click at [193, 117] on icon "button" at bounding box center [186, 120] width 13 height 13
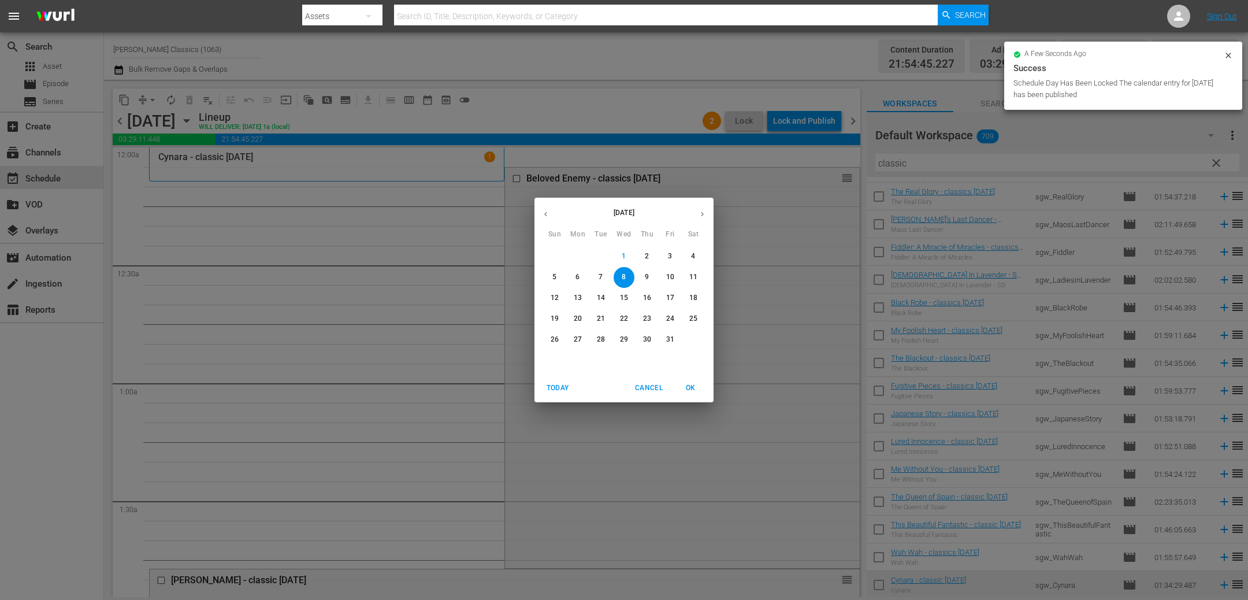
click at [556, 299] on p "12" at bounding box center [554, 298] width 8 height 10
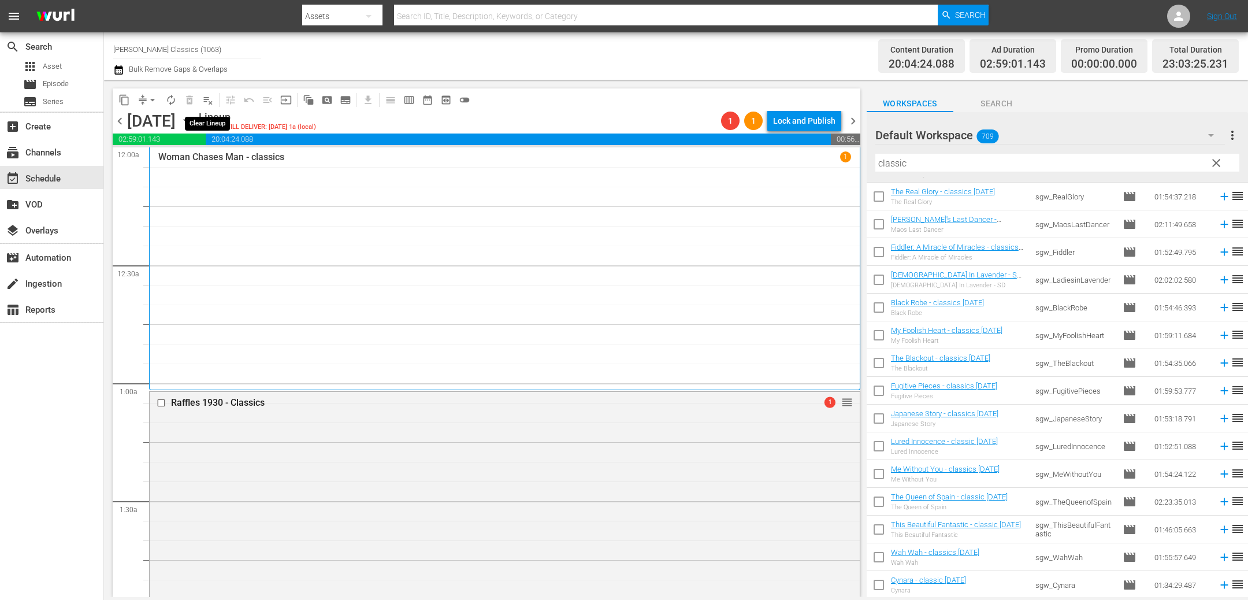
click at [205, 102] on span "playlist_remove_outlined" at bounding box center [208, 100] width 12 height 12
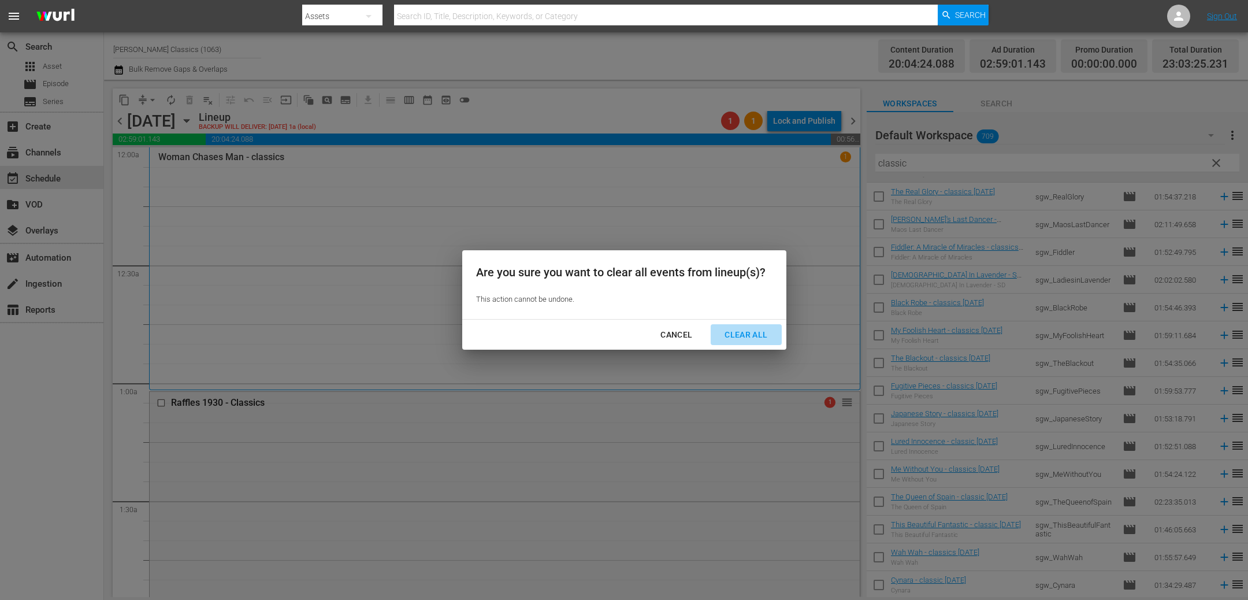
click at [747, 334] on div "Clear All" at bounding box center [745, 335] width 61 height 14
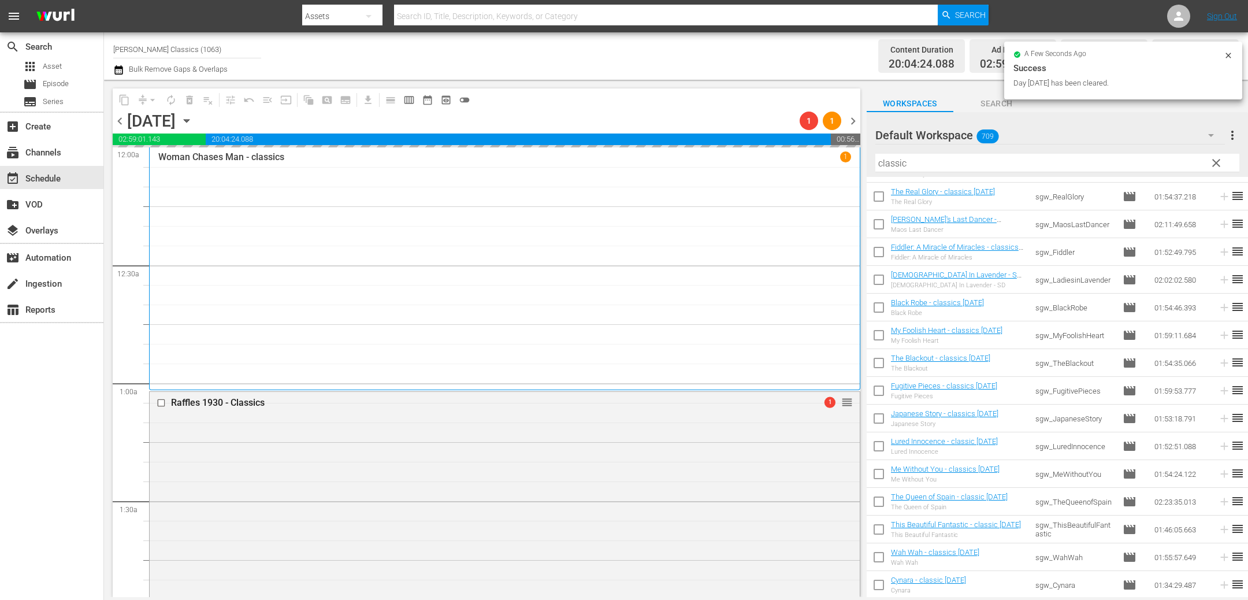
click at [193, 118] on icon "button" at bounding box center [186, 120] width 13 height 13
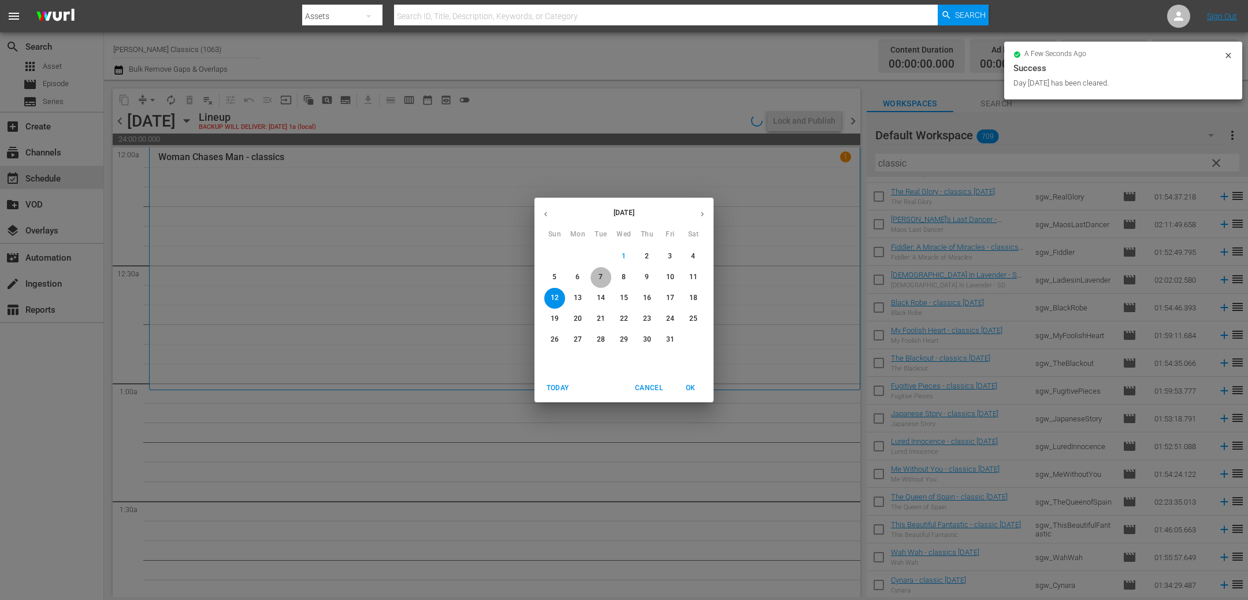
click at [605, 277] on span "7" at bounding box center [600, 277] width 21 height 10
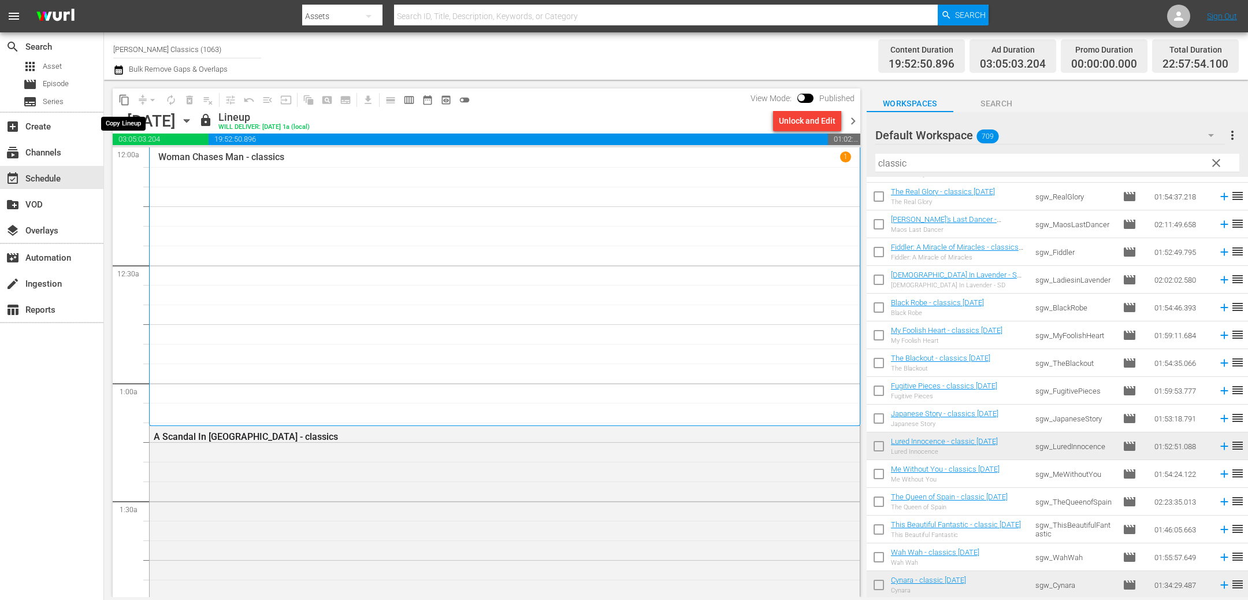
click at [125, 98] on span "content_copy" at bounding box center [124, 100] width 12 height 12
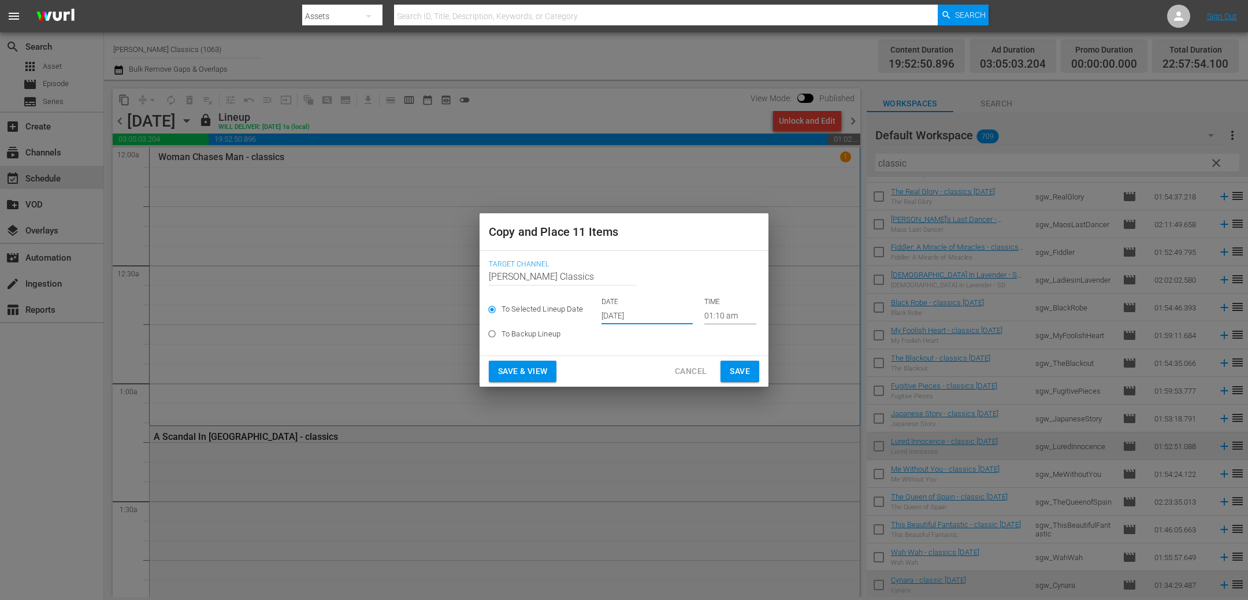
click at [659, 321] on input "Oct 3rd 2025" at bounding box center [646, 315] width 91 height 17
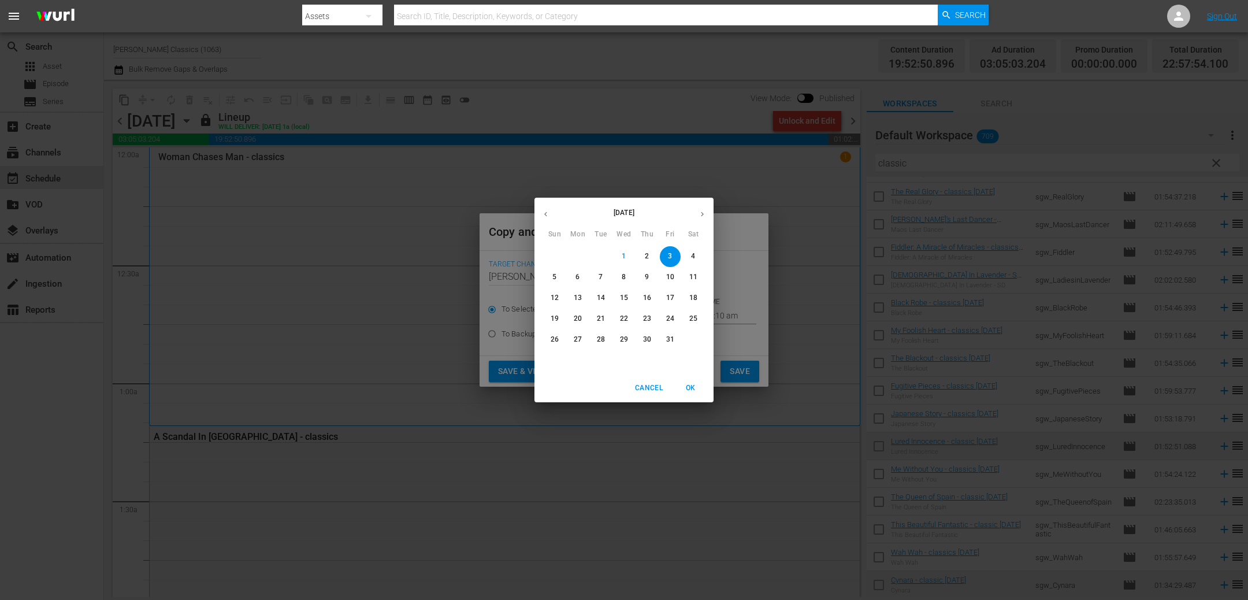
click at [553, 299] on p "12" at bounding box center [554, 298] width 8 height 10
type input "Oct 12th 2025"
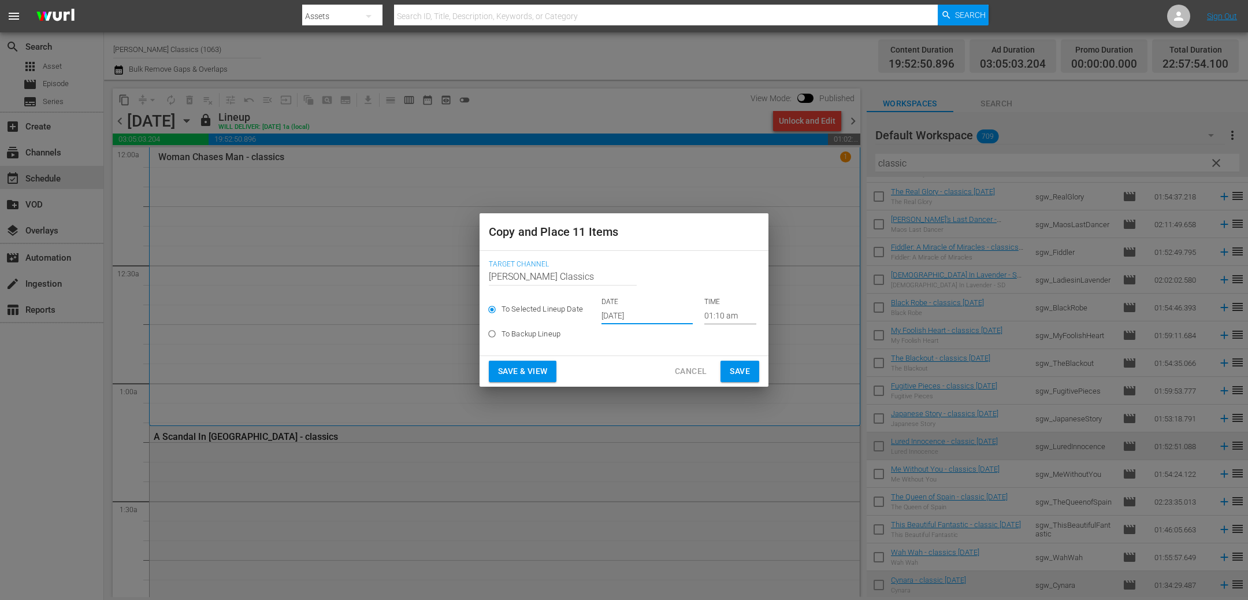
click at [739, 372] on span "Save" at bounding box center [740, 371] width 20 height 14
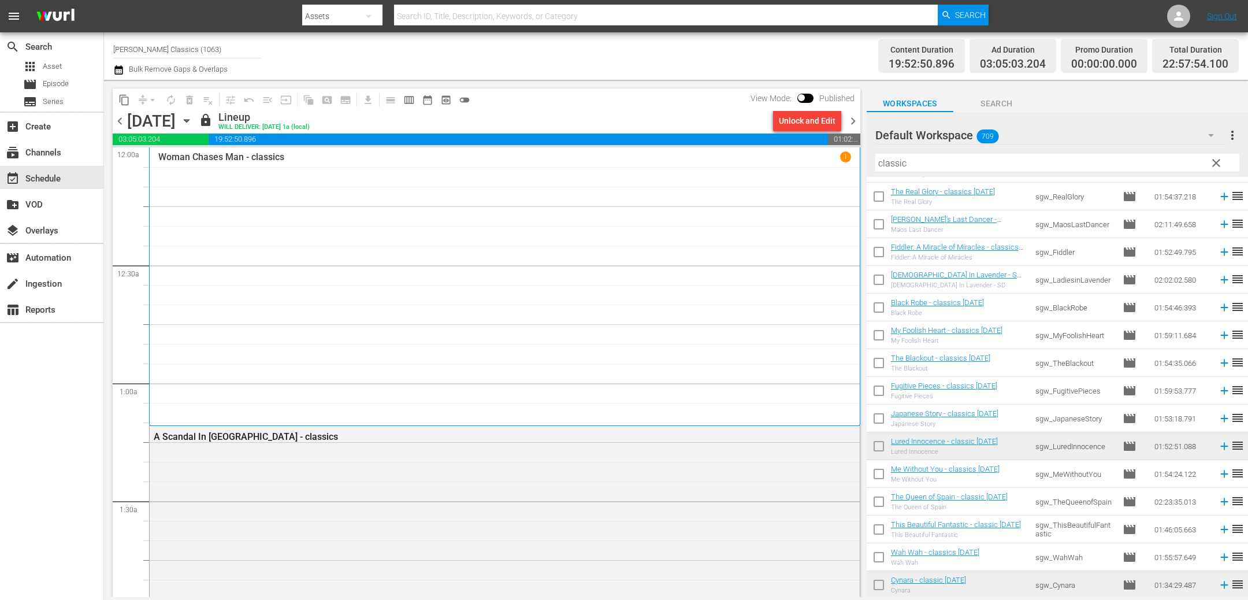
click at [193, 124] on icon "button" at bounding box center [186, 120] width 13 height 13
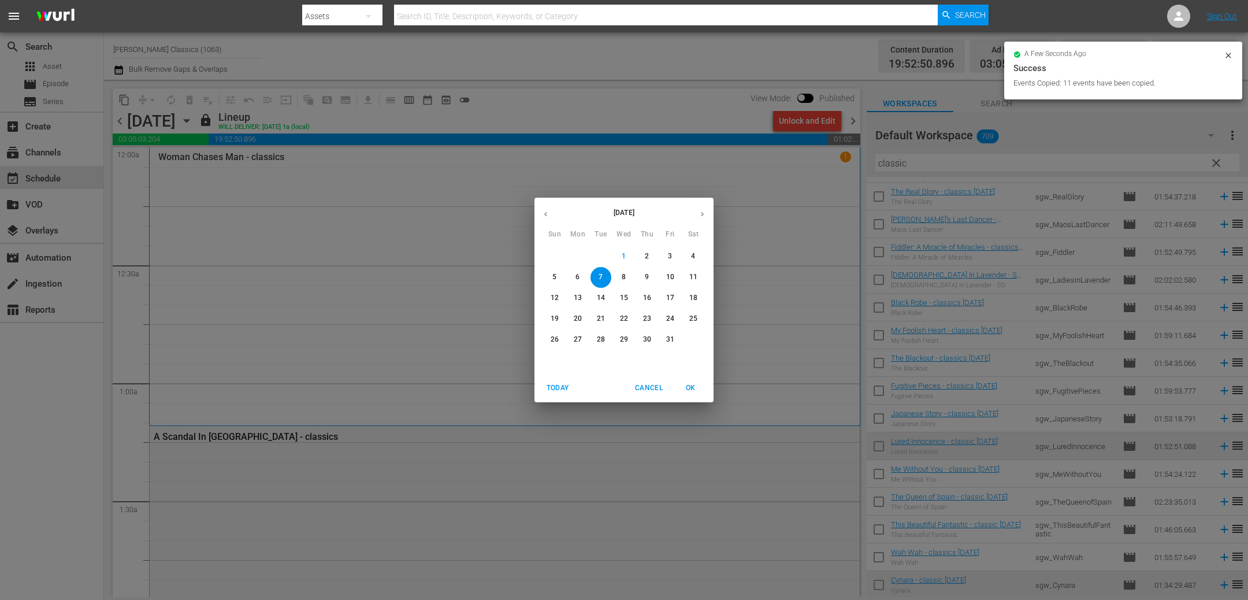
click at [623, 274] on p "8" at bounding box center [624, 277] width 4 height 10
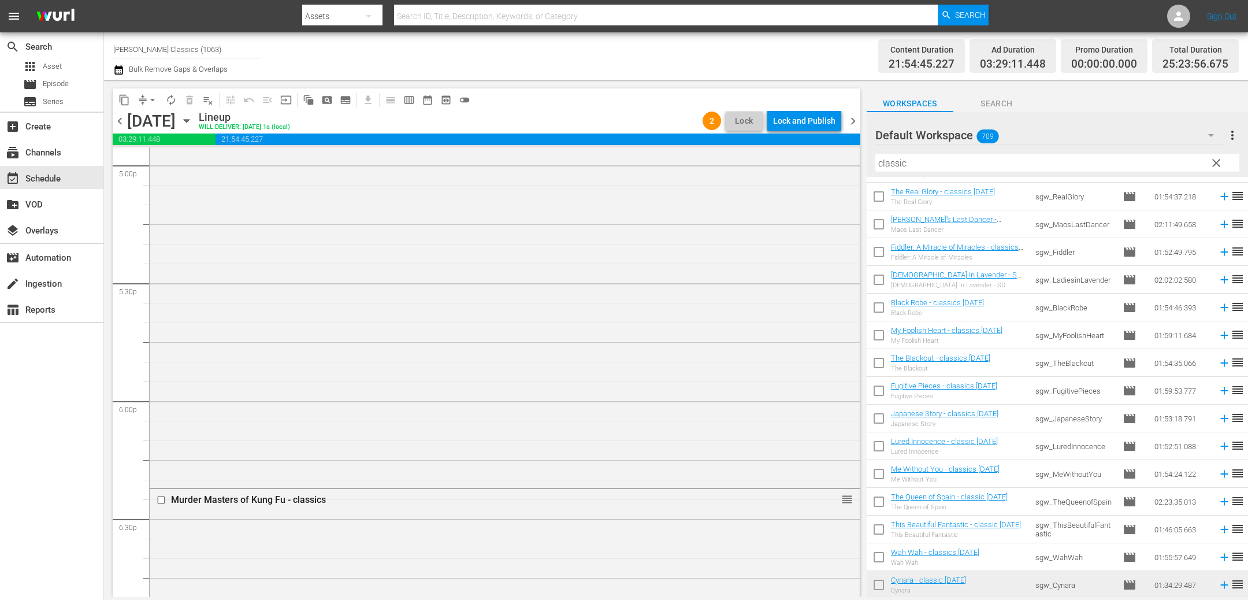
scroll to position [3961, 0]
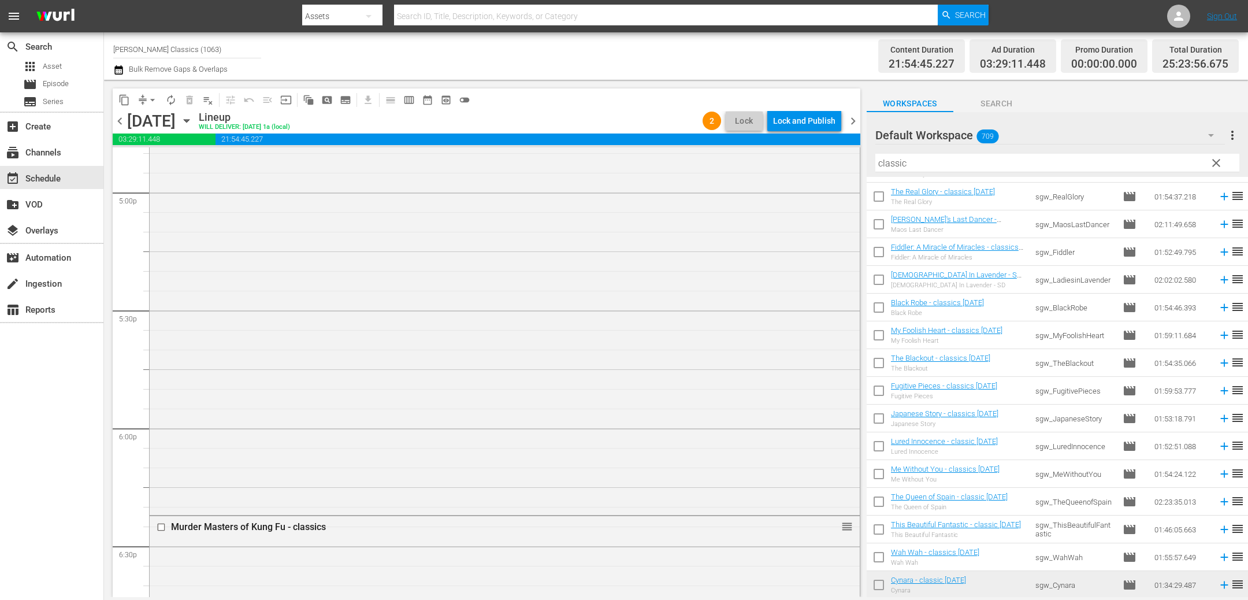
click at [153, 107] on button "arrow_drop_down" at bounding box center [152, 100] width 18 height 18
click at [158, 156] on li "Align to End of Previous Day" at bounding box center [152, 160] width 121 height 19
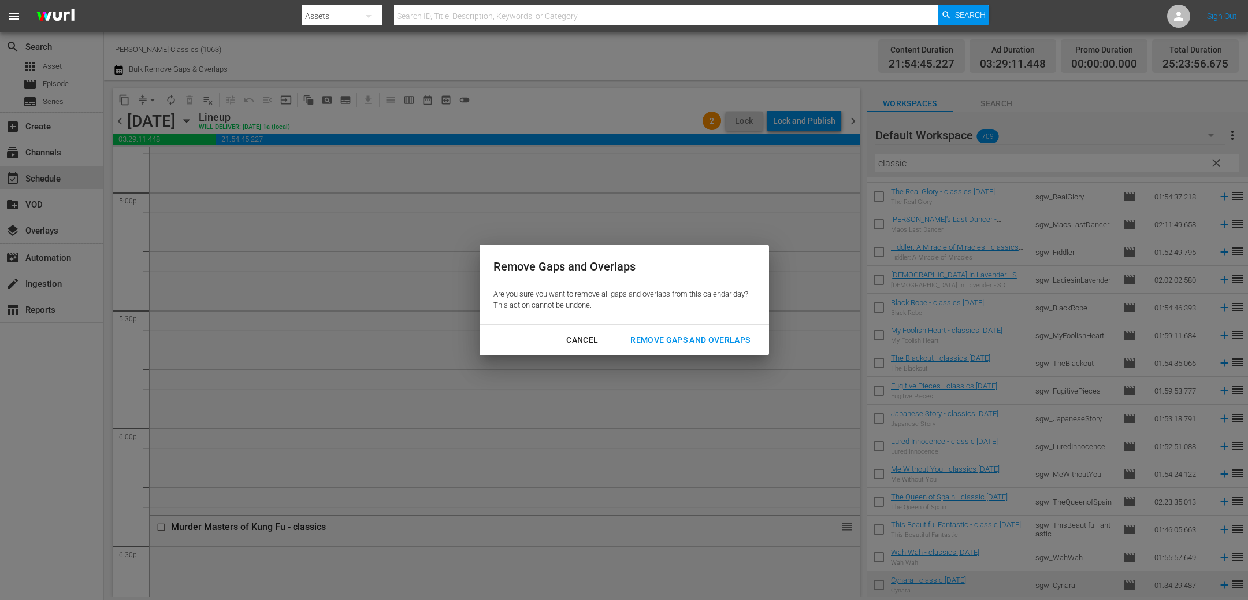
click at [664, 336] on div "Remove Gaps and Overlaps" at bounding box center [690, 340] width 138 height 14
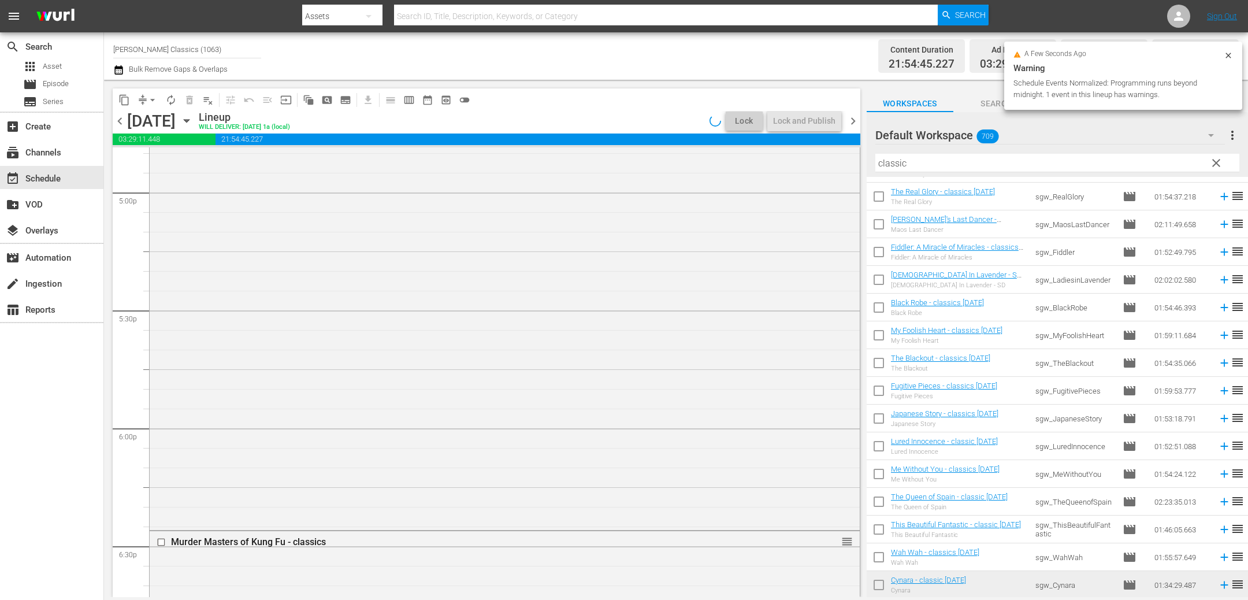
scroll to position [3883, 0]
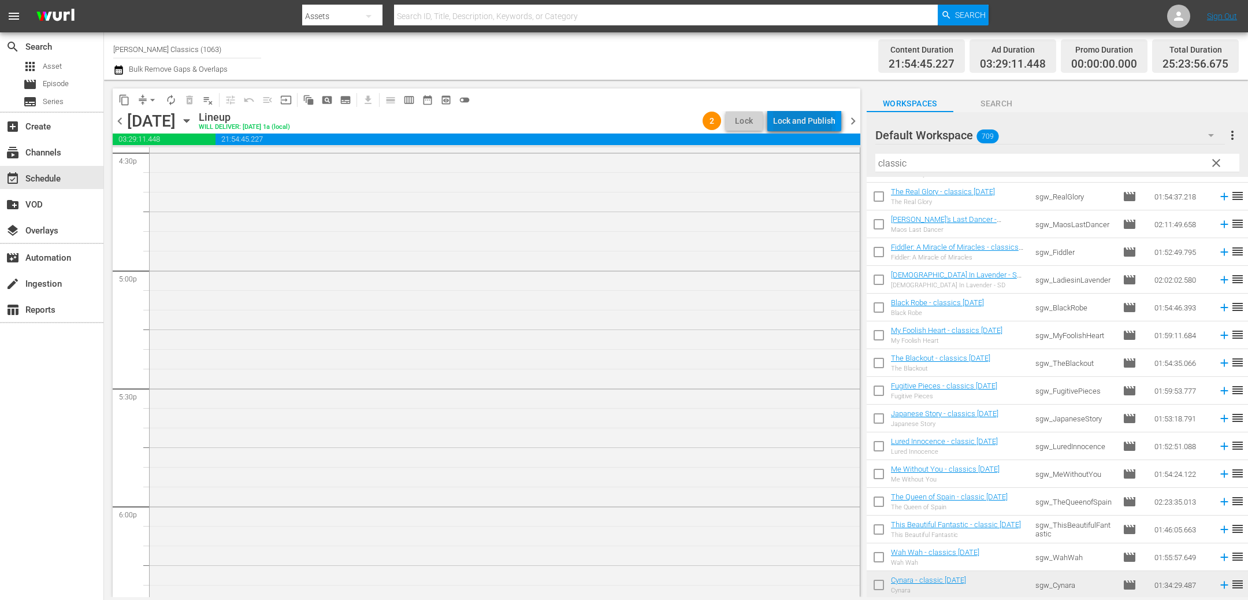
click at [798, 125] on div "Lock and Publish" at bounding box center [804, 120] width 62 height 21
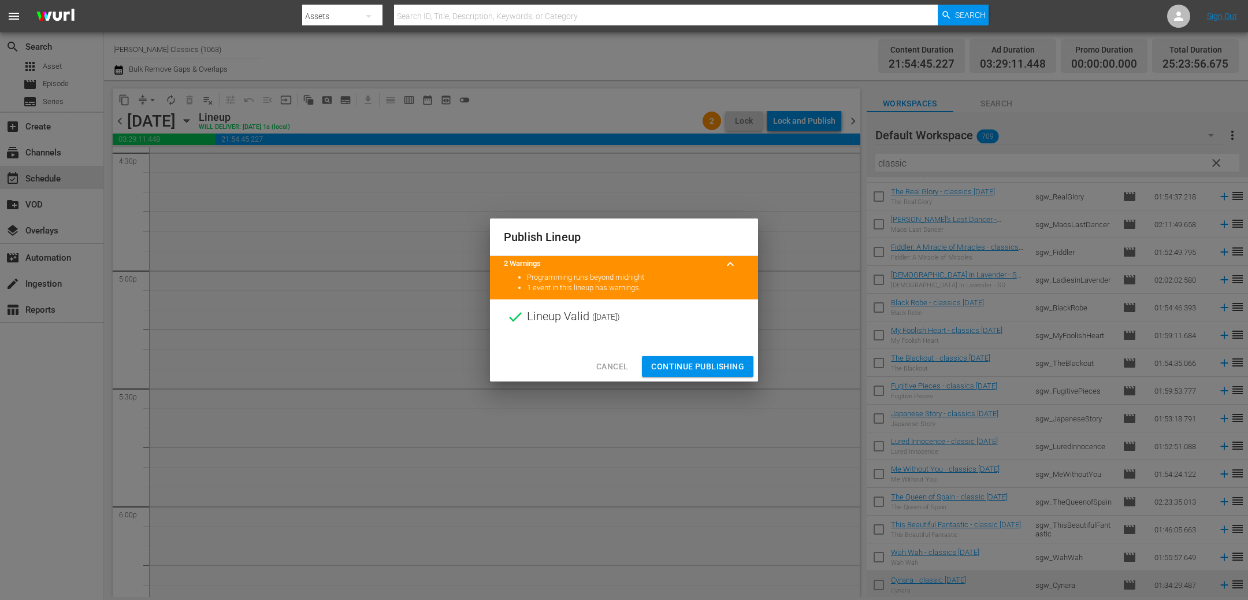
click at [674, 367] on span "Continue Publishing" at bounding box center [697, 366] width 93 height 14
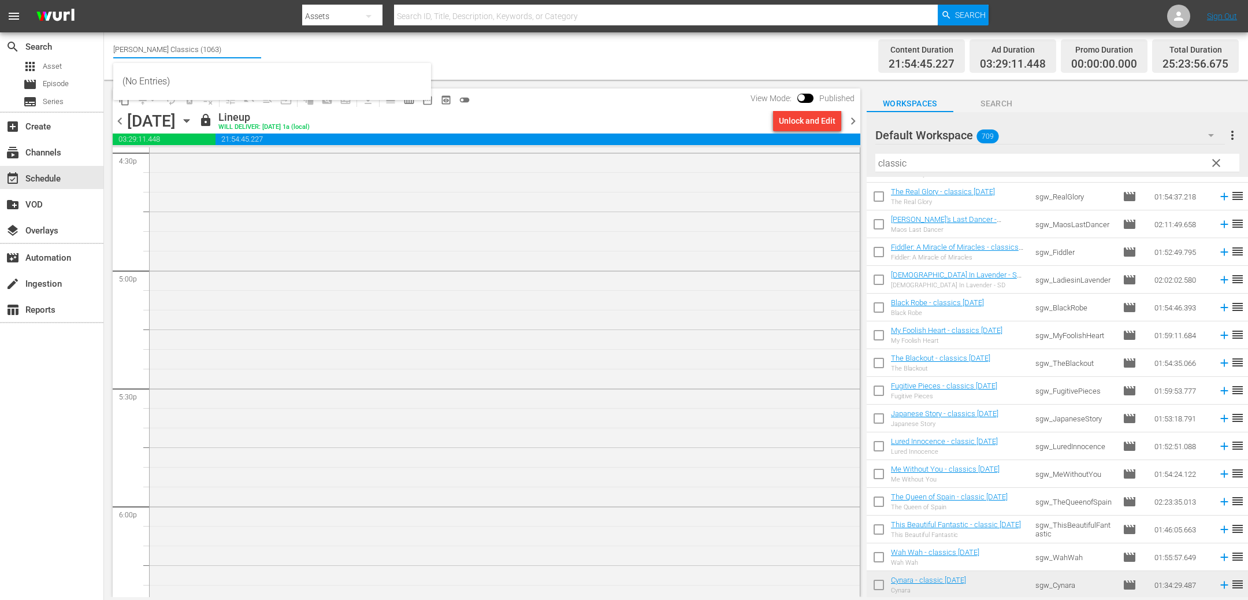
drag, startPoint x: 172, startPoint y: 47, endPoint x: 311, endPoint y: 53, distance: 138.8
click at [306, 53] on div "Channel Title Samuel Goldwyn Classics (1063) Bulk Remove Gaps & Overlaps" at bounding box center [420, 56] width 614 height 42
drag, startPoint x: 226, startPoint y: 50, endPoint x: 172, endPoint y: 47, distance: 55.0
click at [172, 47] on input "Samuel Goldwyn Classics (1063)" at bounding box center [187, 49] width 148 height 28
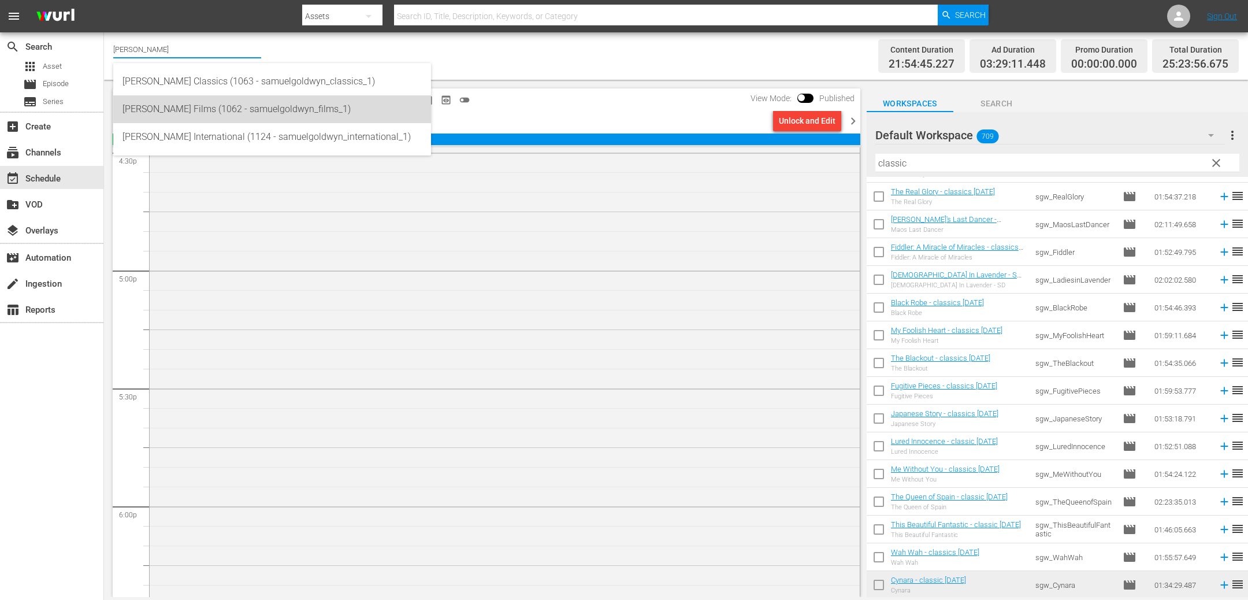
click at [193, 111] on div "Samuel Goldwyn Films (1062 - samuelgoldwyn_films_1)" at bounding box center [271, 109] width 299 height 28
type input "Samuel Goldwyn Films (1062 - samuelgoldwyn_films_1)"
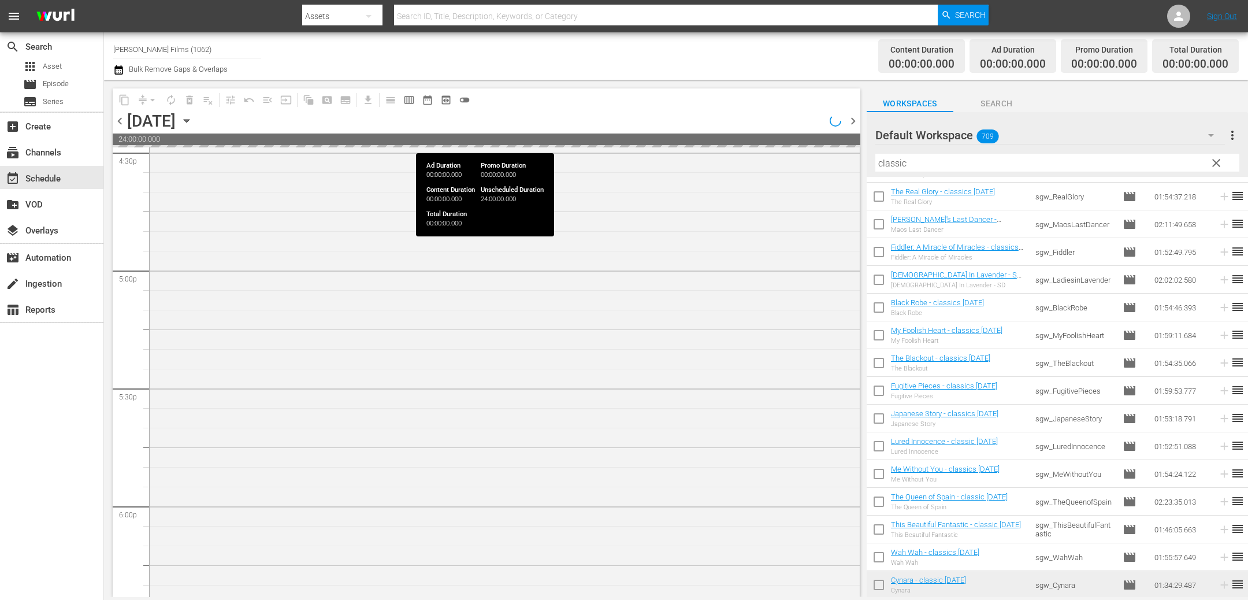
scroll to position [4040, 0]
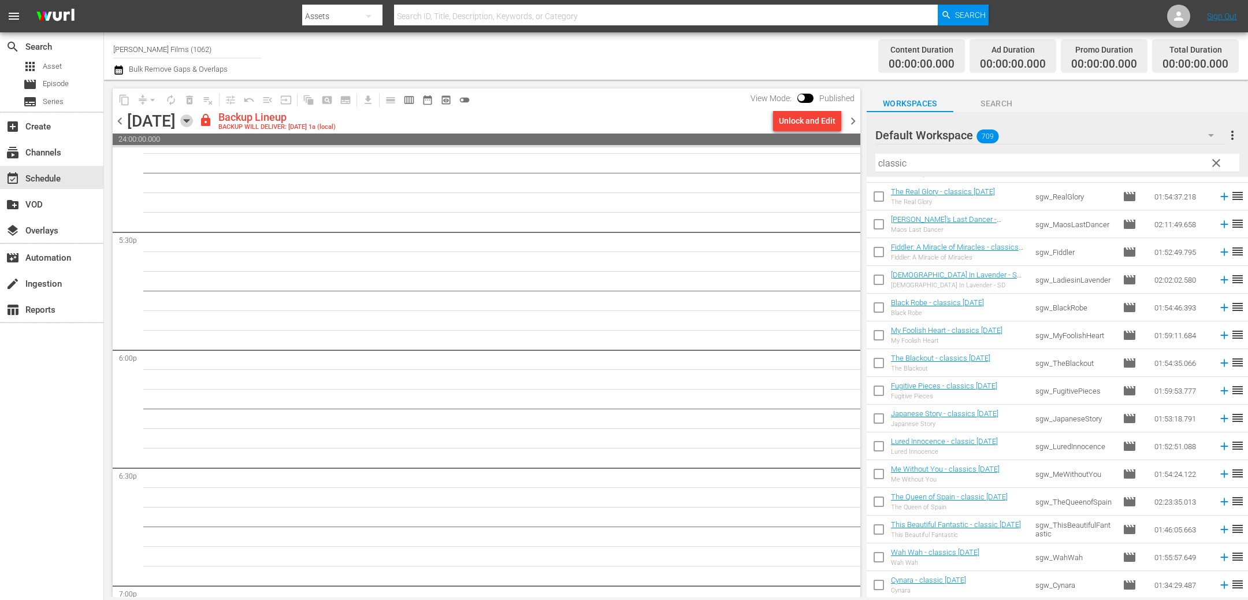
click at [193, 120] on icon "button" at bounding box center [186, 120] width 13 height 13
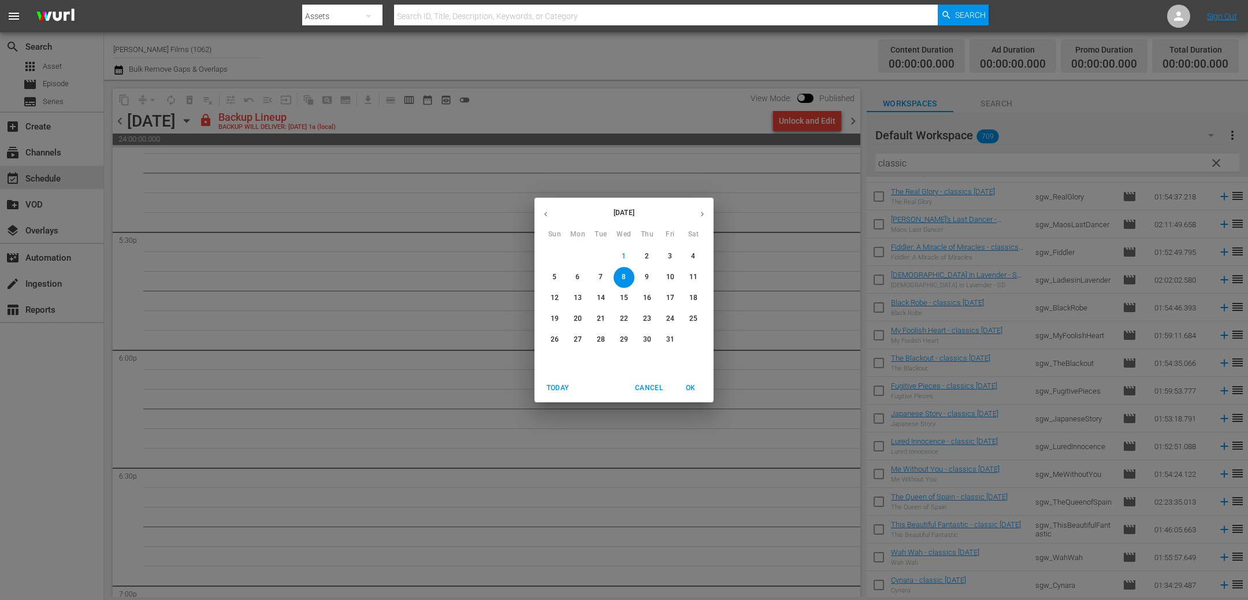
click at [700, 255] on span "4" at bounding box center [693, 256] width 21 height 10
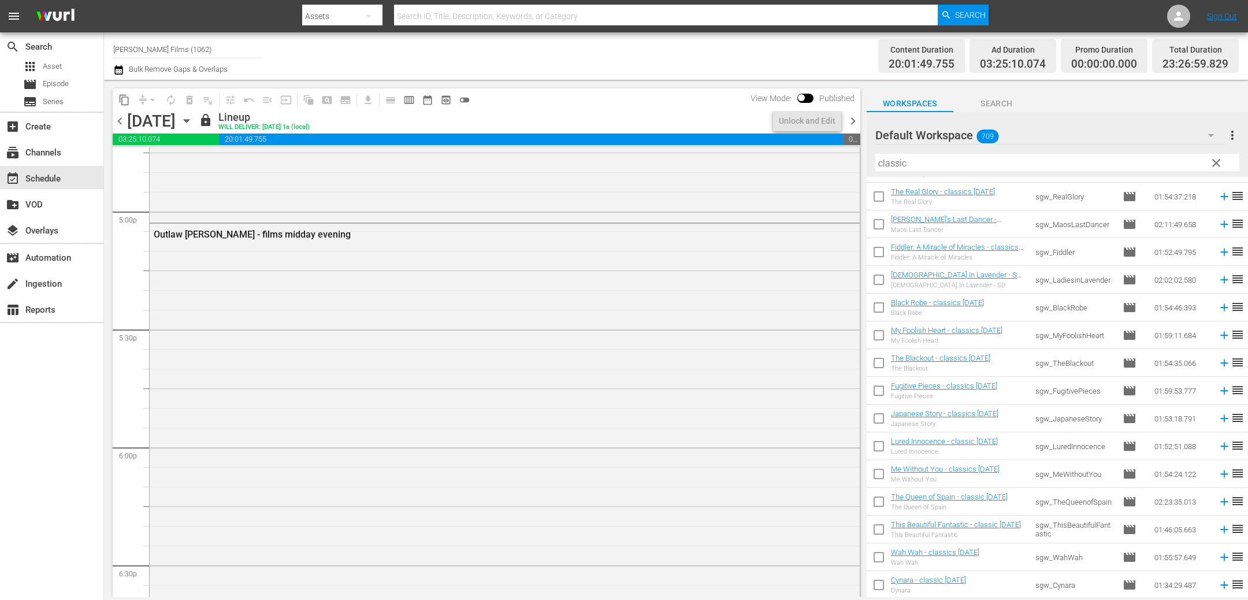
click at [855, 119] on span "chevron_right" at bounding box center [853, 121] width 14 height 14
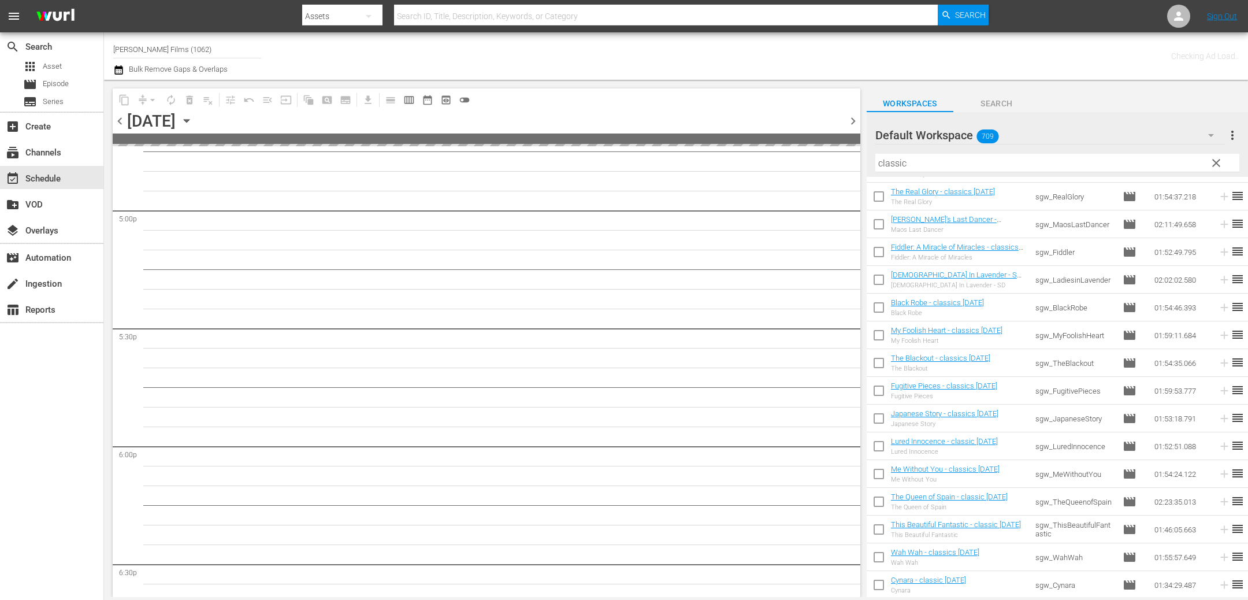
scroll to position [4040, 0]
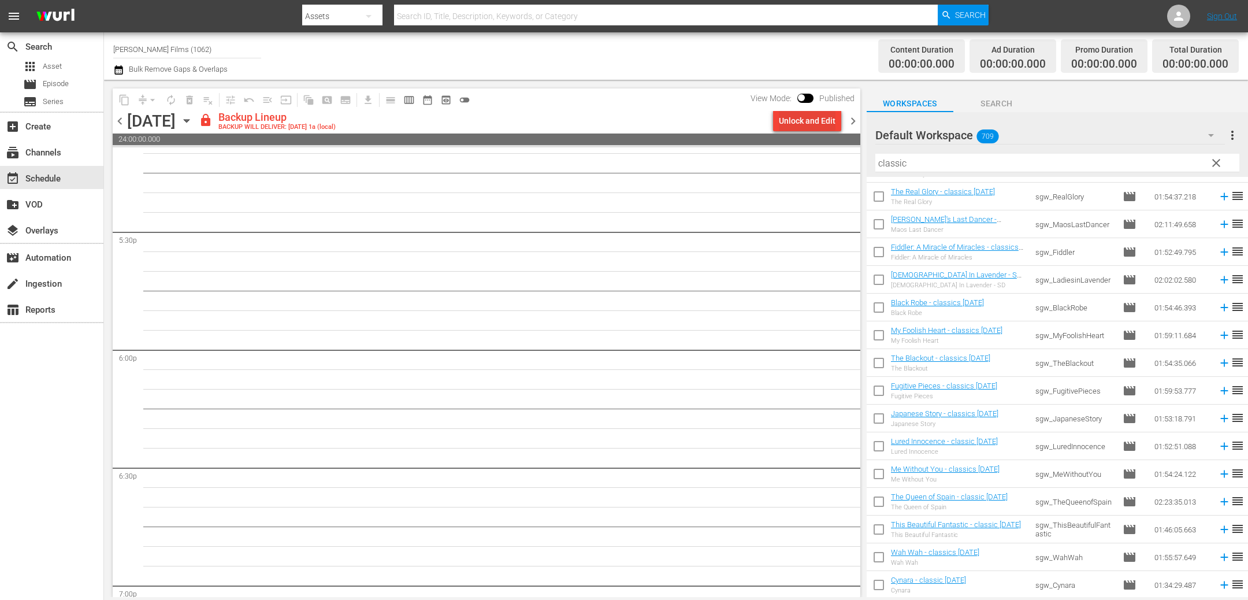
click at [794, 119] on div "Unlock and Edit" at bounding box center [807, 120] width 57 height 21
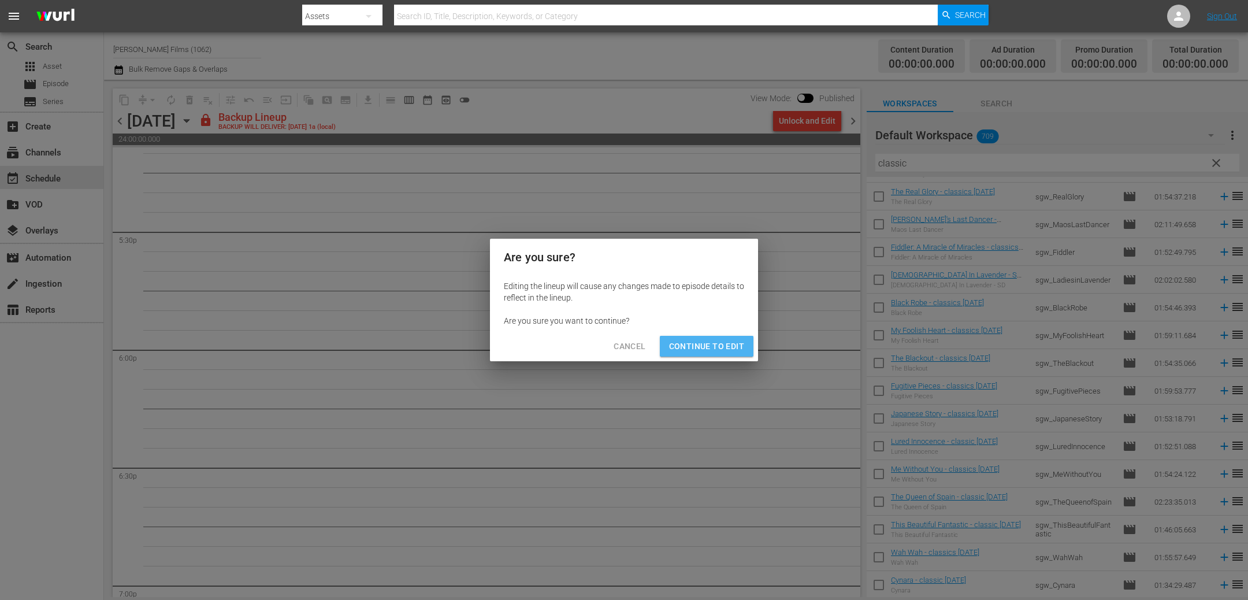
click at [721, 344] on span "Continue to Edit" at bounding box center [706, 346] width 75 height 14
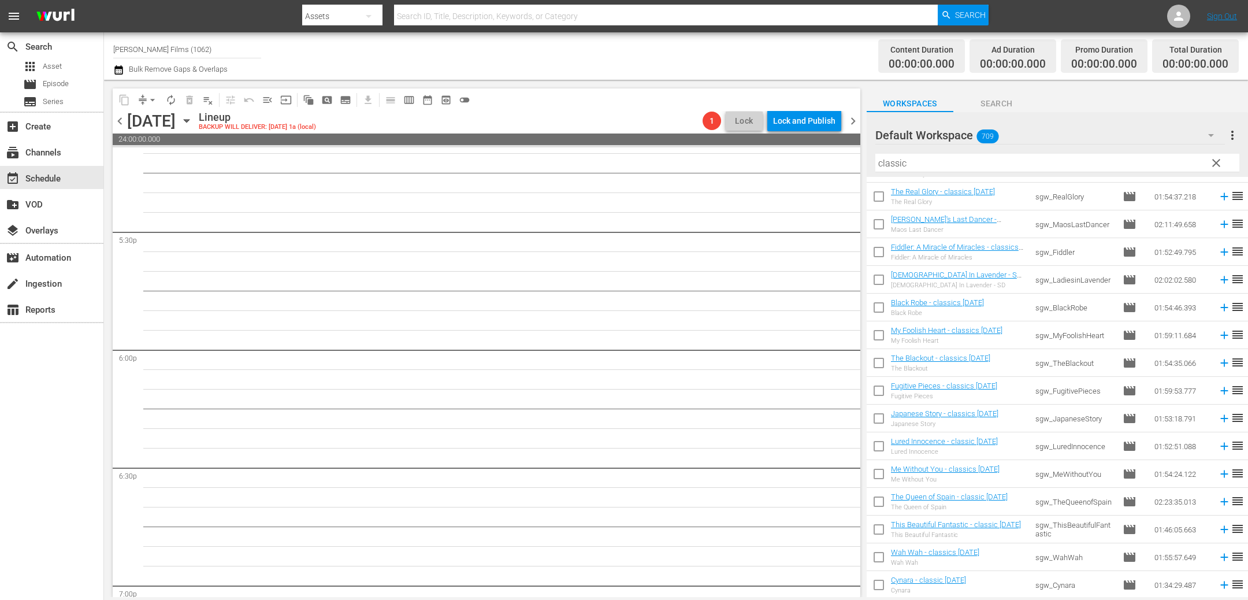
click at [851, 120] on span "chevron_right" at bounding box center [853, 121] width 14 height 14
click at [829, 123] on div "Unlock and Edit" at bounding box center [807, 120] width 57 height 21
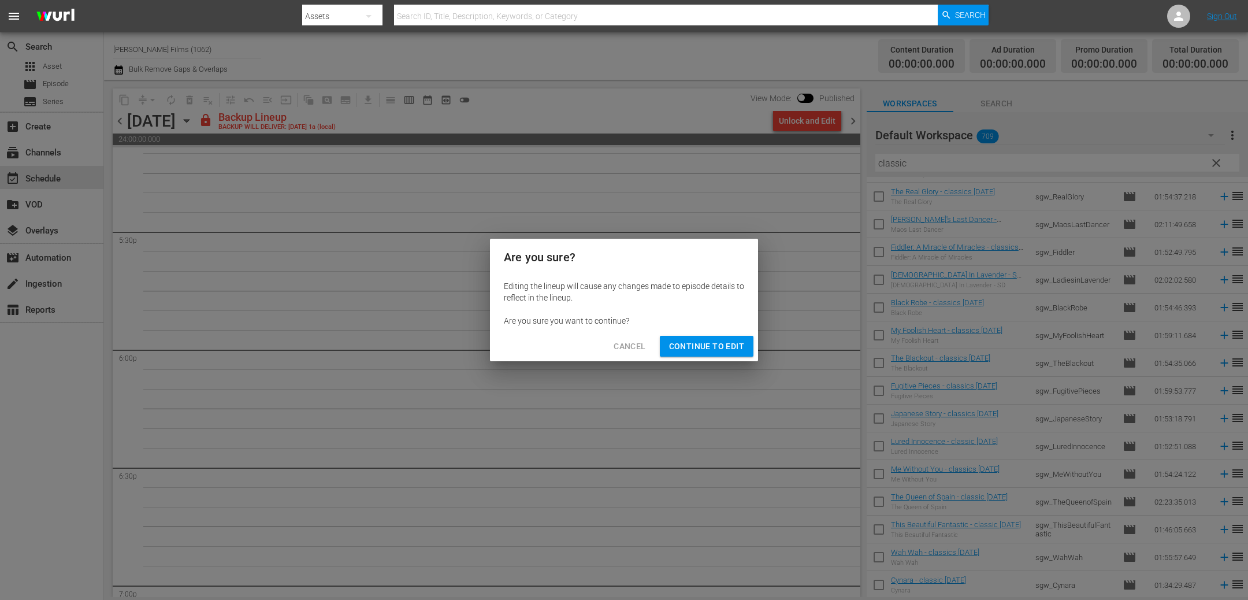
click at [712, 346] on span "Continue to Edit" at bounding box center [706, 346] width 75 height 14
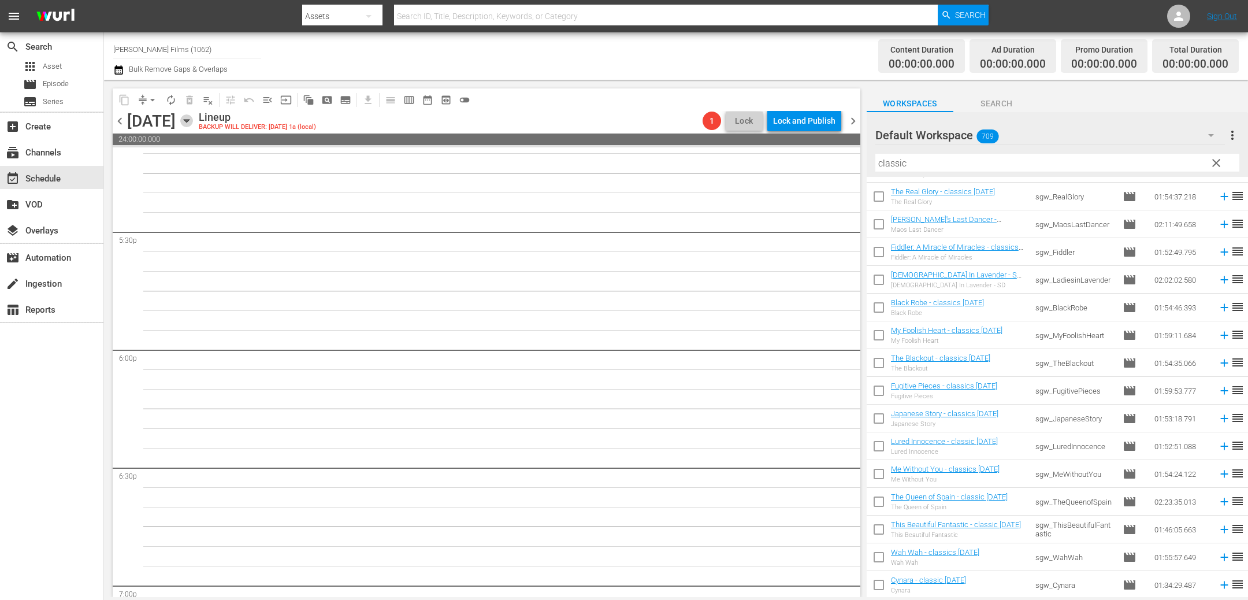
click at [189, 120] on icon "button" at bounding box center [186, 121] width 5 height 3
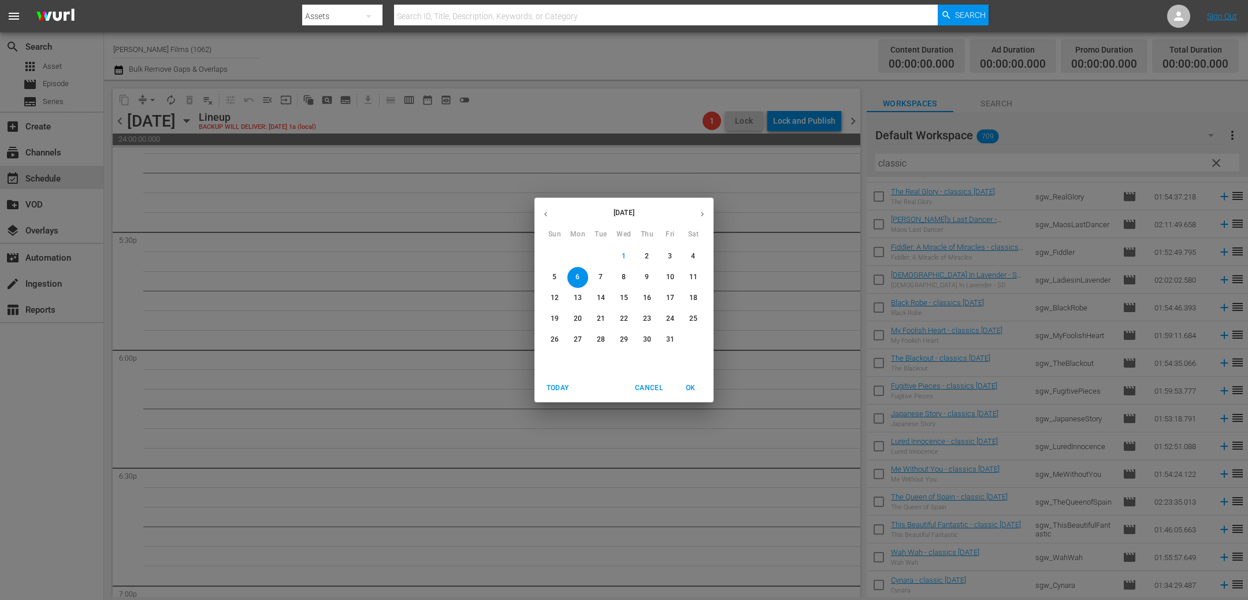
click at [133, 103] on div "October 2025 Sun Mon Tue Wed Thu Fri Sat 28 29 30 1 2 3 4 5 6 7 8 9 10 11 12 13…" at bounding box center [624, 300] width 1248 height 600
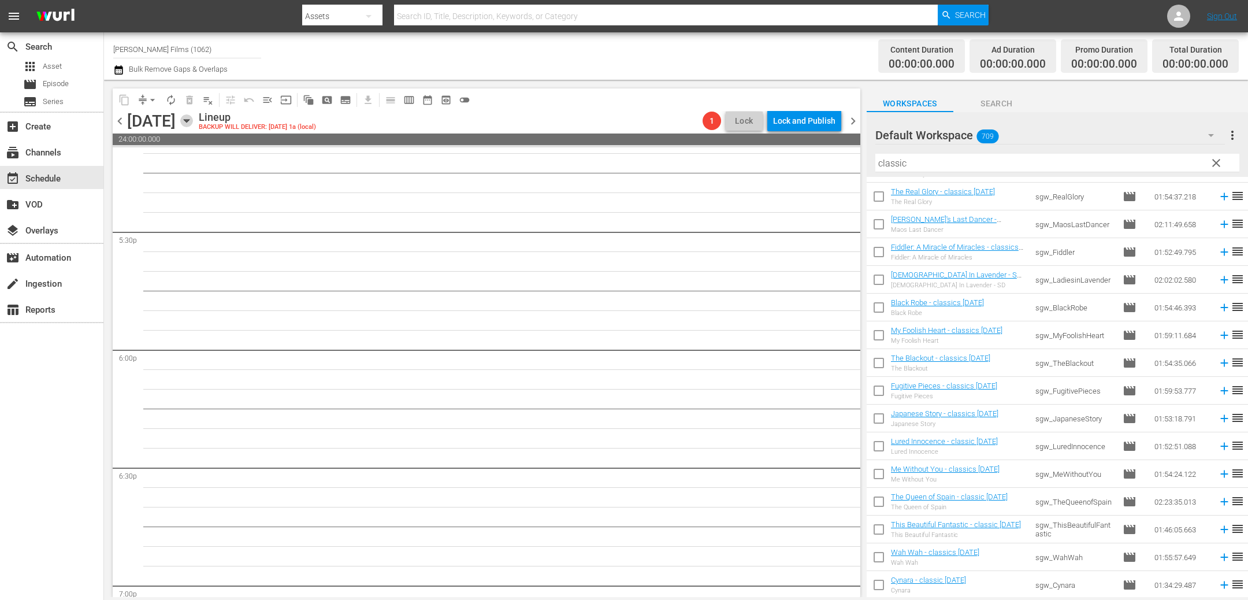
click at [193, 116] on icon "button" at bounding box center [186, 120] width 13 height 13
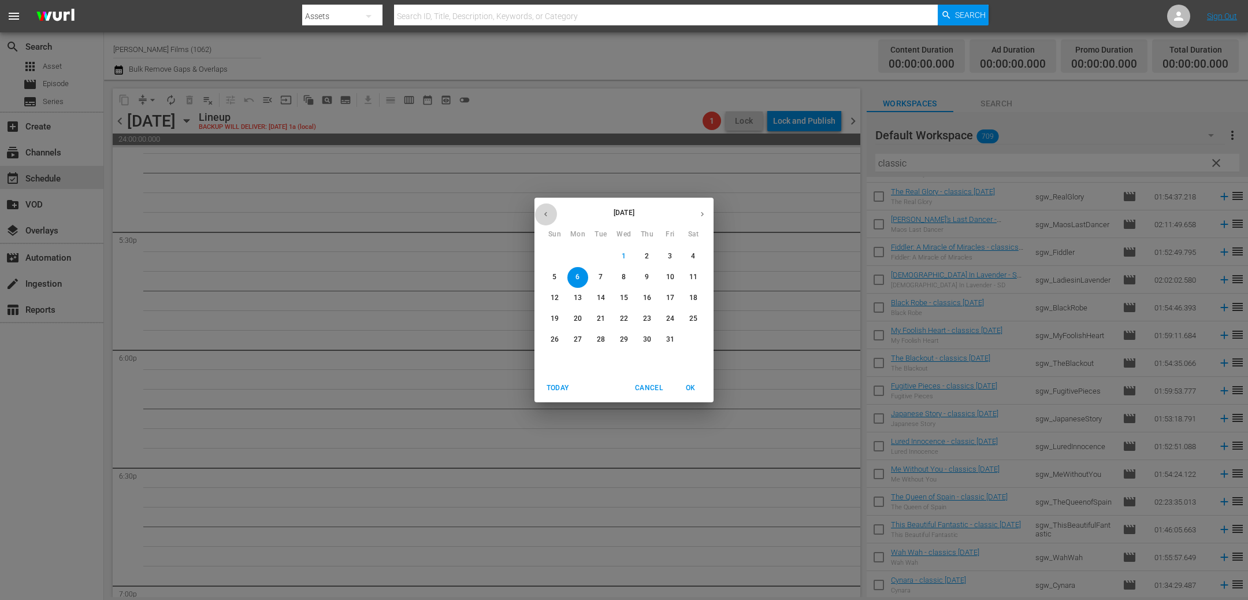
click at [545, 215] on icon "button" at bounding box center [545, 214] width 3 height 5
click at [554, 341] on p "28" at bounding box center [554, 339] width 8 height 10
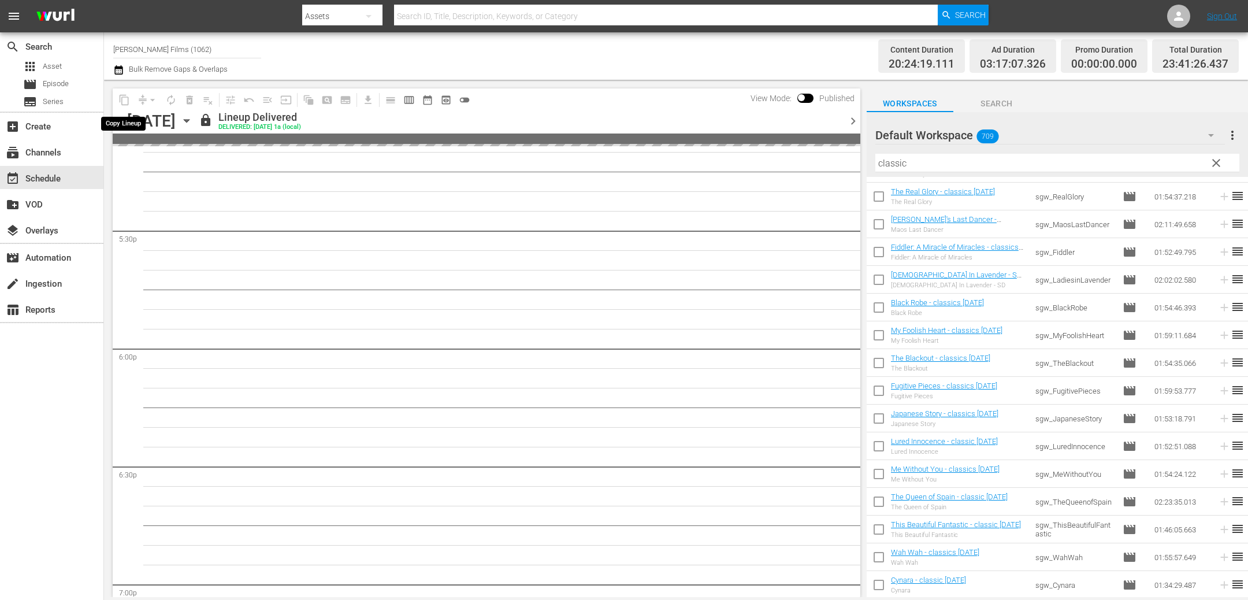
click at [124, 101] on span "content_copy" at bounding box center [124, 100] width 18 height 18
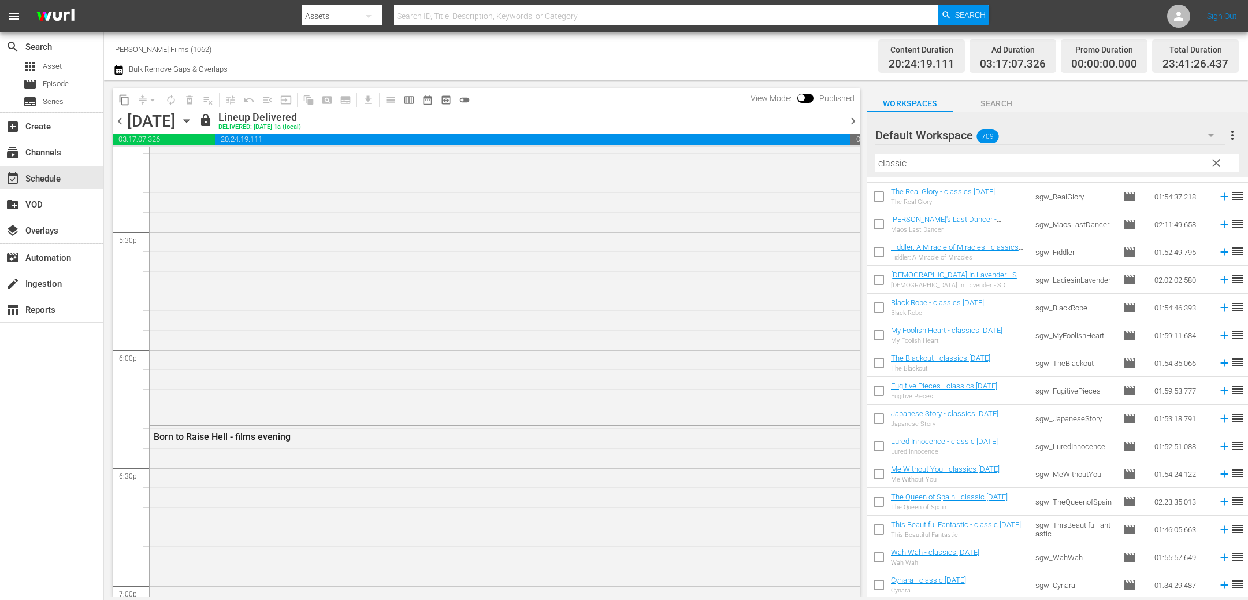
click at [129, 101] on span "content_copy" at bounding box center [124, 100] width 12 height 12
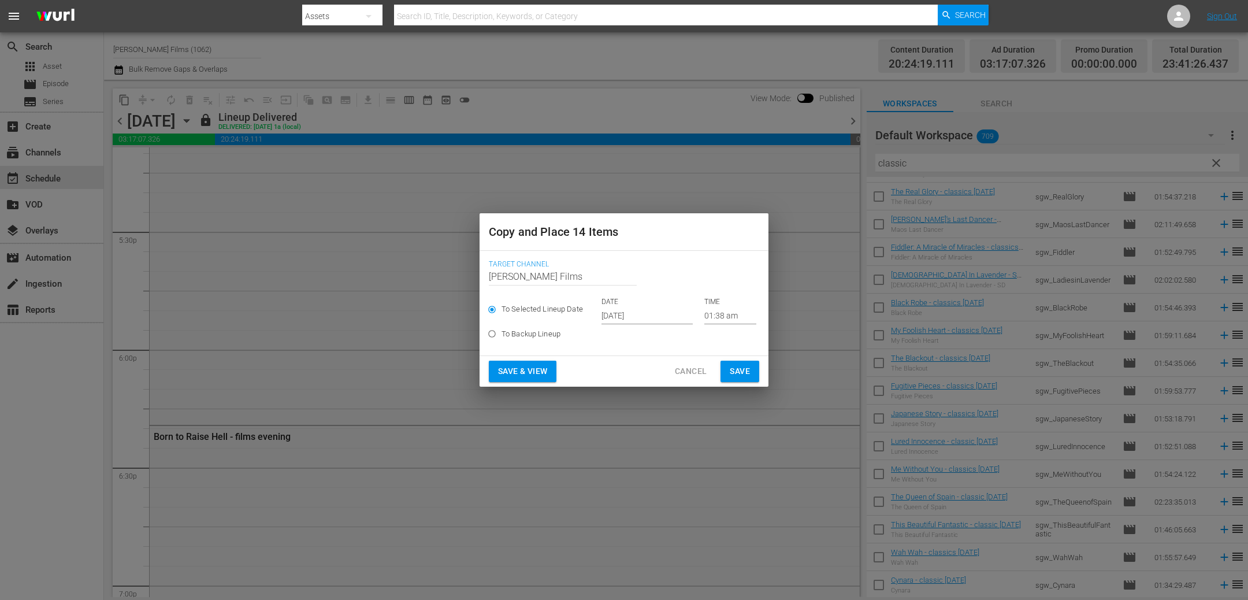
click at [634, 319] on input "Oct 3rd 2025" at bounding box center [646, 315] width 91 height 17
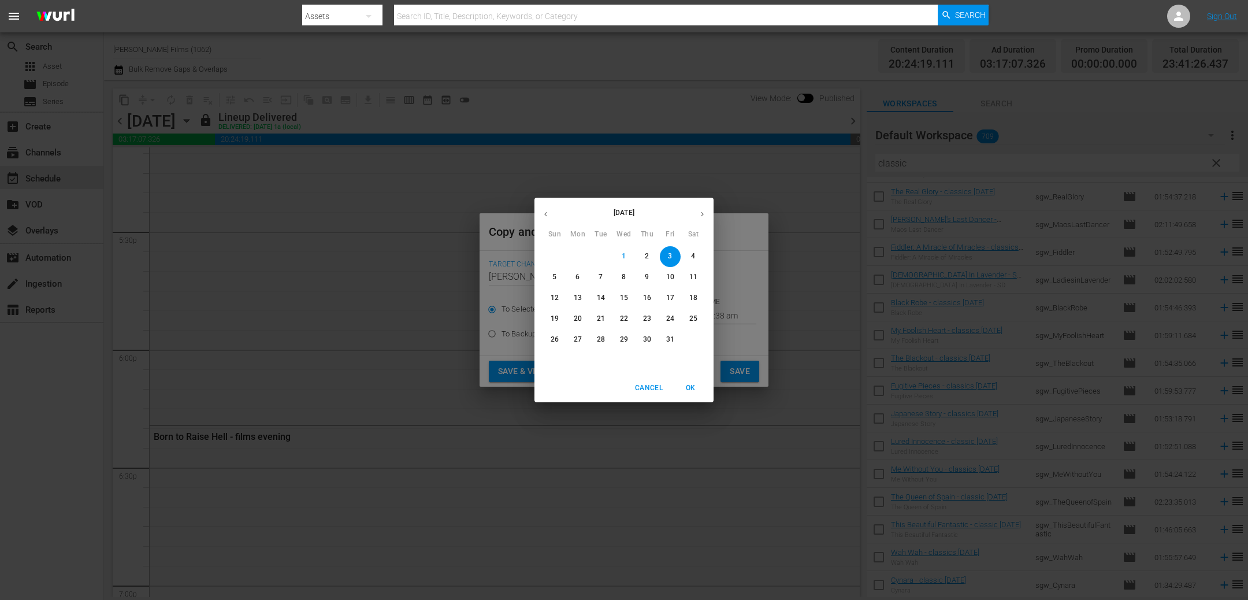
click at [551, 276] on span "5" at bounding box center [554, 277] width 21 height 10
type input "Oct 5th 2025"
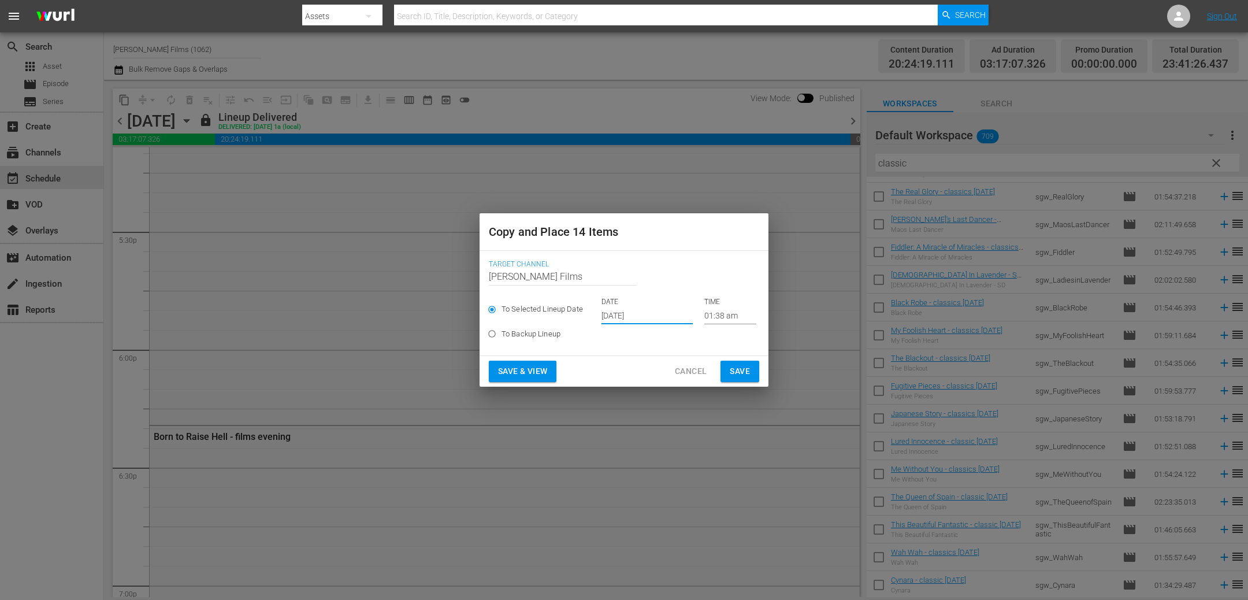
click at [741, 372] on span "Save" at bounding box center [740, 371] width 20 height 14
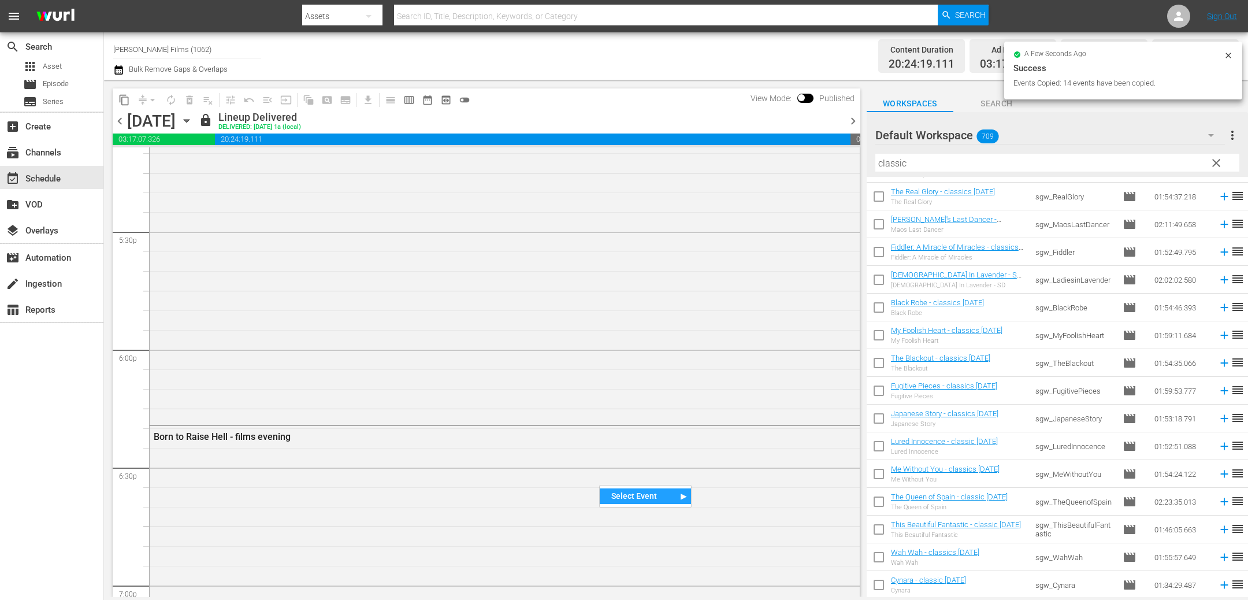
click at [636, 498] on div "Select Event" at bounding box center [645, 496] width 91 height 16
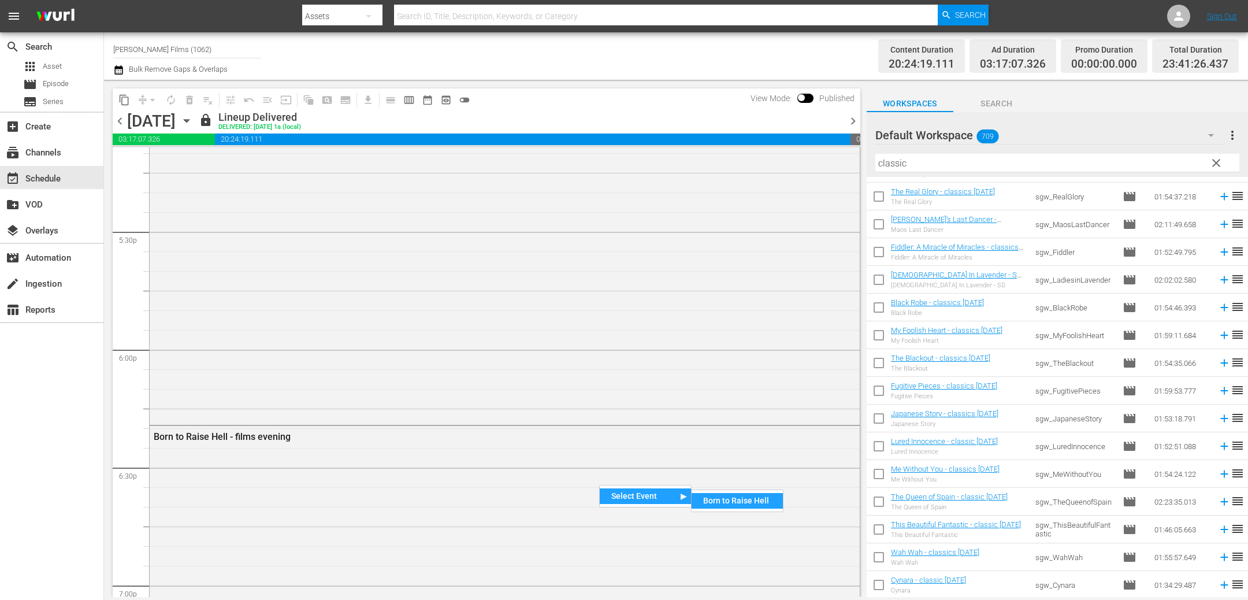
click at [728, 507] on div "Born to Raise Hell" at bounding box center [736, 501] width 91 height 16
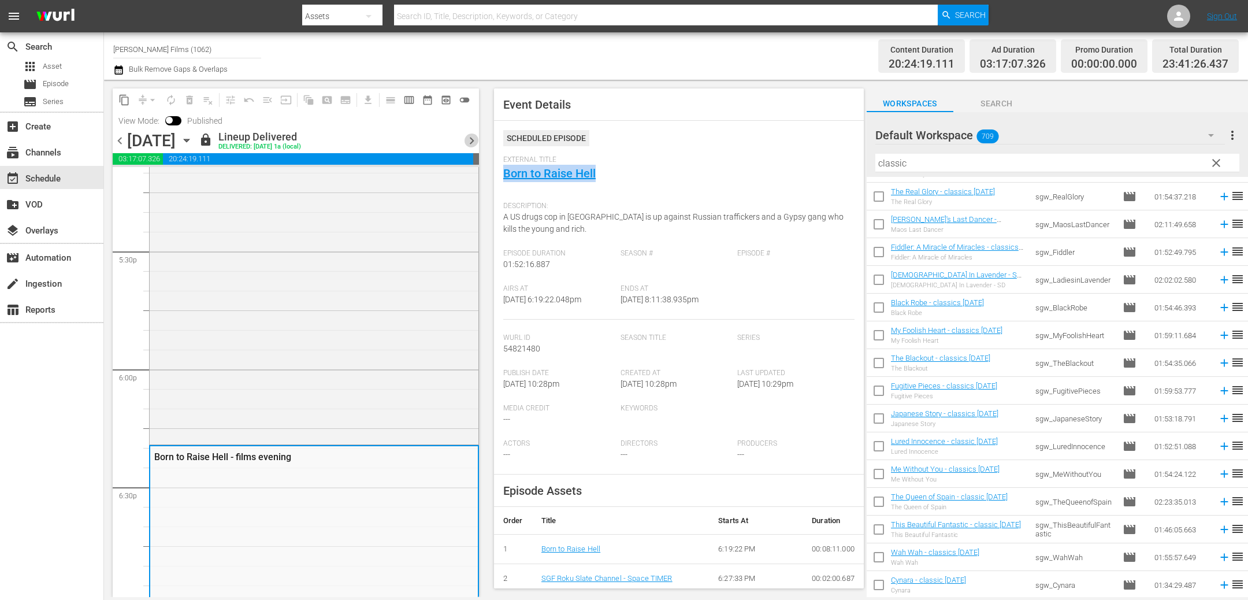
click at [472, 143] on span "chevron_right" at bounding box center [471, 140] width 14 height 14
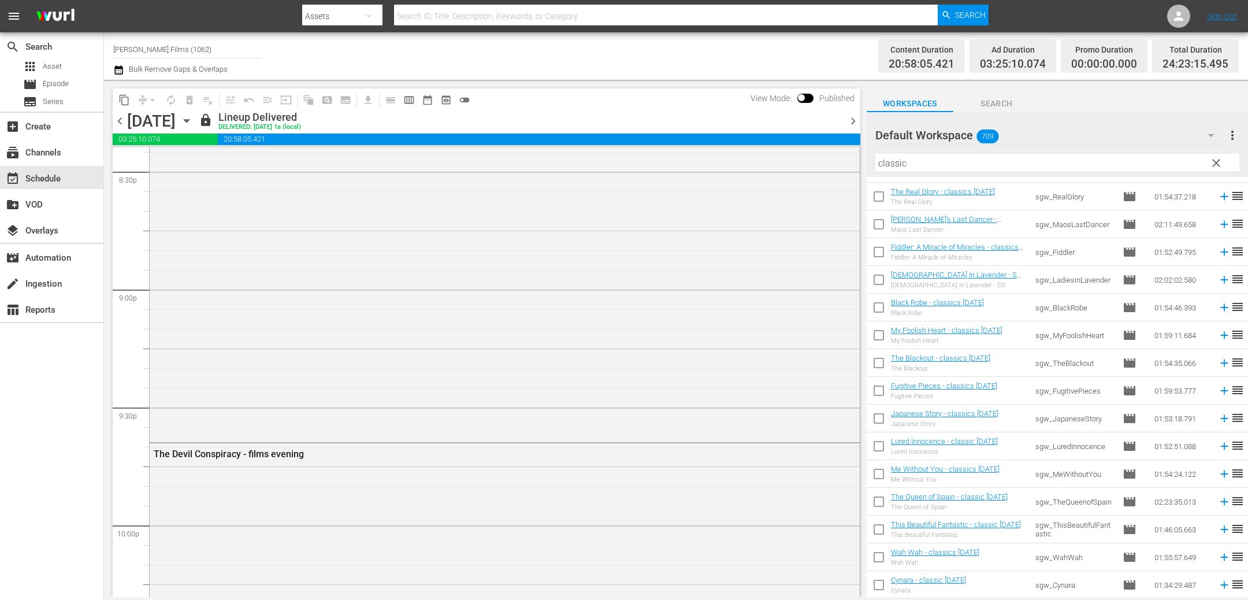
scroll to position [4859, 0]
click at [854, 123] on span "chevron_right" at bounding box center [853, 121] width 14 height 14
click at [121, 120] on span "chevron_left" at bounding box center [120, 121] width 14 height 14
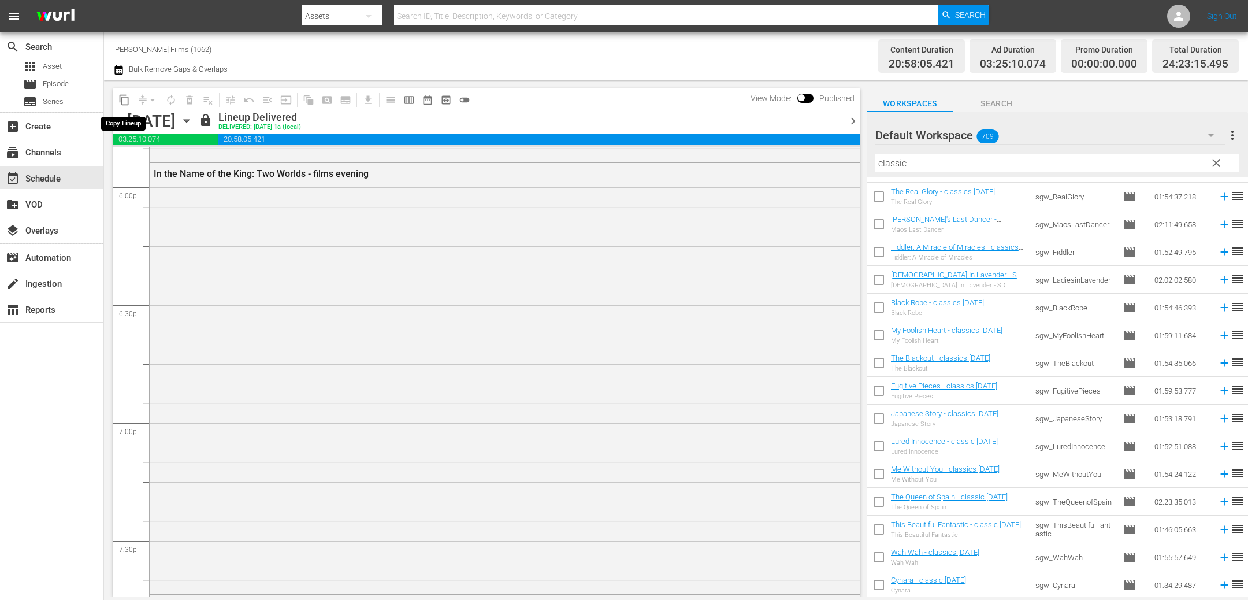
scroll to position [4084, 0]
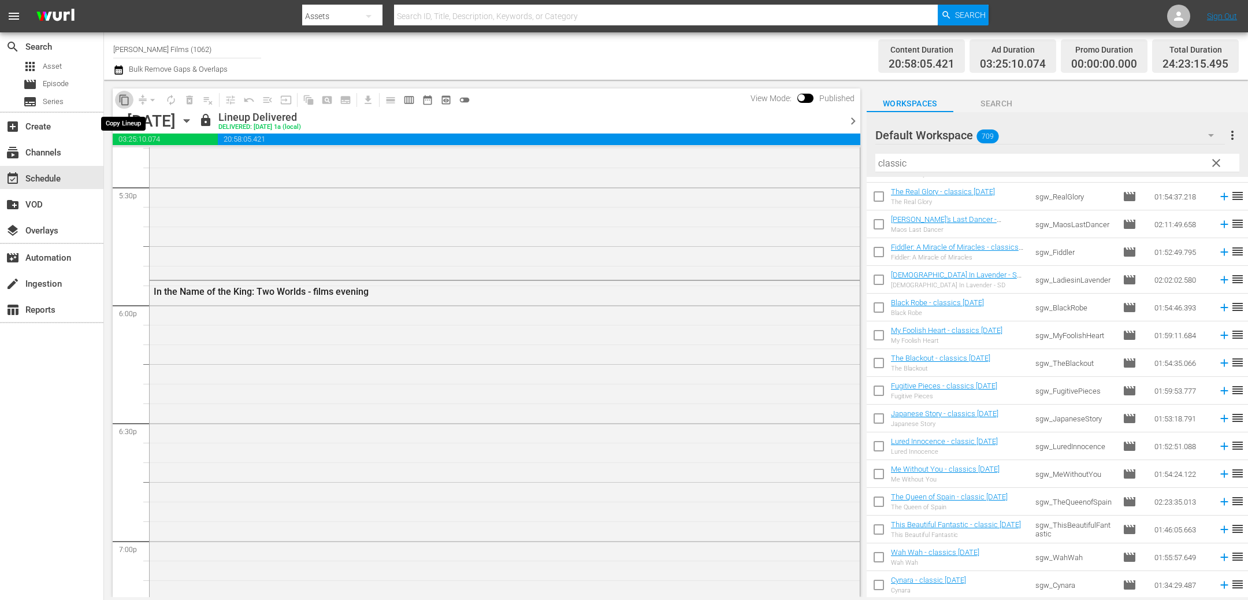
click at [125, 101] on span "content_copy" at bounding box center [124, 100] width 12 height 12
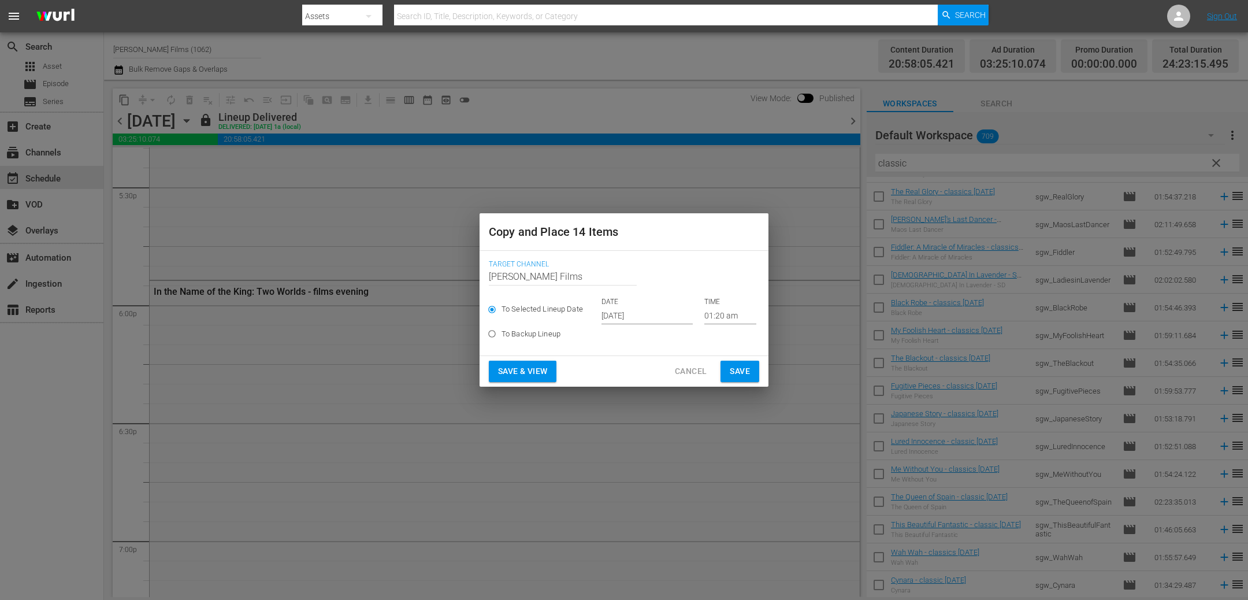
click at [653, 313] on input "Oct 3rd 2025" at bounding box center [646, 315] width 91 height 17
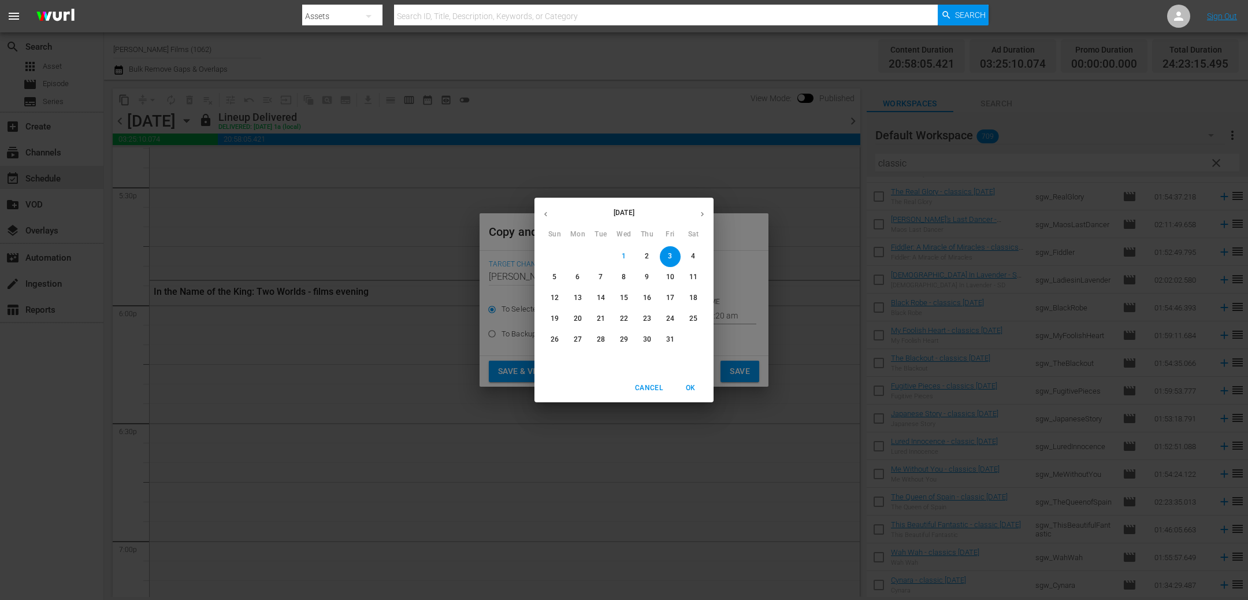
click at [575, 277] on p "6" at bounding box center [577, 277] width 4 height 10
type input "Oct 6th 2025"
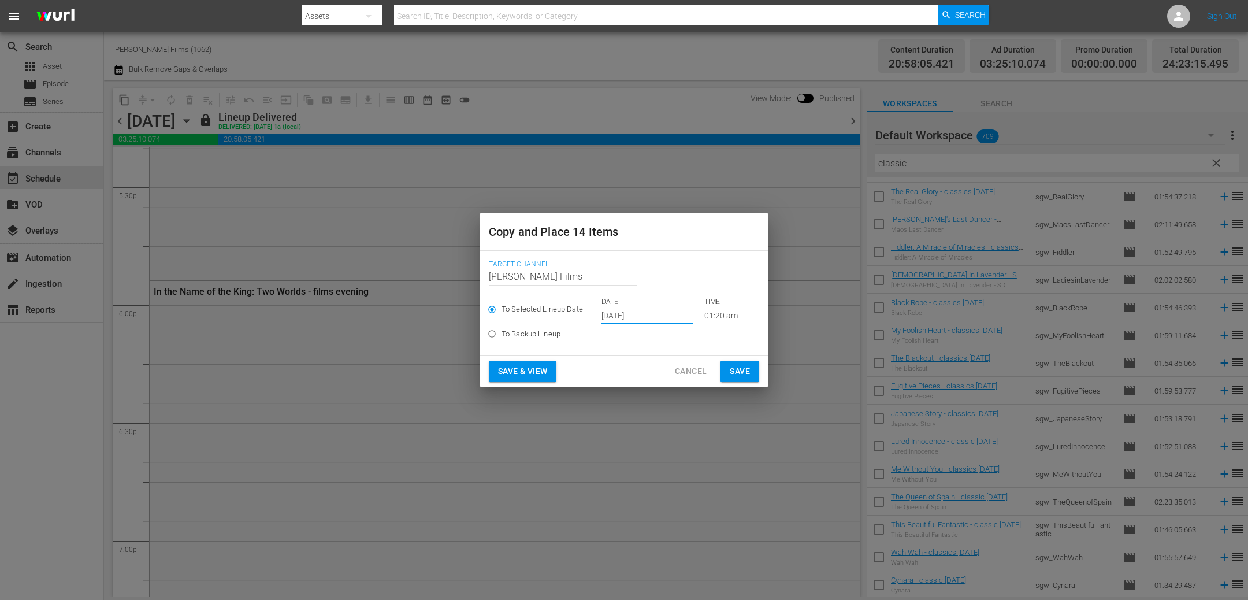
click at [731, 368] on span "Save" at bounding box center [740, 371] width 20 height 14
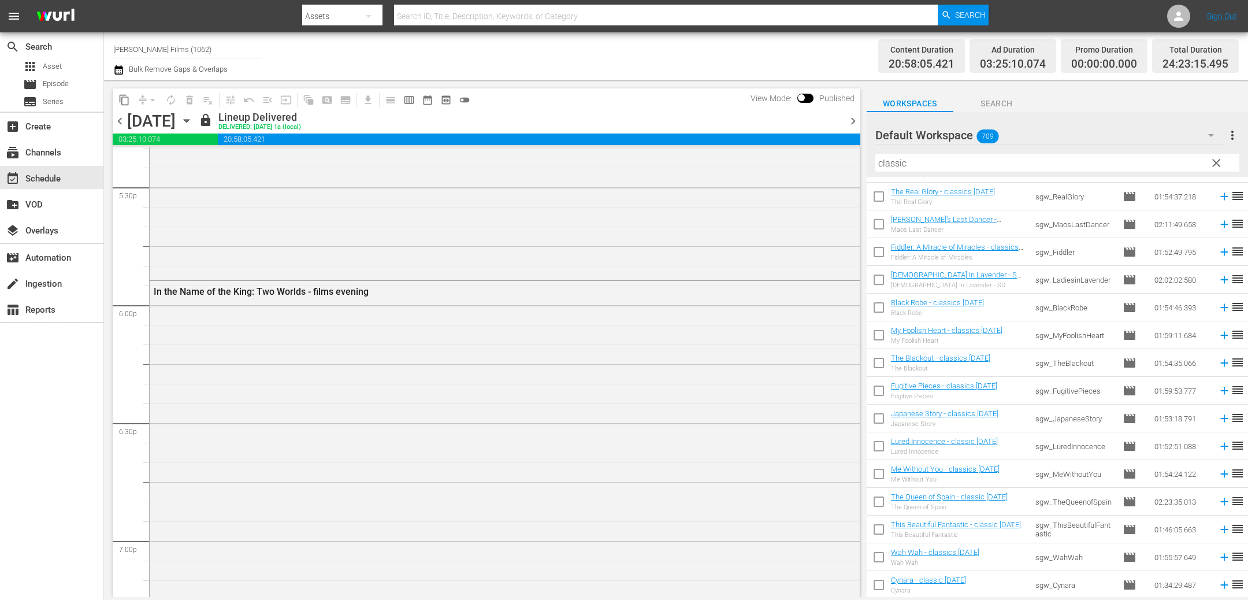
click at [193, 125] on icon "button" at bounding box center [186, 120] width 13 height 13
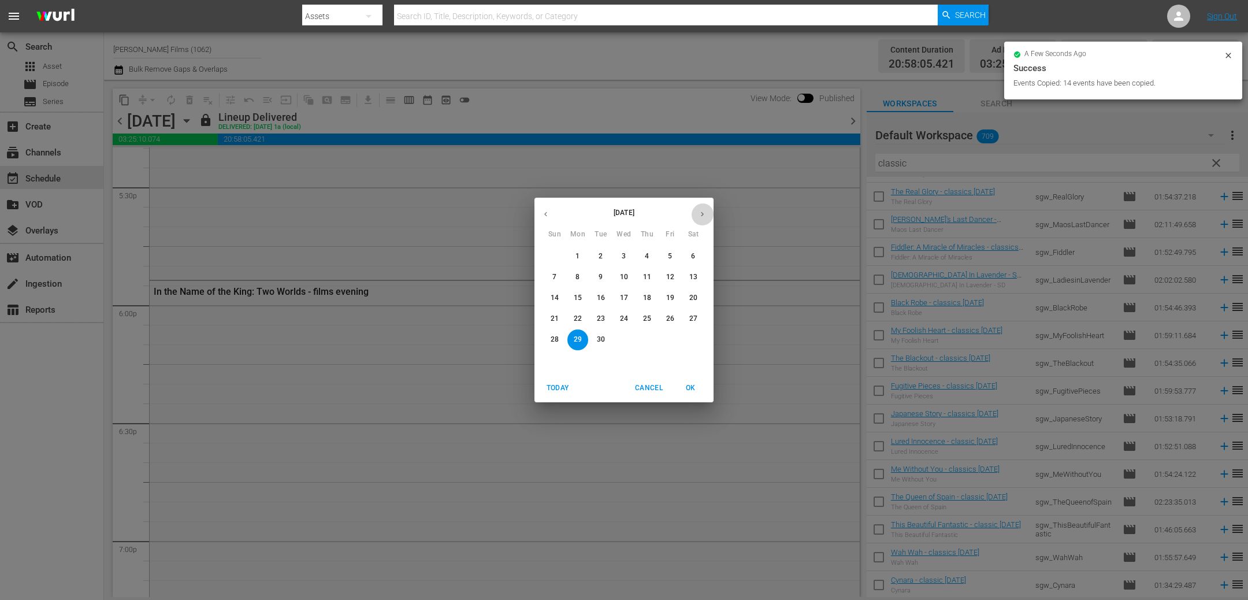
click at [700, 213] on icon "button" at bounding box center [702, 214] width 9 height 9
click at [601, 277] on p "7" at bounding box center [600, 277] width 4 height 10
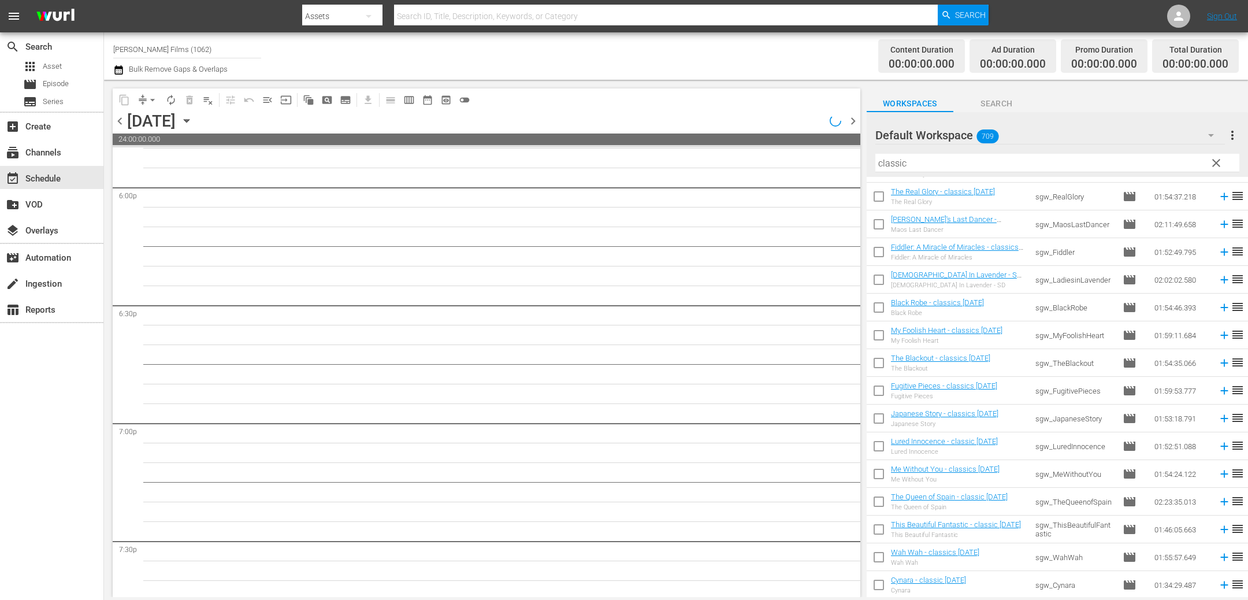
scroll to position [4183, 0]
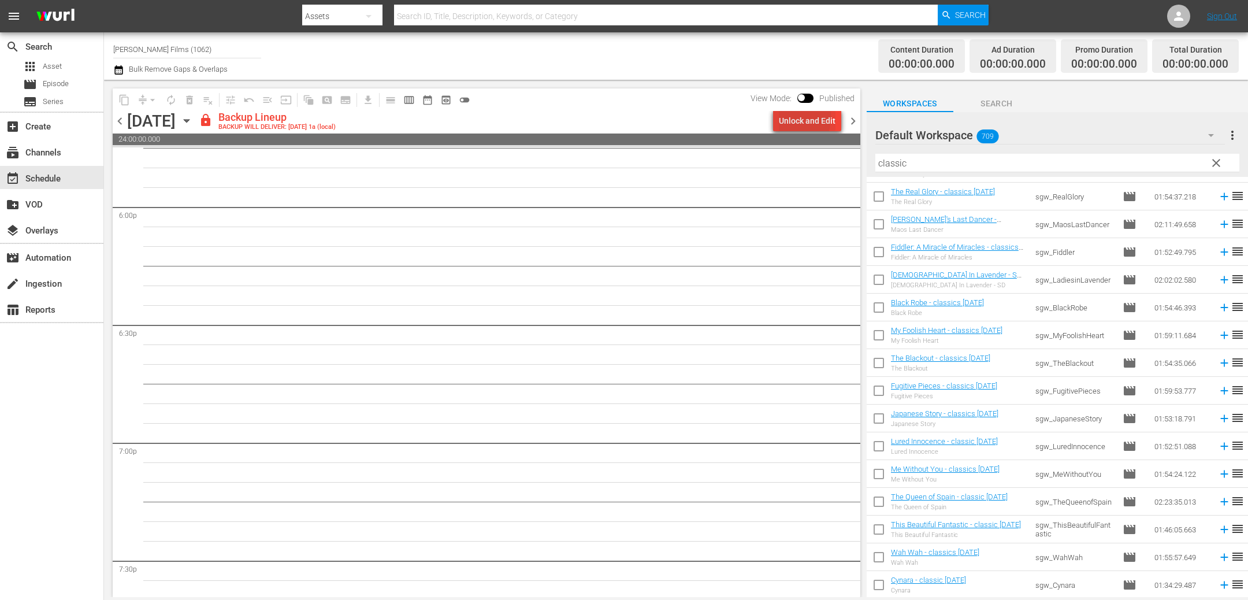
click at [786, 117] on div "Unlock and Edit" at bounding box center [807, 120] width 57 height 21
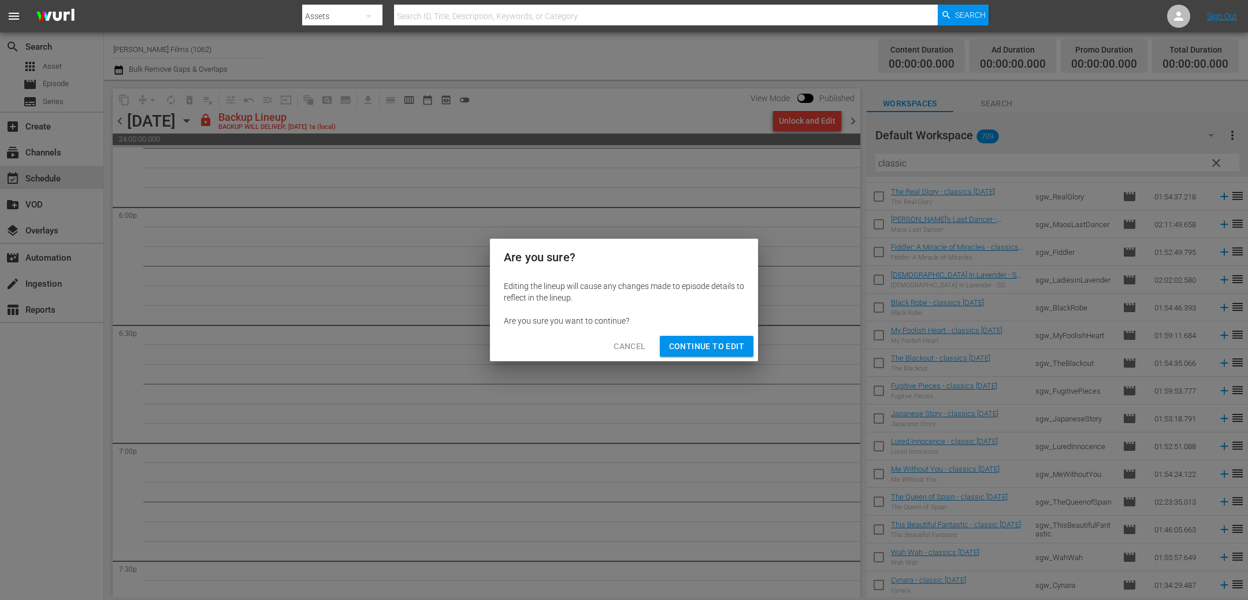
click at [701, 342] on span "Continue to Edit" at bounding box center [706, 346] width 75 height 14
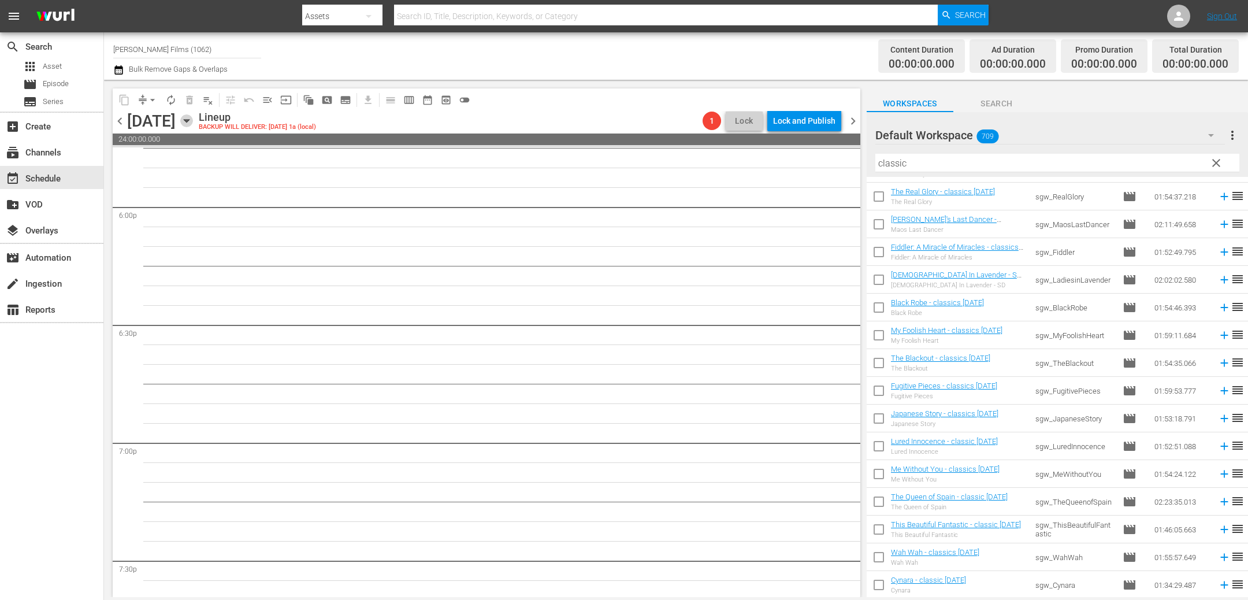
click at [193, 118] on icon "button" at bounding box center [186, 120] width 13 height 13
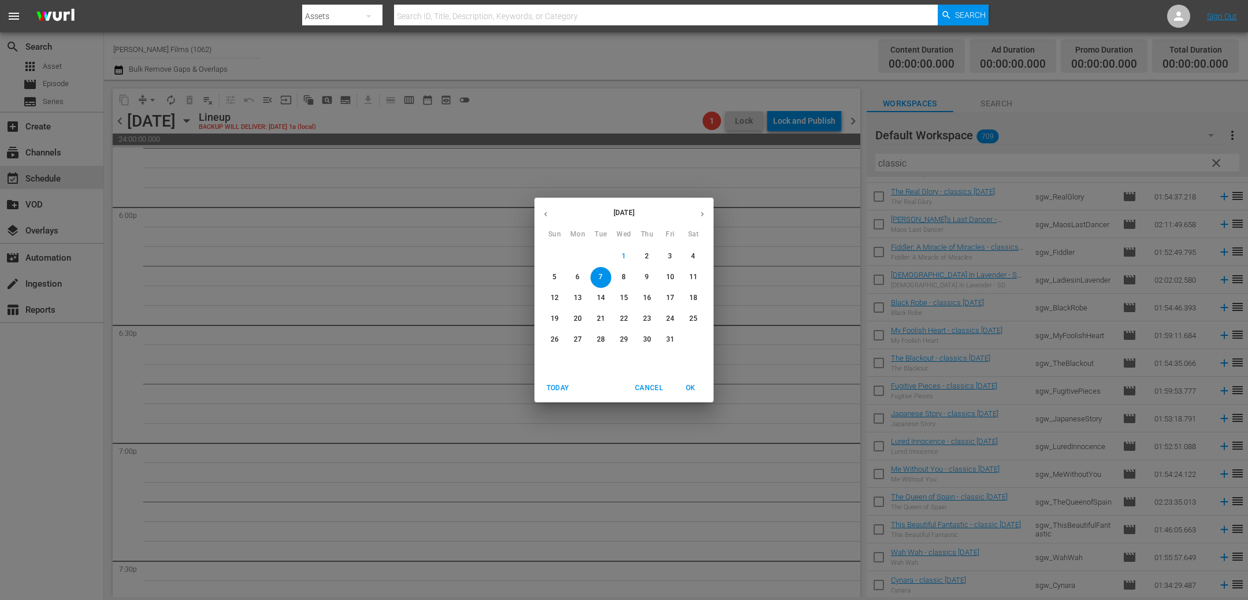
click at [549, 215] on icon "button" at bounding box center [545, 214] width 9 height 9
click at [600, 340] on p "30" at bounding box center [601, 339] width 8 height 10
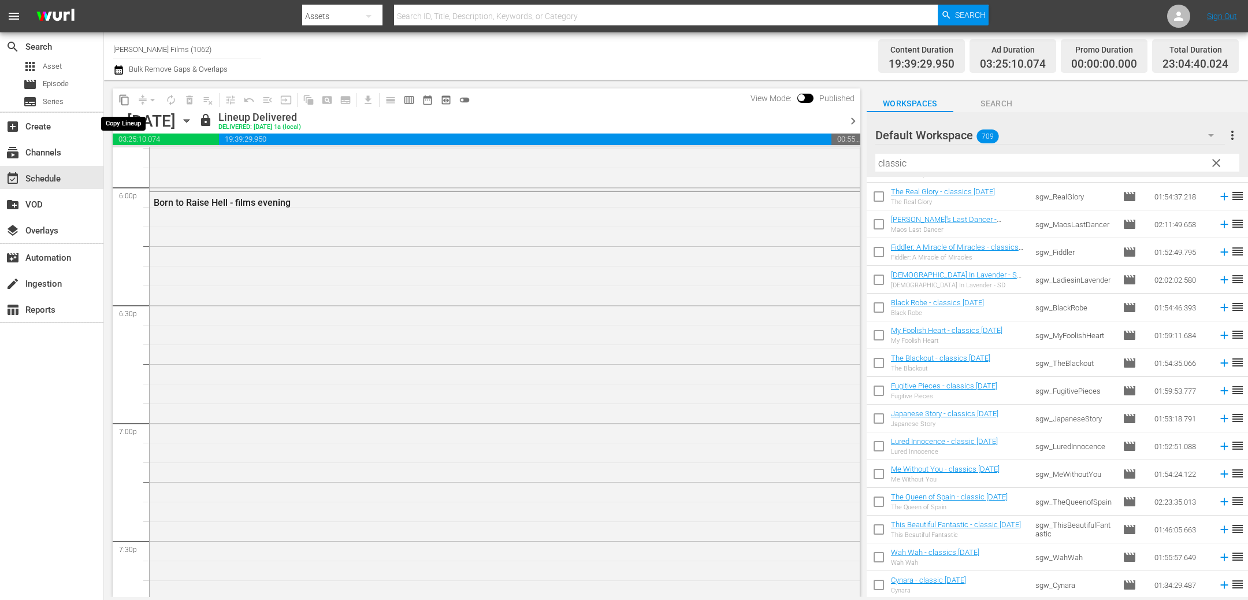
scroll to position [4103, 0]
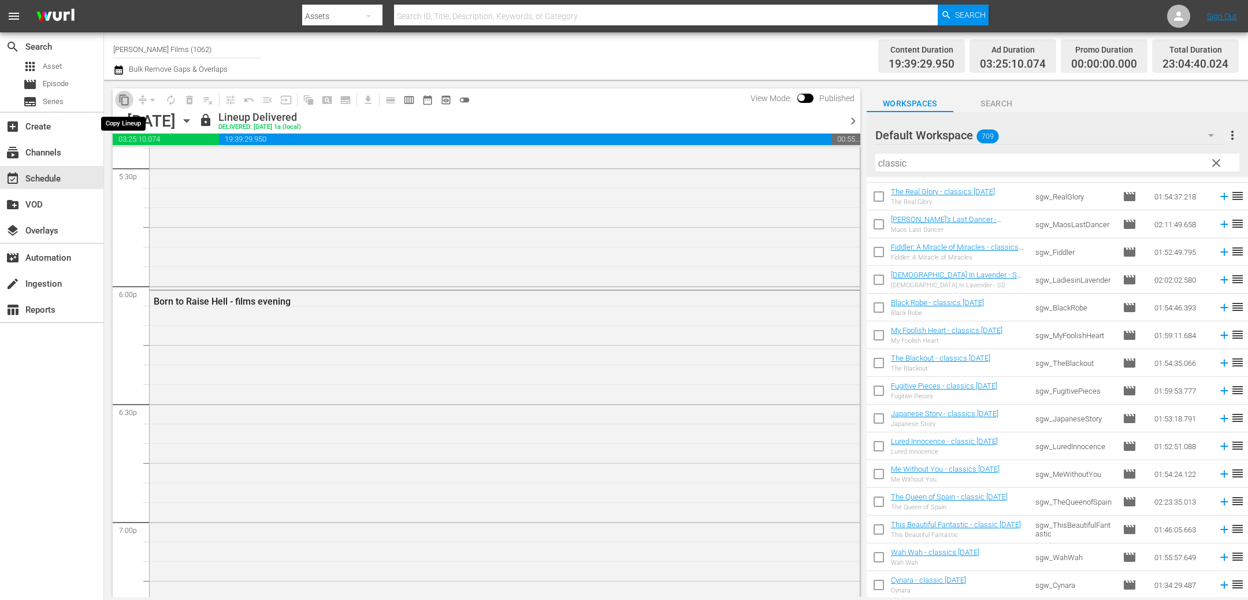
click at [122, 99] on span "content_copy" at bounding box center [124, 100] width 12 height 12
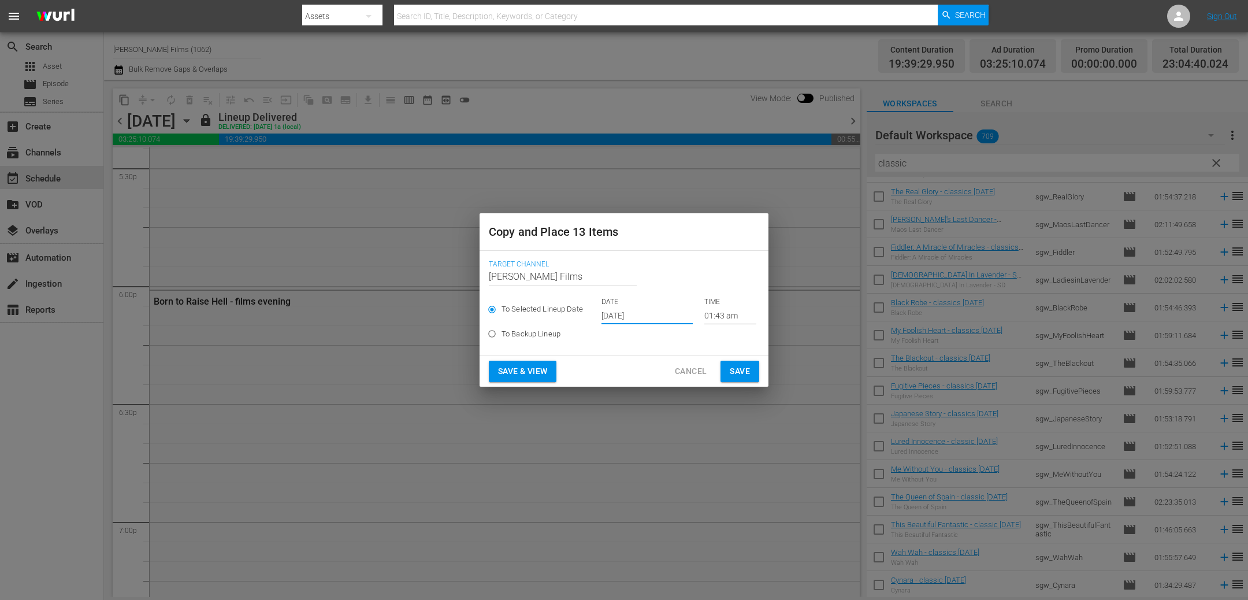
click at [630, 322] on input "Oct 3rd 2025" at bounding box center [646, 315] width 91 height 17
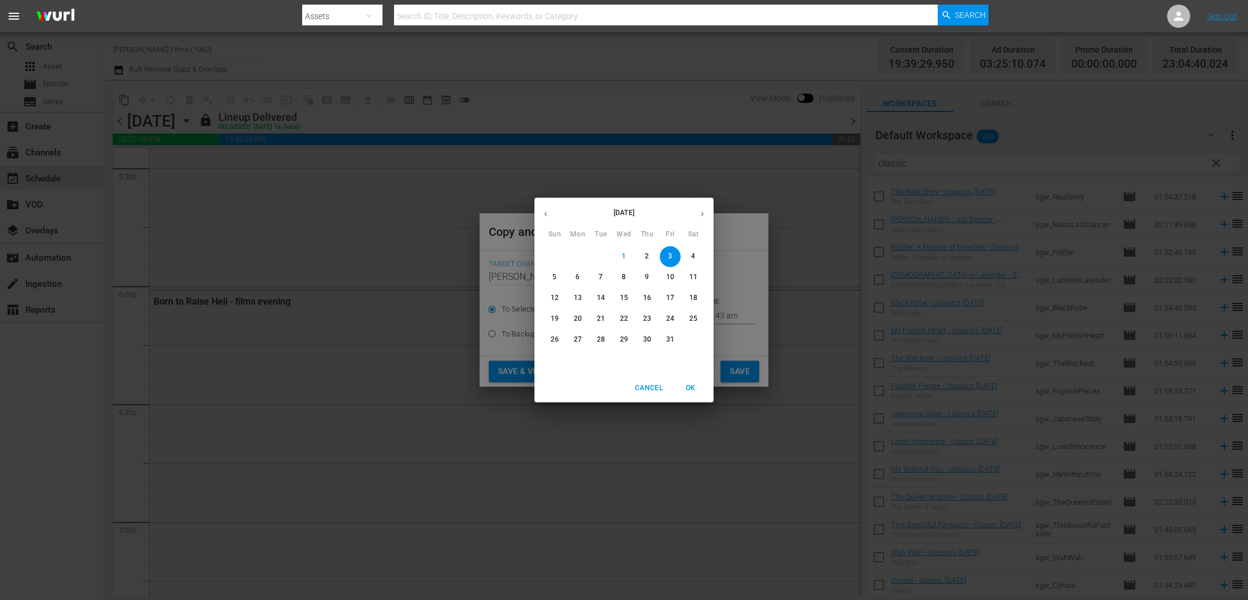
click at [599, 282] on button "7" at bounding box center [600, 277] width 21 height 21
type input "Oct 7th 2025"
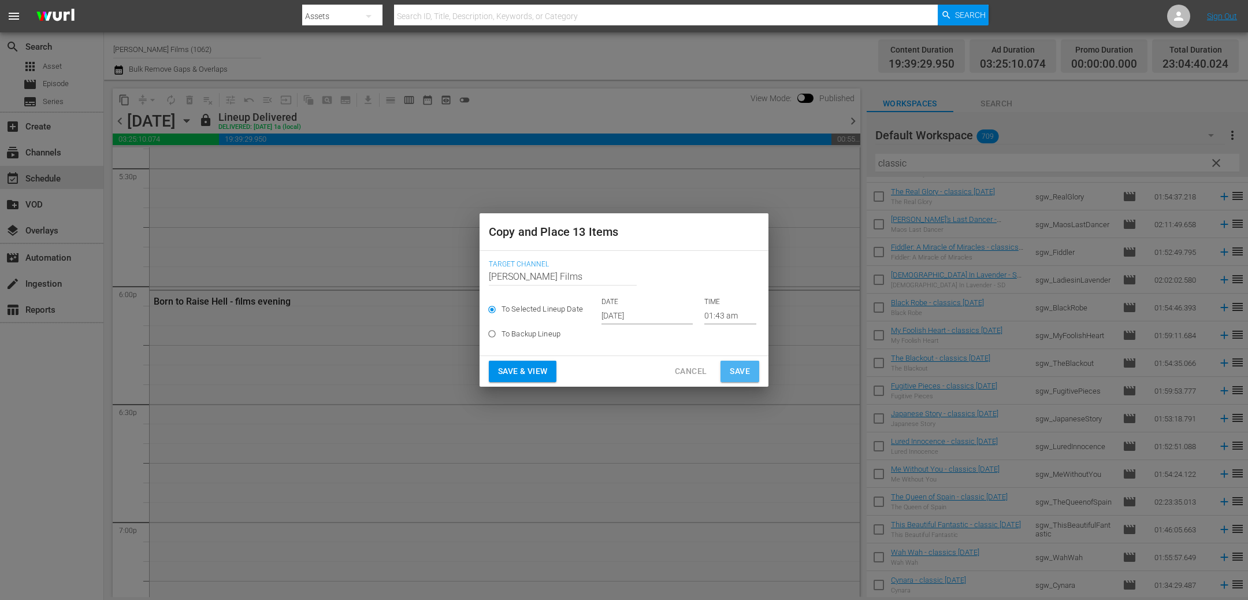
click at [730, 369] on span "Save" at bounding box center [740, 371] width 20 height 14
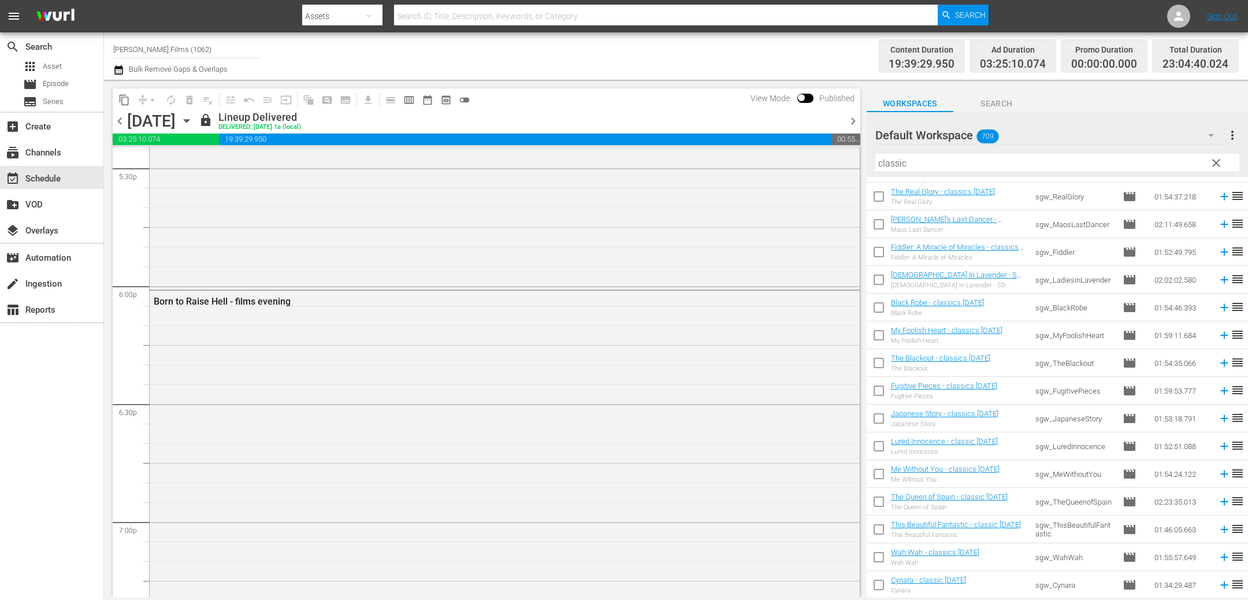
click at [193, 125] on icon "button" at bounding box center [186, 120] width 13 height 13
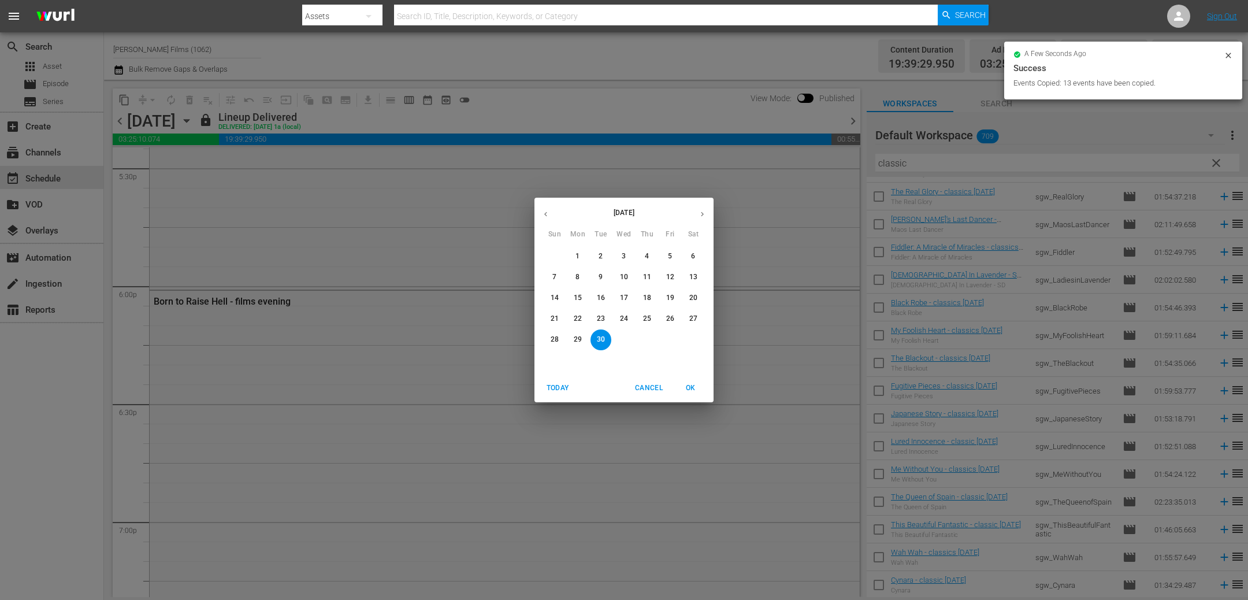
click at [706, 213] on button "button" at bounding box center [702, 214] width 23 height 23
click at [575, 281] on span "6" at bounding box center [577, 277] width 21 height 10
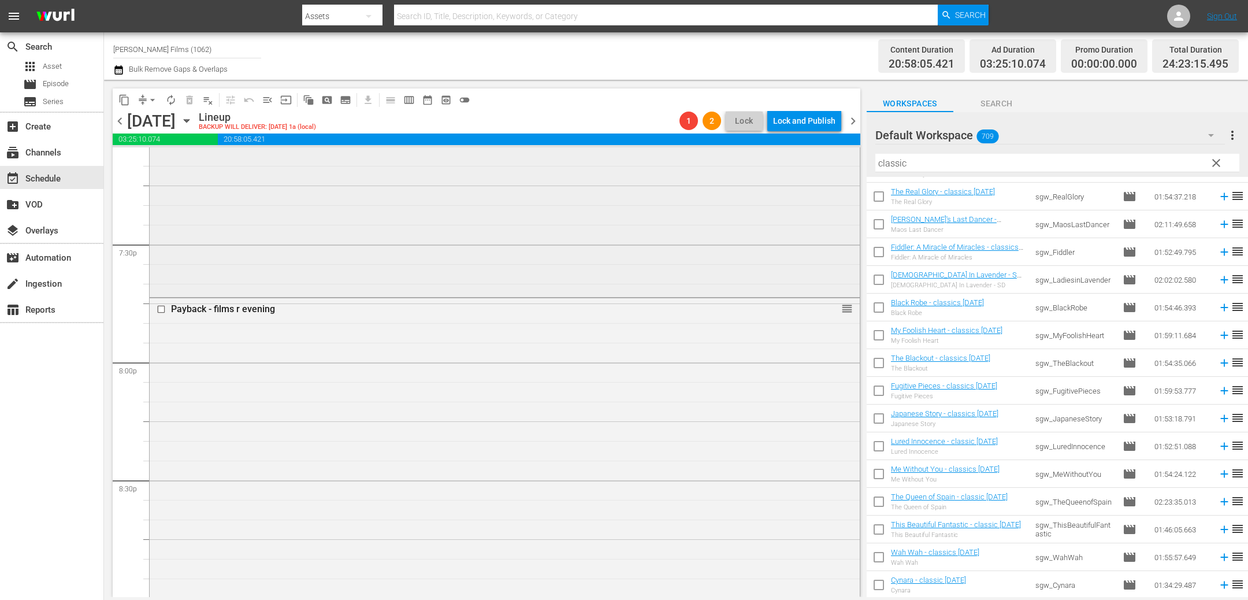
scroll to position [4500, 0]
click at [159, 307] on input "checkbox" at bounding box center [163, 307] width 12 height 10
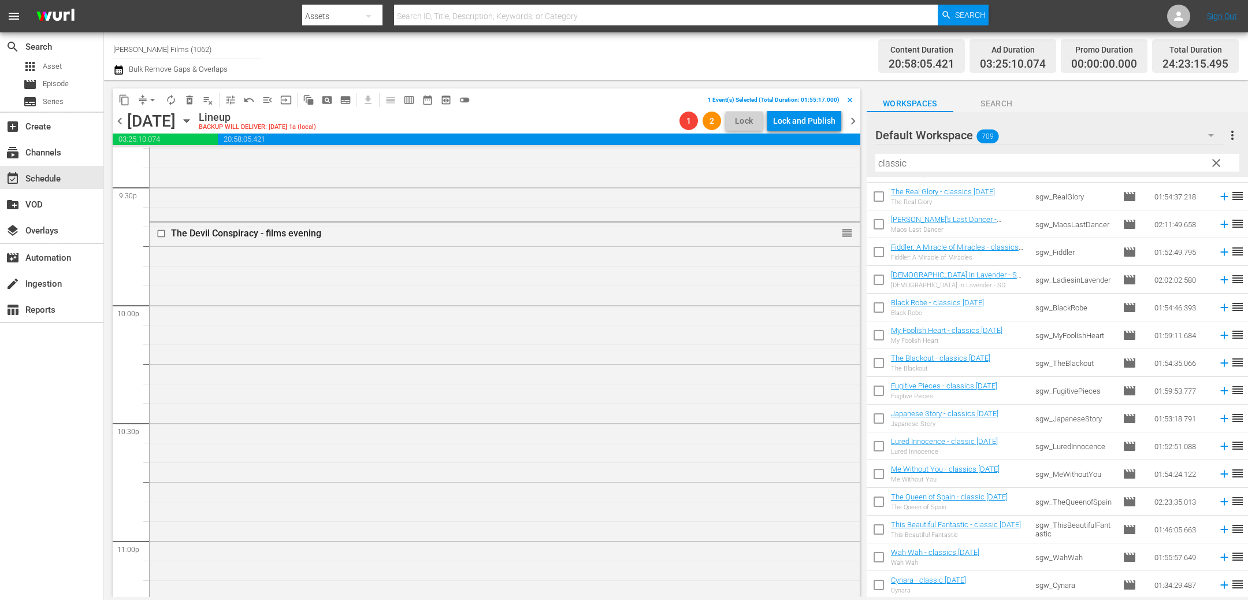
scroll to position [5022, 0]
click at [188, 105] on button "delete_forever_outlined" at bounding box center [189, 100] width 18 height 18
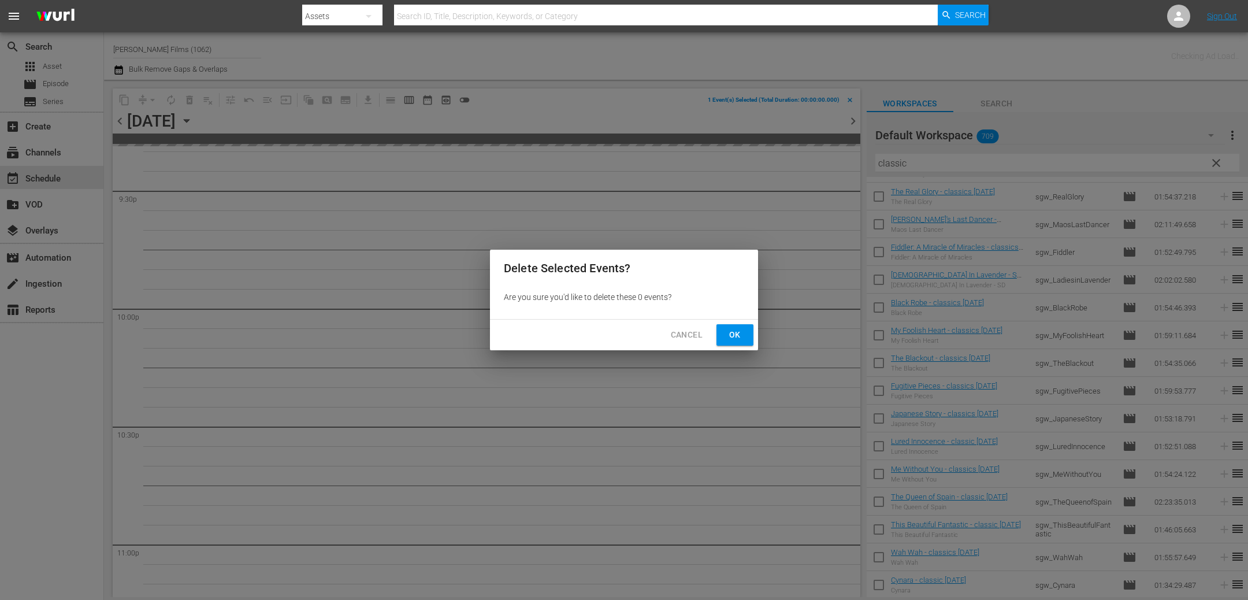
scroll to position [5180, 0]
click at [739, 341] on span "Ok" at bounding box center [734, 335] width 18 height 14
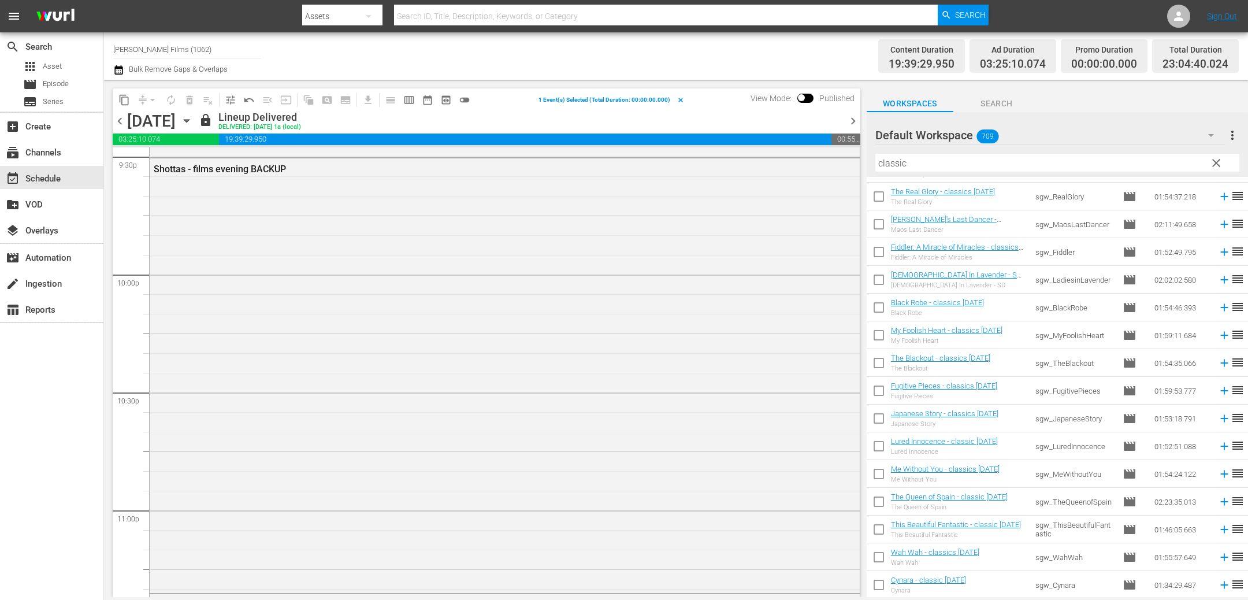
scroll to position [5009, 0]
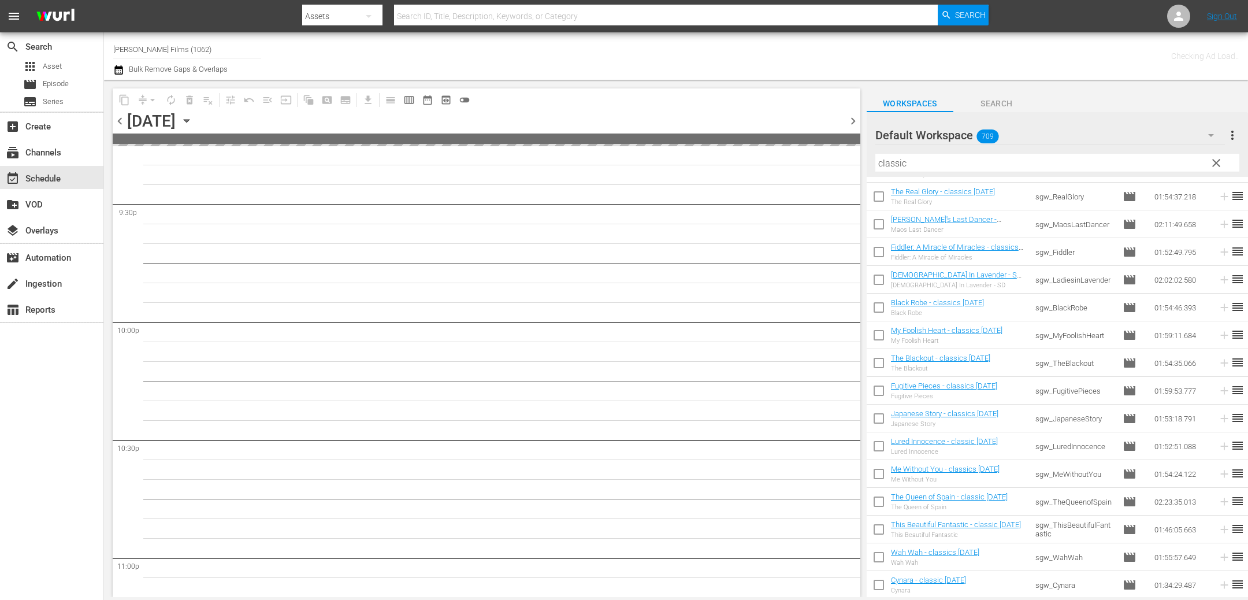
scroll to position [5147, 0]
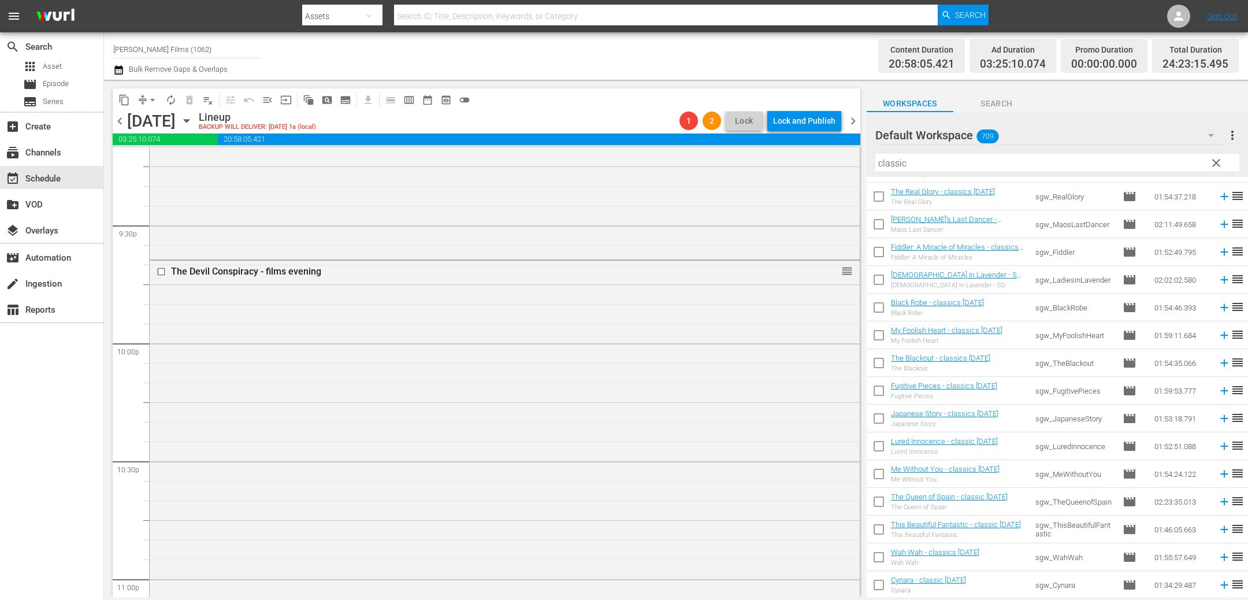
click at [851, 122] on span "chevron_right" at bounding box center [853, 121] width 14 height 14
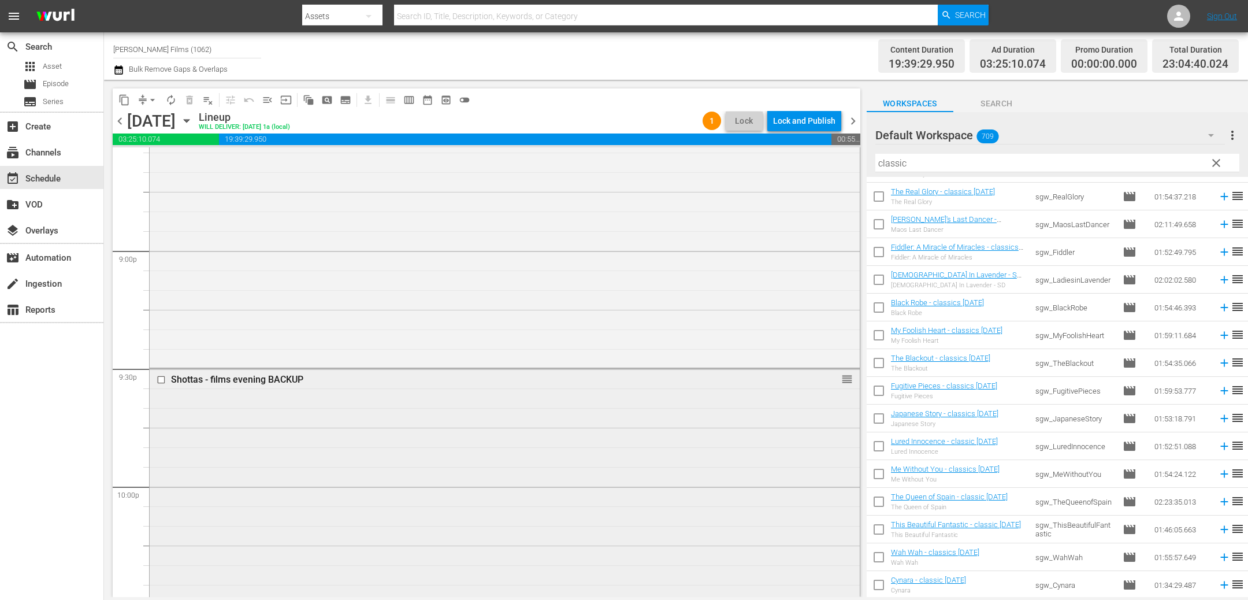
scroll to position [4827, 0]
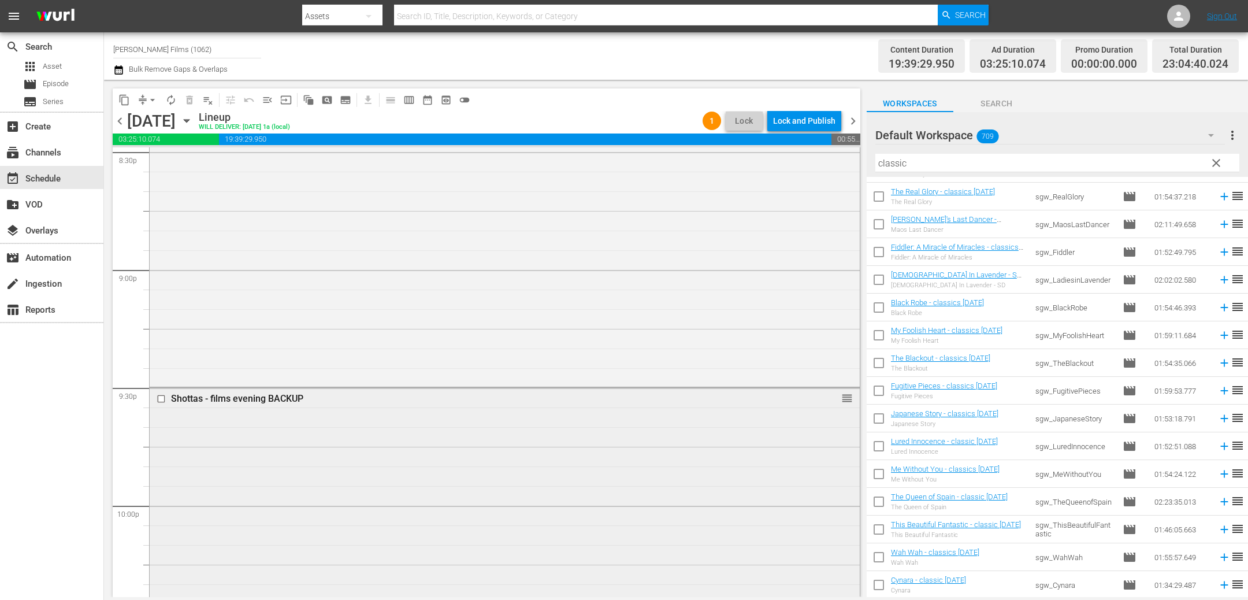
click at [163, 397] on input "checkbox" at bounding box center [163, 399] width 12 height 10
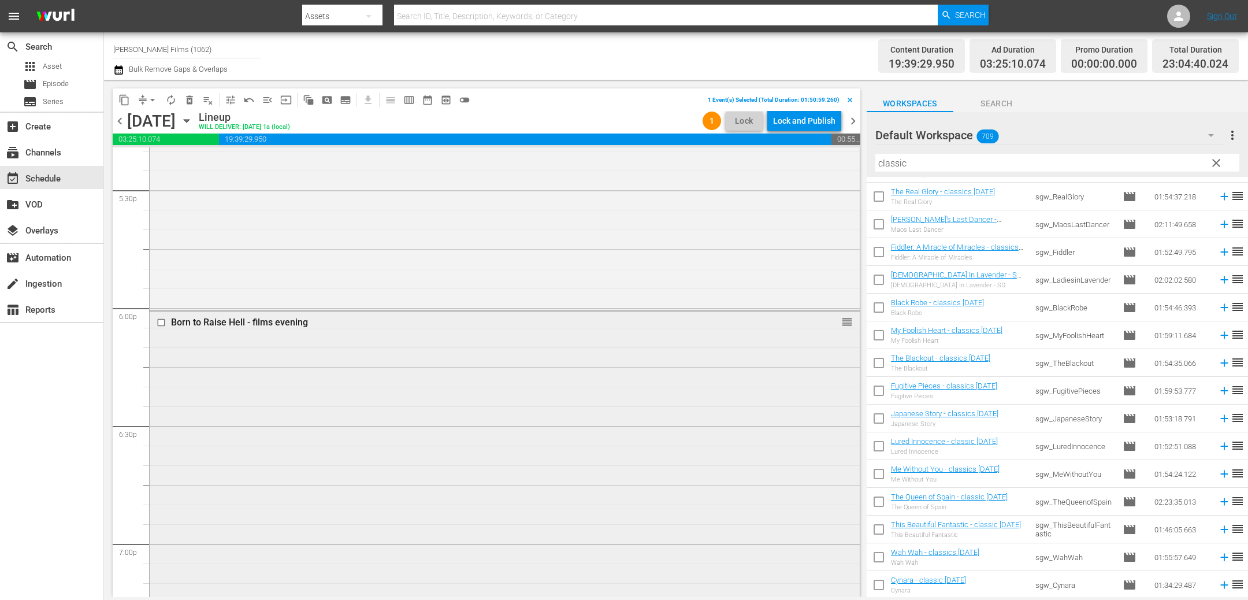
click at [160, 319] on input "checkbox" at bounding box center [163, 322] width 12 height 10
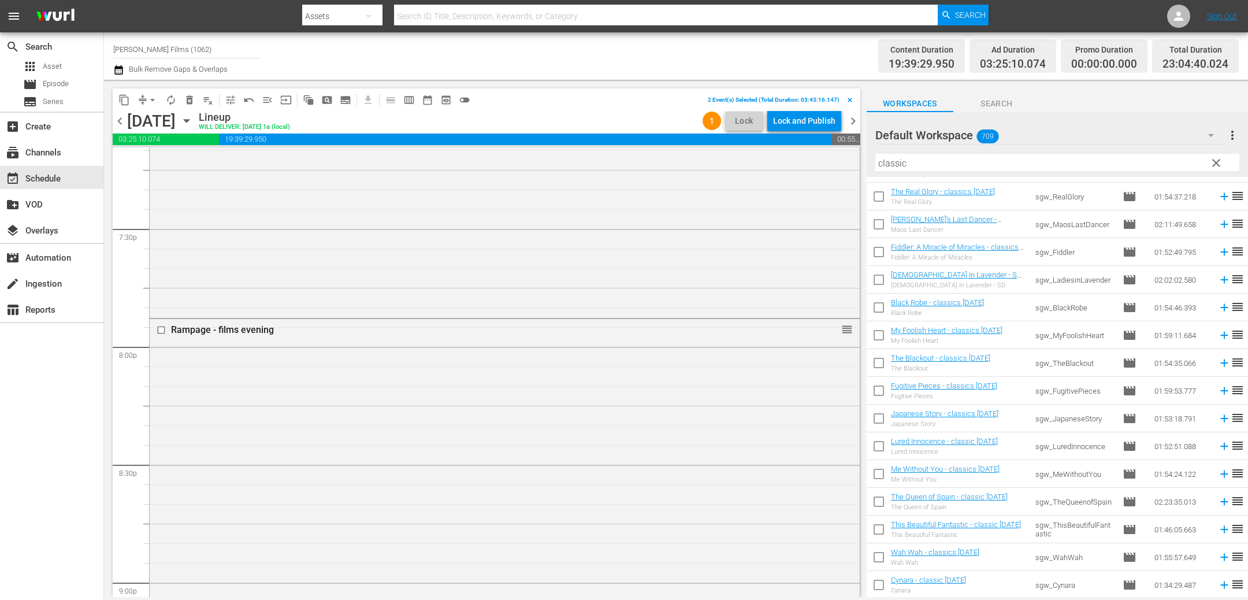
scroll to position [4527, 0]
click at [159, 315] on input "checkbox" at bounding box center [163, 317] width 12 height 10
click at [191, 99] on span "delete_forever_outlined" at bounding box center [190, 100] width 12 height 12
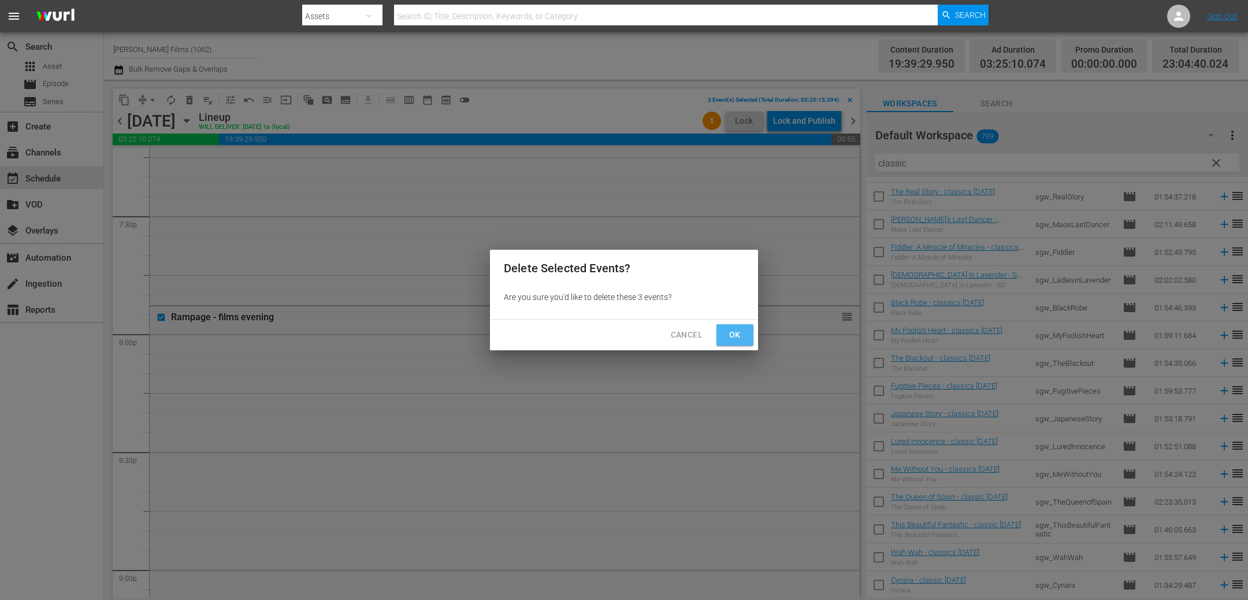
click at [739, 336] on span "Ok" at bounding box center [734, 335] width 18 height 14
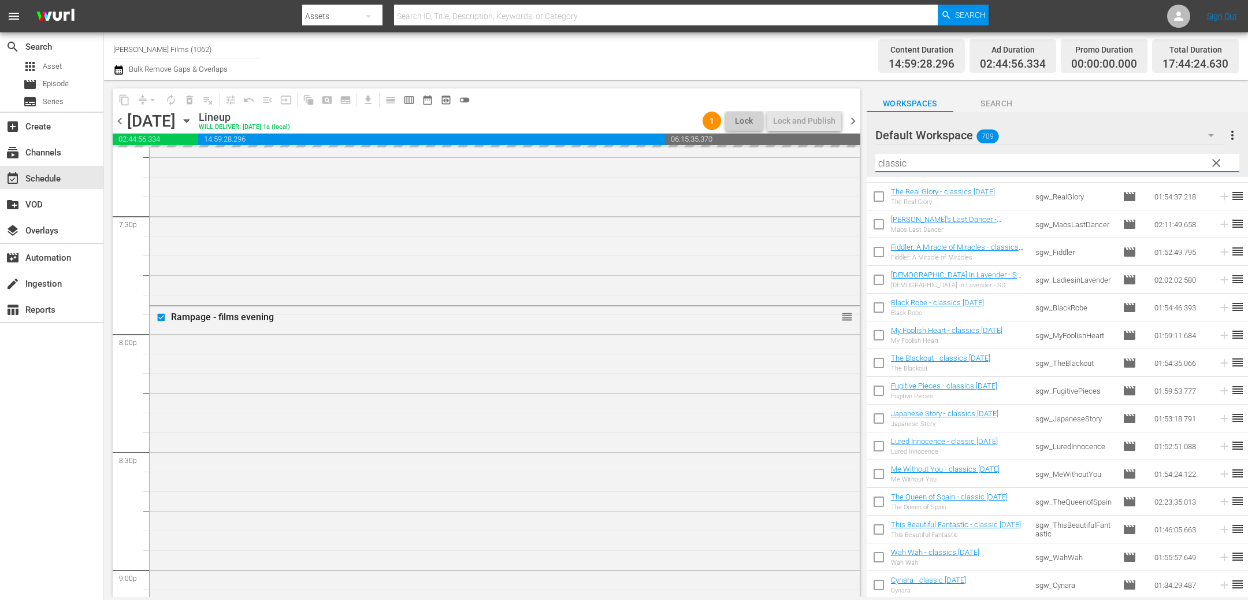
drag, startPoint x: 1073, startPoint y: 164, endPoint x: 881, endPoint y: 150, distance: 191.7
click at [813, 151] on div "content_copy compress arrow_drop_down autorenew_outlined delete_forever_outline…" at bounding box center [676, 338] width 1144 height 517
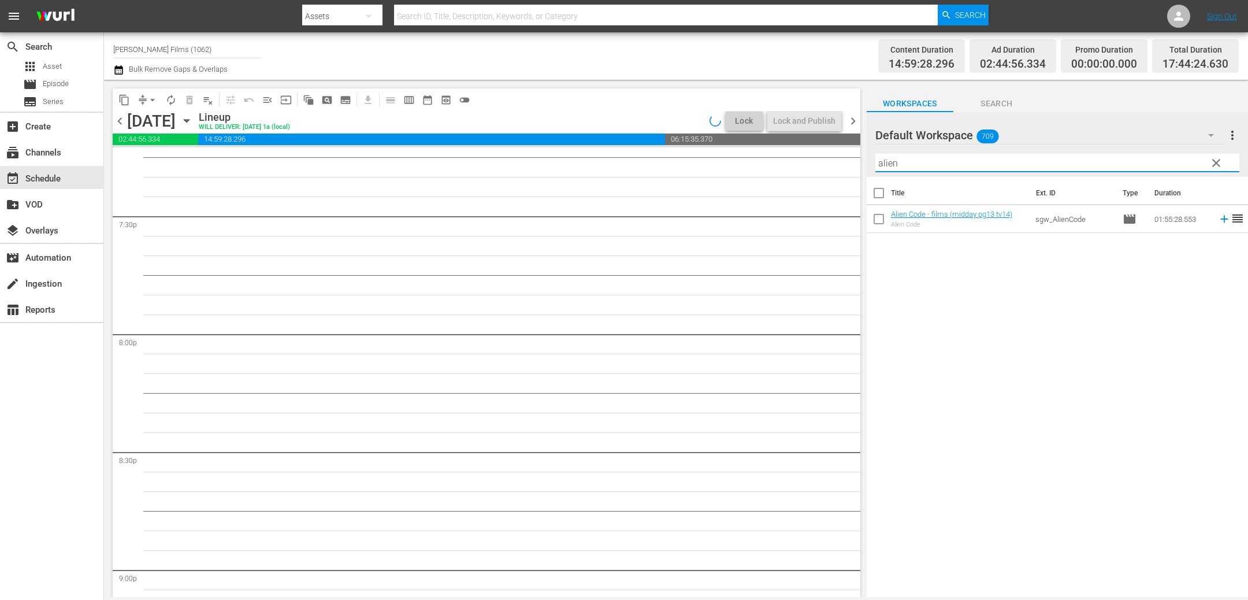
scroll to position [0, 0]
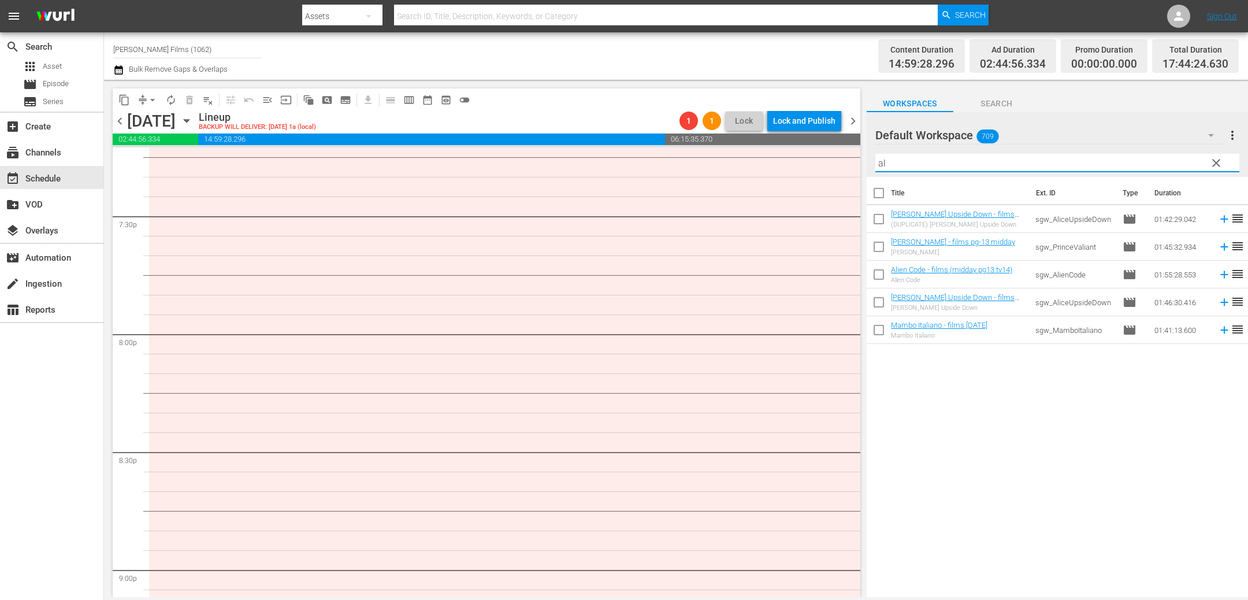
type input "a"
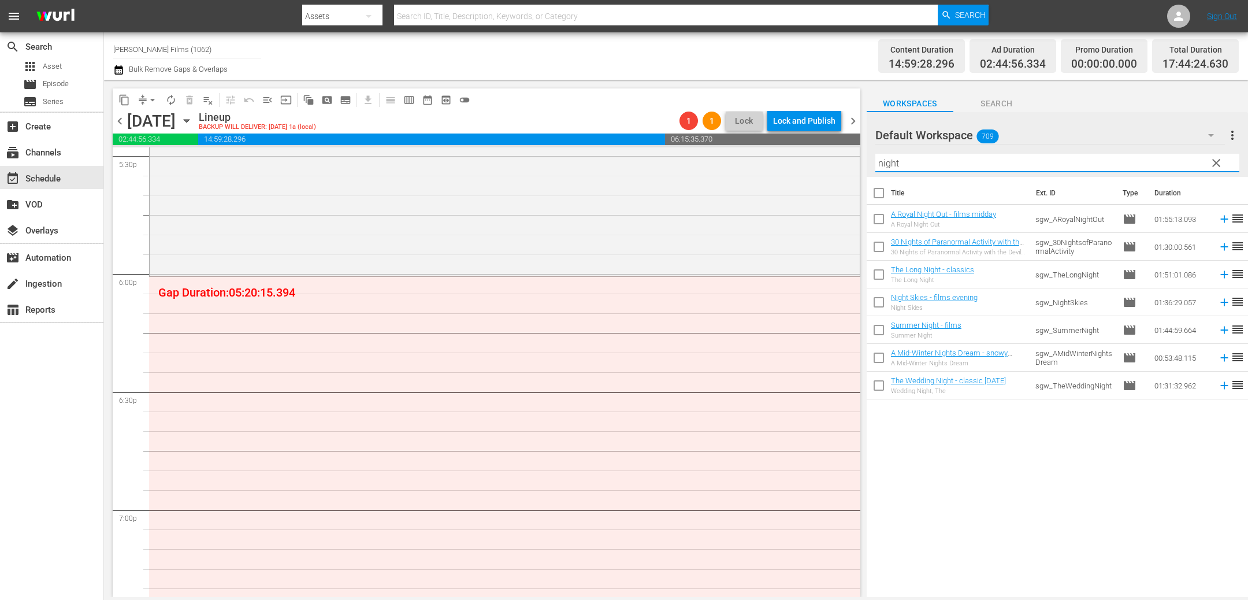
scroll to position [4090, 0]
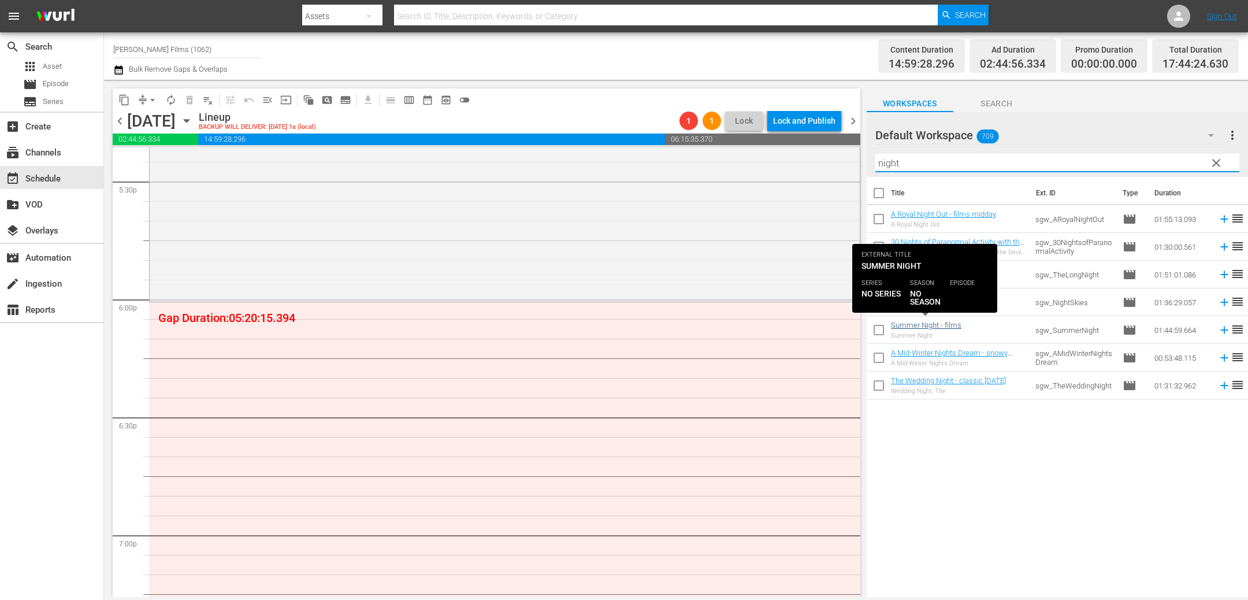
type input "night"
click at [911, 326] on link "Summer Night - films" at bounding box center [926, 325] width 70 height 9
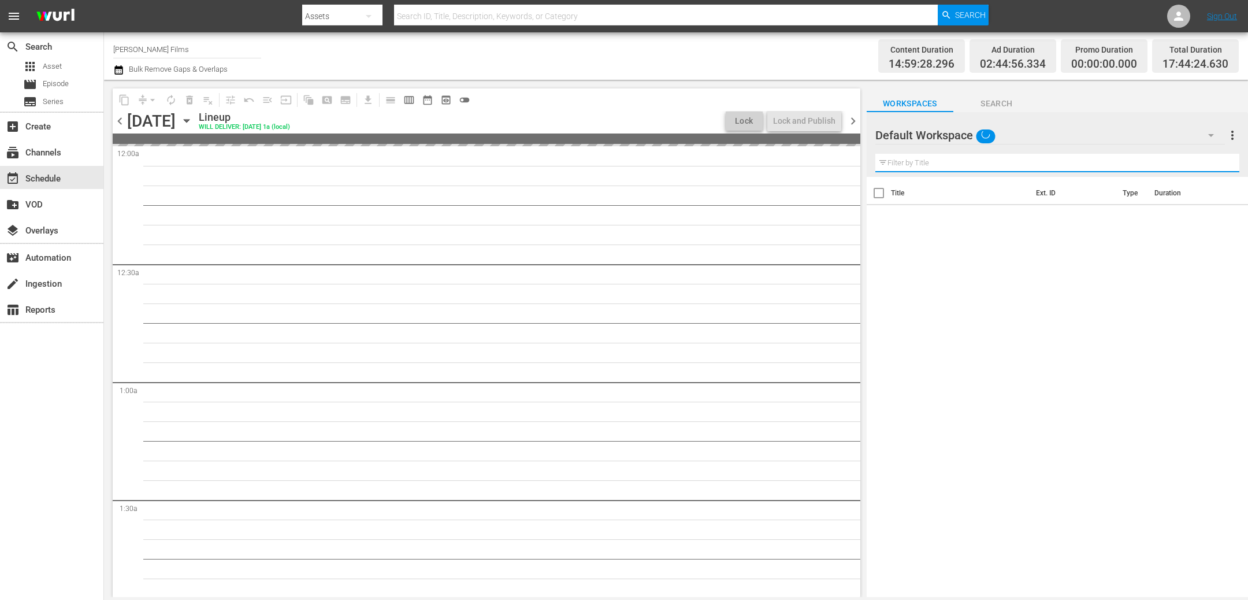
click at [951, 164] on input "text" at bounding box center [1057, 163] width 364 height 18
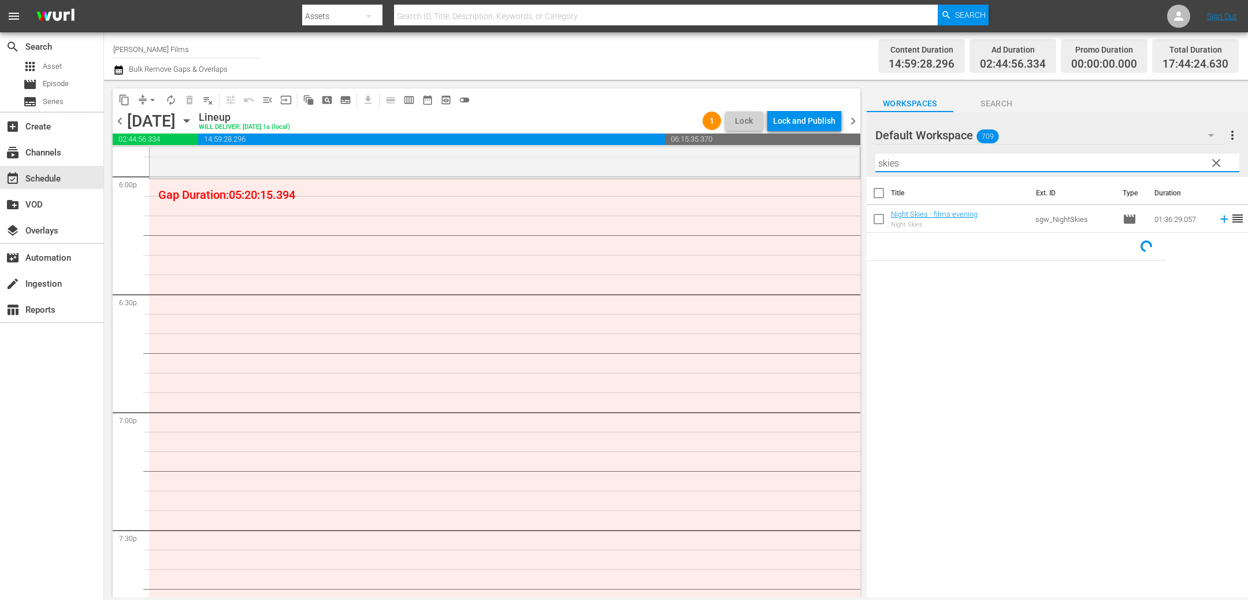
scroll to position [4054, 0]
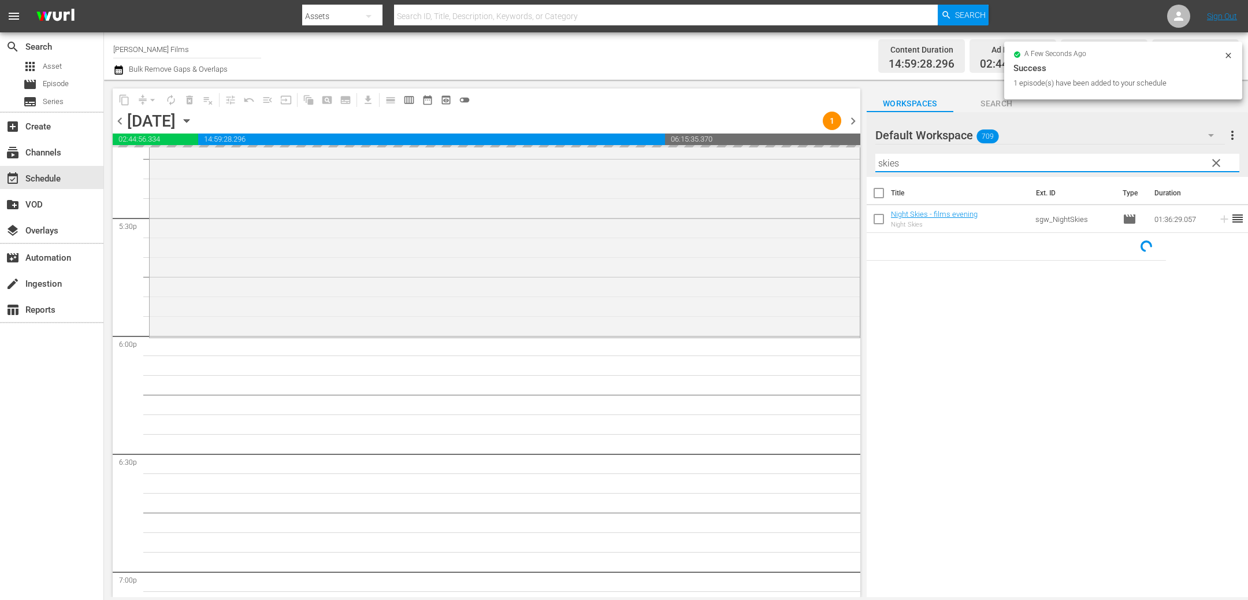
drag, startPoint x: 921, startPoint y: 158, endPoint x: 767, endPoint y: 140, distance: 155.2
click at [767, 144] on div "content_copy compress arrow_drop_down autorenew_outlined delete_forever_outline…" at bounding box center [676, 338] width 1144 height 517
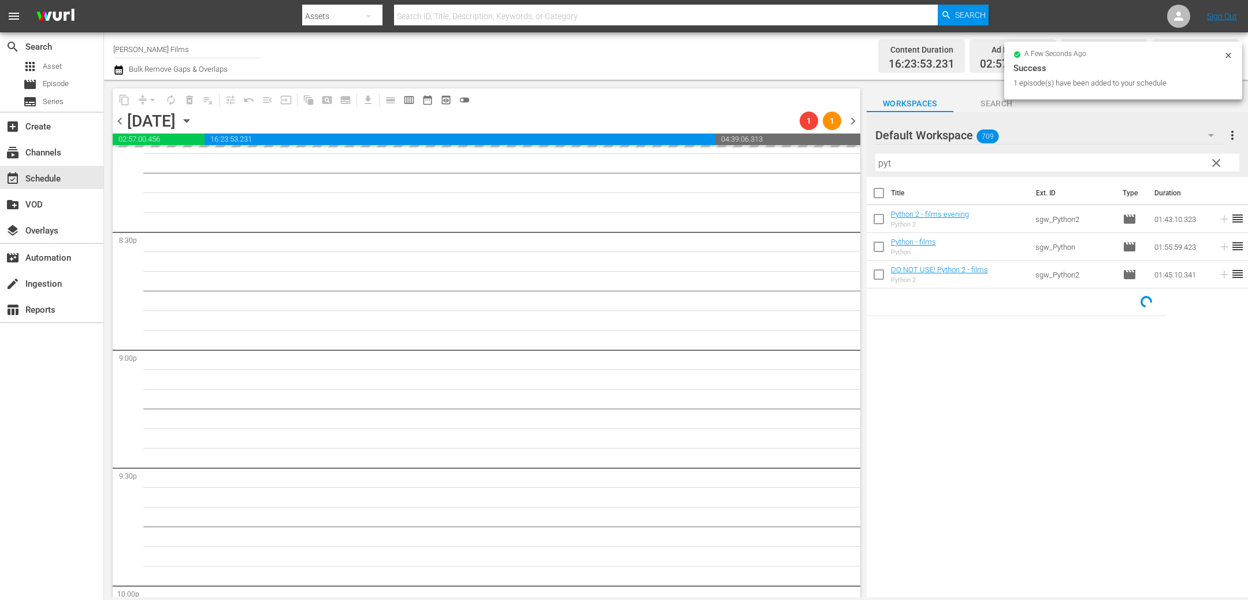
scroll to position [4771, 0]
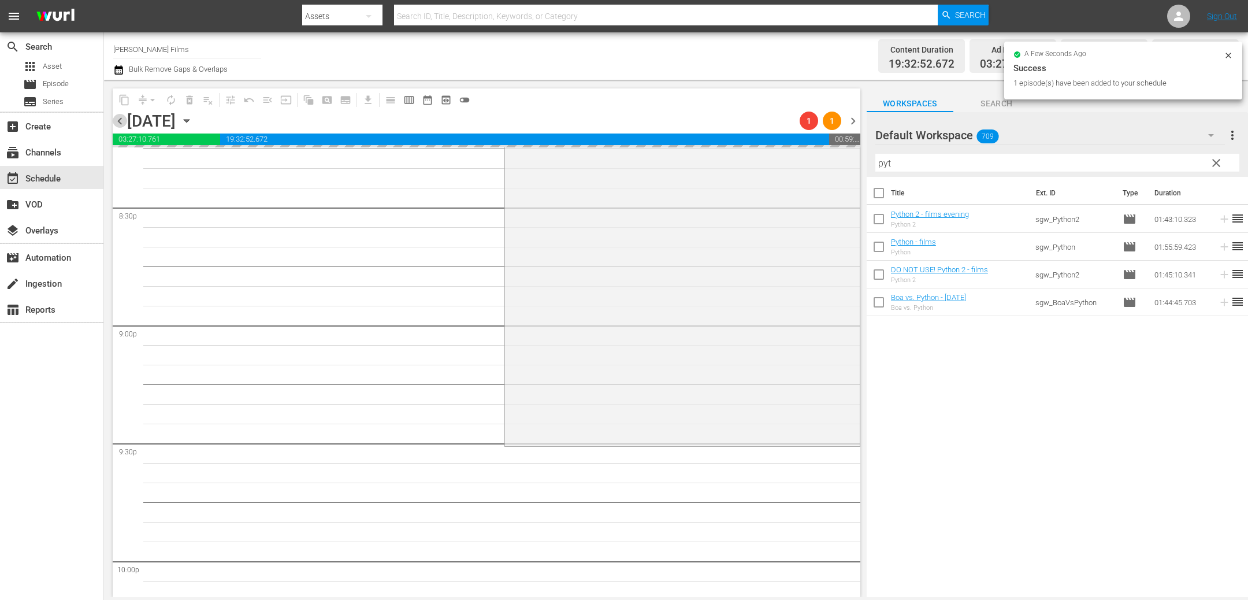
click at [120, 123] on span "chevron_left" at bounding box center [120, 121] width 14 height 14
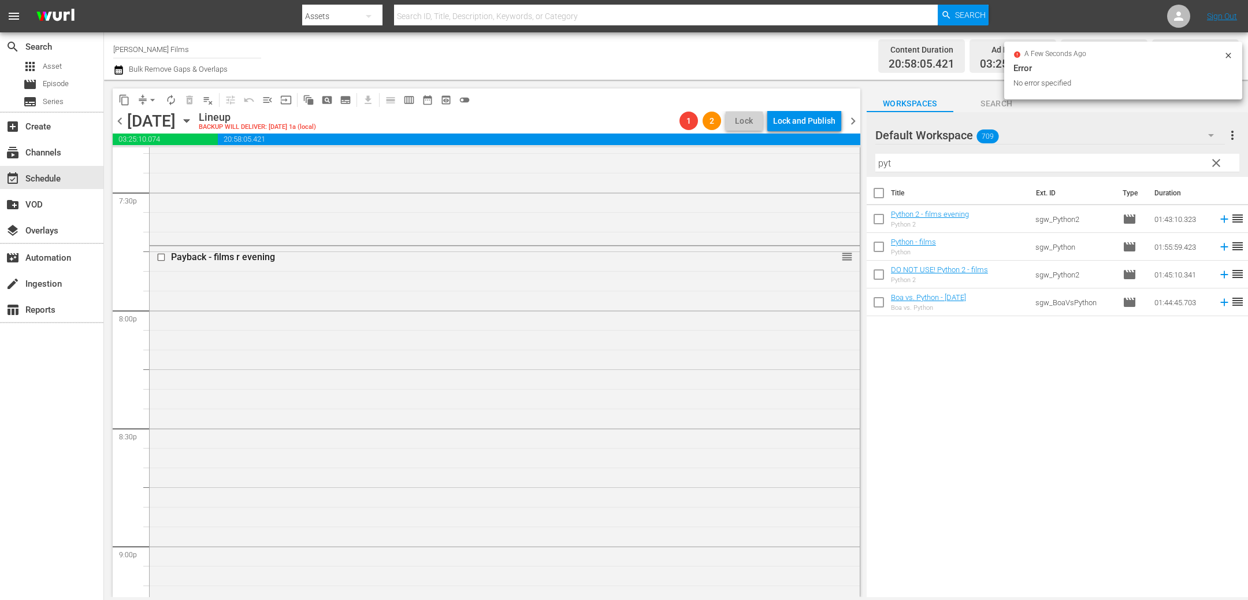
scroll to position [4545, 0]
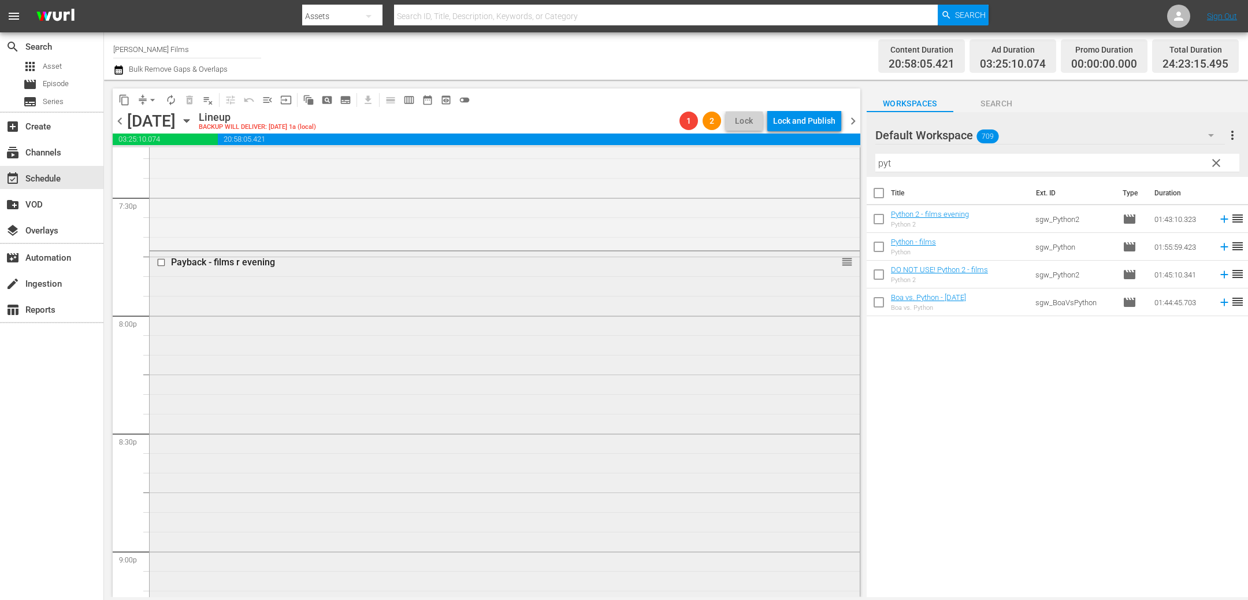
click at [161, 266] on input "checkbox" at bounding box center [163, 262] width 12 height 10
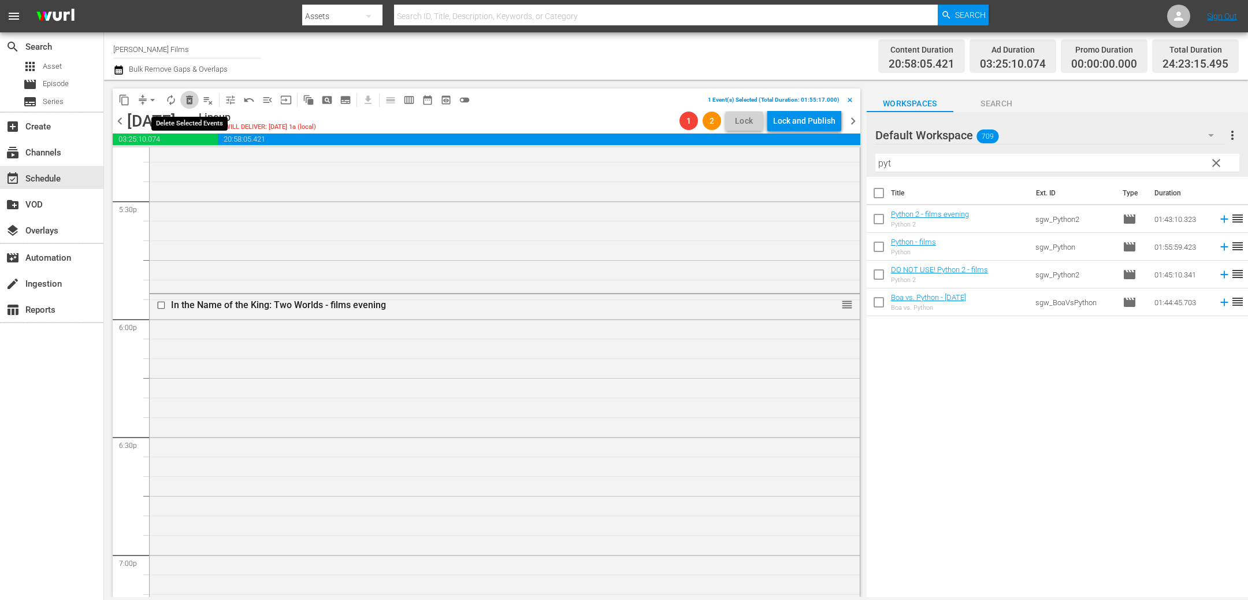
click at [191, 102] on span "delete_forever_outlined" at bounding box center [190, 100] width 12 height 12
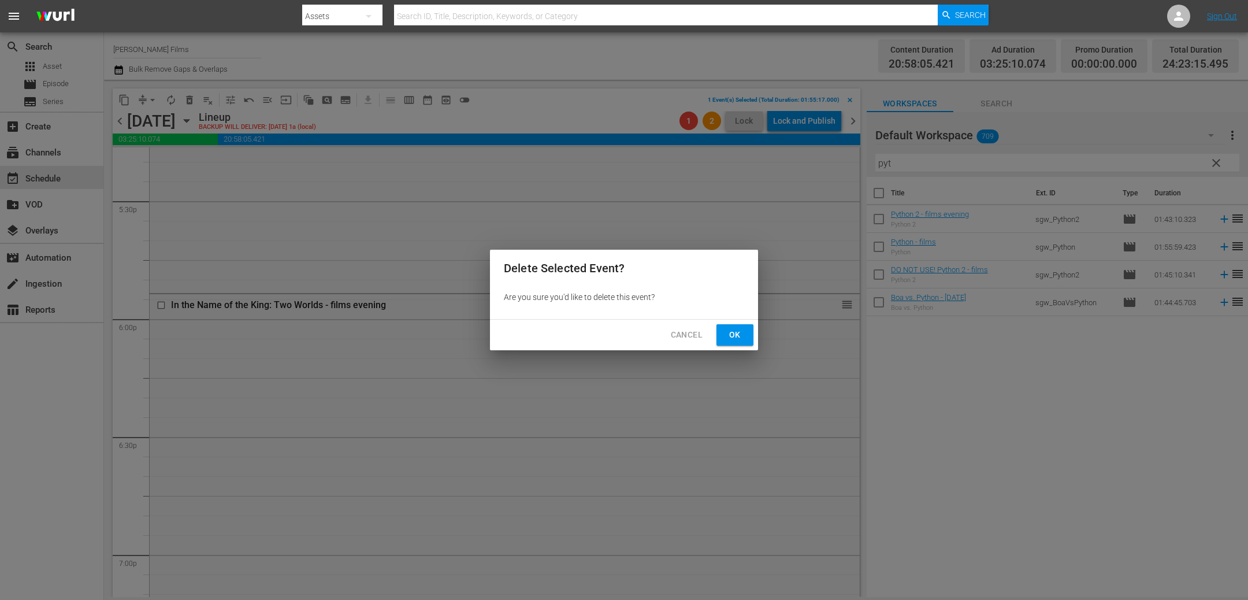
click at [742, 333] on span "Ok" at bounding box center [734, 335] width 18 height 14
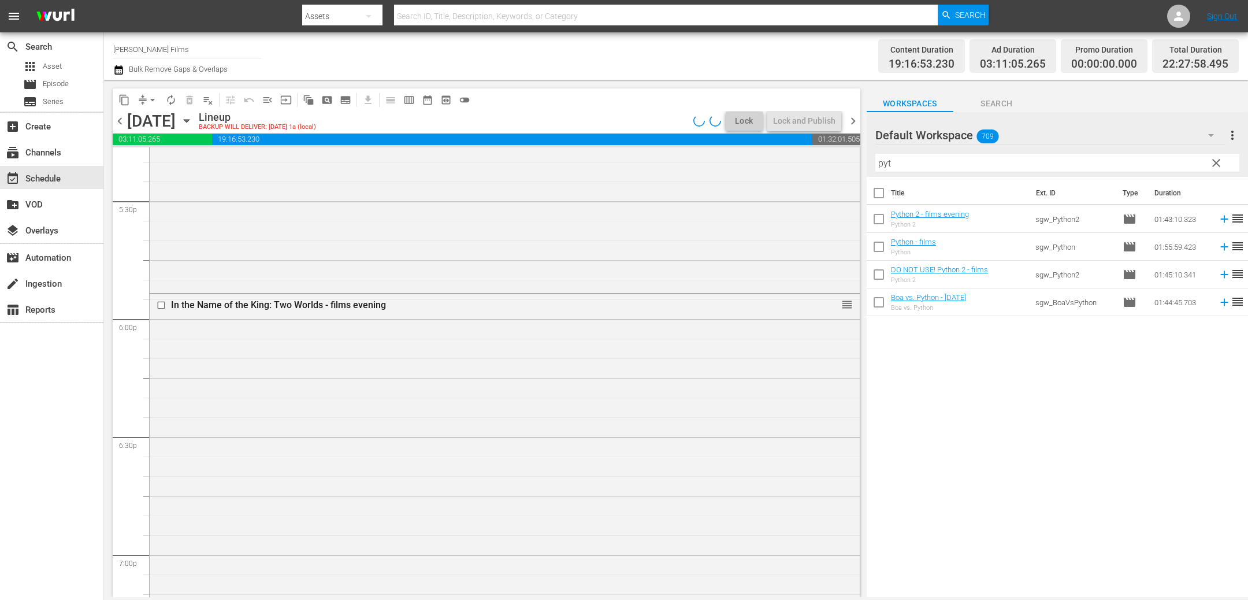
click at [119, 123] on span "chevron_left" at bounding box center [120, 121] width 14 height 14
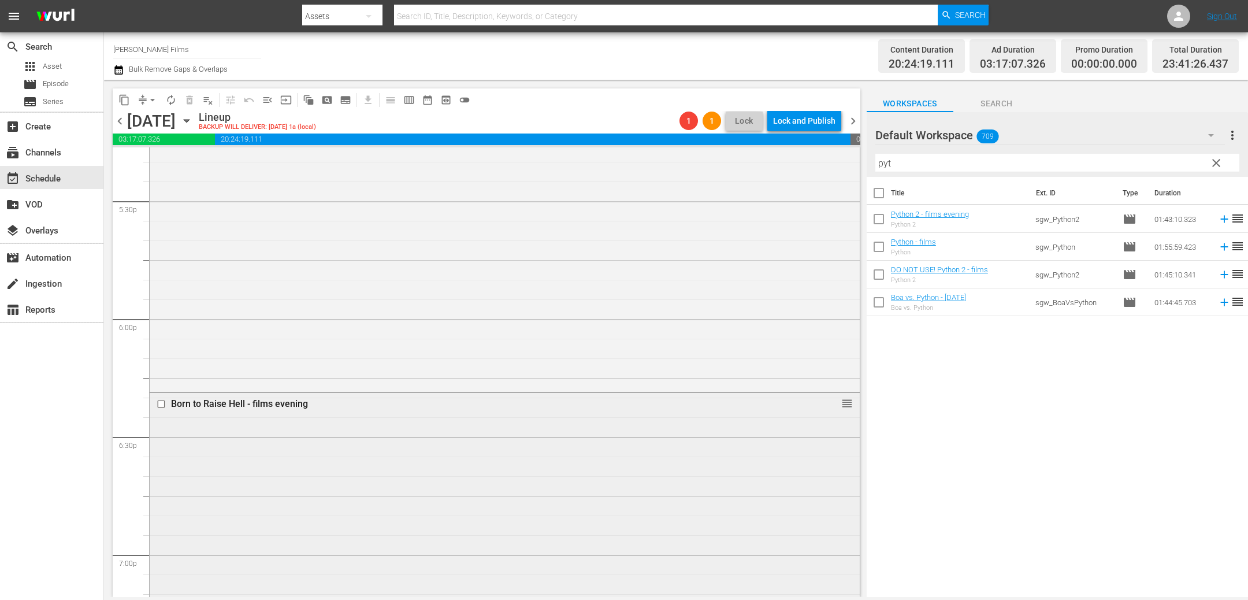
click at [167, 404] on input "checkbox" at bounding box center [163, 404] width 12 height 10
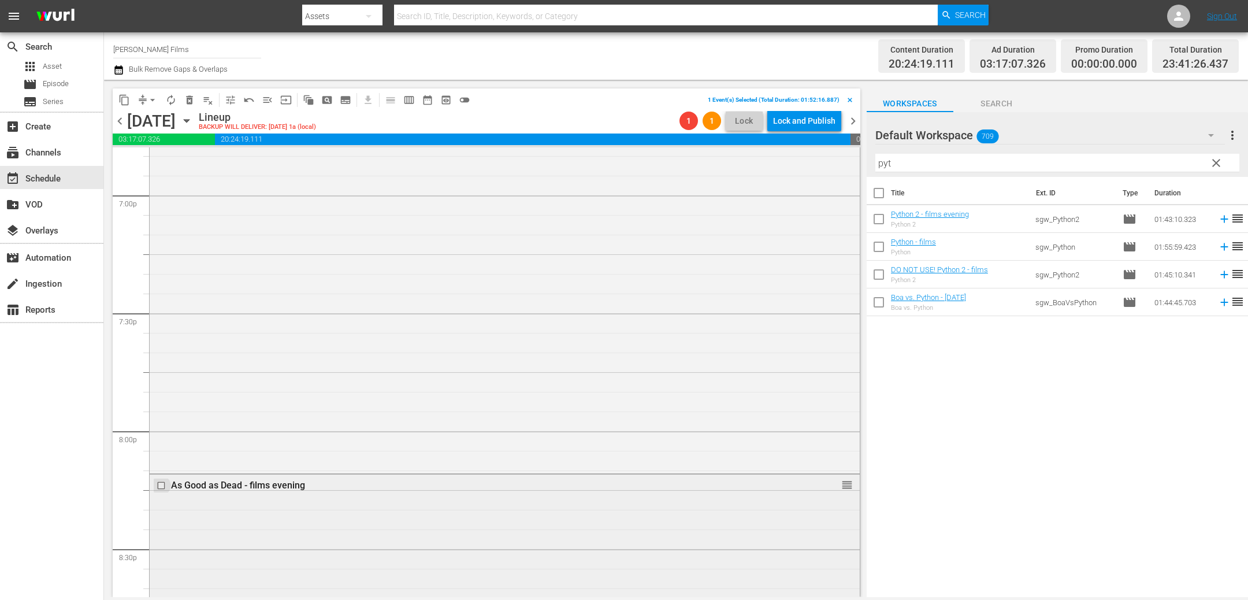
click at [162, 486] on input "checkbox" at bounding box center [163, 485] width 12 height 10
click at [165, 467] on input "checkbox" at bounding box center [163, 467] width 12 height 10
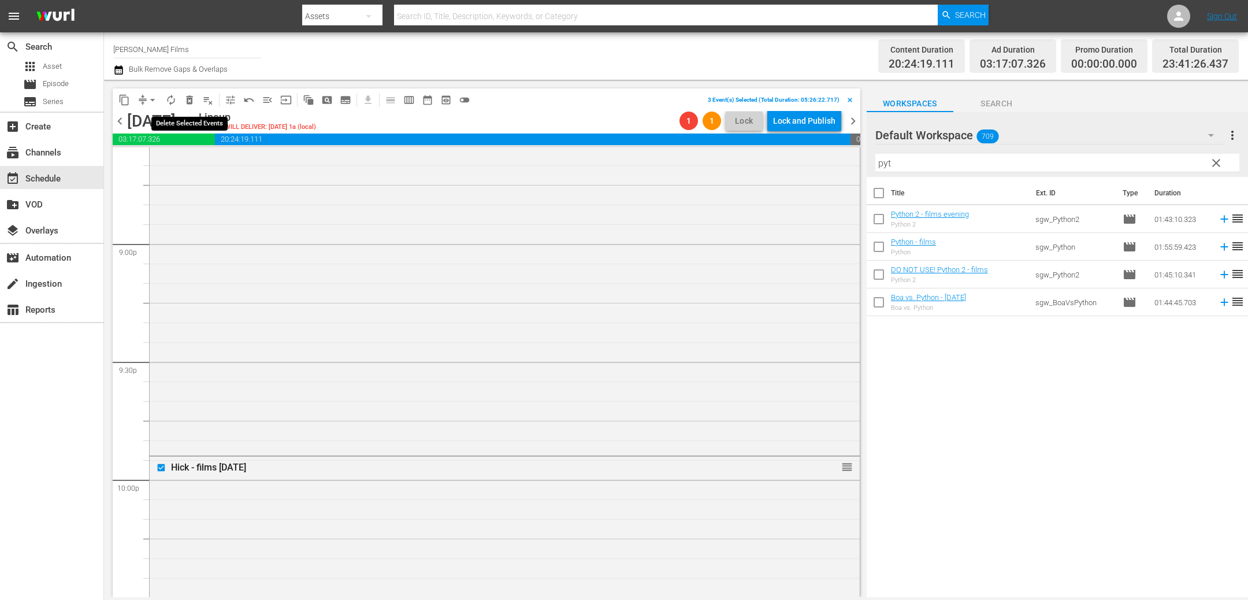
click at [188, 99] on span "delete_forever_outlined" at bounding box center [190, 100] width 12 height 12
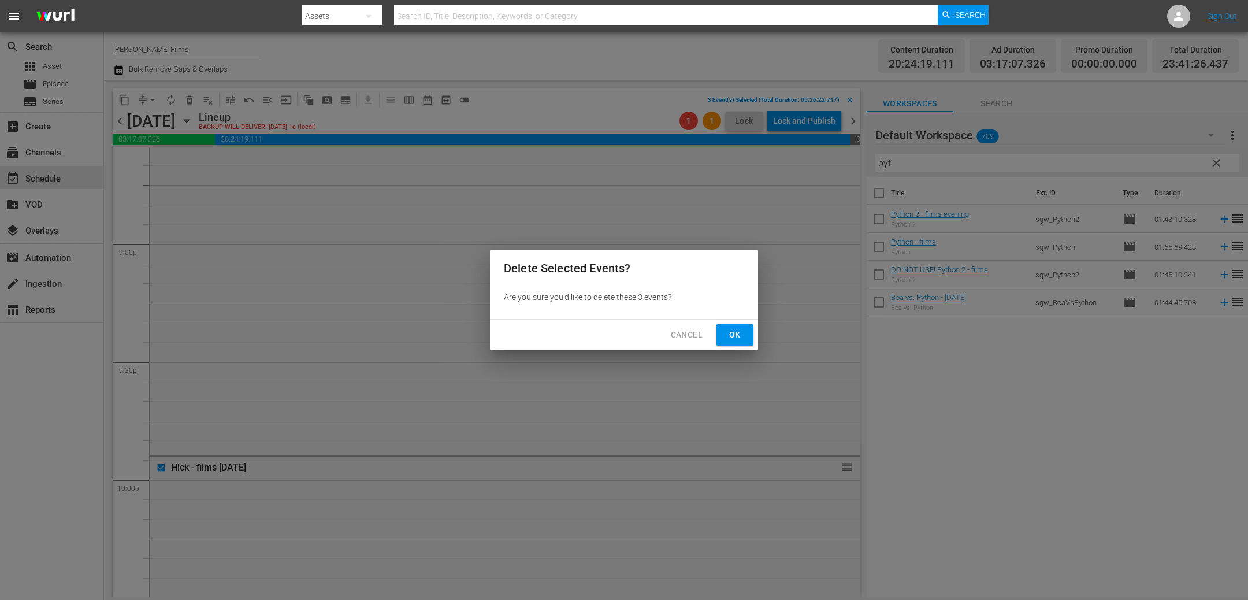
click at [731, 341] on button "Ok" at bounding box center [734, 334] width 37 height 21
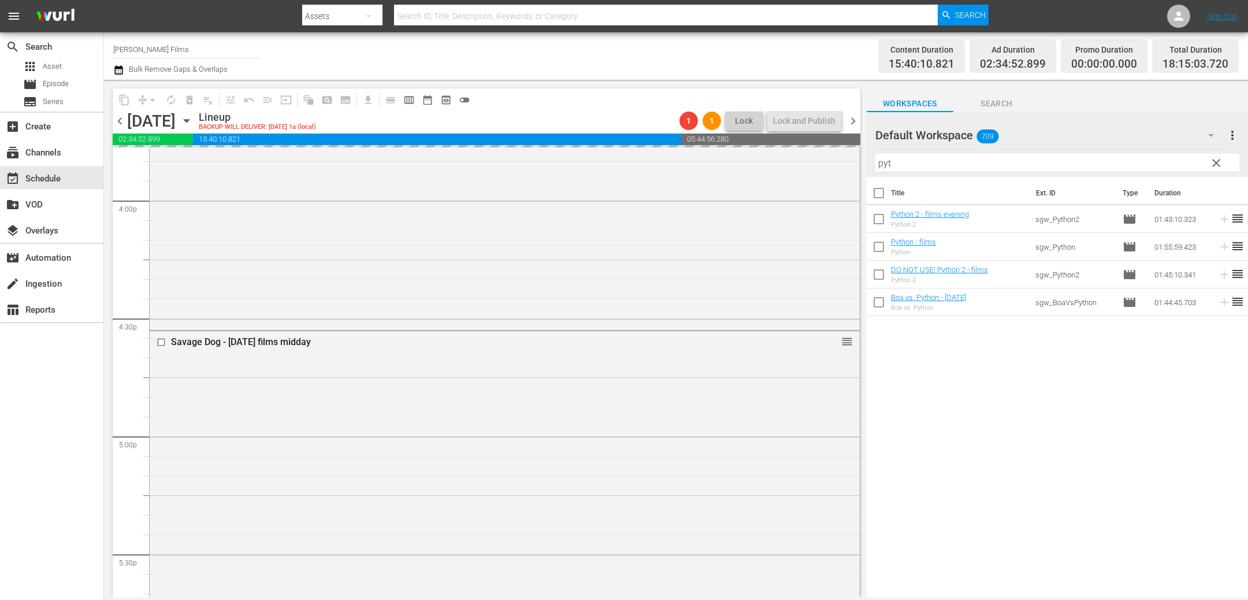
scroll to position [3528, 0]
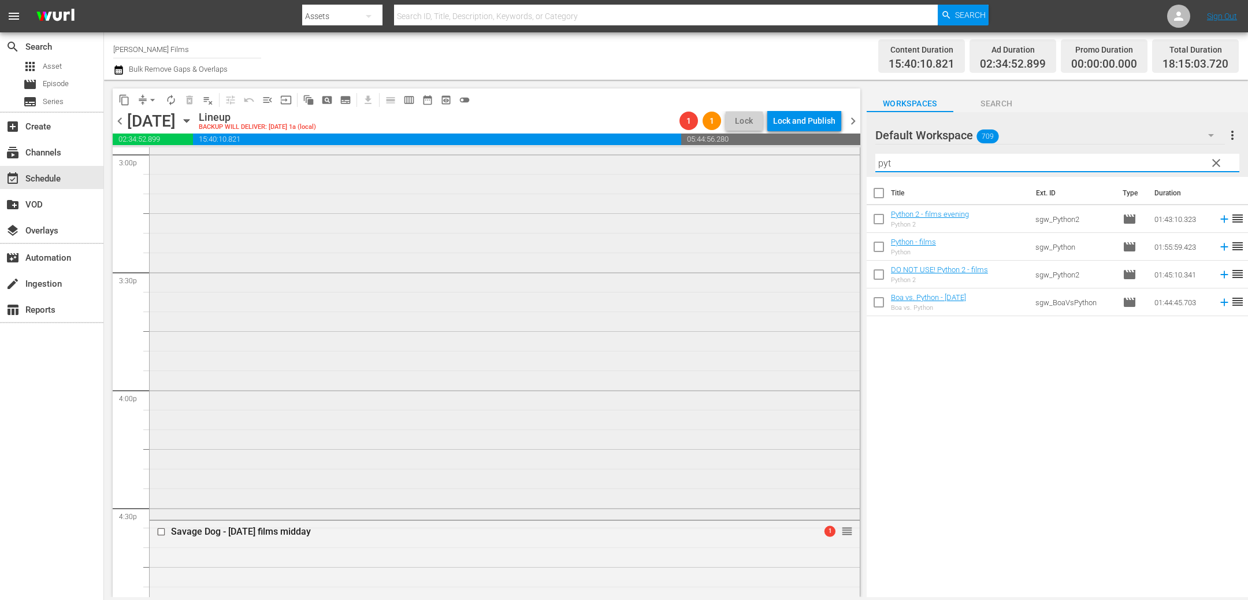
drag, startPoint x: 932, startPoint y: 162, endPoint x: 814, endPoint y: 161, distance: 117.8
click at [814, 161] on div "content_copy compress arrow_drop_down autorenew_outlined delete_forever_outline…" at bounding box center [676, 338] width 1144 height 517
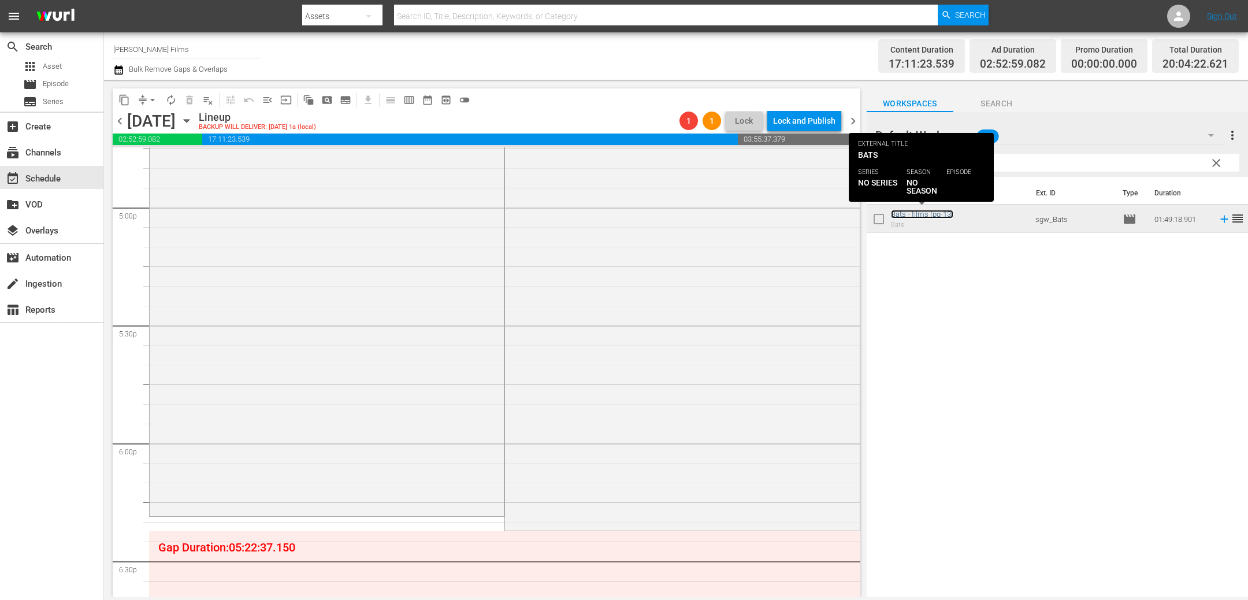
scroll to position [3802, 0]
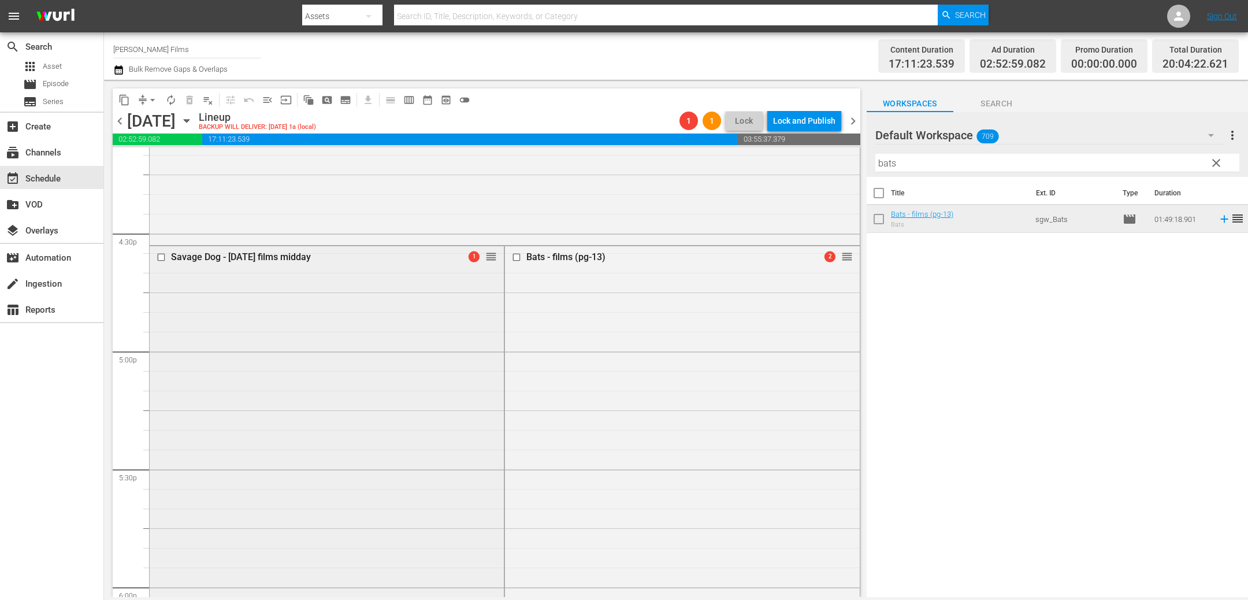
click at [161, 259] on input "checkbox" at bounding box center [163, 257] width 12 height 10
click at [191, 101] on span "delete_forever_outlined" at bounding box center [190, 100] width 12 height 12
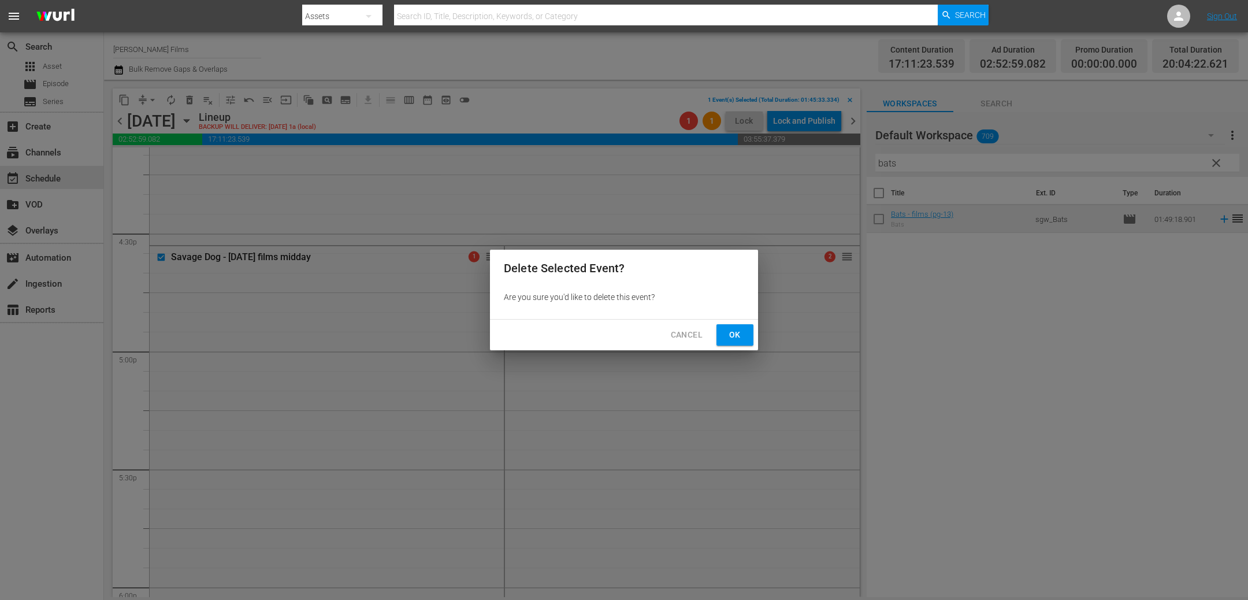
click at [749, 331] on button "Ok" at bounding box center [734, 334] width 37 height 21
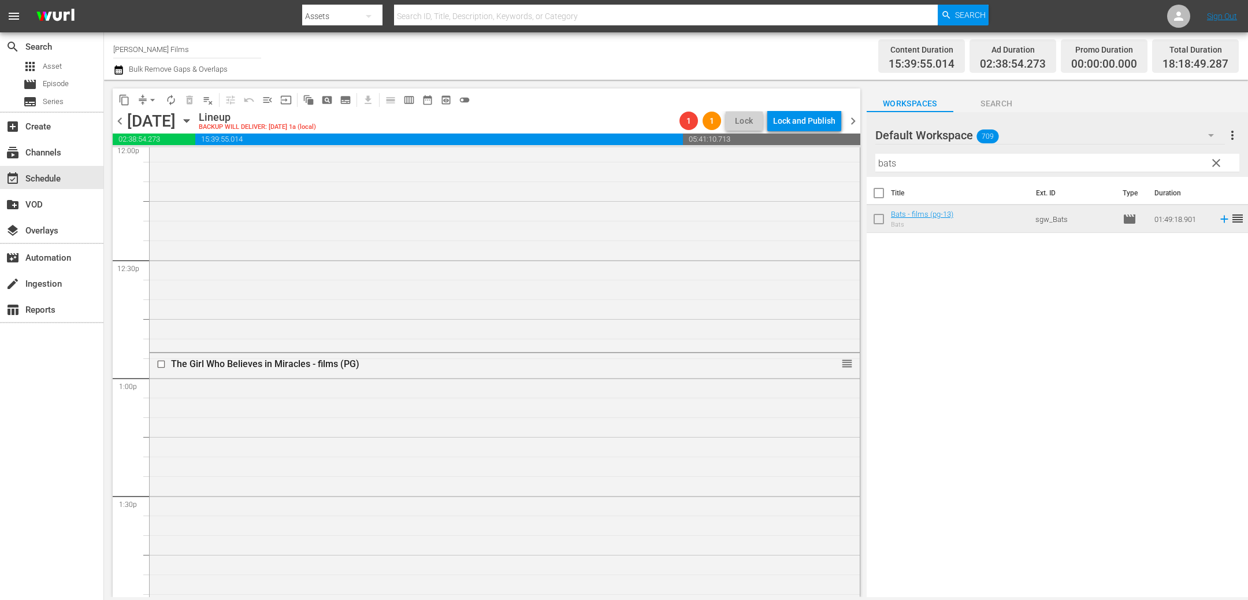
scroll to position [2842, 0]
click at [854, 120] on span "chevron_right" at bounding box center [853, 121] width 14 height 14
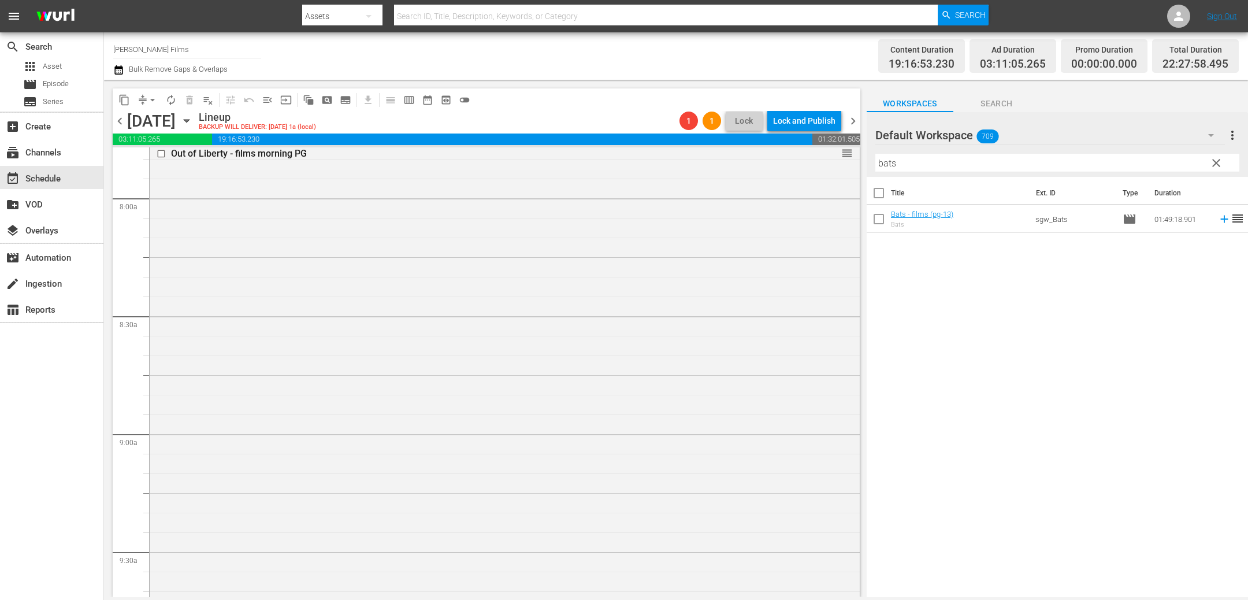
scroll to position [1871, 0]
drag, startPoint x: 927, startPoint y: 166, endPoint x: 786, endPoint y: 150, distance: 141.3
click at [786, 154] on div "content_copy compress arrow_drop_down autorenew_outlined delete_forever_outline…" at bounding box center [676, 338] width 1144 height 517
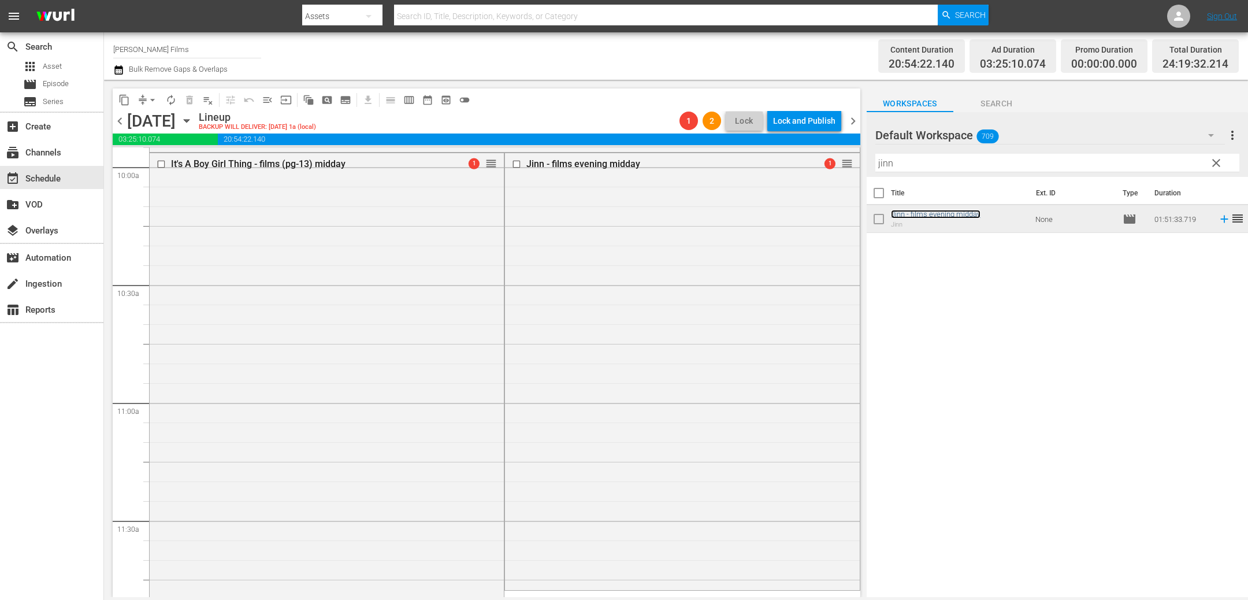
scroll to position [2328, 0]
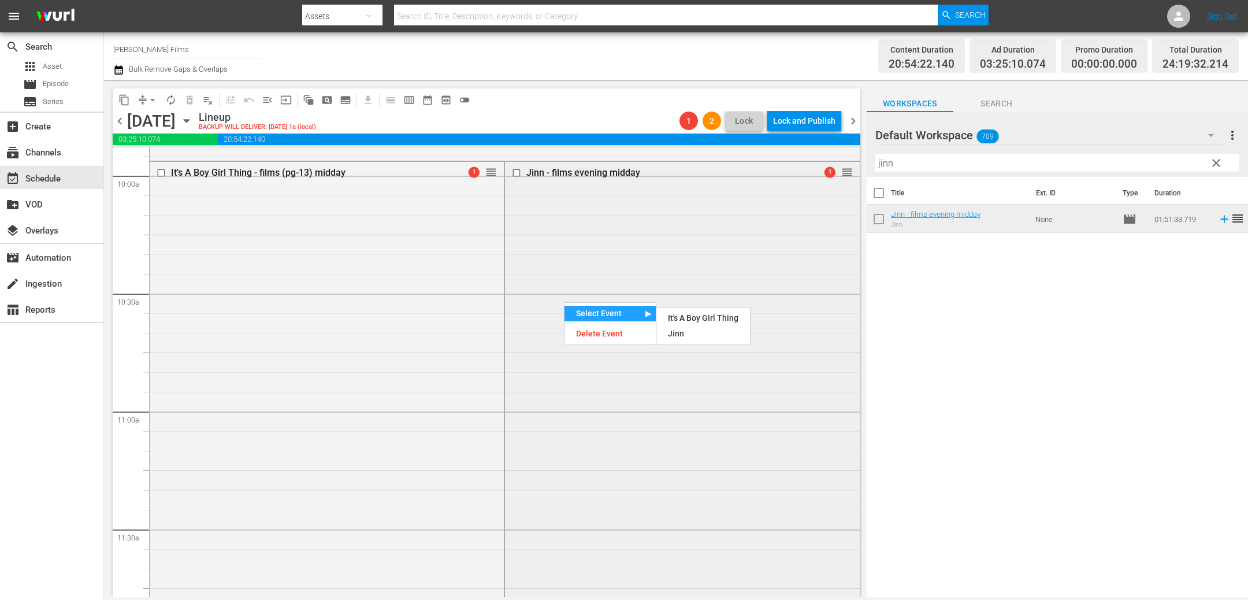
click at [553, 415] on div "Jinn - films evening midday 1 reorder" at bounding box center [682, 379] width 354 height 435
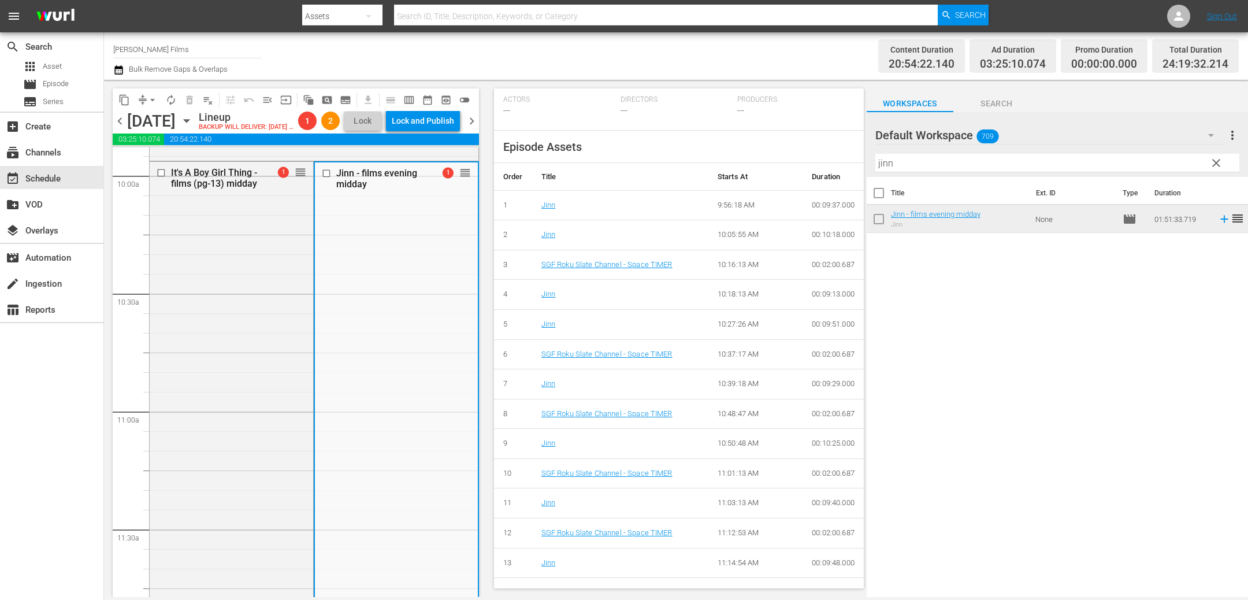
scroll to position [475, 0]
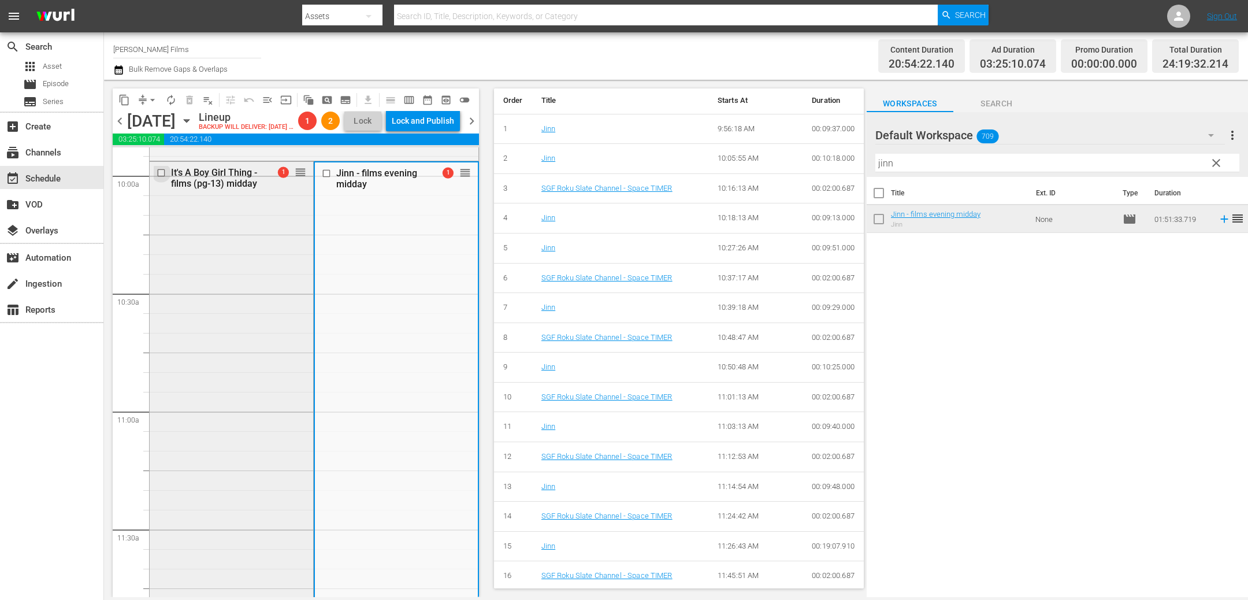
click at [162, 177] on input "checkbox" at bounding box center [163, 173] width 12 height 10
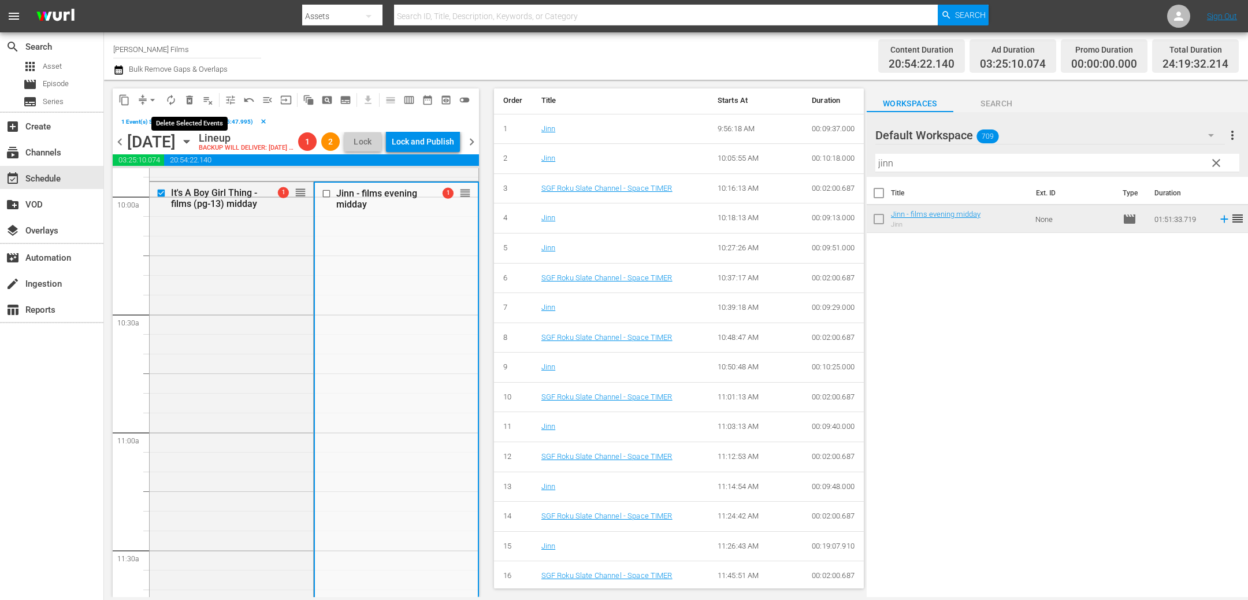
click at [186, 98] on span "delete_forever_outlined" at bounding box center [190, 100] width 12 height 12
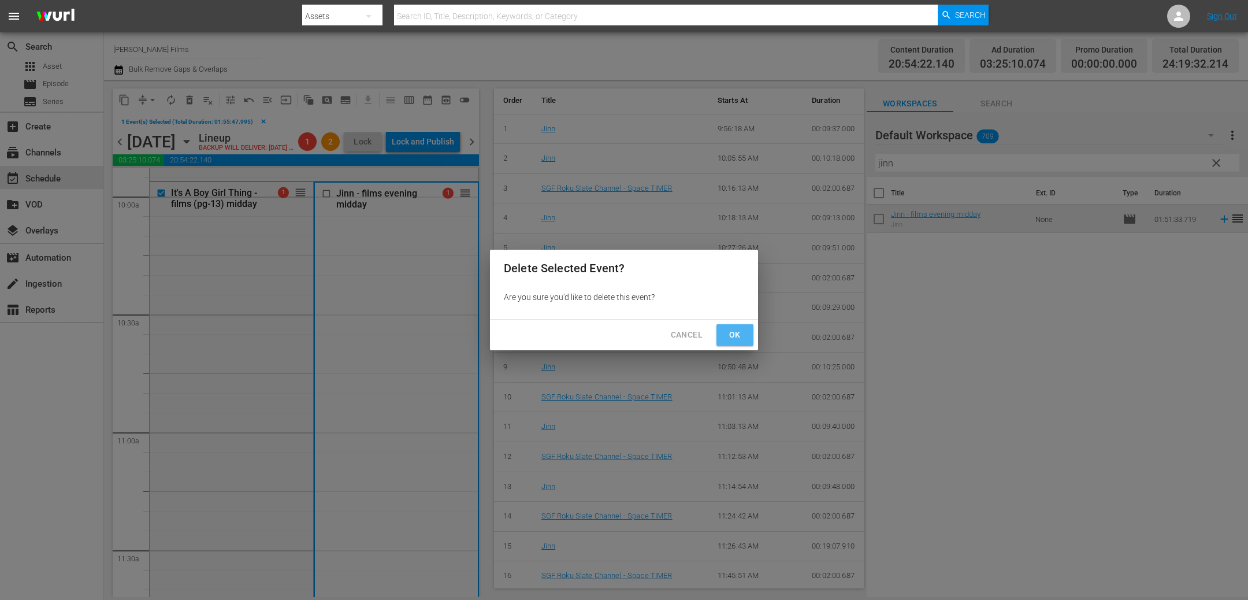
click at [736, 337] on span "Ok" at bounding box center [734, 335] width 18 height 14
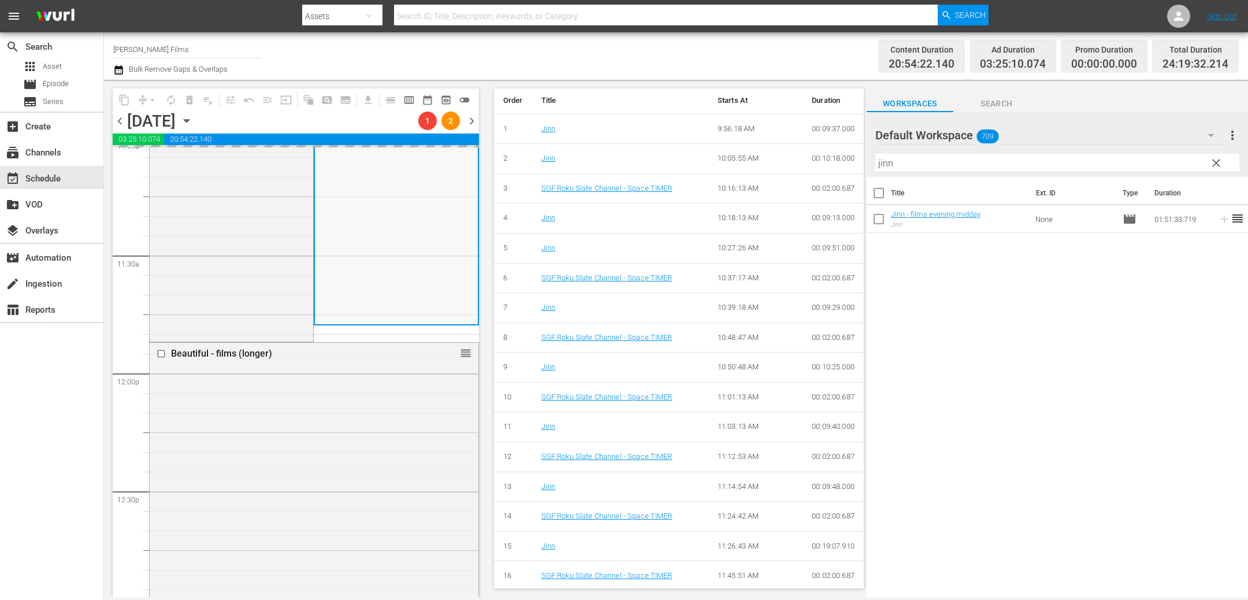
scroll to position [2684, 0]
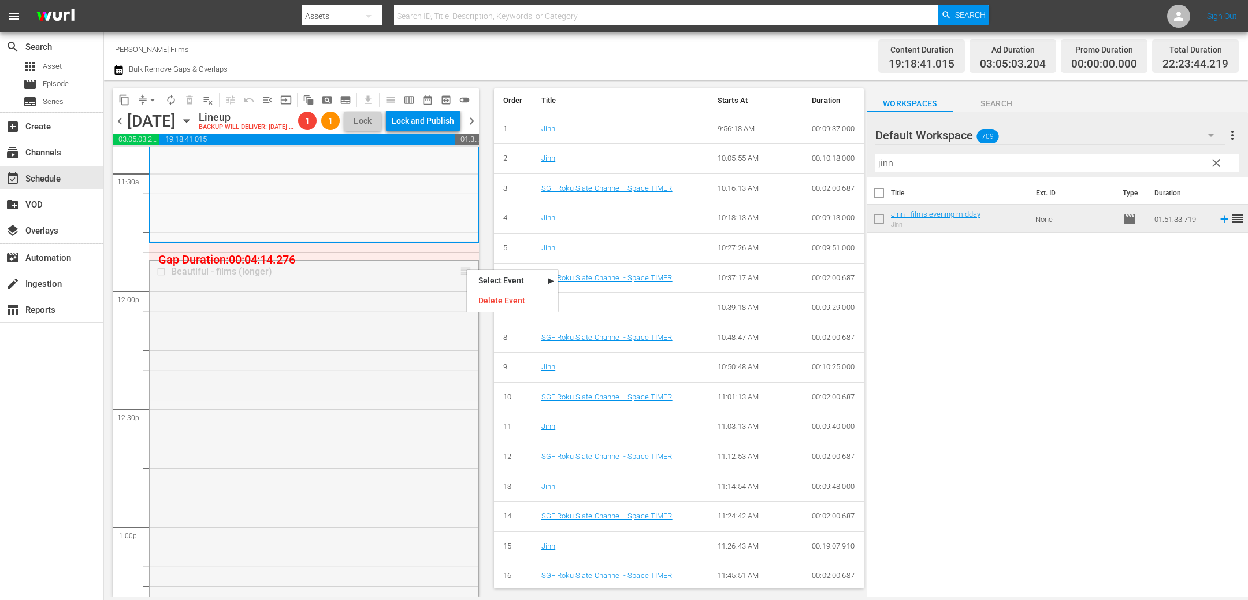
drag, startPoint x: 466, startPoint y: 268, endPoint x: 463, endPoint y: 255, distance: 13.2
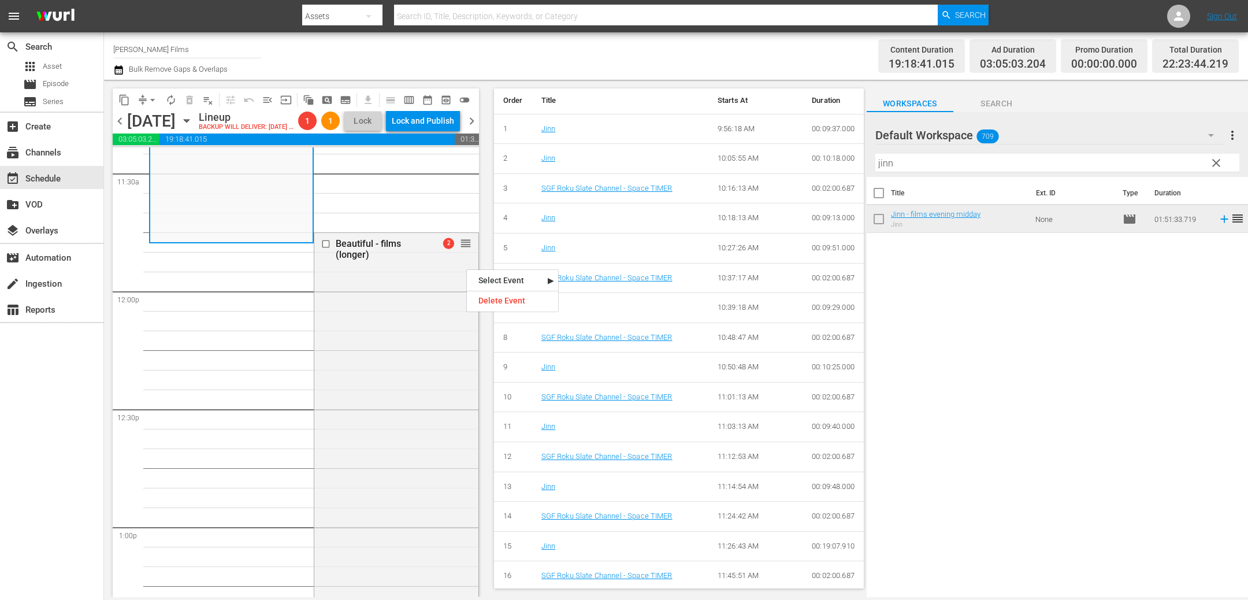
click at [118, 128] on span "chevron_left" at bounding box center [120, 121] width 14 height 14
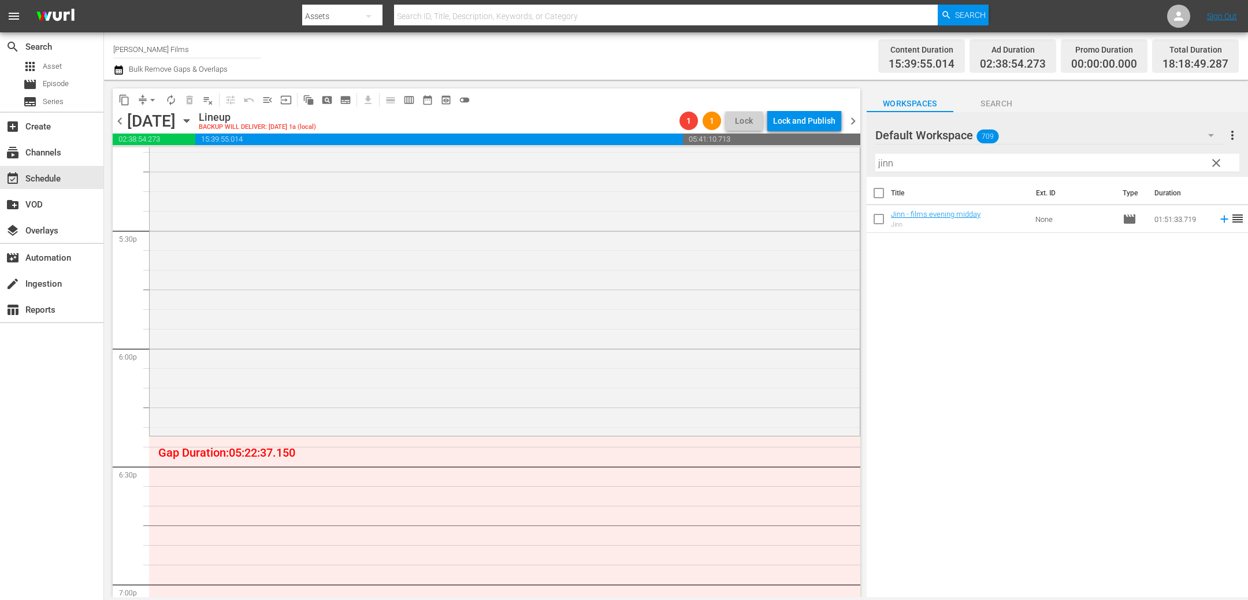
scroll to position [4069, 0]
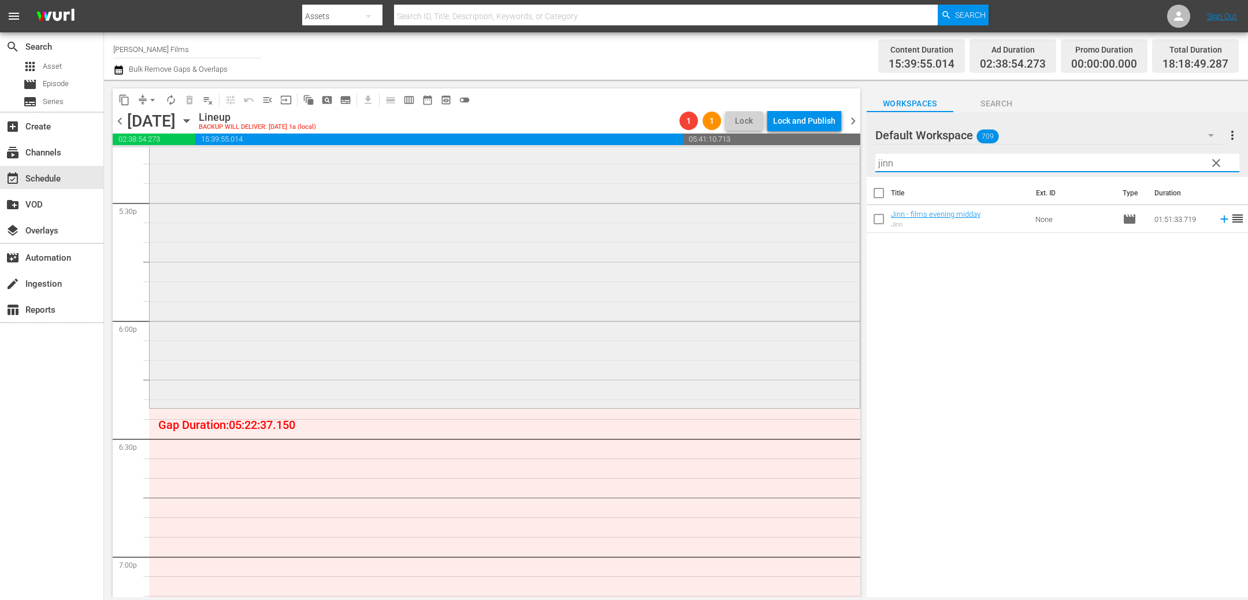
drag, startPoint x: 952, startPoint y: 168, endPoint x: 746, endPoint y: 147, distance: 206.6
click at [746, 147] on div "content_copy compress arrow_drop_down autorenew_outlined delete_forever_outline…" at bounding box center [676, 338] width 1144 height 517
type input "devil co"
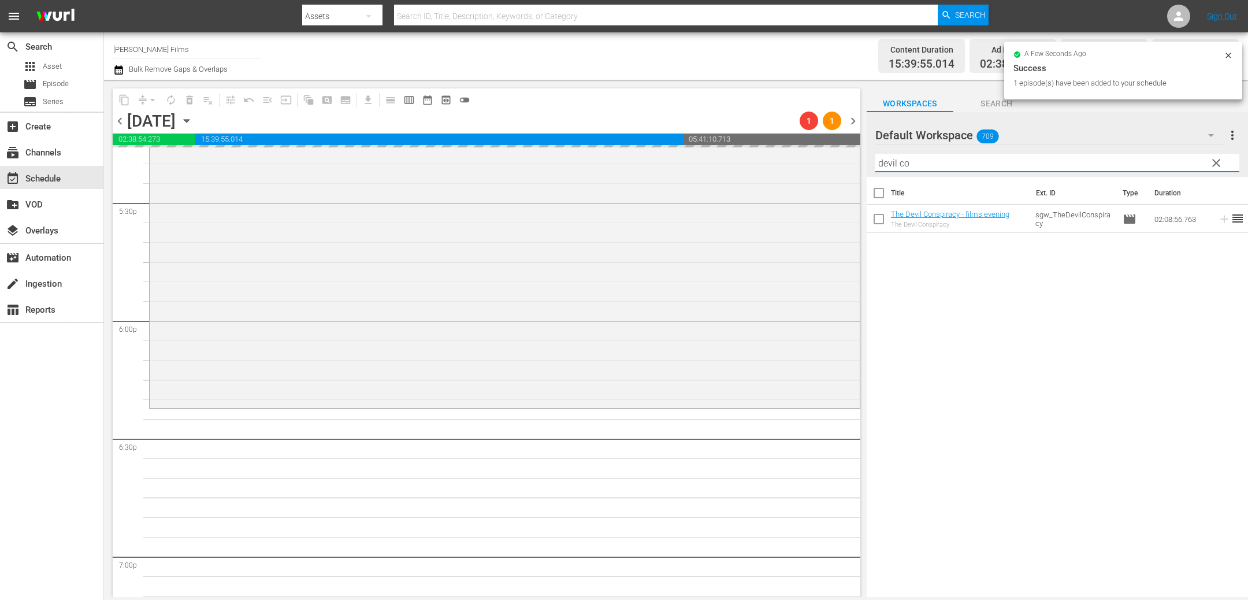
drag, startPoint x: 914, startPoint y: 161, endPoint x: 777, endPoint y: 143, distance: 137.6
click at [777, 143] on div "content_copy compress arrow_drop_down autorenew_outlined delete_forever_outline…" at bounding box center [676, 338] width 1144 height 517
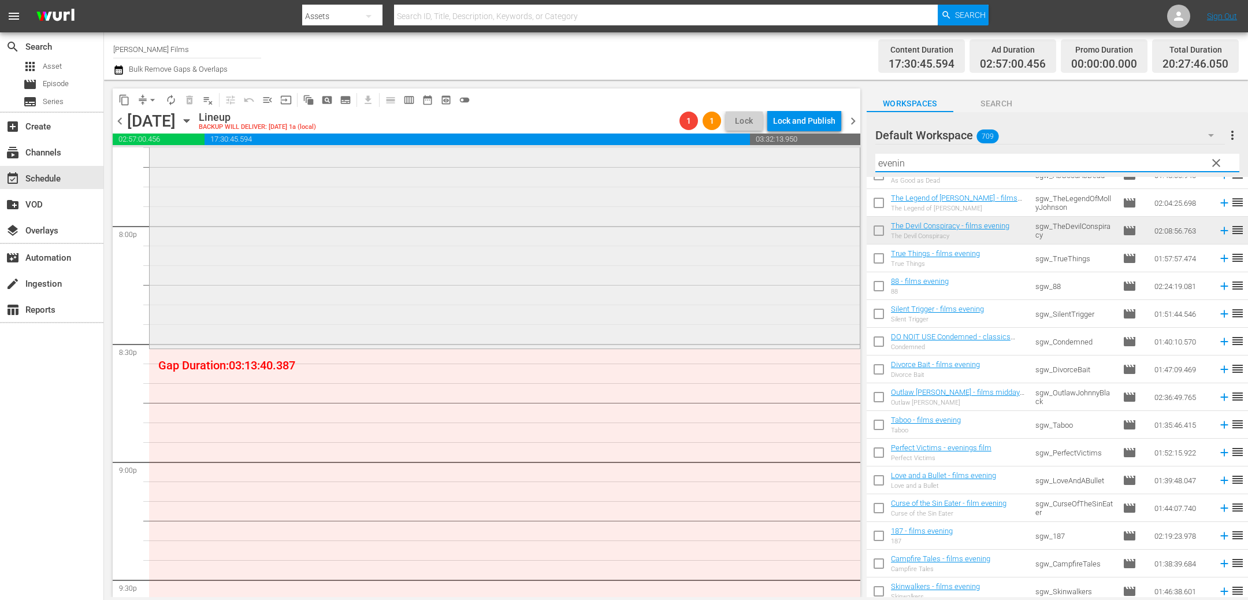
scroll to position [4644, 0]
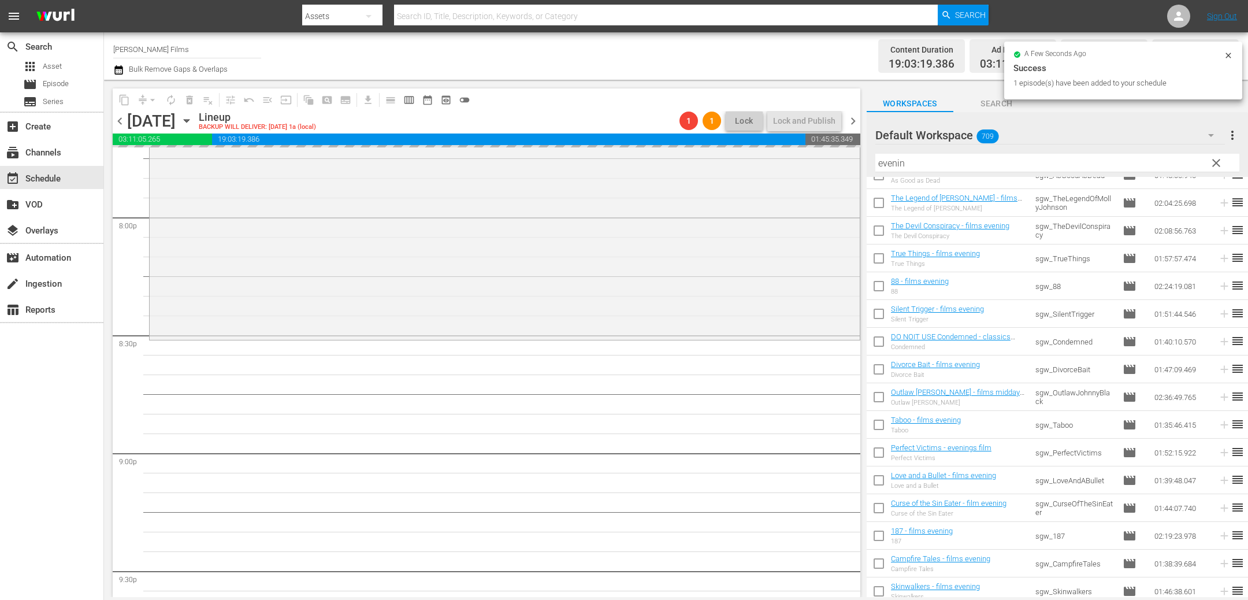
click at [852, 122] on span "chevron_right" at bounding box center [853, 121] width 14 height 14
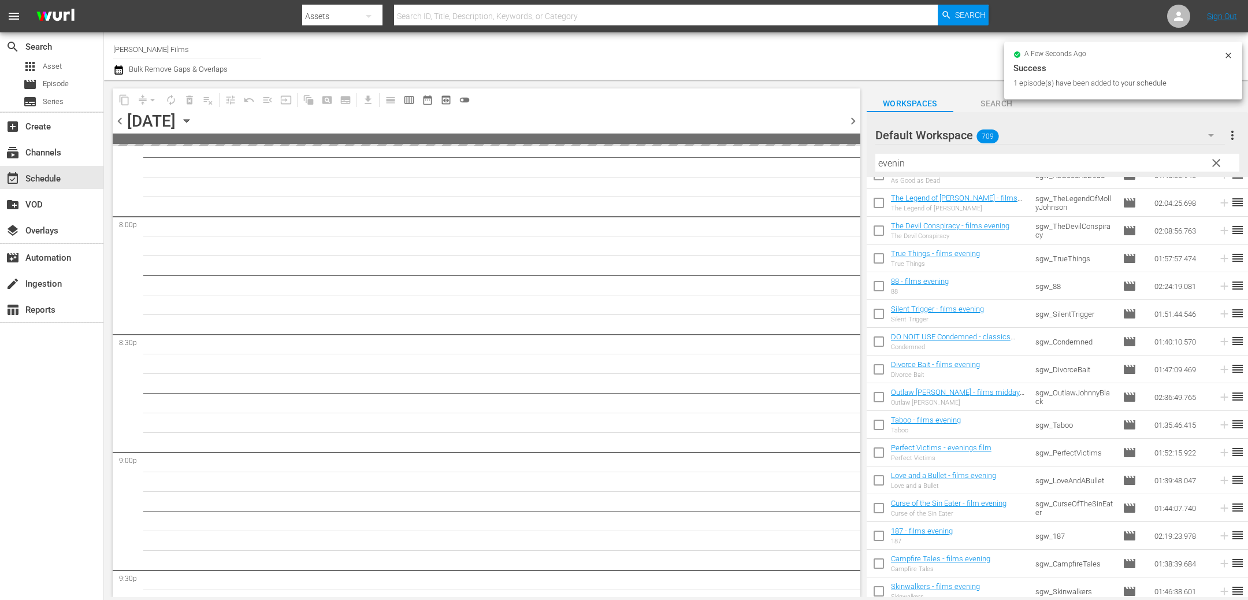
scroll to position [4781, 0]
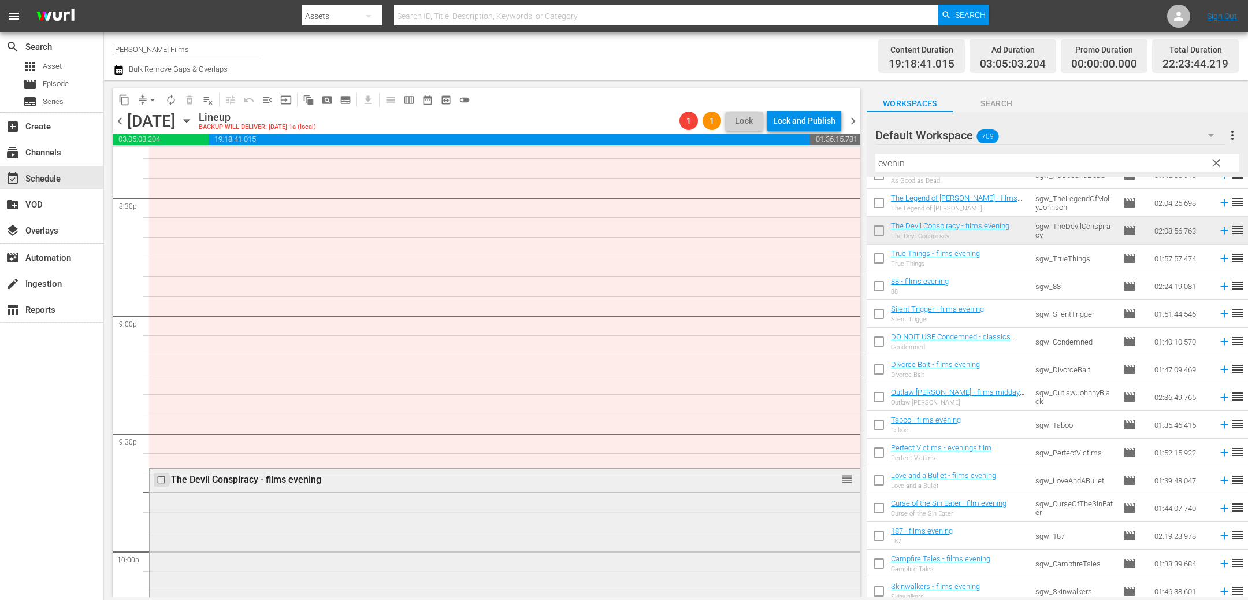
click at [161, 477] on input "checkbox" at bounding box center [163, 480] width 12 height 10
click at [191, 99] on span "delete_forever_outlined" at bounding box center [190, 100] width 12 height 12
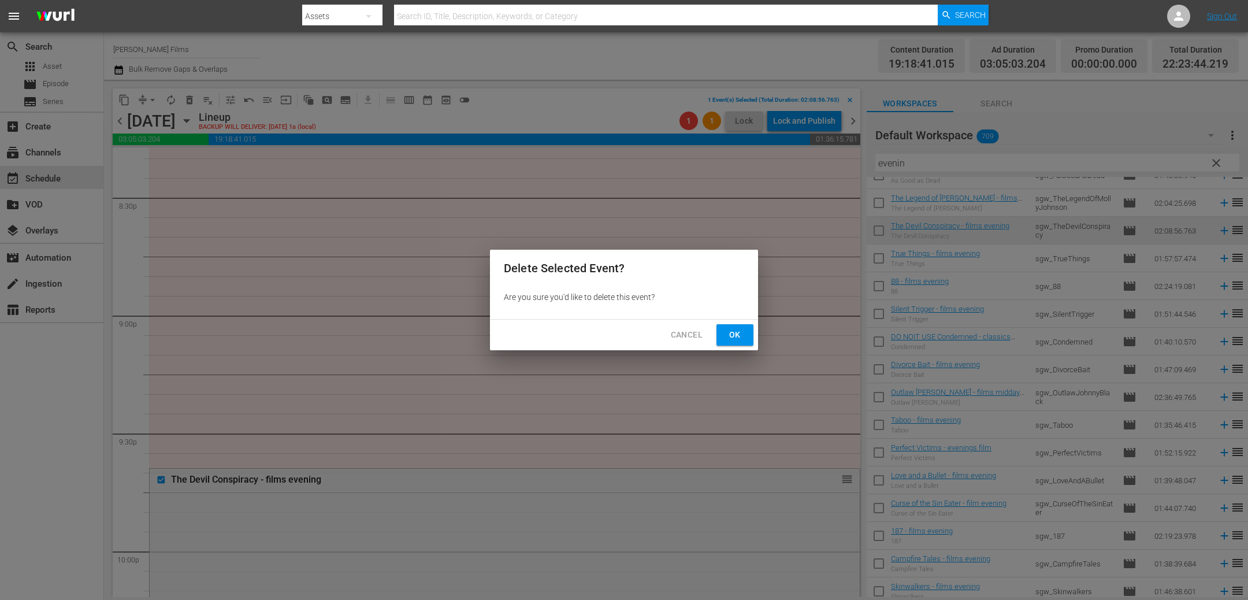
click at [737, 330] on span "Ok" at bounding box center [734, 335] width 18 height 14
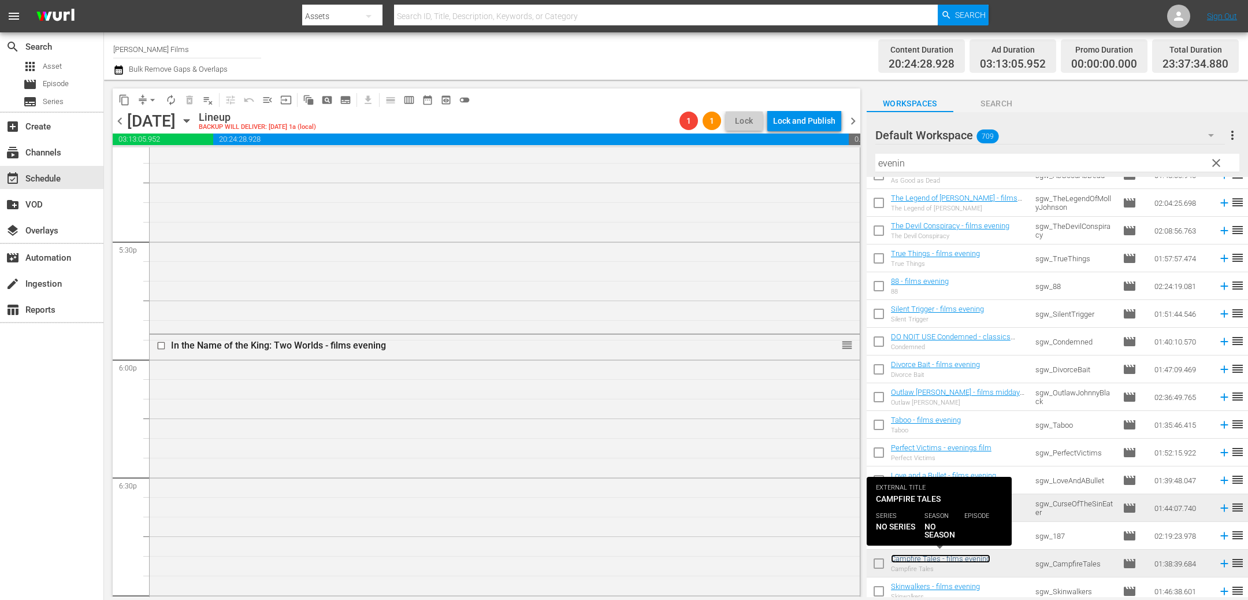
scroll to position [4001, 0]
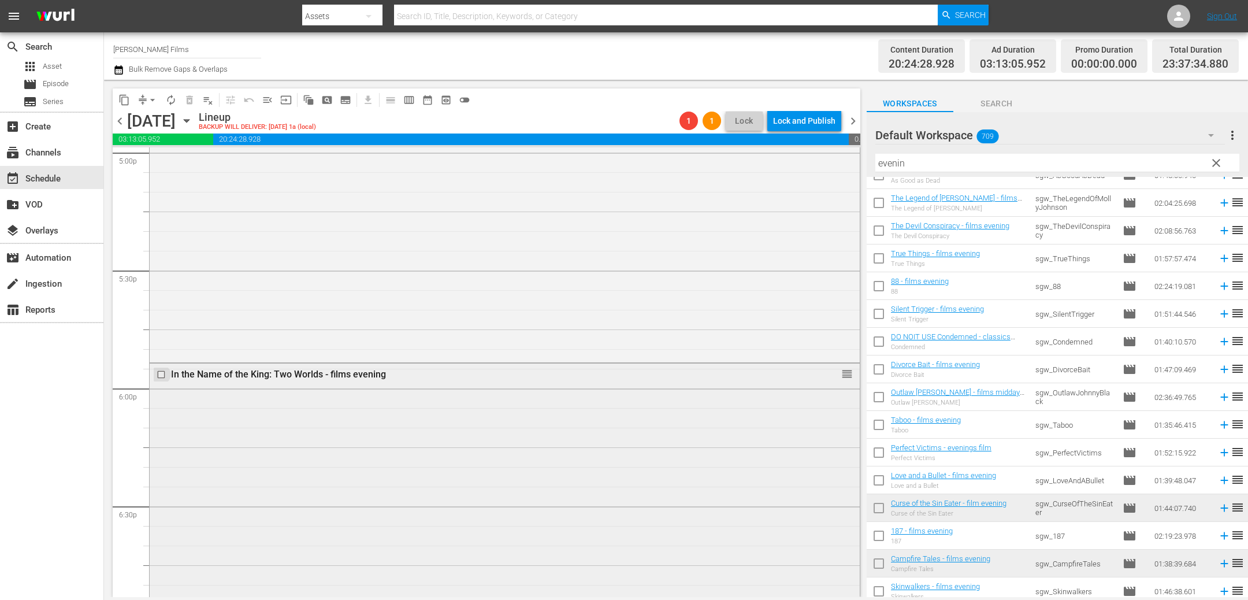
click at [161, 370] on input "checkbox" at bounding box center [163, 374] width 12 height 10
click at [191, 99] on span "delete_forever_outlined" at bounding box center [190, 100] width 12 height 12
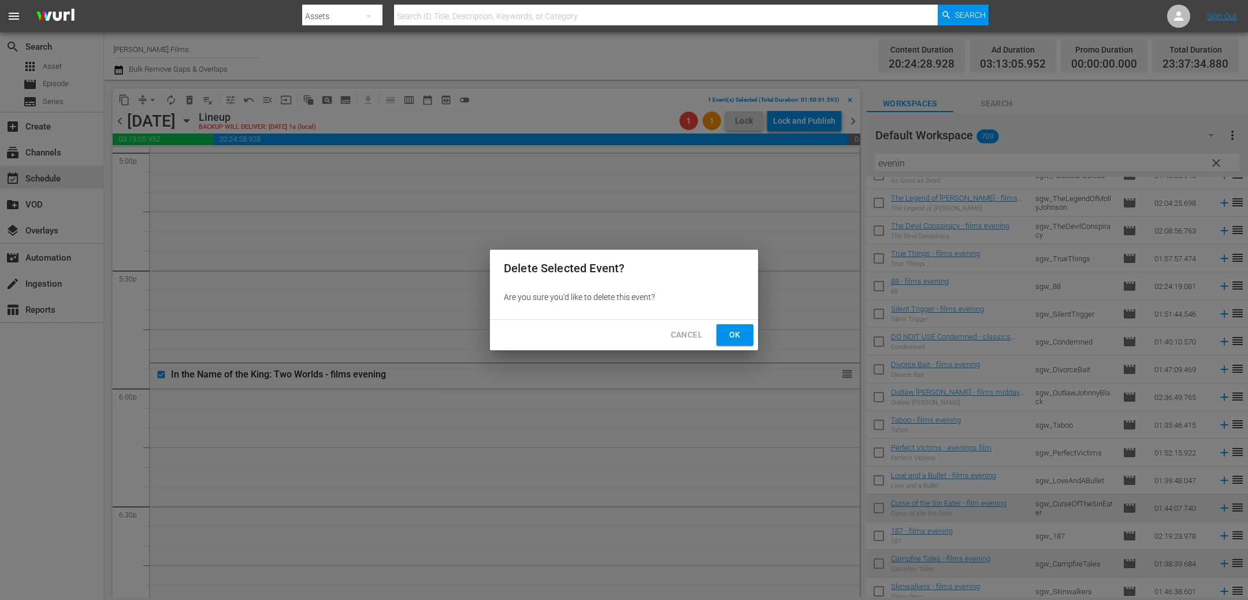
click at [741, 330] on span "Ok" at bounding box center [734, 335] width 18 height 14
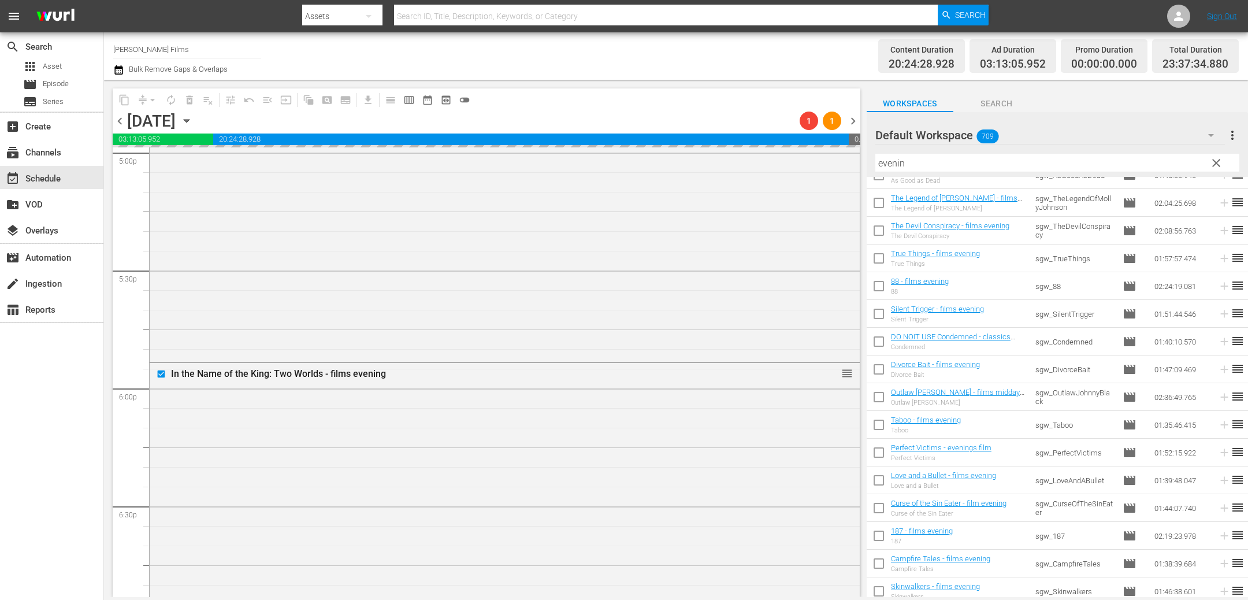
scroll to position [3949, 0]
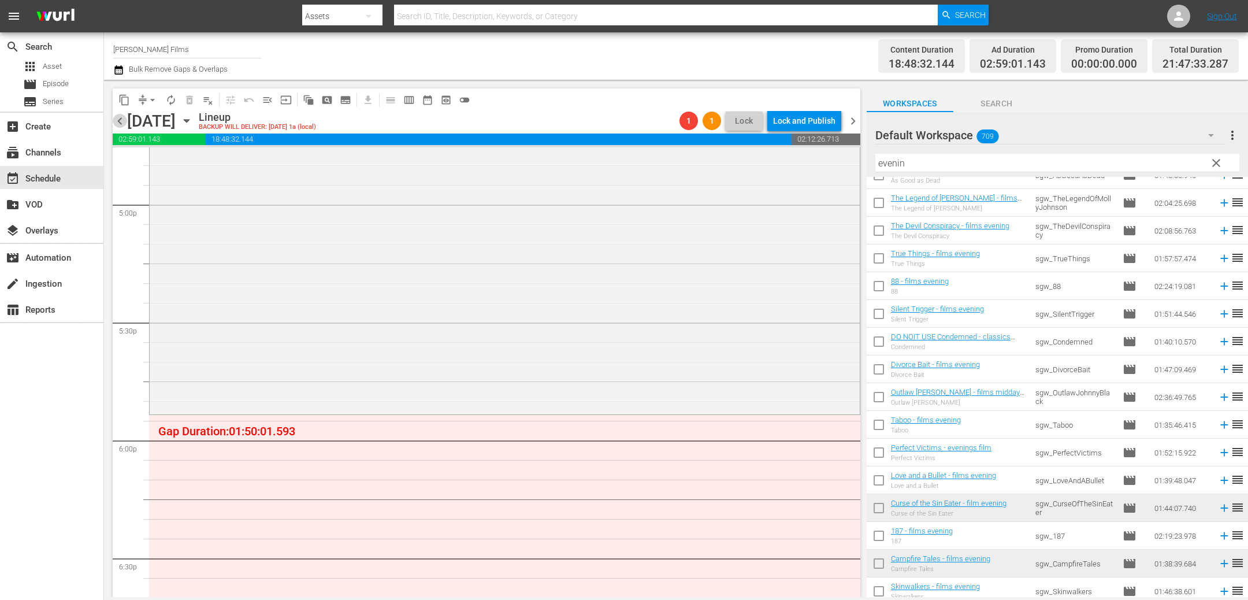
click at [119, 120] on span "chevron_left" at bounding box center [120, 121] width 14 height 14
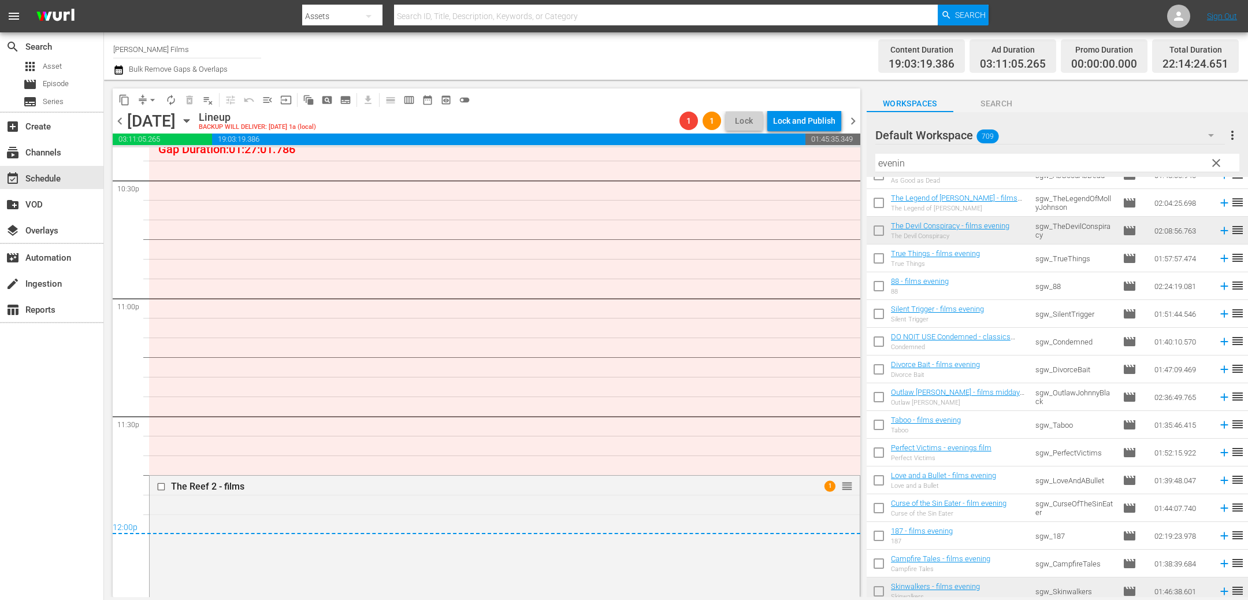
scroll to position [5277, 0]
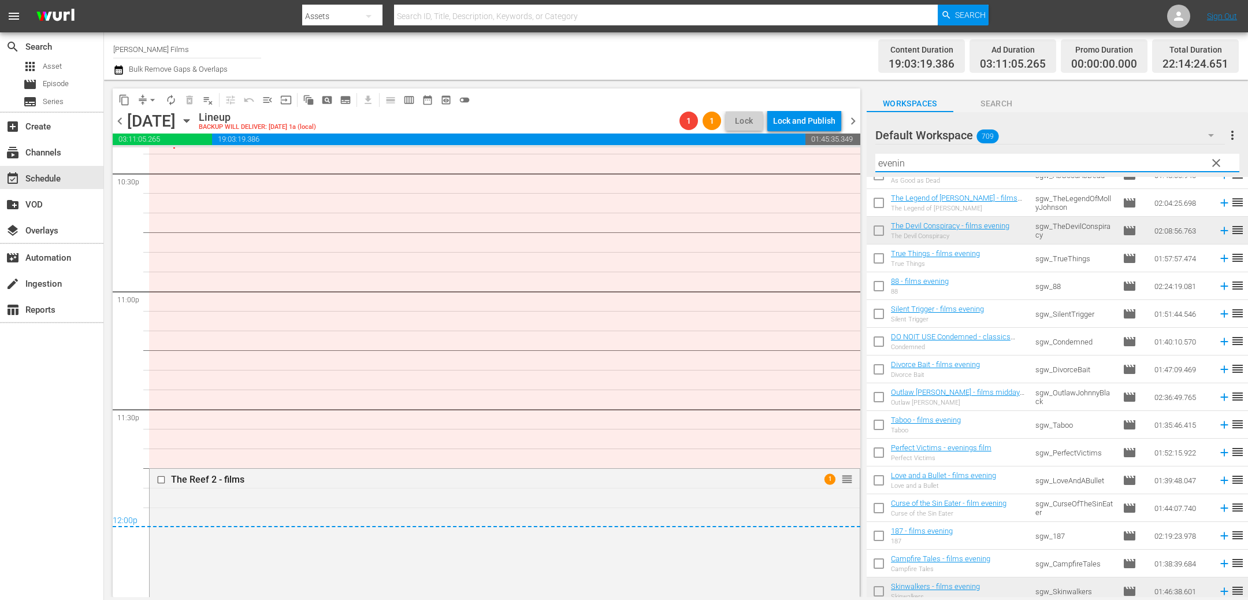
drag, startPoint x: 963, startPoint y: 166, endPoint x: 839, endPoint y: 157, distance: 124.5
click at [839, 157] on div "content_copy compress arrow_drop_down autorenew_outlined delete_forever_outline…" at bounding box center [676, 338] width 1144 height 517
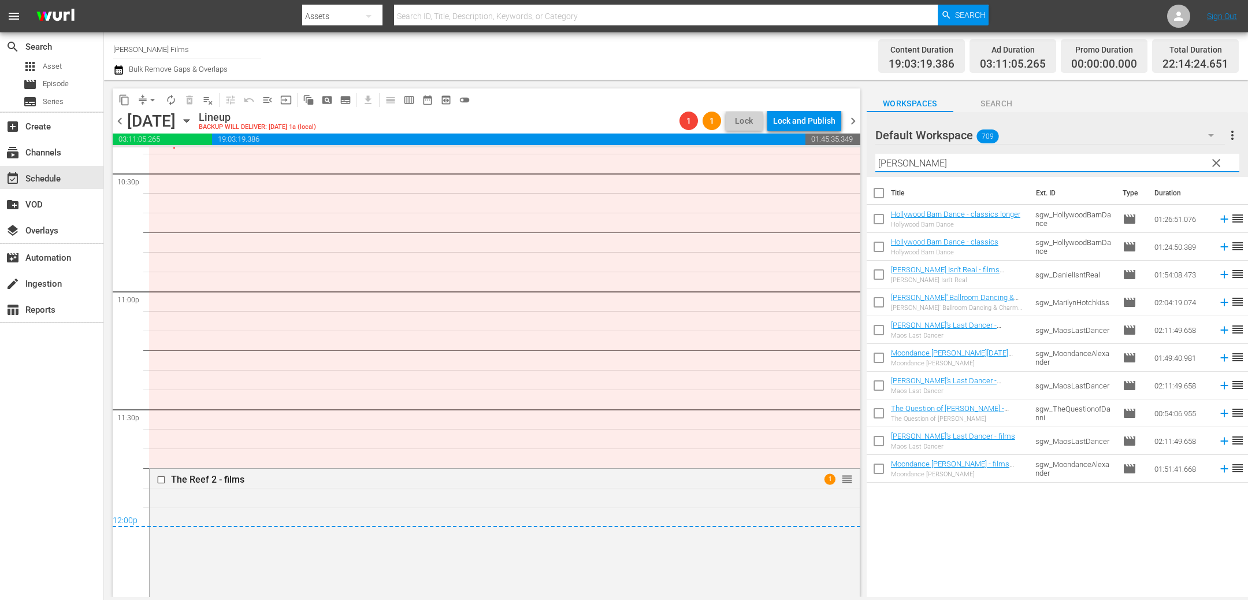
scroll to position [0, 0]
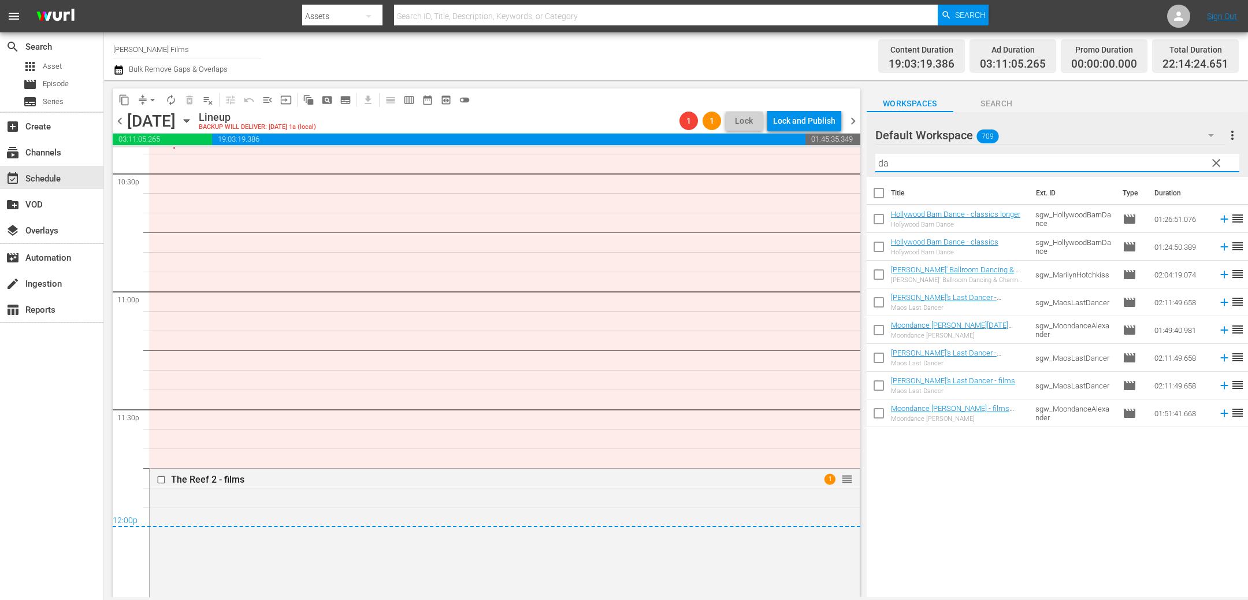
type input "d"
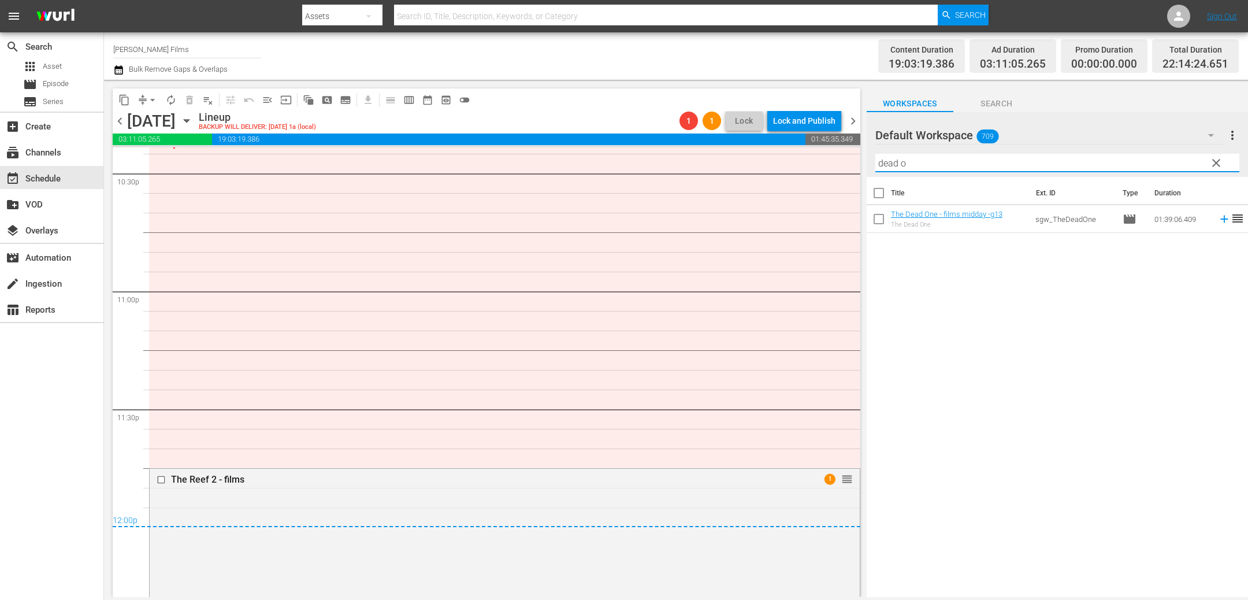
type input "dead o"
click at [854, 120] on span "chevron_right" at bounding box center [853, 121] width 14 height 14
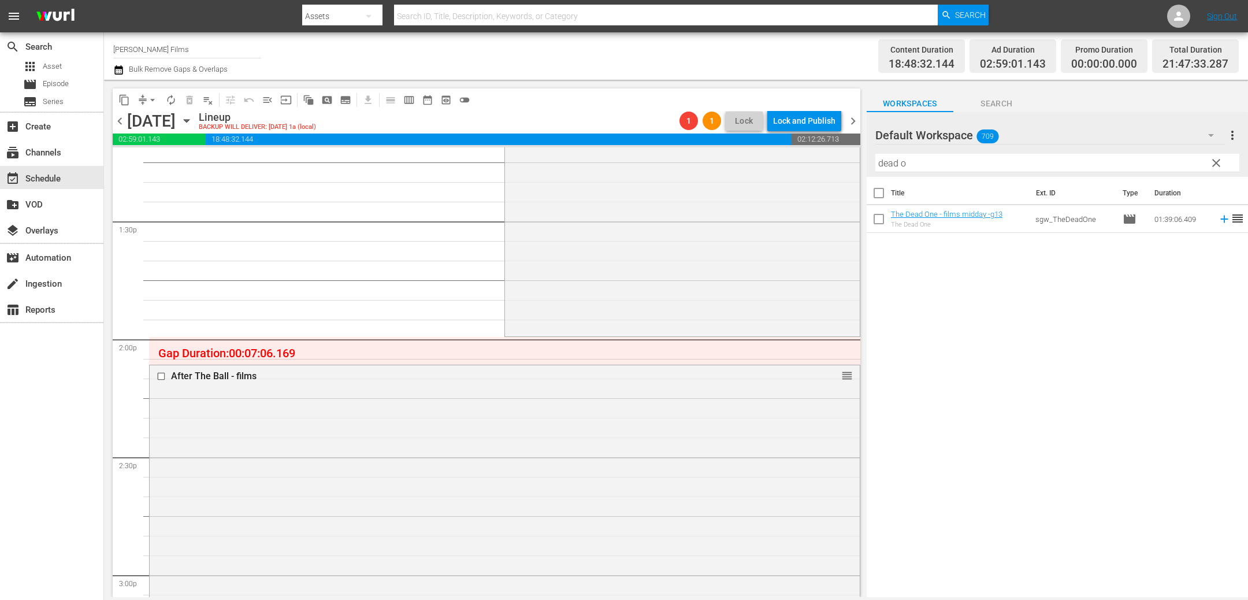
scroll to position [3085, 0]
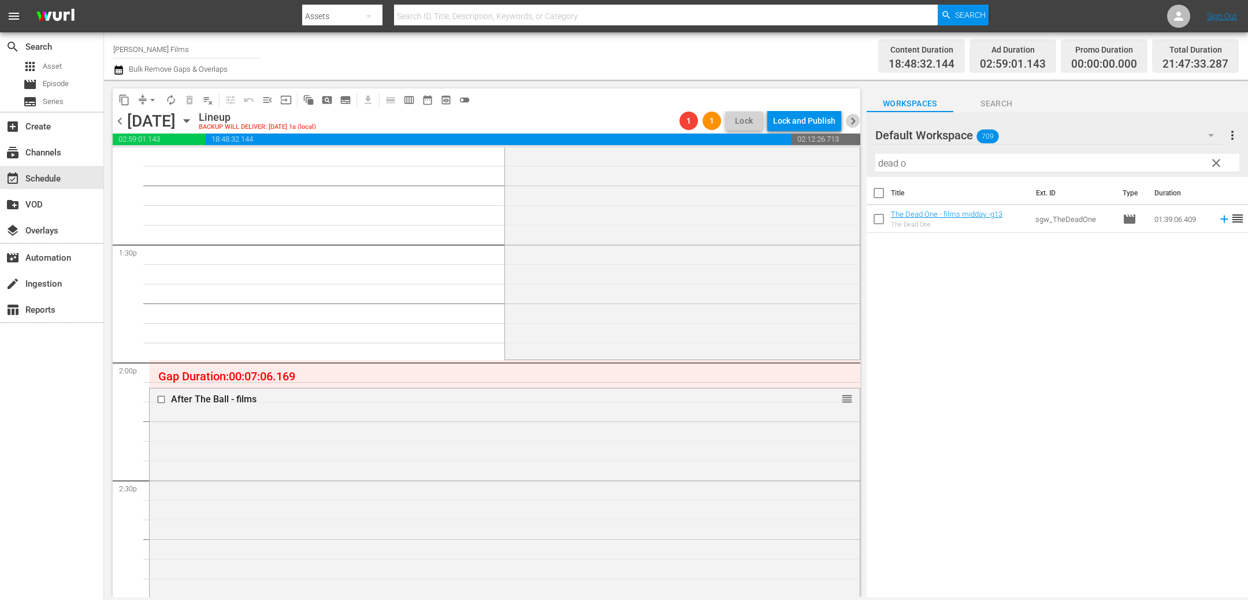
click at [853, 122] on span "chevron_right" at bounding box center [853, 121] width 14 height 14
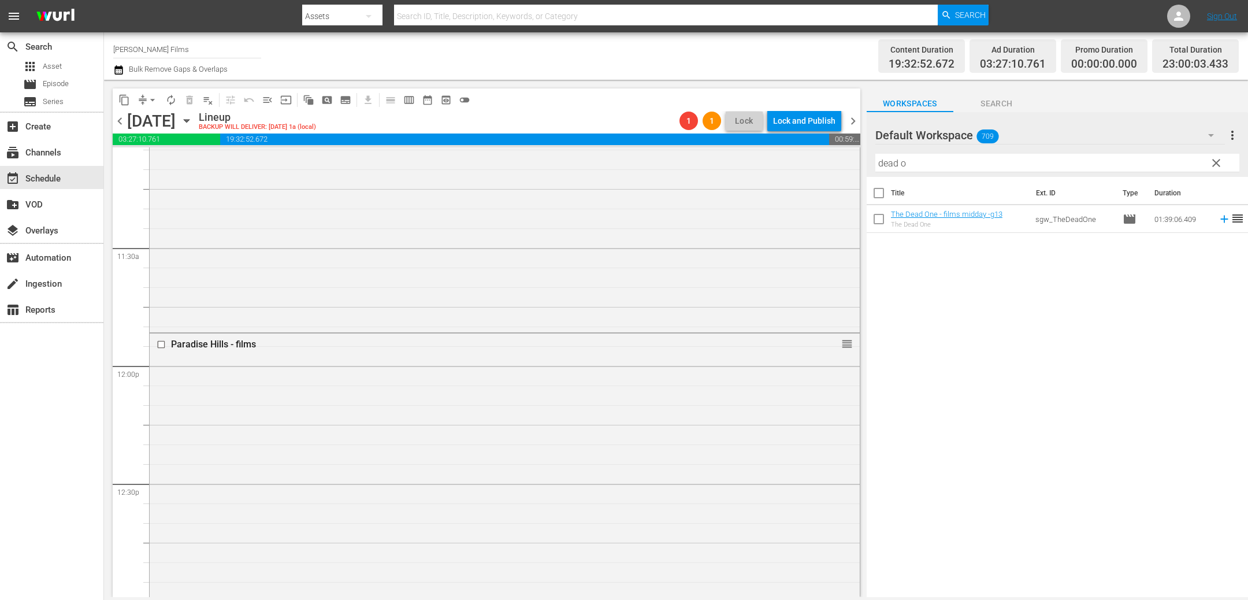
scroll to position [2764, 0]
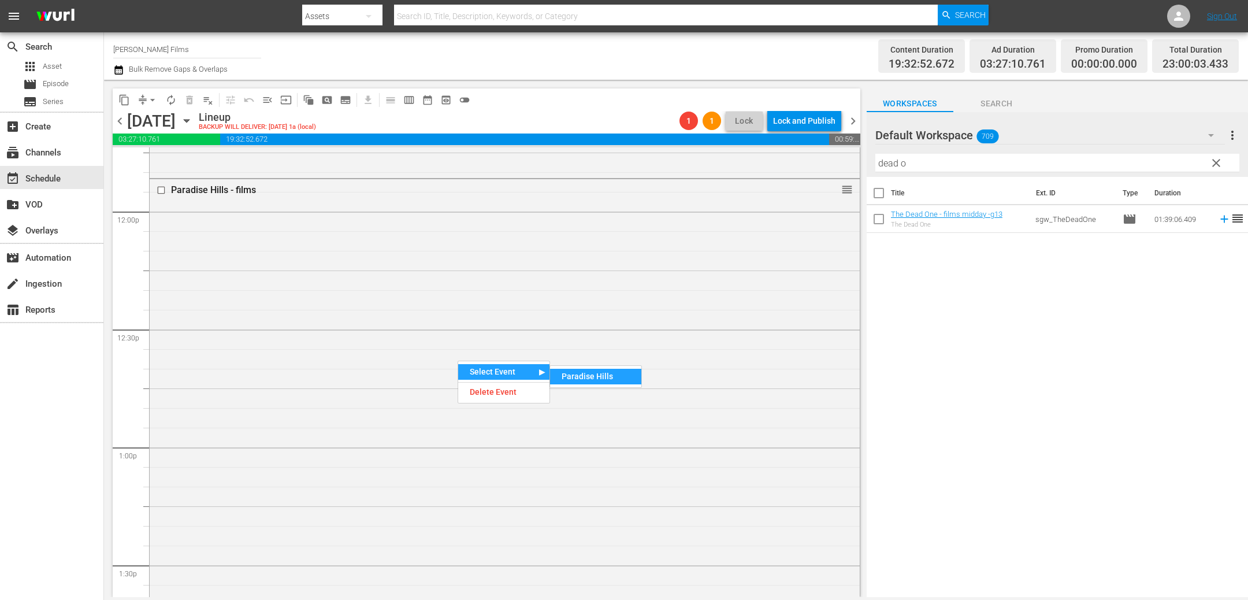
click at [603, 375] on div "Paradise Hills" at bounding box center [595, 377] width 91 height 16
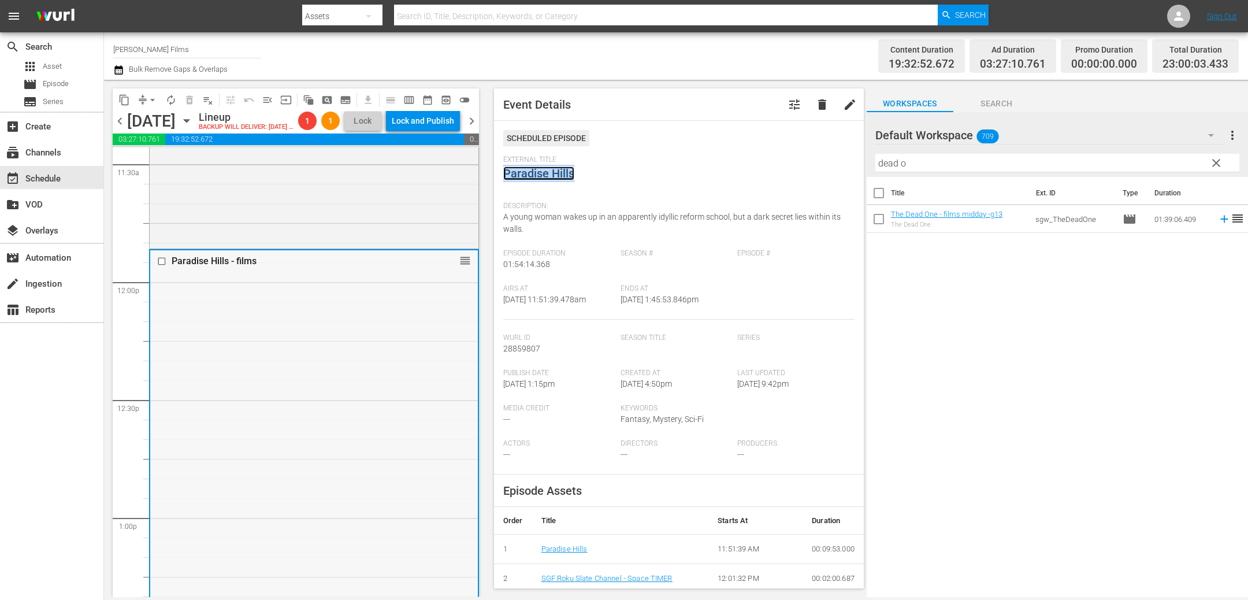
scroll to position [2656, 0]
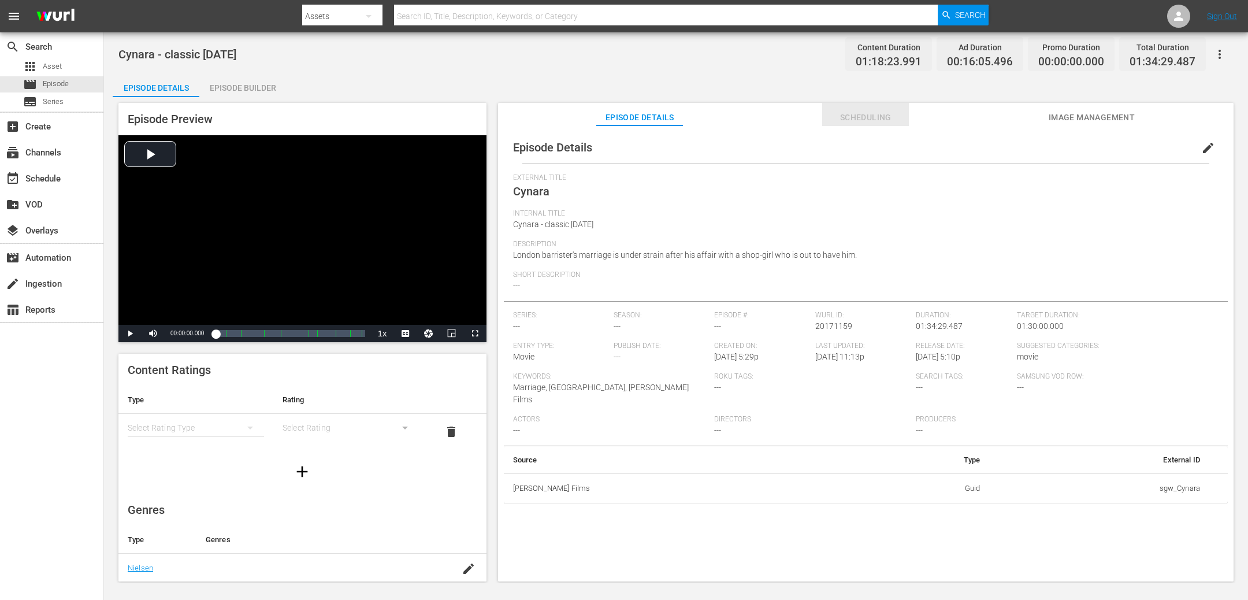
click at [870, 118] on span "Scheduling" at bounding box center [865, 117] width 87 height 14
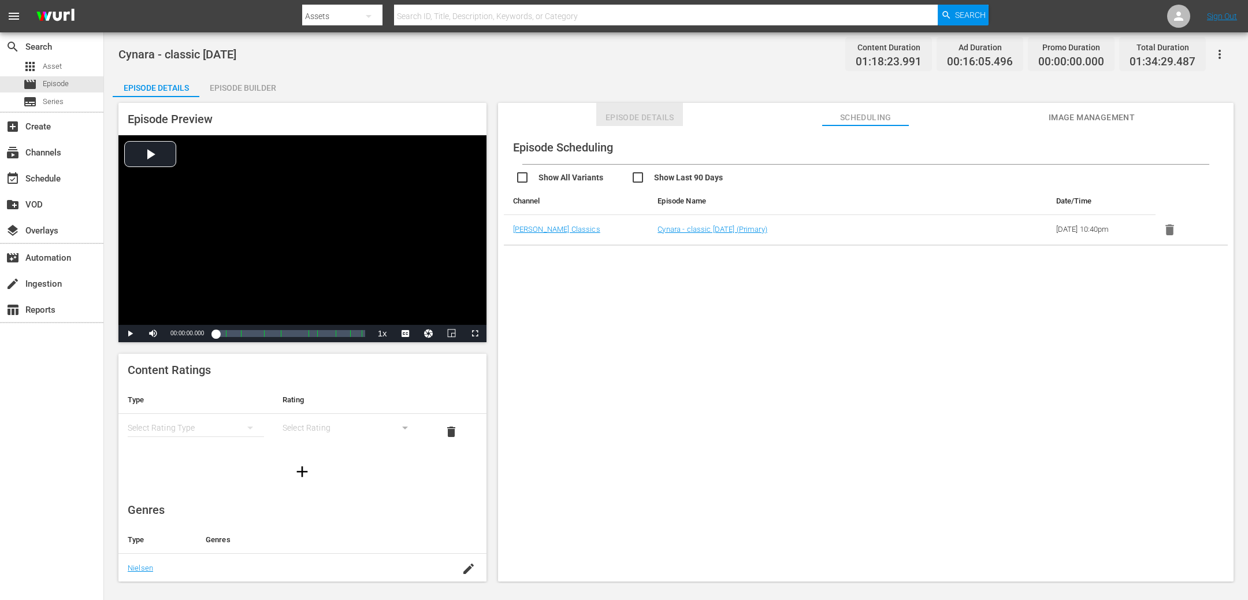
click at [618, 120] on span "Episode Details" at bounding box center [639, 117] width 87 height 14
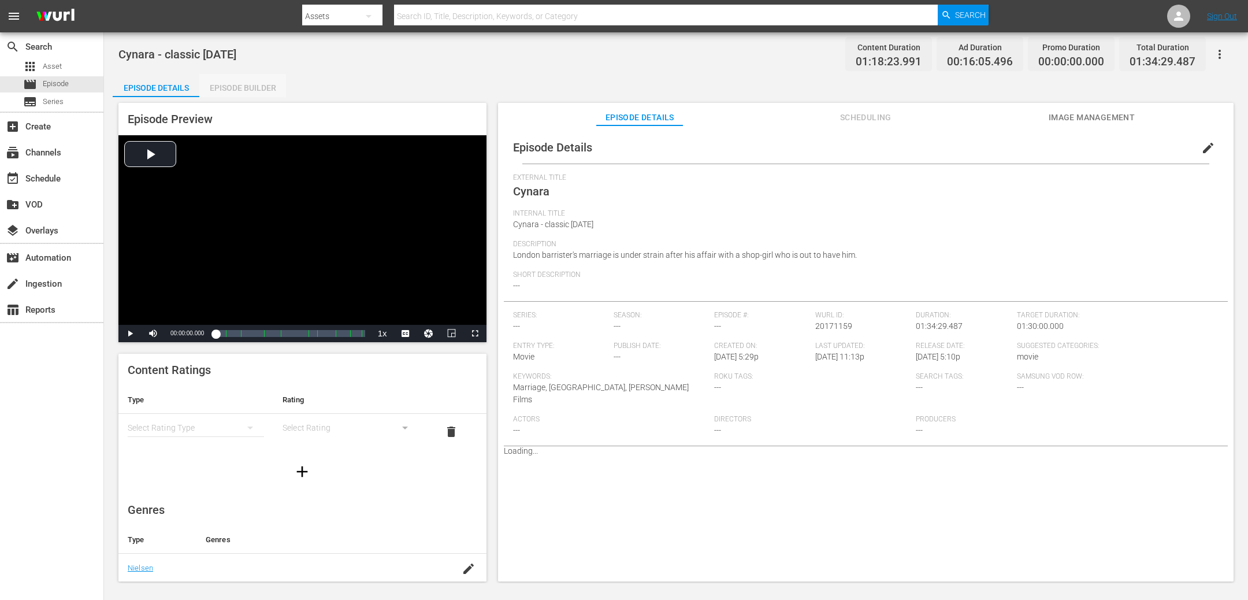
click at [234, 90] on div "Episode Builder" at bounding box center [242, 88] width 87 height 28
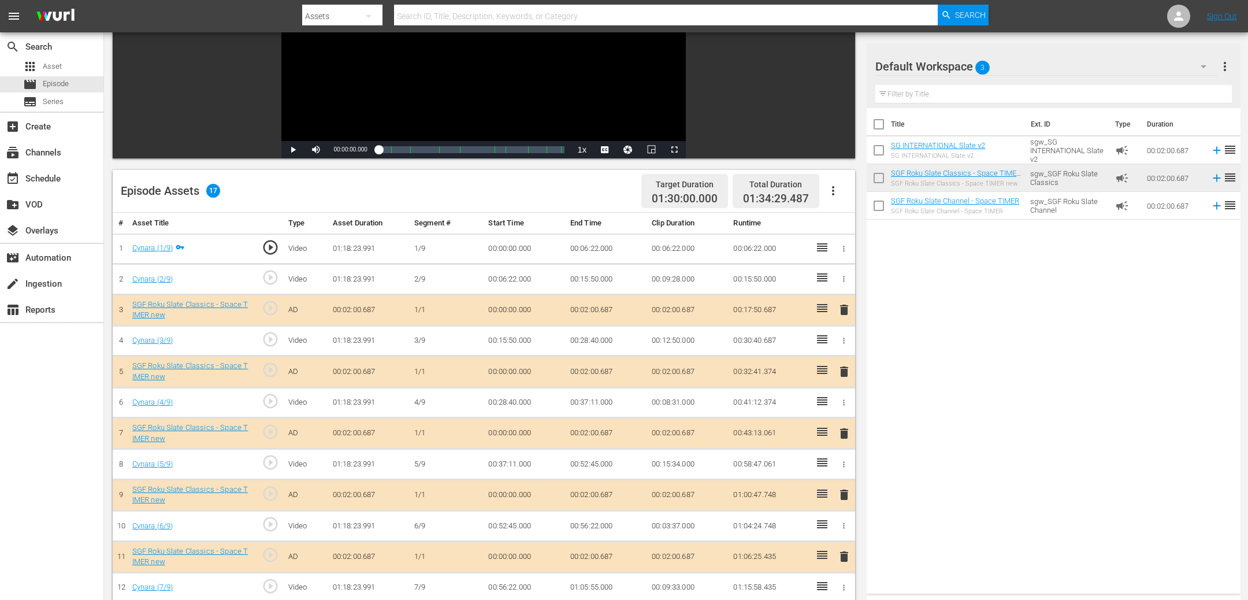
scroll to position [176, 0]
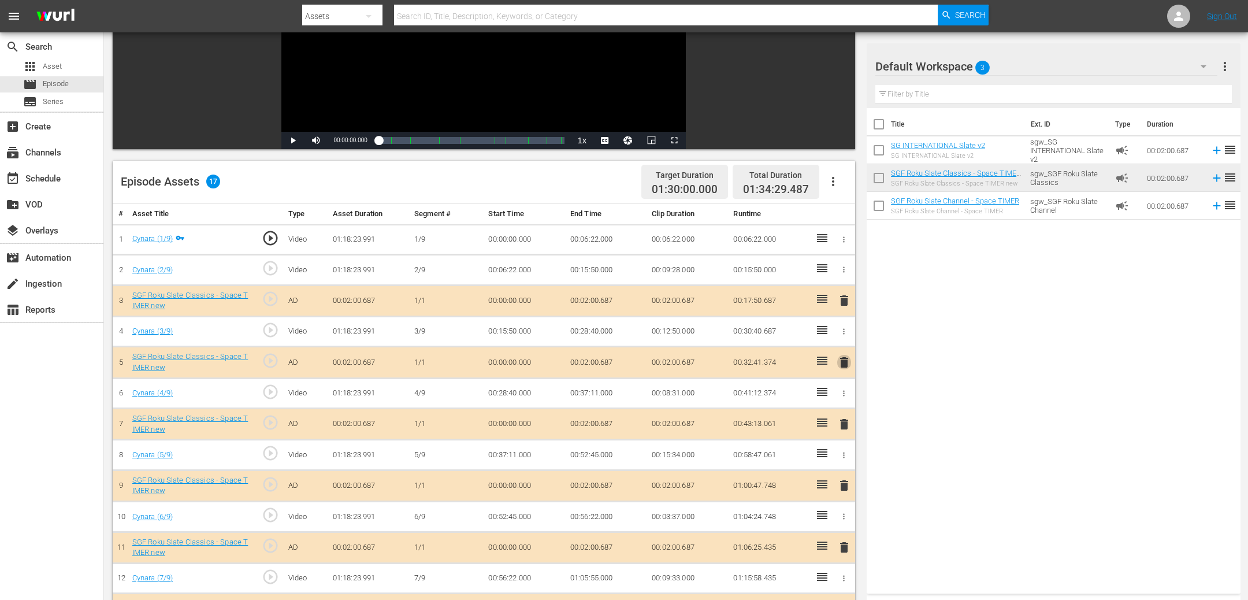
click at [842, 358] on span "delete" at bounding box center [844, 362] width 14 height 14
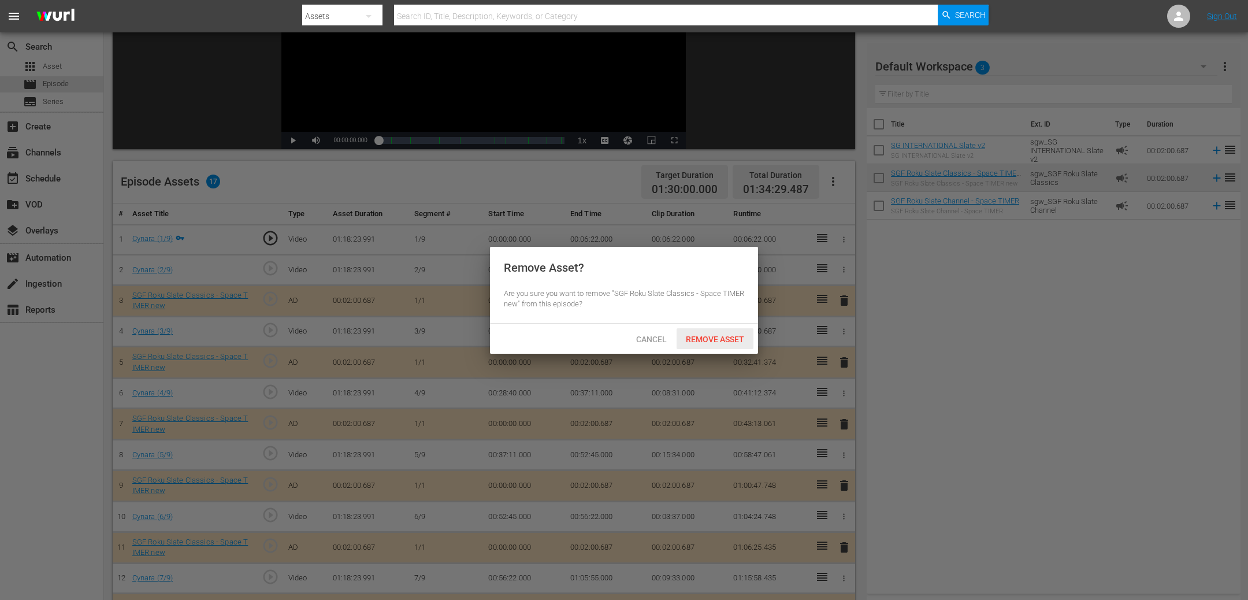
click at [726, 337] on span "Remove Asset" at bounding box center [714, 338] width 77 height 9
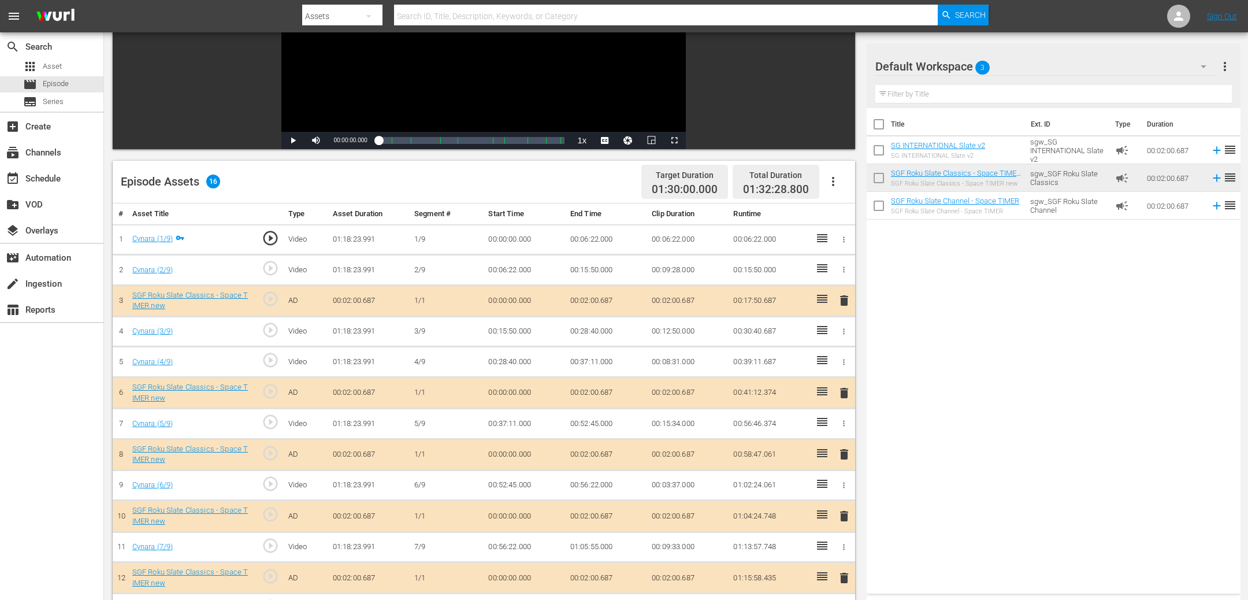
click at [844, 515] on span "delete" at bounding box center [844, 516] width 14 height 14
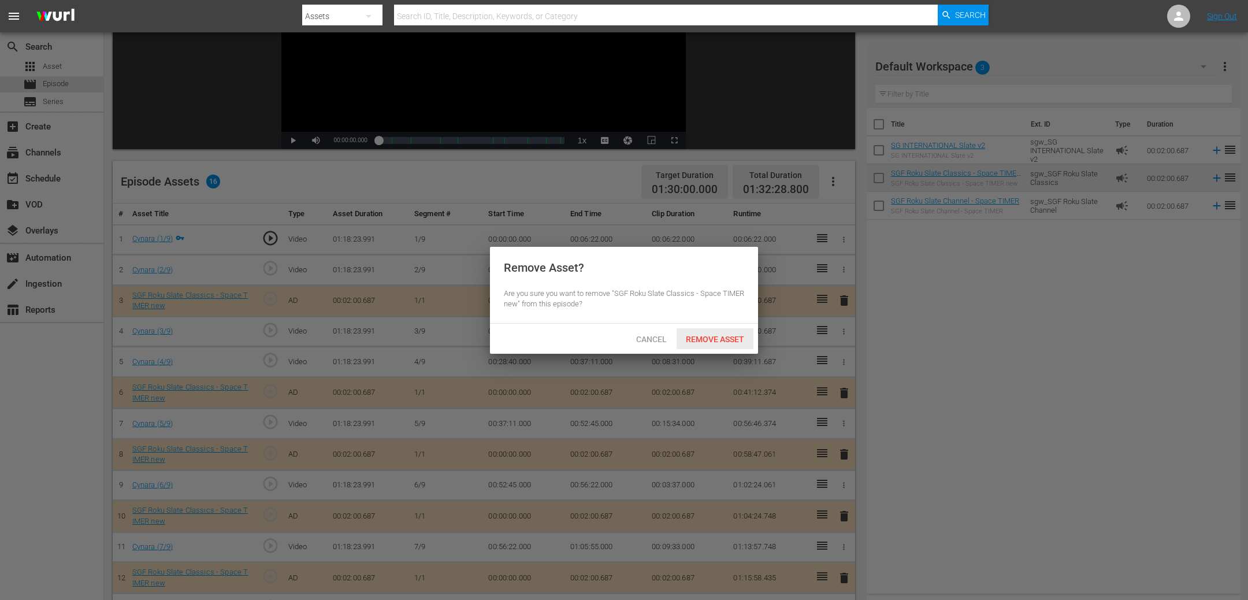
click at [706, 333] on div "Remove Asset" at bounding box center [714, 338] width 77 height 21
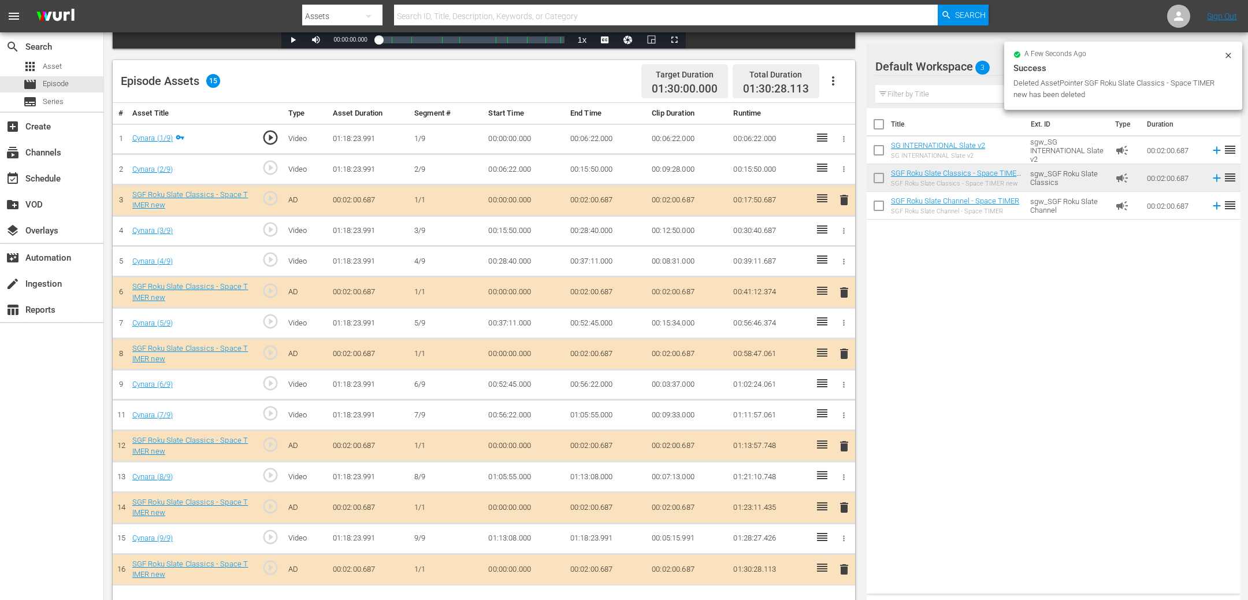
scroll to position [300, 0]
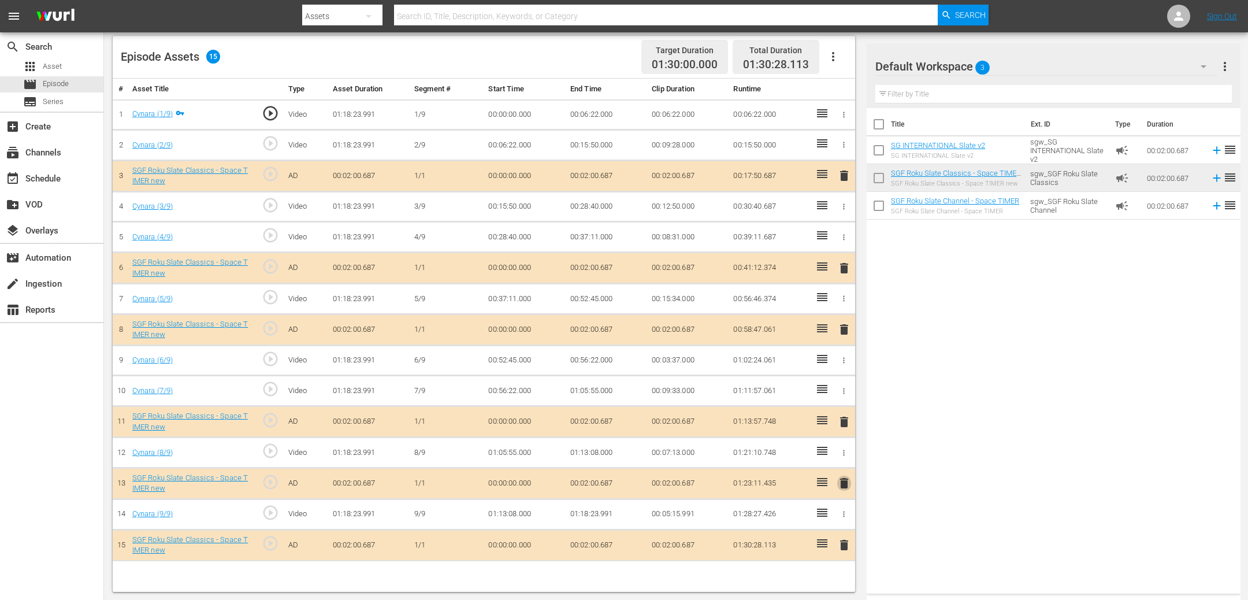
click at [845, 476] on span "delete" at bounding box center [844, 483] width 14 height 14
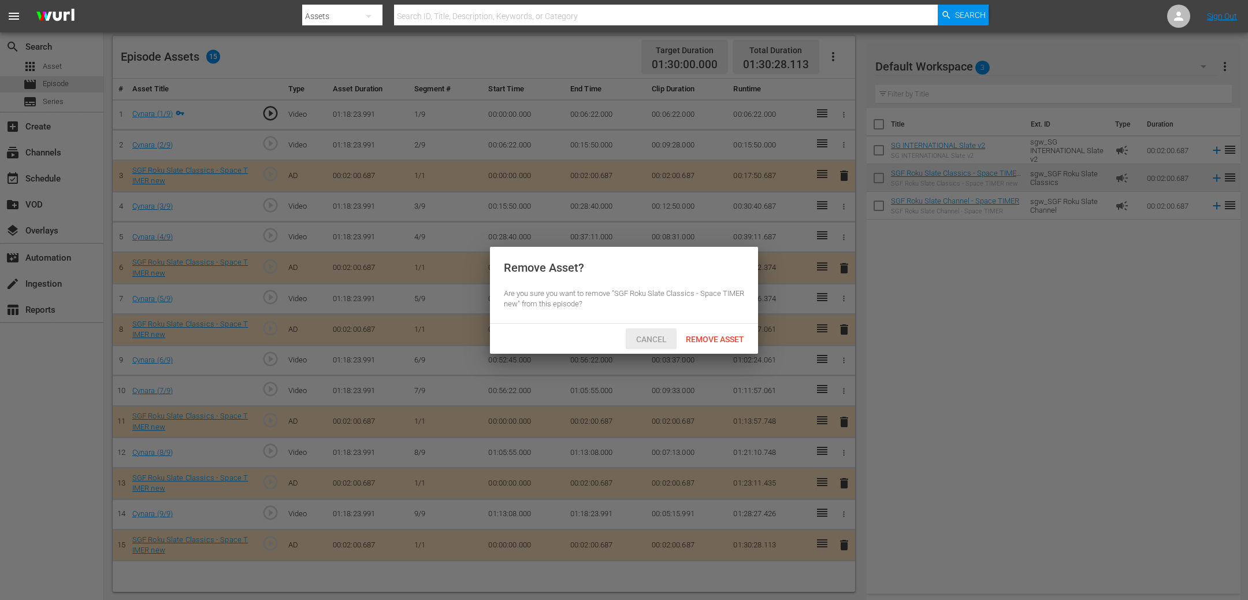
click at [657, 337] on span "Cancel" at bounding box center [651, 338] width 49 height 9
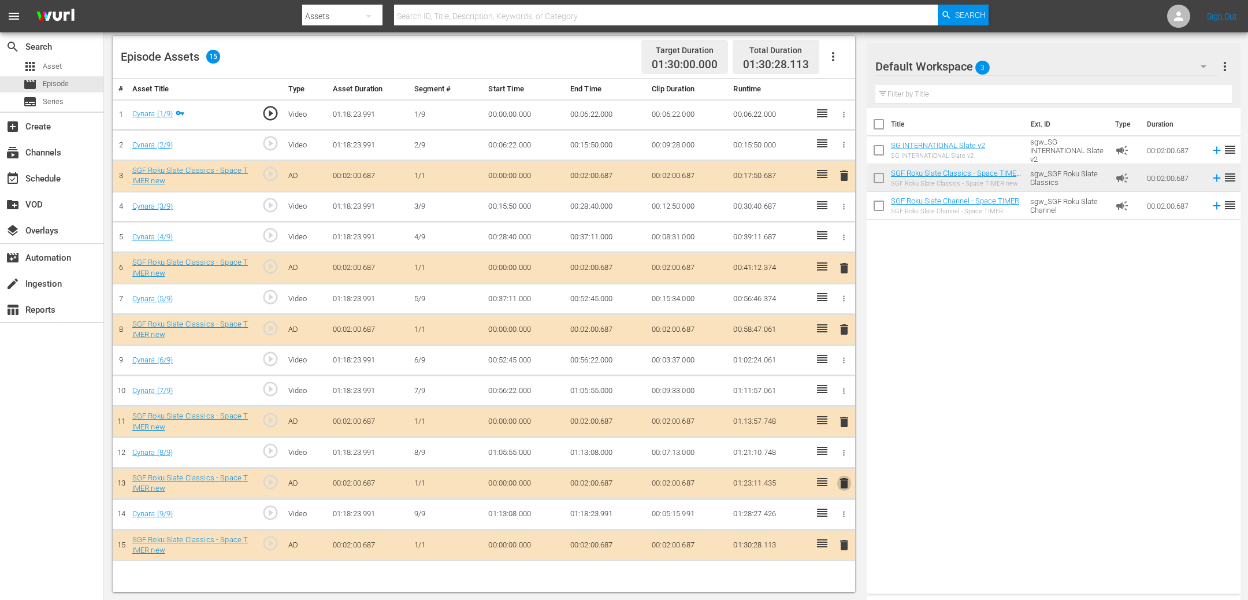
click at [848, 481] on span "delete" at bounding box center [844, 483] width 14 height 14
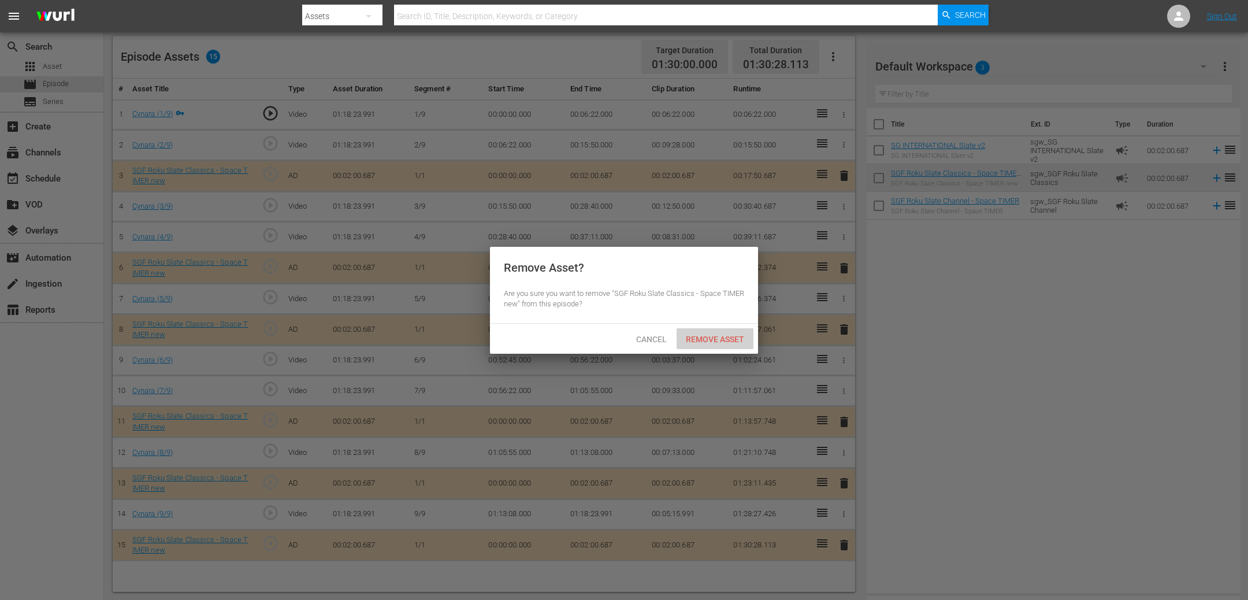
click at [737, 335] on span "Remove Asset" at bounding box center [714, 338] width 77 height 9
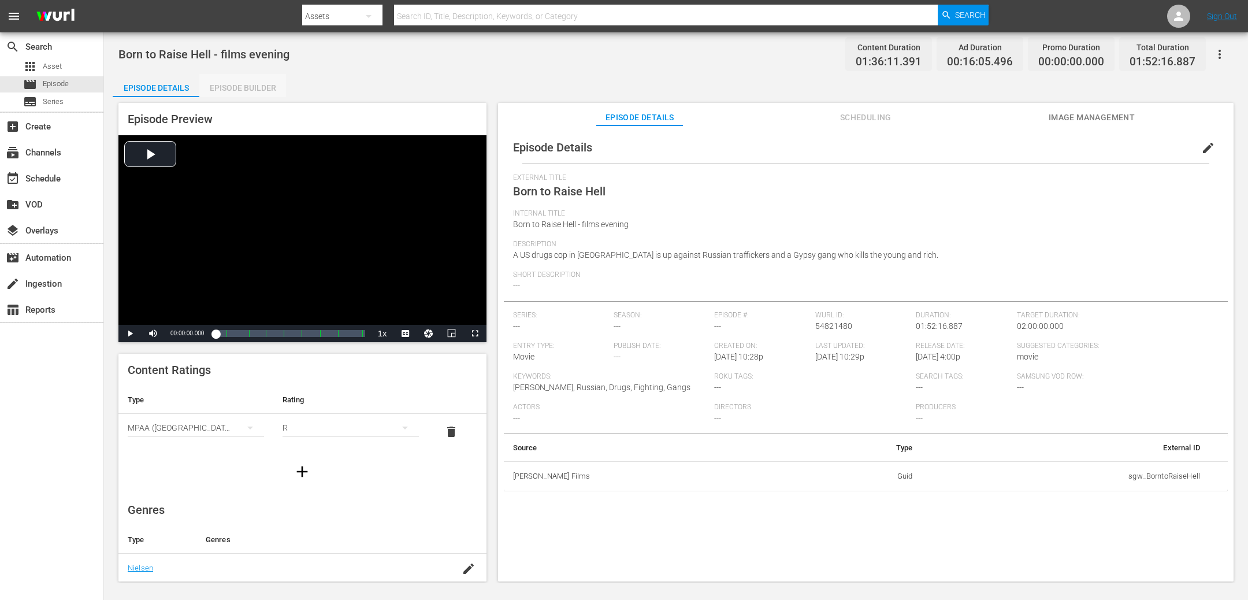
click at [261, 83] on div "Episode Builder" at bounding box center [242, 88] width 87 height 28
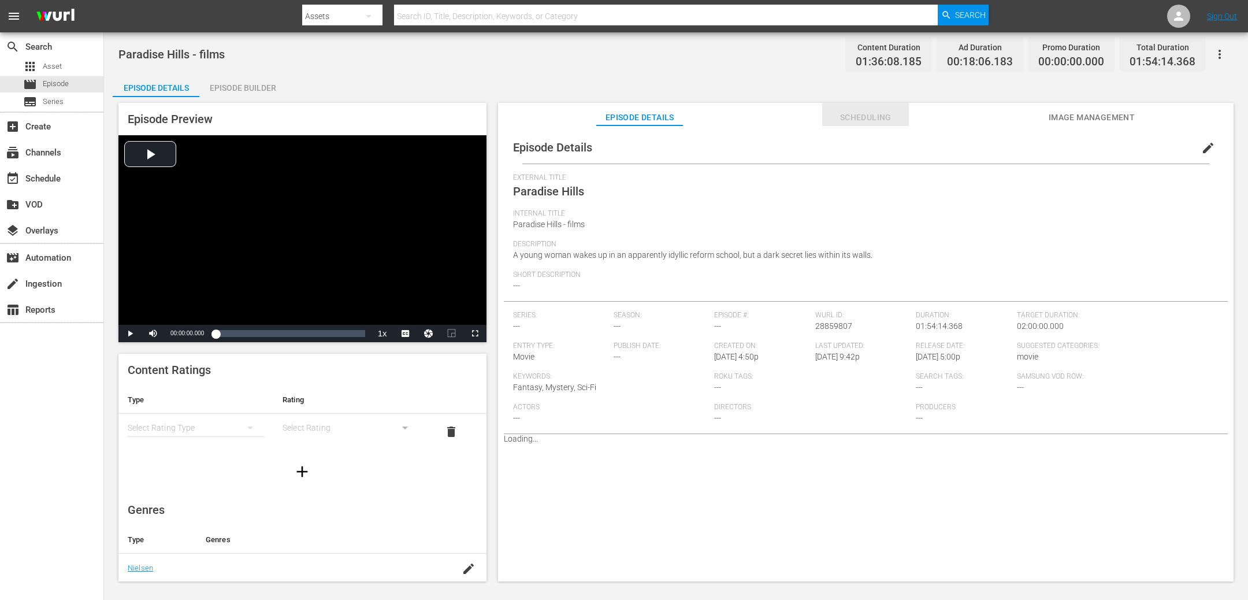
click at [861, 122] on span "Scheduling" at bounding box center [865, 117] width 87 height 14
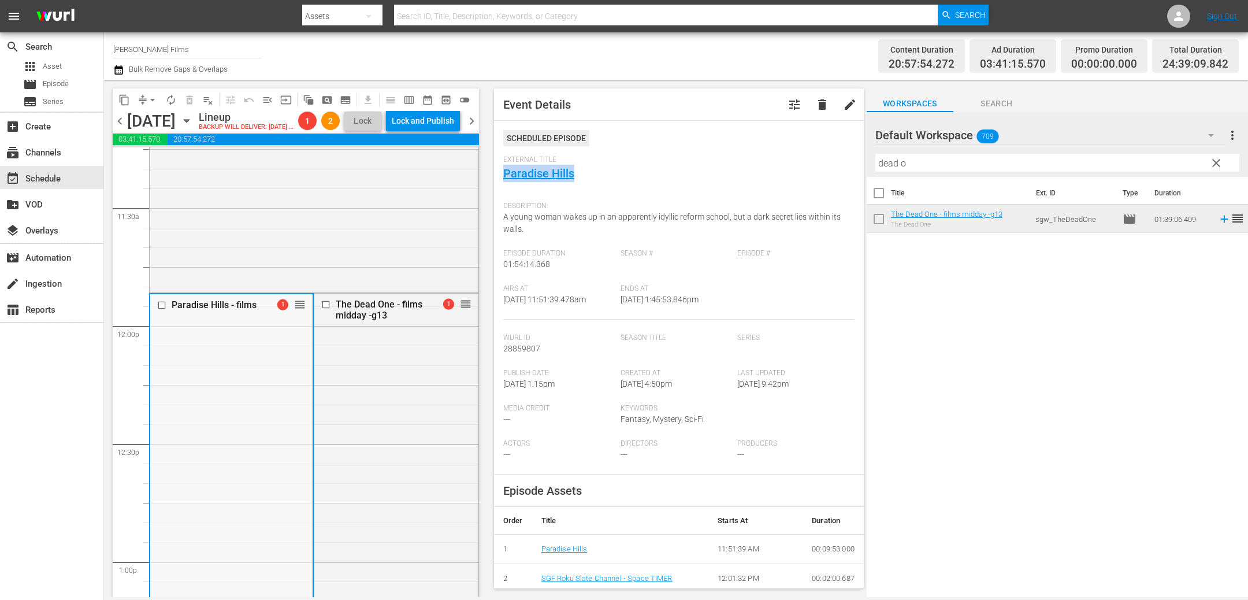
scroll to position [2619, 0]
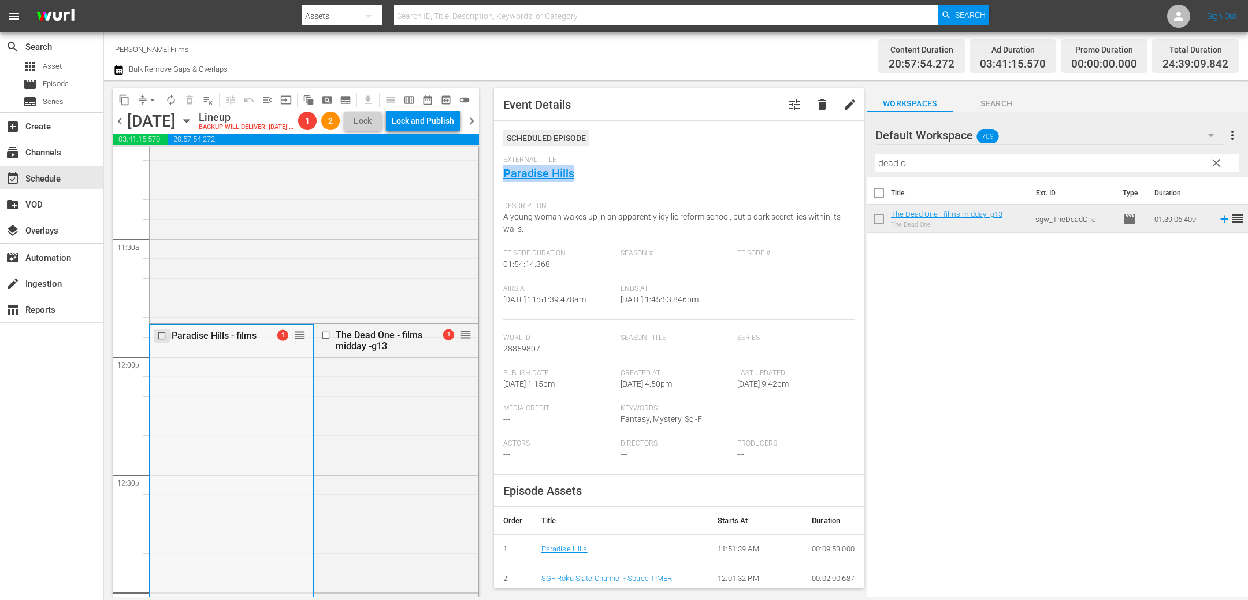
click at [163, 340] on input "checkbox" at bounding box center [163, 335] width 12 height 10
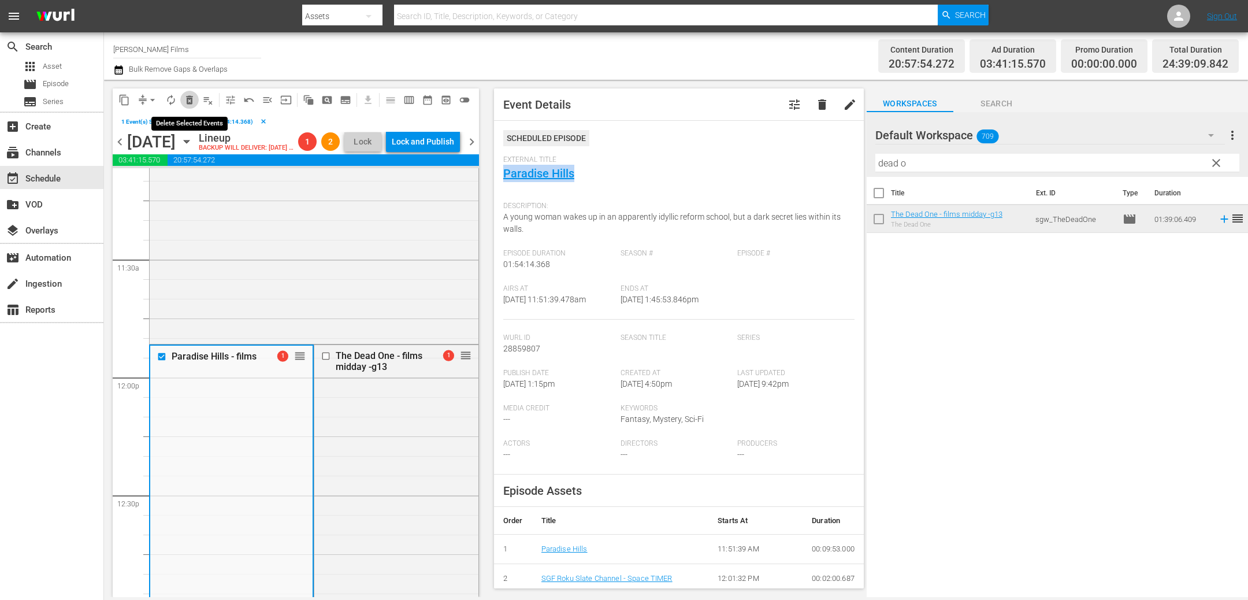
click at [190, 96] on span "delete_forever_outlined" at bounding box center [190, 100] width 12 height 12
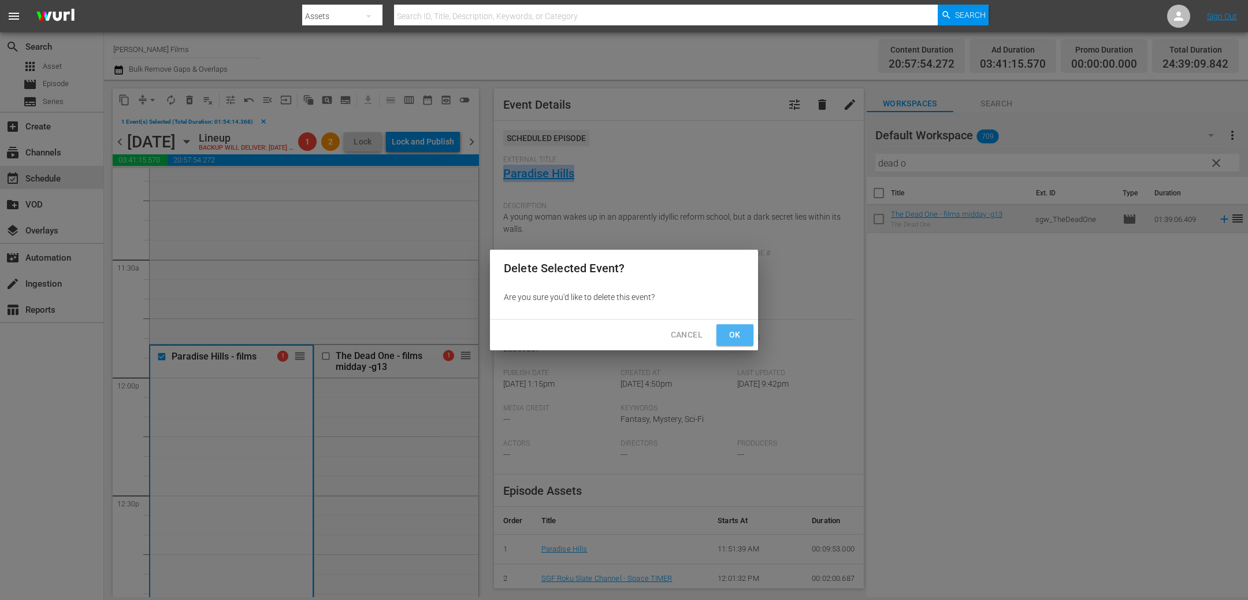
click at [741, 333] on span "Ok" at bounding box center [734, 335] width 18 height 14
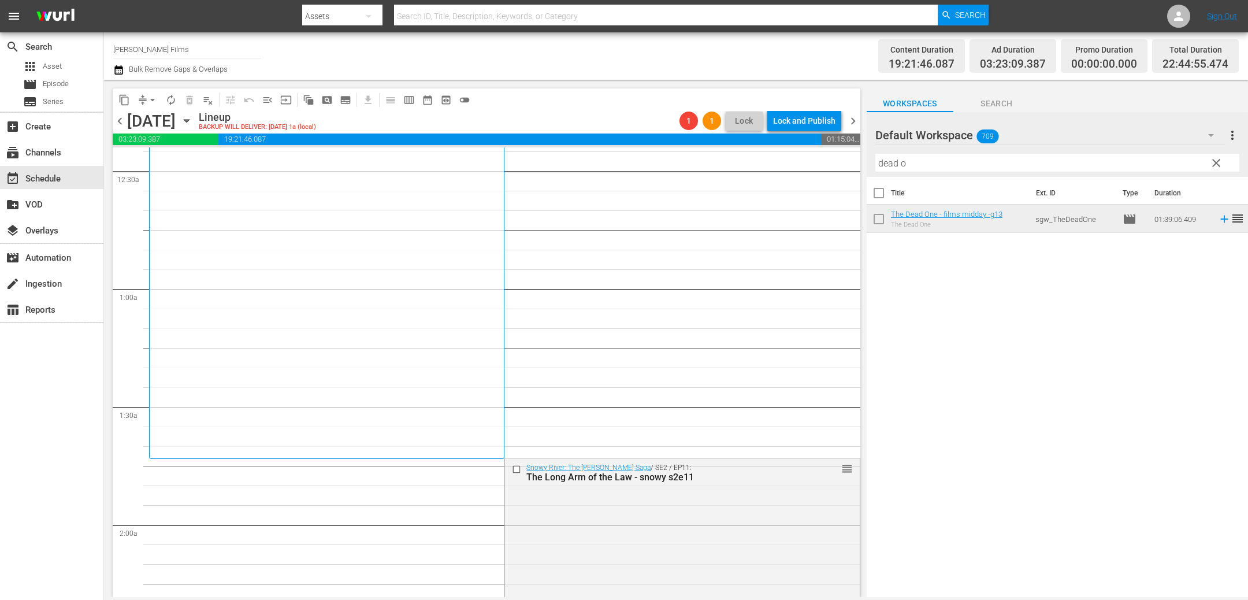
scroll to position [0, 0]
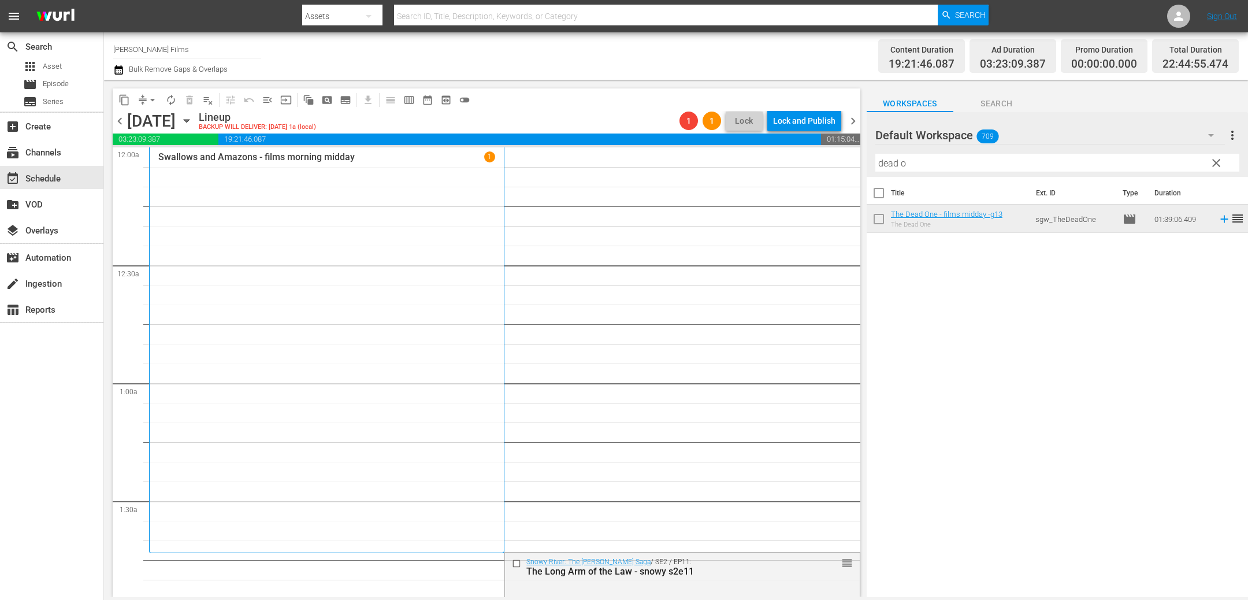
click at [124, 121] on span "chevron_left" at bounding box center [120, 121] width 14 height 14
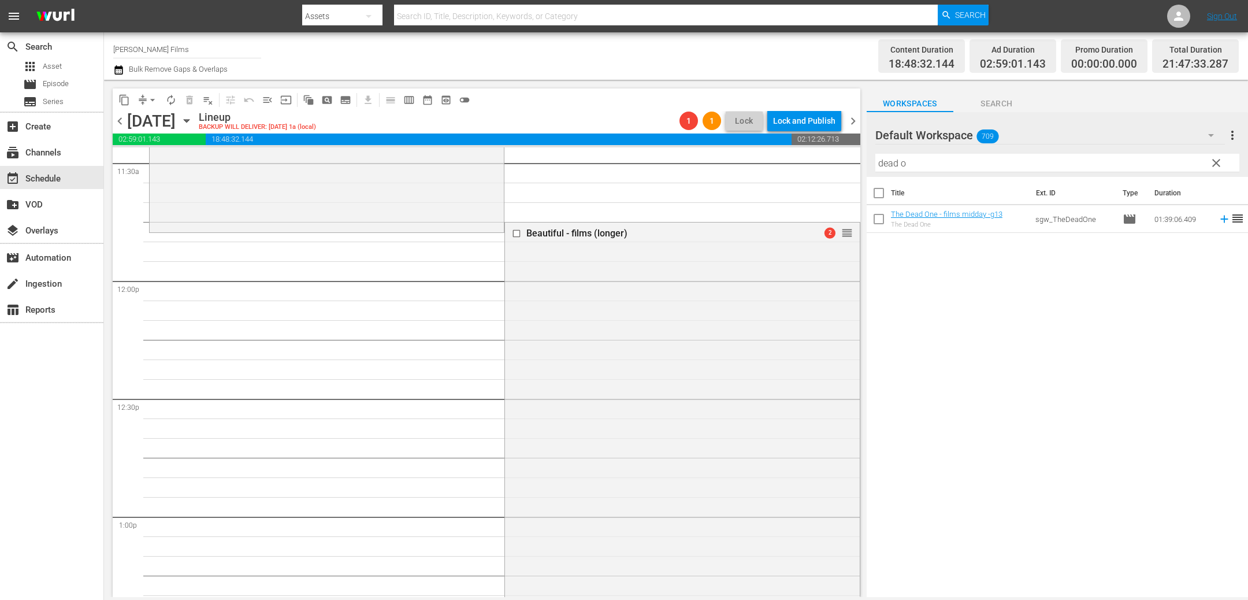
scroll to position [2690, 0]
drag, startPoint x: 851, startPoint y: 237, endPoint x: 851, endPoint y: 243, distance: 6.4
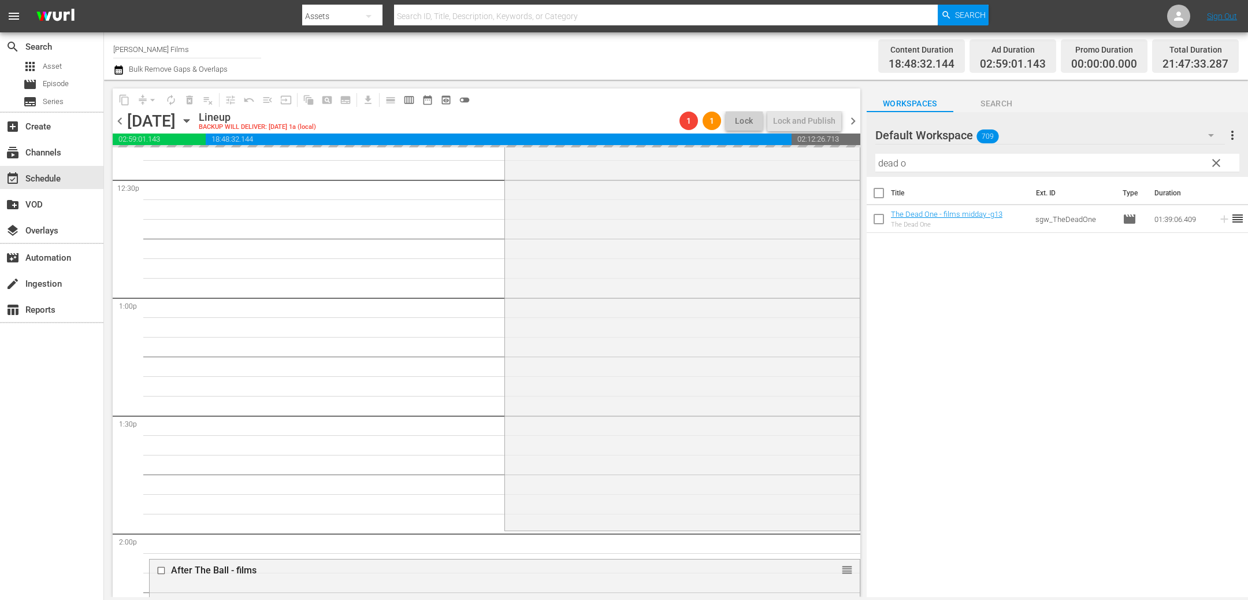
scroll to position [3039, 0]
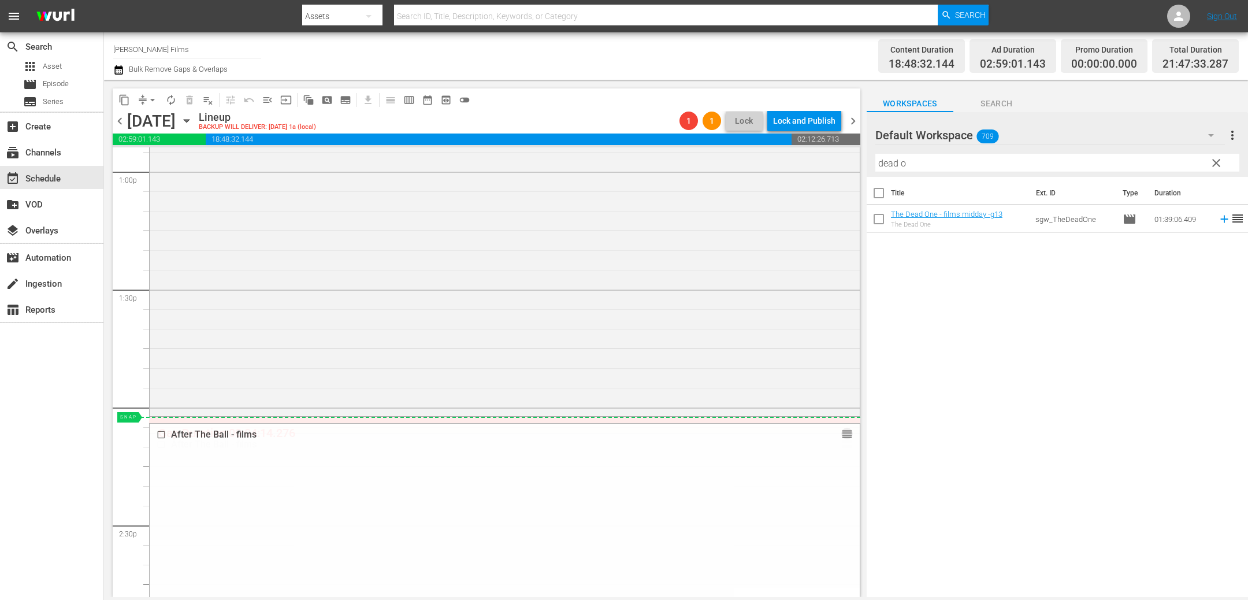
drag, startPoint x: 844, startPoint y: 442, endPoint x: 843, endPoint y: 418, distance: 23.7
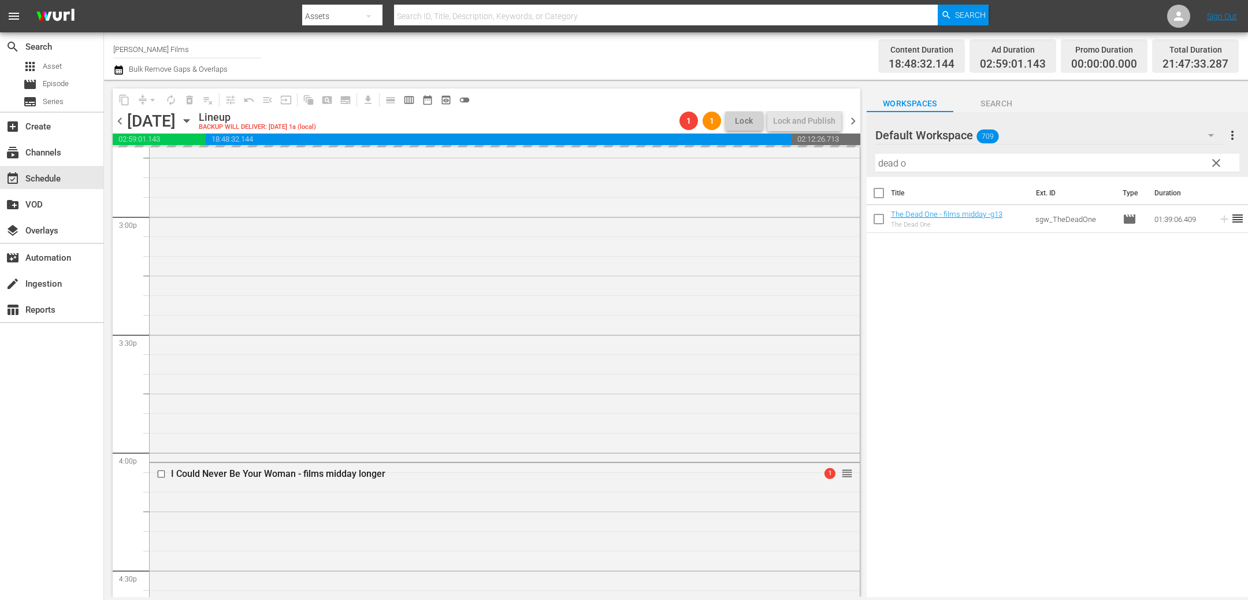
scroll to position [3471, 0]
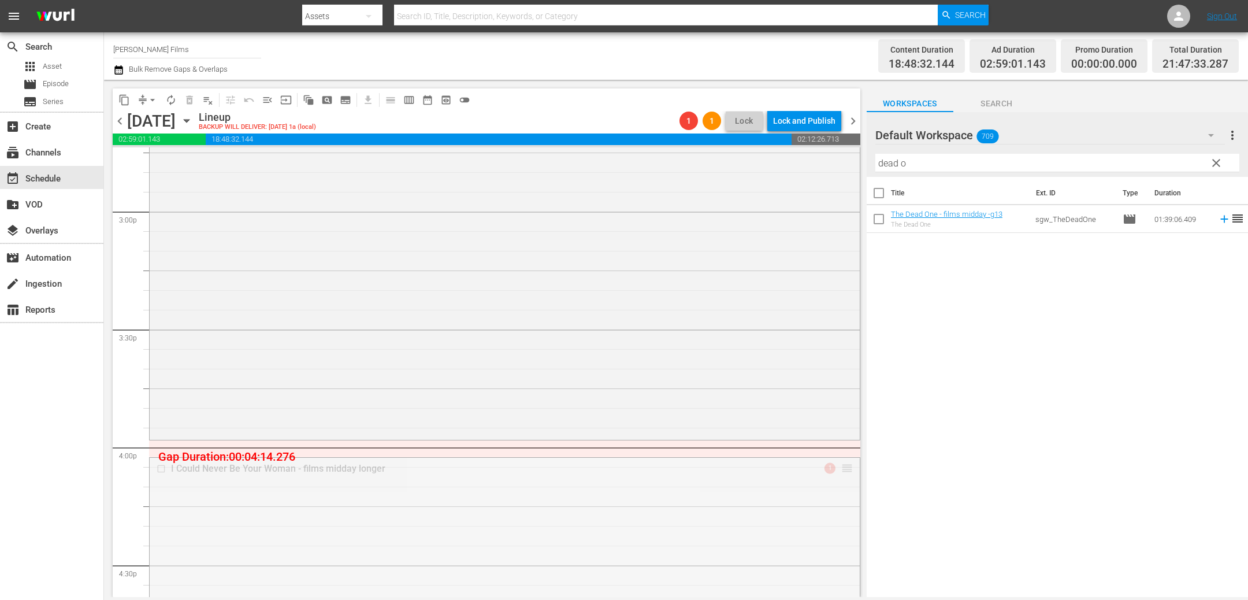
drag, startPoint x: 842, startPoint y: 466, endPoint x: 839, endPoint y: 443, distance: 23.3
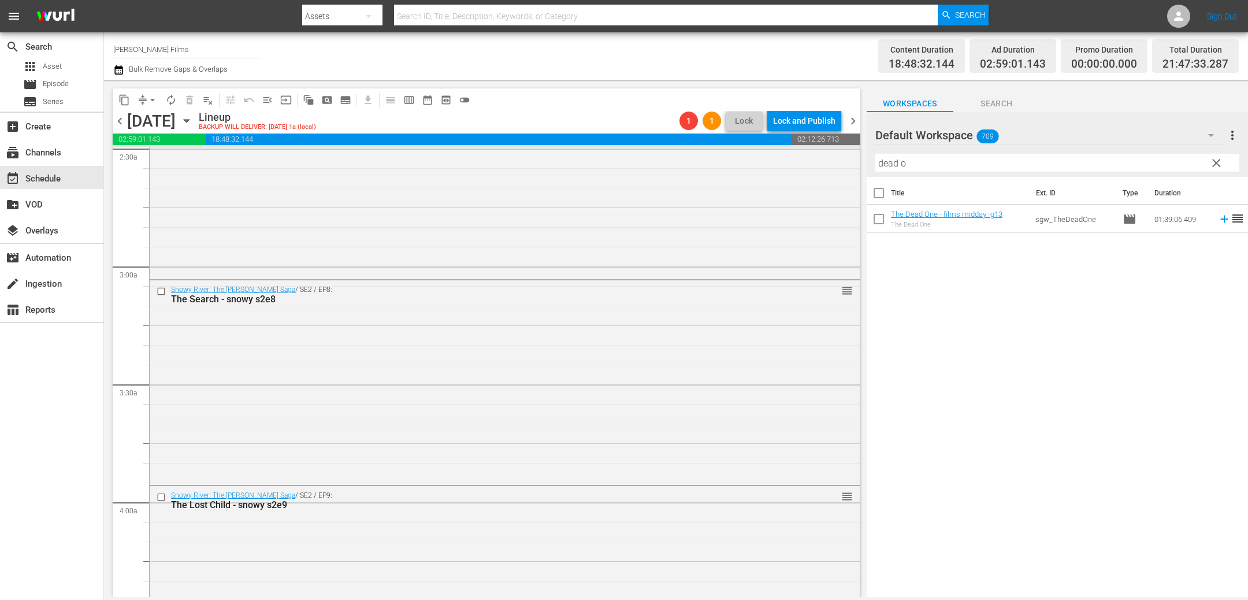
scroll to position [663, 0]
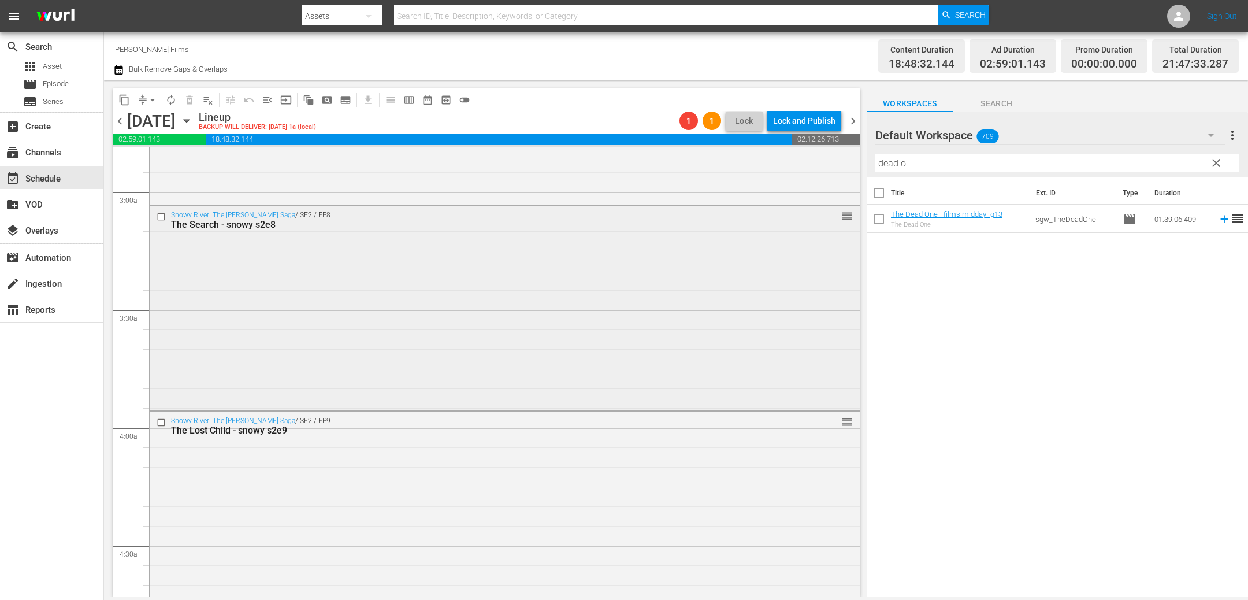
click at [160, 218] on input "checkbox" at bounding box center [163, 217] width 12 height 10
drag, startPoint x: 927, startPoint y: 159, endPoint x: 710, endPoint y: 131, distance: 217.8
click at [713, 136] on div "content_copy compress arrow_drop_down autorenew_outlined delete_forever_outline…" at bounding box center [676, 338] width 1144 height 517
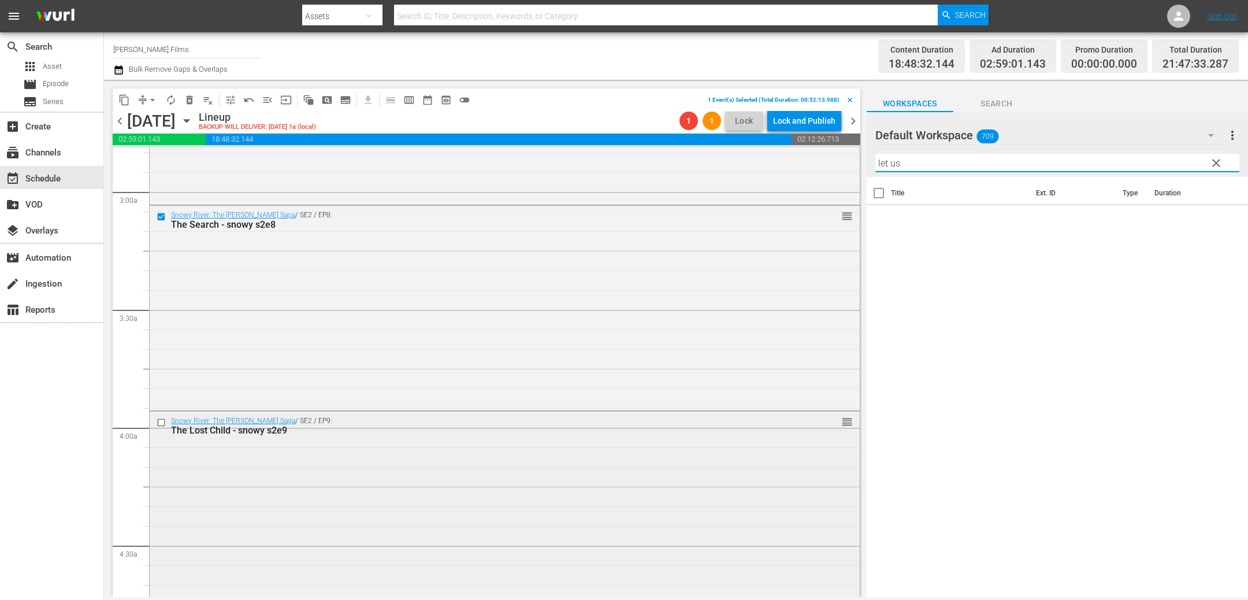
type input "let us"
click at [163, 422] on input "checkbox" at bounding box center [163, 422] width 12 height 10
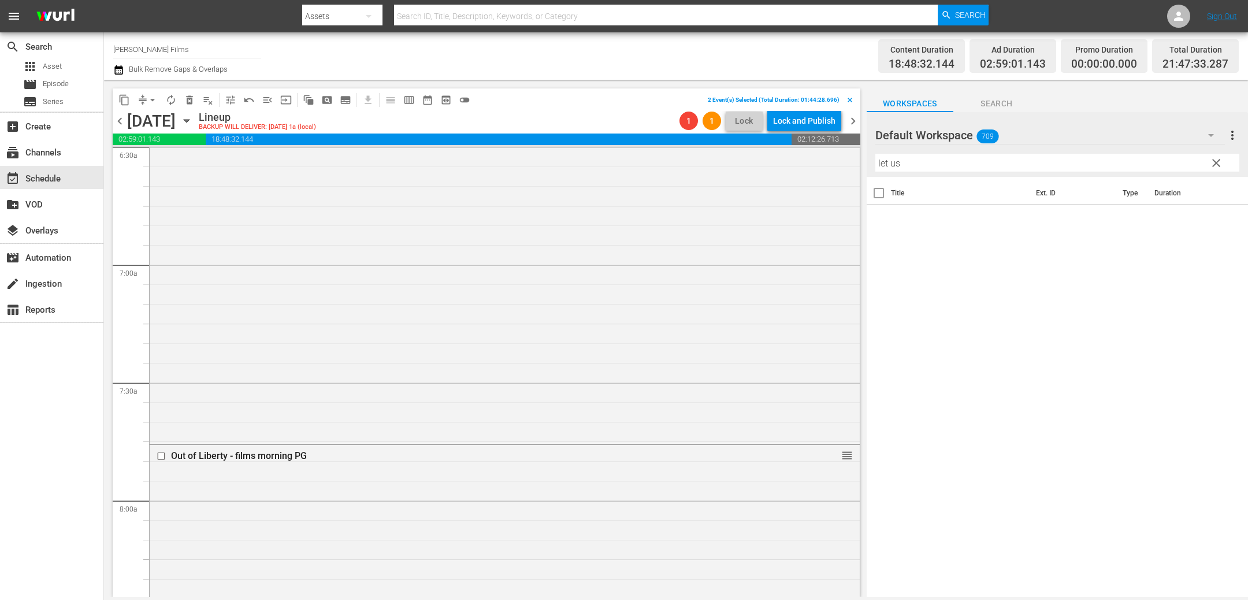
scroll to position [1584, 0]
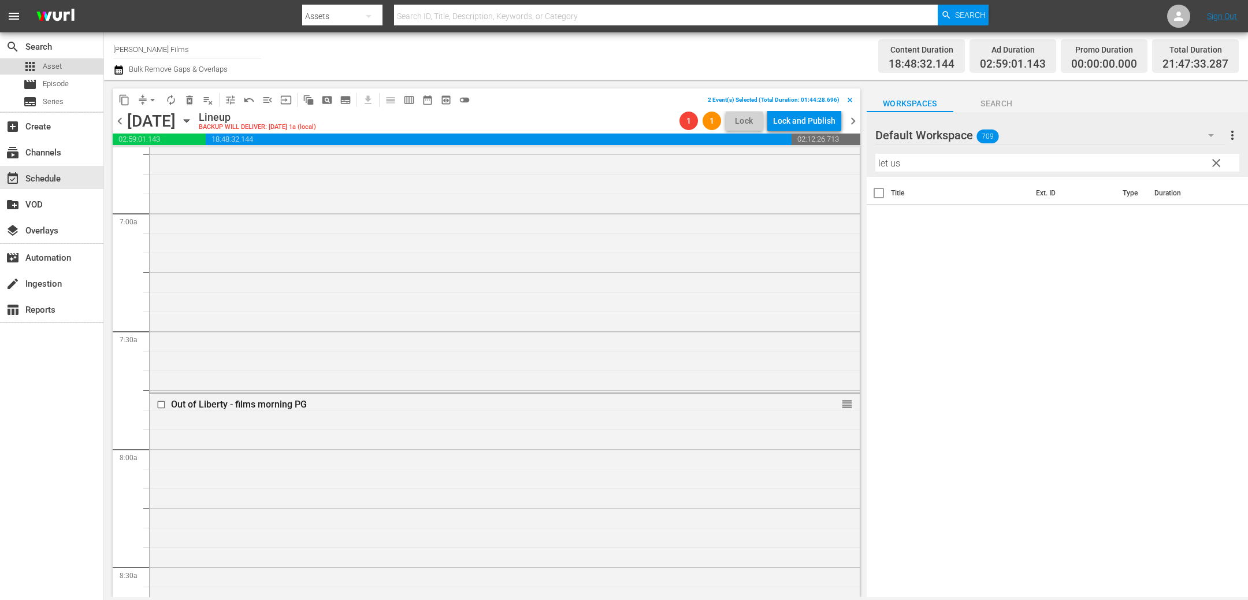
click at [58, 69] on span "Asset" at bounding box center [52, 67] width 19 height 12
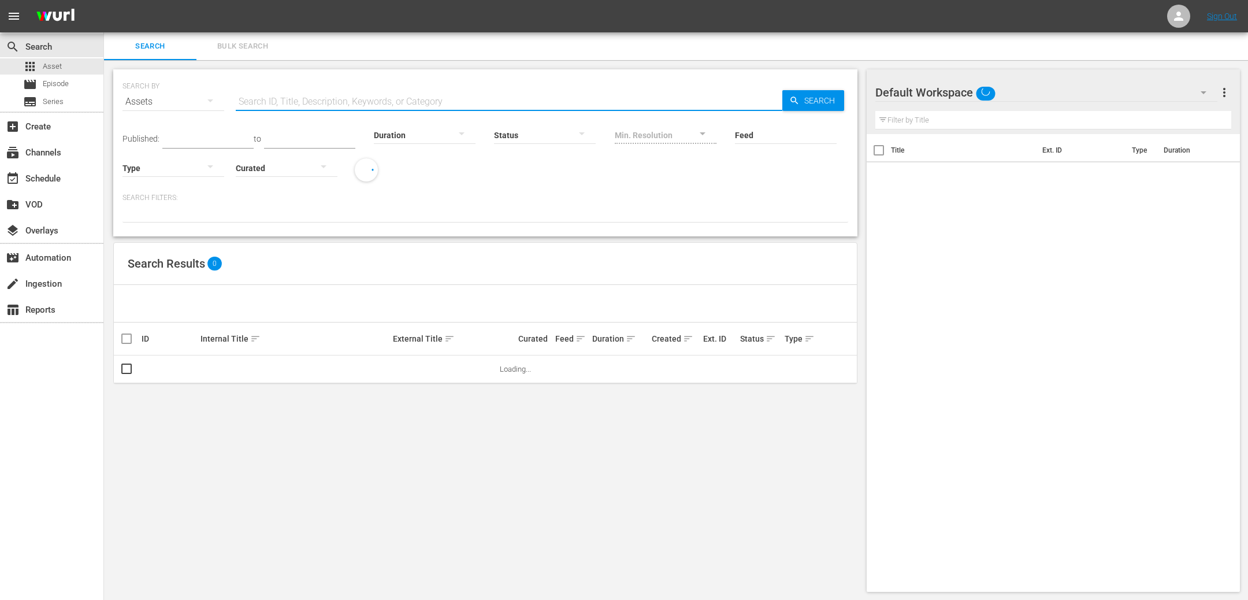
click at [293, 105] on input "text" at bounding box center [509, 102] width 546 height 28
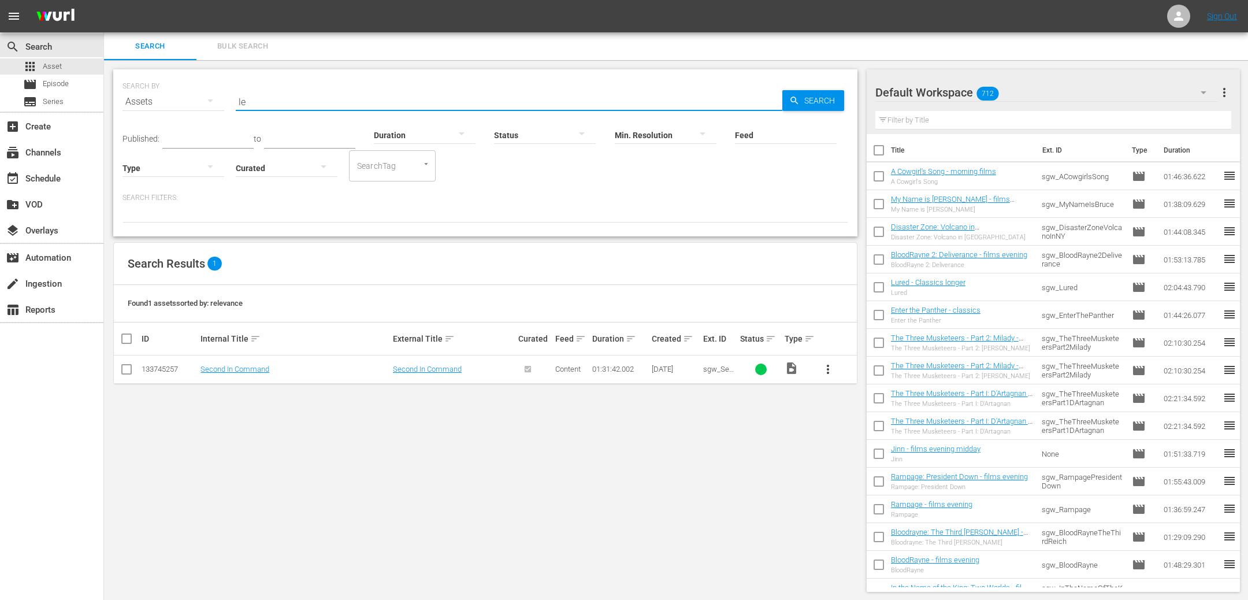
type input "l"
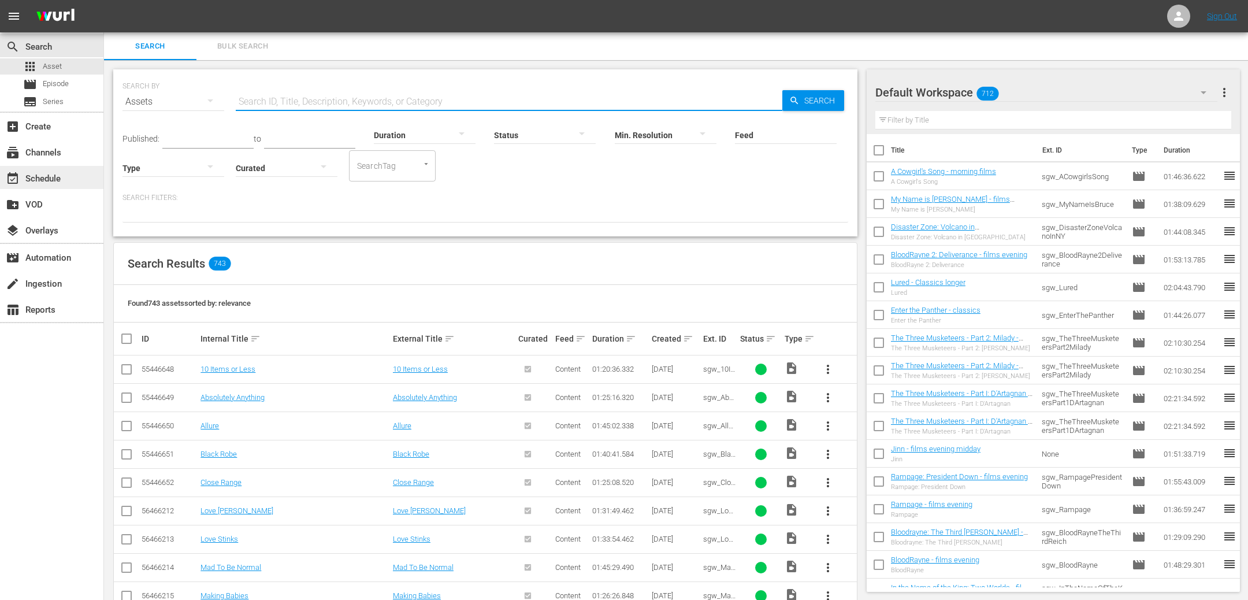
click at [44, 178] on div "event_available Schedule" at bounding box center [32, 177] width 65 height 10
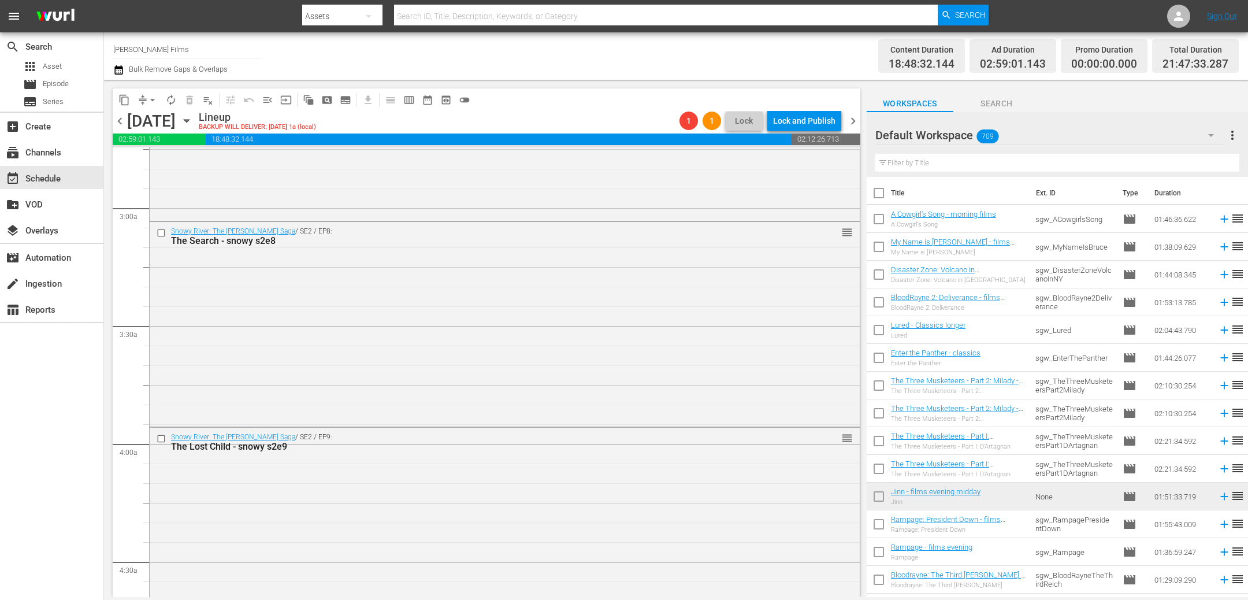
scroll to position [579, 0]
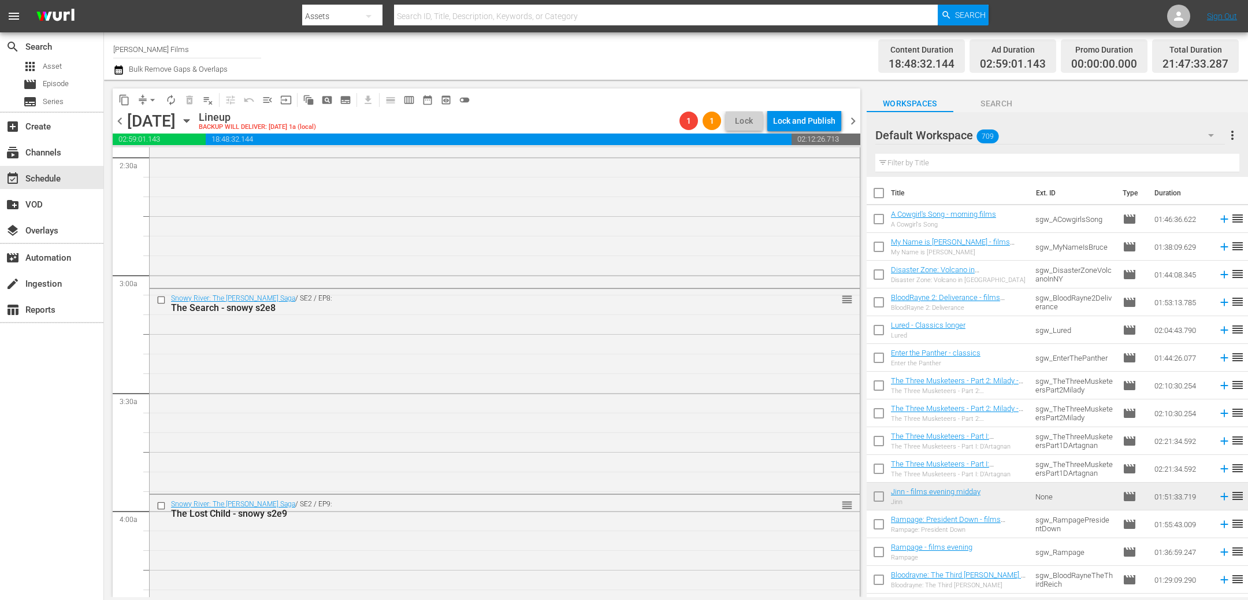
click at [120, 121] on span "chevron_left" at bounding box center [120, 121] width 14 height 14
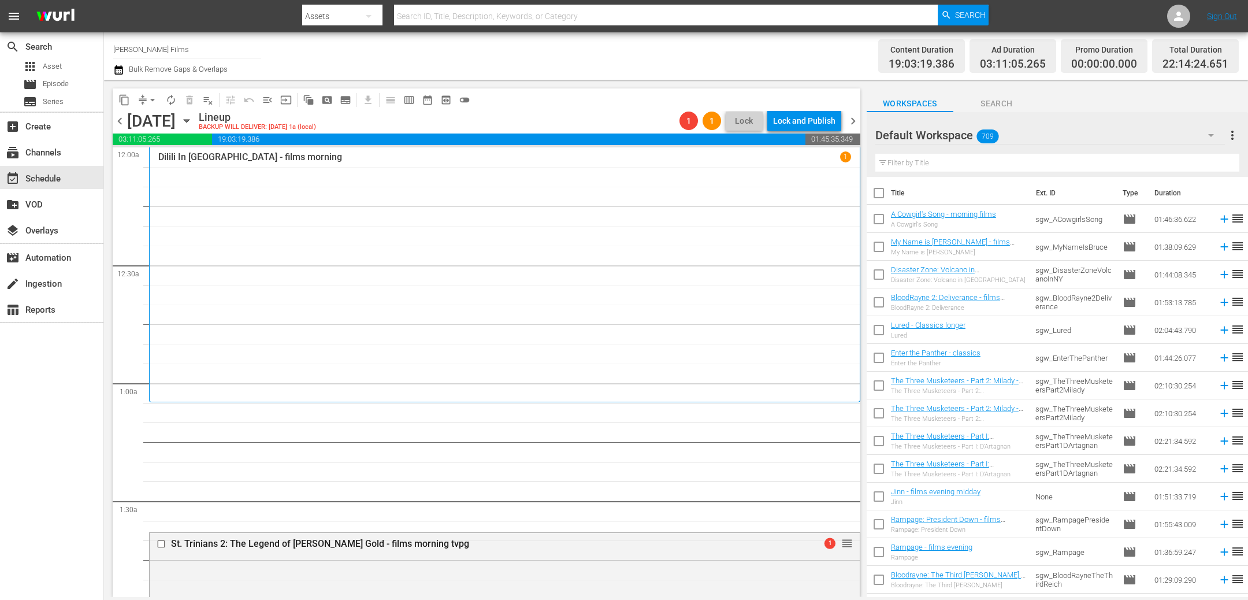
click at [119, 124] on span "chevron_left" at bounding box center [120, 121] width 14 height 14
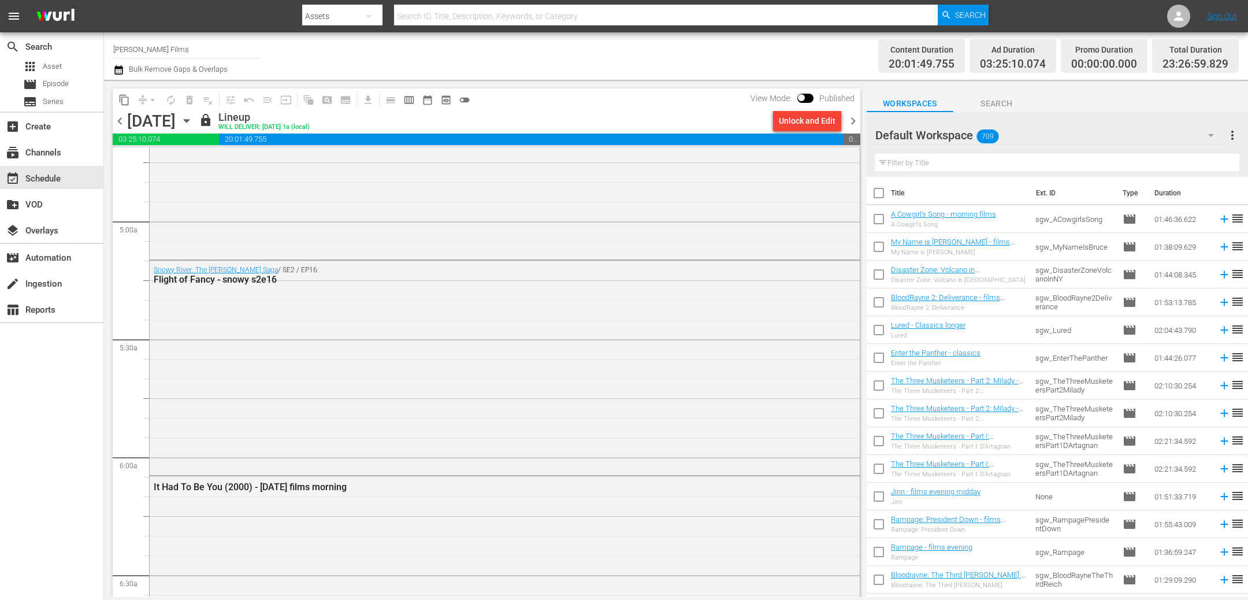
scroll to position [1111, 0]
click at [899, 167] on input "text" at bounding box center [1057, 163] width 364 height 18
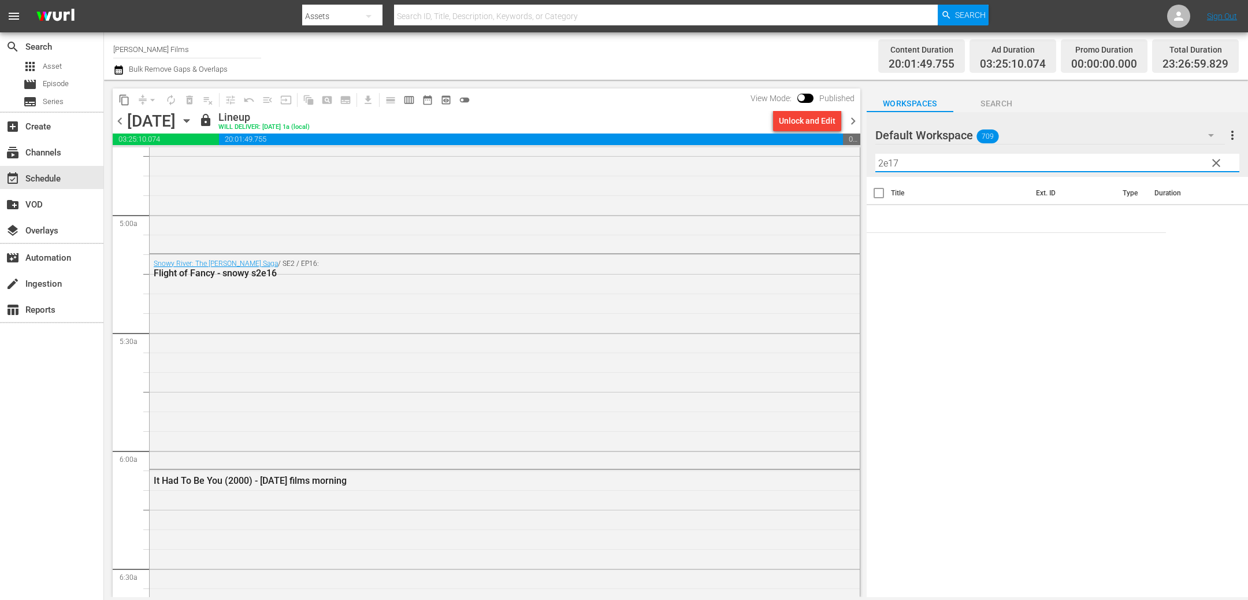
click at [853, 118] on span "chevron_right" at bounding box center [853, 121] width 14 height 14
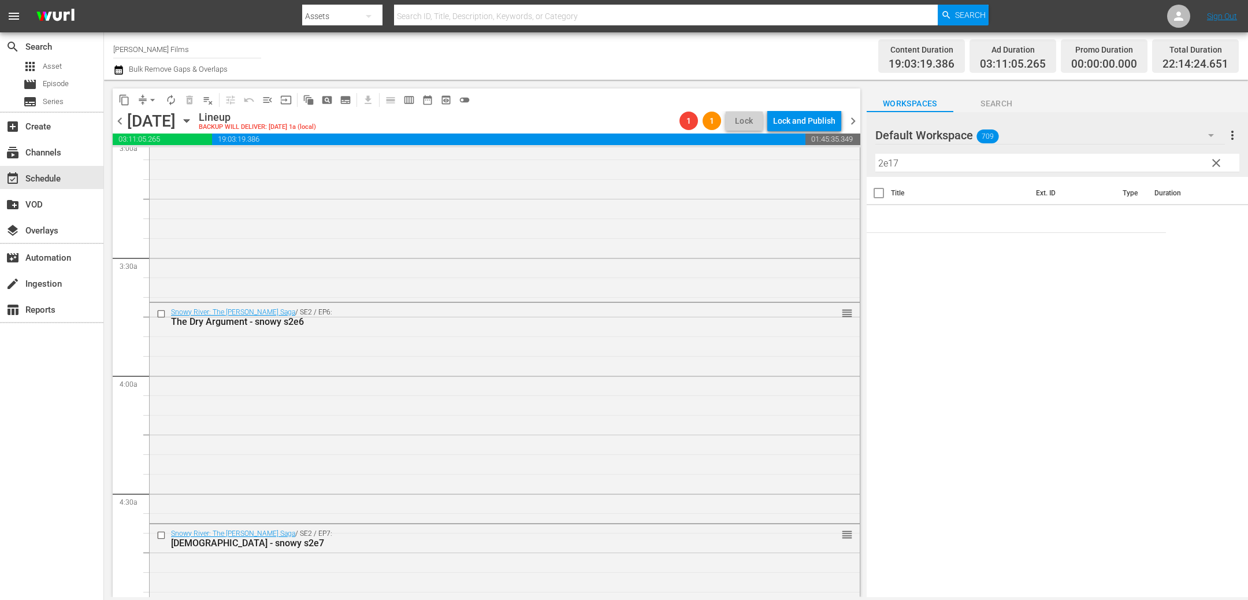
scroll to position [709, 0]
click at [162, 544] on input "checkbox" at bounding box center [163, 540] width 12 height 10
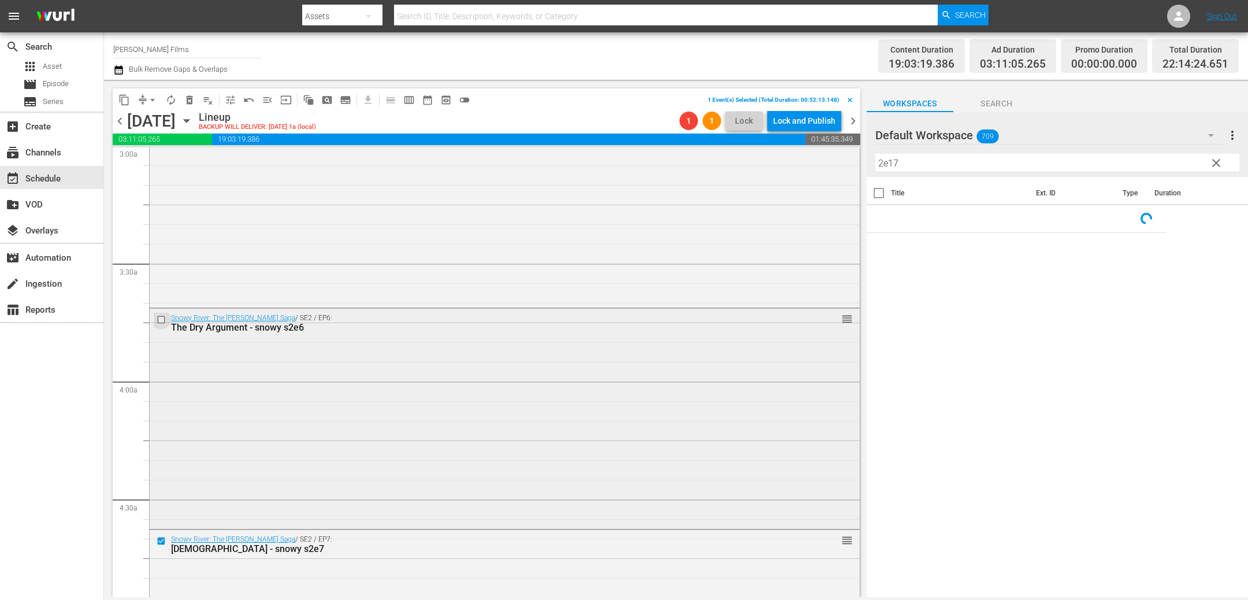
click at [161, 316] on input "checkbox" at bounding box center [163, 319] width 12 height 10
click at [191, 99] on span "delete_forever_outlined" at bounding box center [190, 100] width 12 height 12
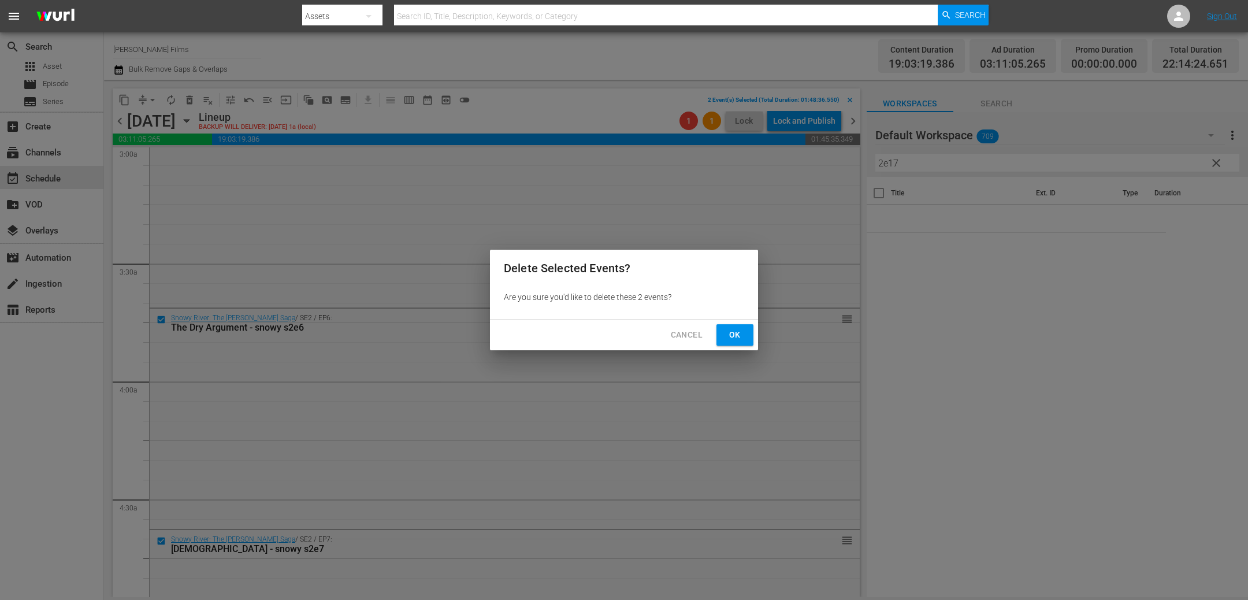
click at [745, 328] on button "Ok" at bounding box center [734, 334] width 37 height 21
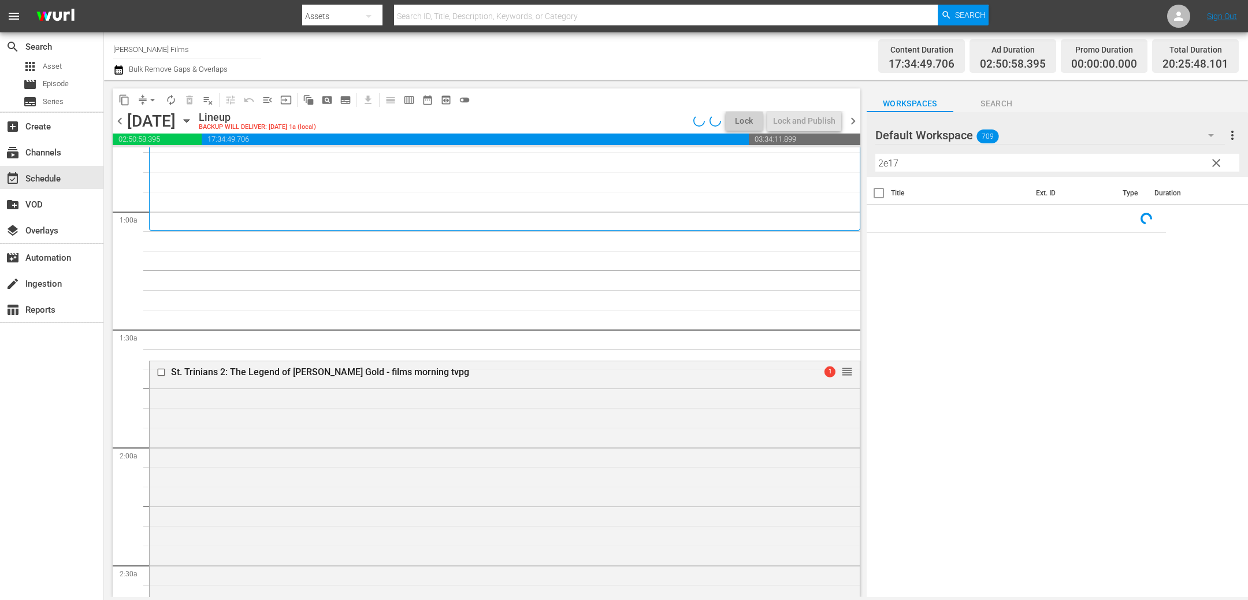
scroll to position [0, 0]
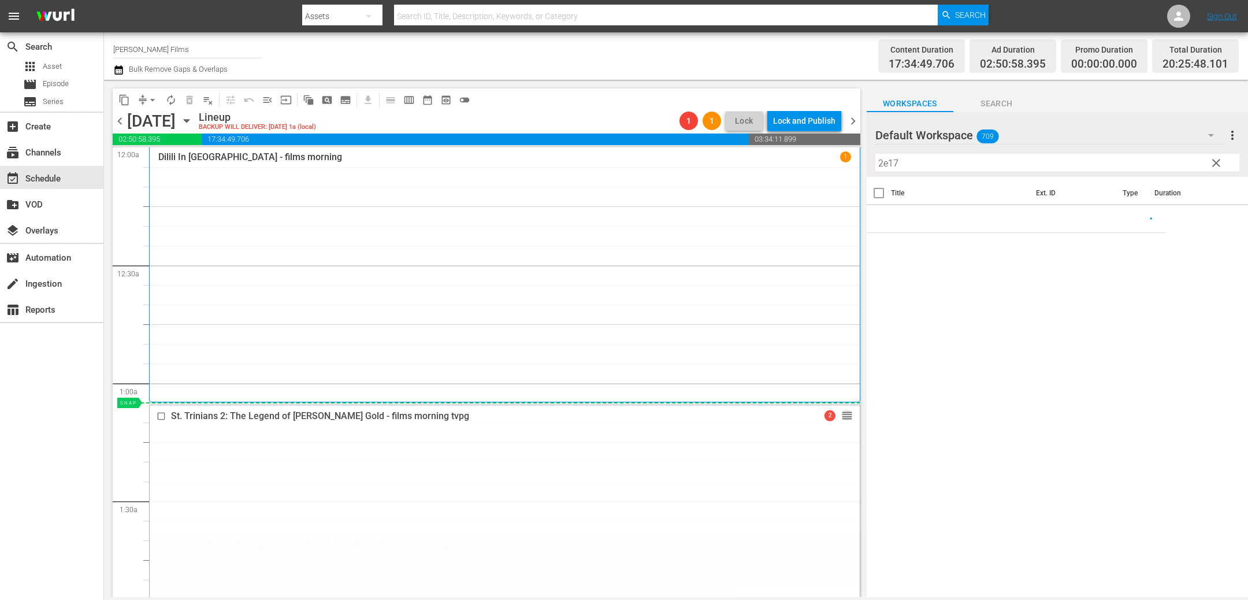
drag, startPoint x: 844, startPoint y: 541, endPoint x: 838, endPoint y: 404, distance: 136.5
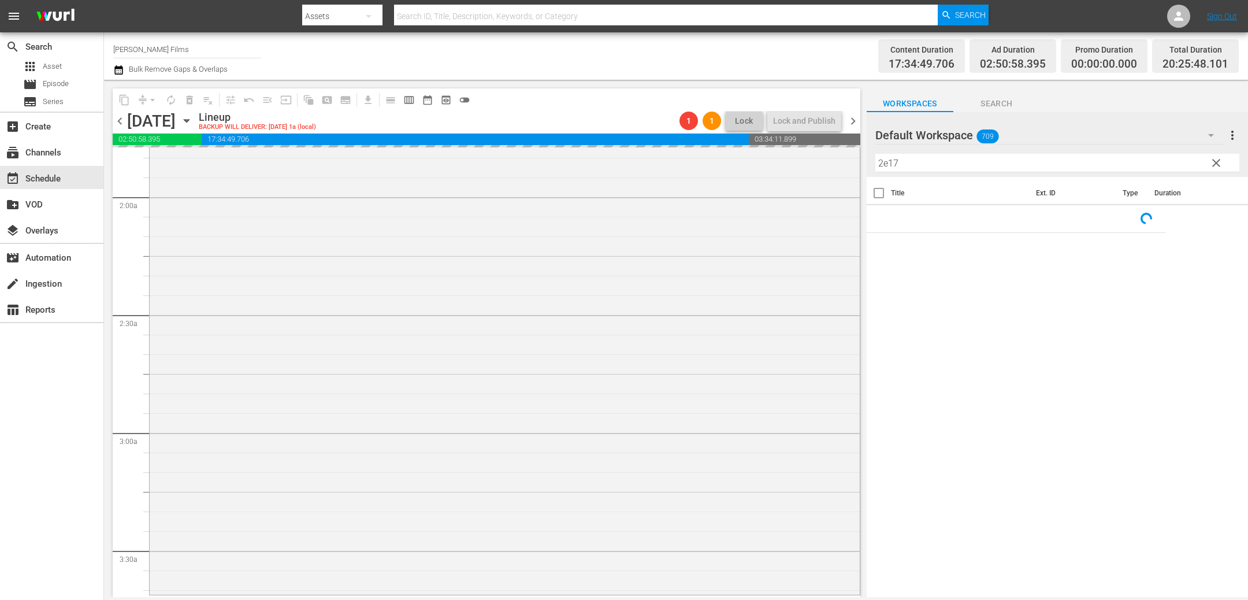
scroll to position [518, 0]
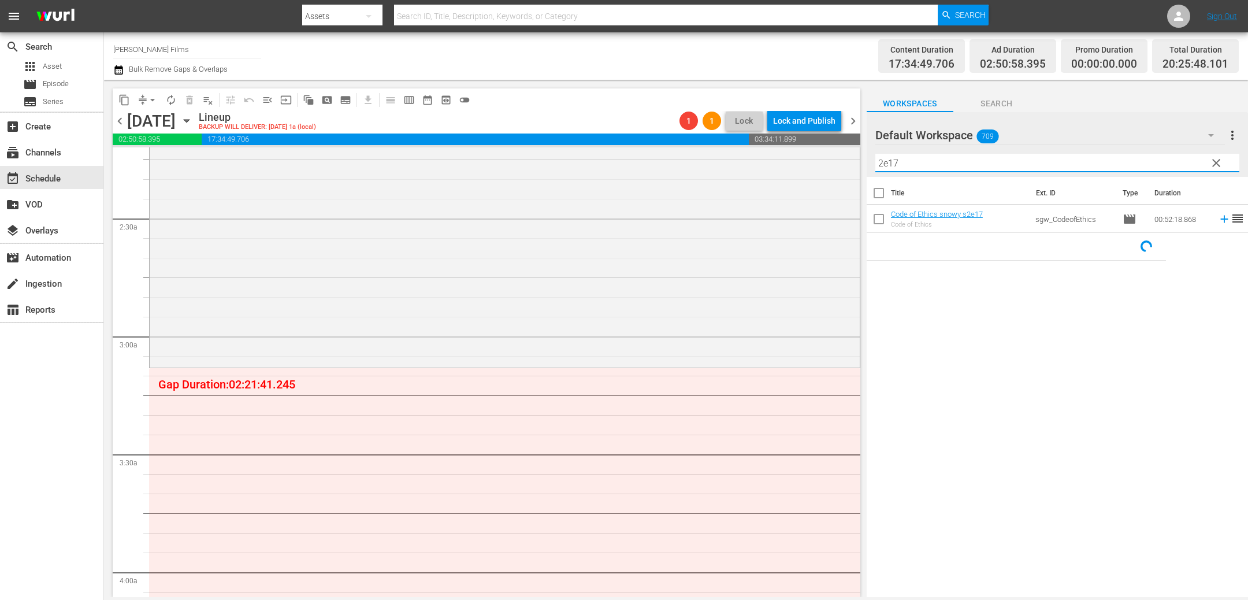
click at [994, 160] on input "2e17" at bounding box center [1057, 163] width 364 height 18
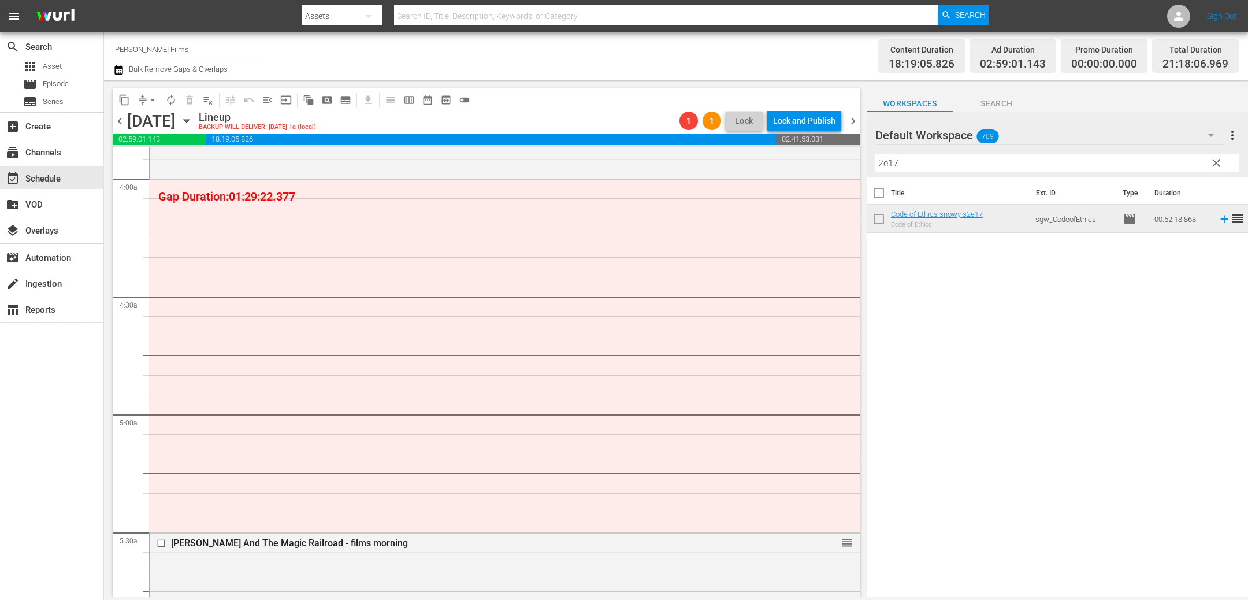
scroll to position [913, 0]
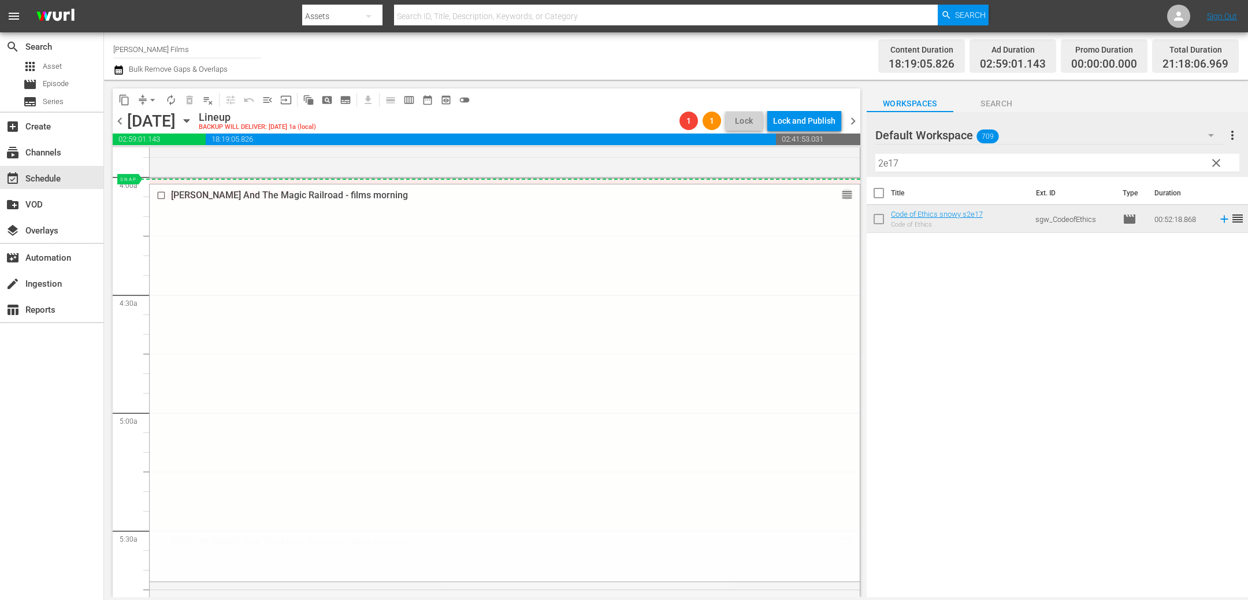
drag, startPoint x: 847, startPoint y: 541, endPoint x: 838, endPoint y: 187, distance: 354.2
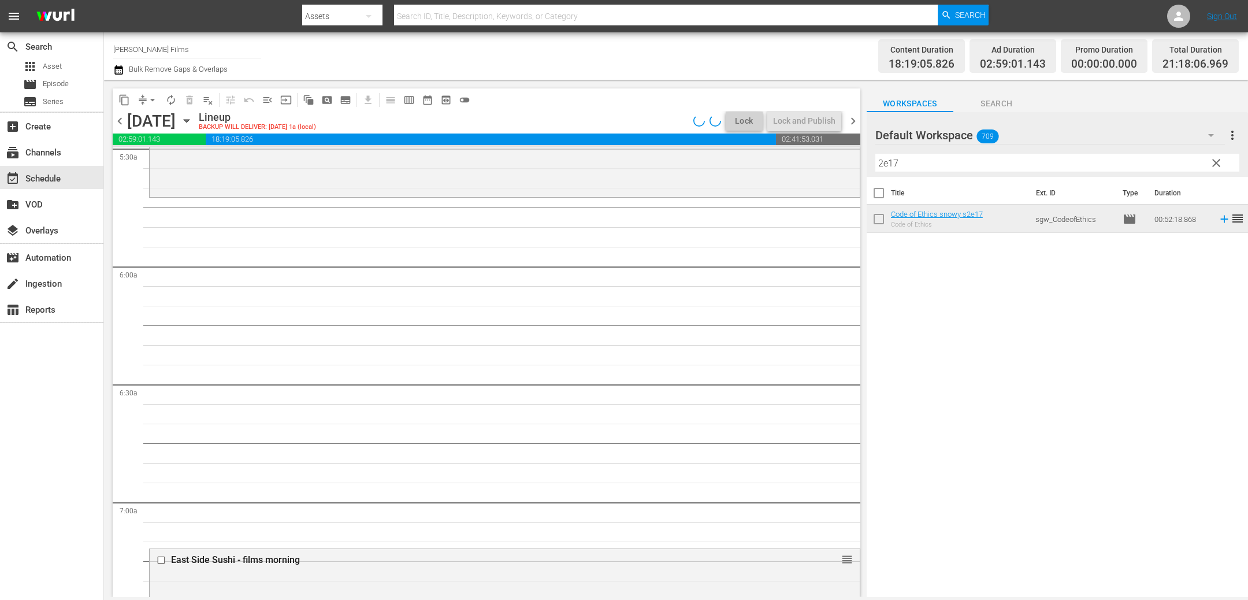
scroll to position [1293, 0]
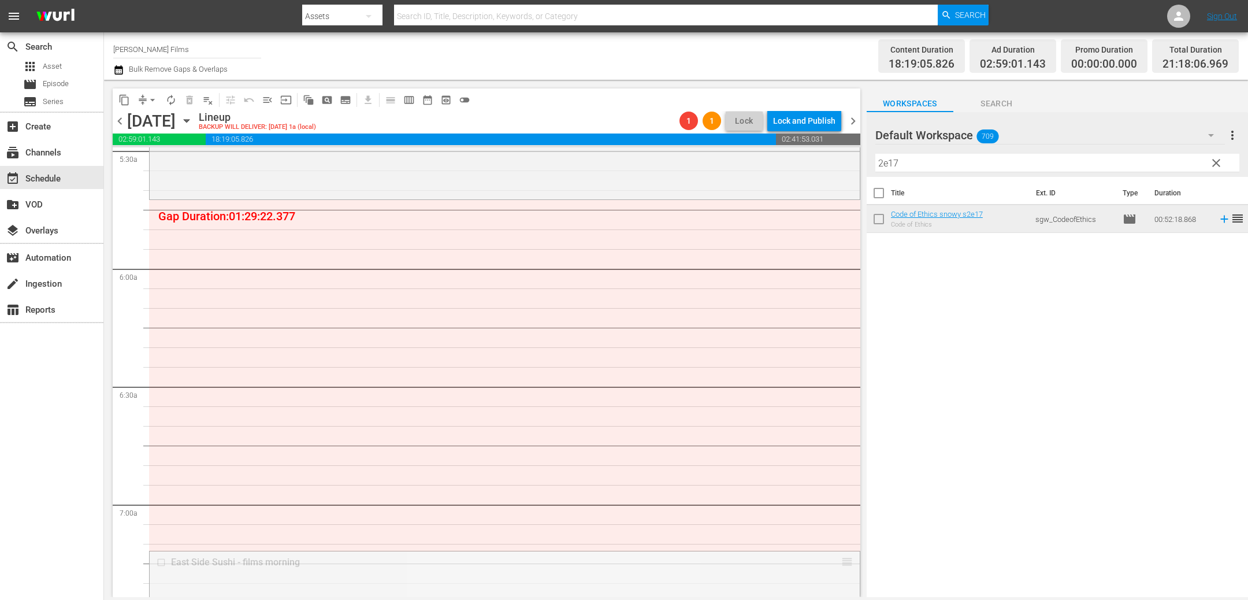
drag, startPoint x: 847, startPoint y: 557, endPoint x: 843, endPoint y: 202, distance: 355.3
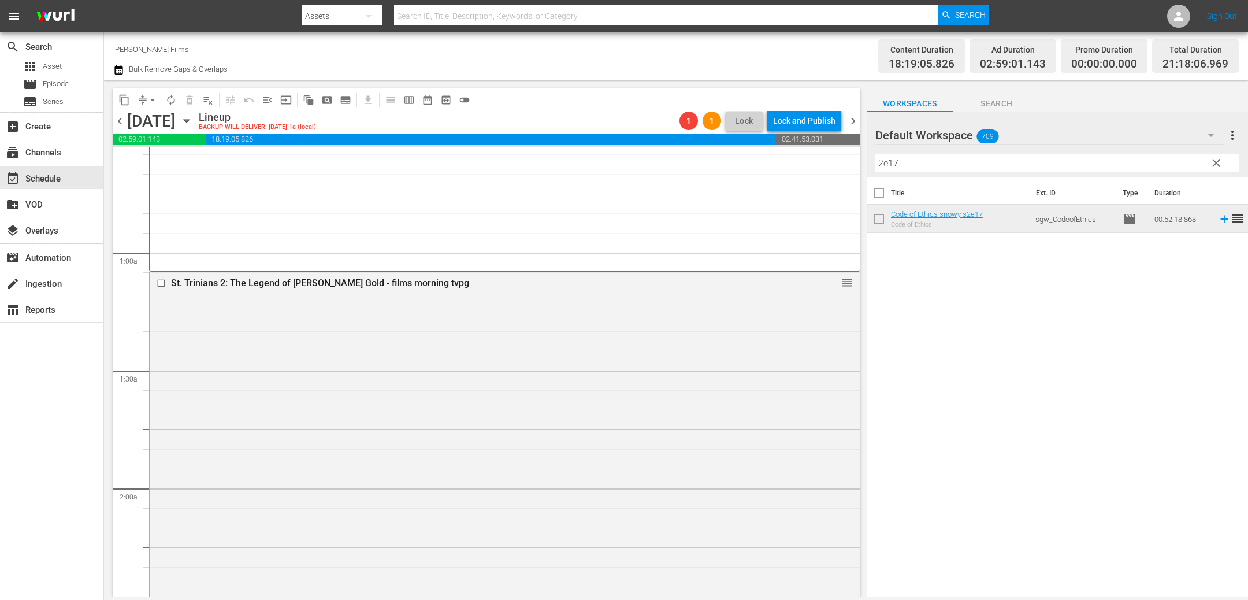
scroll to position [0, 0]
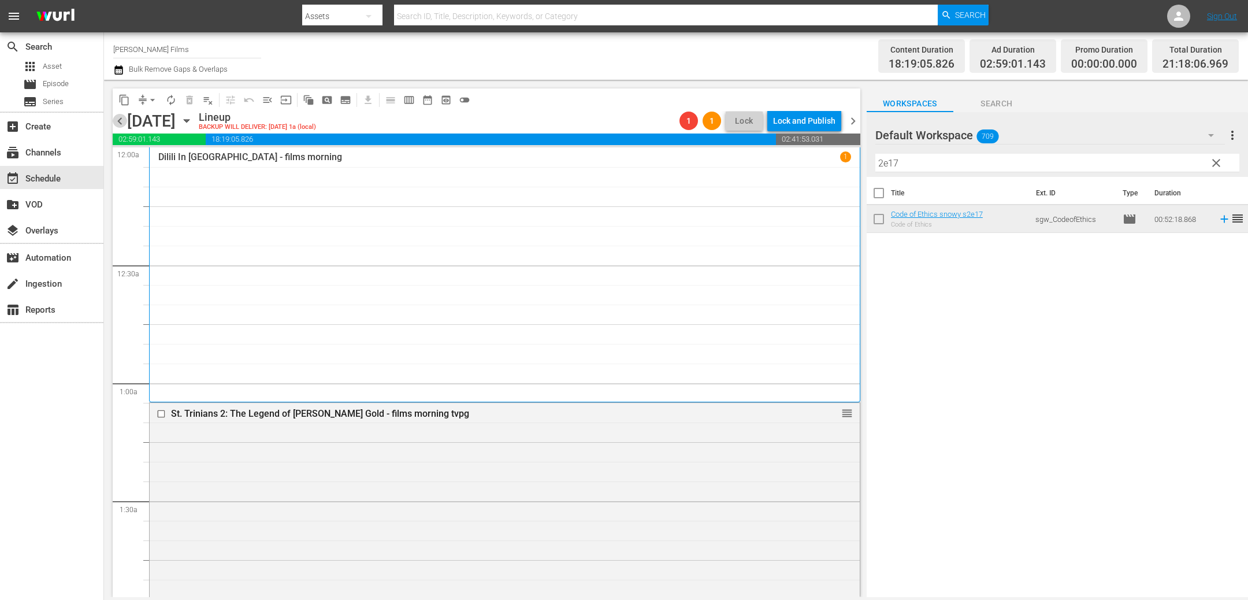
click at [119, 122] on span "chevron_left" at bounding box center [120, 121] width 14 height 14
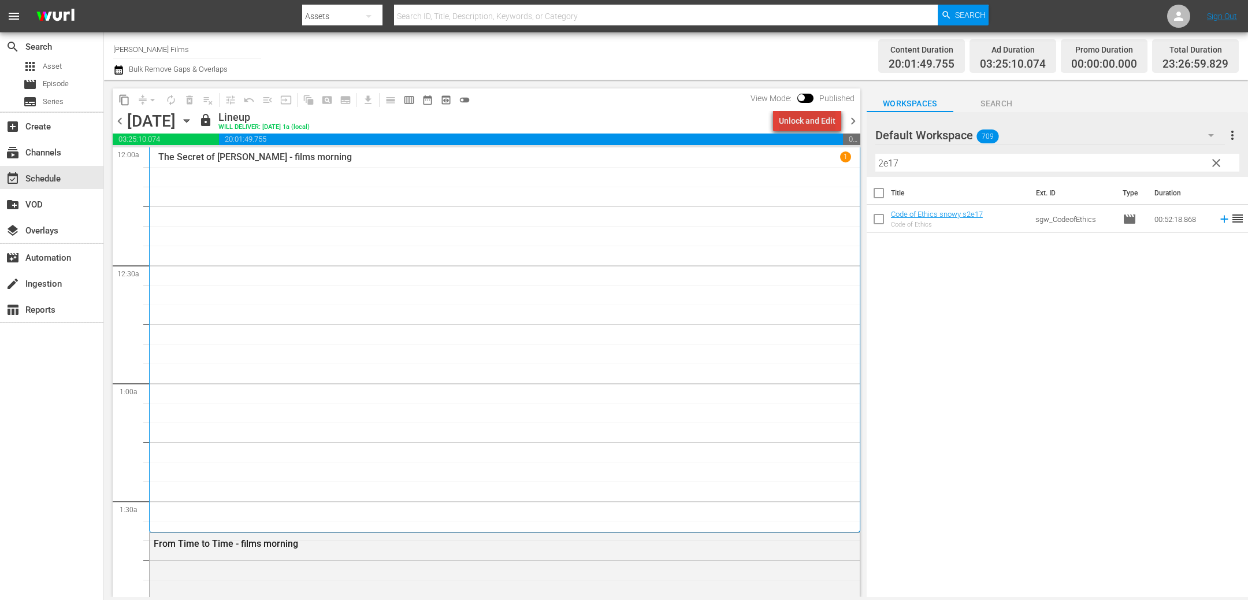
click at [813, 122] on div "Unlock and Edit" at bounding box center [807, 120] width 57 height 21
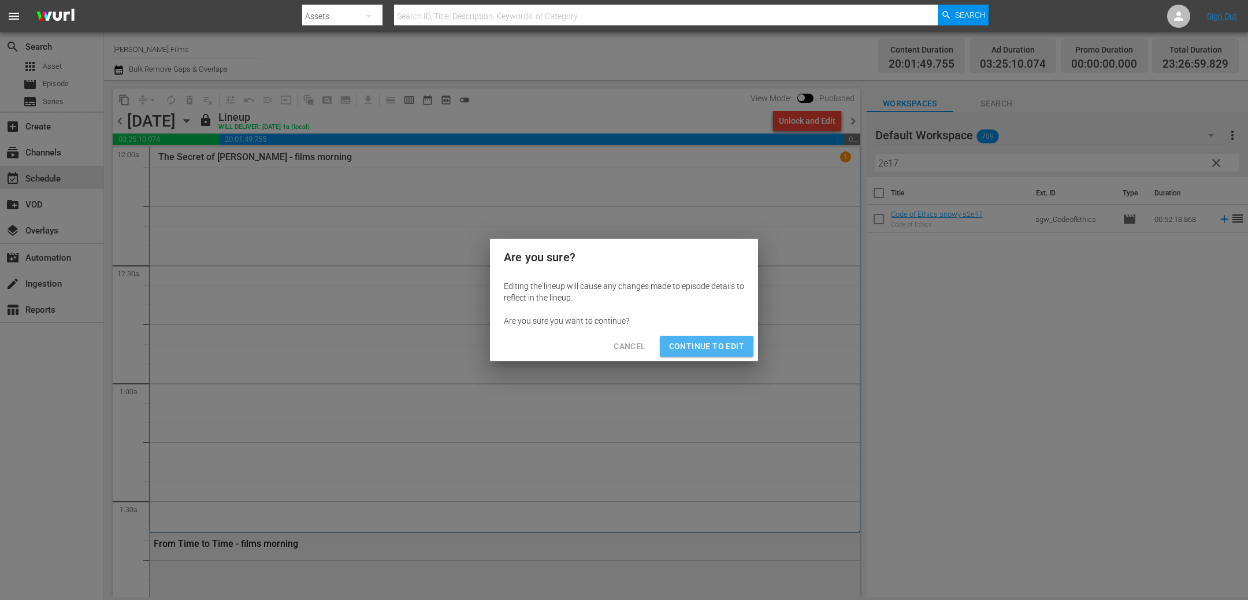
click at [715, 349] on span "Continue to Edit" at bounding box center [706, 346] width 75 height 14
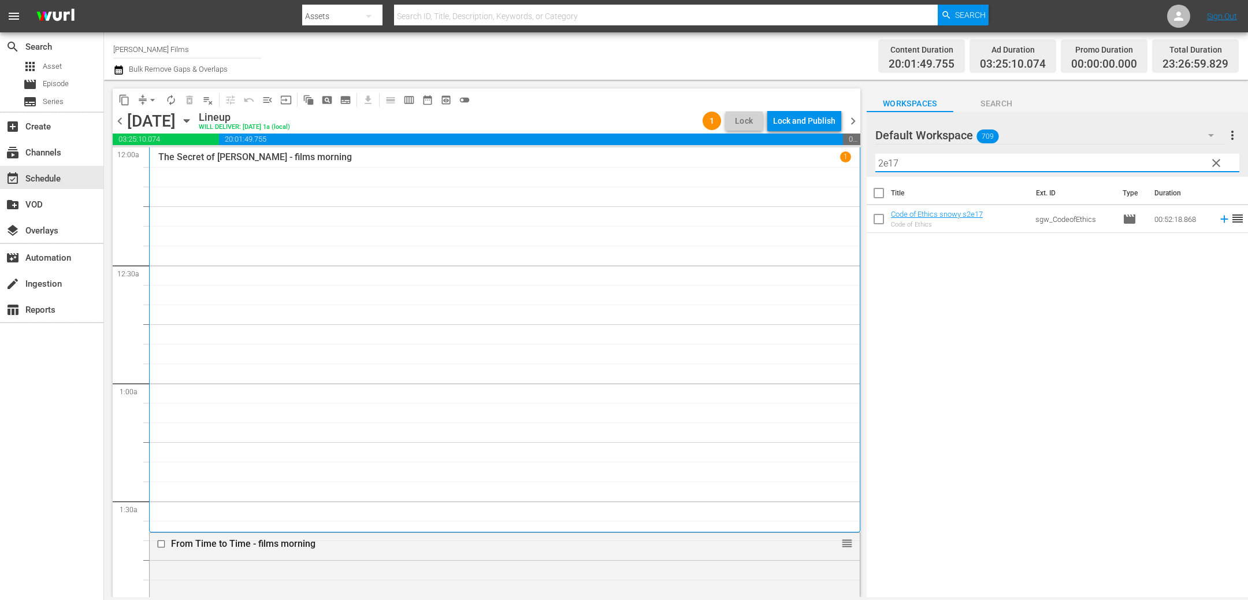
drag, startPoint x: 989, startPoint y: 161, endPoint x: 753, endPoint y: 148, distance: 236.6
click at [753, 148] on div "content_copy compress arrow_drop_down autorenew_outlined delete_forever_outline…" at bounding box center [676, 338] width 1144 height 517
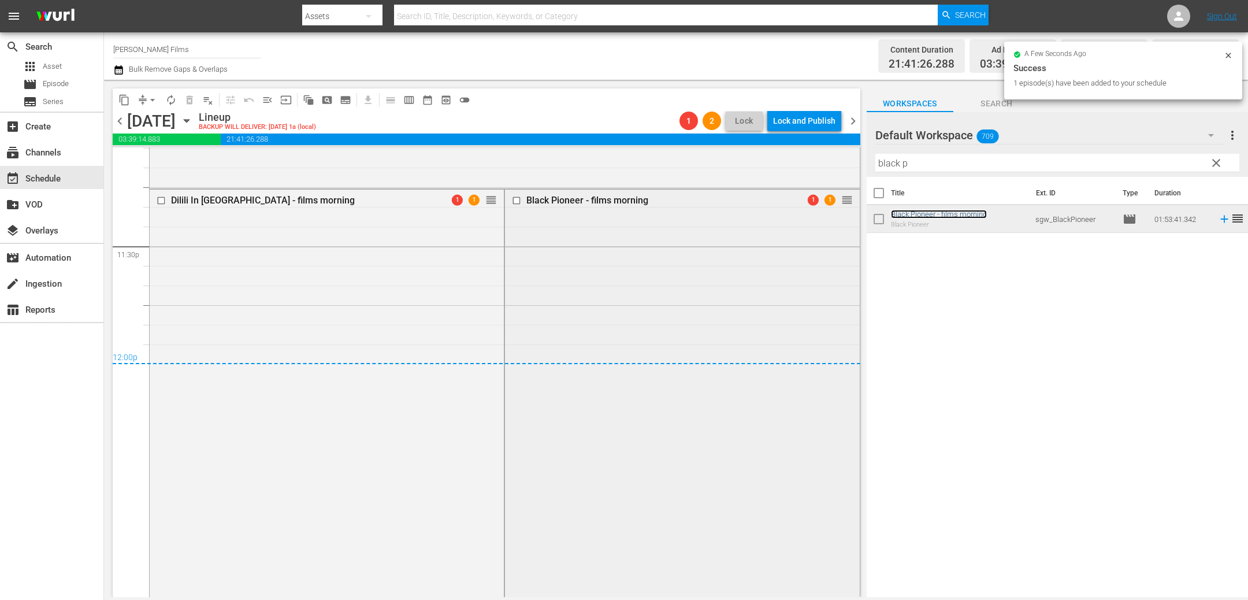
scroll to position [5478, 0]
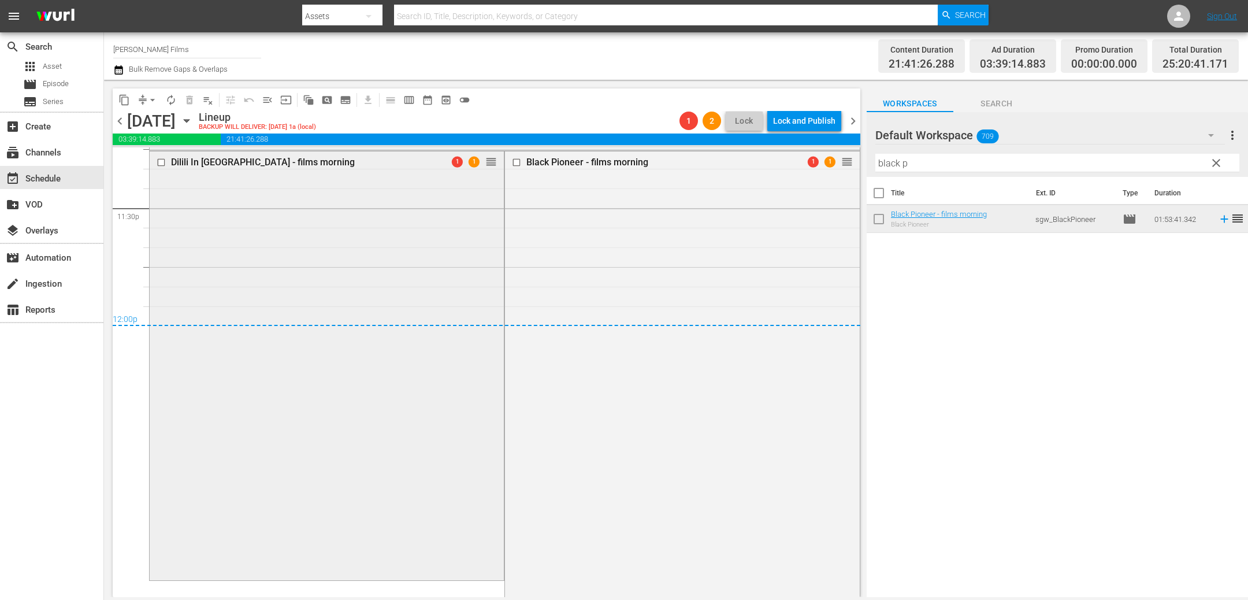
click at [161, 162] on input "checkbox" at bounding box center [163, 163] width 12 height 10
click at [191, 99] on span "delete_forever_outlined" at bounding box center [190, 100] width 12 height 12
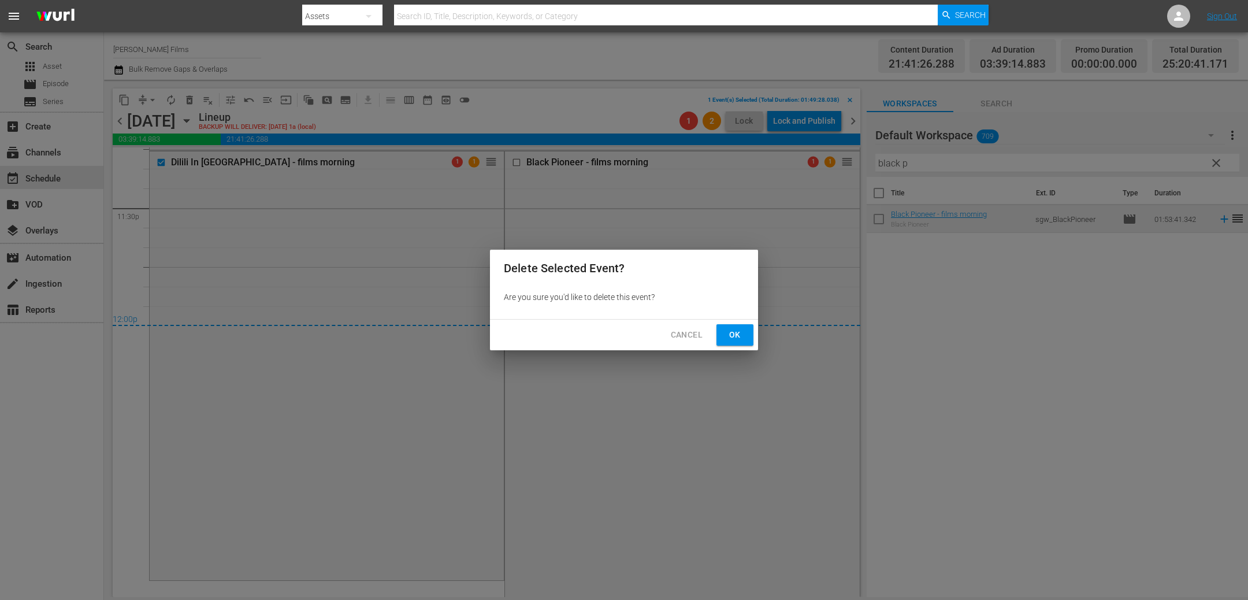
click at [741, 337] on span "Ok" at bounding box center [734, 335] width 18 height 14
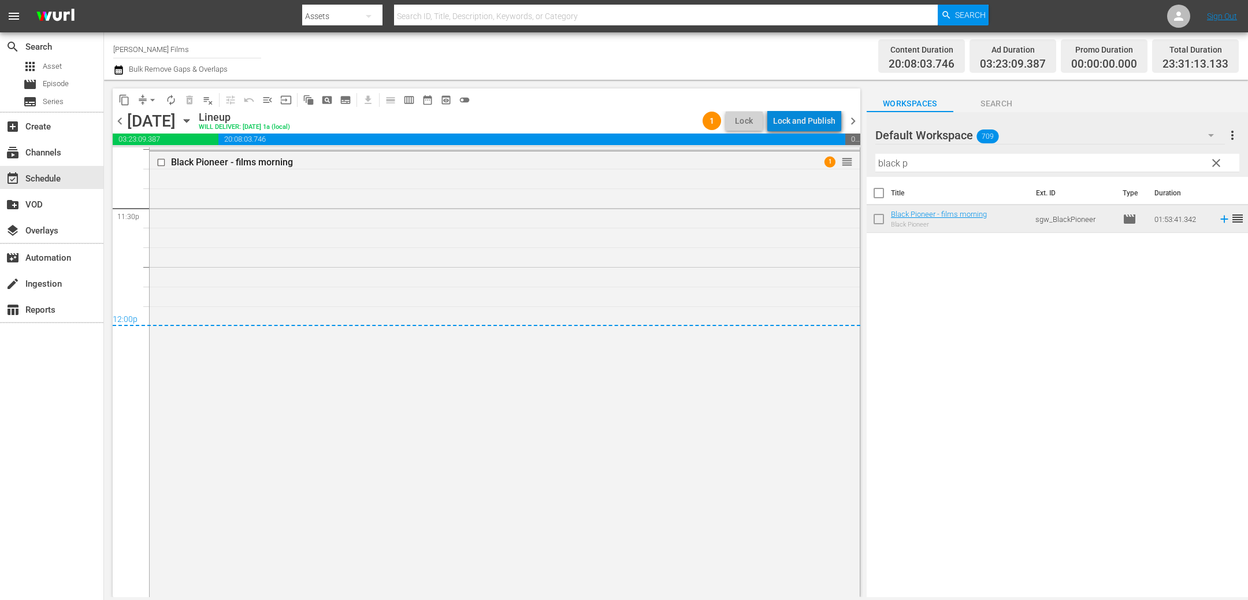
click at [810, 121] on div "Lock and Publish" at bounding box center [804, 120] width 62 height 21
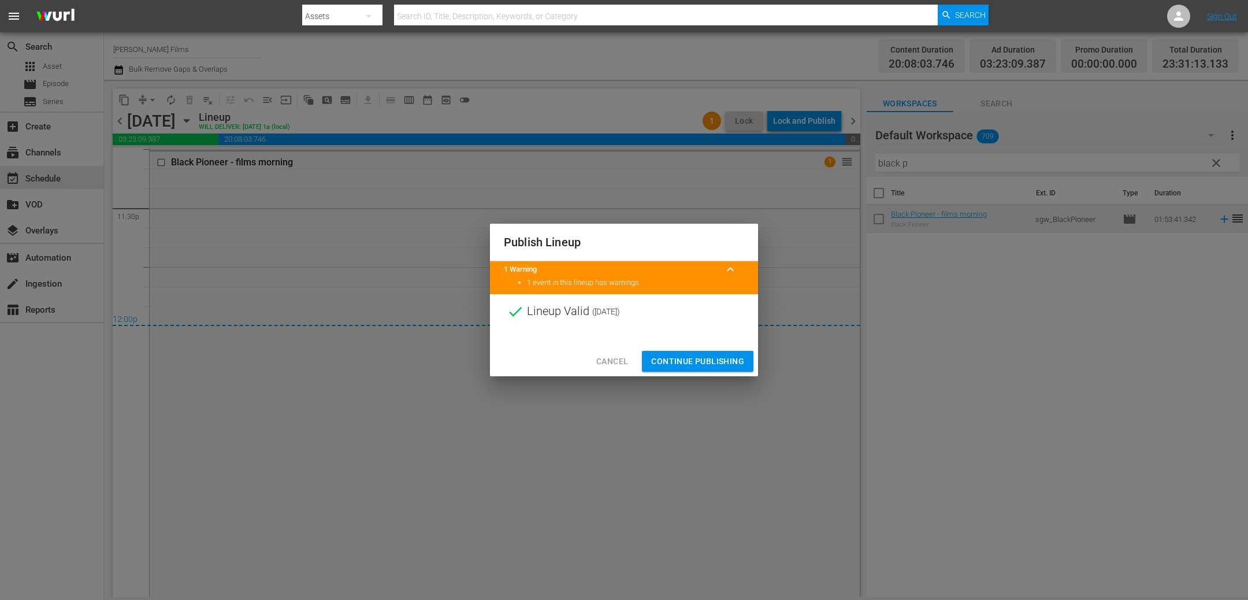
click at [708, 356] on span "Continue Publishing" at bounding box center [697, 361] width 93 height 14
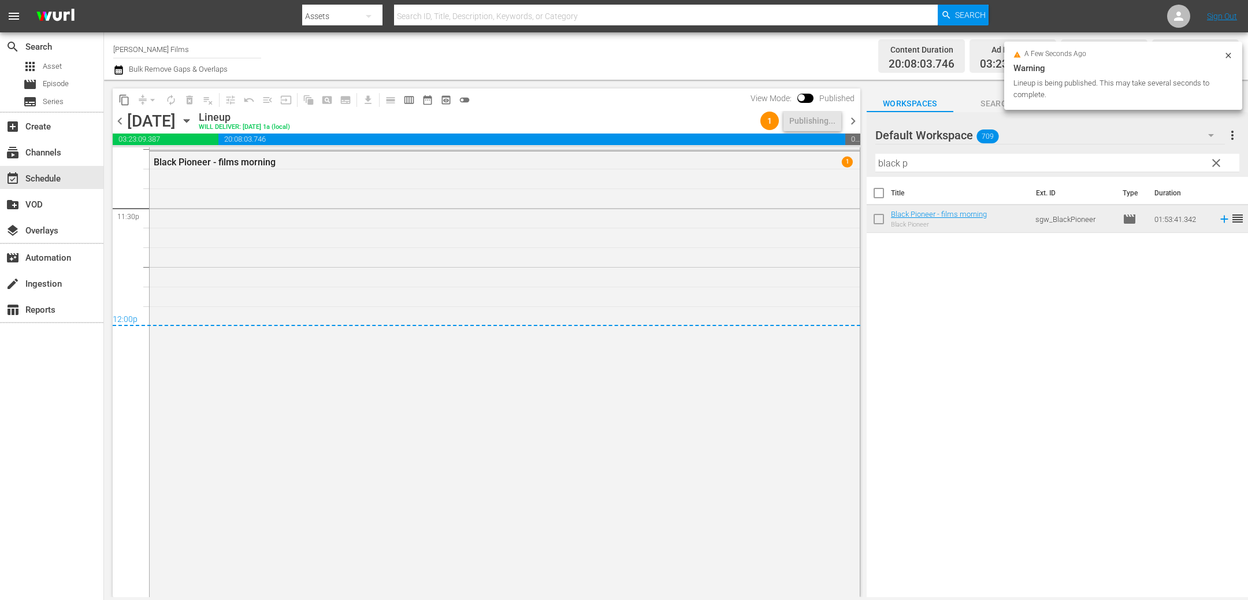
click at [857, 121] on span "chevron_right" at bounding box center [853, 121] width 14 height 14
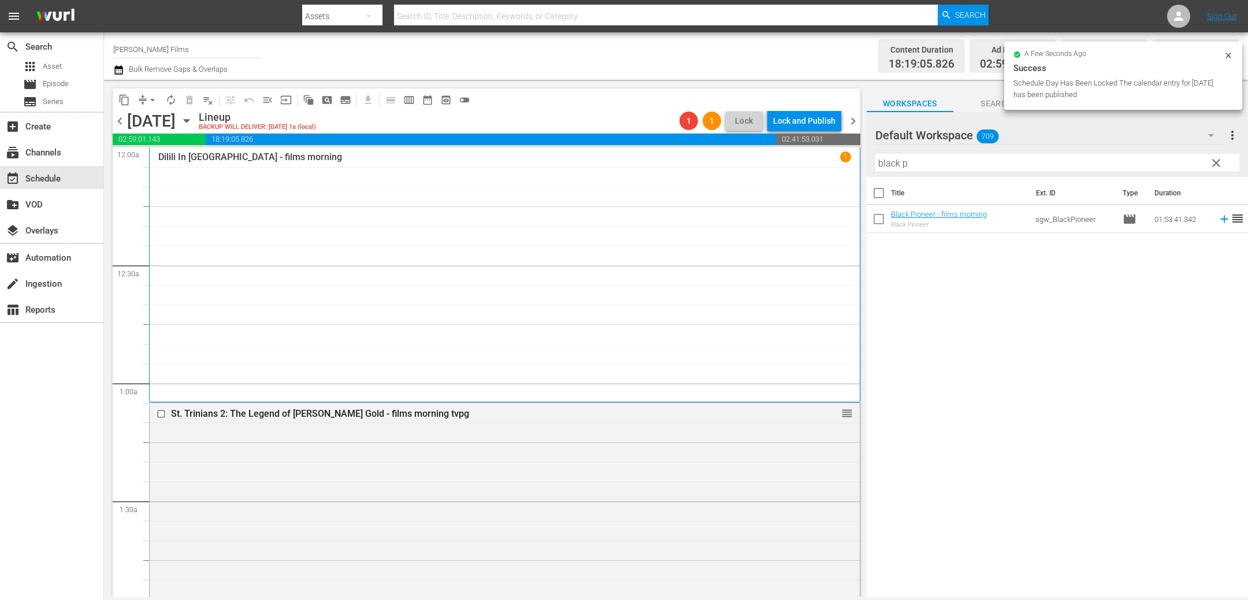
click at [114, 117] on span "chevron_left" at bounding box center [120, 121] width 14 height 14
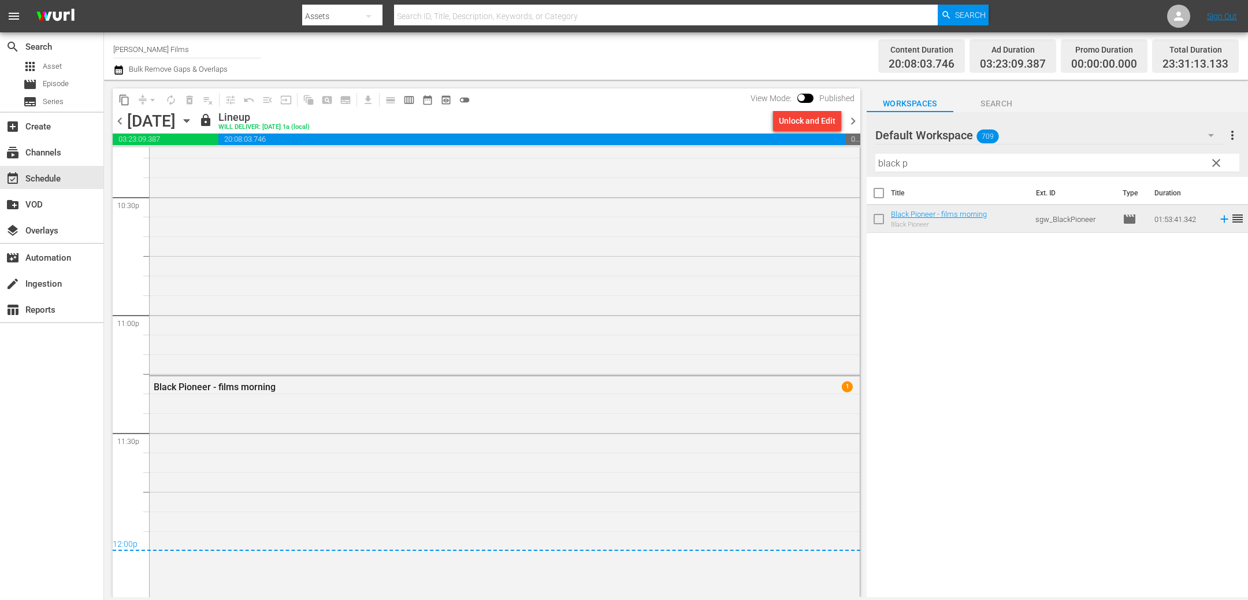
scroll to position [5478, 0]
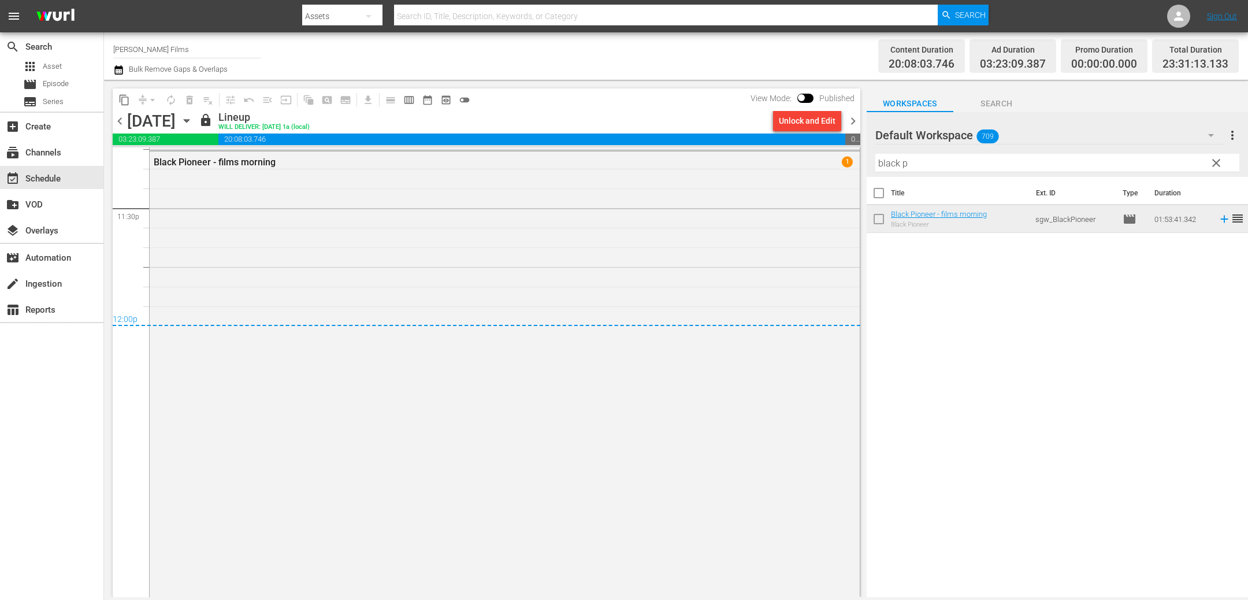
click at [851, 122] on span "chevron_right" at bounding box center [853, 121] width 14 height 14
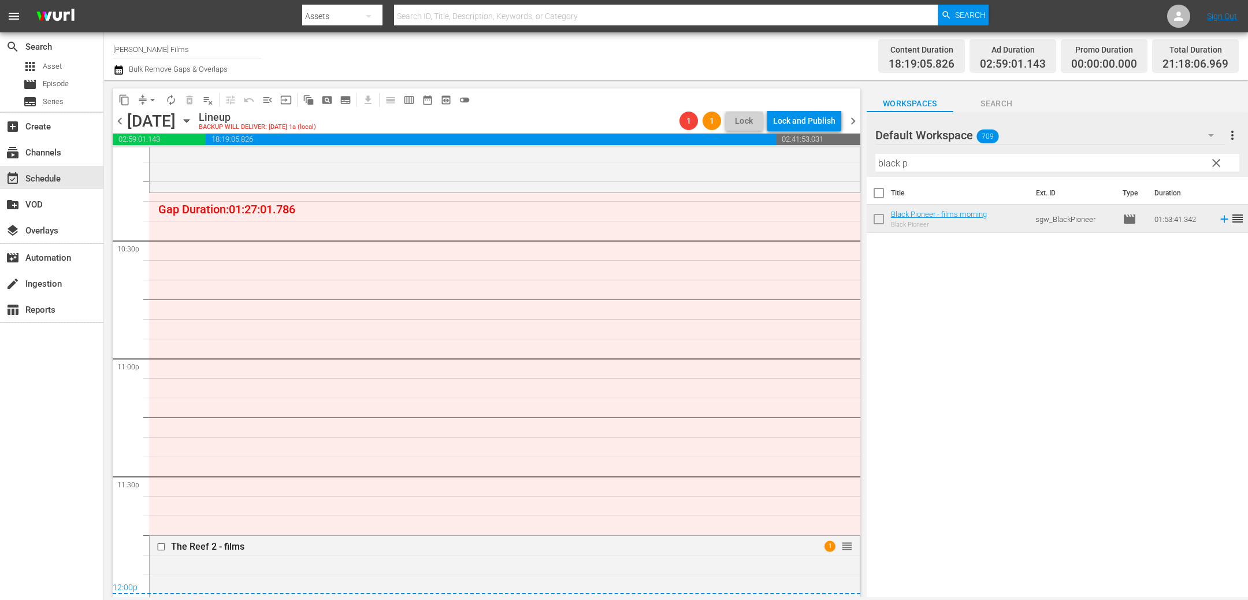
scroll to position [5193, 0]
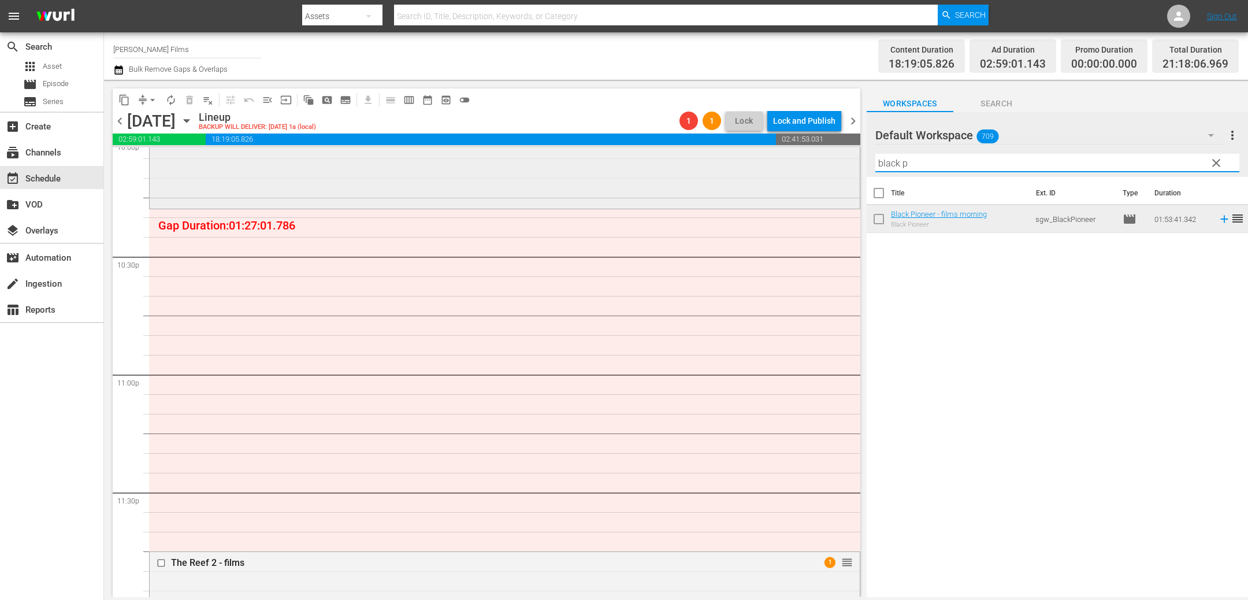
drag, startPoint x: 921, startPoint y: 163, endPoint x: 807, endPoint y: 152, distance: 115.0
click at [808, 152] on div "content_copy compress arrow_drop_down autorenew_outlined delete_forever_outline…" at bounding box center [676, 338] width 1144 height 517
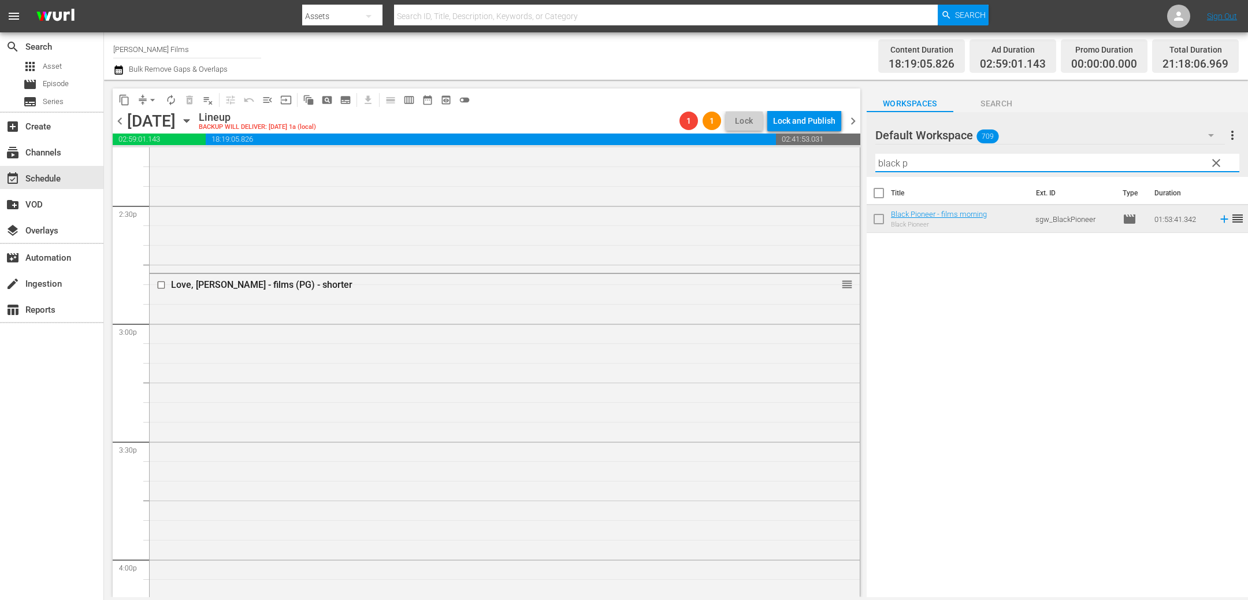
scroll to position [3342, 0]
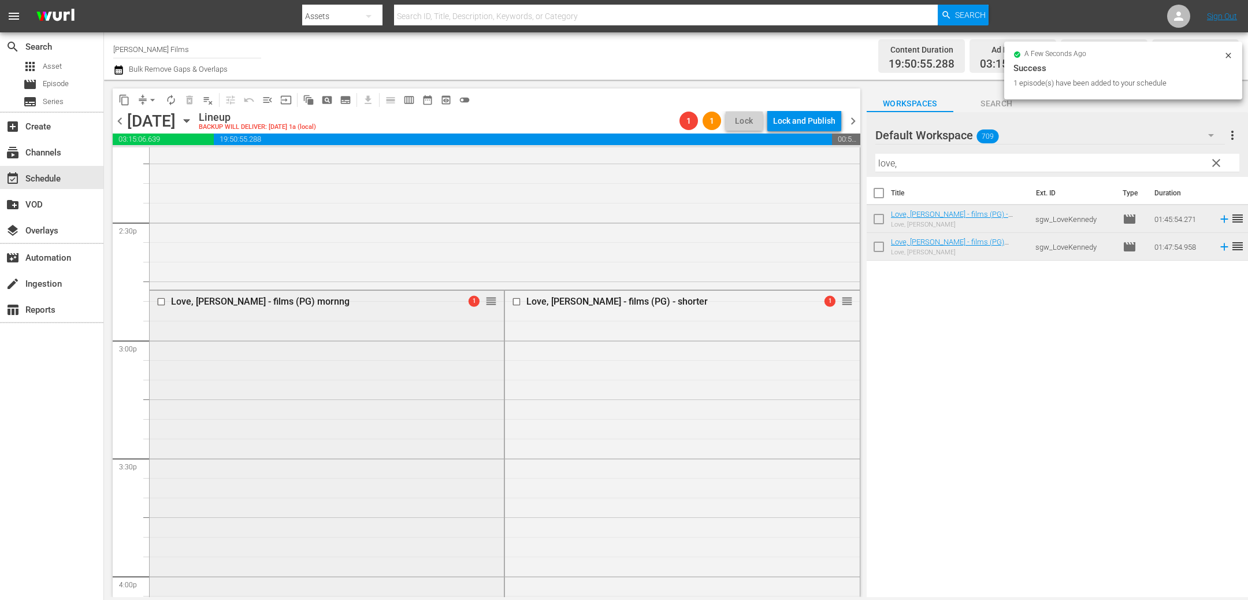
click at [162, 299] on input "checkbox" at bounding box center [163, 301] width 12 height 10
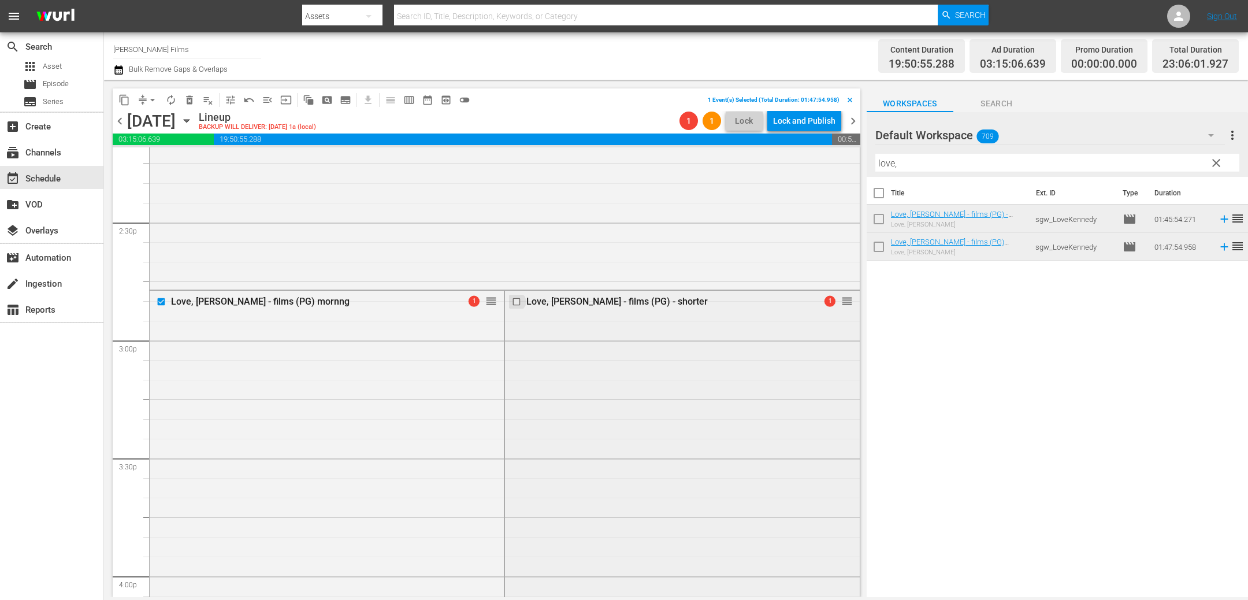
click at [516, 298] on input "checkbox" at bounding box center [518, 301] width 12 height 10
click at [187, 96] on span "delete_forever_outlined" at bounding box center [190, 100] width 12 height 12
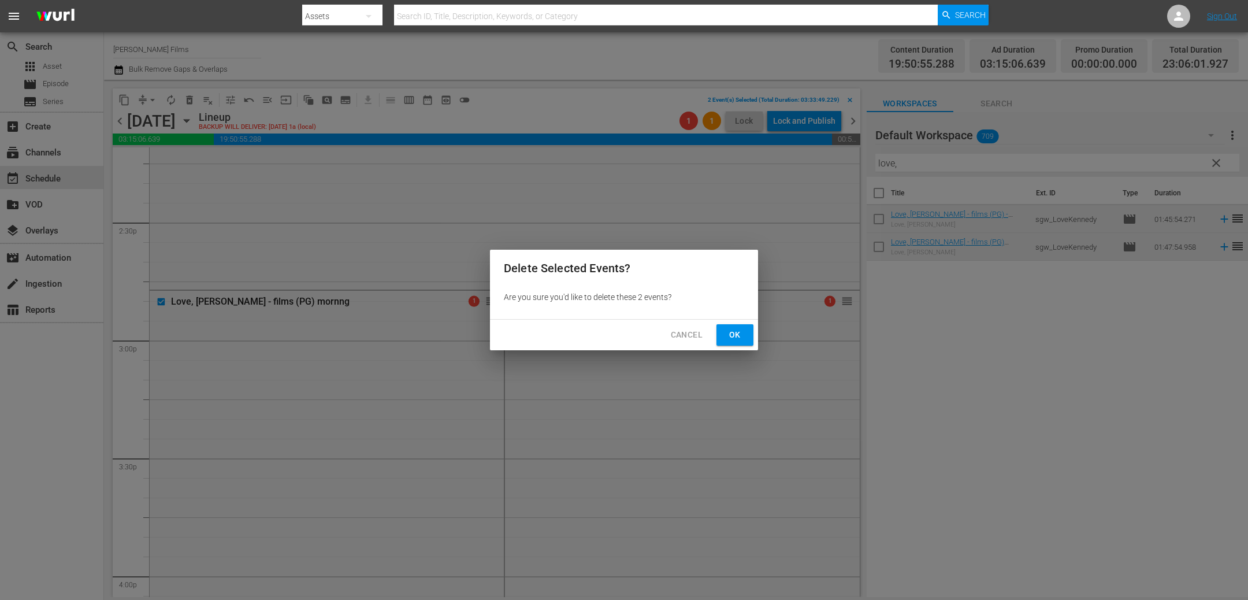
click at [747, 337] on button "Ok" at bounding box center [734, 334] width 37 height 21
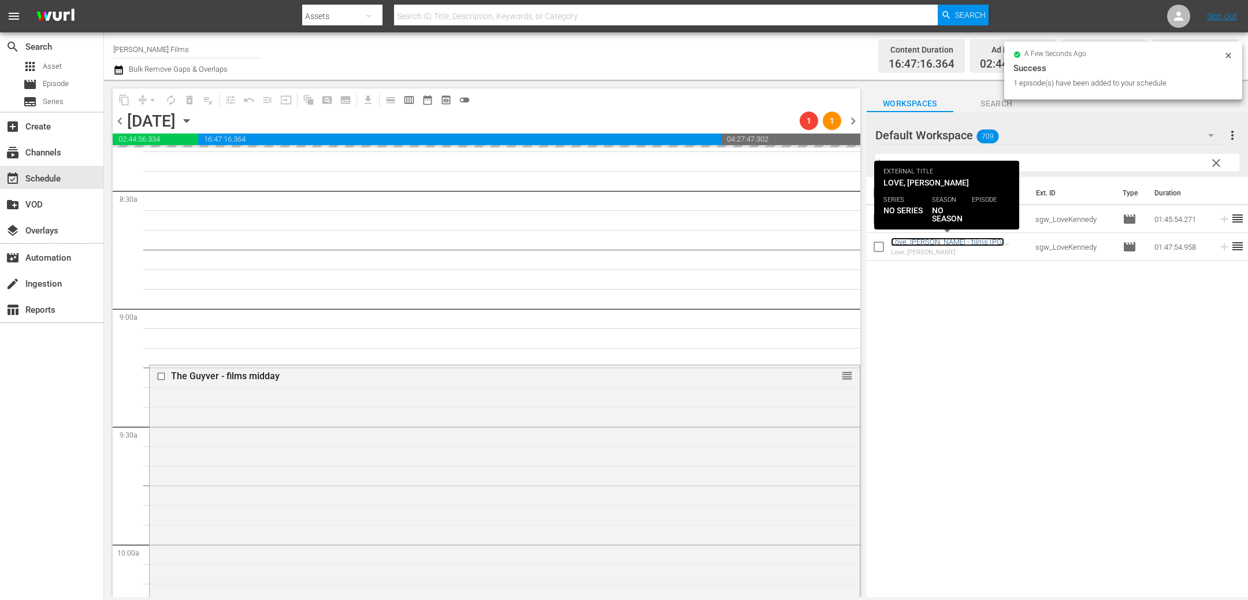
scroll to position [2012, 0]
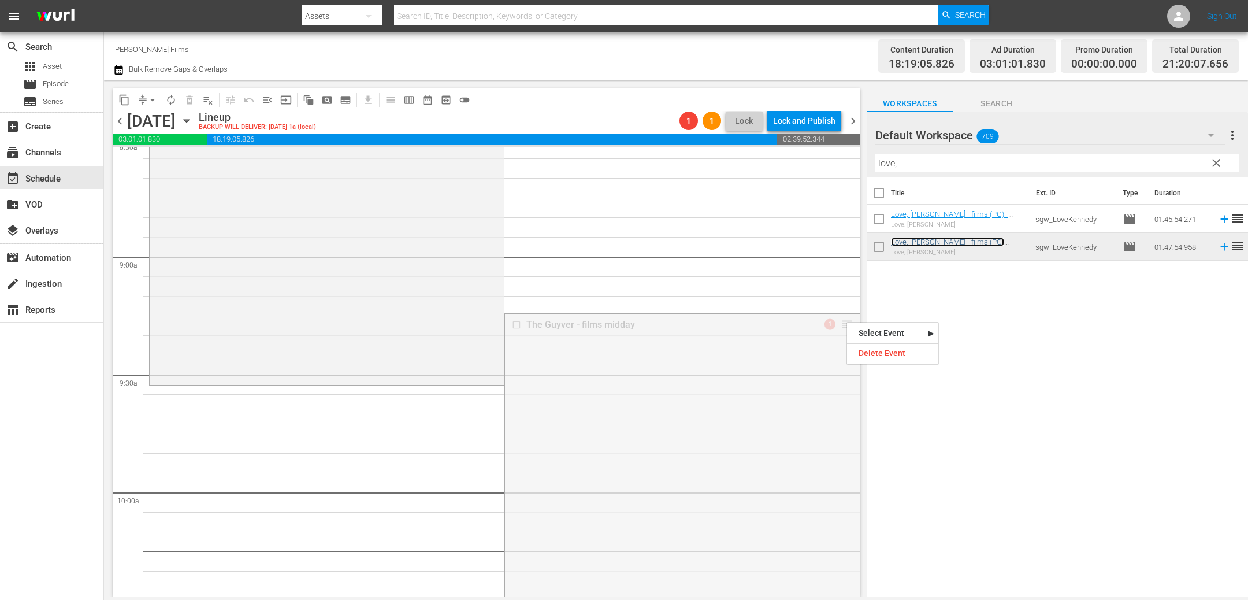
drag, startPoint x: 846, startPoint y: 321, endPoint x: 839, endPoint y: 389, distance: 69.1
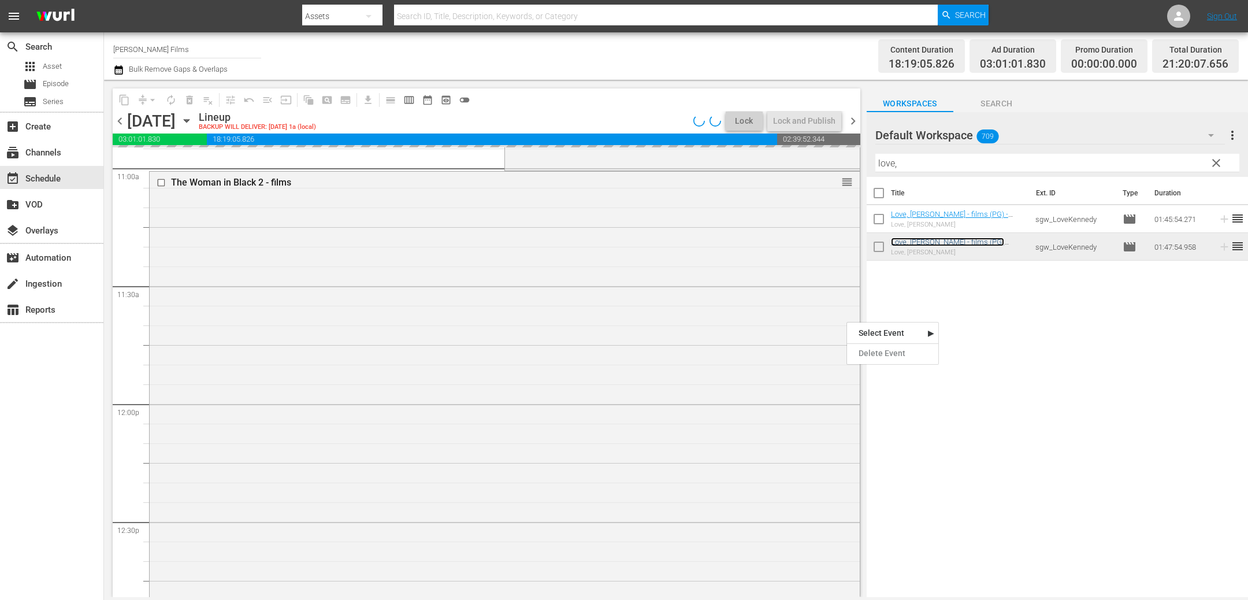
scroll to position [2528, 0]
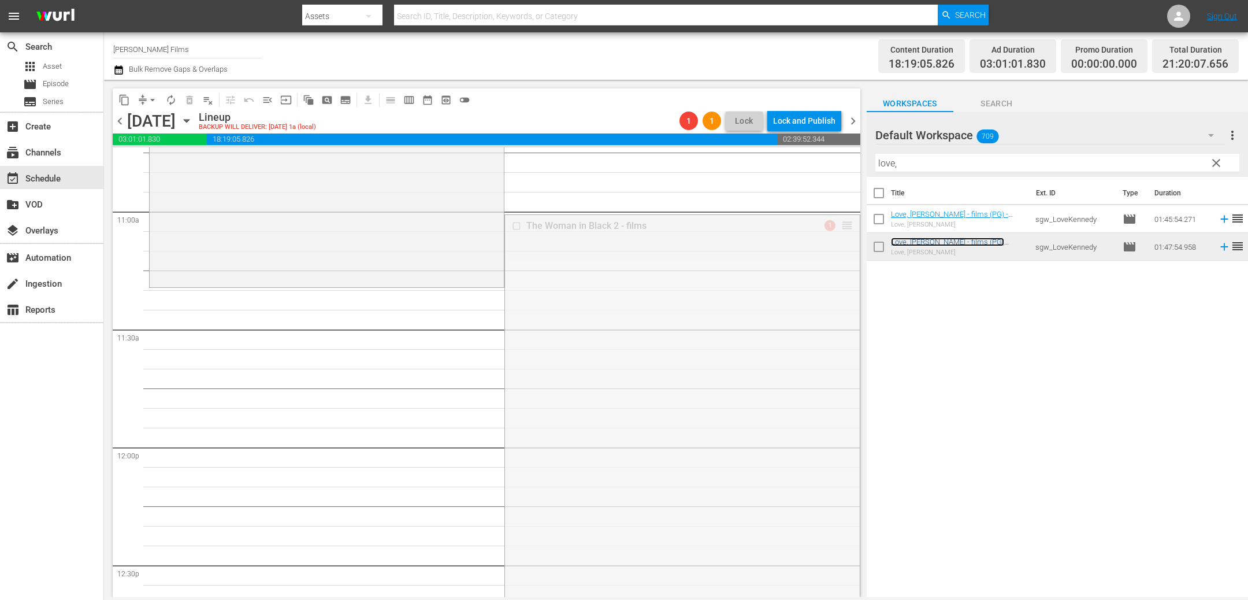
drag, startPoint x: 846, startPoint y: 226, endPoint x: 814, endPoint y: 297, distance: 77.8
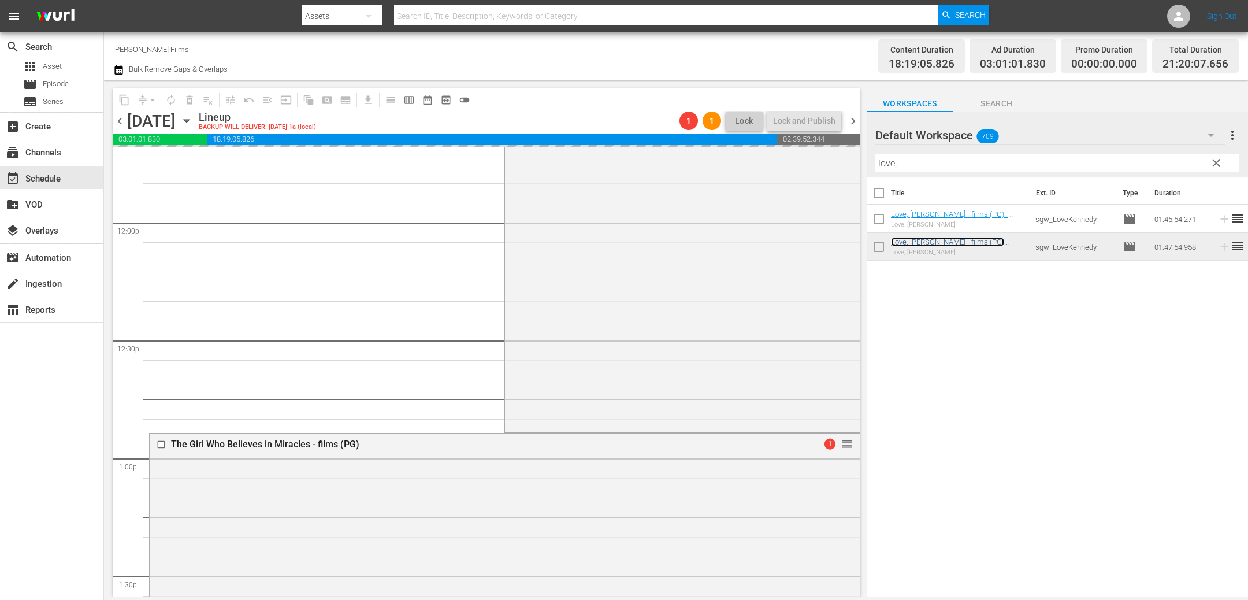
scroll to position [2897, 0]
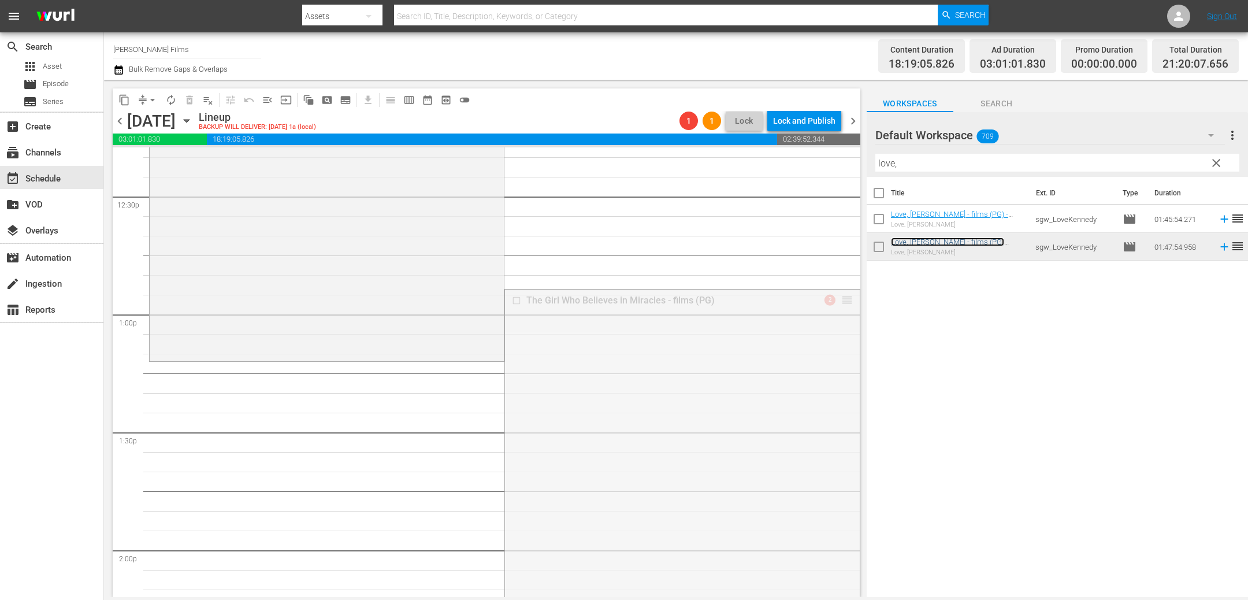
drag, startPoint x: 846, startPoint y: 299, endPoint x: 827, endPoint y: 362, distance: 65.2
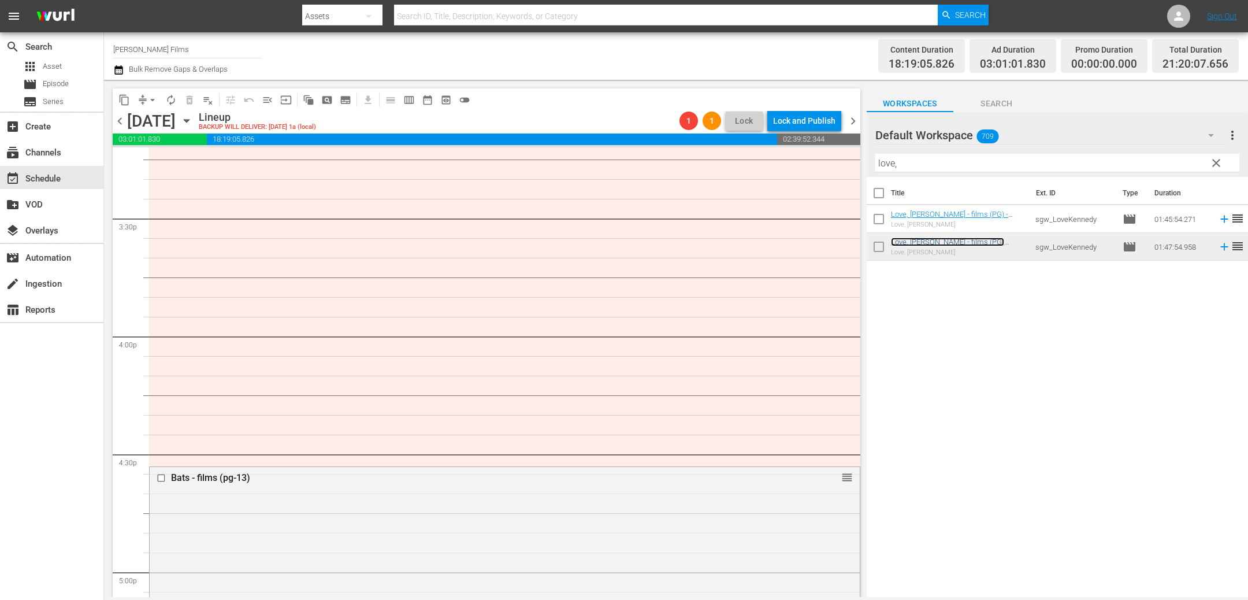
scroll to position [3694, 0]
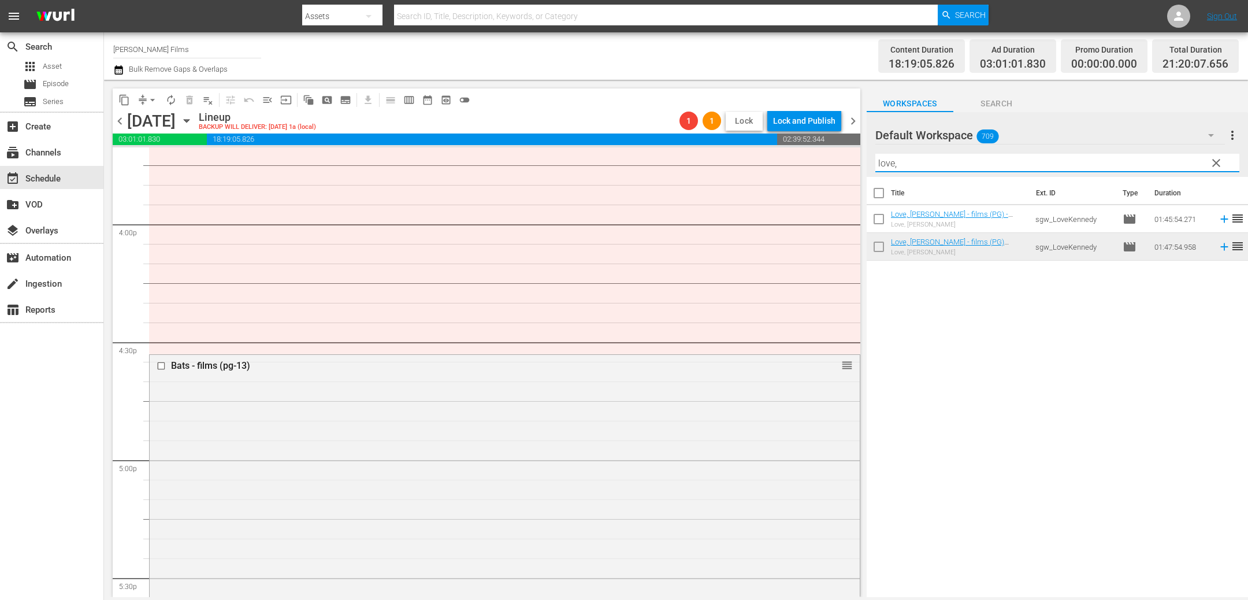
drag, startPoint x: 920, startPoint y: 166, endPoint x: 752, endPoint y: 120, distance: 174.2
click at [752, 120] on div "content_copy compress arrow_drop_down autorenew_outlined delete_forever_outline…" at bounding box center [676, 338] width 1144 height 517
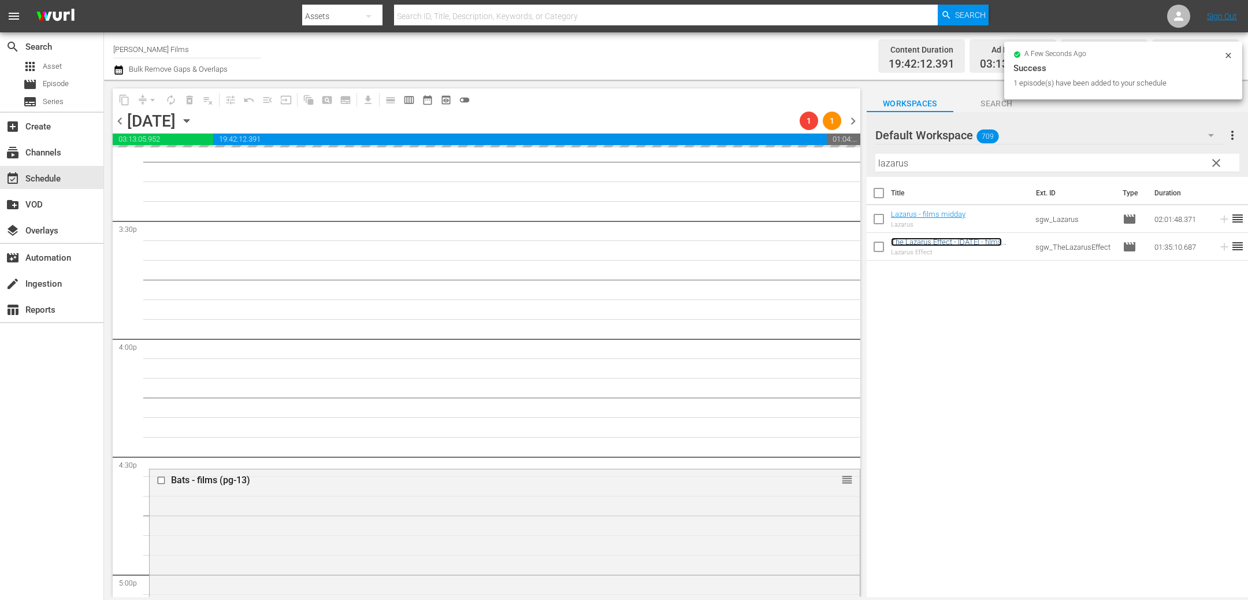
scroll to position [3662, 0]
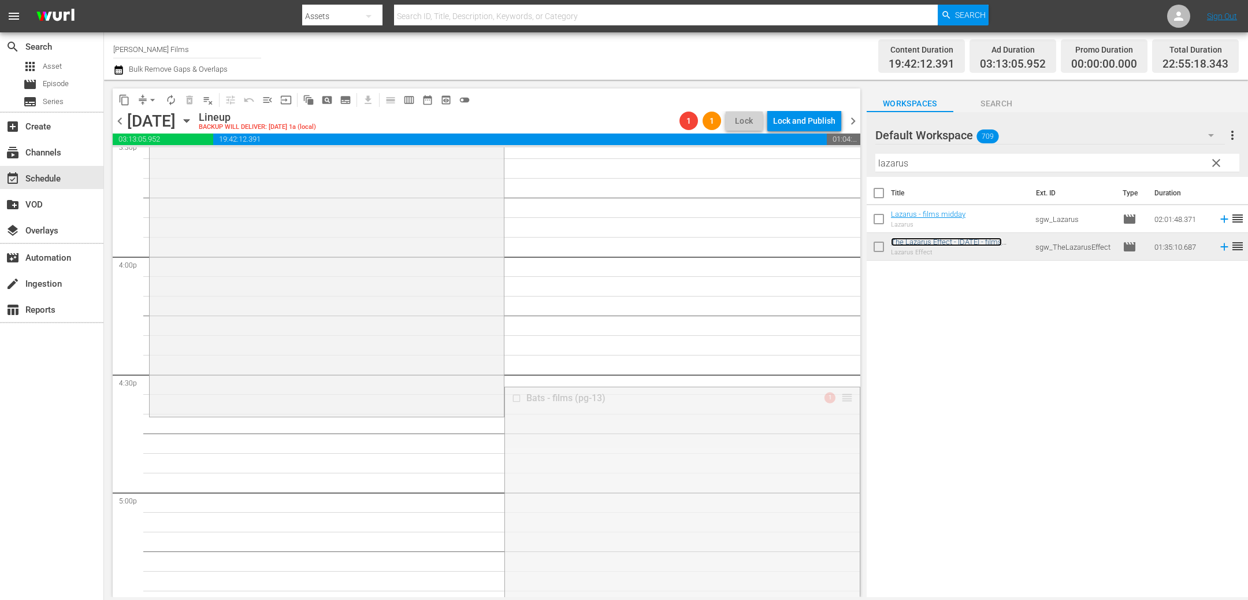
drag, startPoint x: 847, startPoint y: 396, endPoint x: 844, endPoint y: 422, distance: 25.6
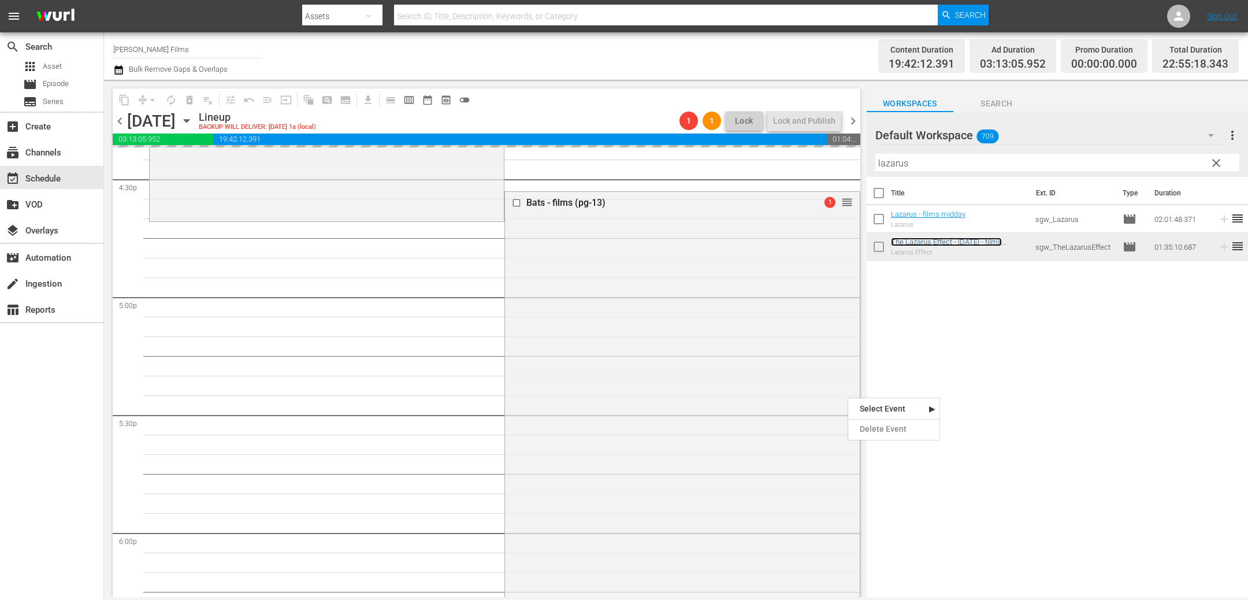
scroll to position [4001, 0]
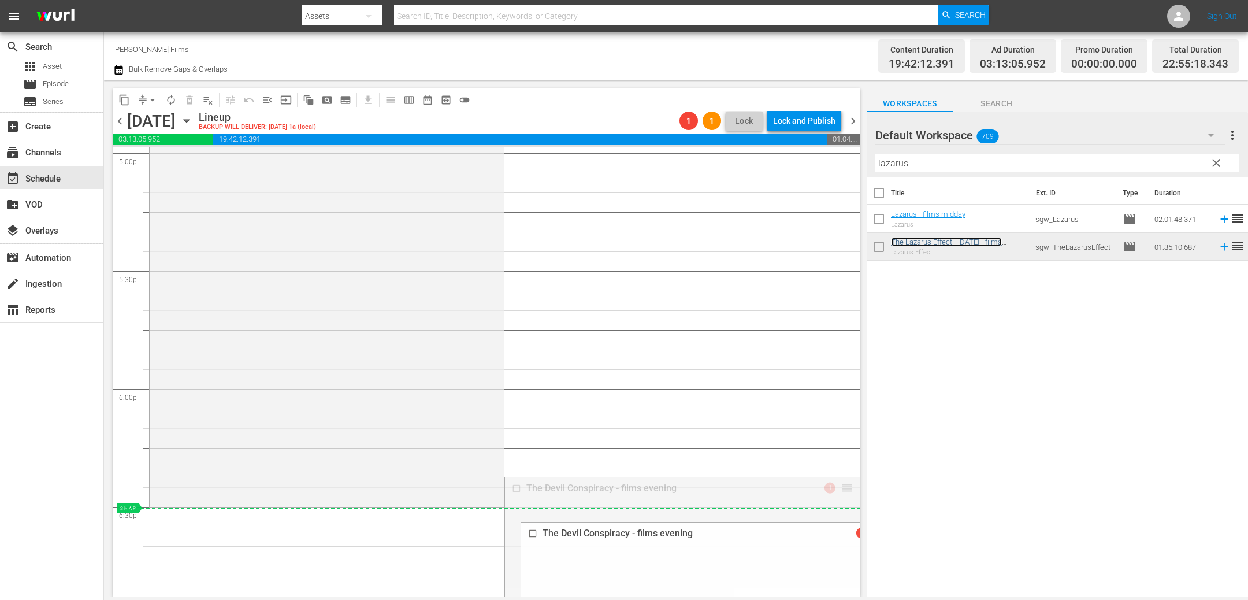
drag, startPoint x: 849, startPoint y: 486, endPoint x: 849, endPoint y: 513, distance: 26.6
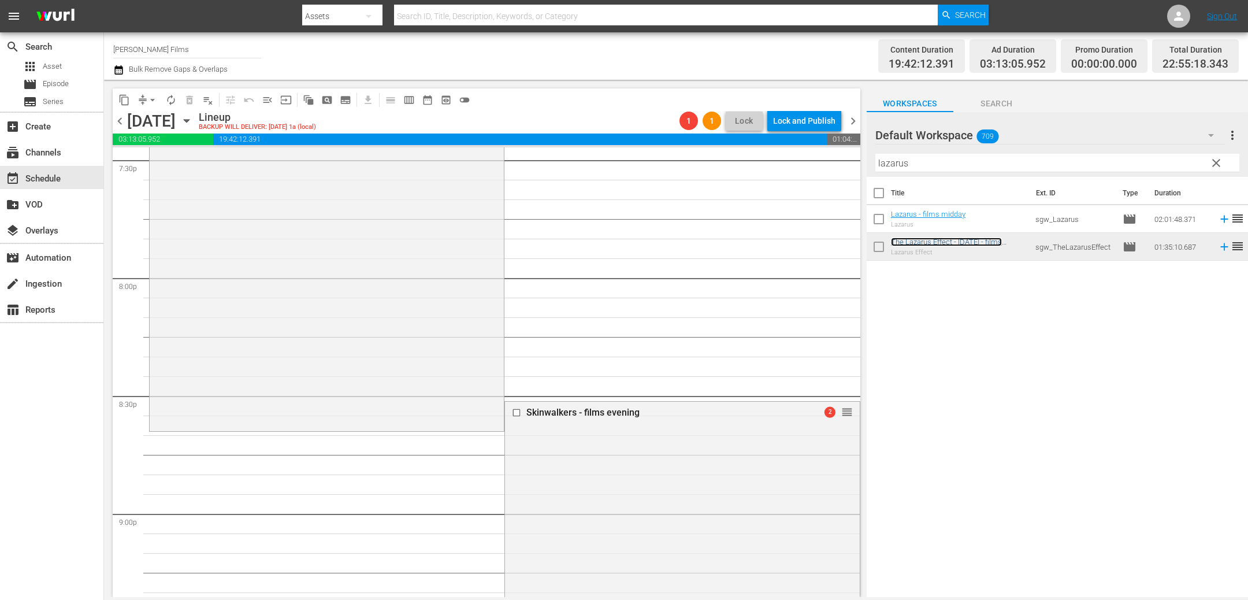
scroll to position [4653, 0]
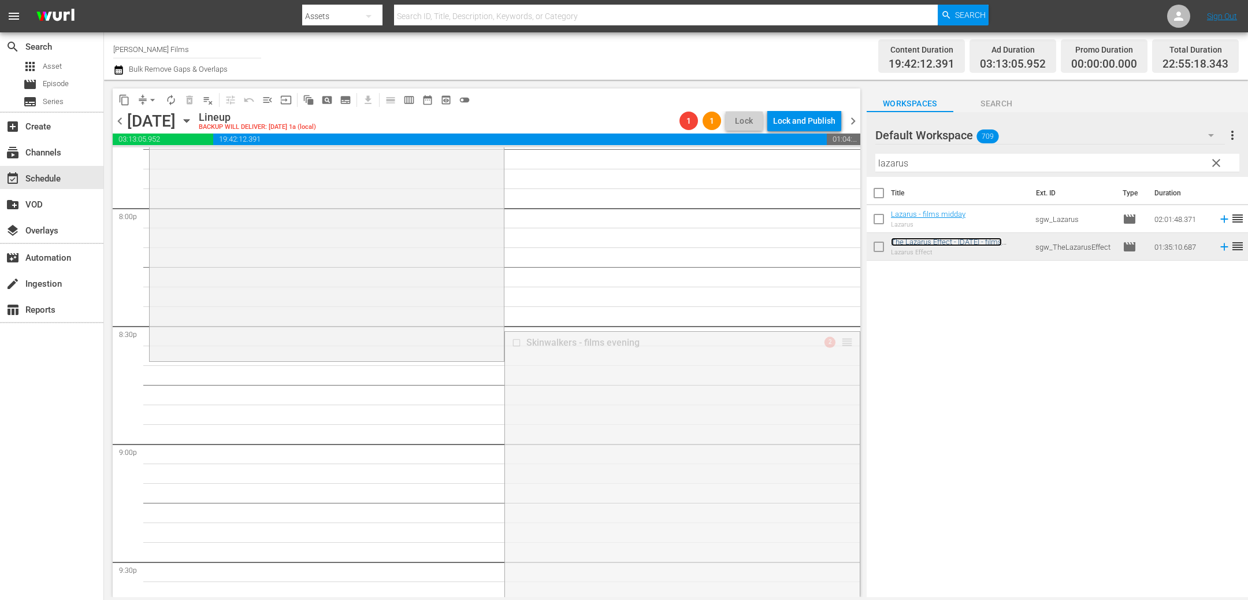
drag, startPoint x: 845, startPoint y: 338, endPoint x: 840, endPoint y: 365, distance: 27.5
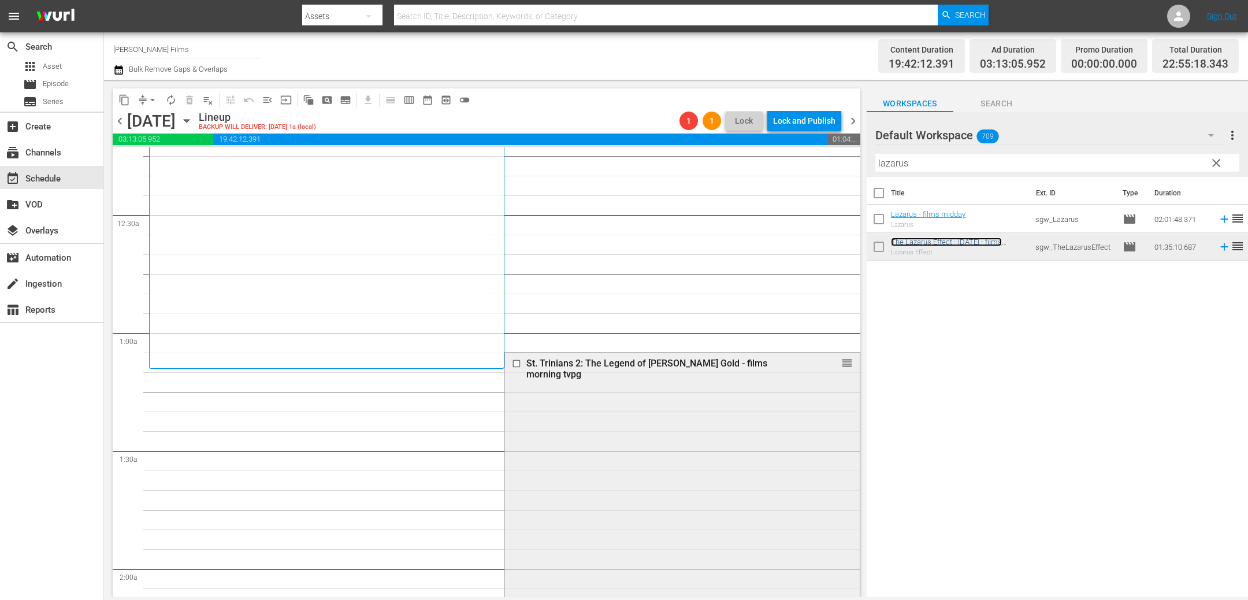
scroll to position [0, 0]
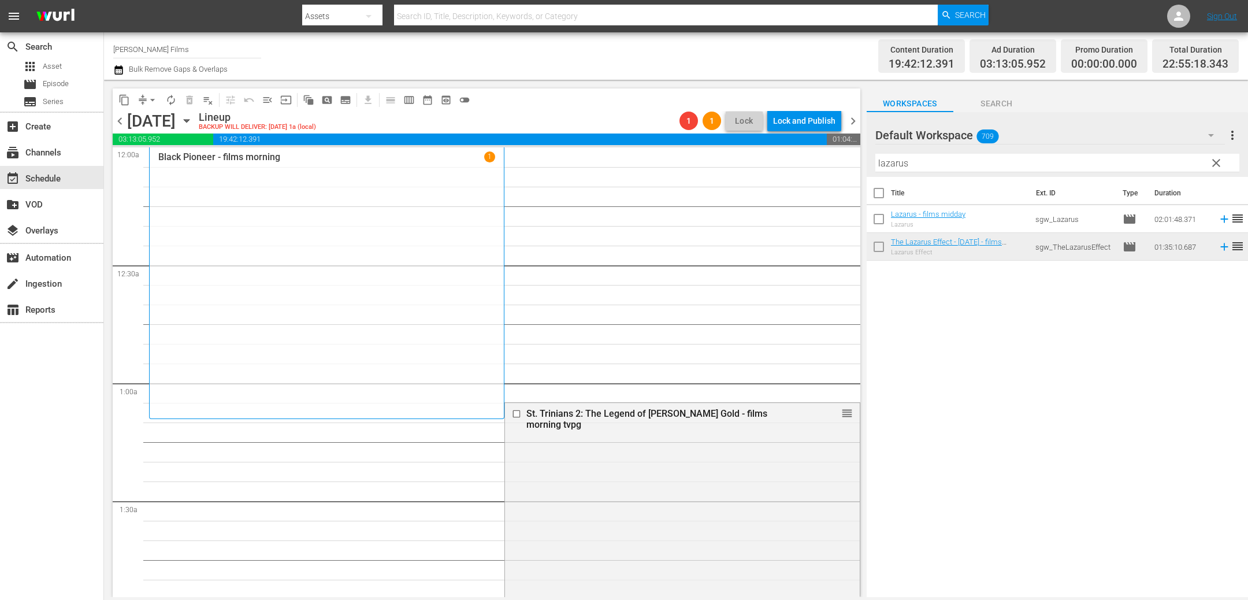
click at [124, 126] on span "chevron_left" at bounding box center [120, 121] width 14 height 14
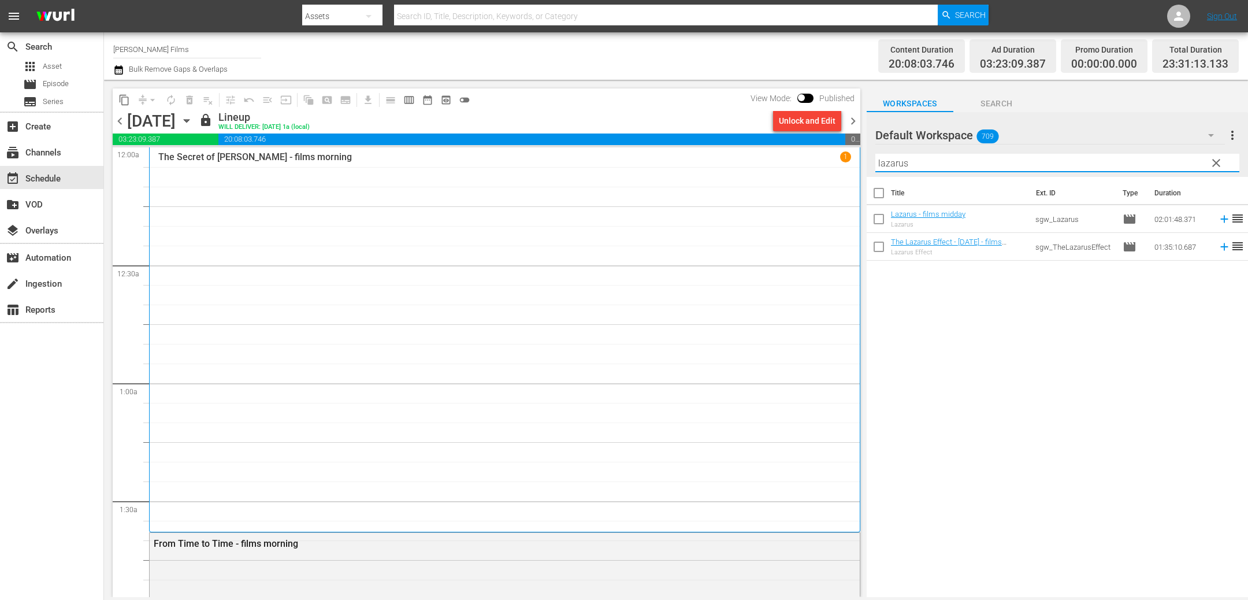
drag, startPoint x: 925, startPoint y: 161, endPoint x: 737, endPoint y: 147, distance: 188.2
click at [737, 147] on div "content_copy compress arrow_drop_down autorenew_outlined delete_forever_outline…" at bounding box center [676, 338] width 1144 height 517
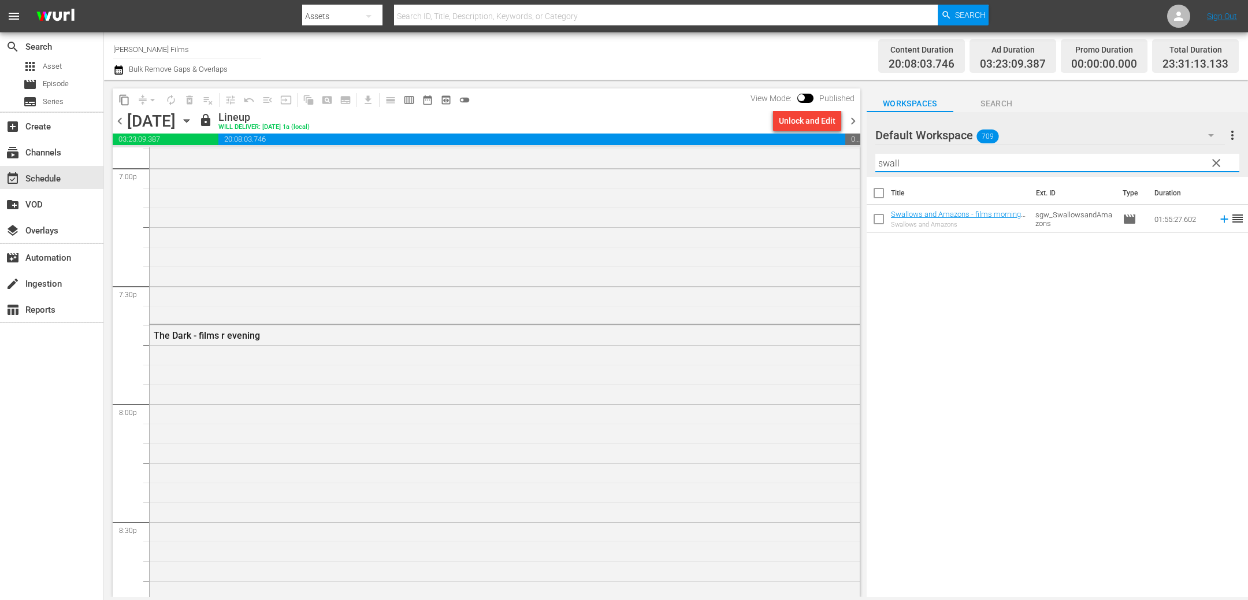
scroll to position [5478, 0]
drag, startPoint x: 936, startPoint y: 161, endPoint x: 718, endPoint y: 87, distance: 230.2
click at [715, 104] on div "content_copy compress arrow_drop_down autorenew_outlined delete_forever_outline…" at bounding box center [676, 338] width 1144 height 517
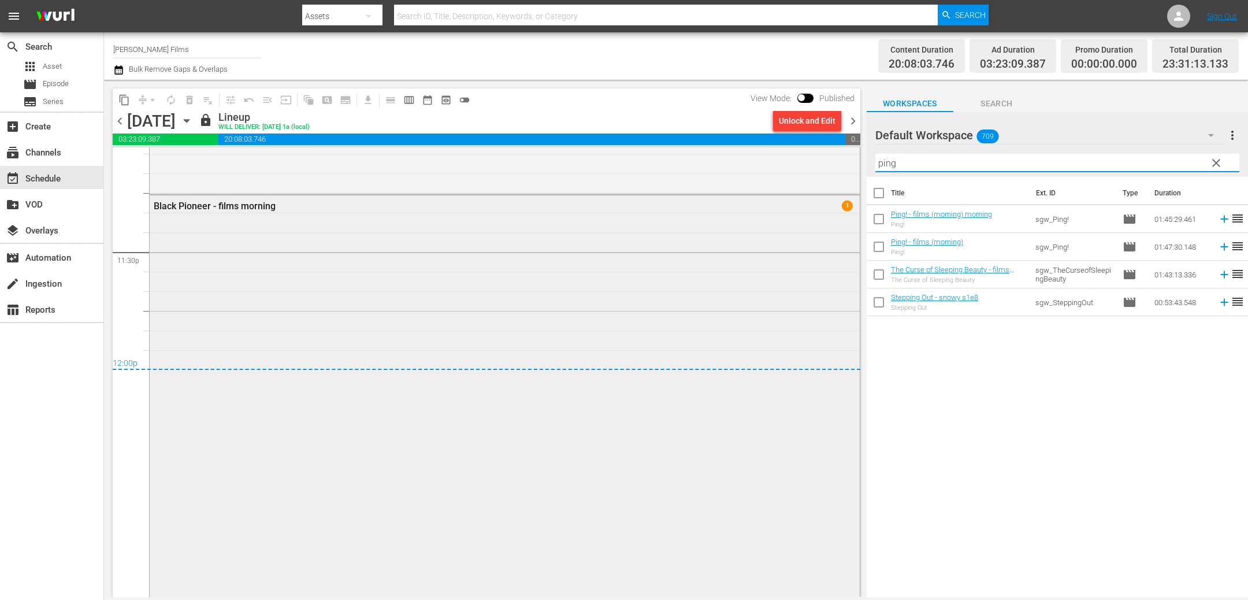
scroll to position [5420, 0]
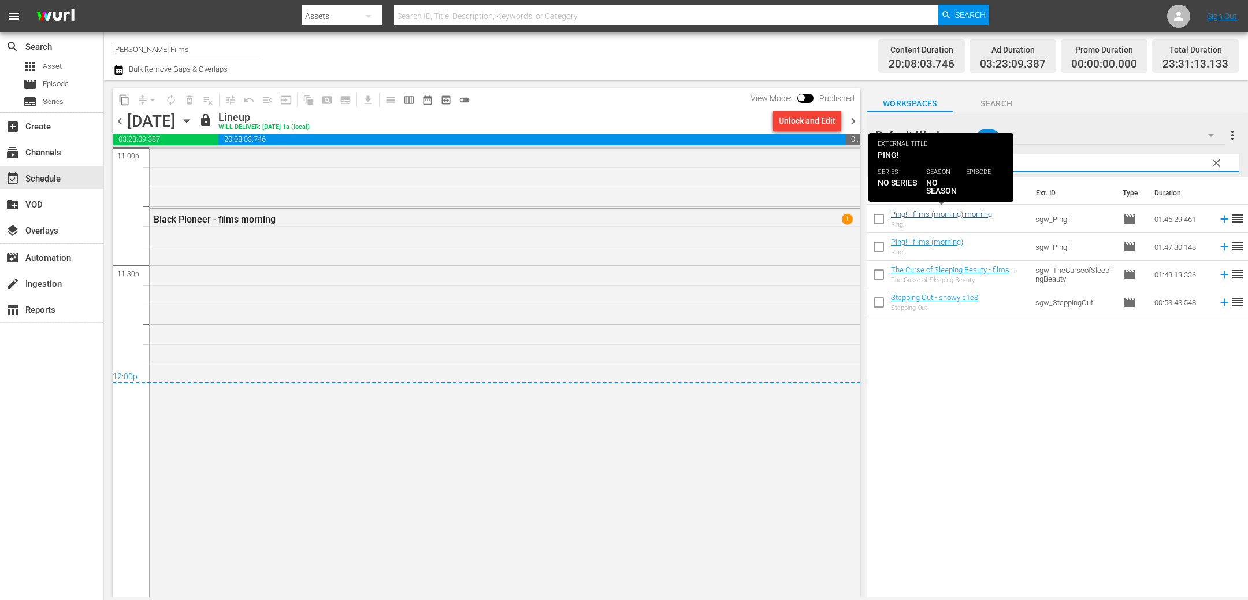
type input "ping"
click at [805, 120] on div "Unlock and Edit" at bounding box center [807, 120] width 57 height 21
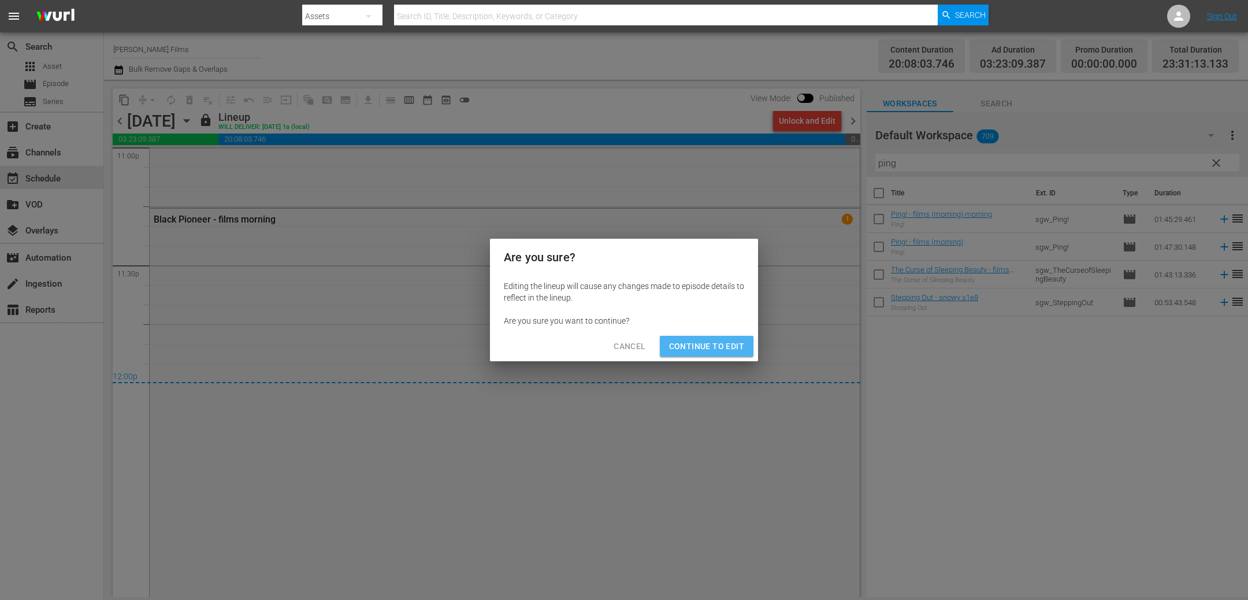
click at [718, 348] on span "Continue to Edit" at bounding box center [706, 346] width 75 height 14
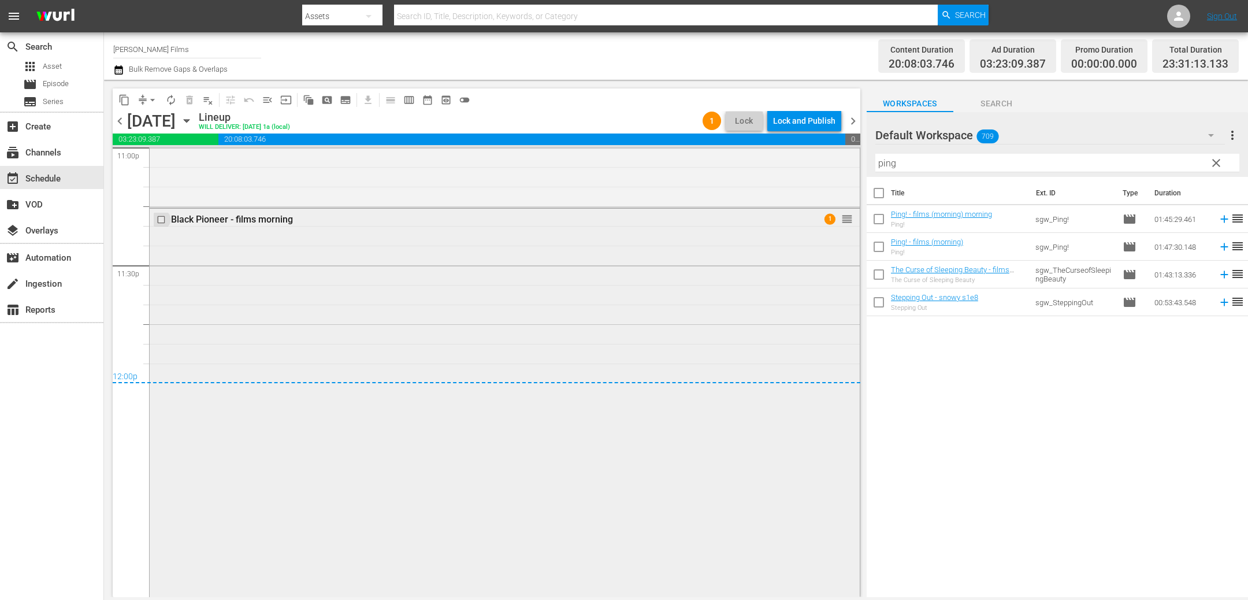
click at [162, 221] on input "checkbox" at bounding box center [163, 220] width 12 height 10
click at [161, 219] on input "checkbox" at bounding box center [163, 220] width 12 height 10
click at [192, 99] on span "delete_forever_outlined" at bounding box center [190, 100] width 12 height 12
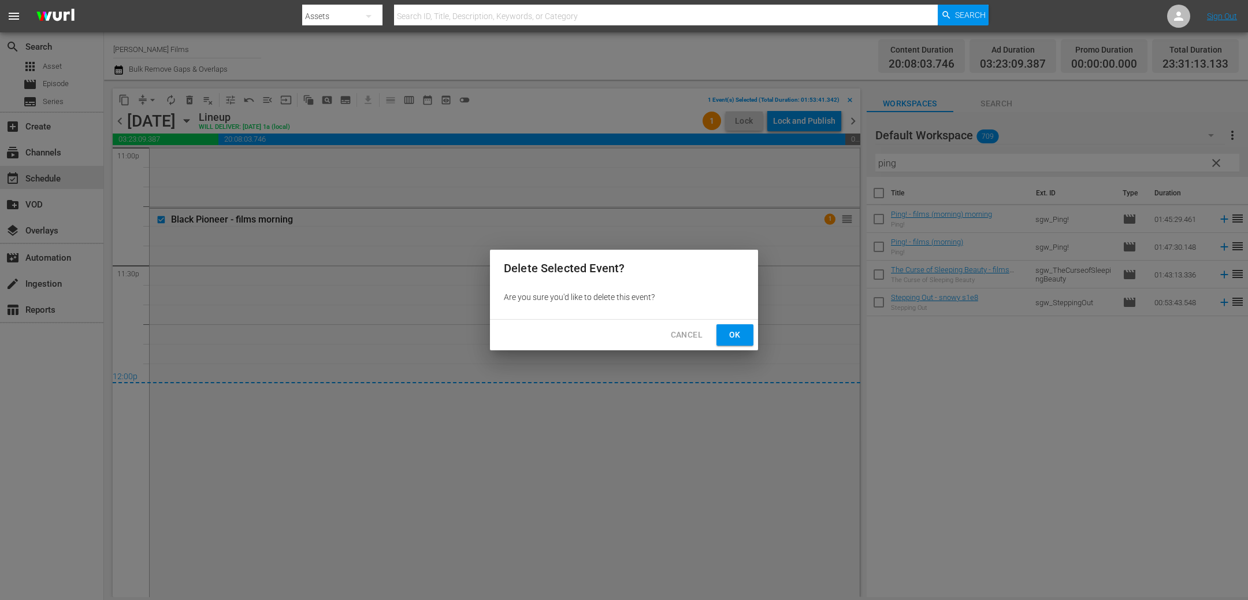
click at [738, 330] on span "Ok" at bounding box center [734, 335] width 18 height 14
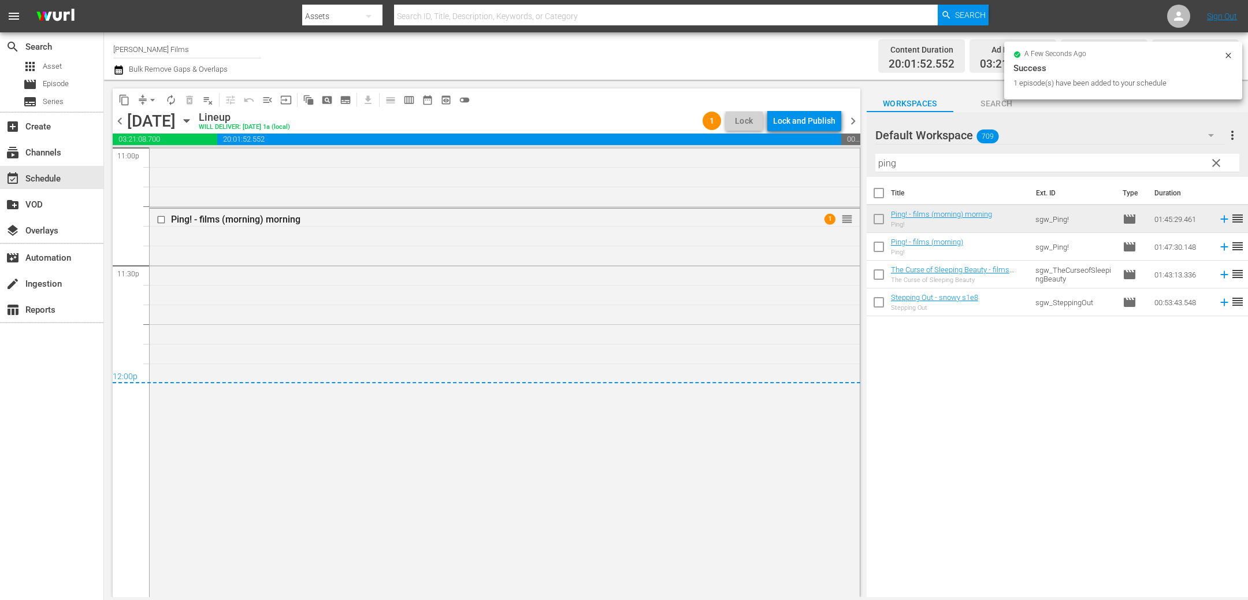
click at [801, 119] on div "Lock and Publish" at bounding box center [804, 120] width 62 height 21
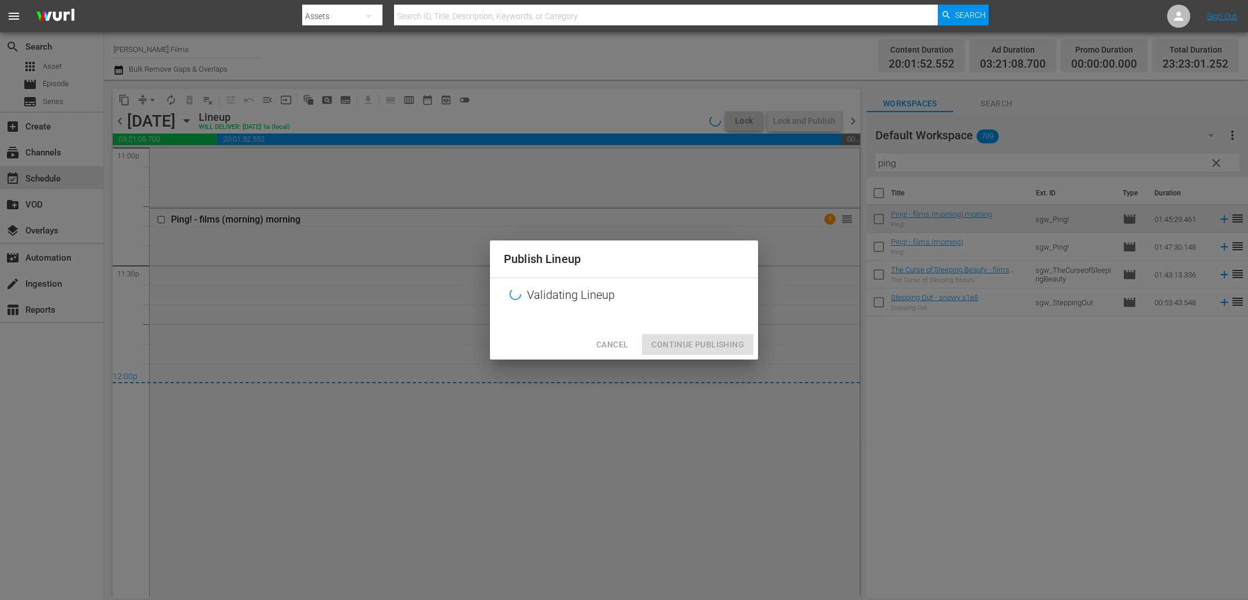
click at [700, 345] on div "Cancel Continue Publishing" at bounding box center [624, 344] width 268 height 31
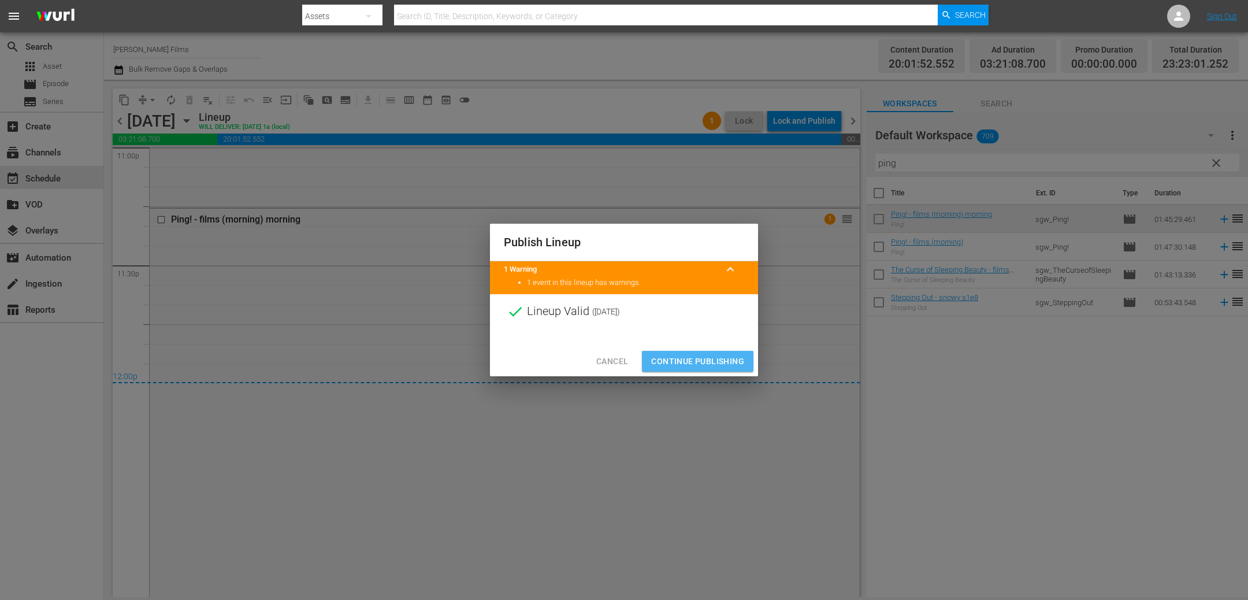
click at [697, 362] on span "Continue Publishing" at bounding box center [697, 361] width 93 height 14
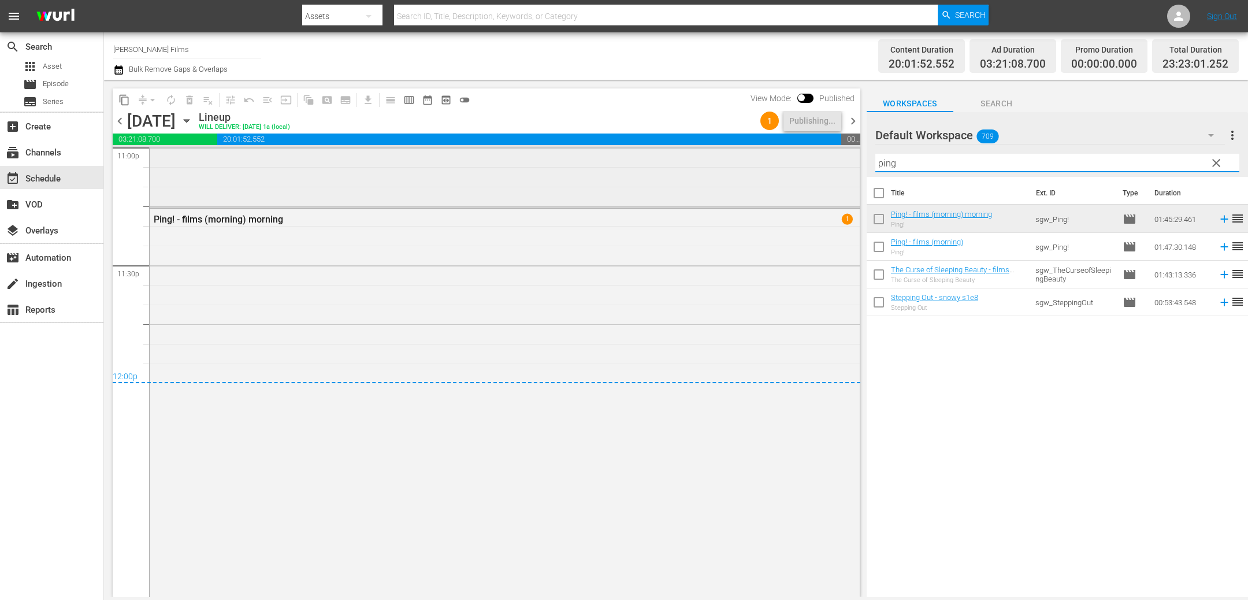
drag, startPoint x: 976, startPoint y: 163, endPoint x: 741, endPoint y: 150, distance: 236.0
click at [741, 150] on div "content_copy compress arrow_drop_down autorenew_outlined delete_forever_outline…" at bounding box center [676, 338] width 1144 height 517
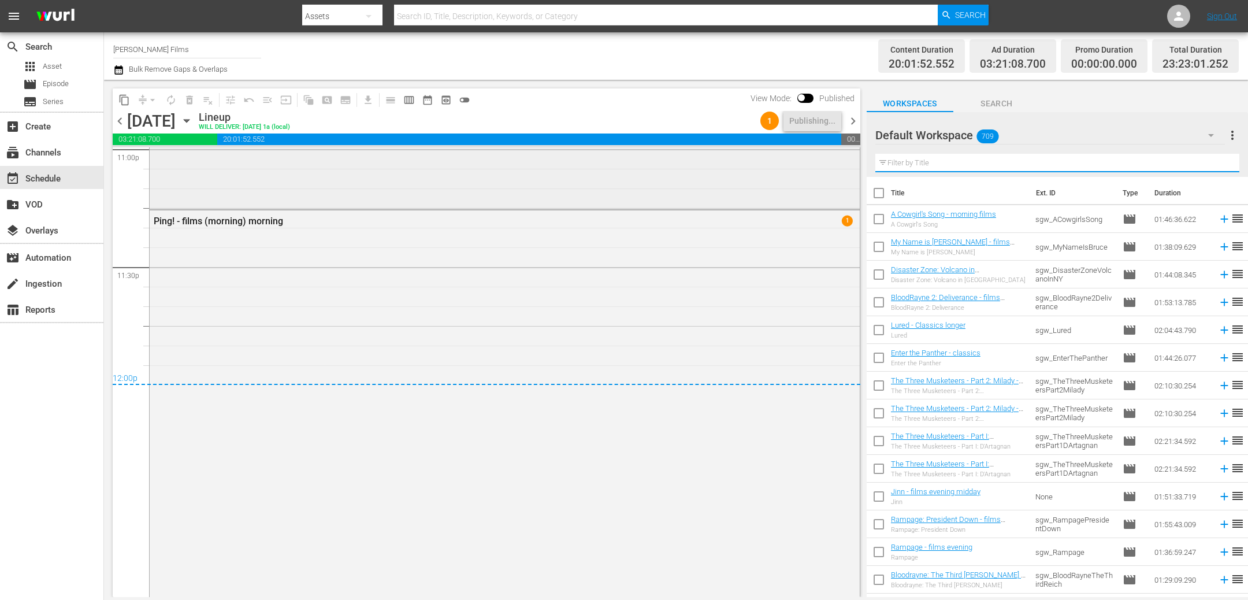
paste input "Dana Andrews, Gary Cooper"
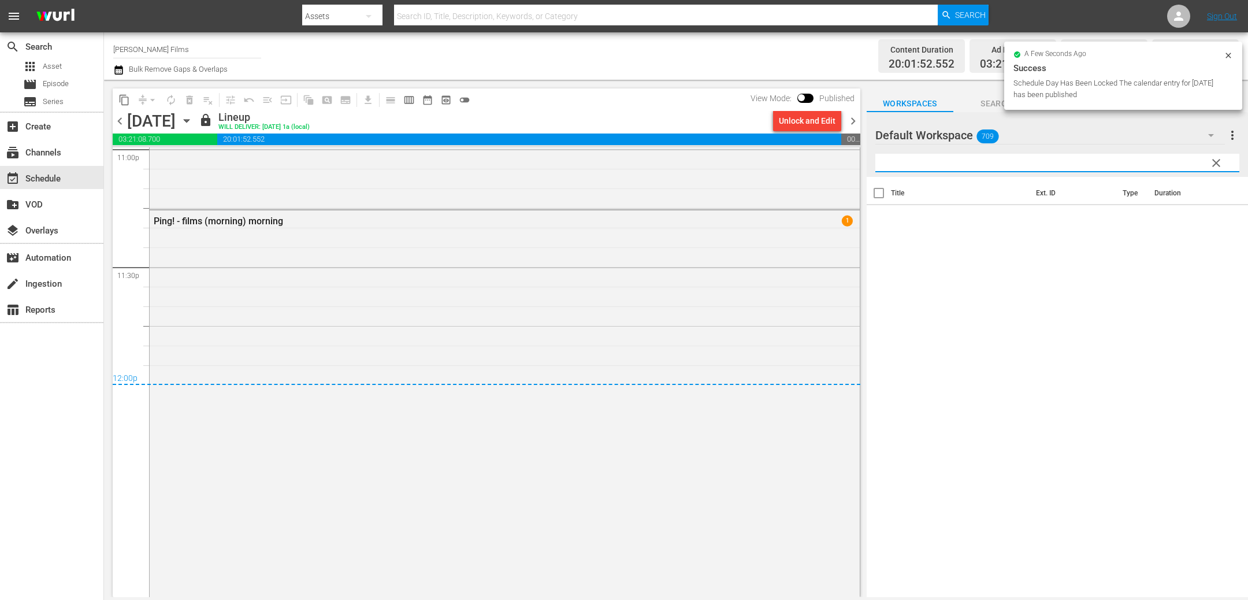
type input "Dana Andrews, Gary Cooper"
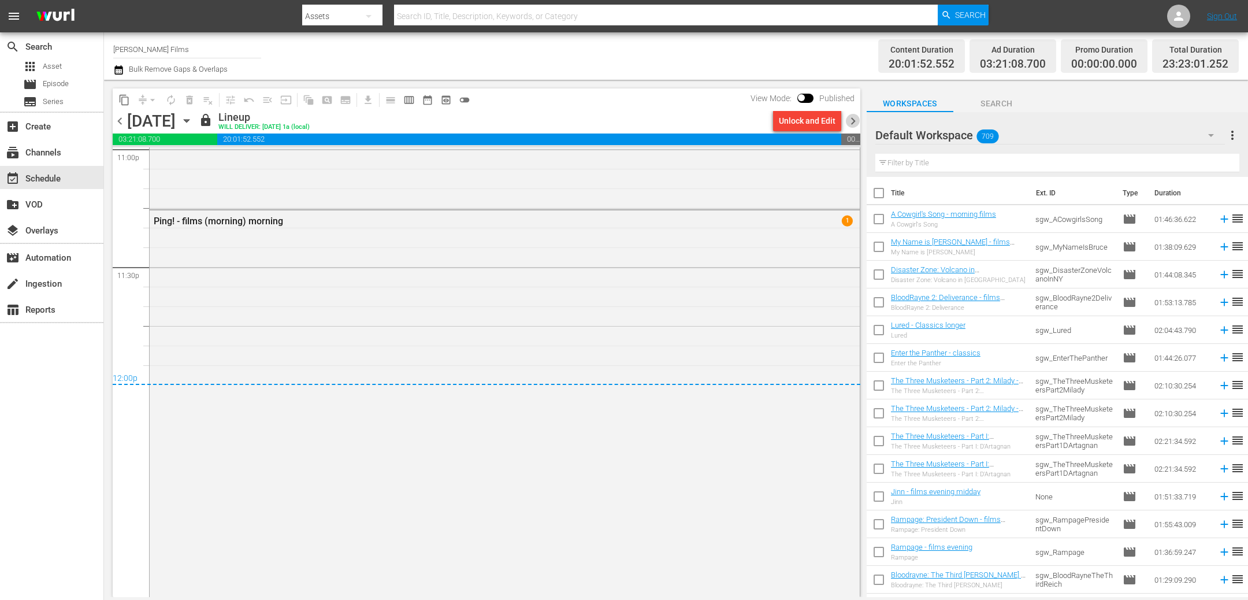
click at [852, 118] on span "chevron_right" at bounding box center [853, 121] width 14 height 14
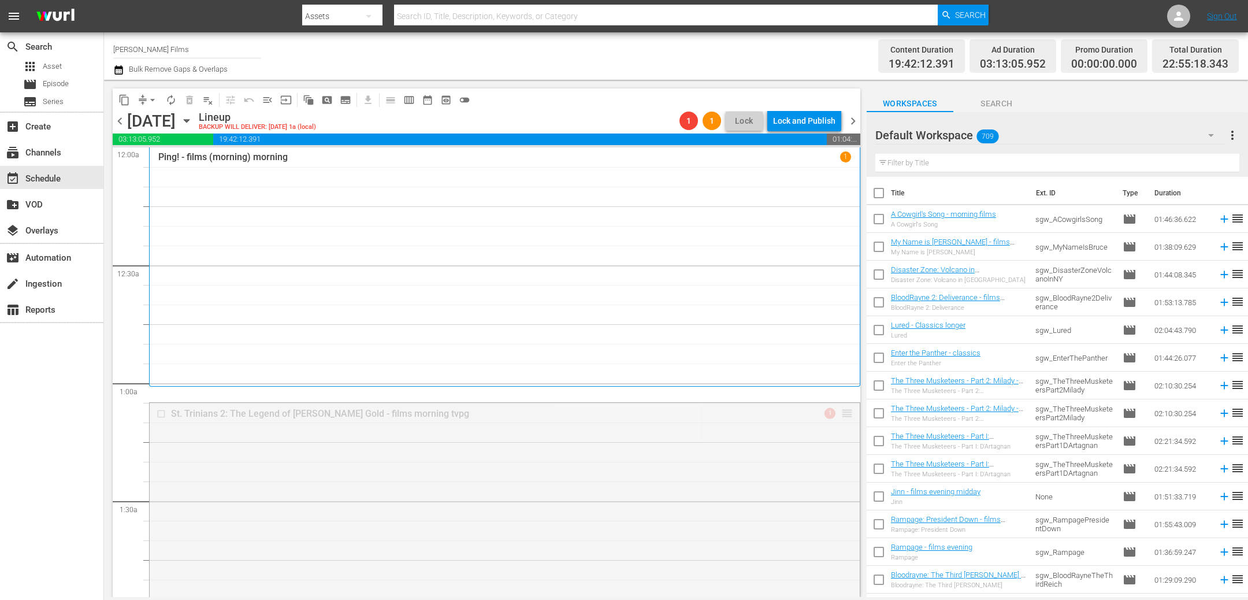
drag, startPoint x: 848, startPoint y: 411, endPoint x: 846, endPoint y: 392, distance: 19.8
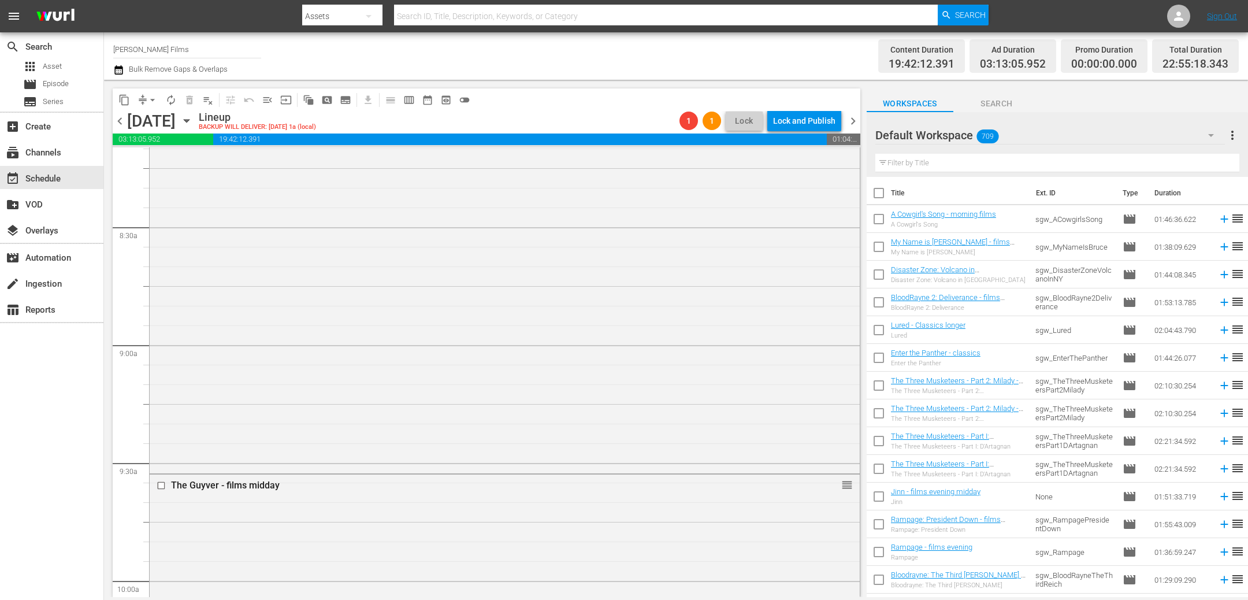
scroll to position [1943, 0]
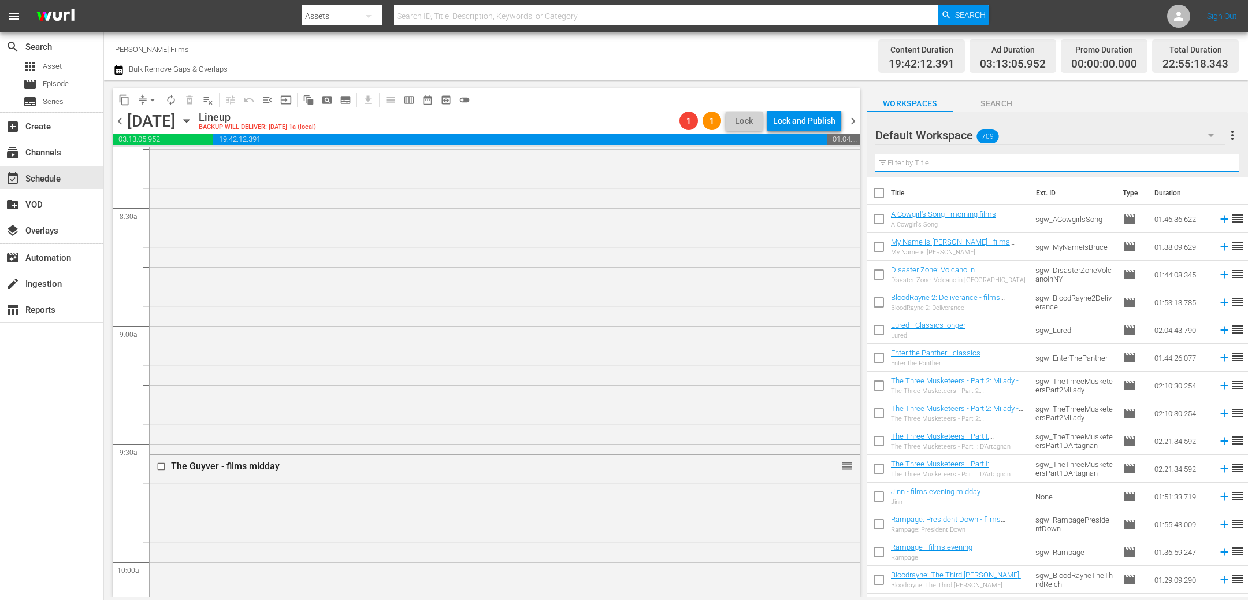
click at [963, 168] on input "text" at bounding box center [1057, 163] width 364 height 18
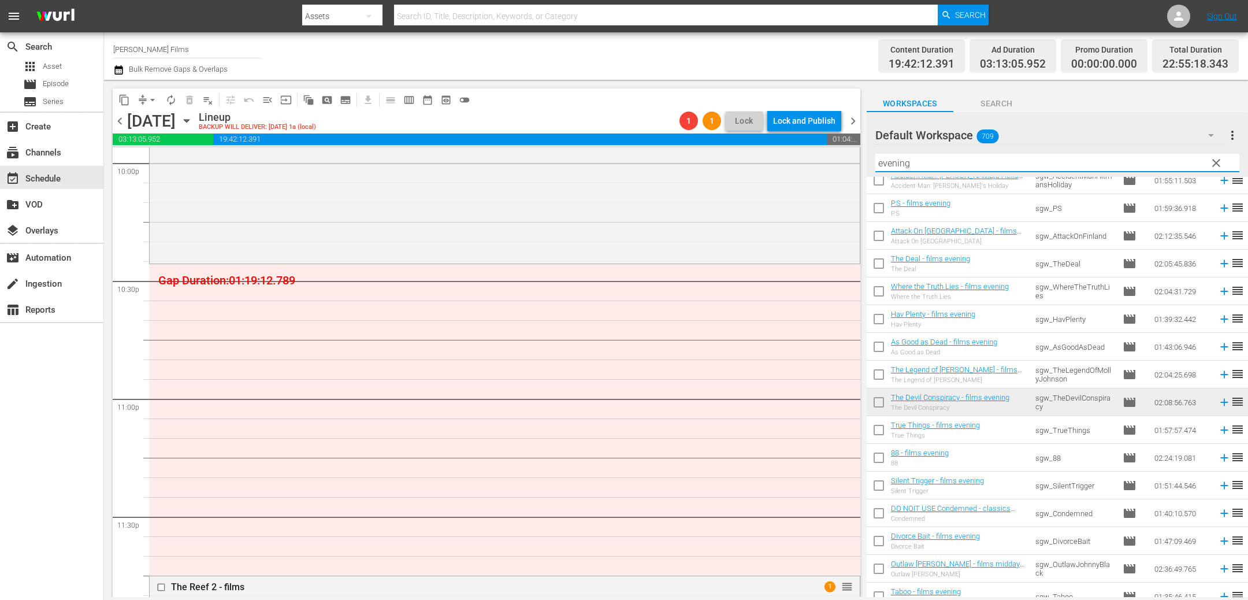
scroll to position [607, 0]
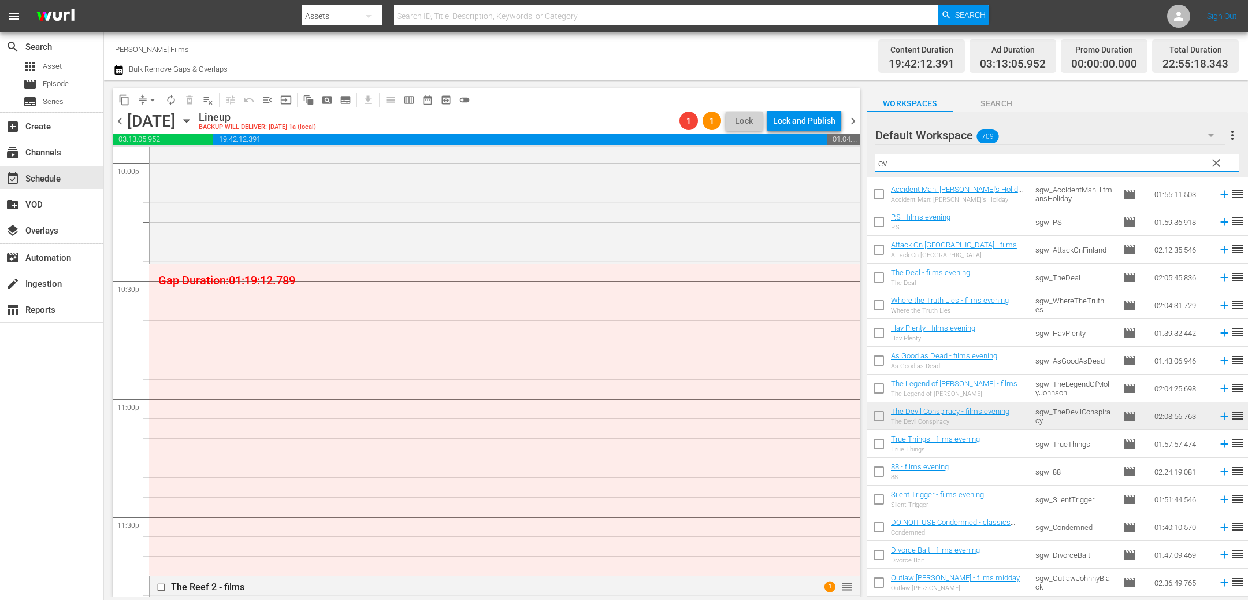
type input "e"
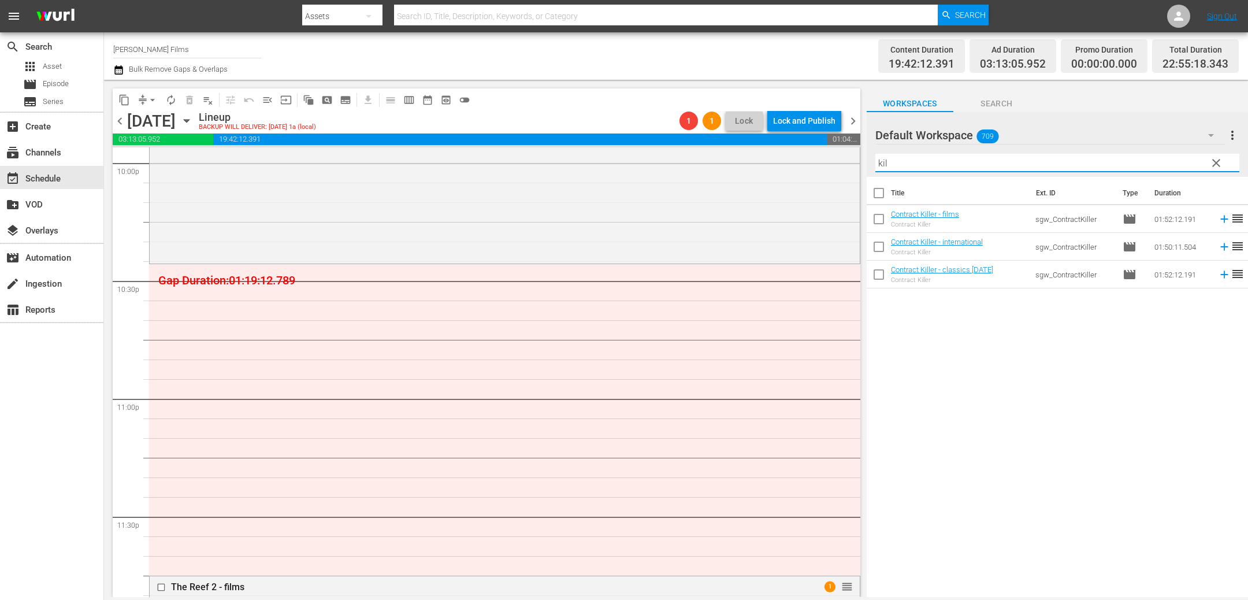
scroll to position [0, 0]
type input "kill"
click at [61, 61] on div "apps Asset" at bounding box center [51, 66] width 103 height 16
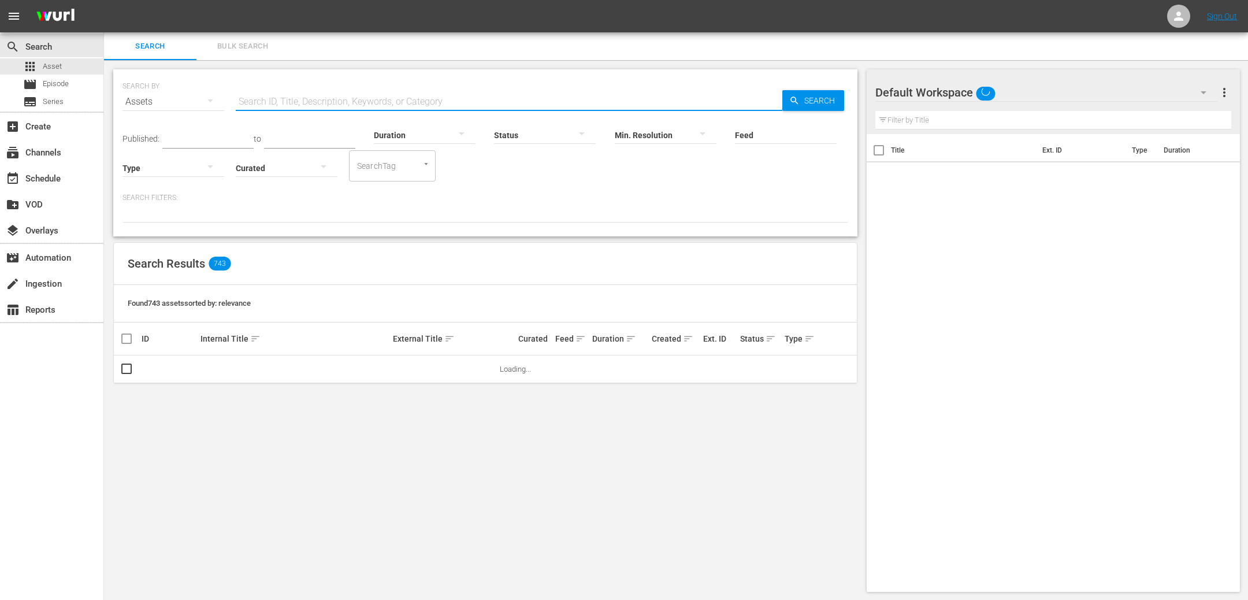
click at [285, 98] on input "text" at bounding box center [509, 102] width 546 height 28
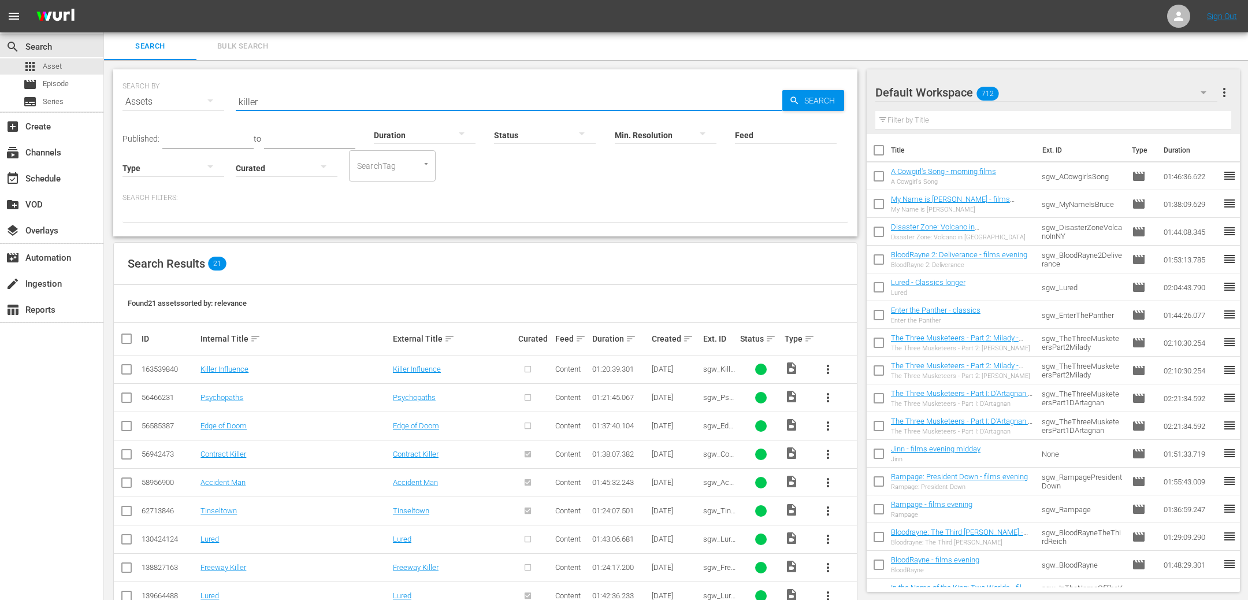
type input "killer"
click at [828, 369] on span "more_vert" at bounding box center [828, 369] width 14 height 14
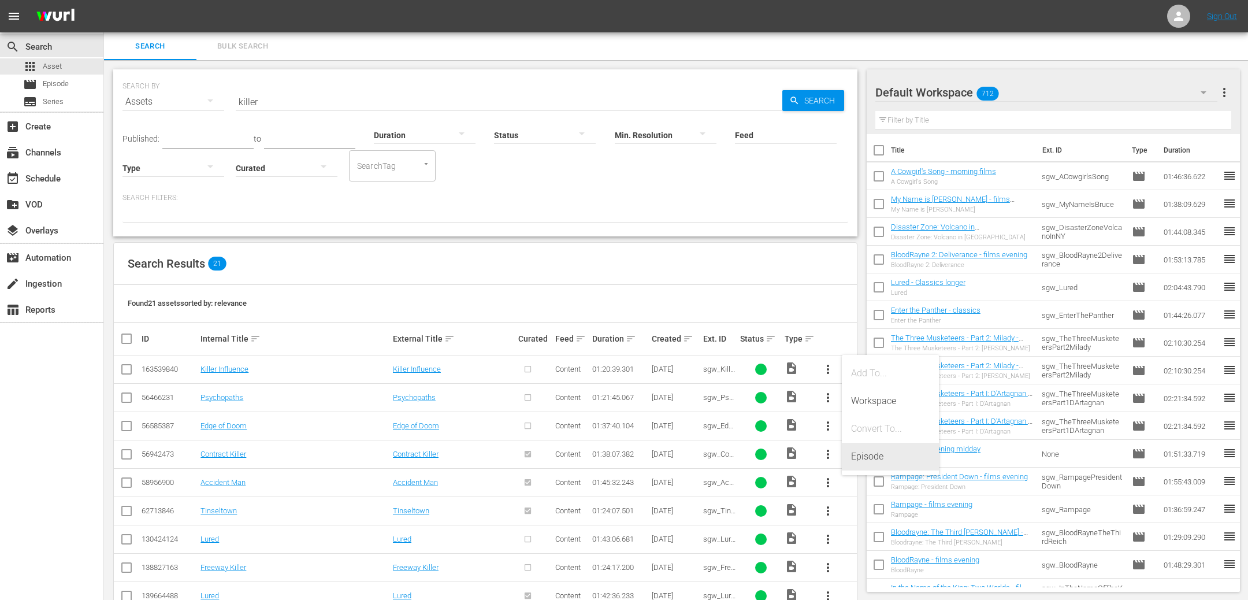
click at [864, 458] on div "Episode" at bounding box center [890, 456] width 79 height 28
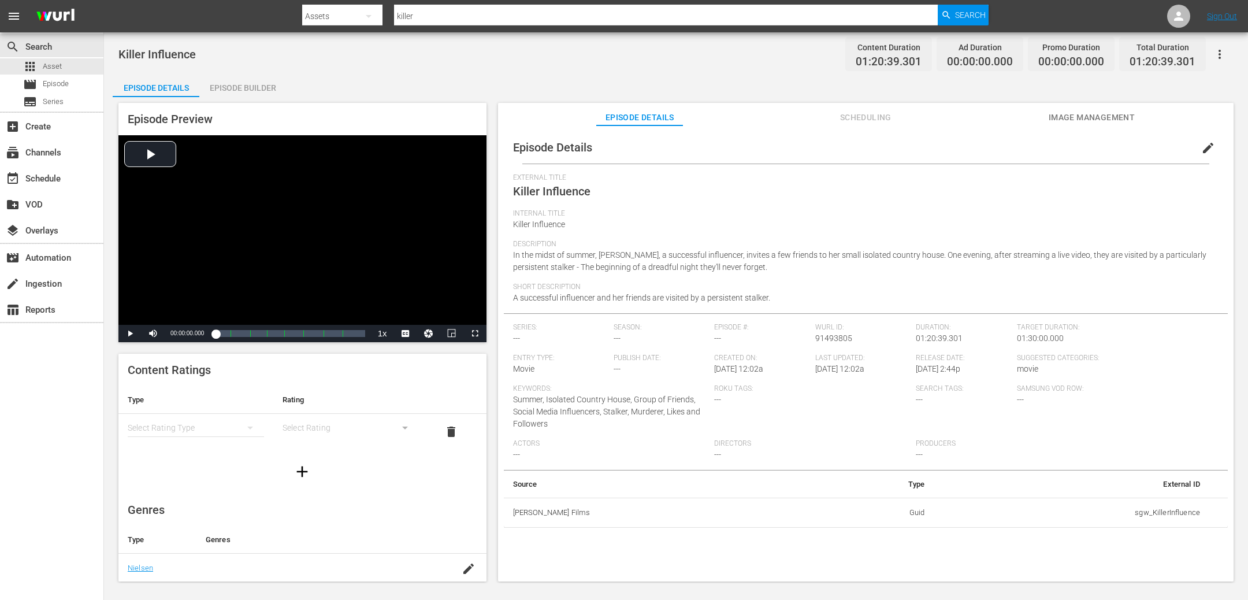
click at [1206, 148] on span "edit" at bounding box center [1208, 148] width 14 height 14
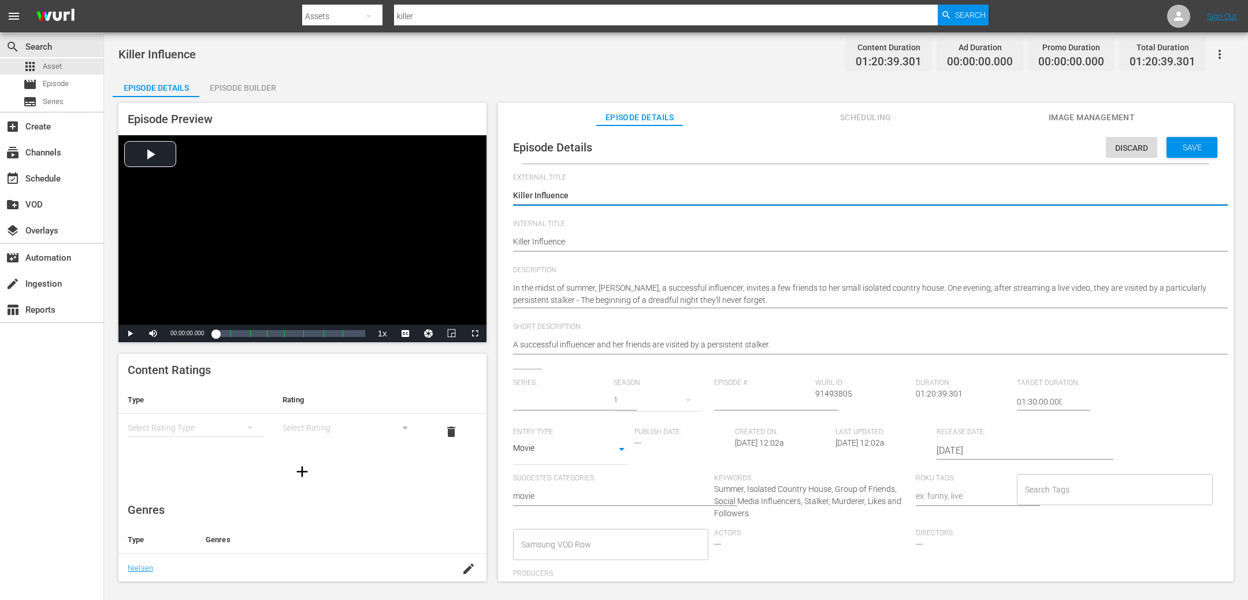
type input "No Series"
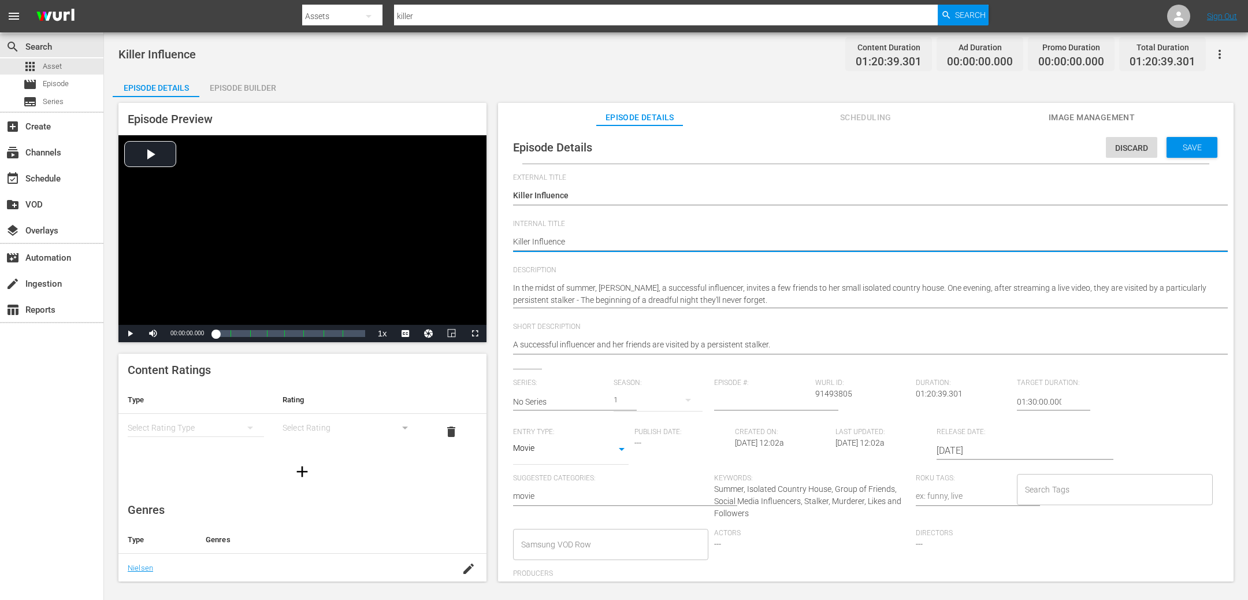
type textarea "Killer Influence"
type textarea "Killer Influence -"
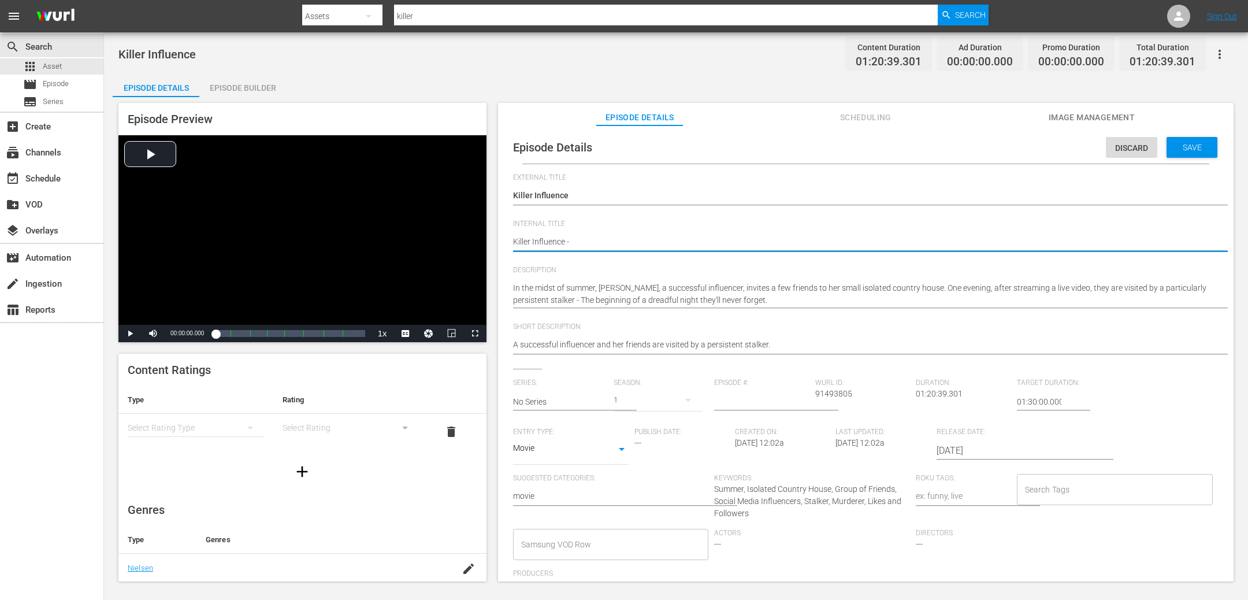
type textarea "Killer Influence -"
type textarea "Killer Influence - f"
type textarea "Killer Influence - fi"
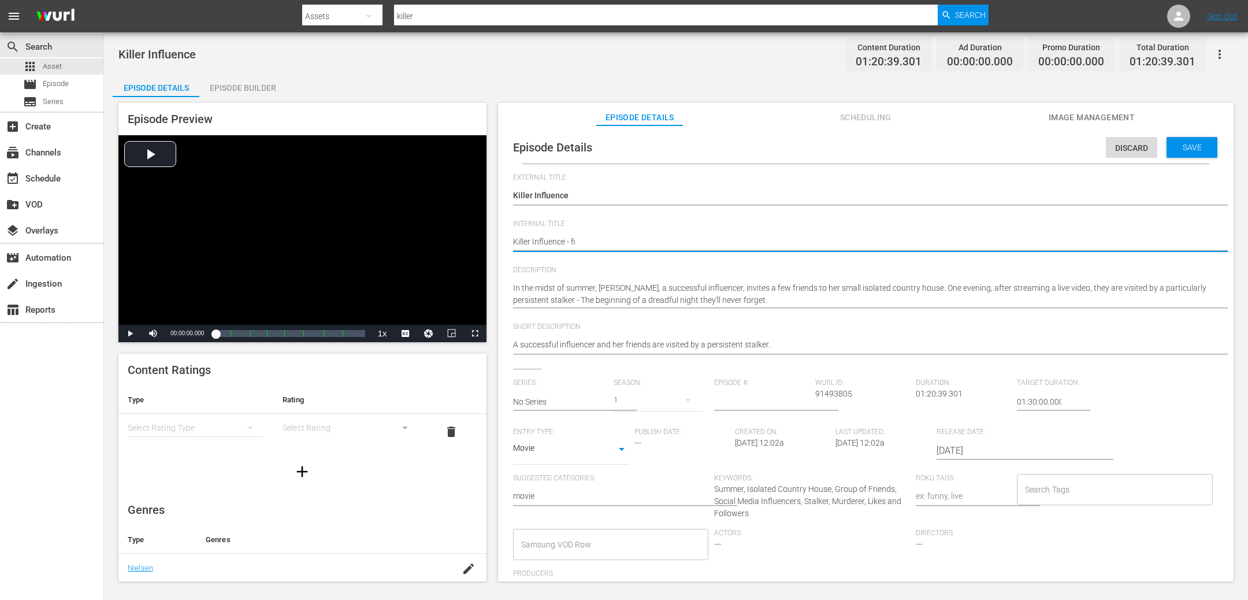
type textarea "Killer Influence - fil"
type textarea "Killer Influence - film"
type textarea "Killer Influence - films"
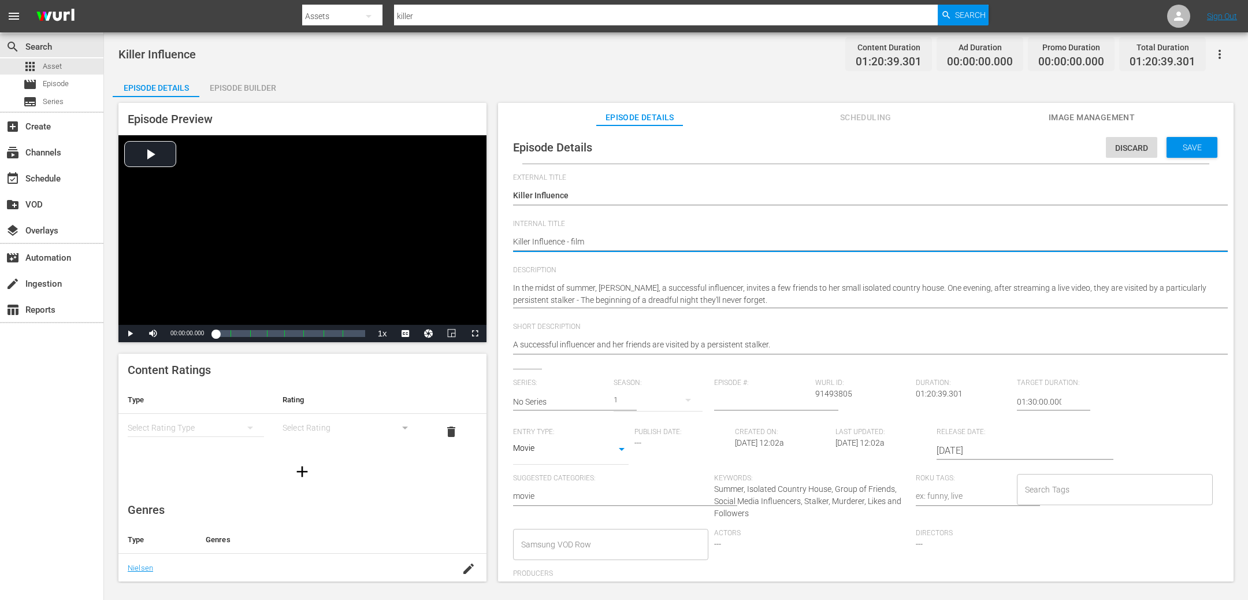
type textarea "Killer Influence - films"
type textarea "Killer Influence - films e"
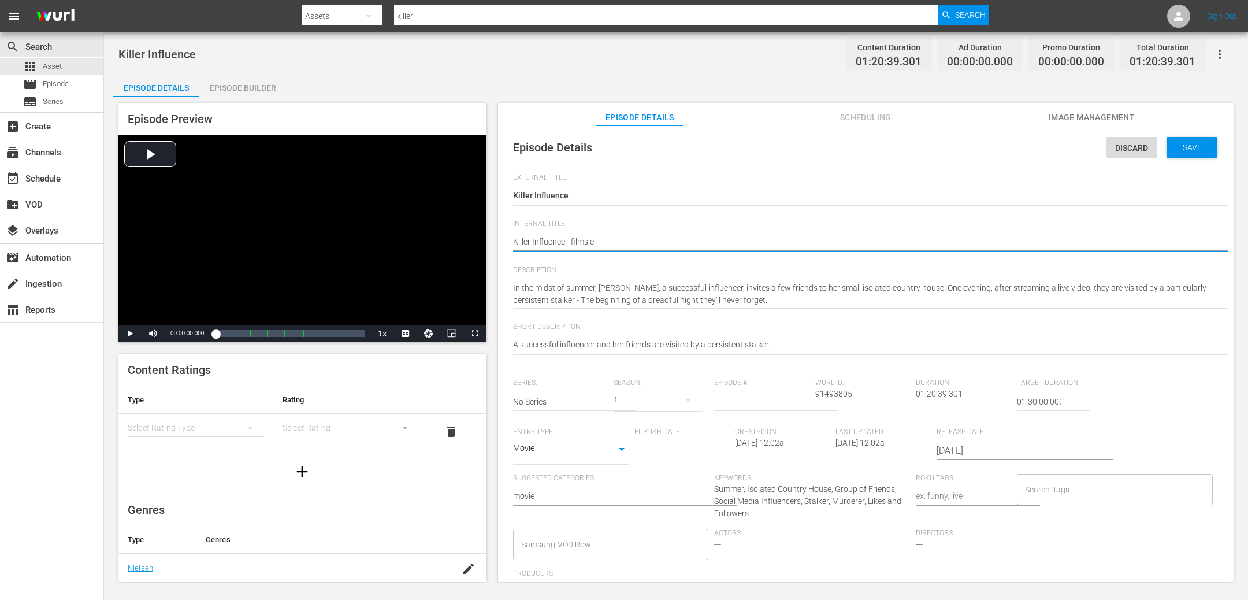
type textarea "Killer Influence - films ev"
type textarea "Killer Influence - films eve"
type textarea "Killer Influence - films even"
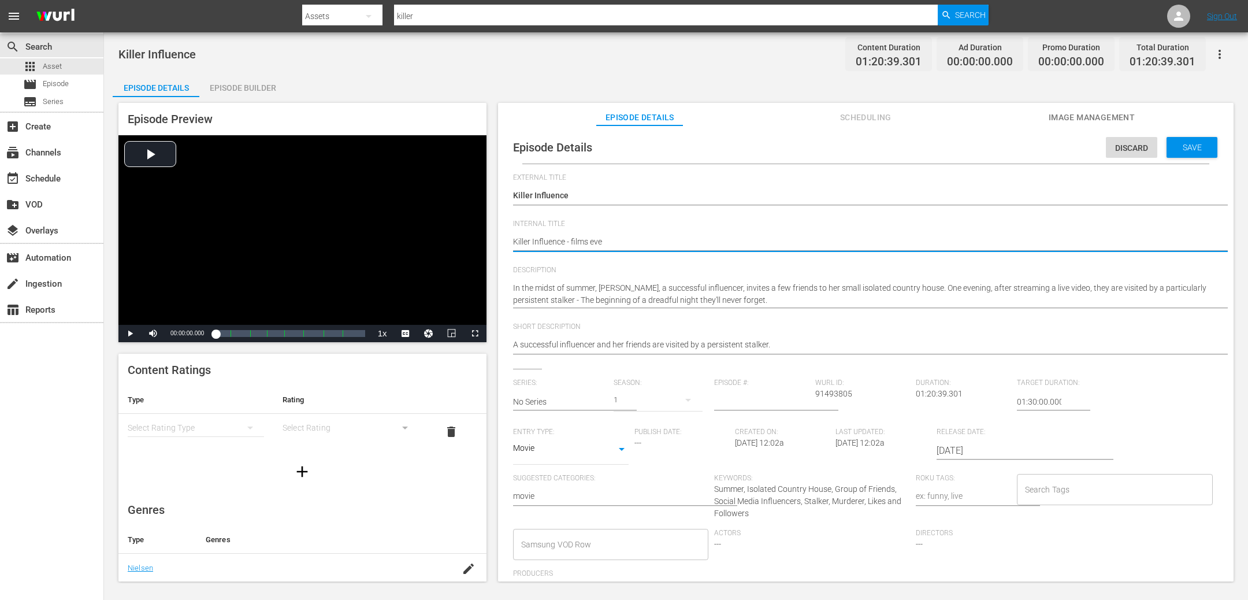
type textarea "Killer Influence - films even"
type textarea "Killer Influence - films eveni"
type textarea "Killer Influence - films evenin"
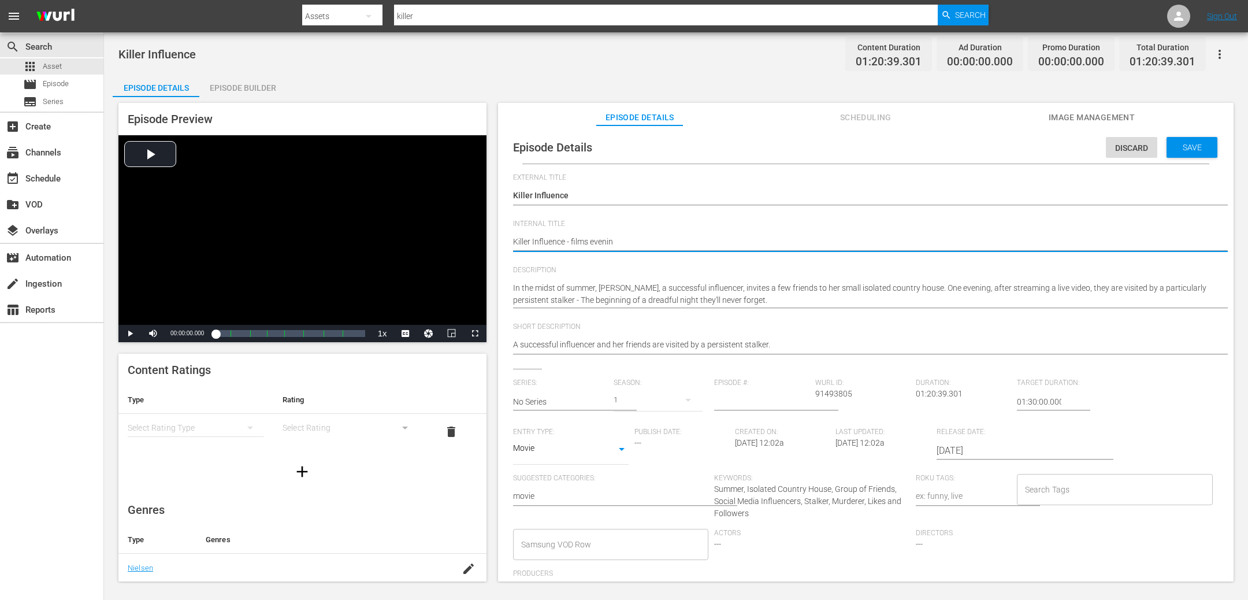
type textarea "Killer Influence - films evening"
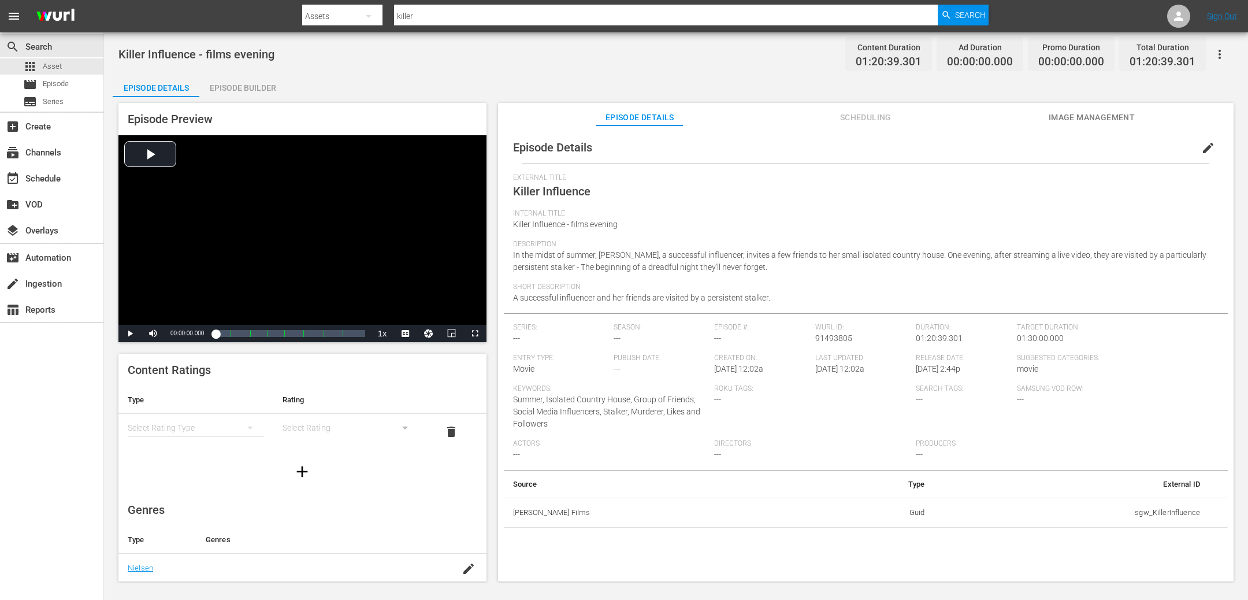
click at [1204, 151] on span "edit" at bounding box center [1208, 148] width 14 height 14
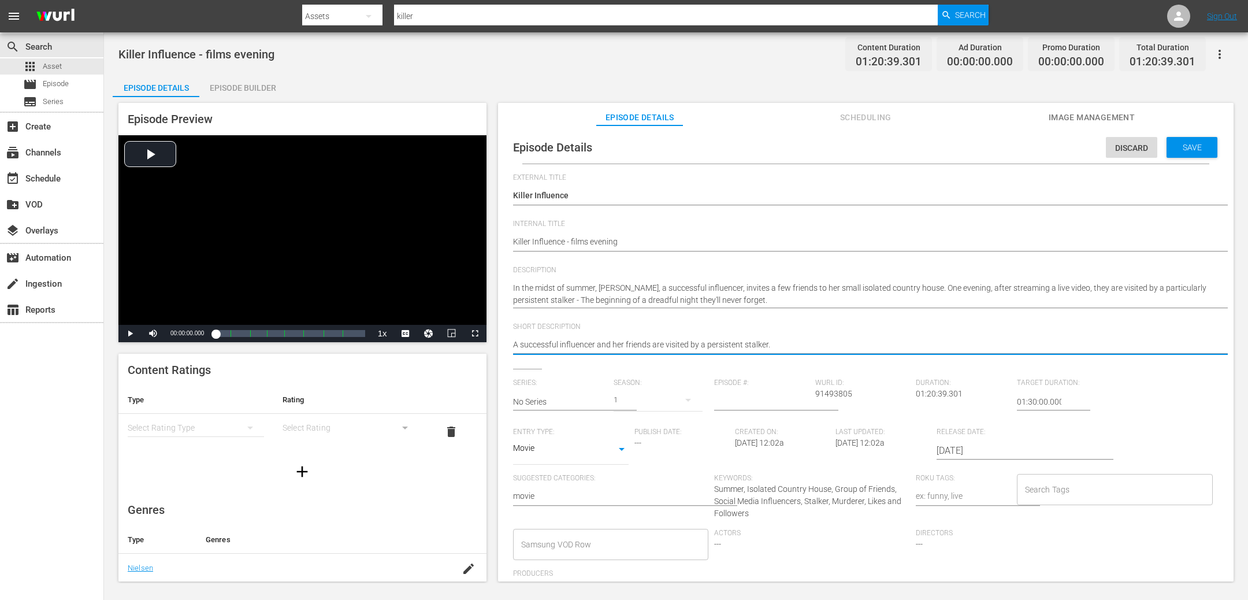
drag, startPoint x: 777, startPoint y: 345, endPoint x: 468, endPoint y: 349, distance: 309.1
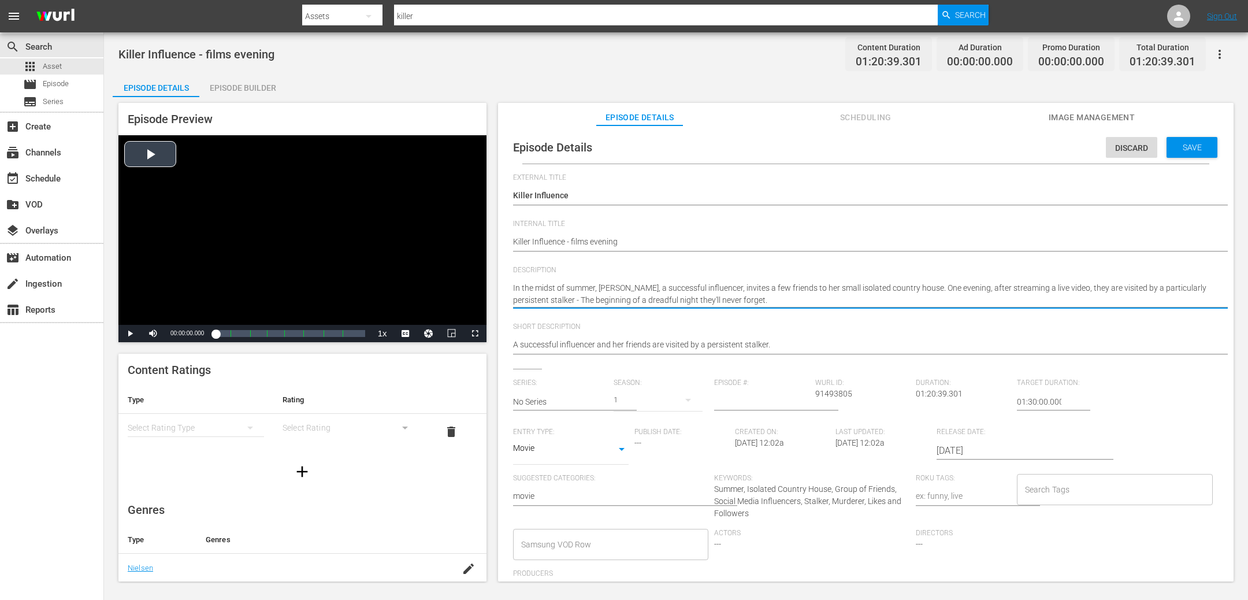
drag, startPoint x: 537, startPoint y: 302, endPoint x: 466, endPoint y: 268, distance: 78.8
paste textarea "A successful influencer and her friends are visited by a persistent stalker."
type textarea "A successful influencer and her friends are visited by a persistent stalker. - …"
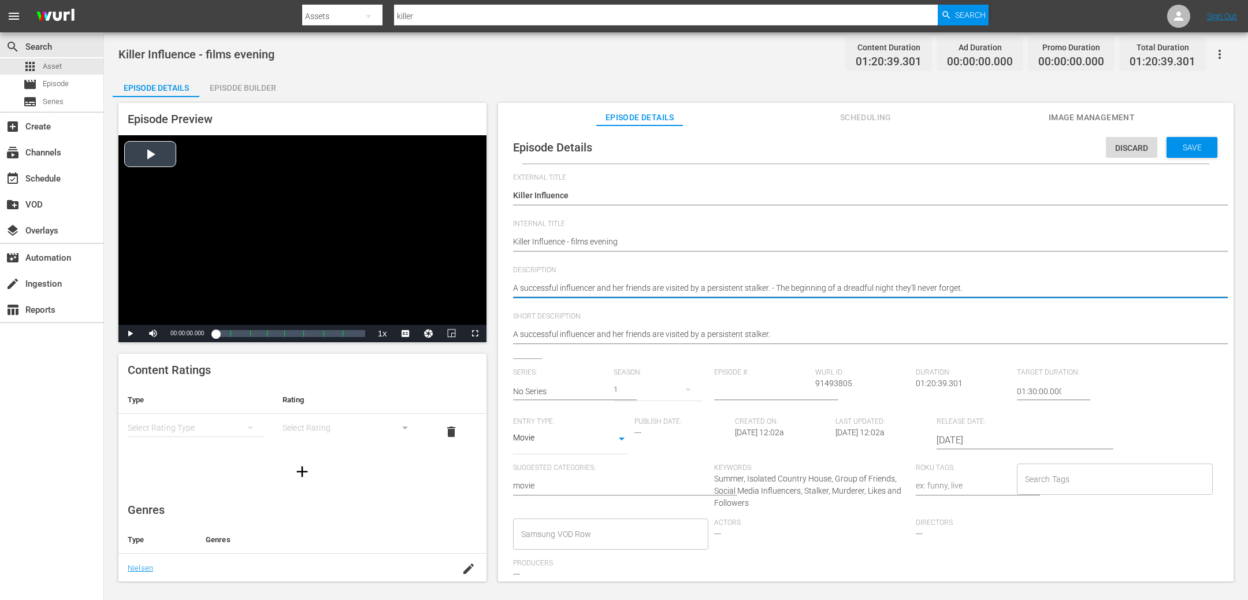
type textarea "A successful influencer and her friends are visited by a persistent stalker. Th…"
paste textarea "n influencer & her friends are visited by a stalker."
type textarea "An influencer & her friends are visited by a stalker. The beginning of a dreadf…"
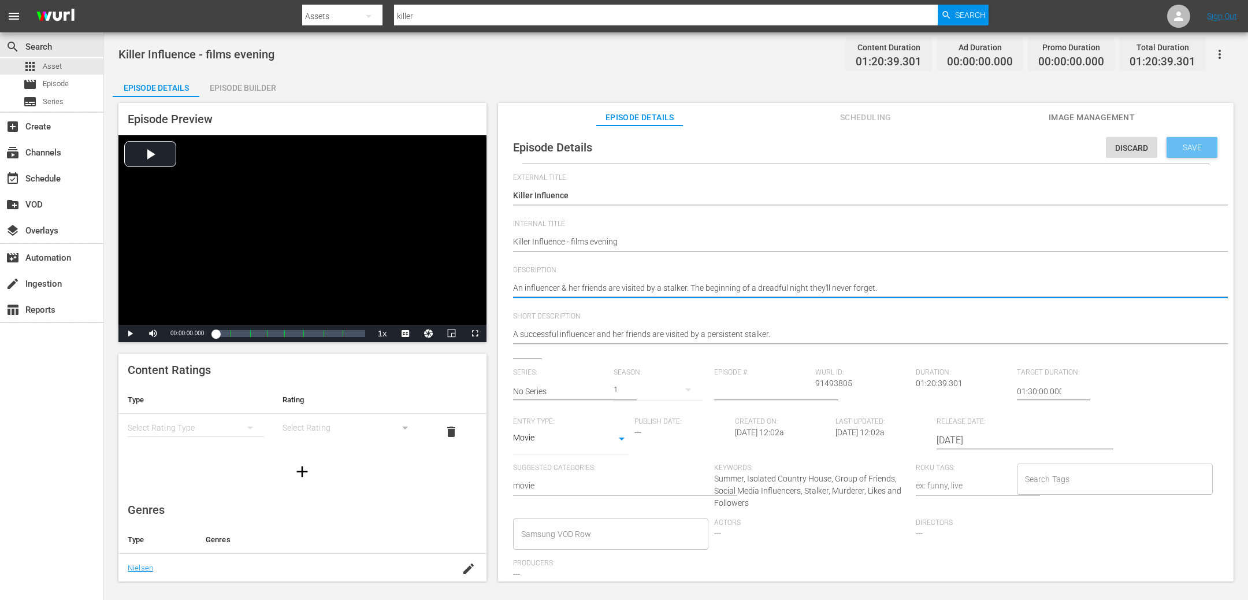
click at [1184, 142] on div "Save" at bounding box center [1191, 147] width 51 height 21
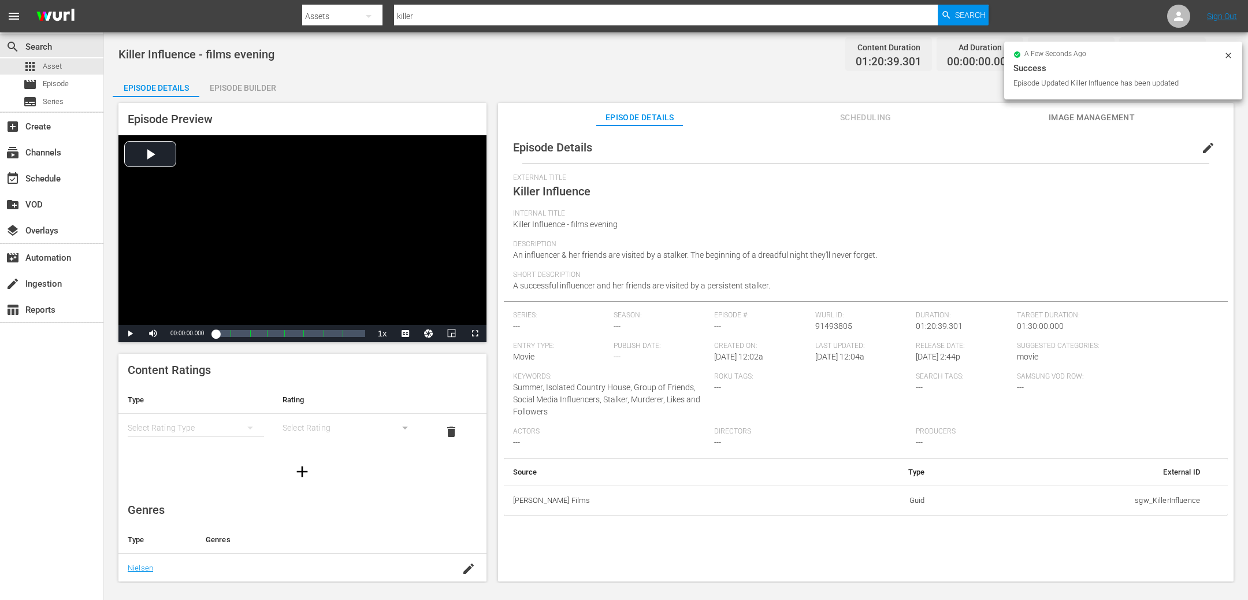
click at [252, 87] on div "Episode Builder" at bounding box center [242, 88] width 87 height 28
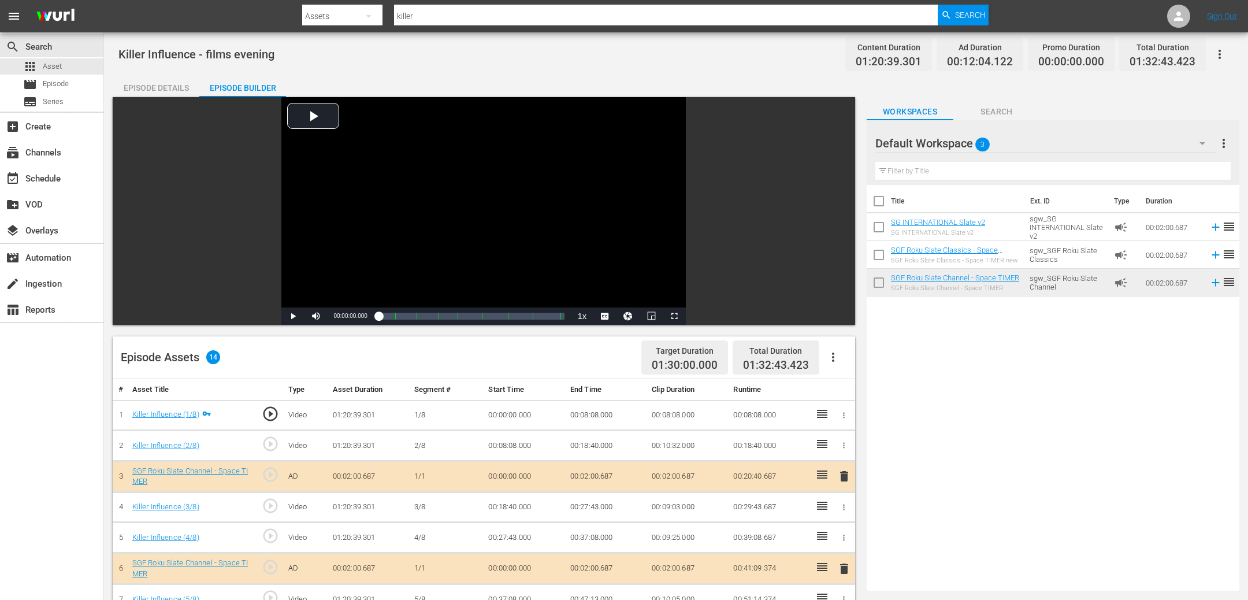
click at [1221, 51] on icon "button" at bounding box center [1219, 54] width 14 height 14
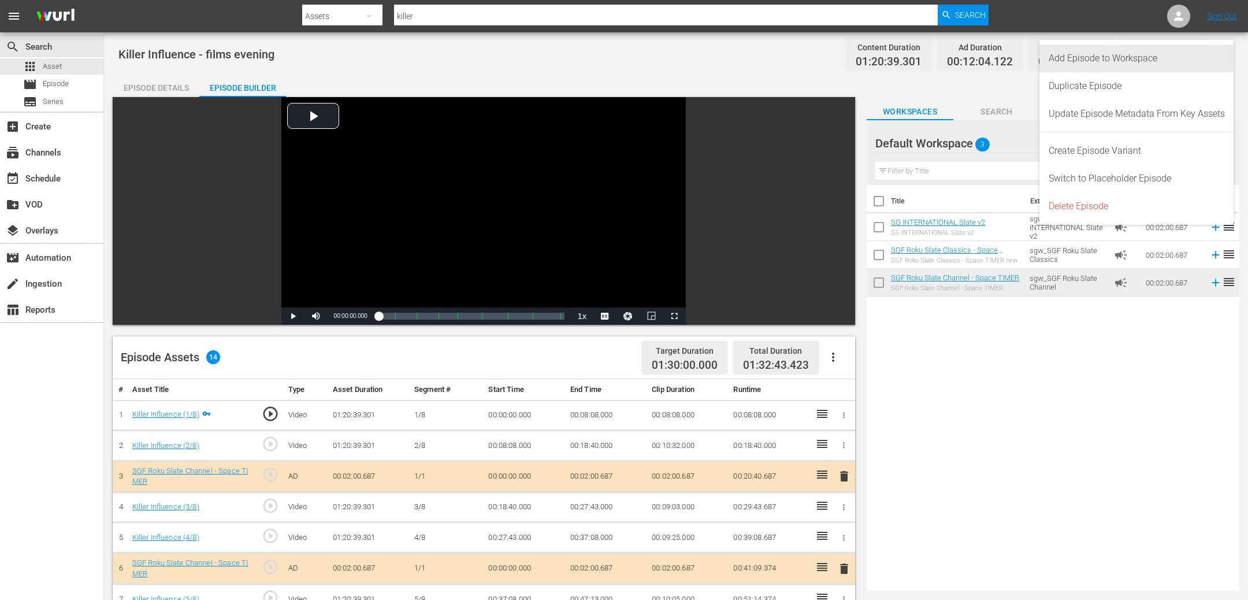
click at [1165, 65] on div "Add Episode to Workspace" at bounding box center [1136, 58] width 176 height 28
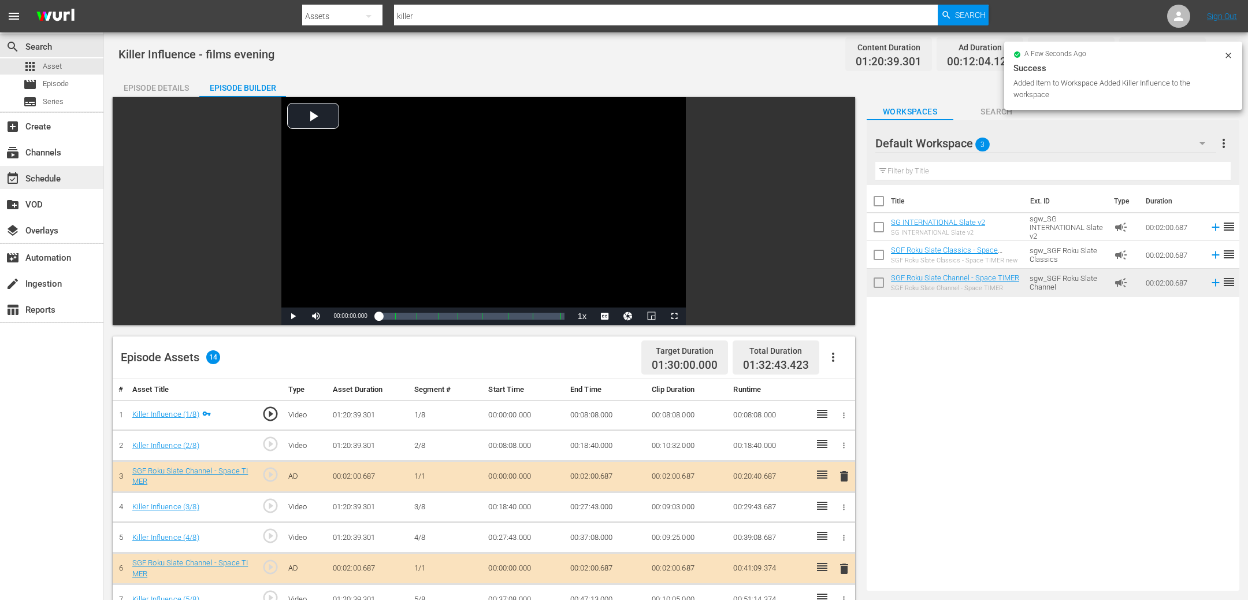
click at [44, 176] on div "event_available Schedule" at bounding box center [32, 177] width 65 height 10
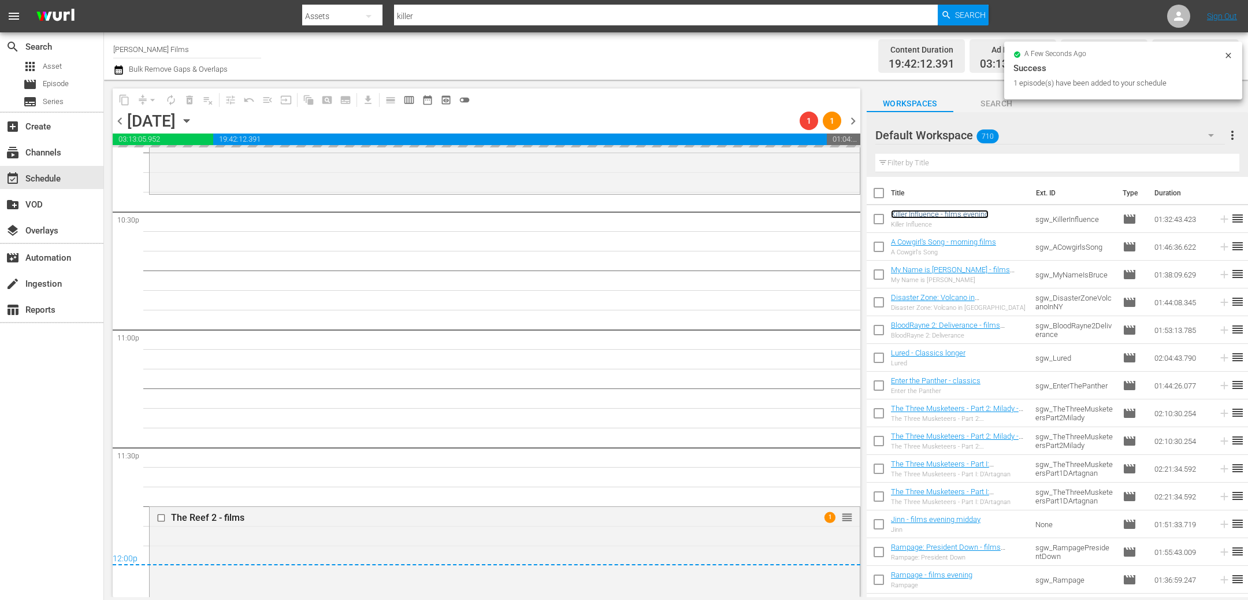
scroll to position [5437, 0]
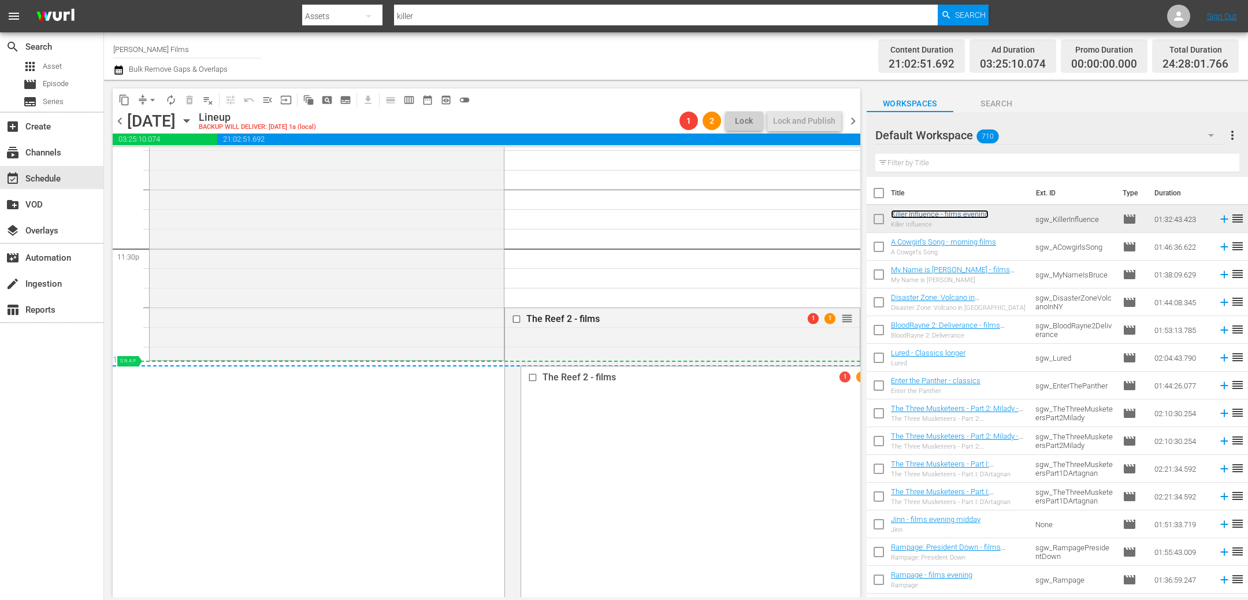
drag, startPoint x: 850, startPoint y: 315, endPoint x: 829, endPoint y: 367, distance: 55.5
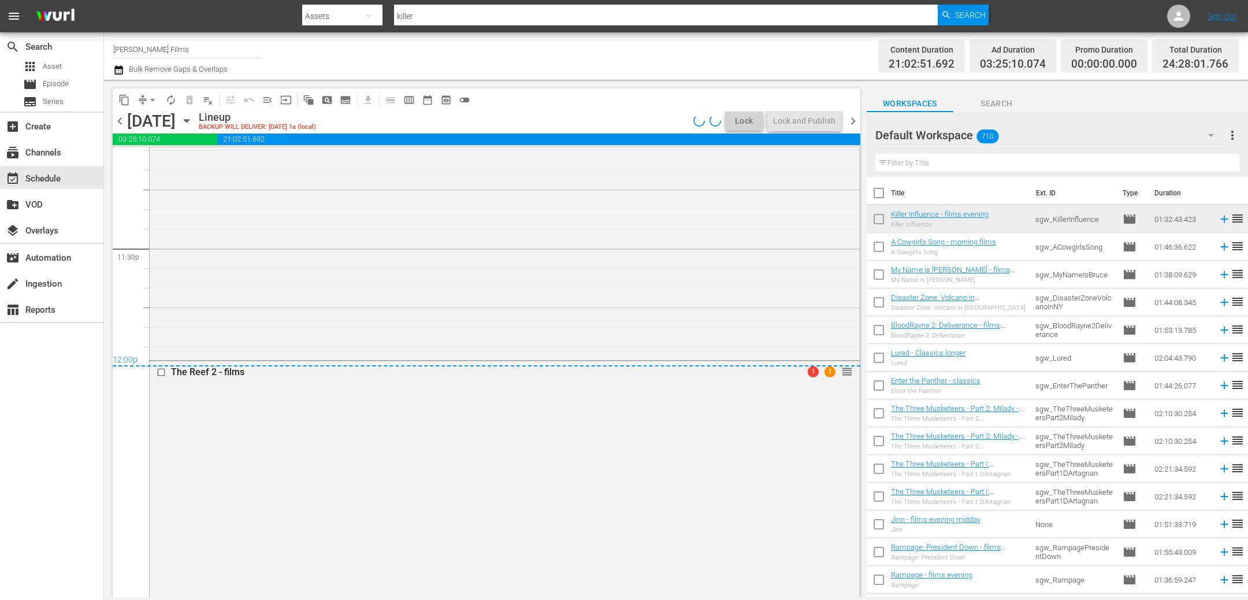
click at [928, 163] on input "text" at bounding box center [1057, 163] width 364 height 18
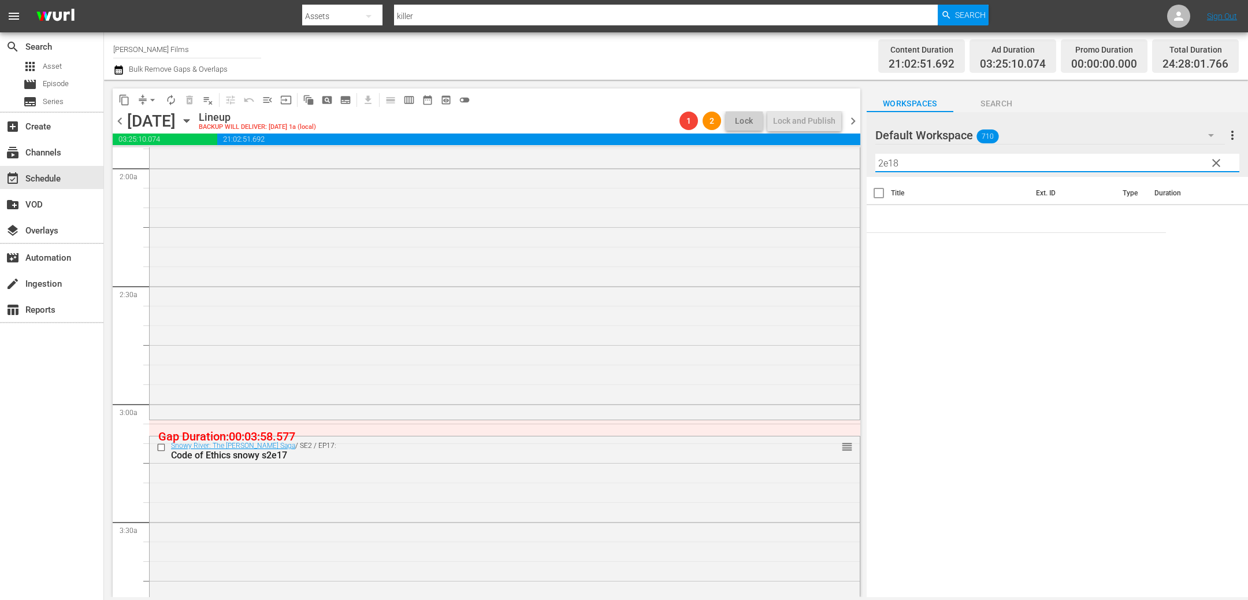
scroll to position [0, 0]
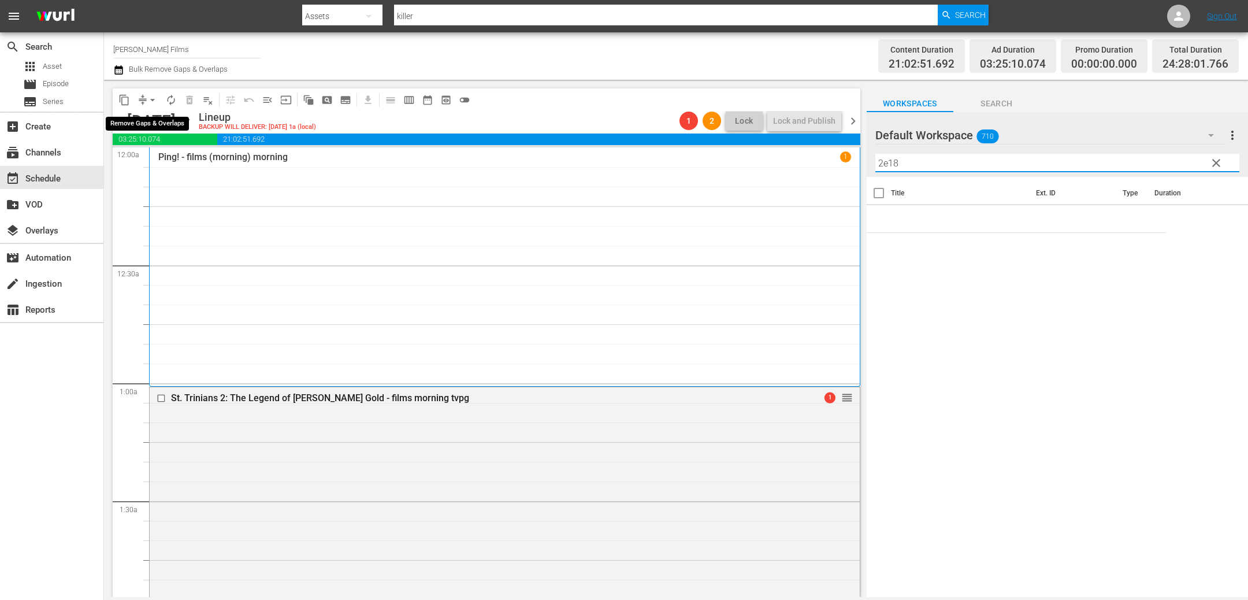
click at [147, 95] on span "arrow_drop_down" at bounding box center [153, 100] width 12 height 12
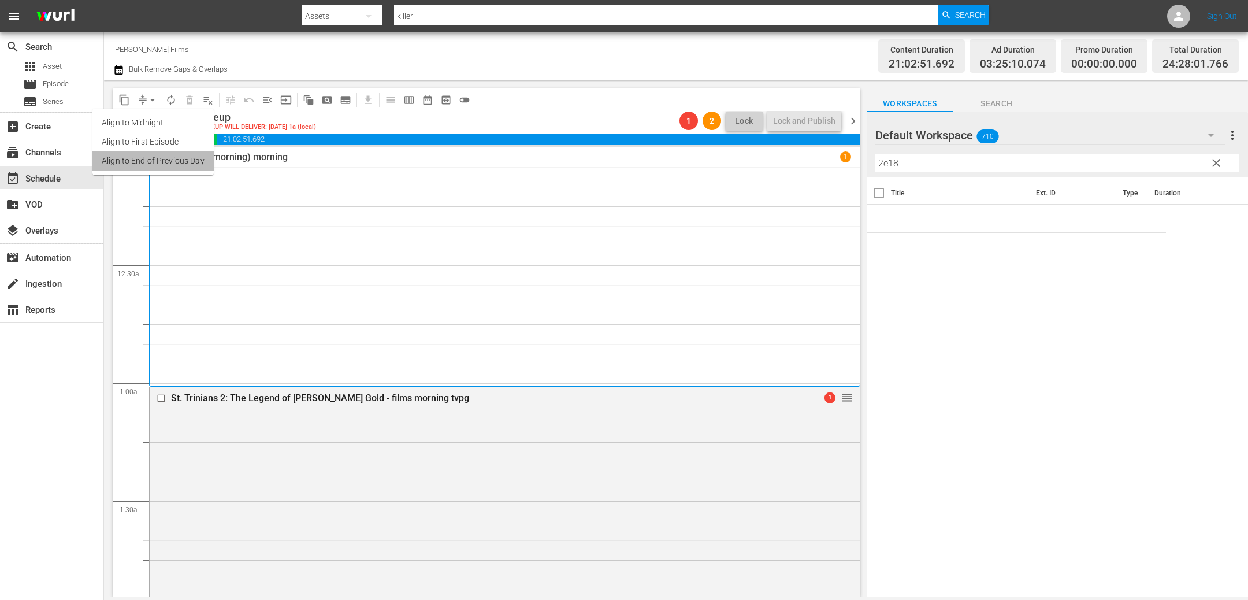
click at [178, 157] on li "Align to End of Previous Day" at bounding box center [152, 160] width 121 height 19
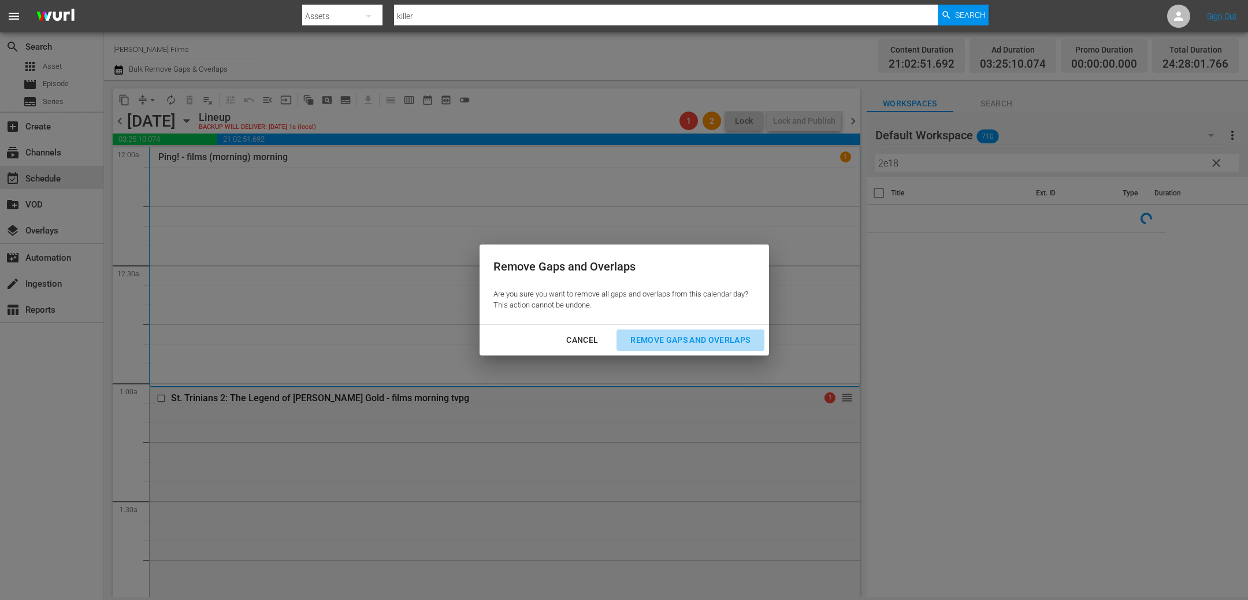
click at [663, 345] on div "Remove Gaps and Overlaps" at bounding box center [690, 340] width 138 height 14
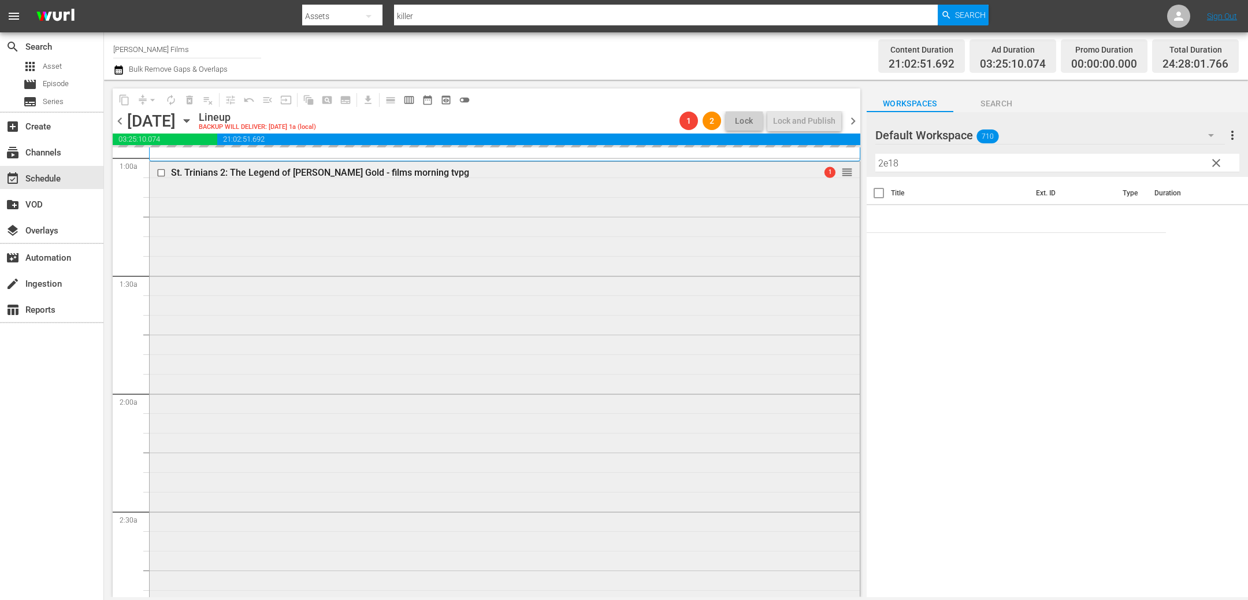
scroll to position [376, 0]
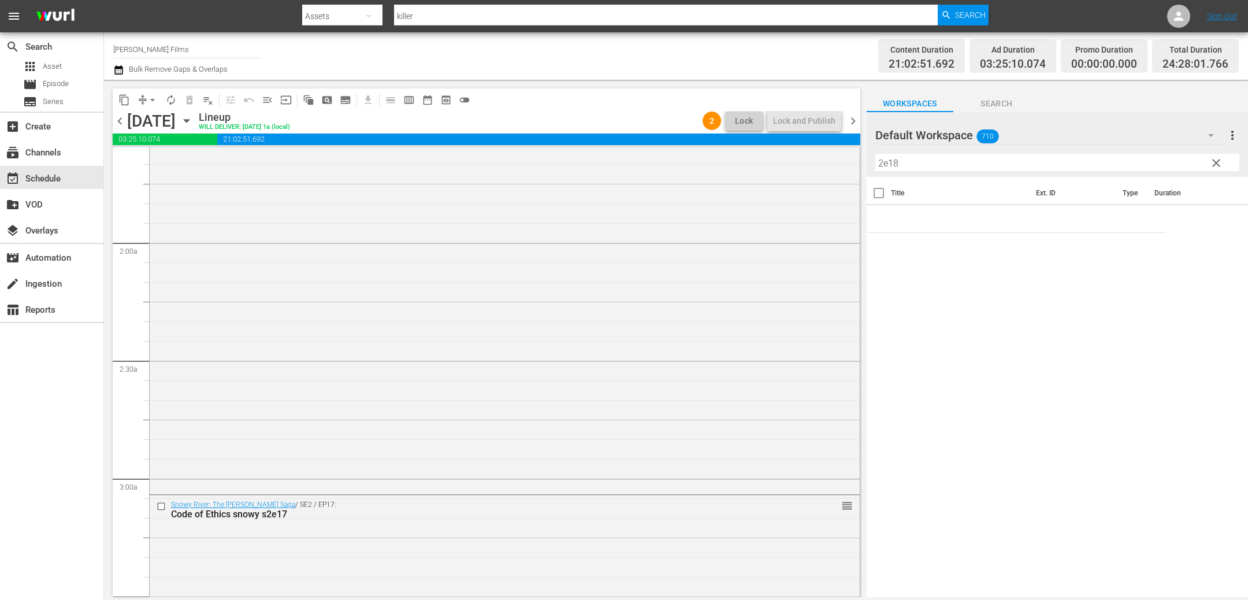
click at [852, 121] on span "chevron_right" at bounding box center [853, 121] width 14 height 14
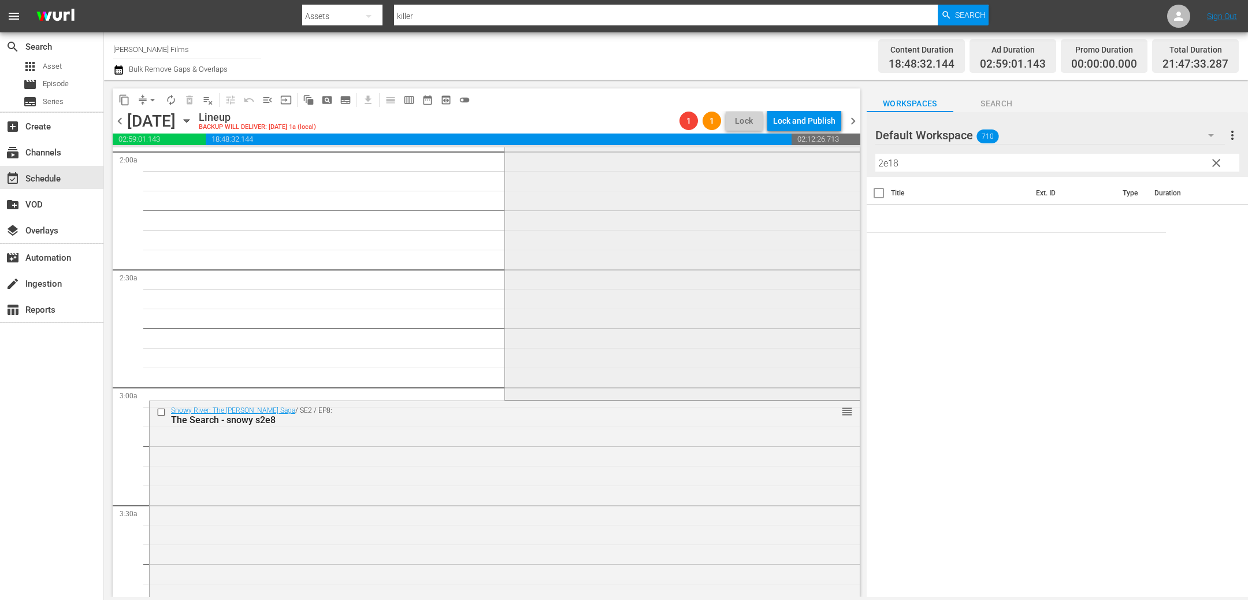
scroll to position [468, 0]
click at [161, 408] on input "checkbox" at bounding box center [163, 412] width 12 height 10
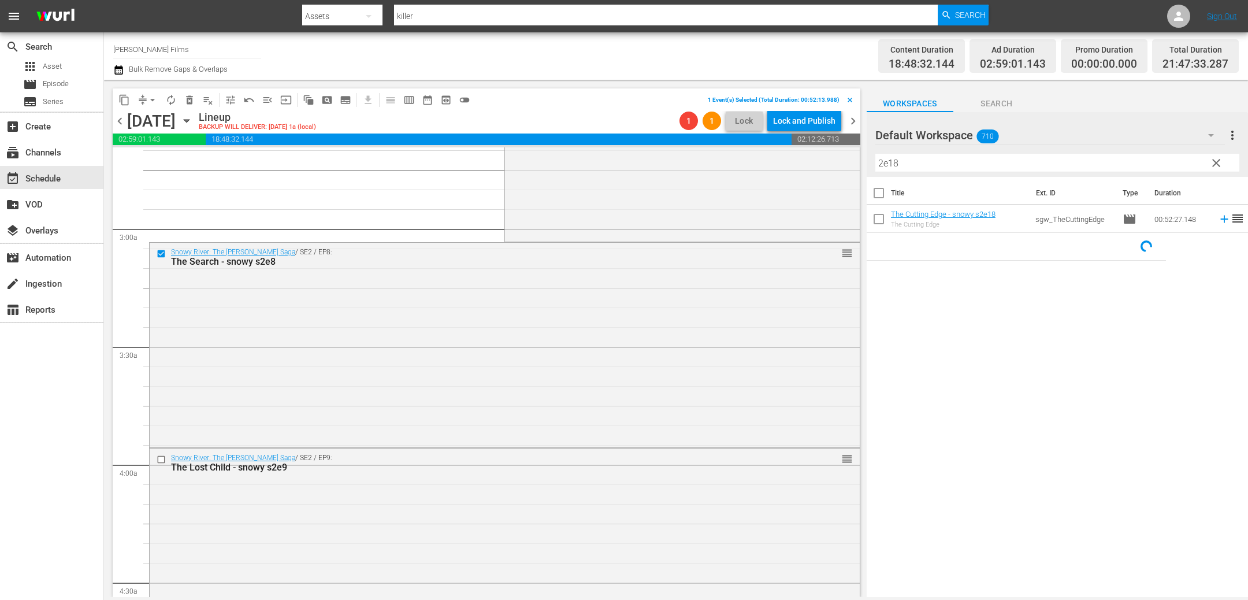
scroll to position [733, 0]
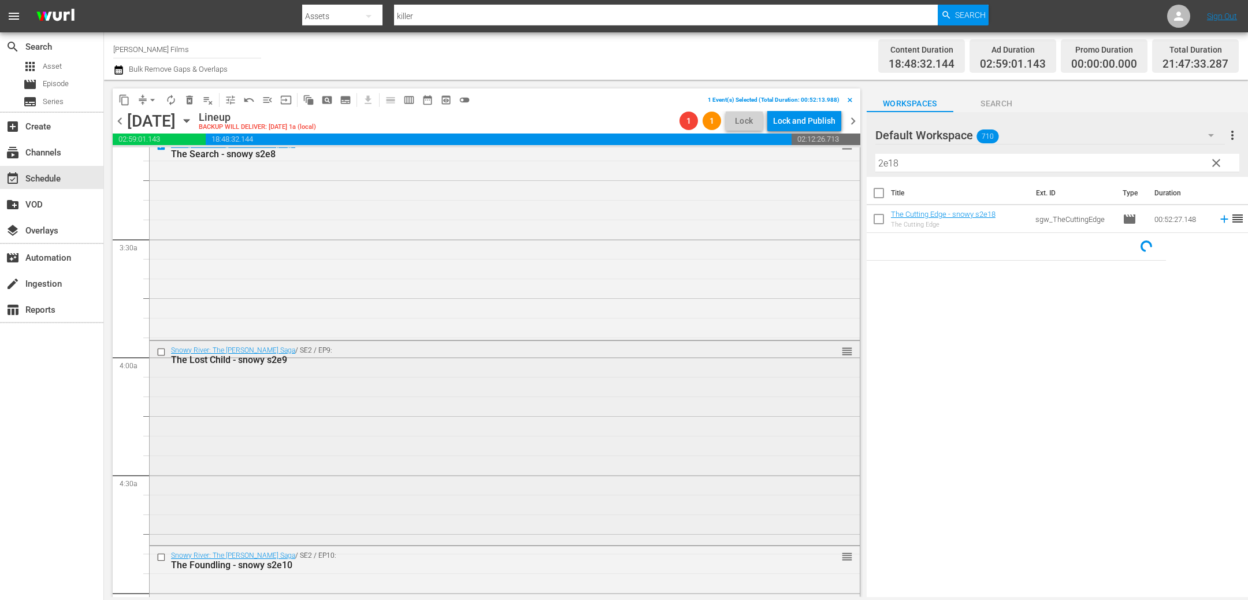
click at [161, 348] on input "checkbox" at bounding box center [163, 352] width 12 height 10
click at [162, 560] on input "checkbox" at bounding box center [163, 557] width 12 height 10
click at [189, 99] on span "delete_forever_outlined" at bounding box center [190, 100] width 12 height 12
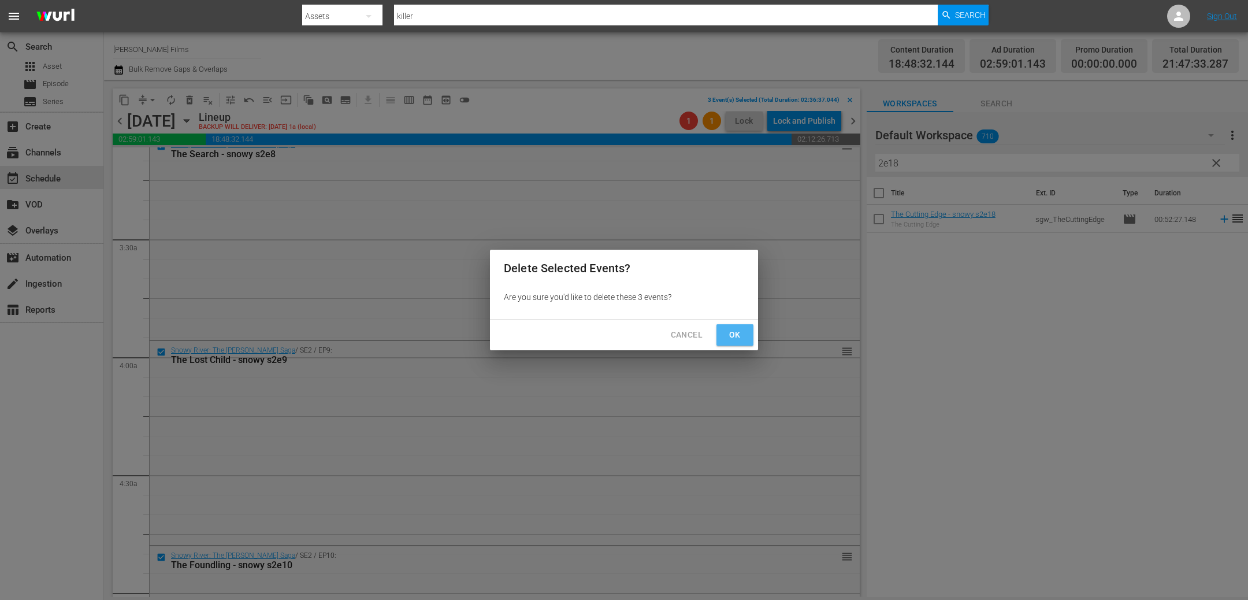
click at [731, 339] on span "Ok" at bounding box center [734, 335] width 18 height 14
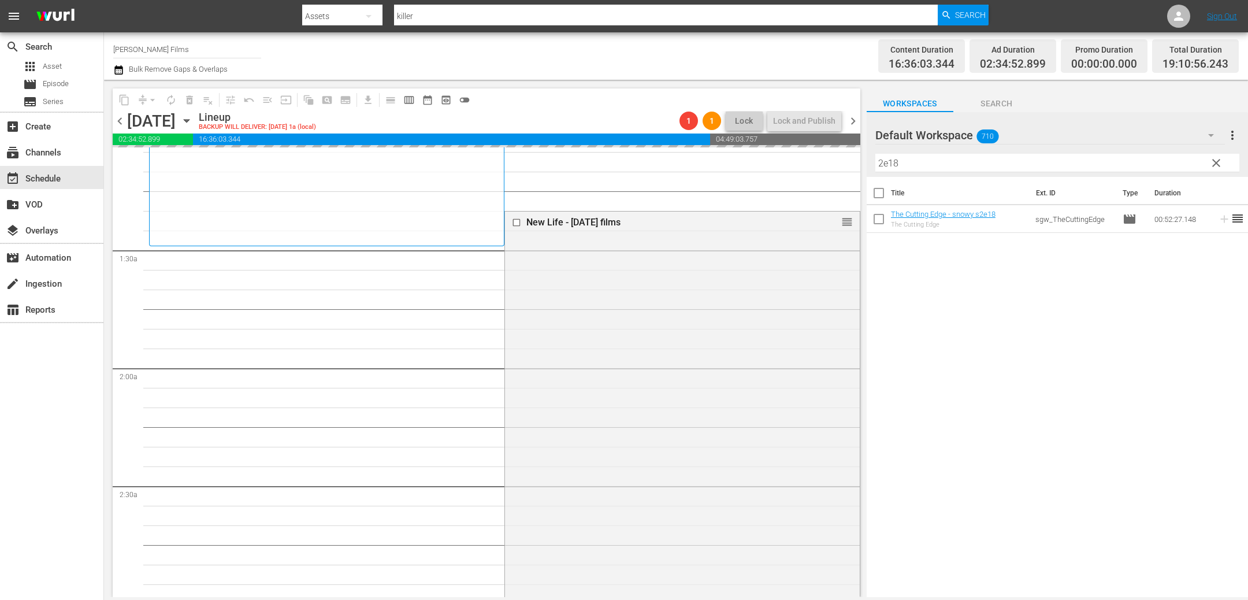
scroll to position [227, 0]
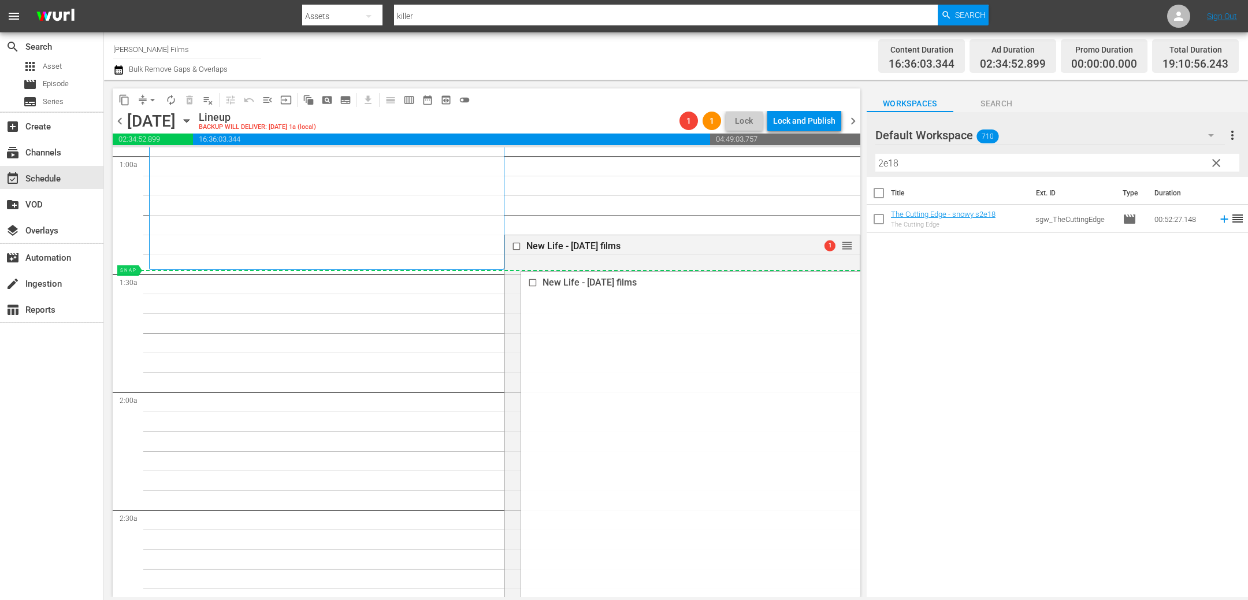
drag, startPoint x: 844, startPoint y: 244, endPoint x: 836, endPoint y: 271, distance: 28.2
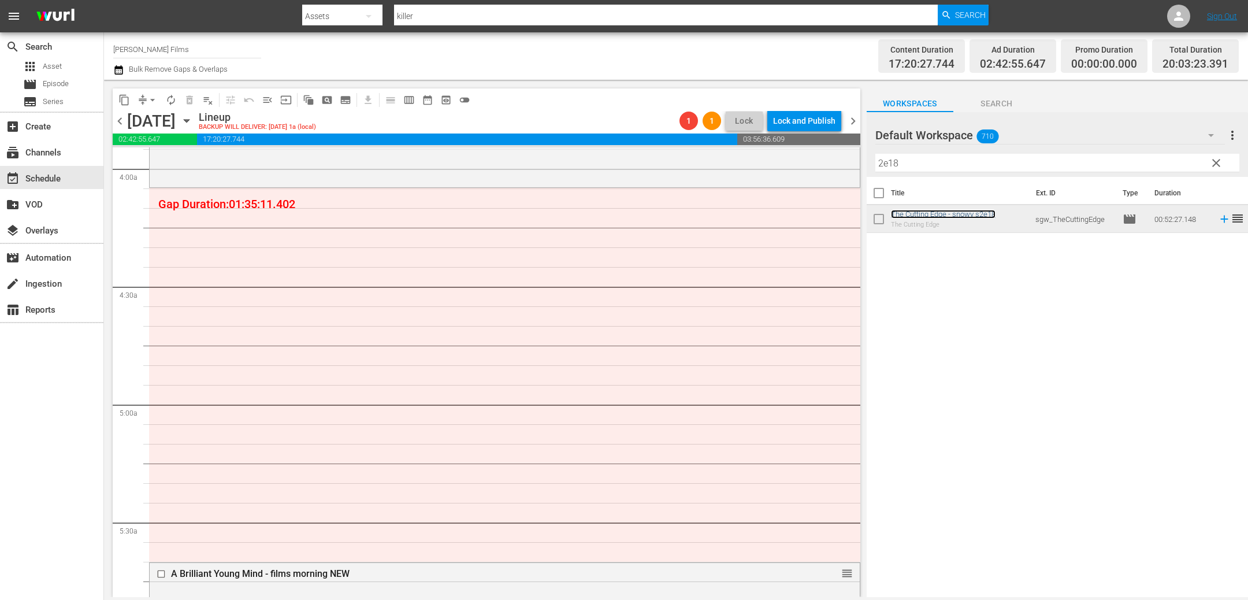
scroll to position [918, 0]
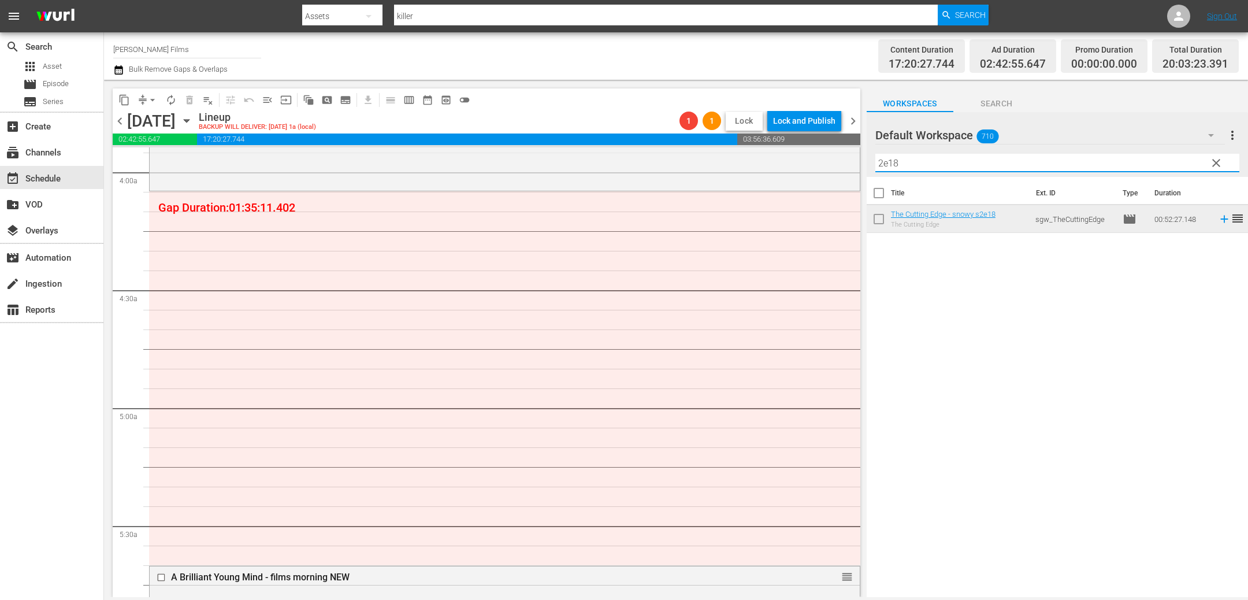
drag, startPoint x: 911, startPoint y: 165, endPoint x: 734, endPoint y: 126, distance: 181.6
click at [734, 128] on div "content_copy compress arrow_drop_down autorenew_outlined delete_forever_outline…" at bounding box center [676, 338] width 1144 height 517
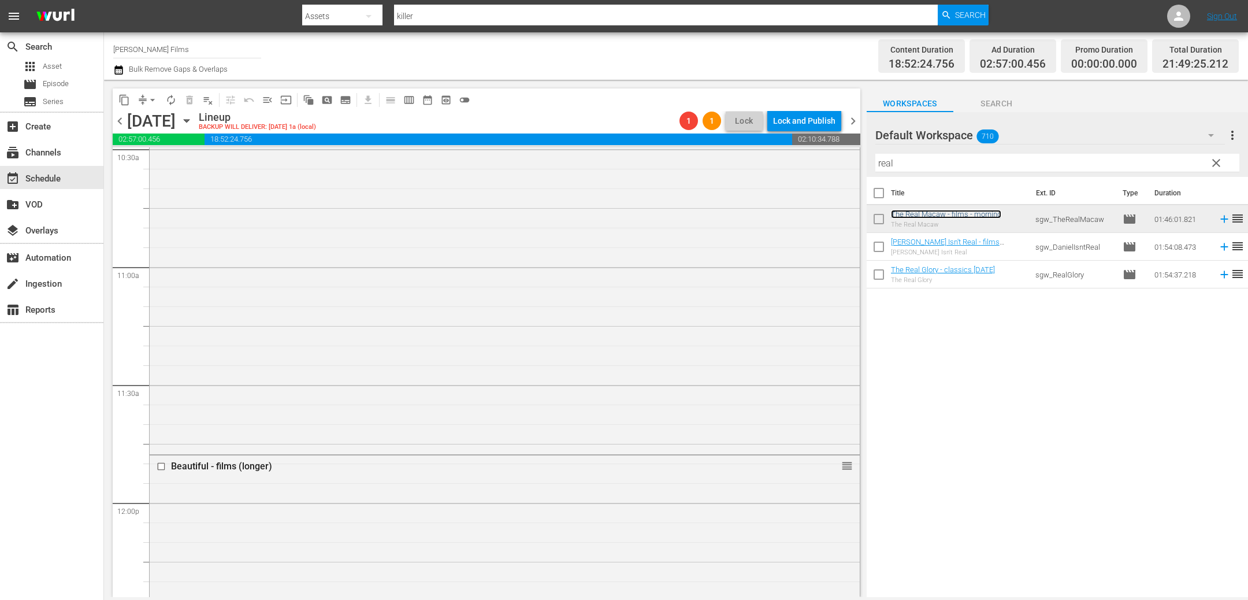
scroll to position [2501, 0]
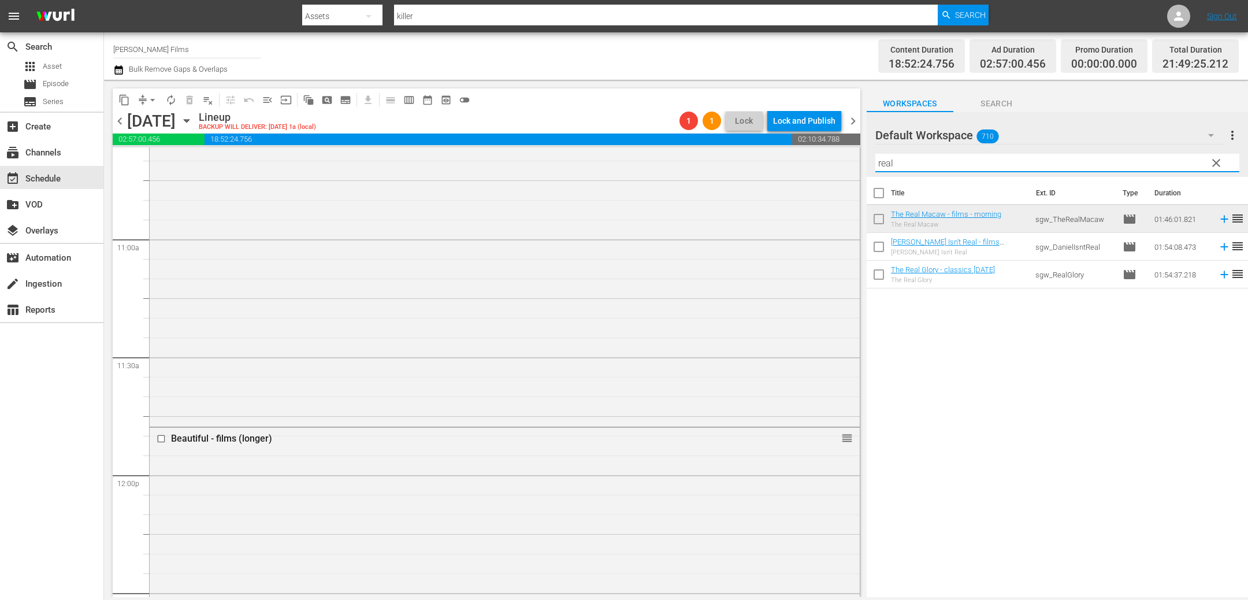
drag, startPoint x: 918, startPoint y: 167, endPoint x: 783, endPoint y: 141, distance: 137.1
click at [784, 146] on div "content_copy compress arrow_drop_down autorenew_outlined delete_forever_outline…" at bounding box center [676, 338] width 1144 height 517
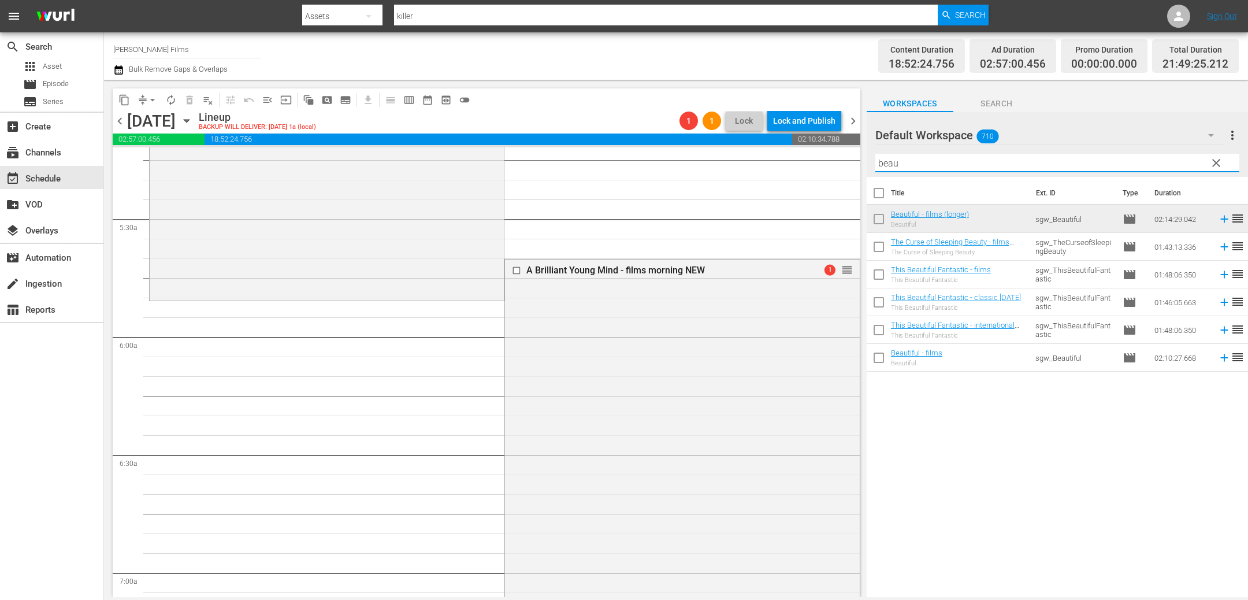
scroll to position [1088, 0]
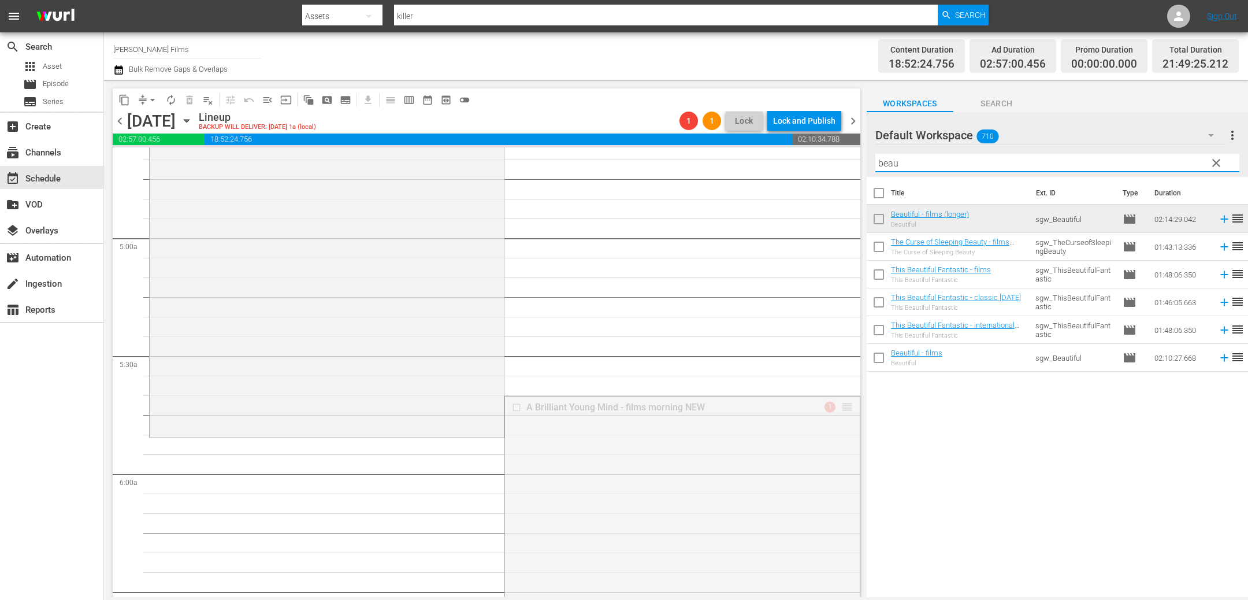
drag, startPoint x: 847, startPoint y: 404, endPoint x: 839, endPoint y: 444, distance: 40.2
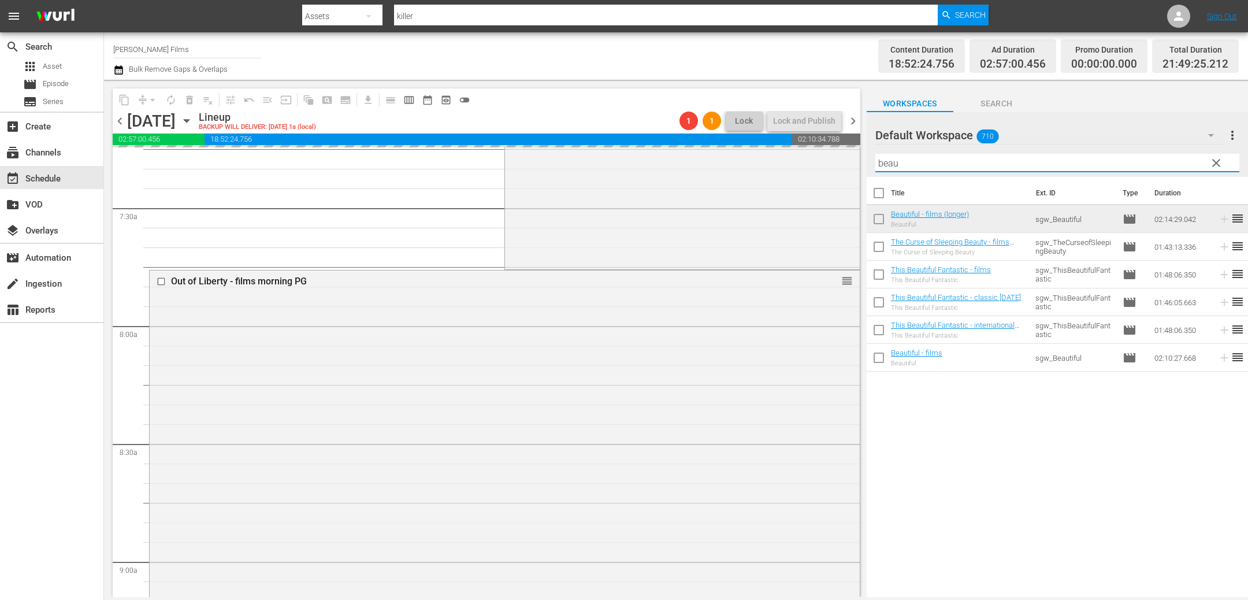
scroll to position [1733, 0]
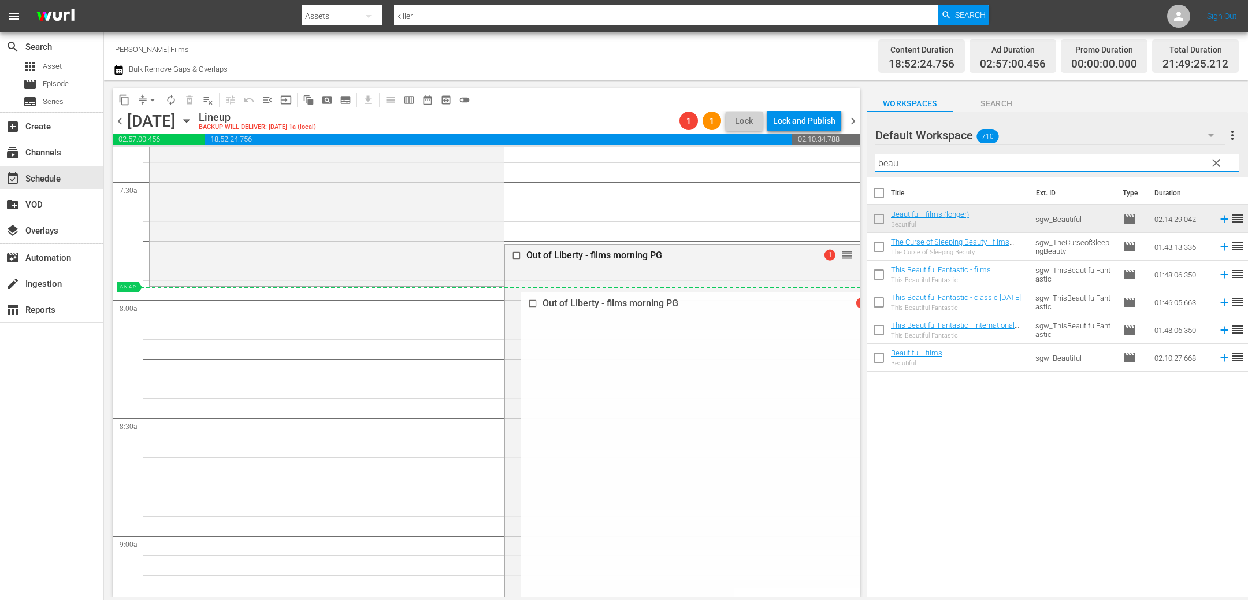
drag, startPoint x: 845, startPoint y: 254, endPoint x: 842, endPoint y: 293, distance: 39.4
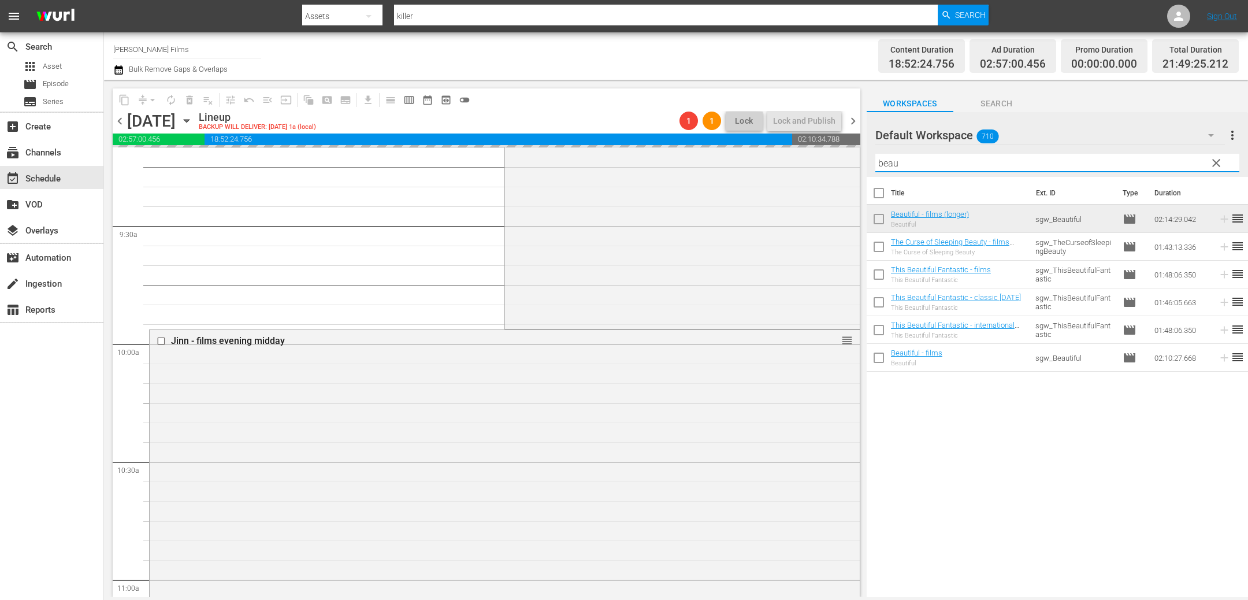
scroll to position [2173, 0]
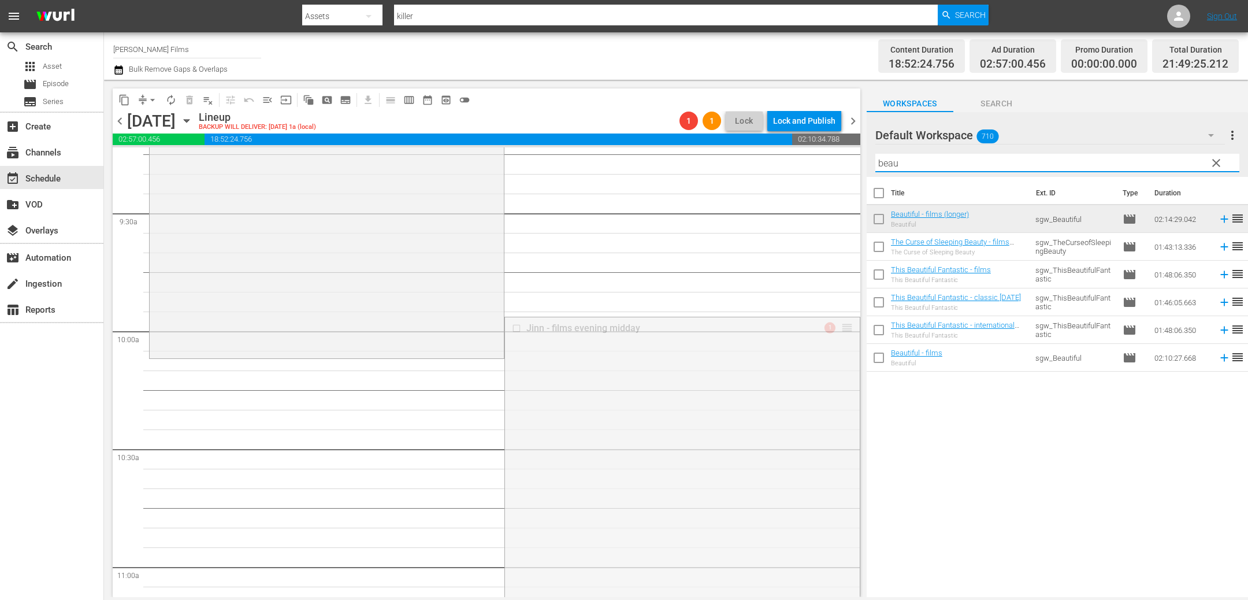
drag, startPoint x: 849, startPoint y: 328, endPoint x: 840, endPoint y: 361, distance: 34.6
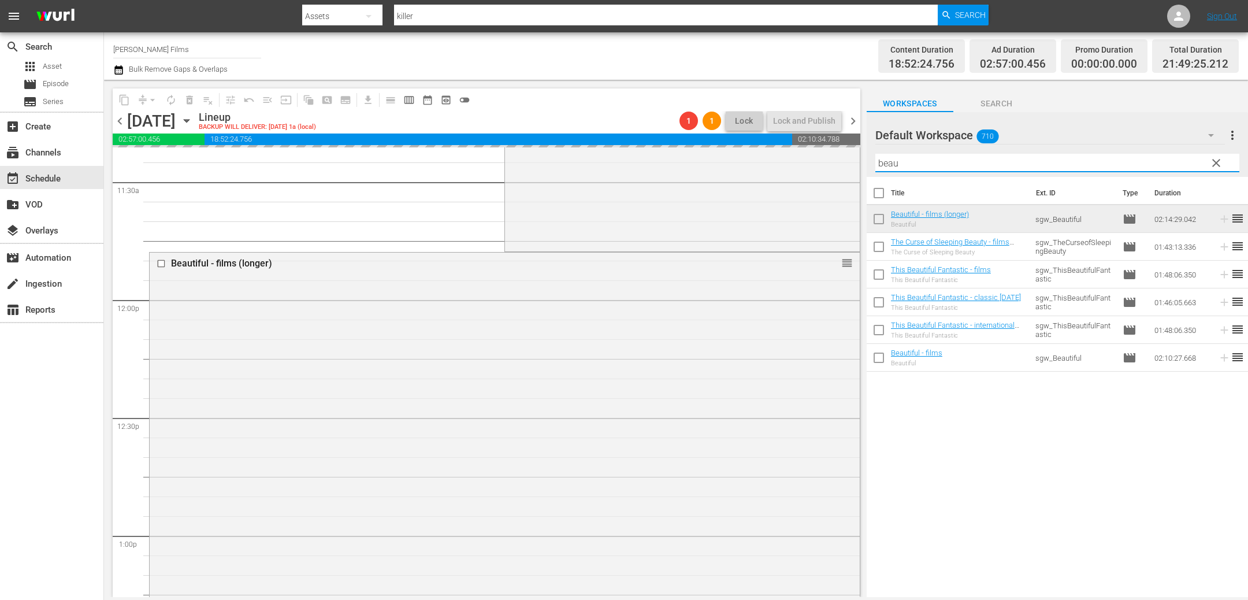
scroll to position [2719, 0]
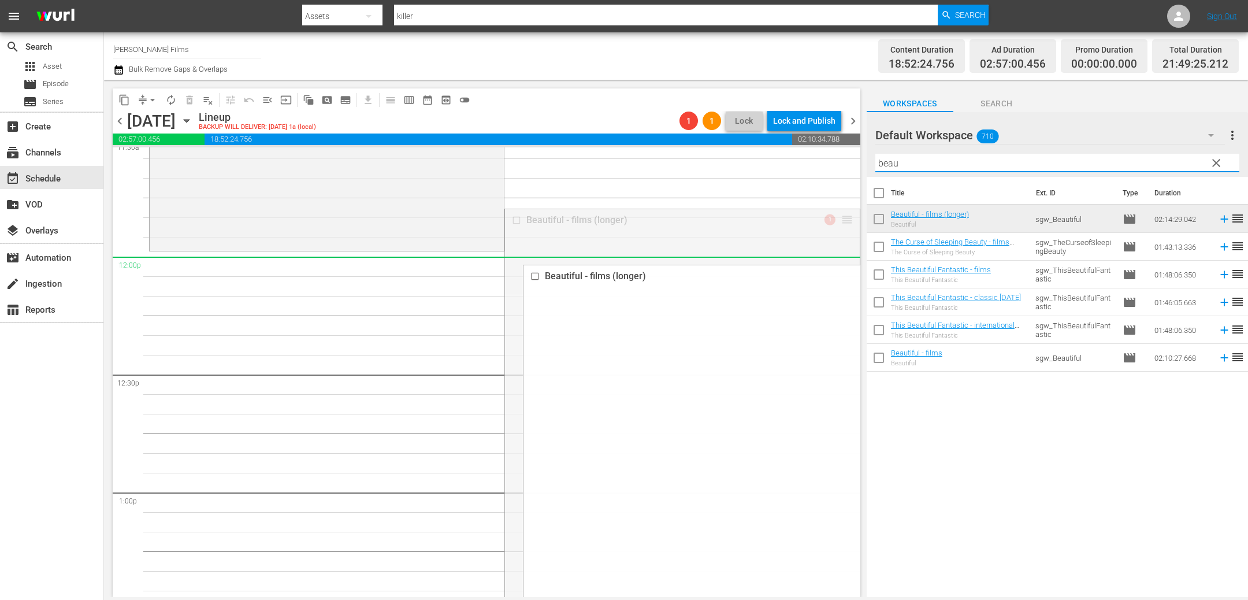
drag, startPoint x: 846, startPoint y: 218, endPoint x: 841, endPoint y: 258, distance: 39.6
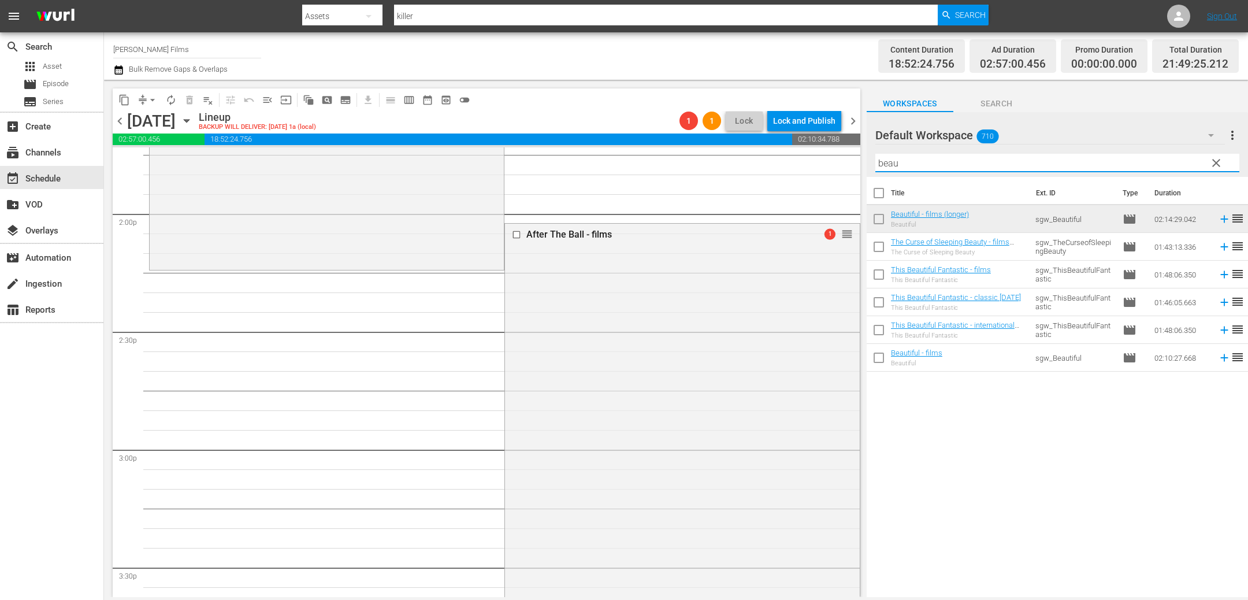
scroll to position [3243, 0]
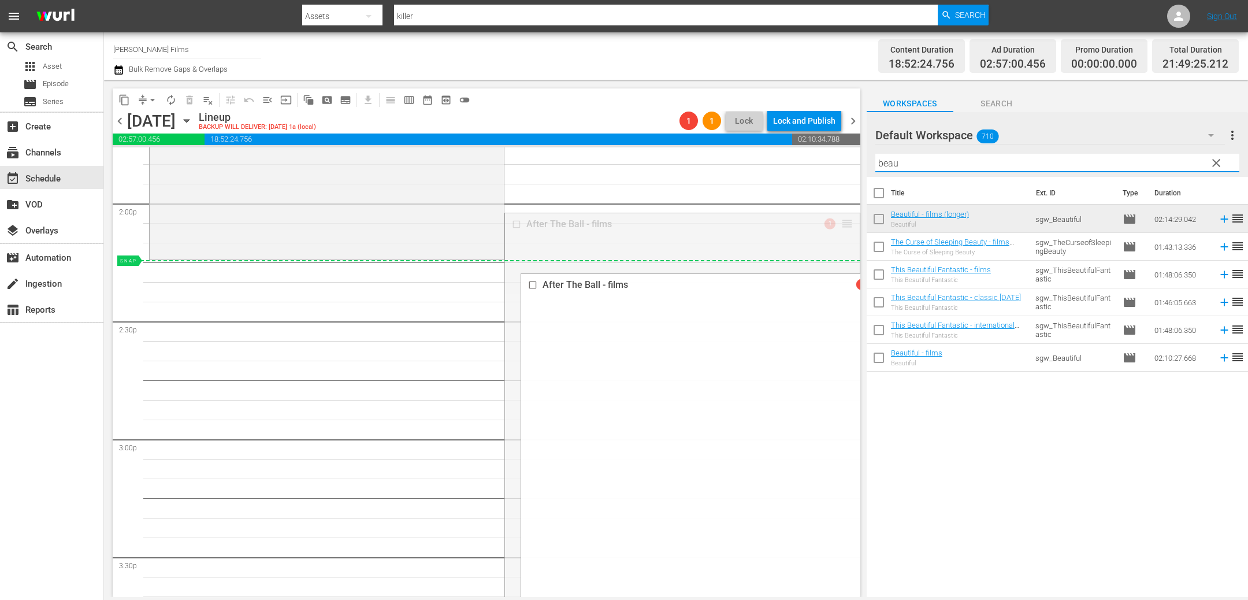
drag, startPoint x: 846, startPoint y: 221, endPoint x: 841, endPoint y: 263, distance: 41.9
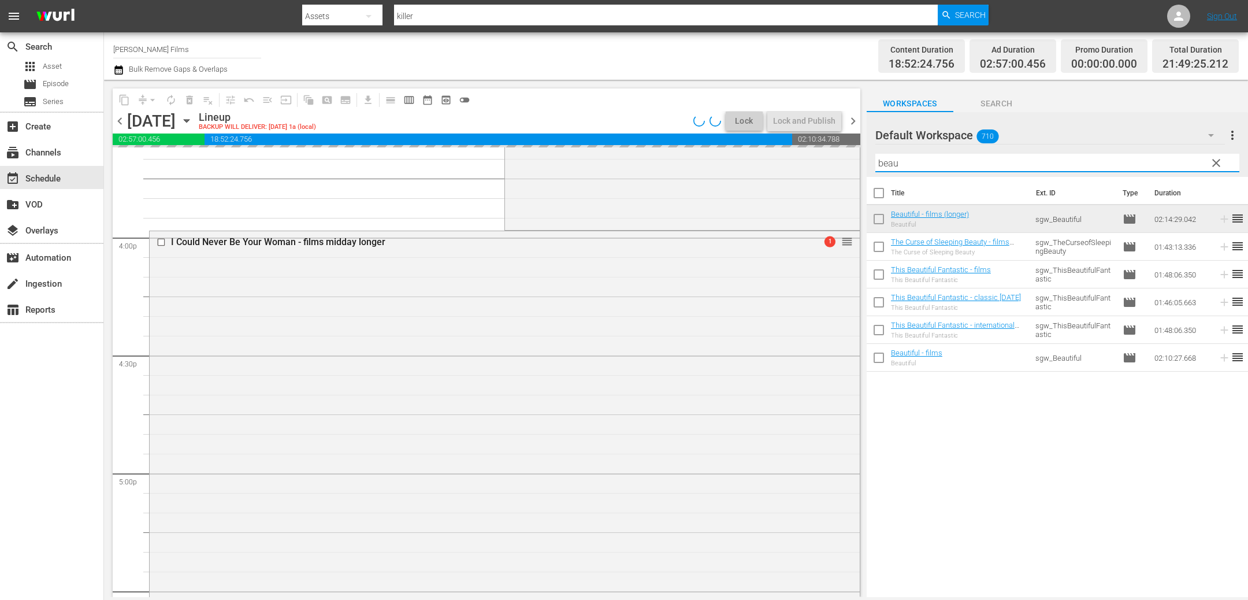
scroll to position [3672, 0]
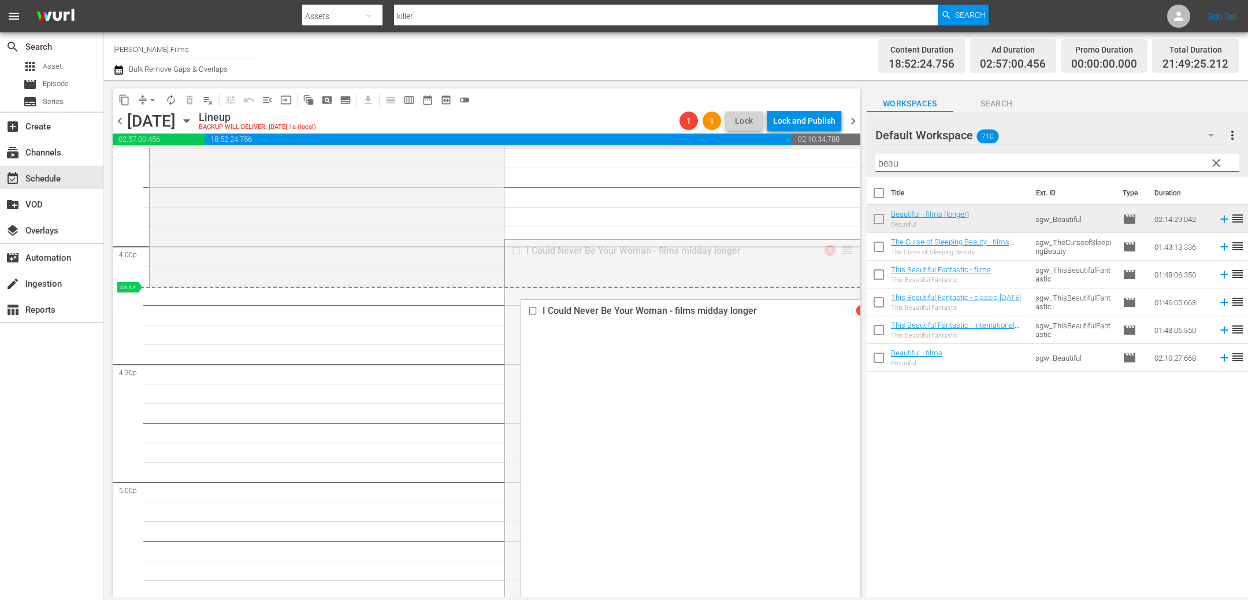
drag, startPoint x: 849, startPoint y: 248, endPoint x: 840, endPoint y: 294, distance: 46.3
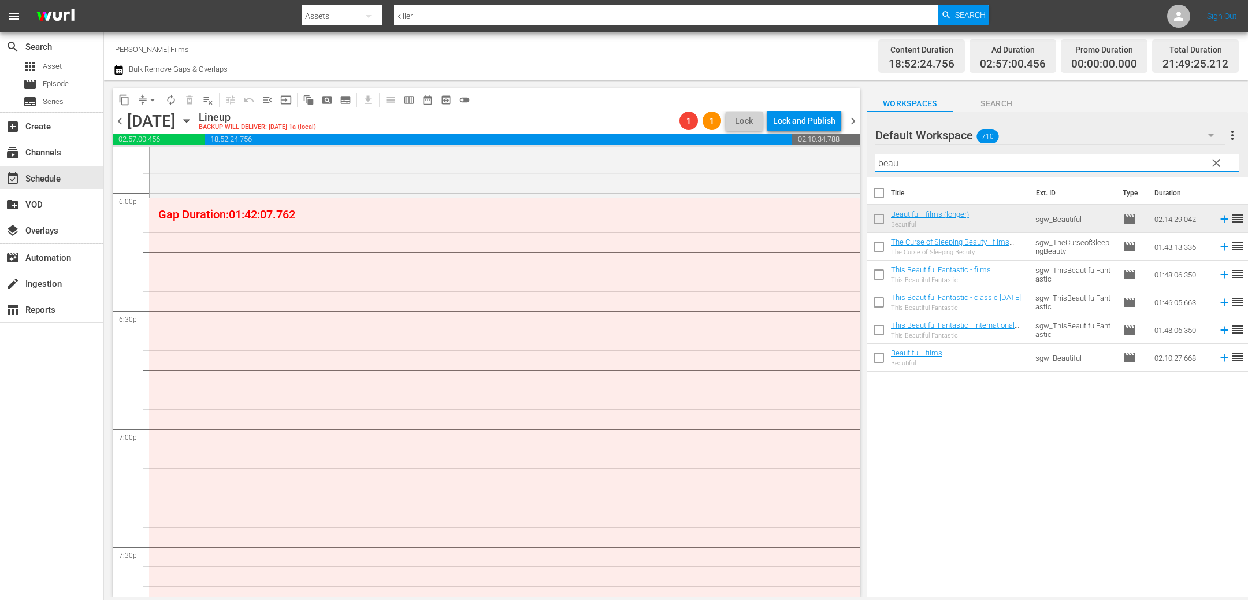
scroll to position [4194, 0]
drag, startPoint x: 903, startPoint y: 160, endPoint x: 811, endPoint y: 152, distance: 92.2
click at [812, 153] on div "content_copy compress arrow_drop_down autorenew_outlined delete_forever_outline…" at bounding box center [676, 338] width 1144 height 517
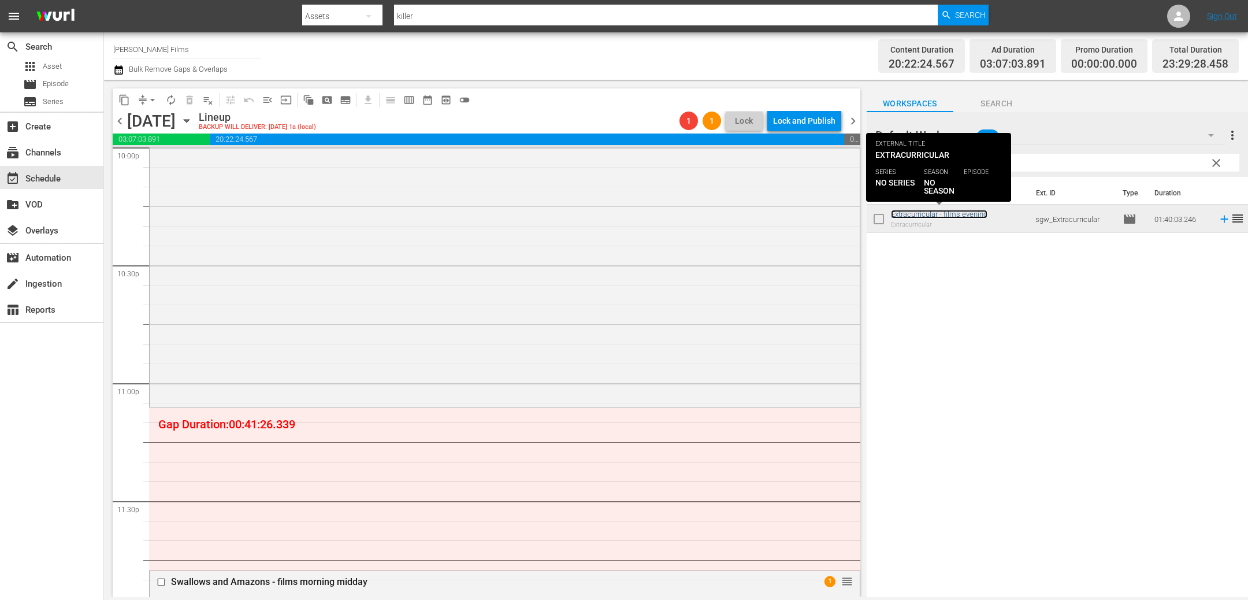
scroll to position [5336, 0]
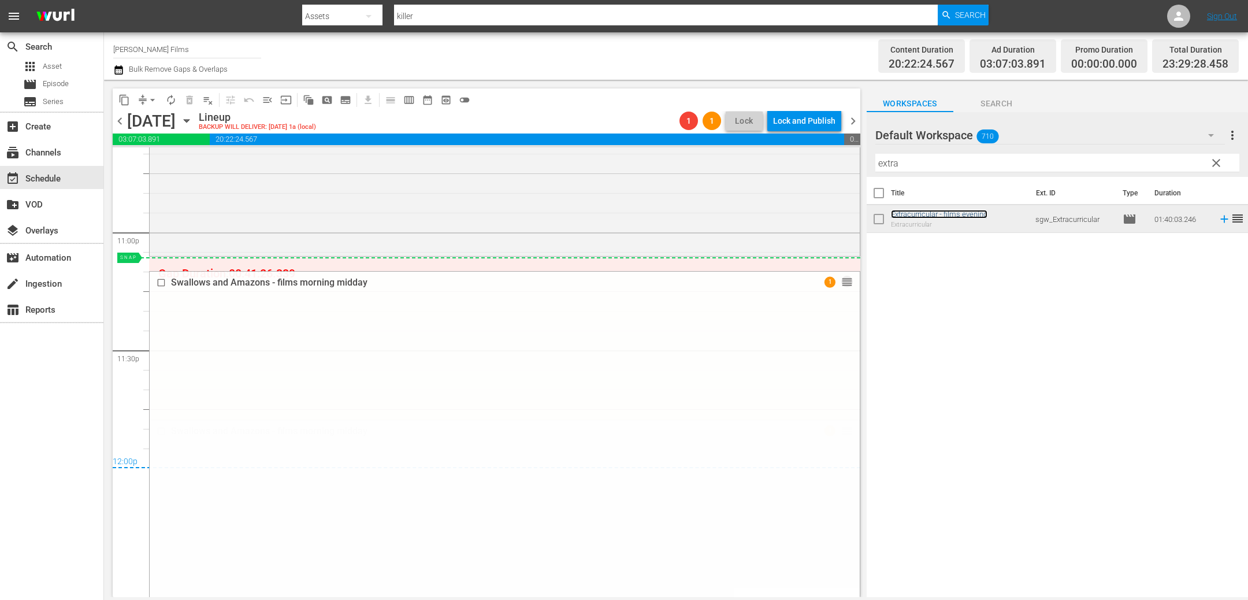
drag, startPoint x: 845, startPoint y: 428, endPoint x: 825, endPoint y: 259, distance: 170.4
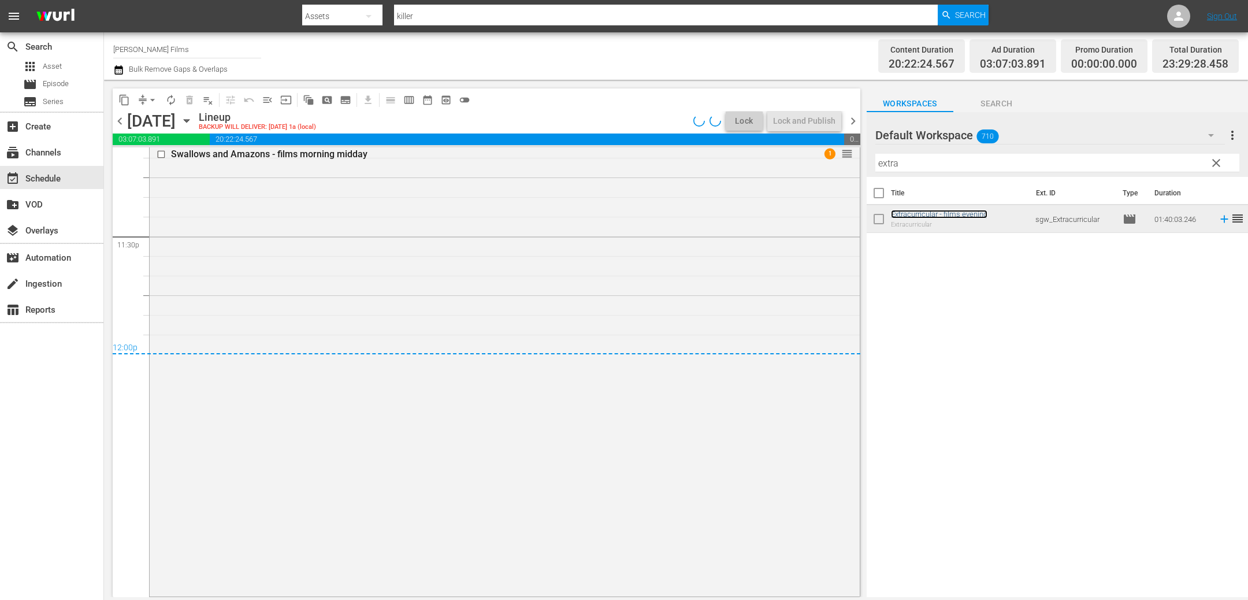
scroll to position [5449, 0]
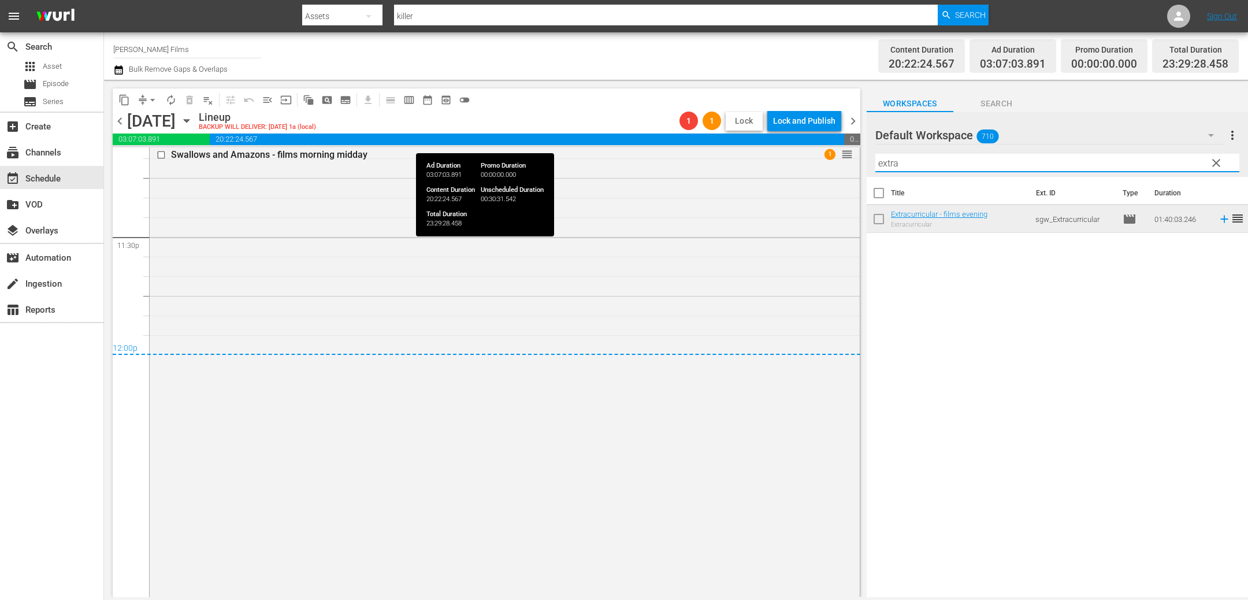
drag, startPoint x: 939, startPoint y: 165, endPoint x: 726, endPoint y: 129, distance: 216.0
click at [726, 129] on div "content_copy compress arrow_drop_down autorenew_outlined delete_forever_outline…" at bounding box center [676, 338] width 1144 height 517
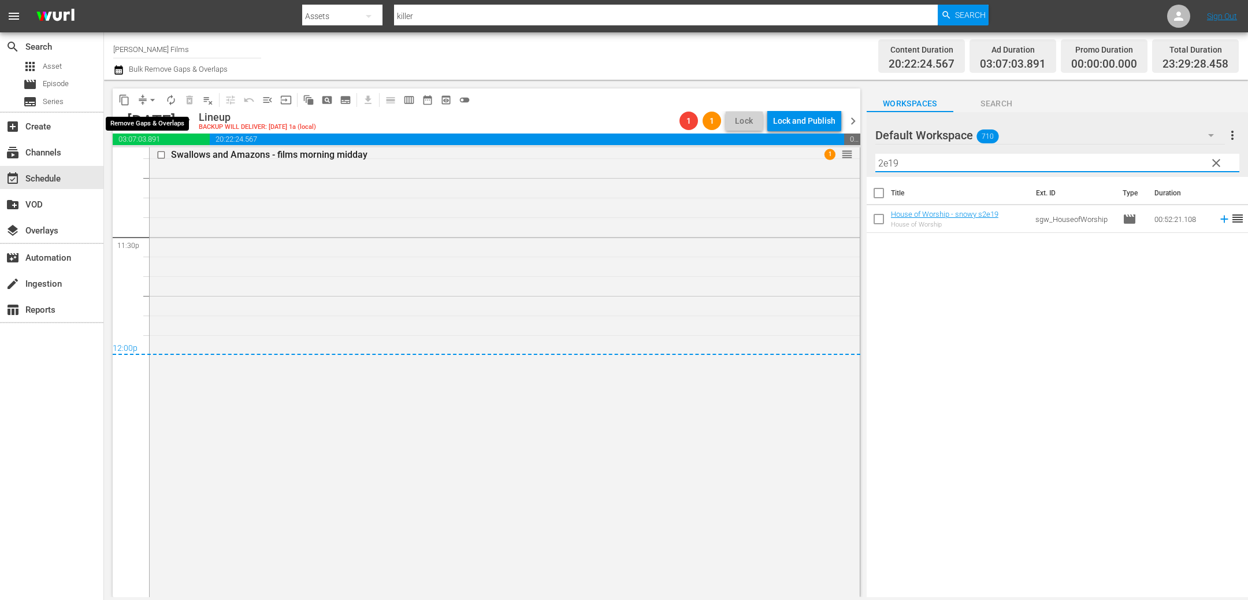
click at [144, 94] on span "compress" at bounding box center [143, 100] width 12 height 12
click at [152, 96] on span "arrow_drop_down" at bounding box center [153, 100] width 12 height 12
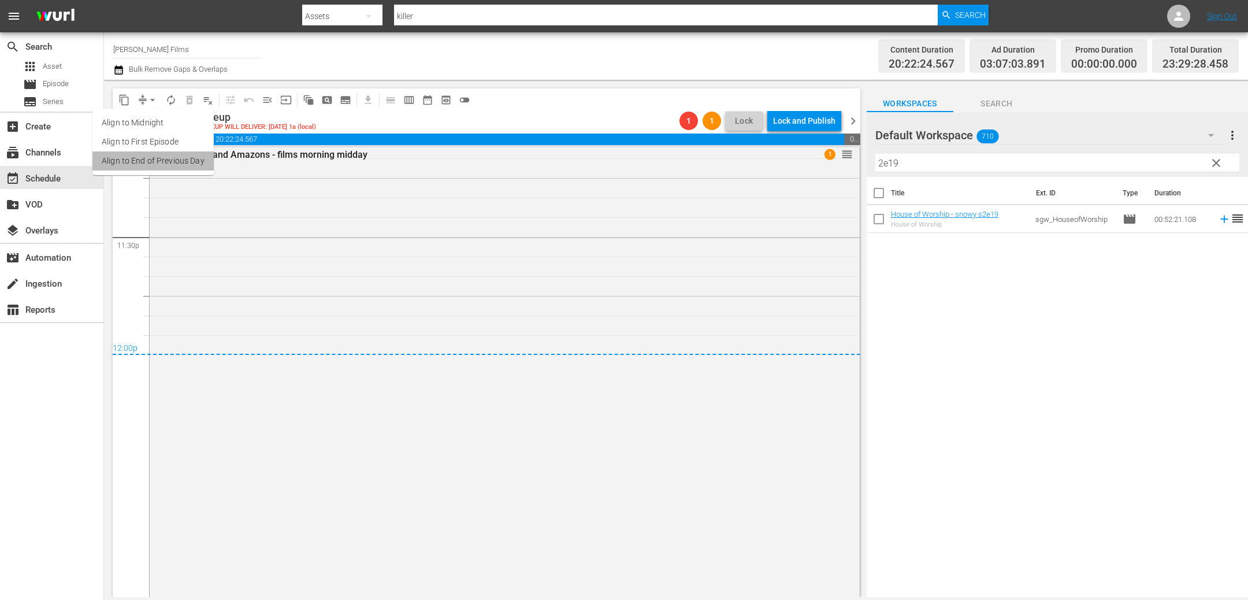
click at [172, 169] on li "Align to End of Previous Day" at bounding box center [152, 160] width 121 height 19
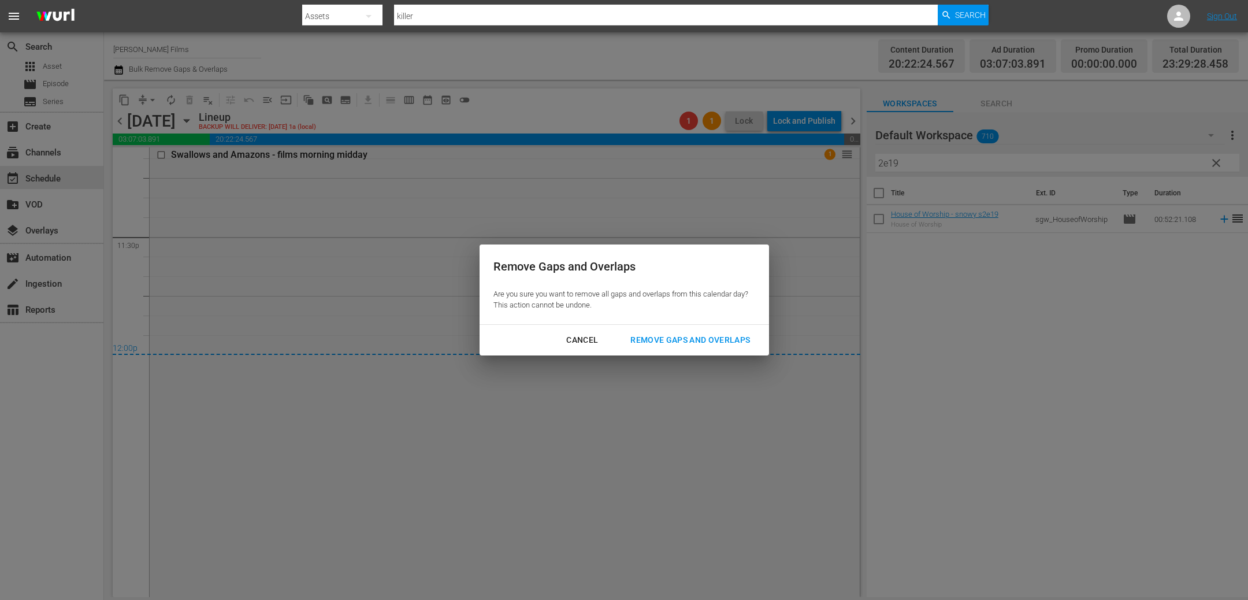
click at [662, 333] on div "Remove Gaps and Overlaps" at bounding box center [690, 340] width 138 height 14
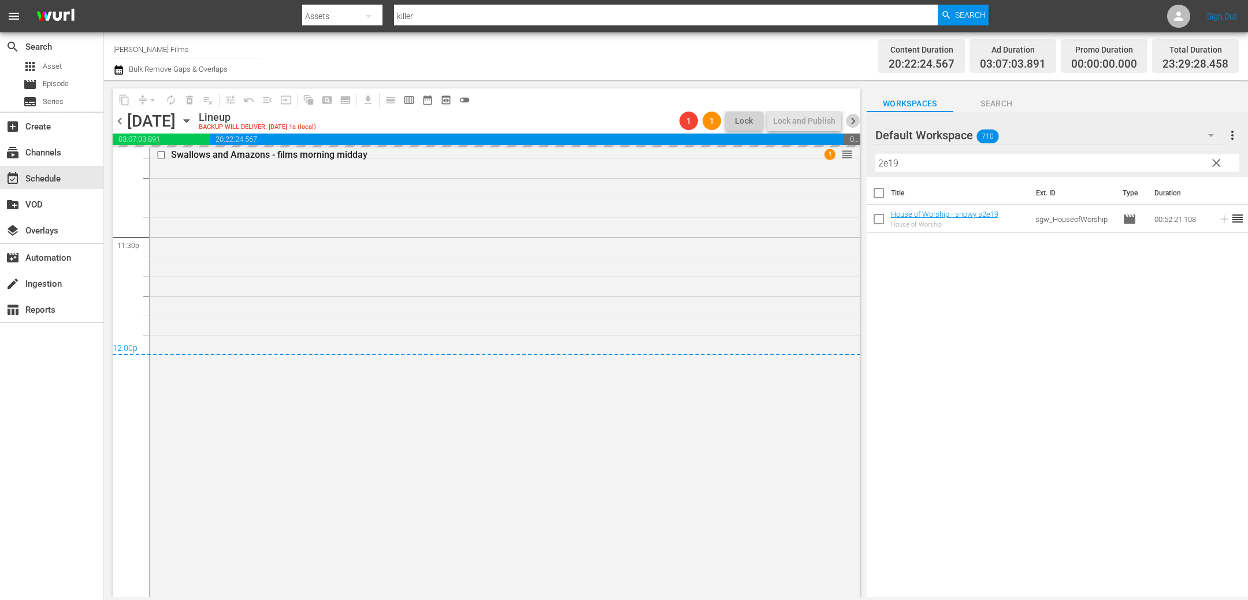
click at [852, 121] on span "chevron_right" at bounding box center [853, 121] width 14 height 14
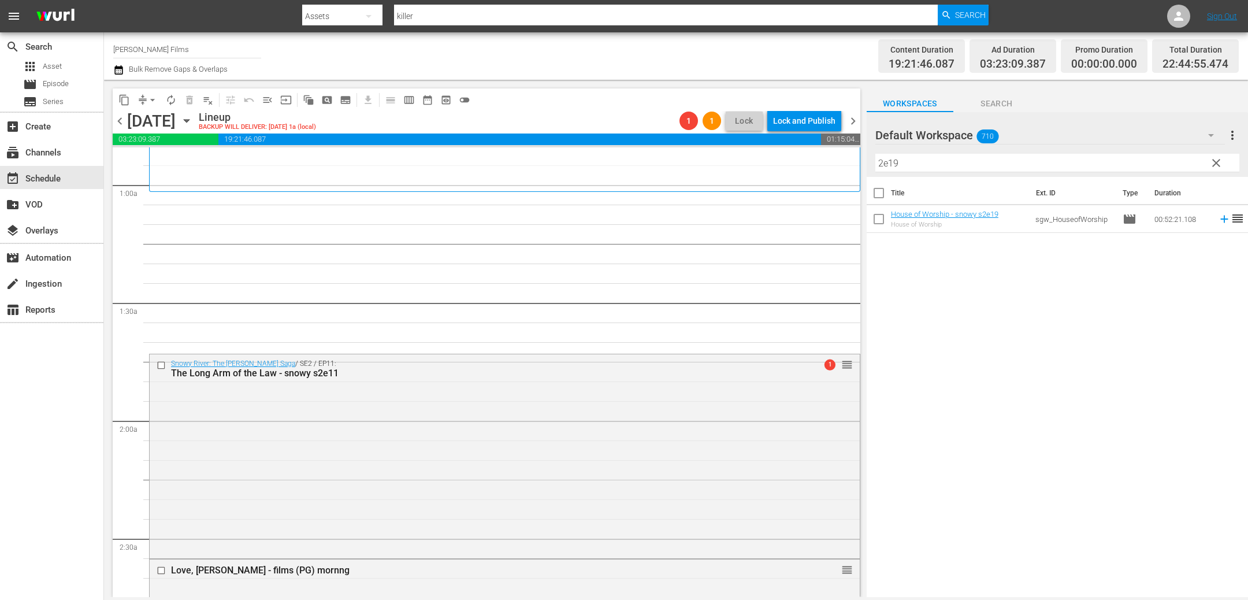
scroll to position [224, 0]
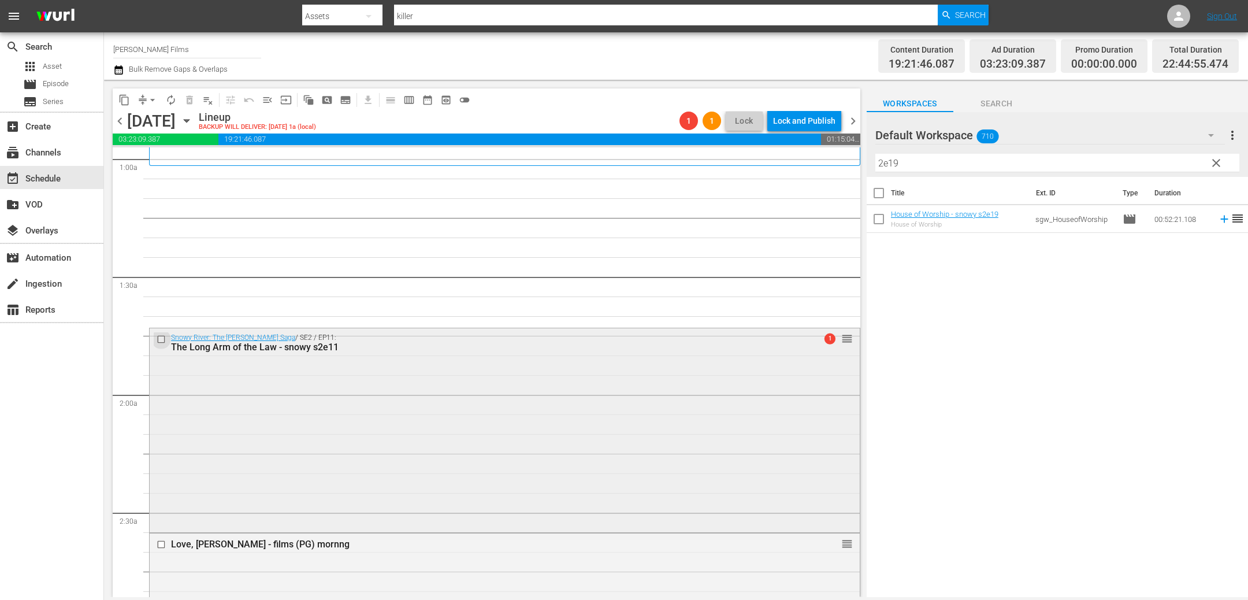
click at [163, 337] on input "checkbox" at bounding box center [163, 339] width 12 height 10
click at [186, 100] on span "delete_forever_outlined" at bounding box center [190, 100] width 12 height 12
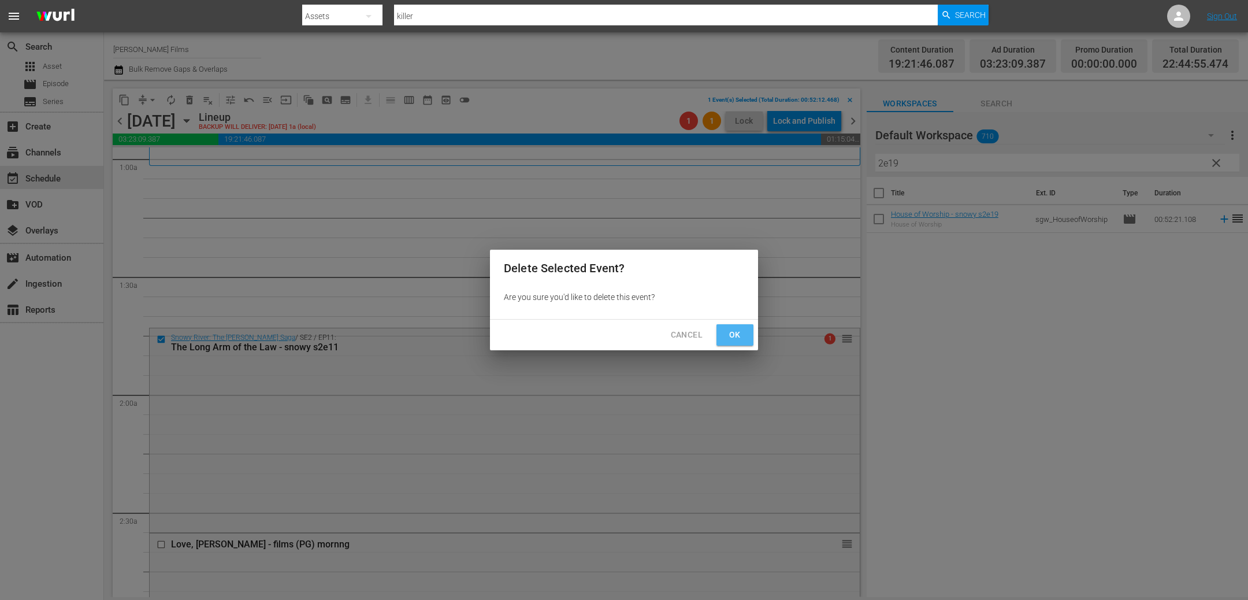
click at [728, 332] on span "Ok" at bounding box center [734, 335] width 18 height 14
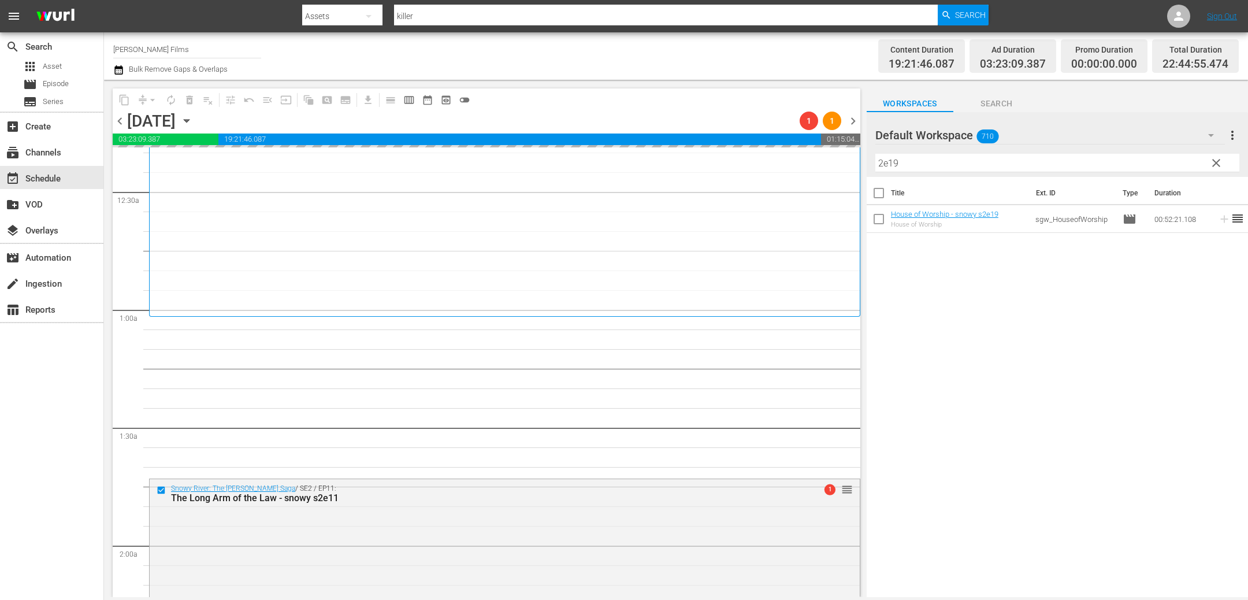
scroll to position [66, 0]
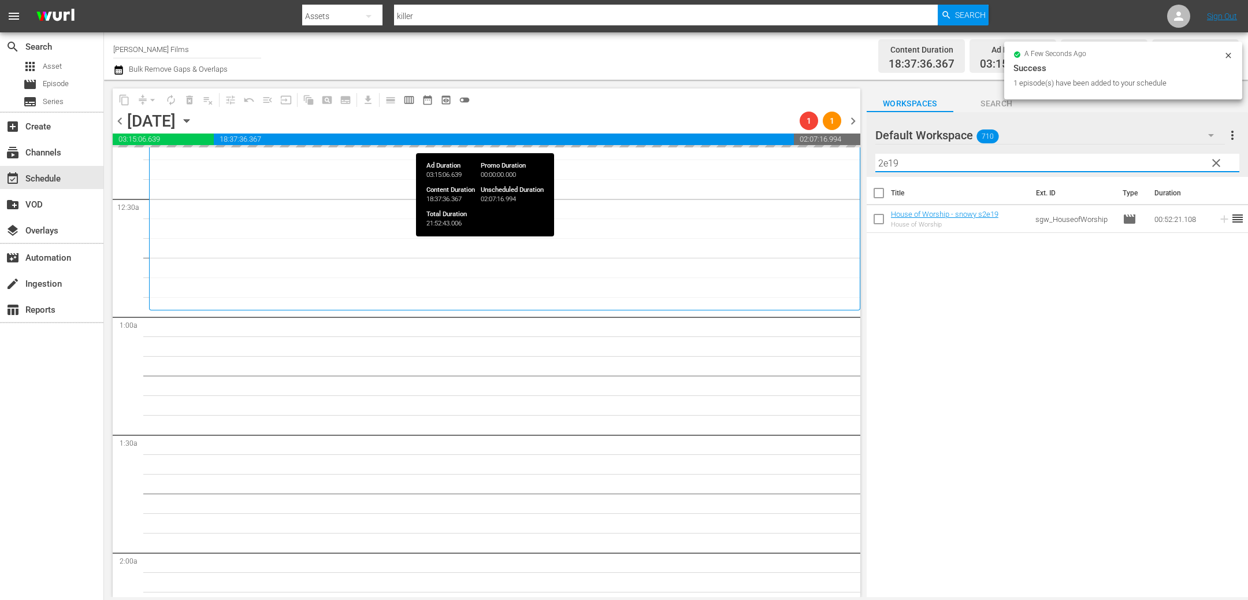
drag, startPoint x: 946, startPoint y: 164, endPoint x: 600, endPoint y: 138, distance: 347.0
click at [600, 138] on div "content_copy compress arrow_drop_down autorenew_outlined delete_forever_outline…" at bounding box center [676, 338] width 1144 height 517
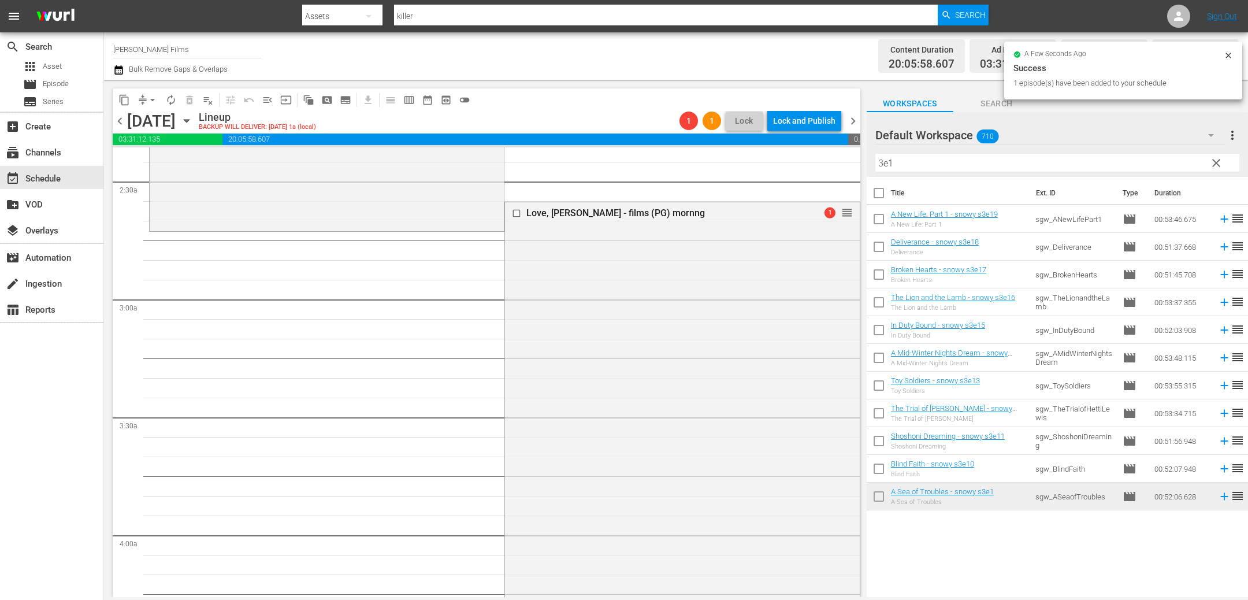
scroll to position [548, 0]
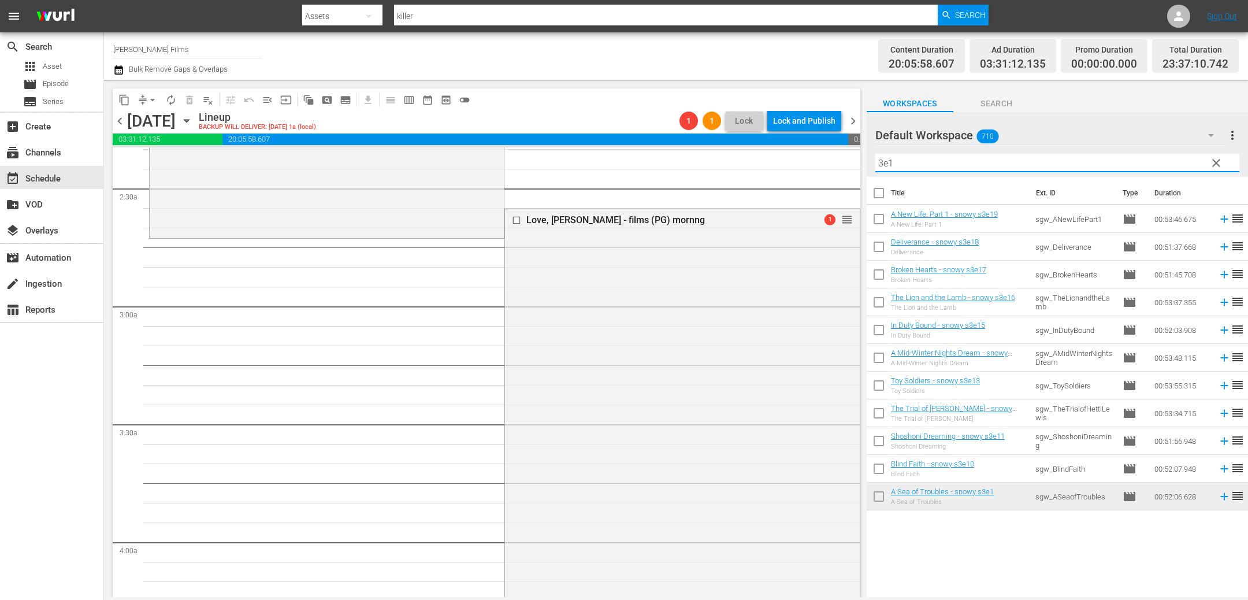
drag, startPoint x: 905, startPoint y: 159, endPoint x: 796, endPoint y: 147, distance: 109.2
click at [797, 148] on div "content_copy compress arrow_drop_down autorenew_outlined delete_forever_outline…" at bounding box center [676, 338] width 1144 height 517
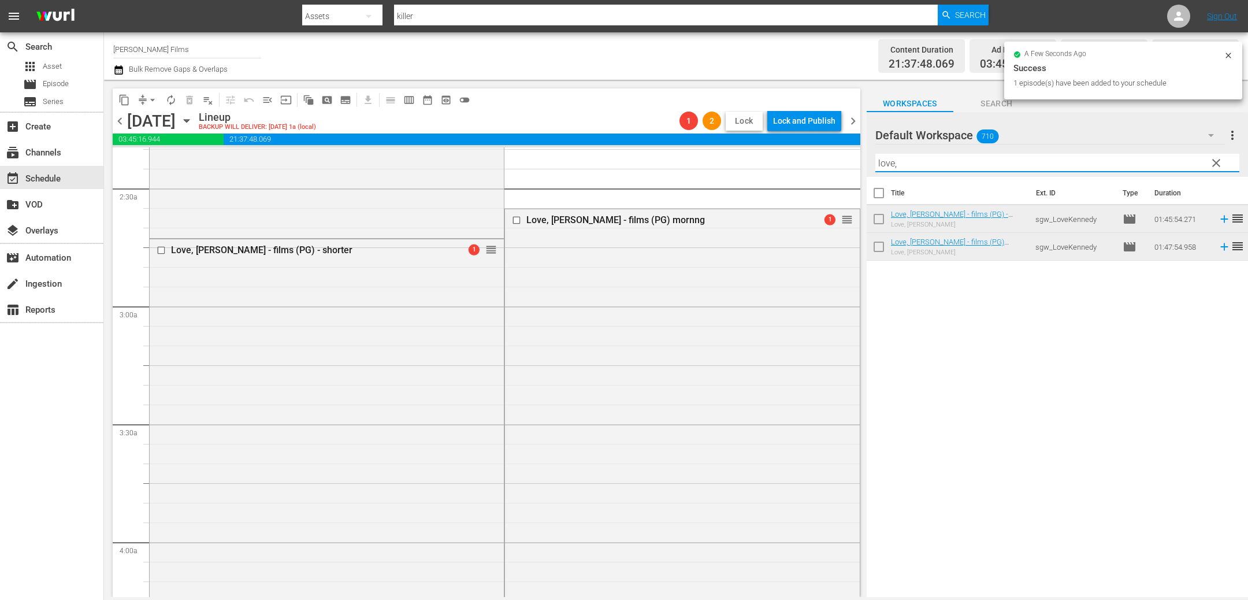
drag, startPoint x: 918, startPoint y: 162, endPoint x: 749, endPoint y: 128, distance: 172.6
click at [750, 129] on div "content_copy compress arrow_drop_down autorenew_outlined delete_forever_outline…" at bounding box center [676, 338] width 1144 height 517
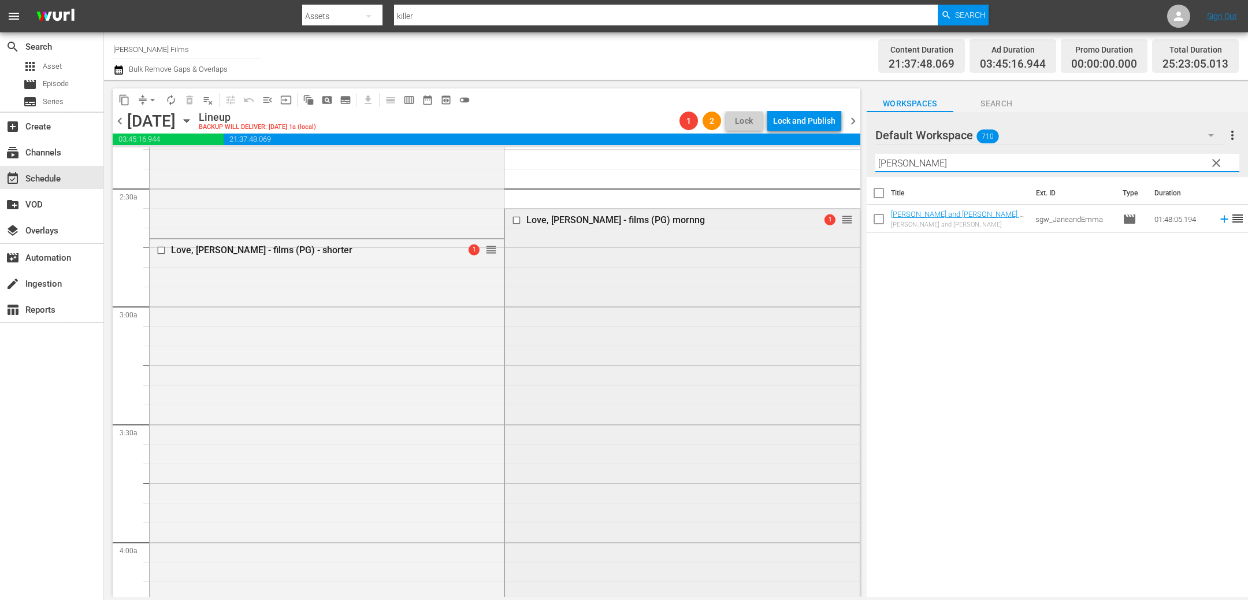
click at [518, 218] on input "checkbox" at bounding box center [518, 220] width 12 height 10
click at [187, 97] on span "delete_forever_outlined" at bounding box center [190, 100] width 12 height 12
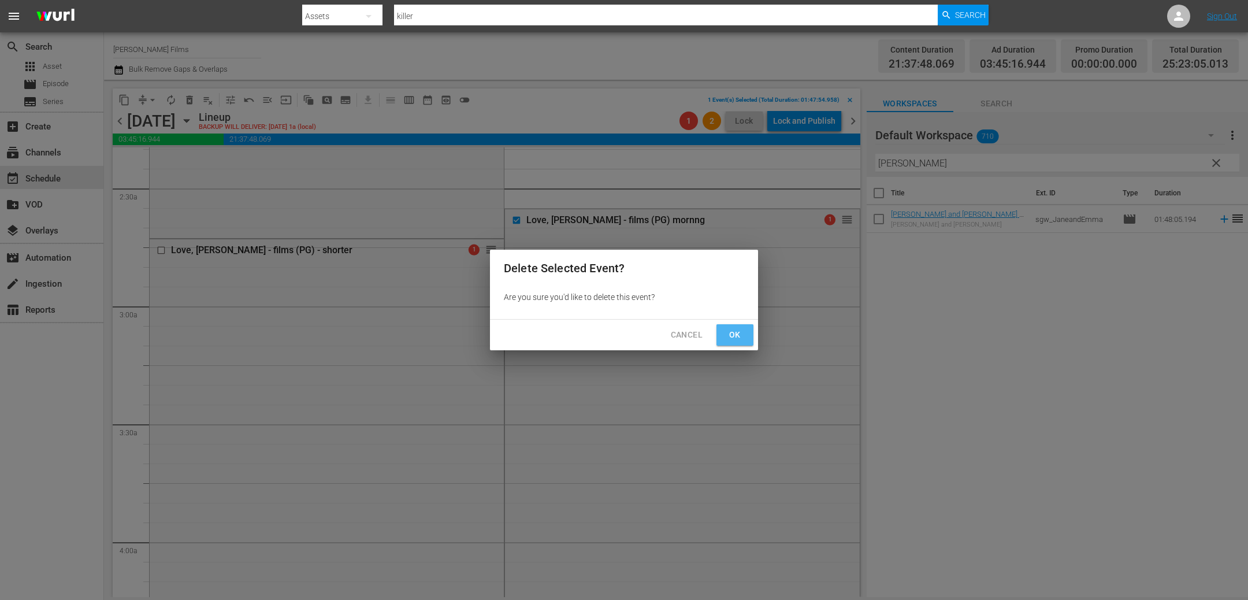
click at [745, 333] on button "Ok" at bounding box center [734, 334] width 37 height 21
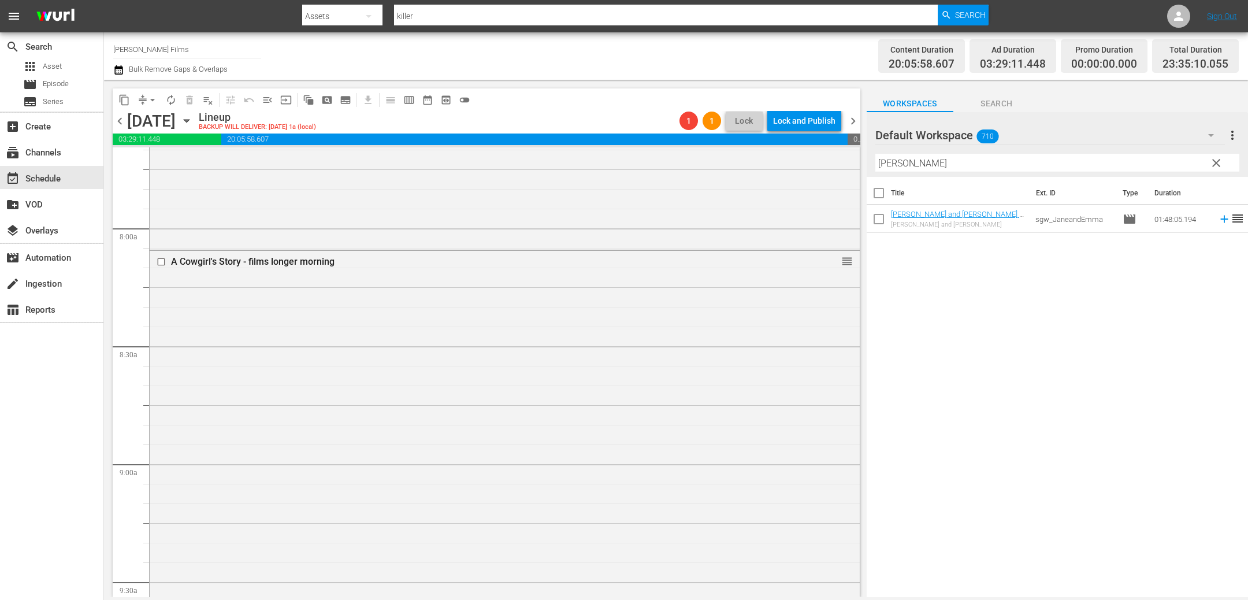
scroll to position [1799, 0]
drag, startPoint x: 932, startPoint y: 163, endPoint x: 673, endPoint y: 141, distance: 259.7
click at [676, 141] on div "content_copy compress arrow_drop_down autorenew_outlined delete_forever_outline…" at bounding box center [676, 338] width 1144 height 517
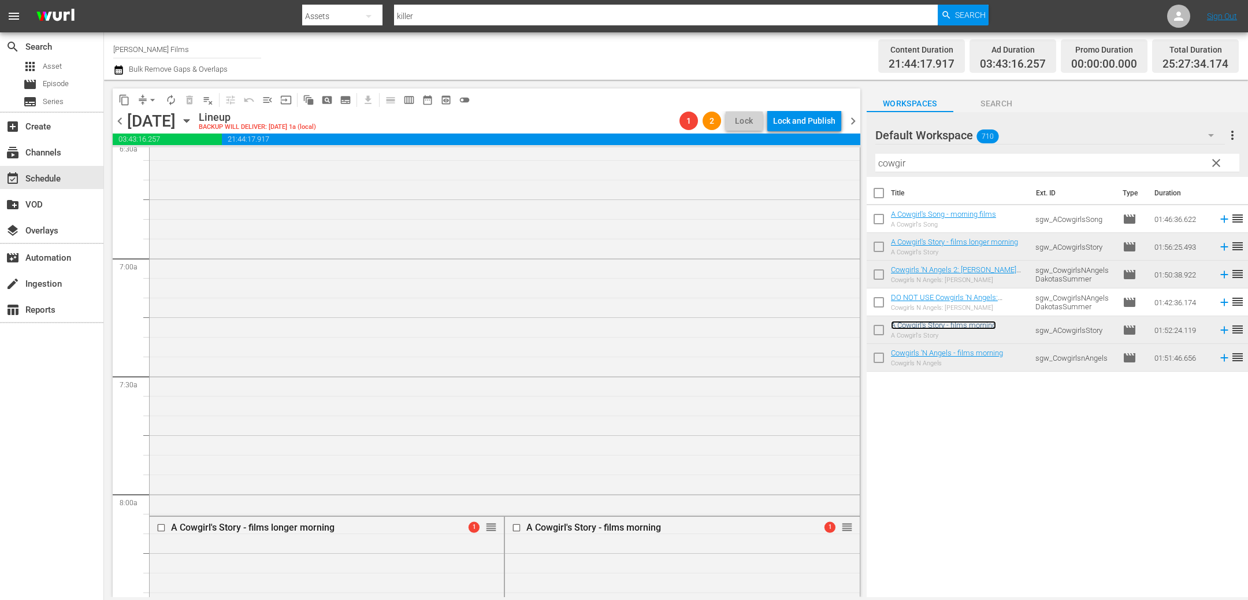
scroll to position [1675, 0]
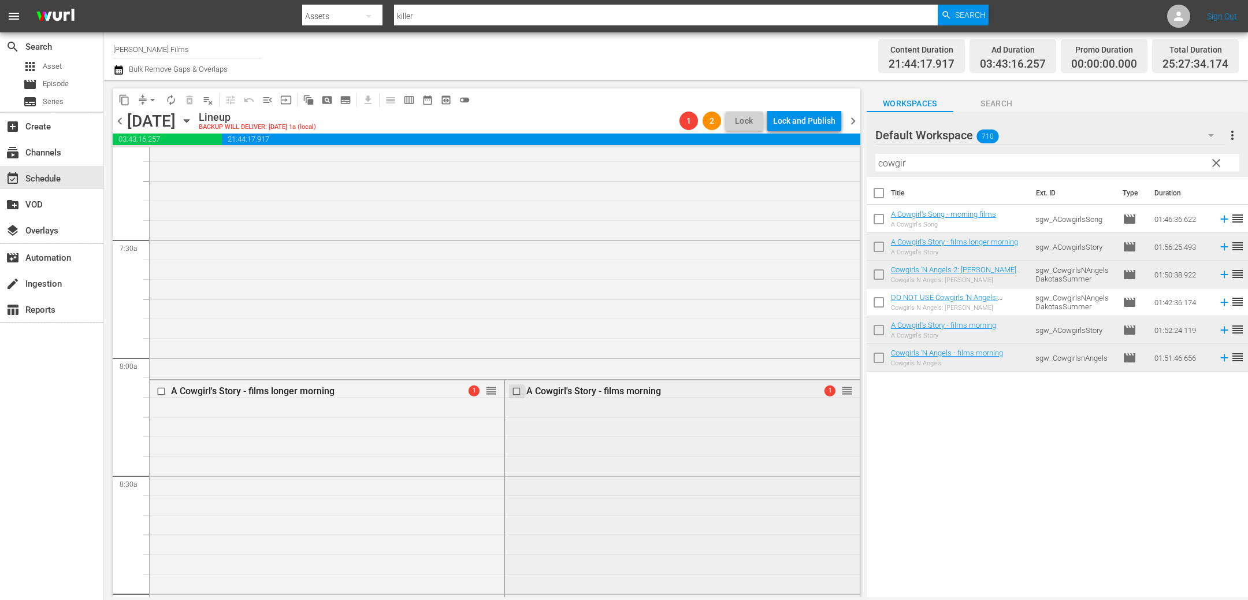
click at [518, 388] on input "checkbox" at bounding box center [518, 391] width 12 height 10
click at [189, 96] on span "delete_forever_outlined" at bounding box center [190, 100] width 12 height 12
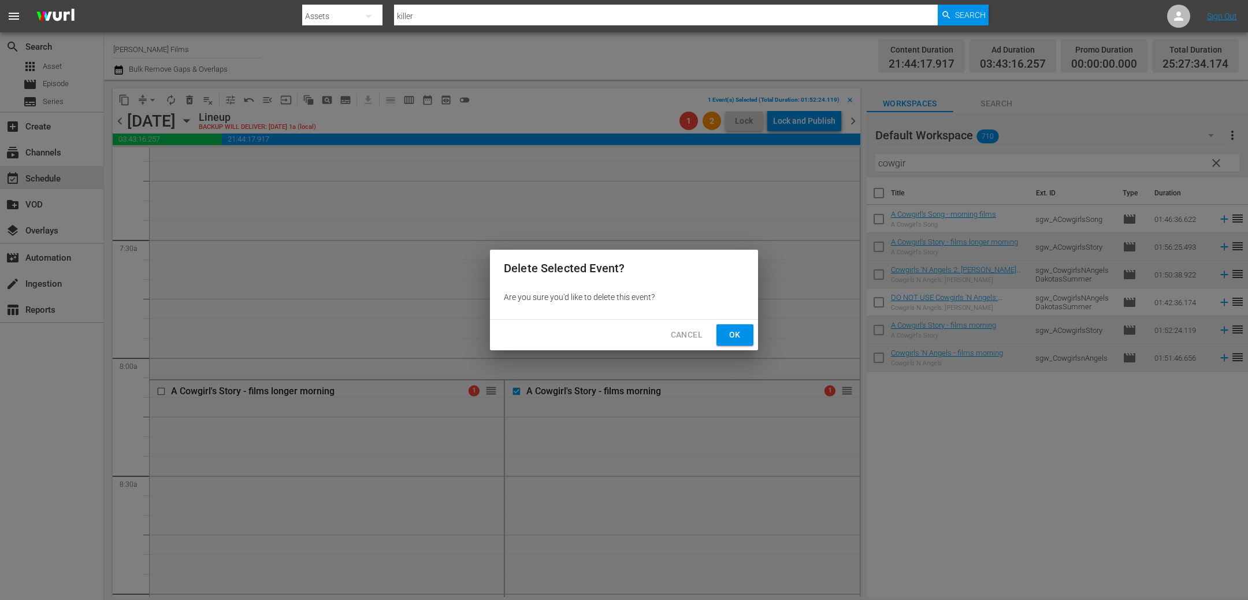
click at [745, 333] on button "Ok" at bounding box center [734, 334] width 37 height 21
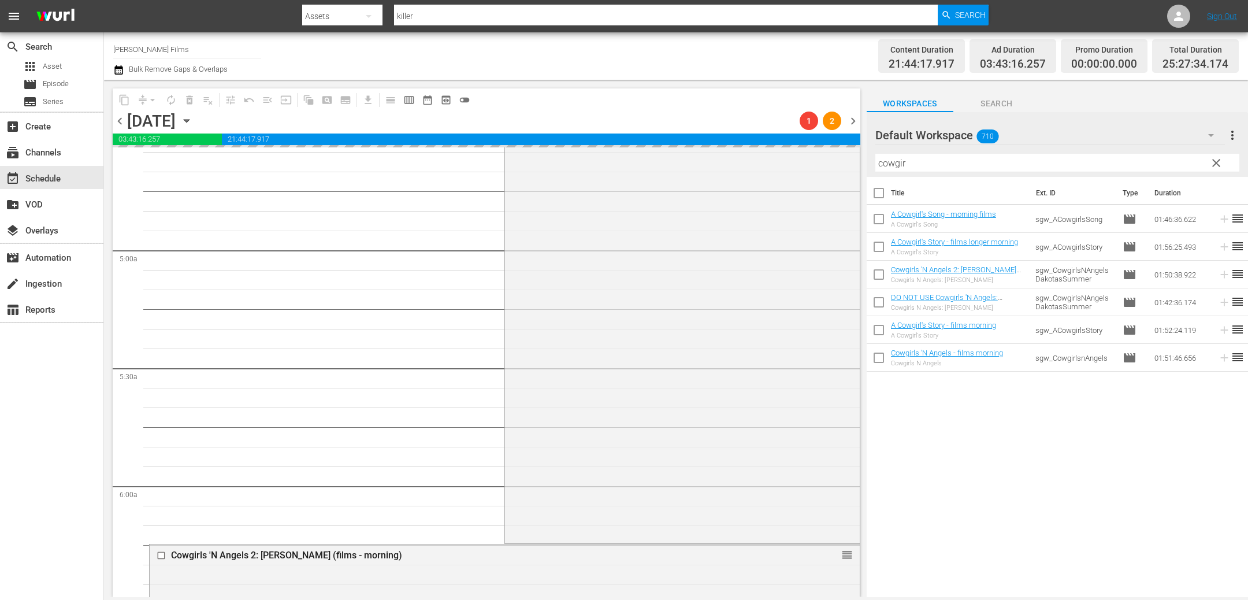
scroll to position [972, 0]
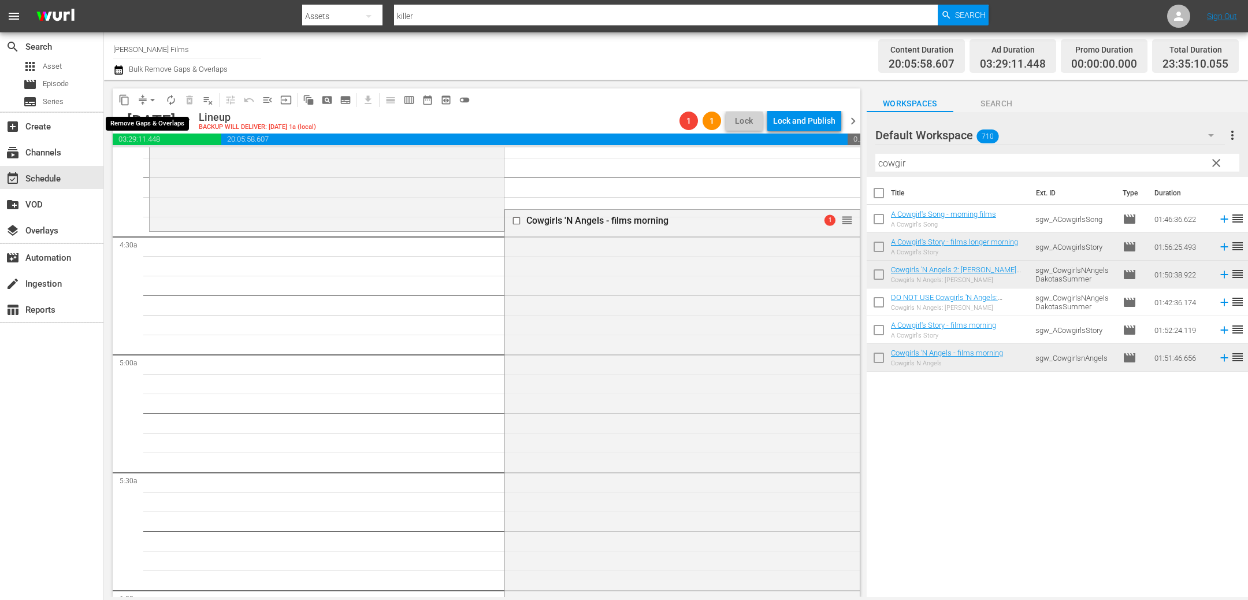
click at [155, 101] on span "arrow_drop_down" at bounding box center [153, 100] width 12 height 12
click at [159, 163] on li "Align to End of Previous Day" at bounding box center [152, 160] width 121 height 19
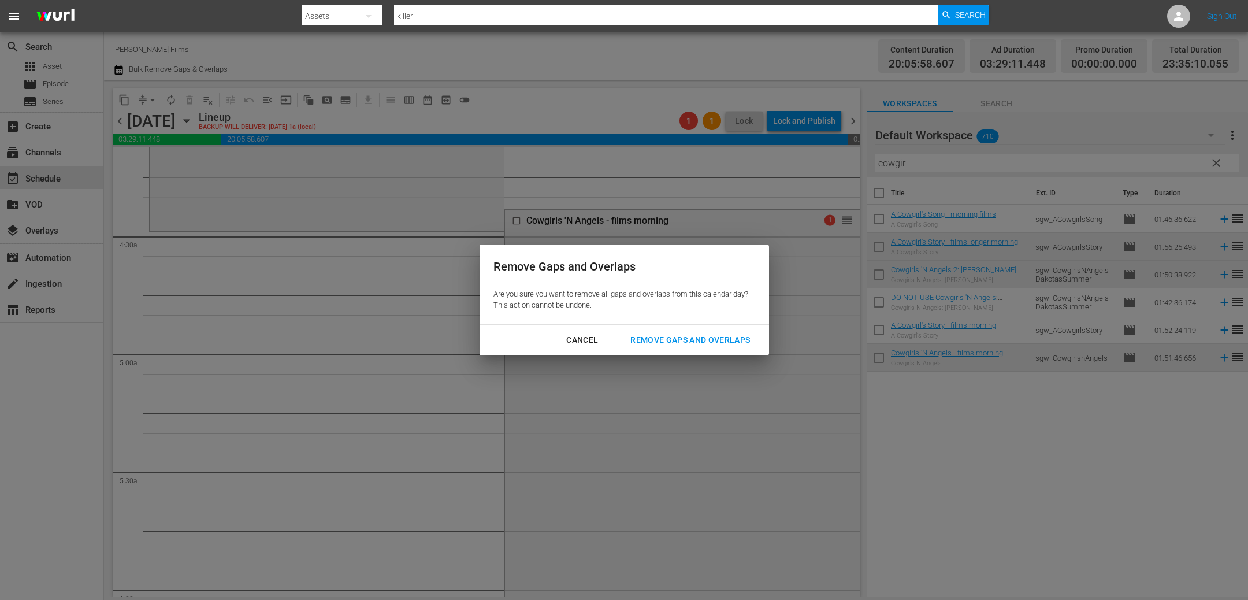
click at [664, 343] on div "Remove Gaps and Overlaps" at bounding box center [690, 340] width 138 height 14
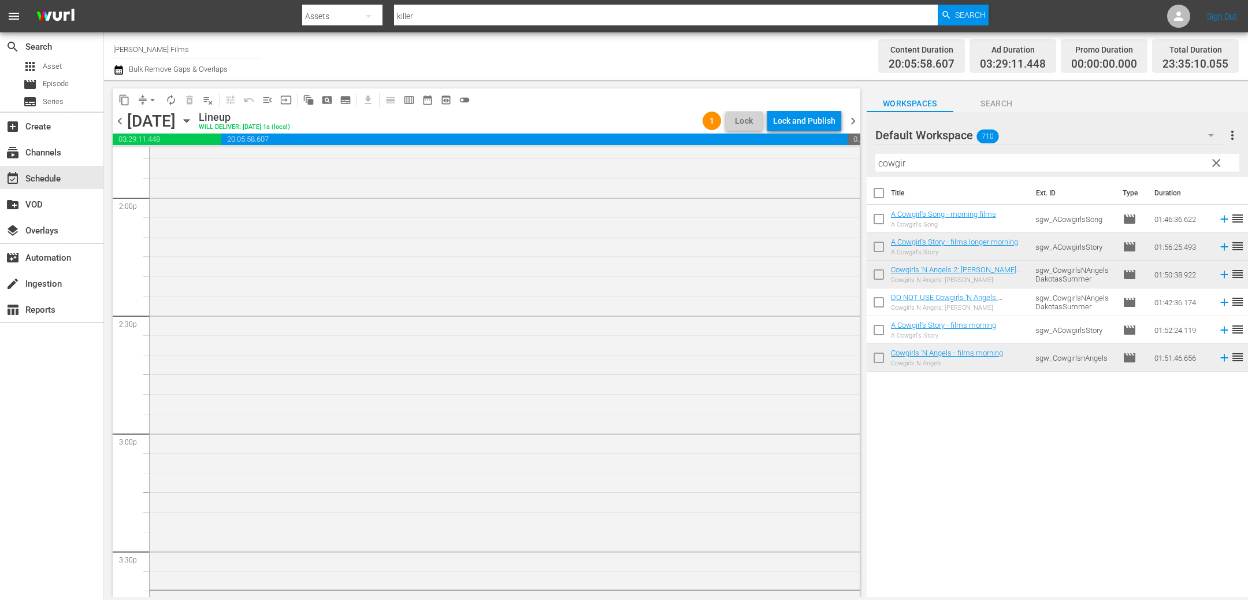
scroll to position [3187, 0]
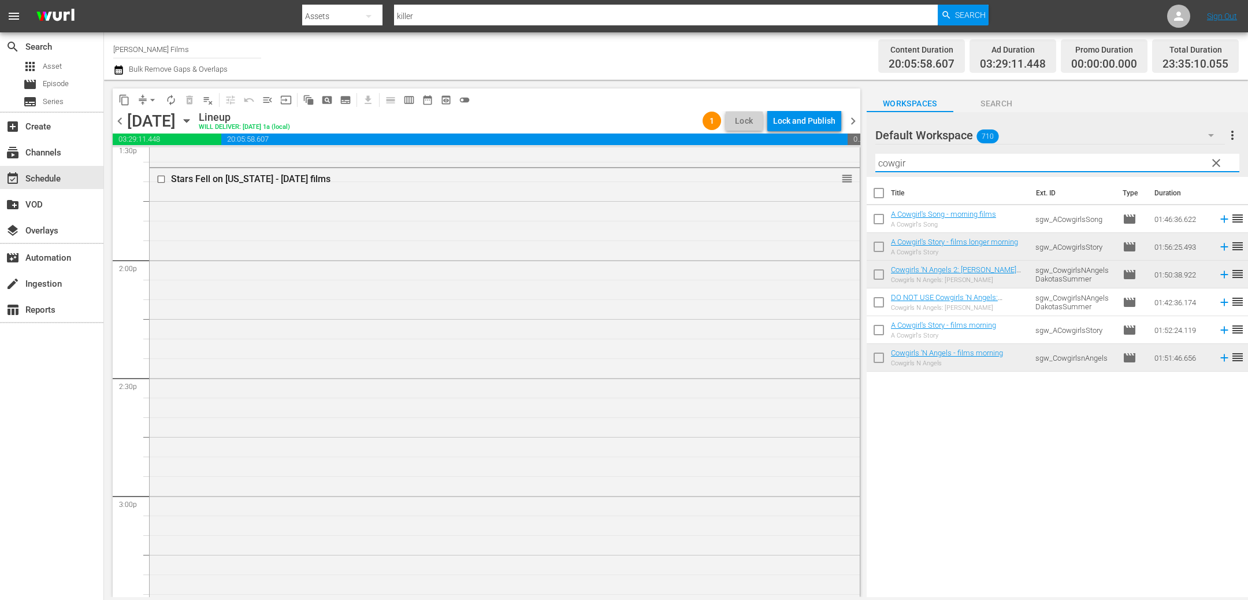
drag, startPoint x: 917, startPoint y: 157, endPoint x: 698, endPoint y: 119, distance: 222.2
click at [698, 119] on div "content_copy compress arrow_drop_down autorenew_outlined delete_forever_outline…" at bounding box center [676, 338] width 1144 height 517
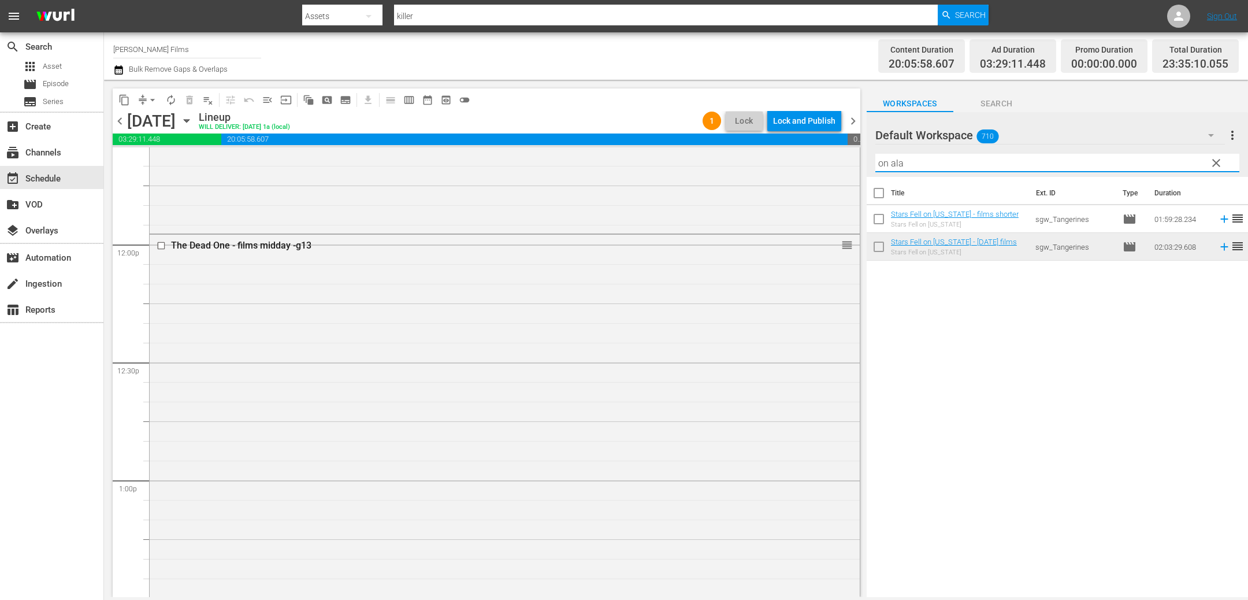
scroll to position [2701, 0]
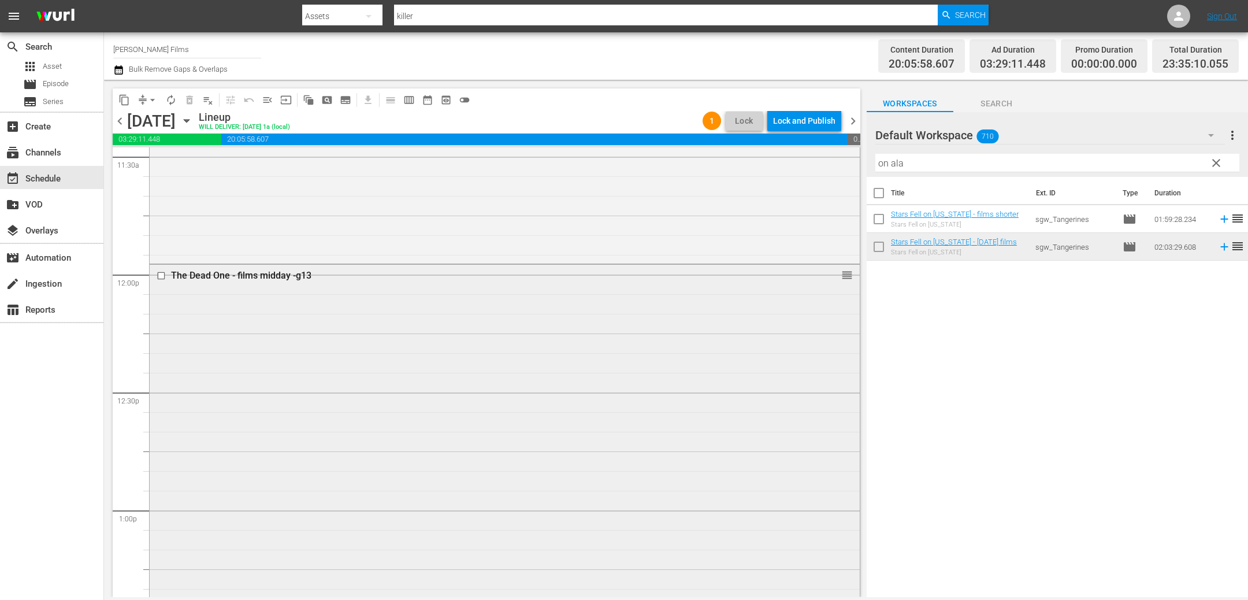
click at [691, 371] on div "The Dead One - films midday -g13 reorder" at bounding box center [505, 458] width 710 height 386
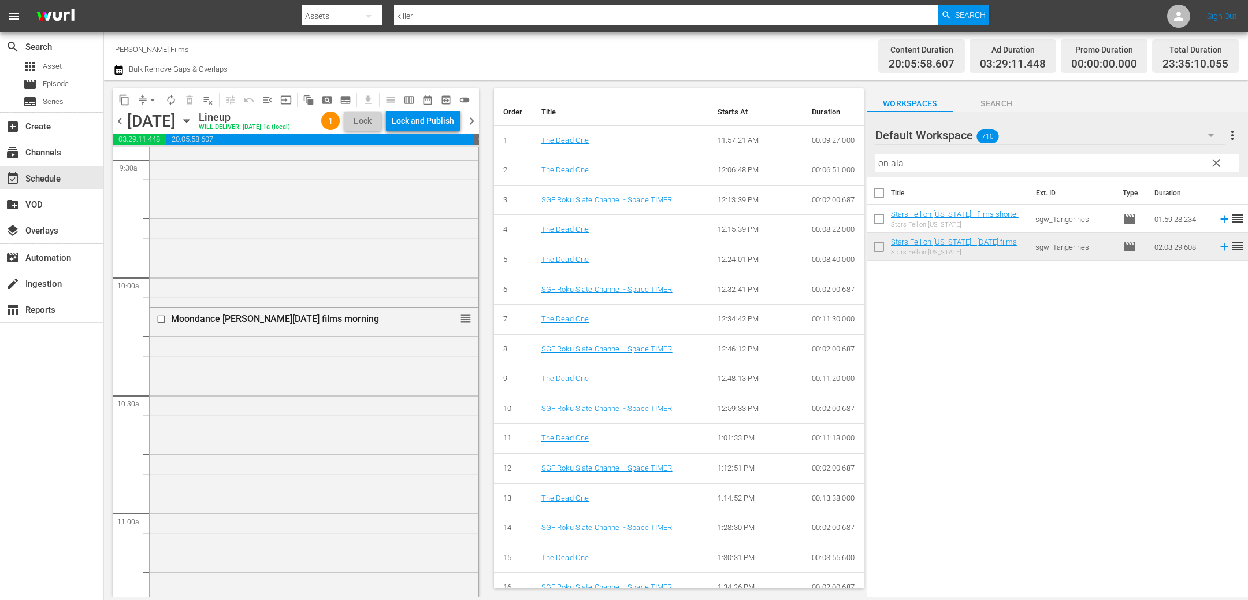
scroll to position [2219, 0]
click at [389, 426] on div "Moondance Alexander - april 22 films morning reorder" at bounding box center [314, 528] width 329 height 427
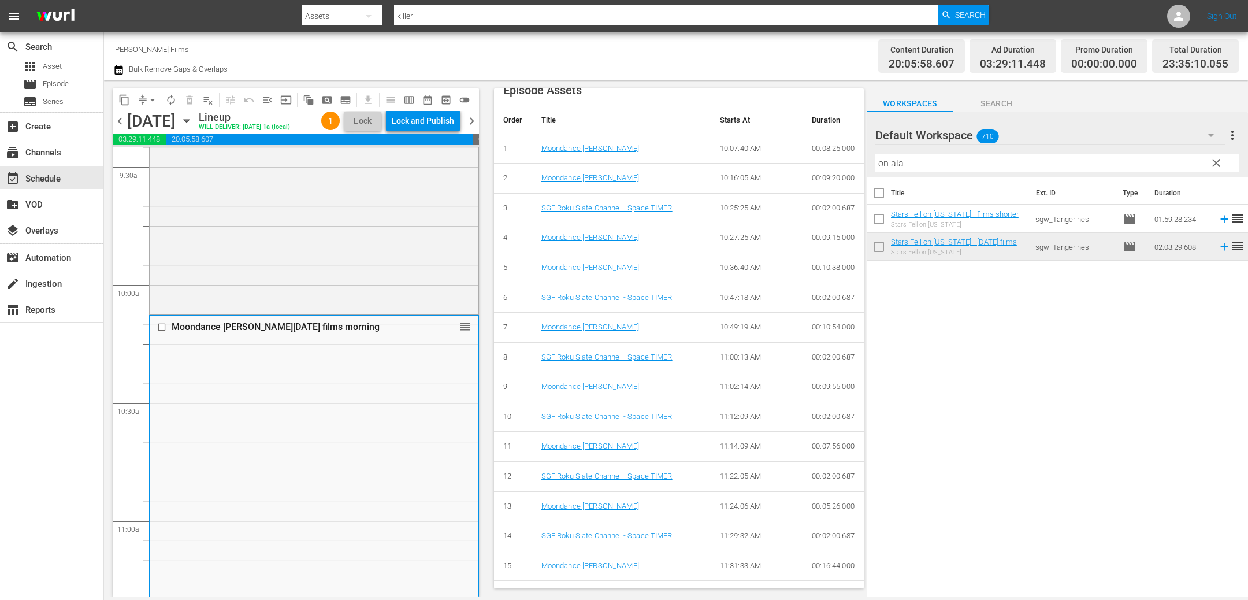
scroll to position [394, 0]
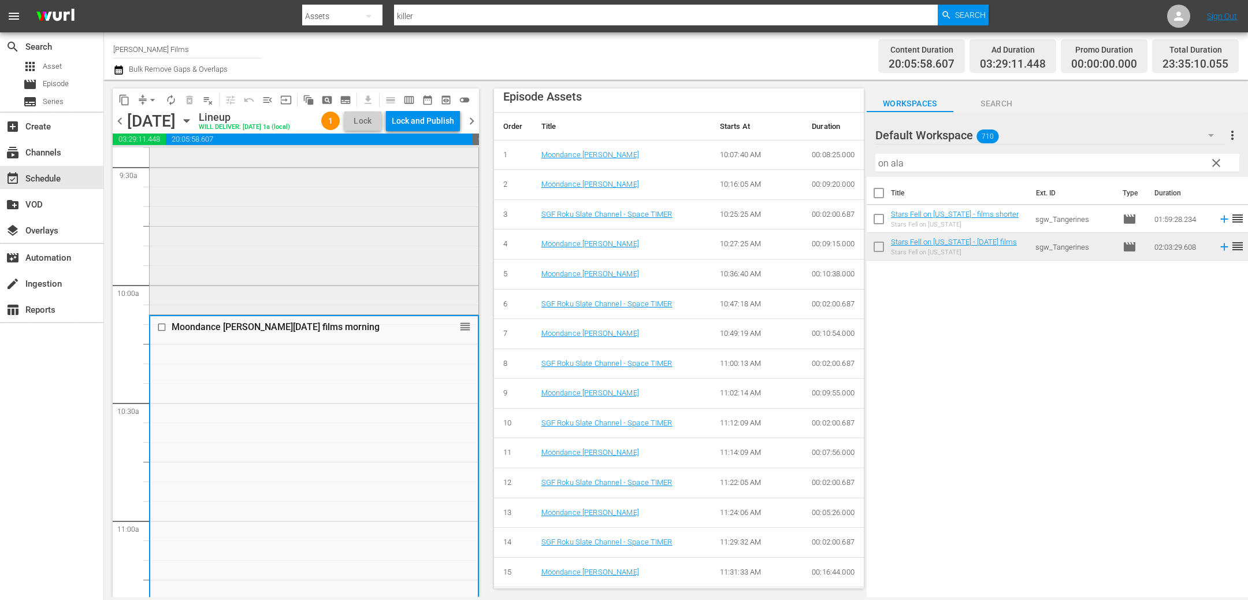
click at [400, 269] on div "A Cowgirl's Story - films longer morning reorder" at bounding box center [314, 85] width 329 height 454
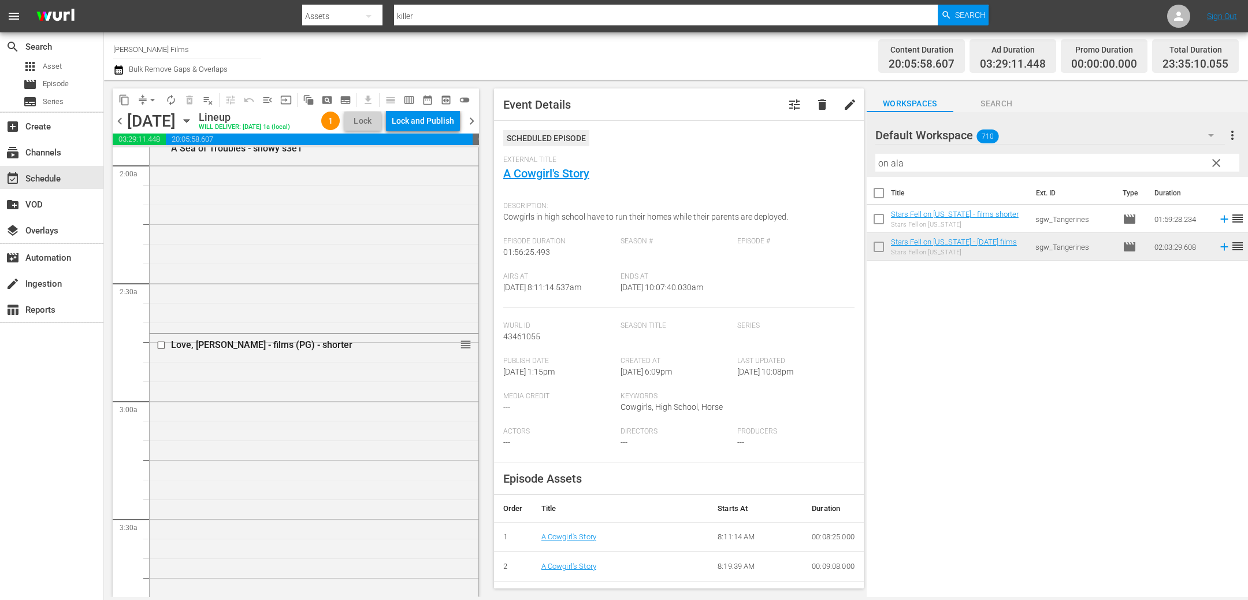
scroll to position [294, 0]
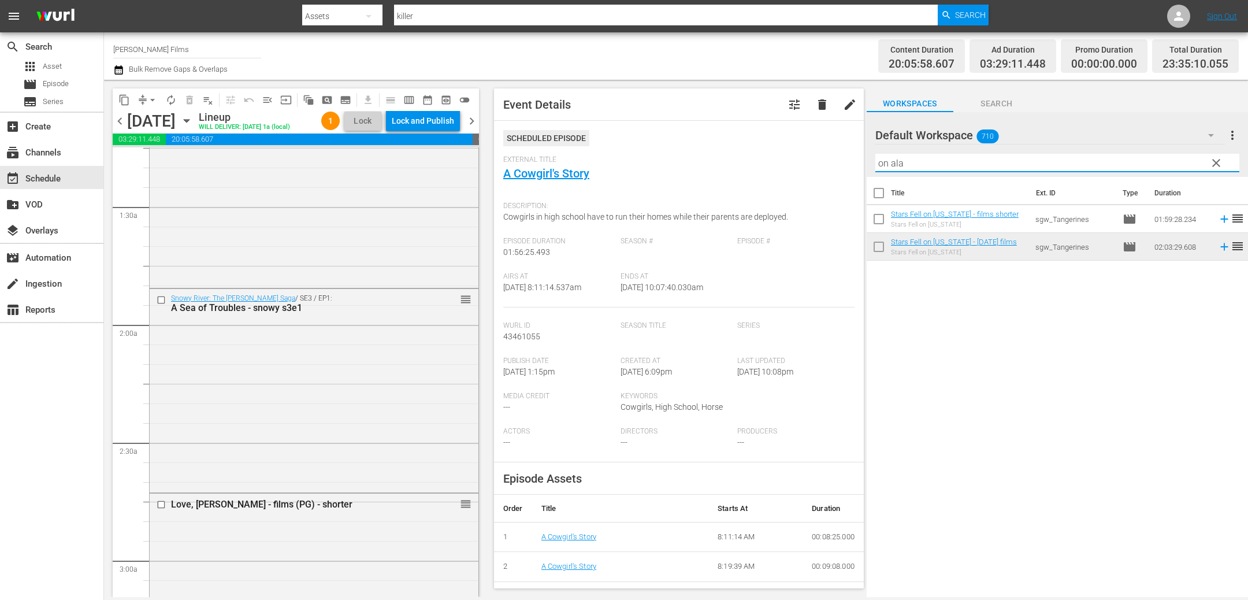
drag, startPoint x: 981, startPoint y: 164, endPoint x: 748, endPoint y: 120, distance: 236.9
click at [748, 124] on div "content_copy compress arrow_drop_down autorenew_outlined delete_forever_outline…" at bounding box center [676, 338] width 1144 height 517
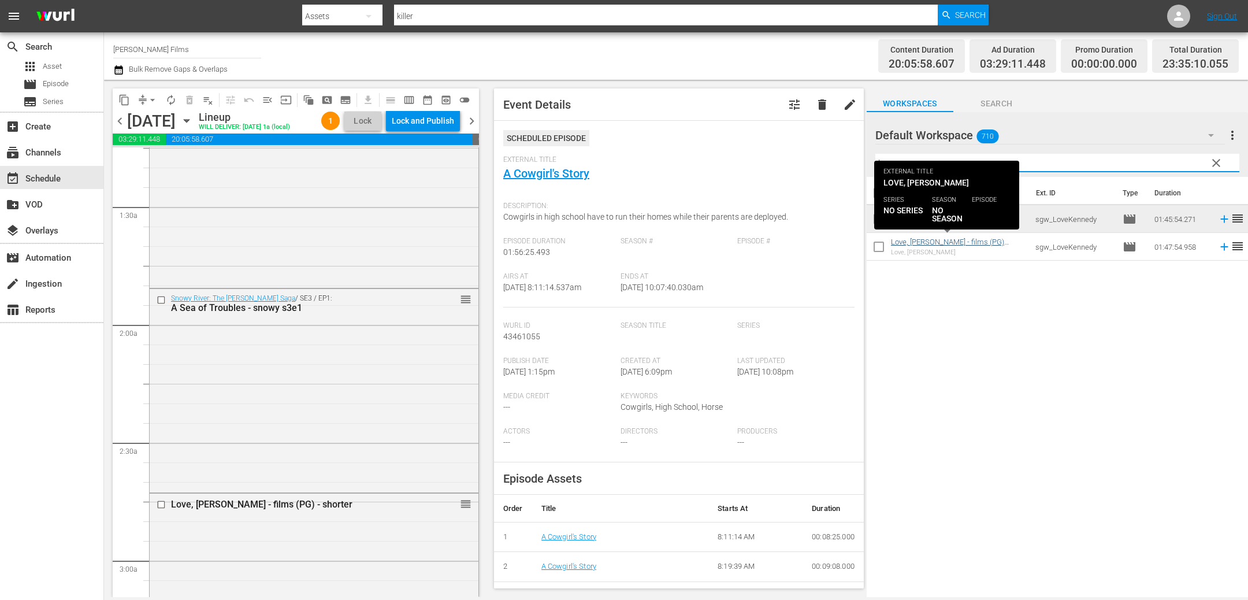
type input "kenne"
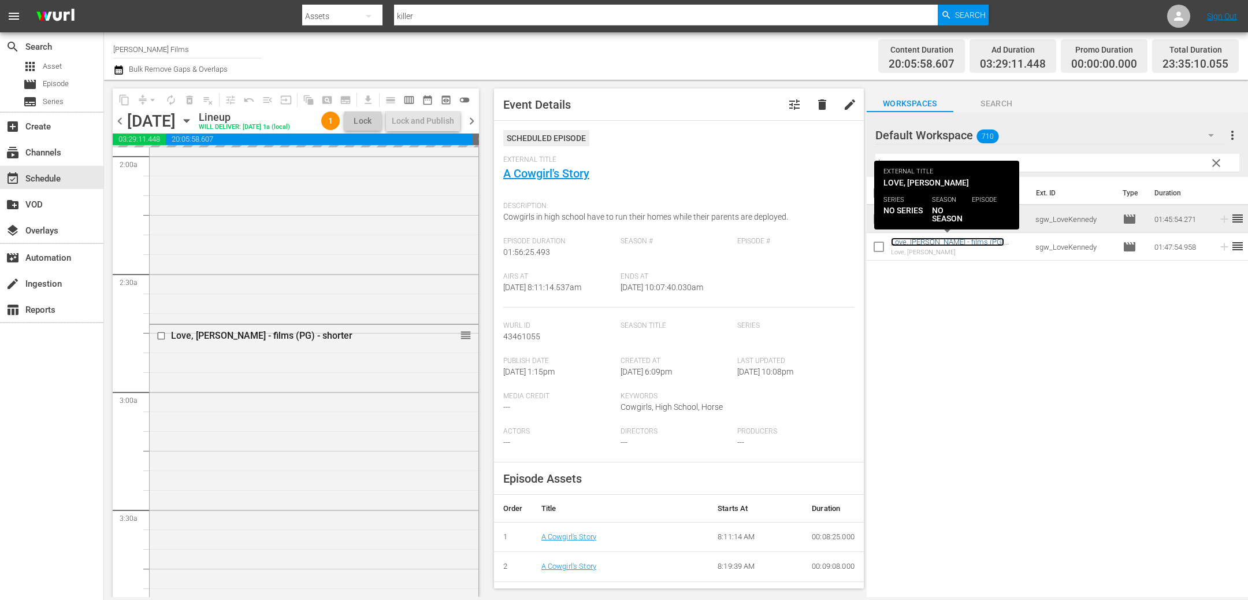
scroll to position [497, 0]
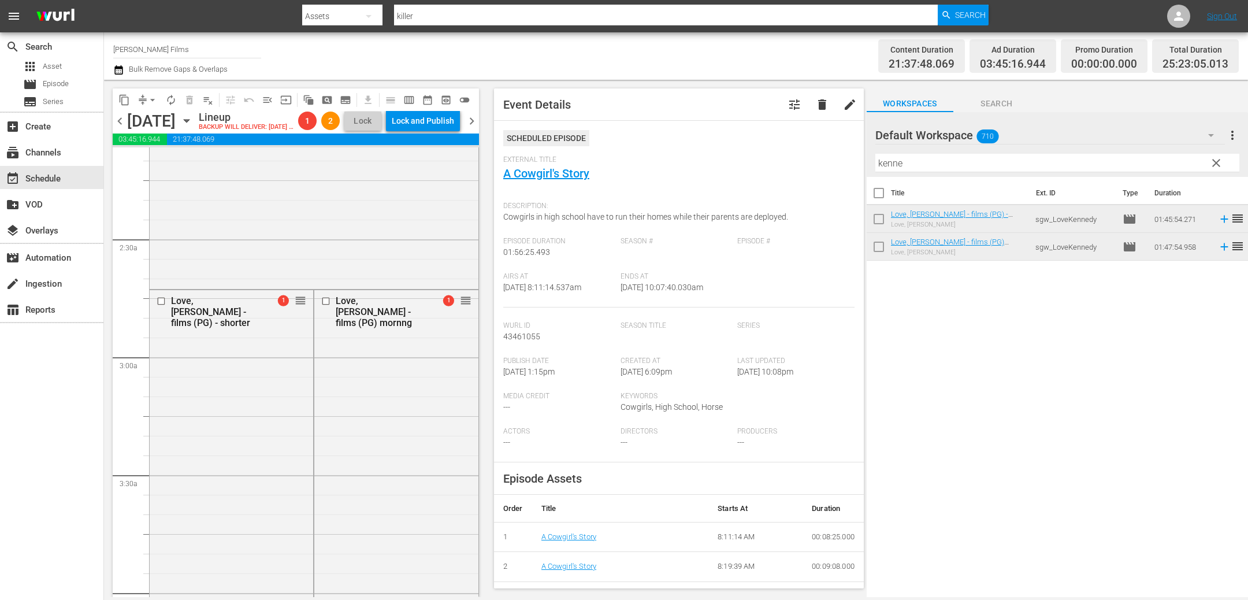
click at [159, 306] on input "checkbox" at bounding box center [163, 301] width 12 height 10
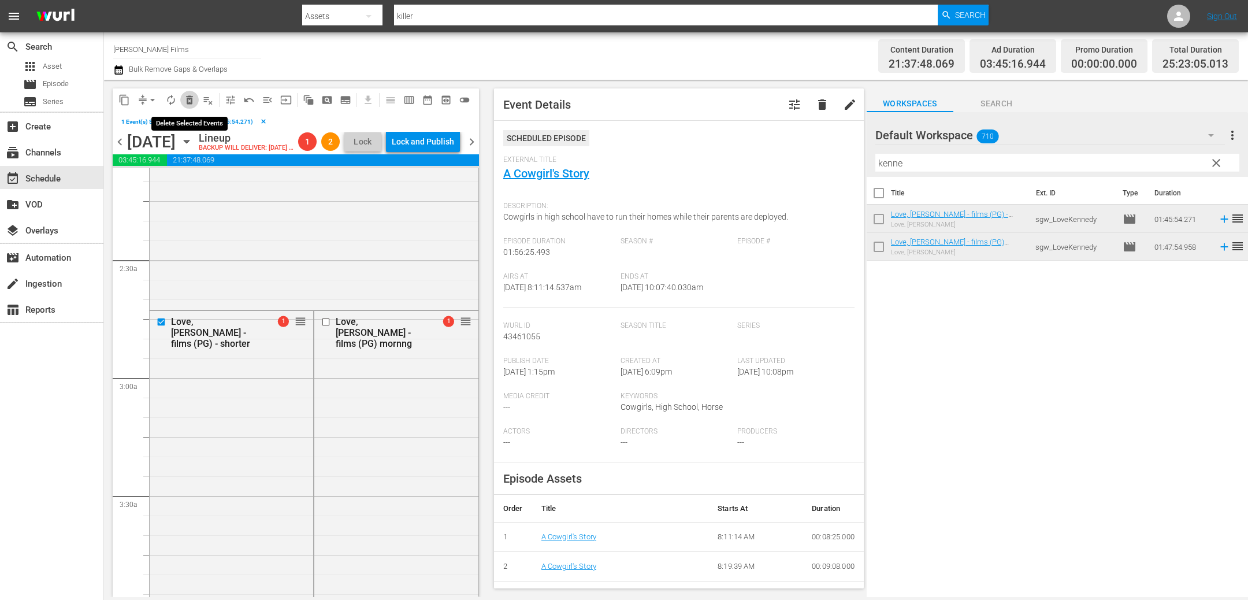
click at [188, 99] on span "delete_forever_outlined" at bounding box center [190, 100] width 12 height 12
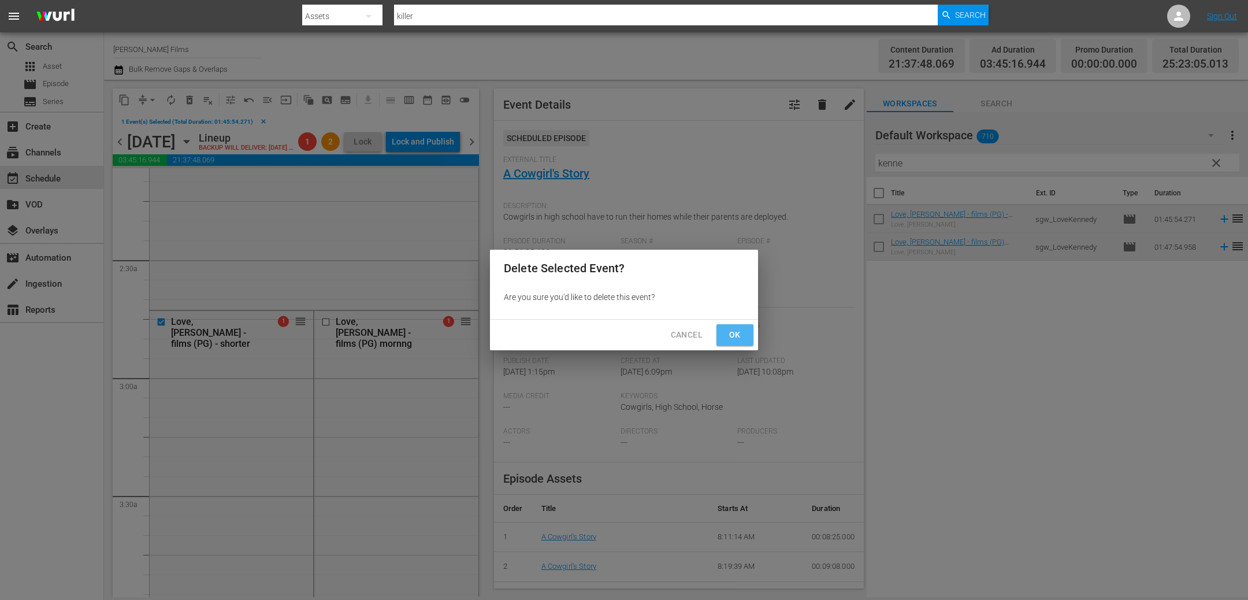
click at [737, 330] on span "Ok" at bounding box center [734, 335] width 18 height 14
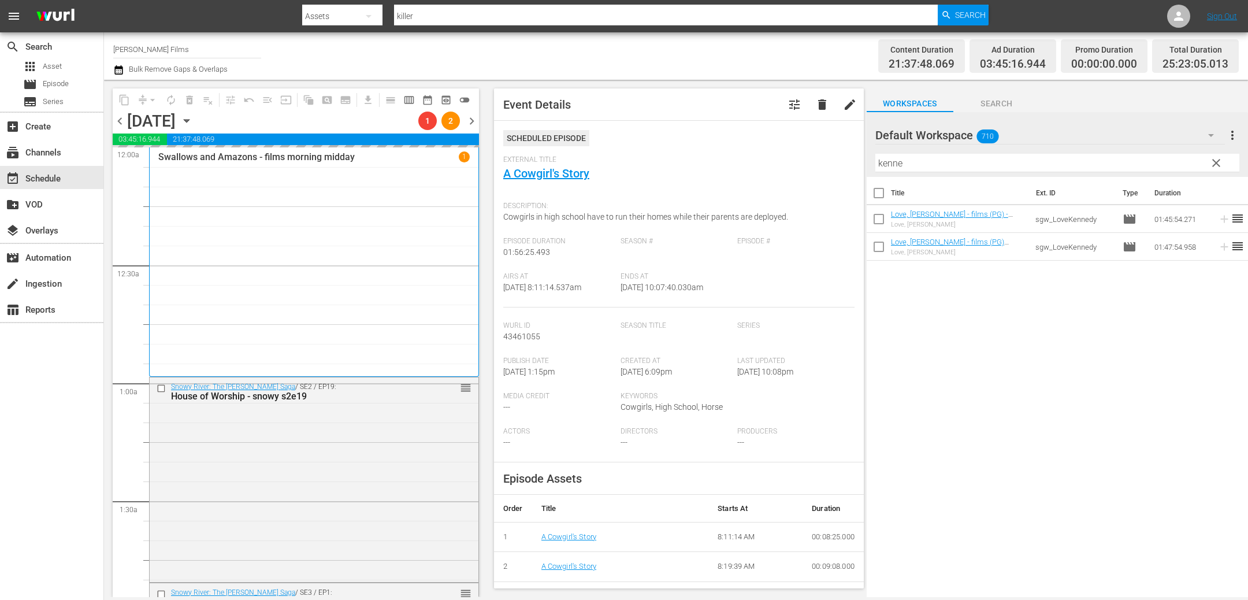
scroll to position [0, 0]
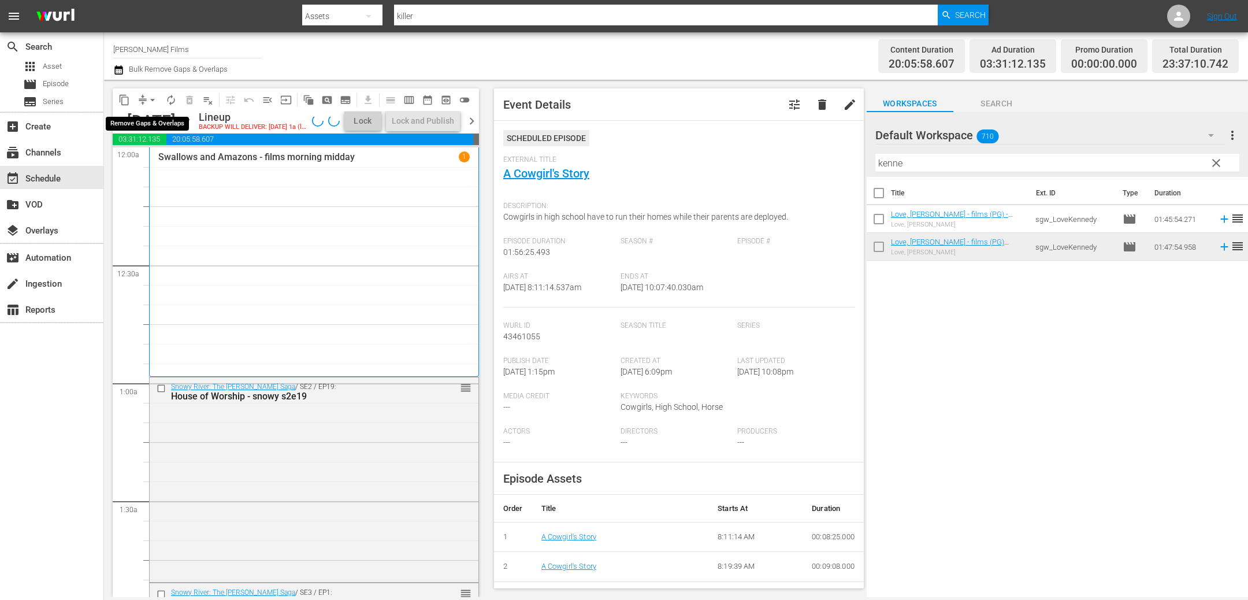
click at [147, 103] on span "arrow_drop_down" at bounding box center [153, 100] width 12 height 12
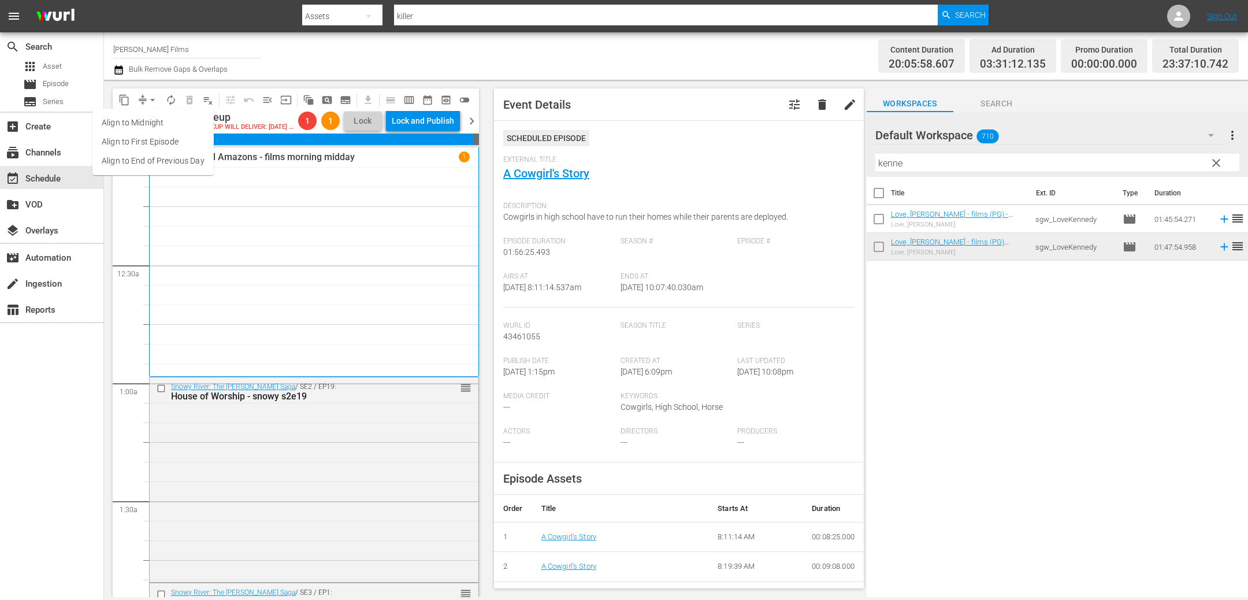
click at [184, 164] on li "Align to End of Previous Day" at bounding box center [152, 160] width 121 height 19
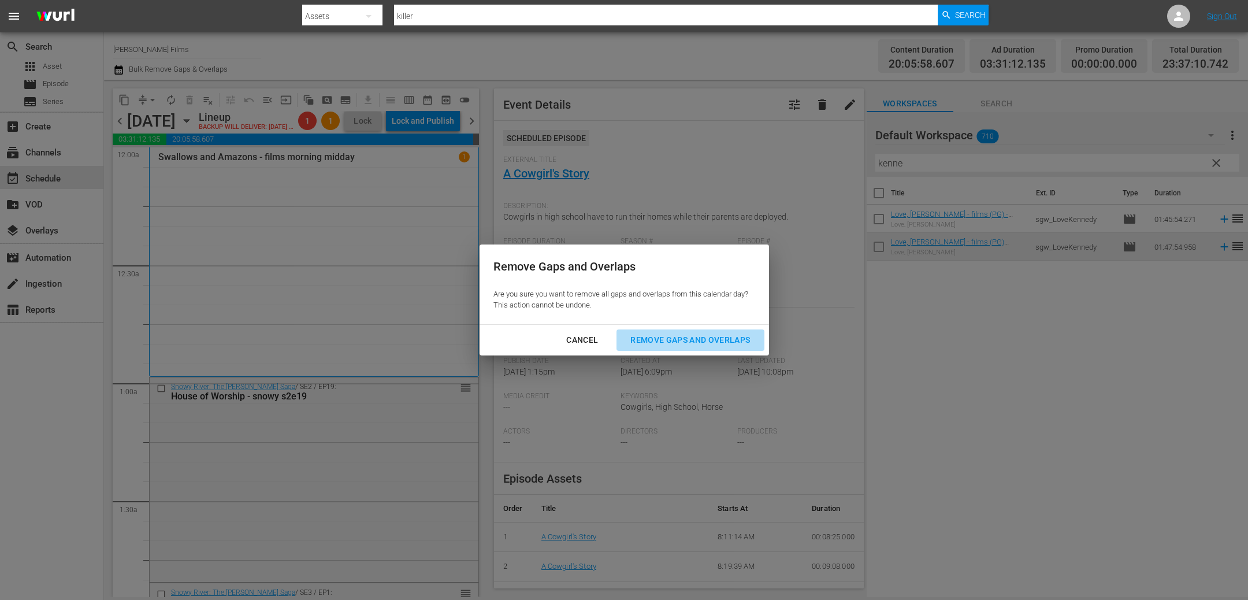
click at [680, 337] on div "Remove Gaps and Overlaps" at bounding box center [690, 340] width 138 height 14
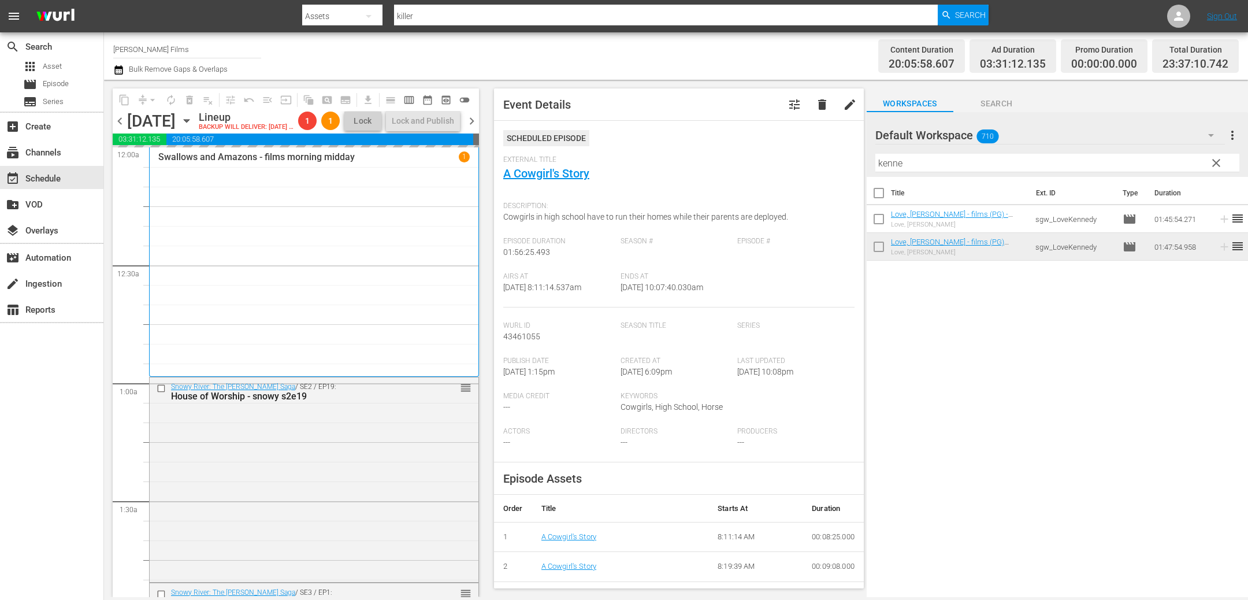
click at [119, 127] on span "chevron_left" at bounding box center [120, 121] width 14 height 14
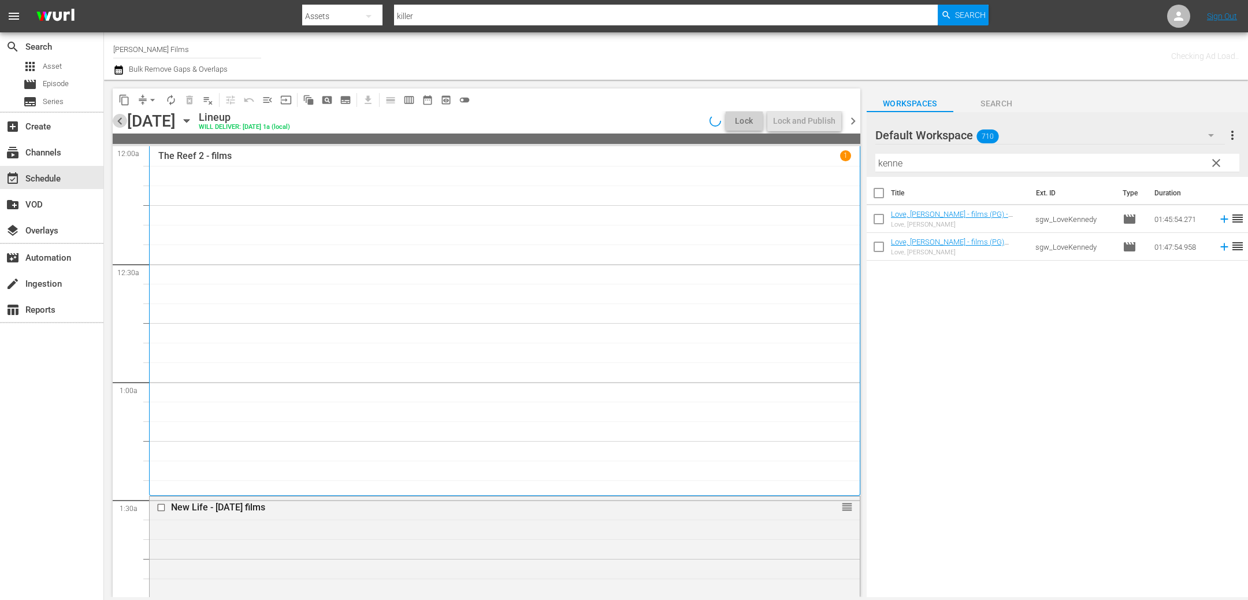
click at [117, 114] on span "chevron_left" at bounding box center [120, 121] width 14 height 14
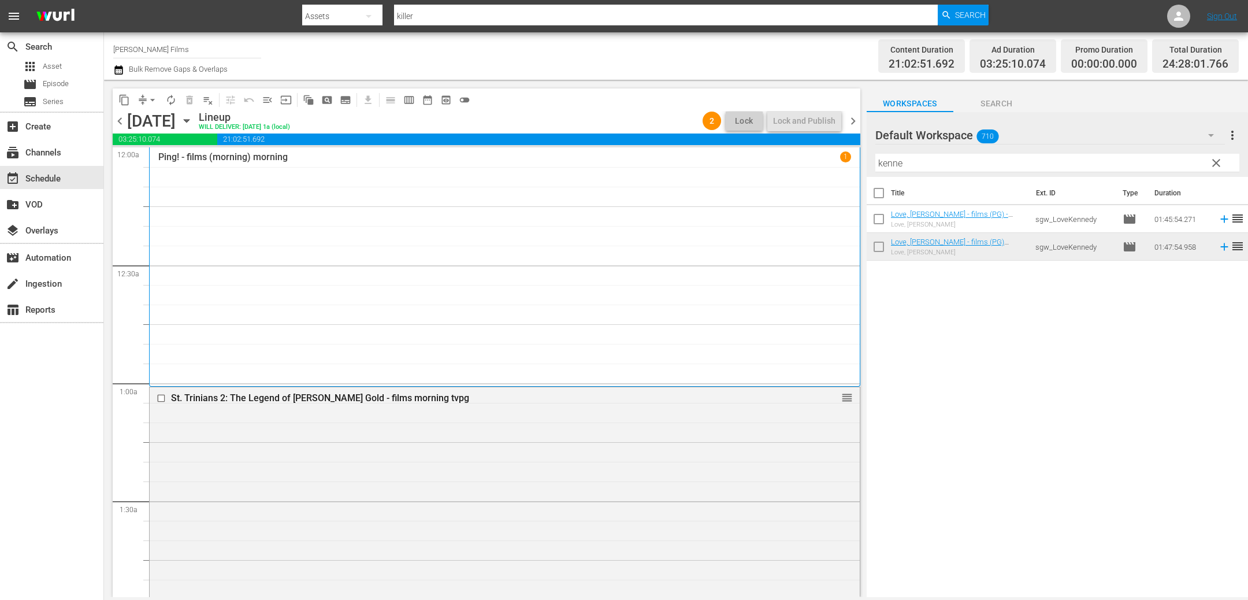
click at [855, 120] on span "chevron_right" at bounding box center [853, 121] width 14 height 14
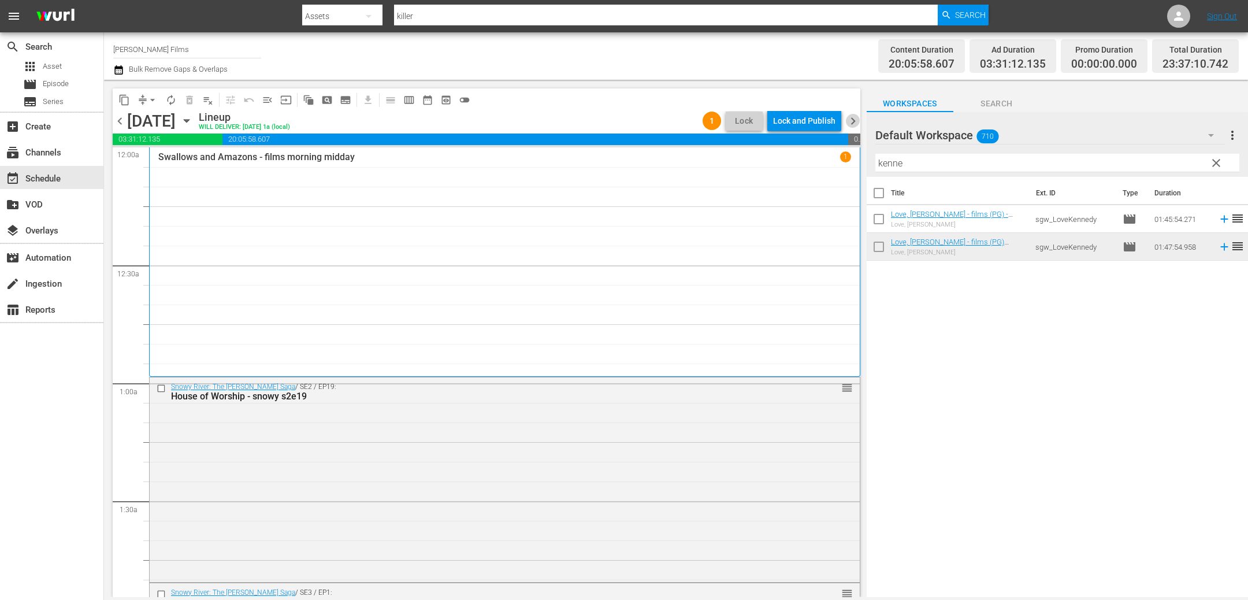
click at [855, 121] on span "chevron_right" at bounding box center [853, 121] width 14 height 14
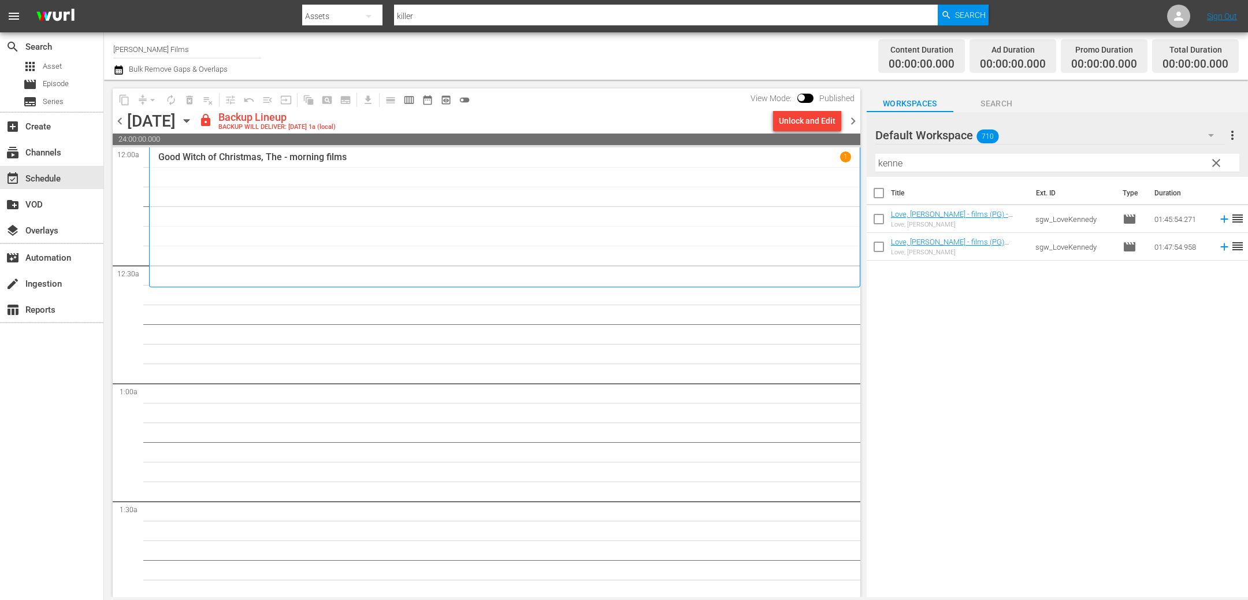
click at [801, 131] on div "Unlock and Edit" at bounding box center [807, 120] width 57 height 21
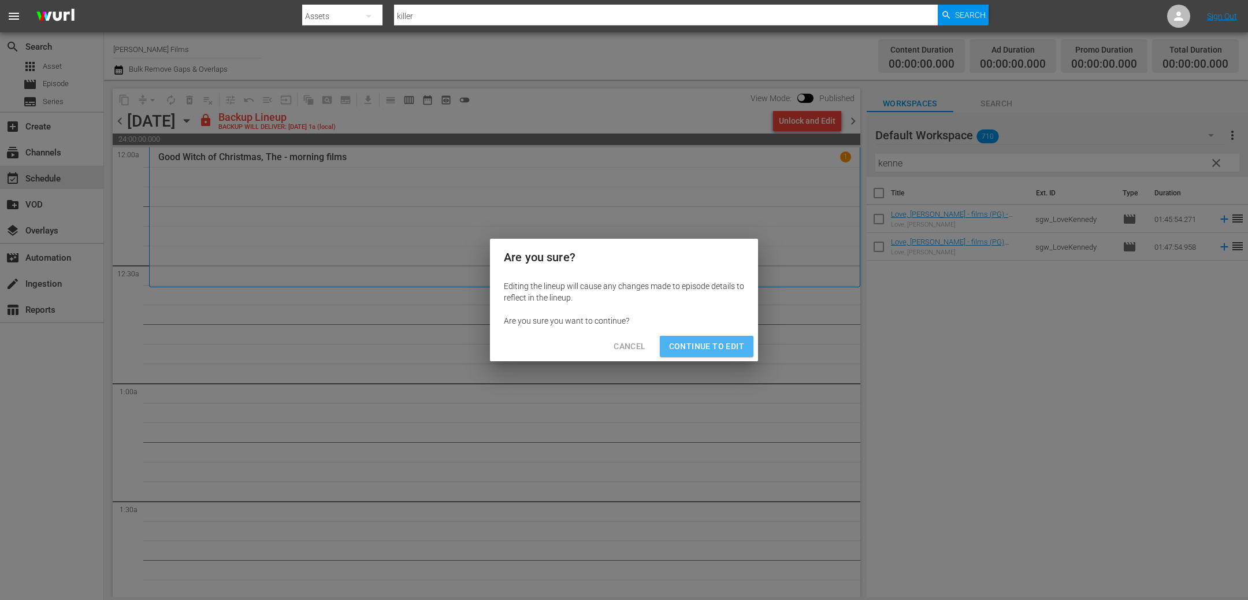
click at [700, 344] on span "Continue to Edit" at bounding box center [706, 346] width 75 height 14
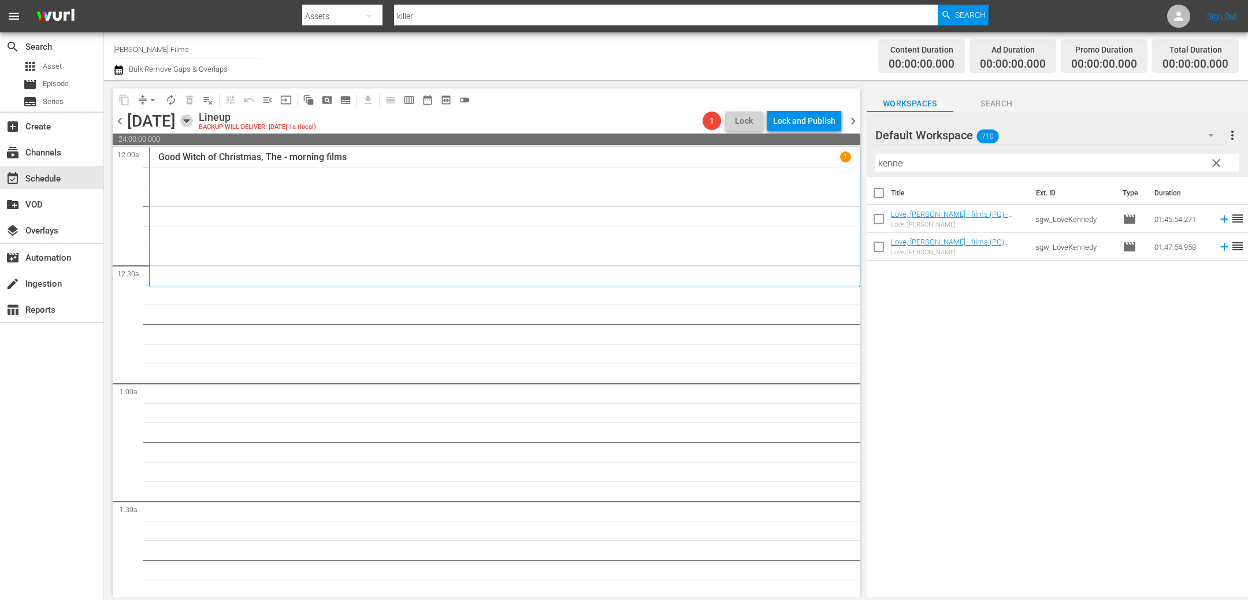
click at [189, 121] on icon "button" at bounding box center [186, 121] width 5 height 3
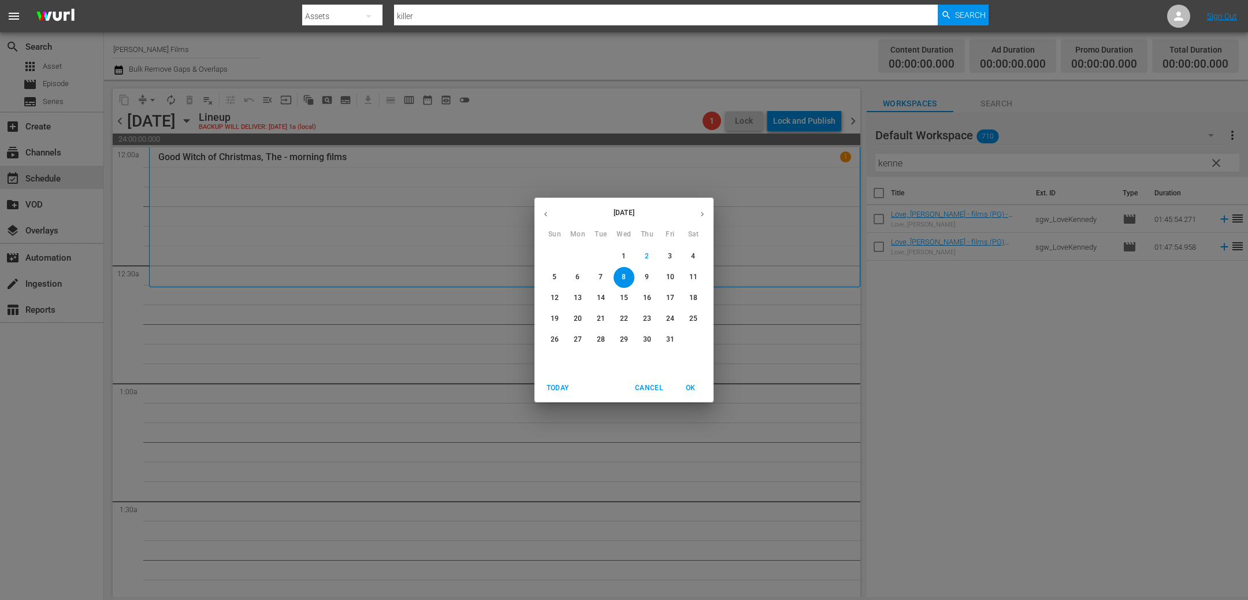
click at [620, 260] on span "1" at bounding box center [623, 256] width 21 height 10
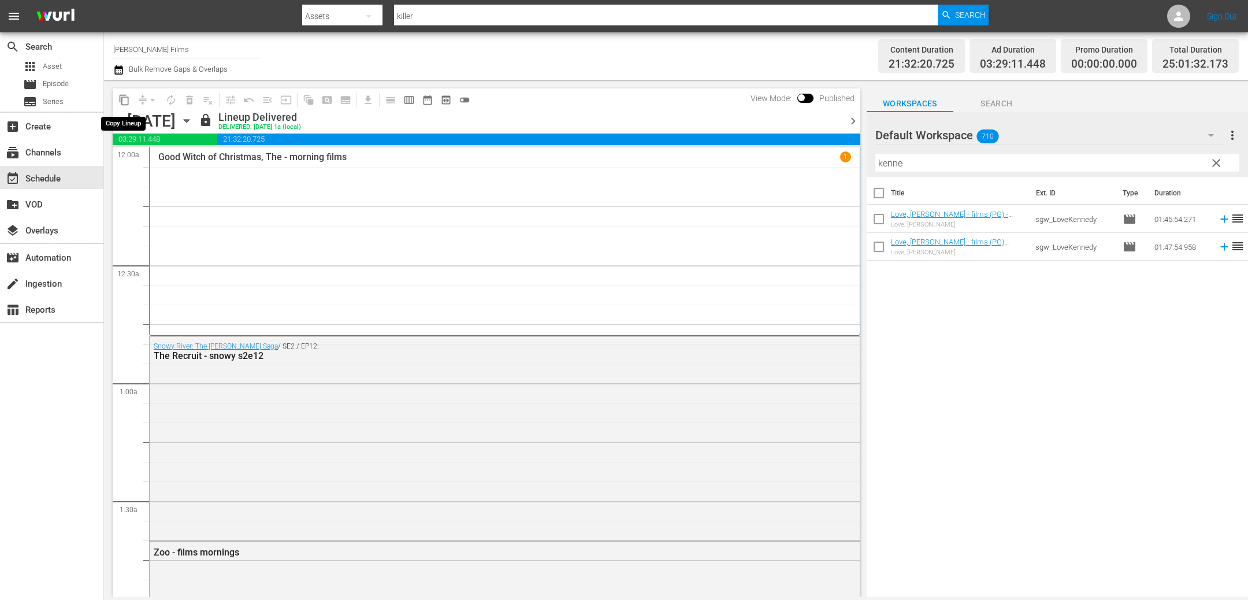
click at [128, 99] on span "content_copy" at bounding box center [124, 100] width 12 height 12
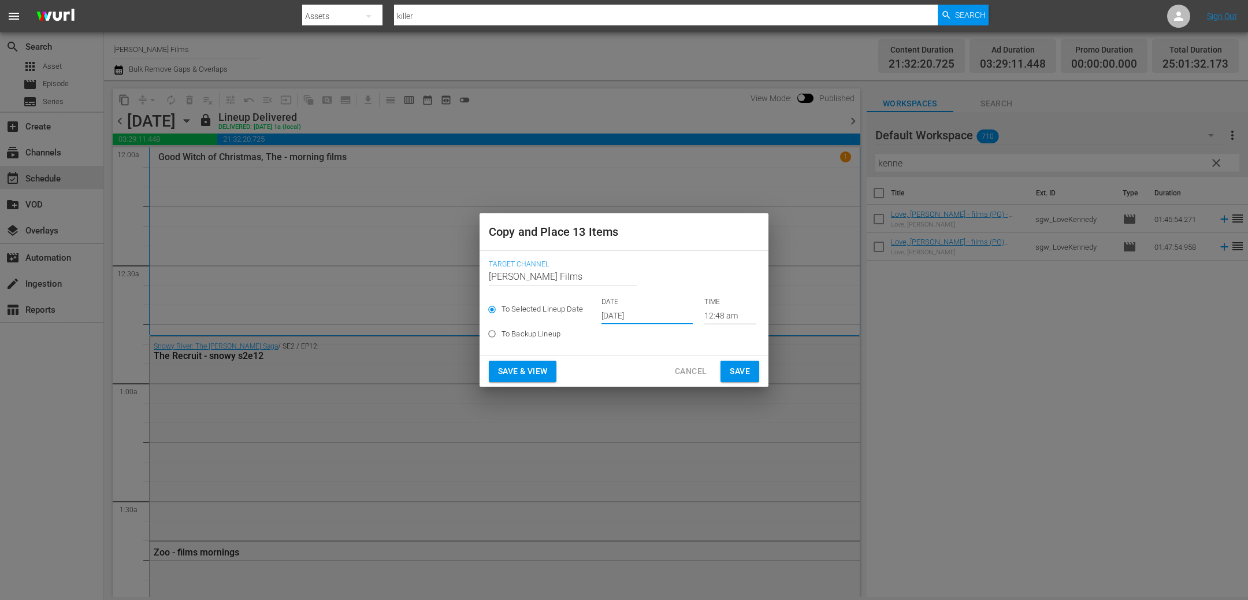
click at [648, 311] on input "[DATE]" at bounding box center [646, 315] width 91 height 17
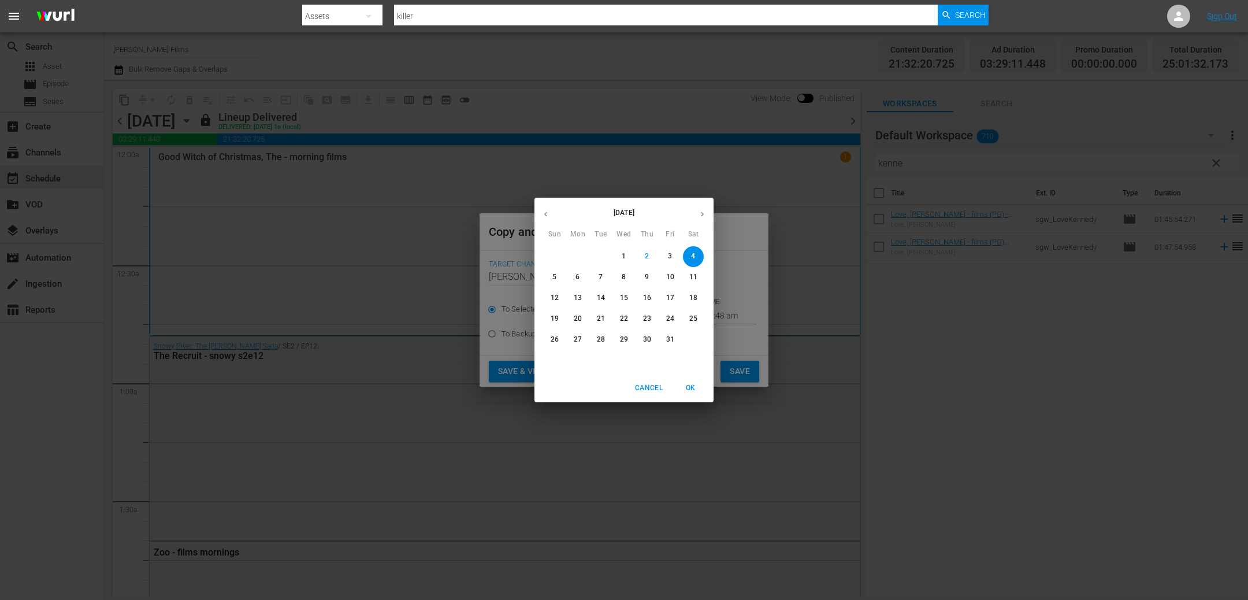
click at [622, 278] on p "8" at bounding box center [624, 277] width 4 height 10
type input "[DATE]"
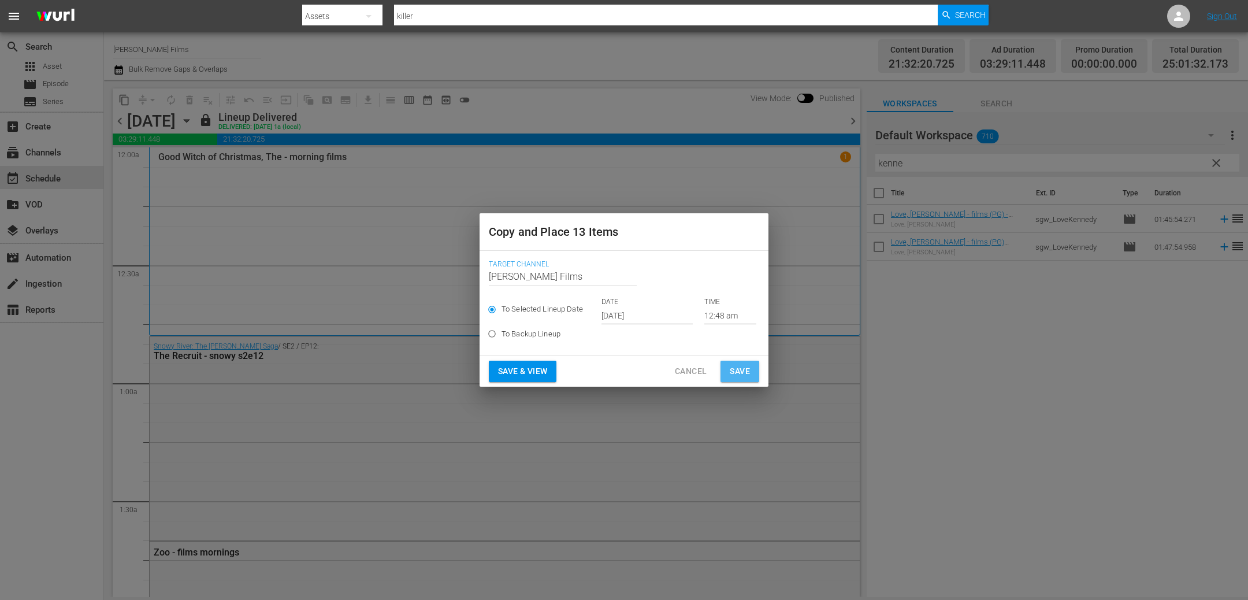
click at [752, 366] on button "Save" at bounding box center [739, 370] width 39 height 21
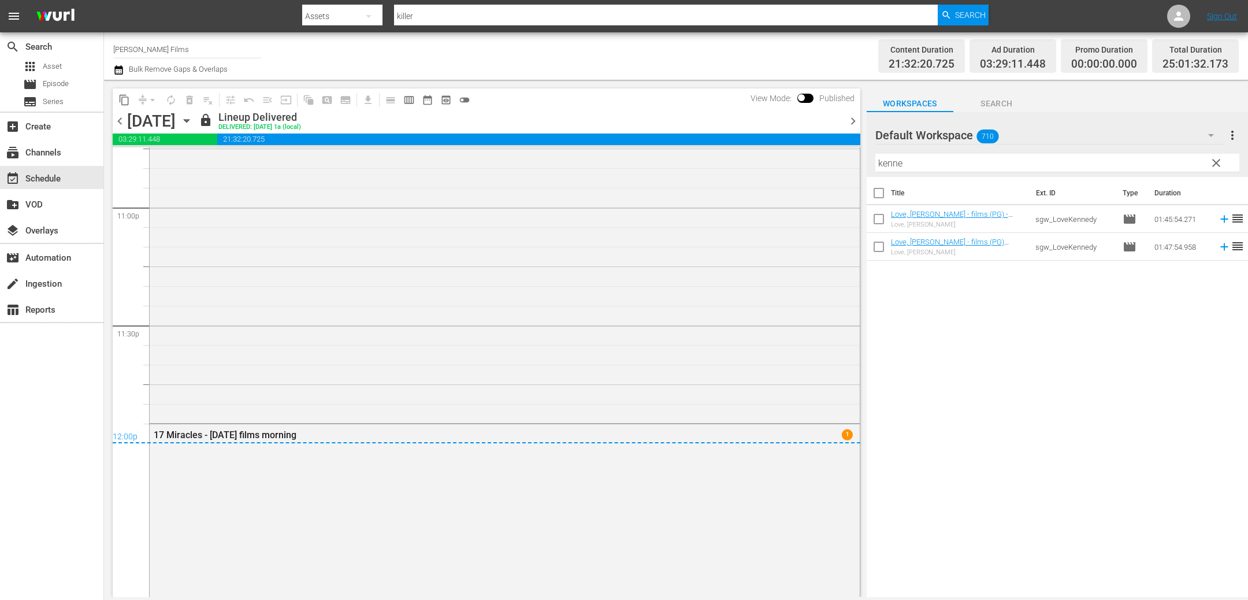
scroll to position [5637, 0]
